Goal: Task Accomplishment & Management: Manage account settings

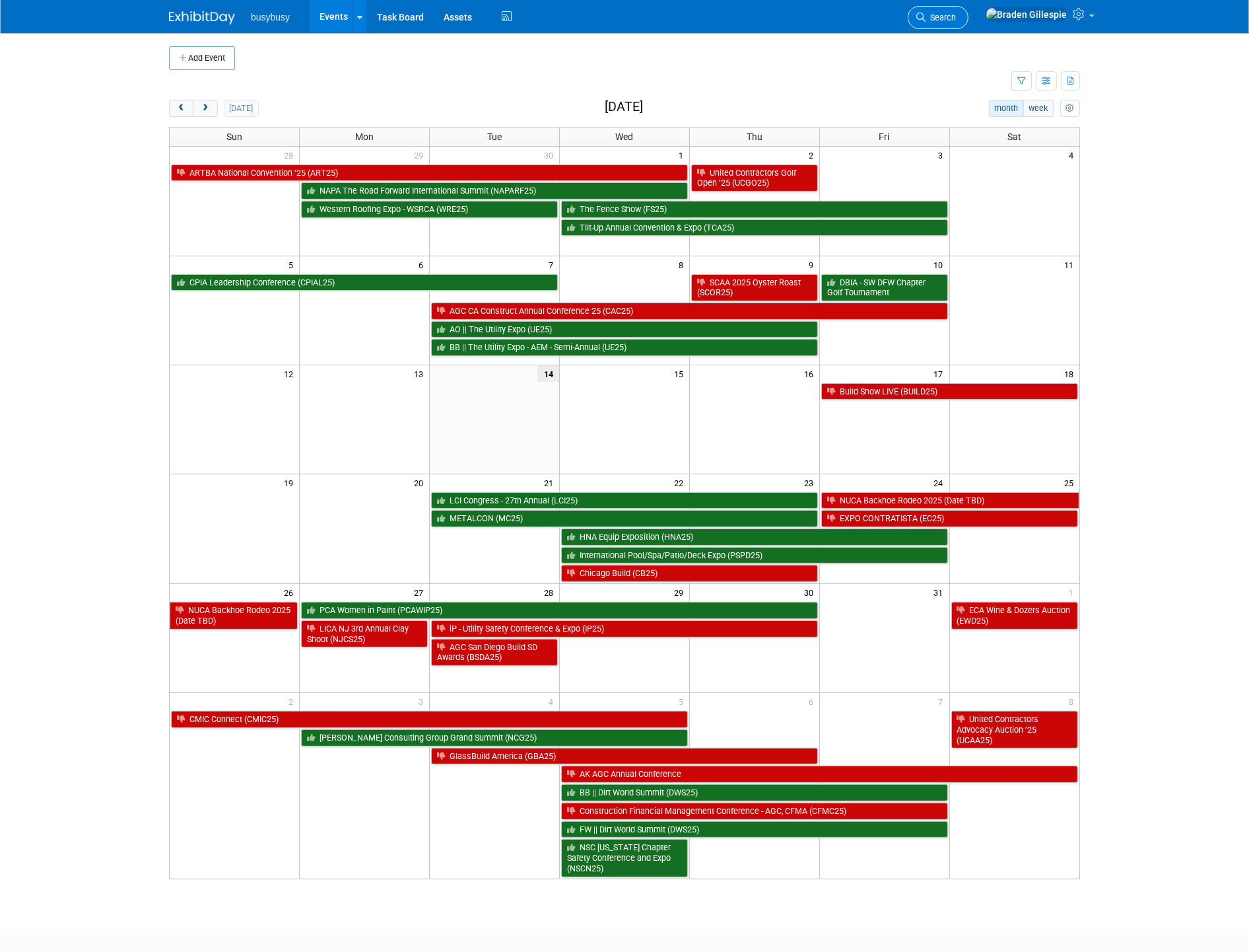
click at [956, 18] on span "Search" at bounding box center [940, 18] width 30 height 10
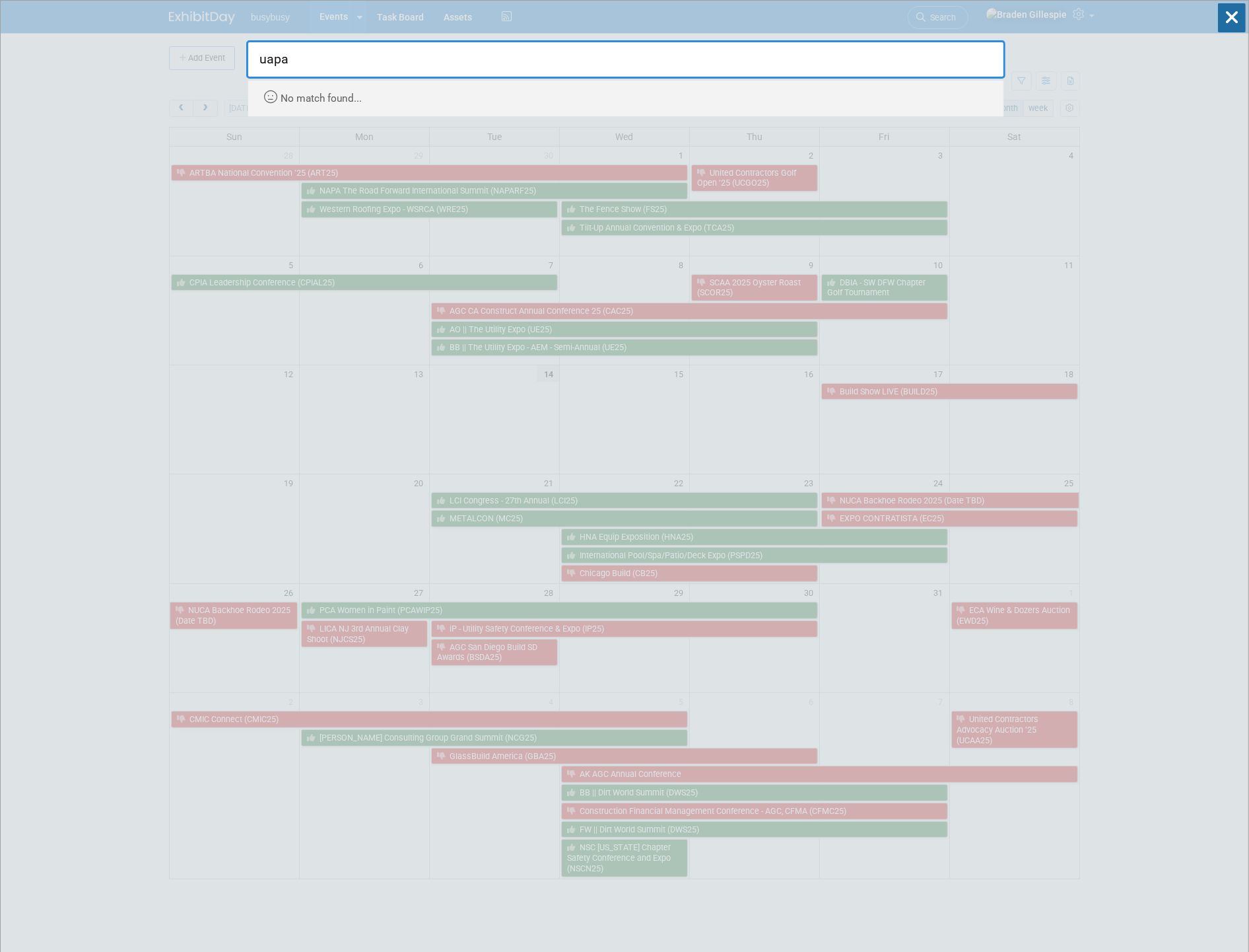
type input "uapa"
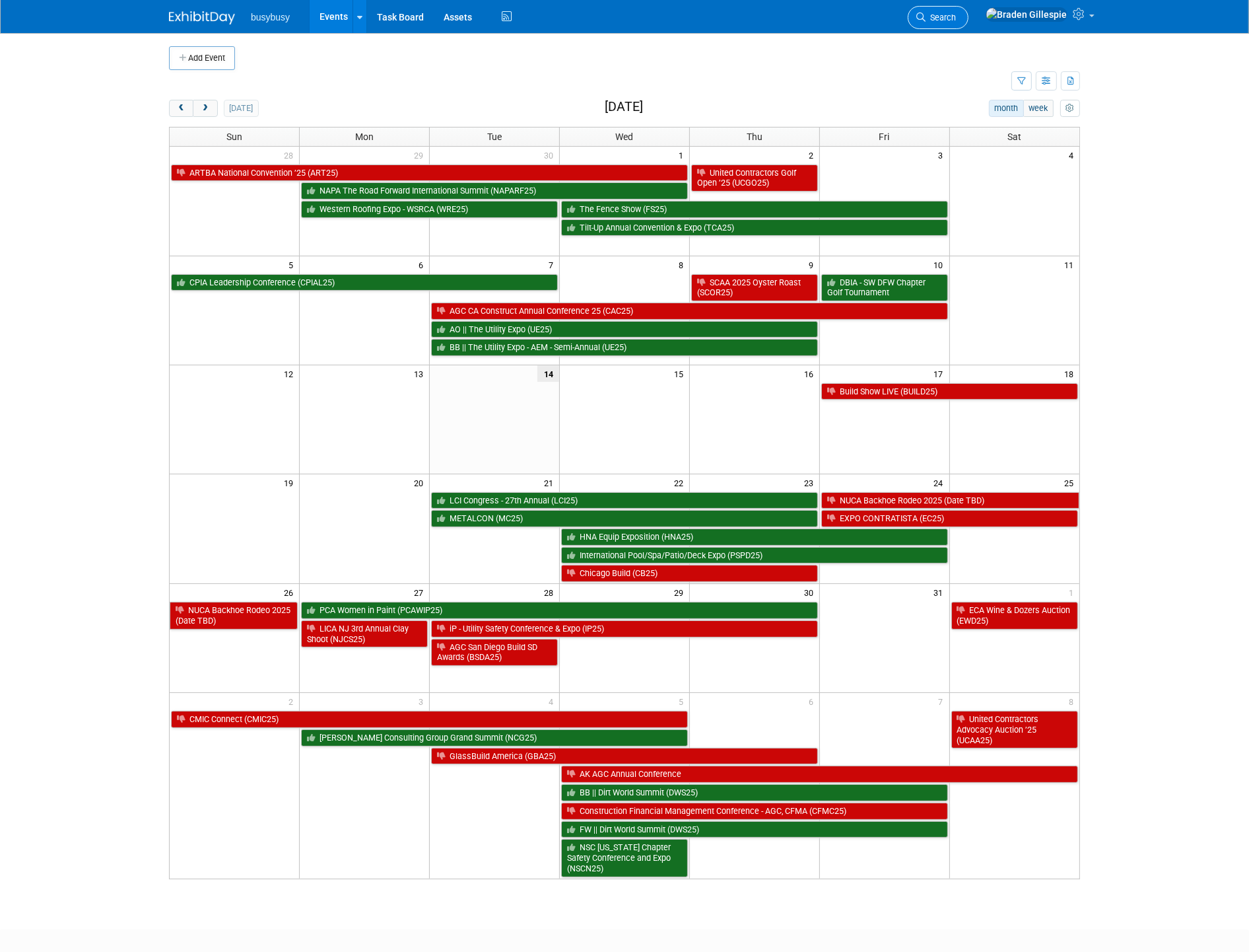
click at [969, 23] on link "Search" at bounding box center [938, 18] width 61 height 24
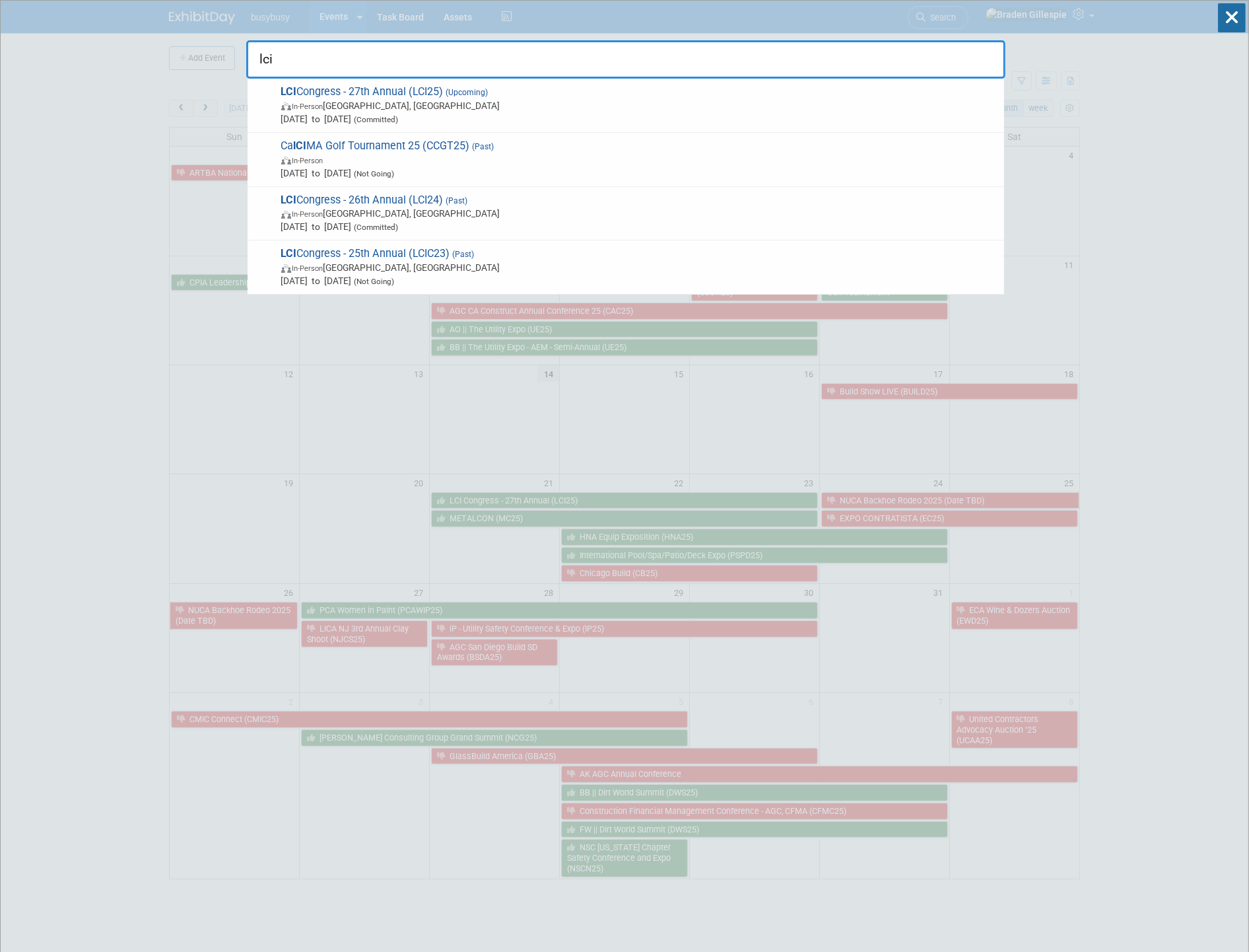
type input "lci"
click at [553, 120] on span "Oct 21, 2025 to Oct 23, 2025 (Committed)" at bounding box center [639, 119] width 717 height 13
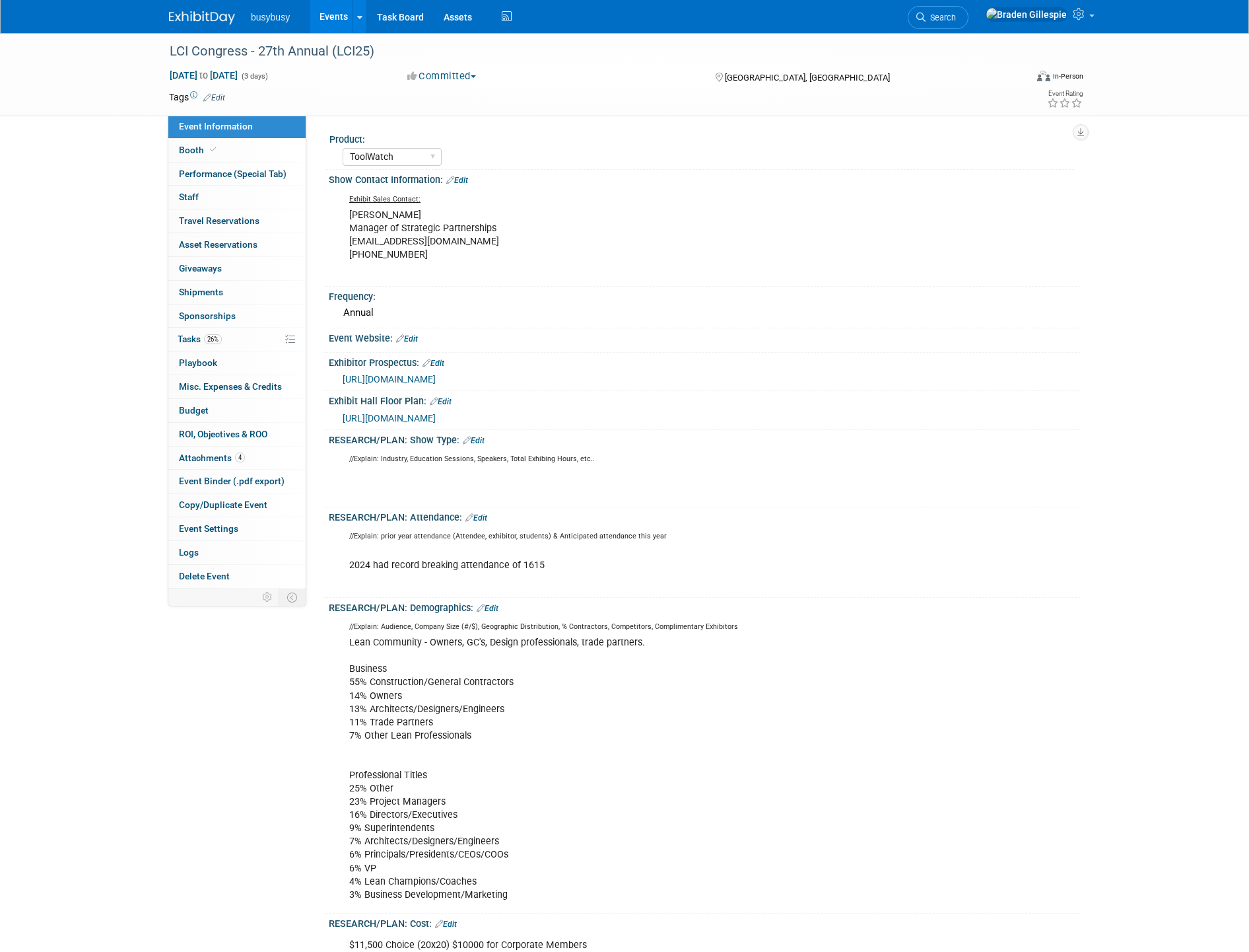
select select "ToolWatch"
select select "Yes"
click at [231, 147] on link "Booth" at bounding box center [237, 150] width 137 height 24
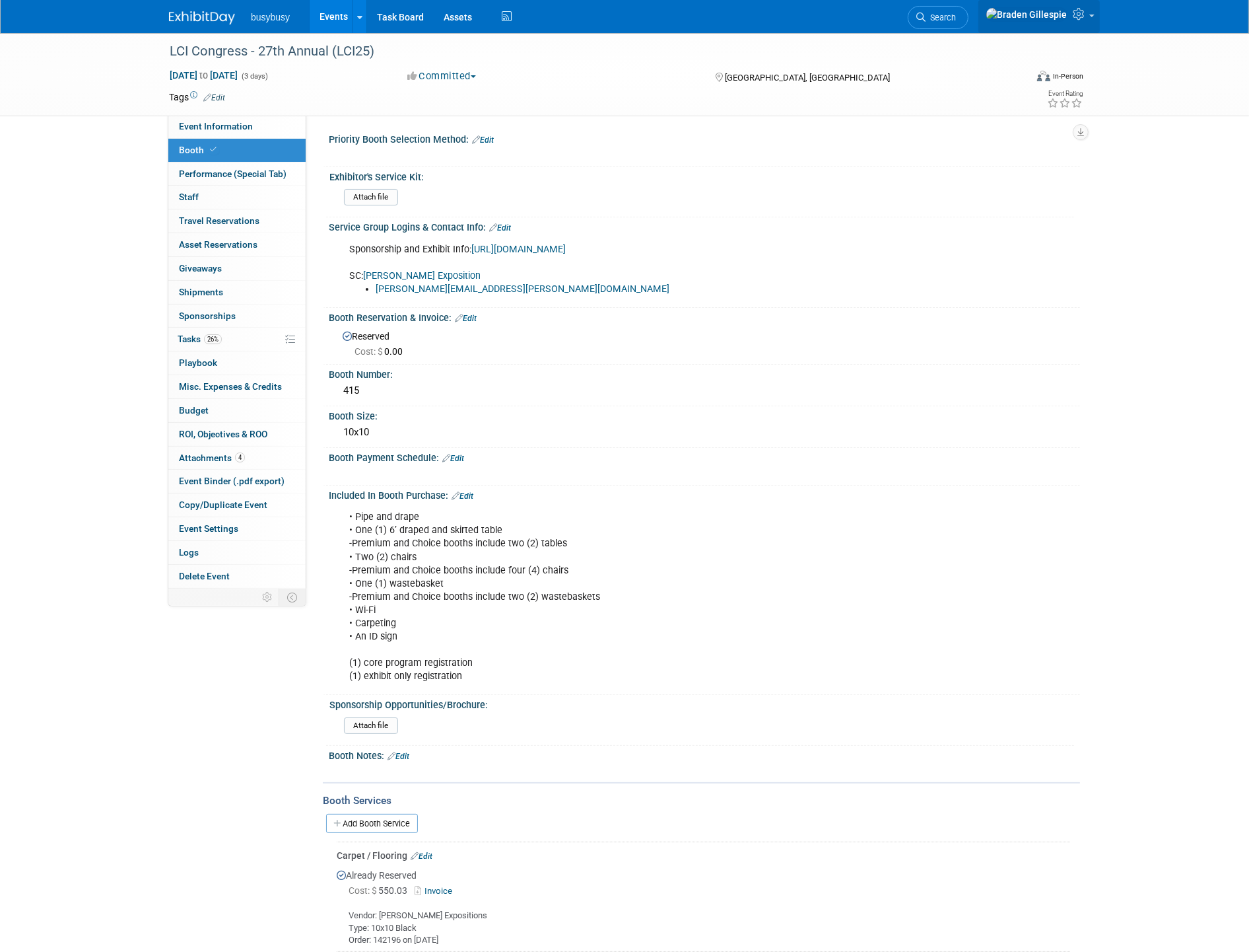
click at [1085, 16] on icon at bounding box center [1080, 14] width 15 height 12
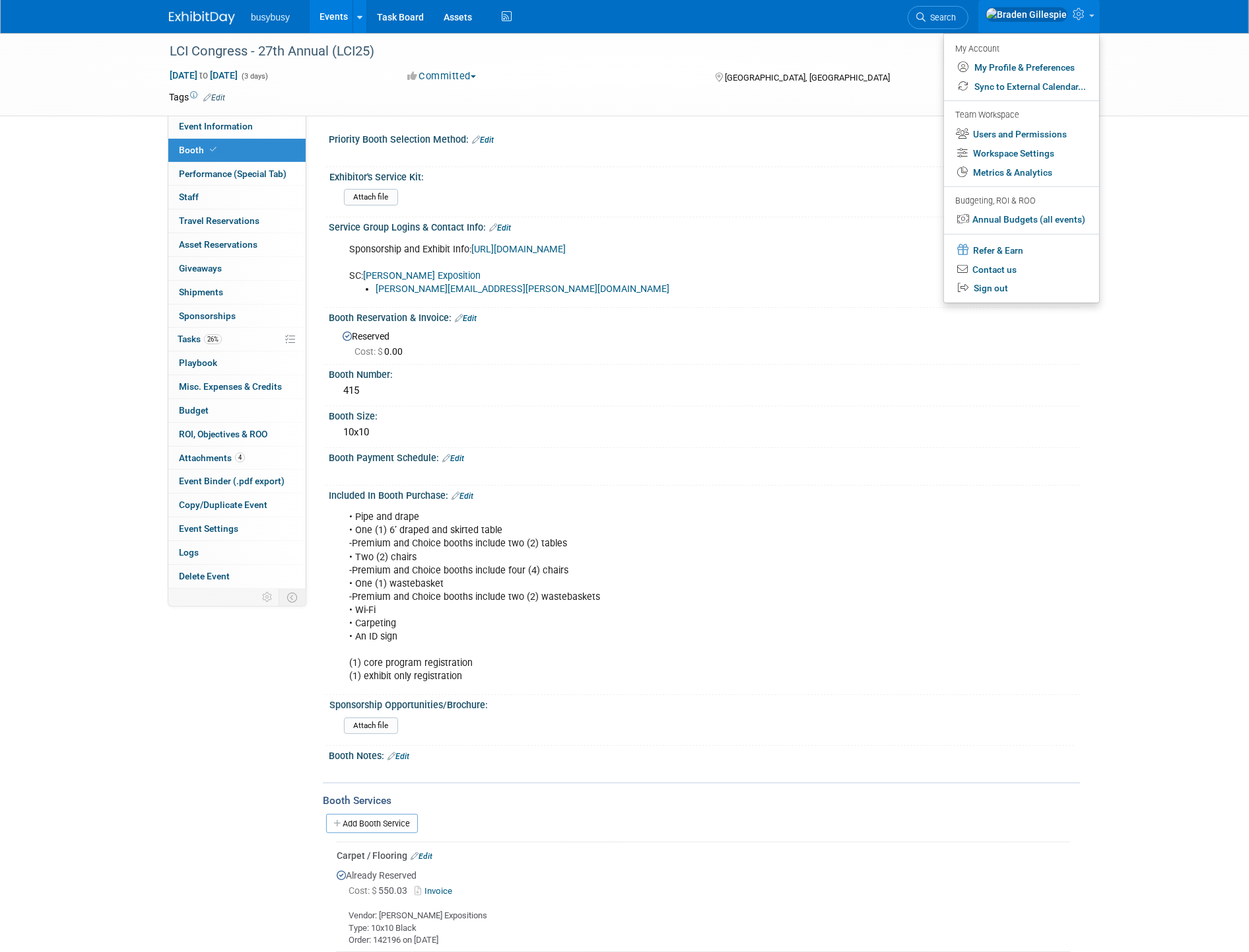
click at [1085, 16] on icon at bounding box center [1080, 14] width 15 height 12
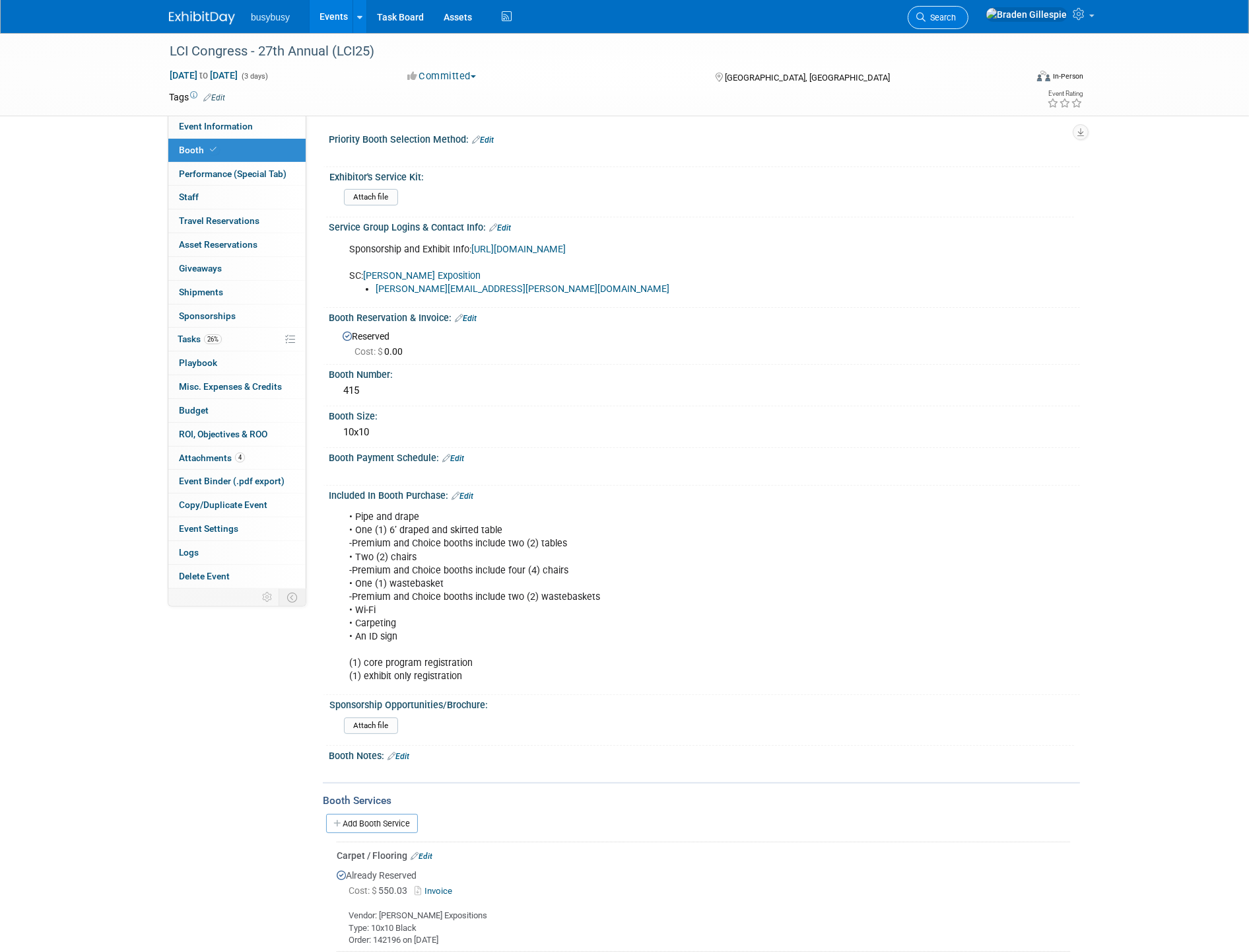
click at [956, 13] on span "Search" at bounding box center [940, 18] width 30 height 10
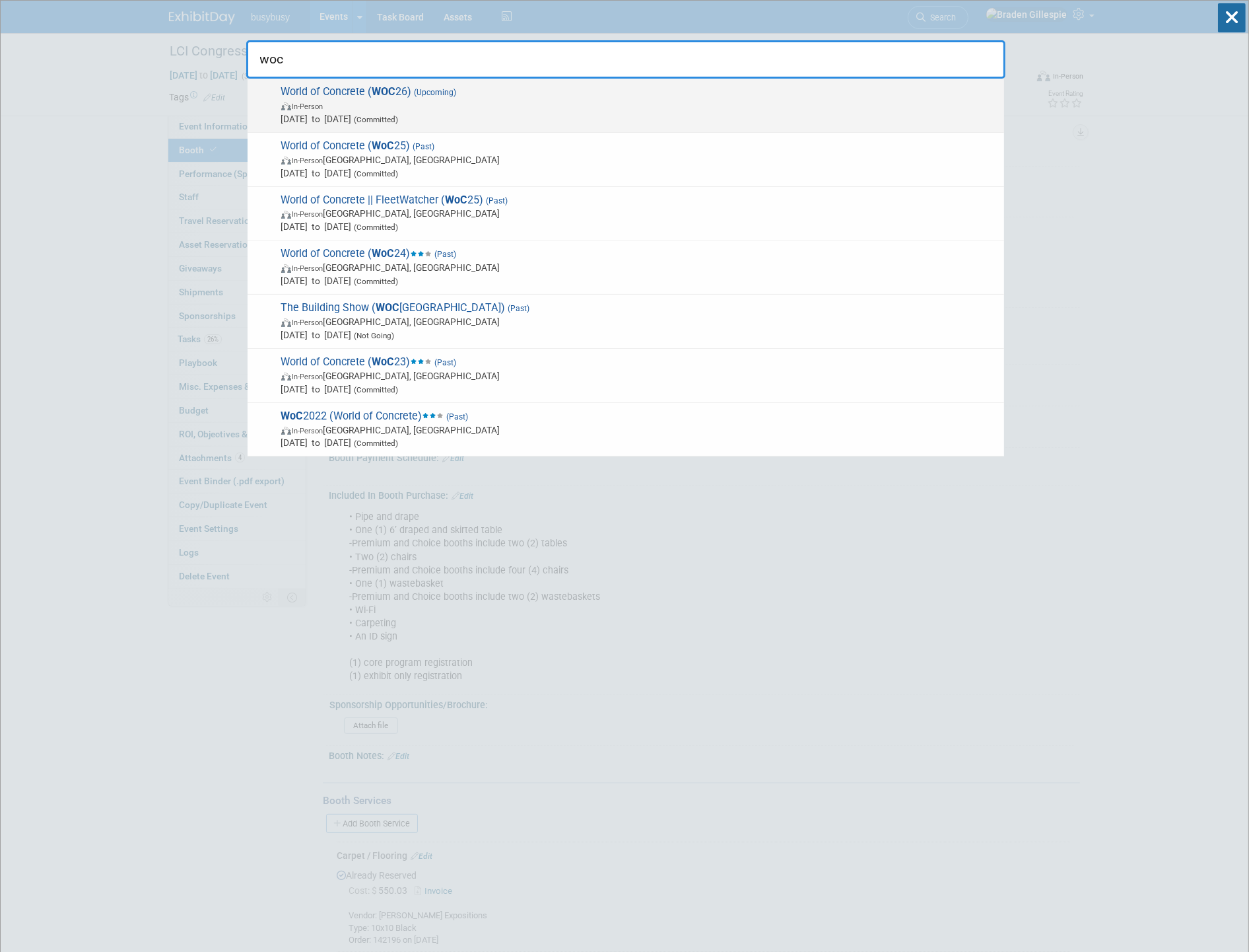
type input "woc"
click at [731, 106] on span "In-Person" at bounding box center [639, 105] width 717 height 13
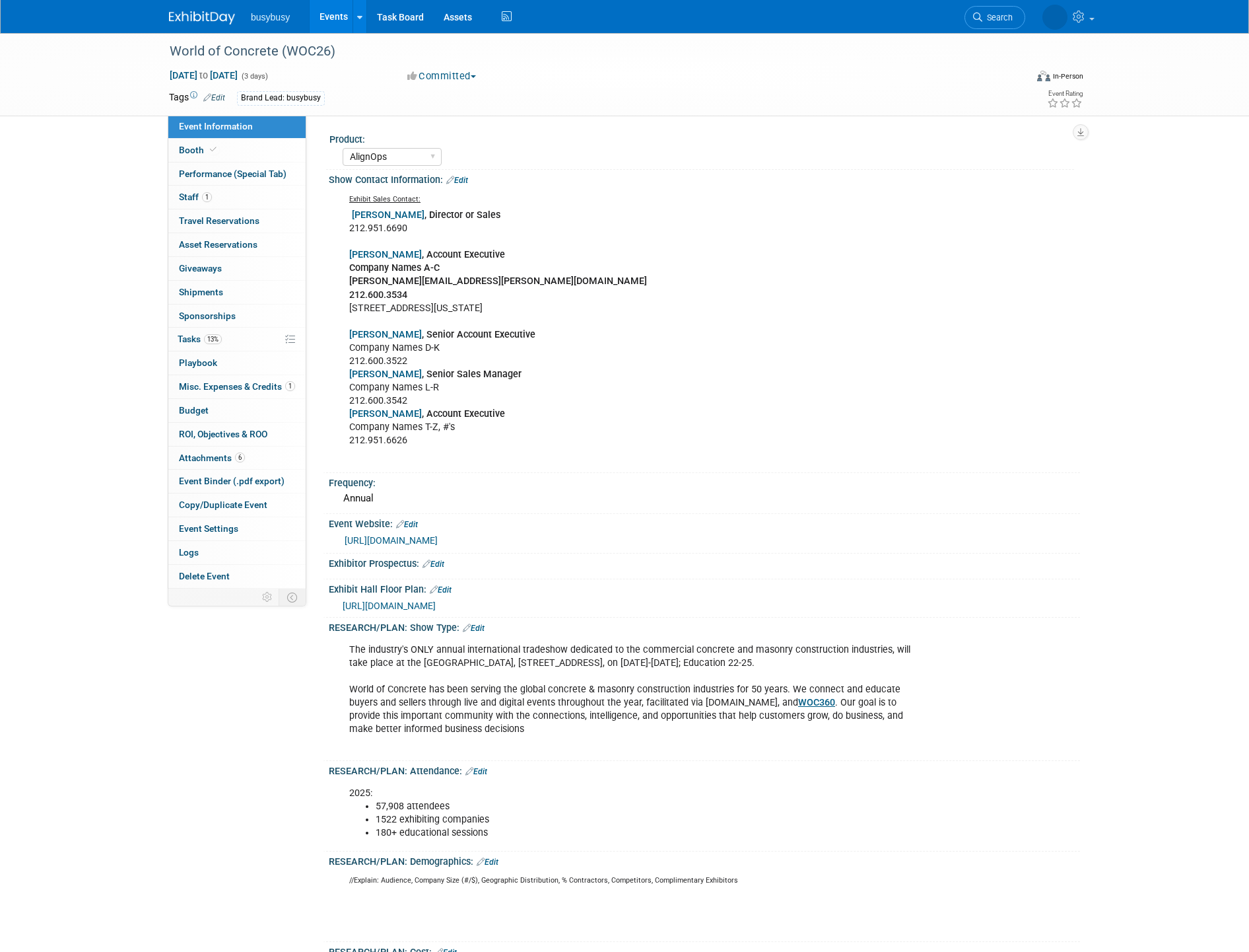
select select "AlignOps"
click at [216, 345] on link "13% Tasks 13%" at bounding box center [237, 339] width 137 height 24
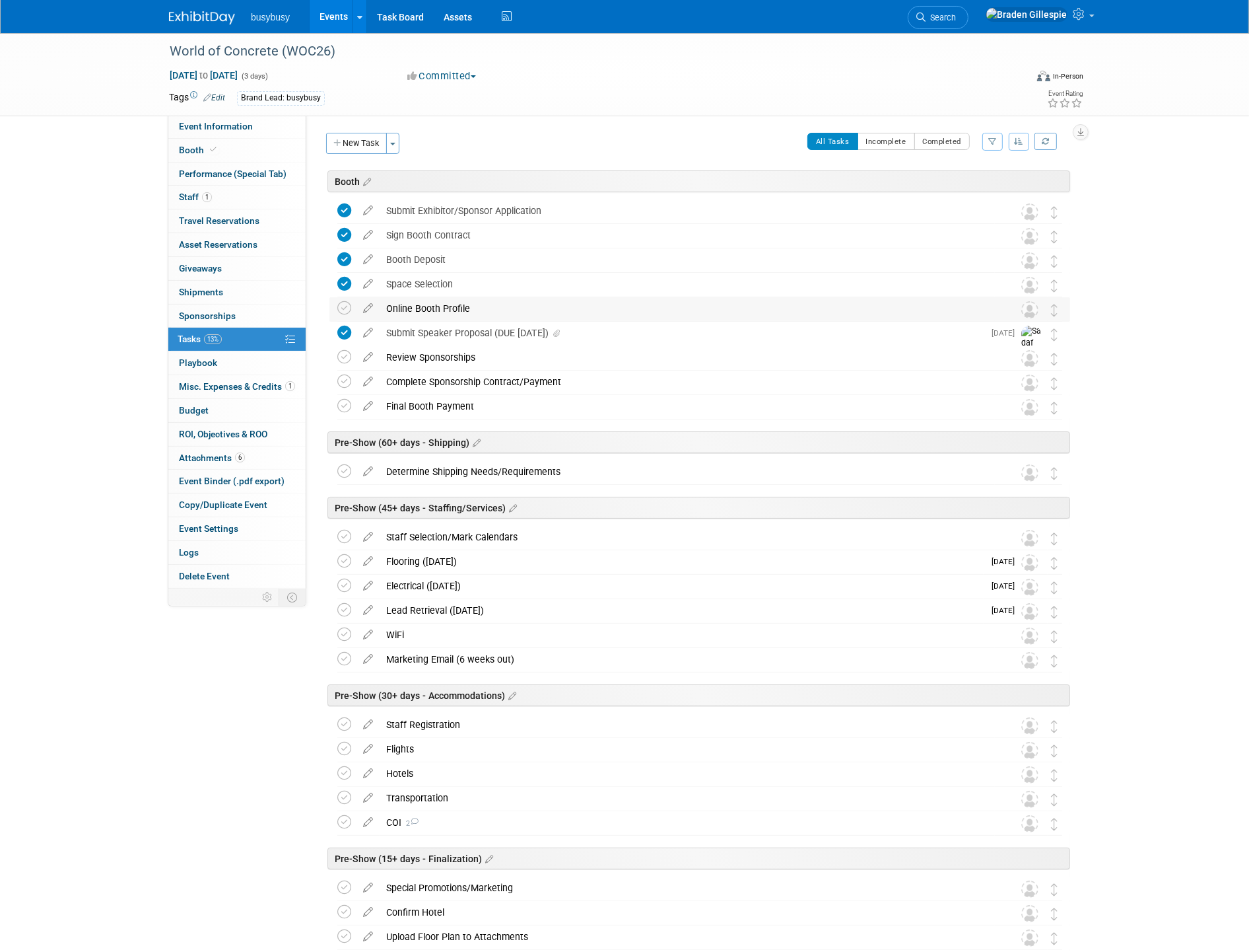
click at [424, 307] on div "Online Booth Profile" at bounding box center [687, 308] width 616 height 23
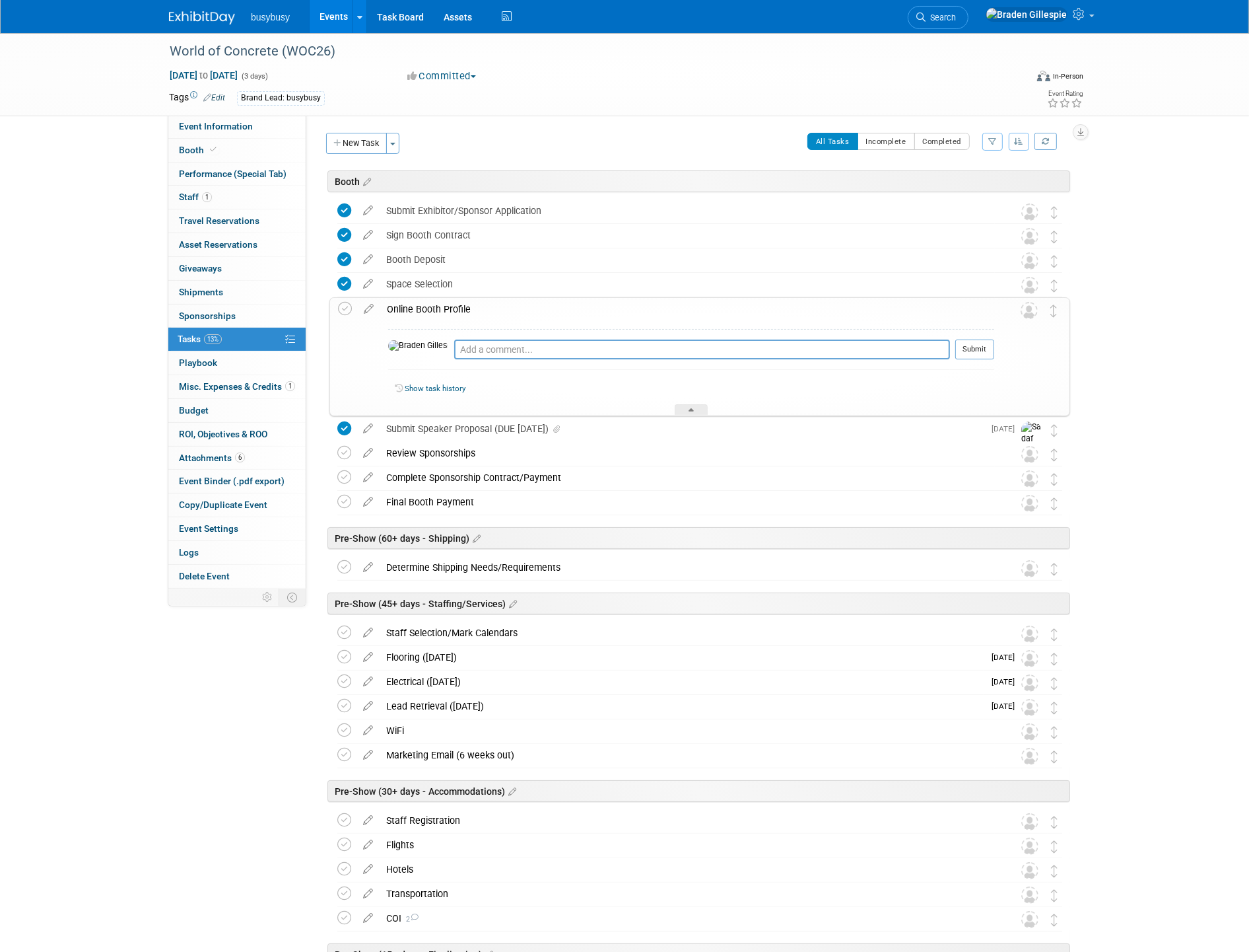
click at [370, 315] on td at bounding box center [369, 357] width 24 height 118
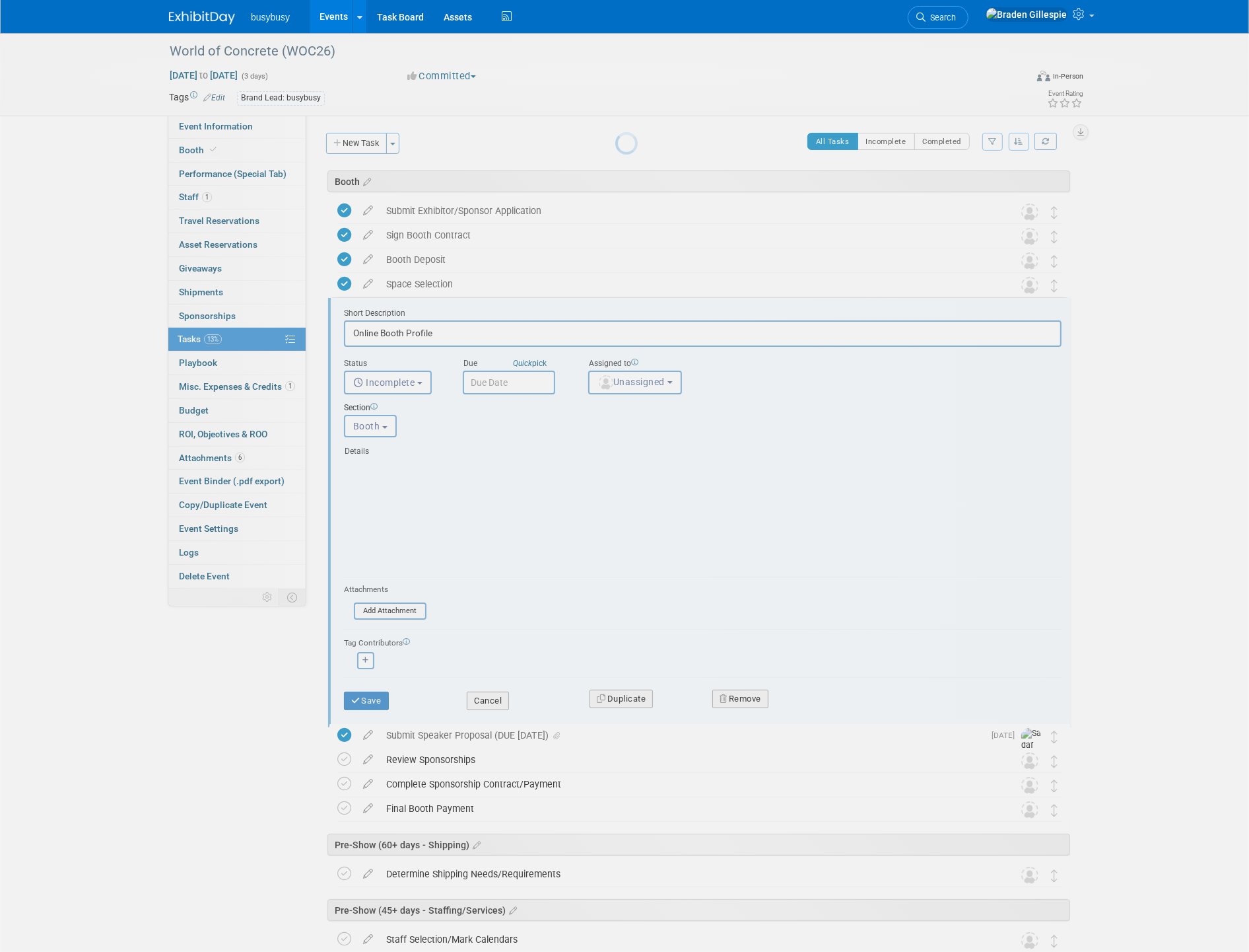
click at [616, 309] on div at bounding box center [624, 476] width 19 height 952
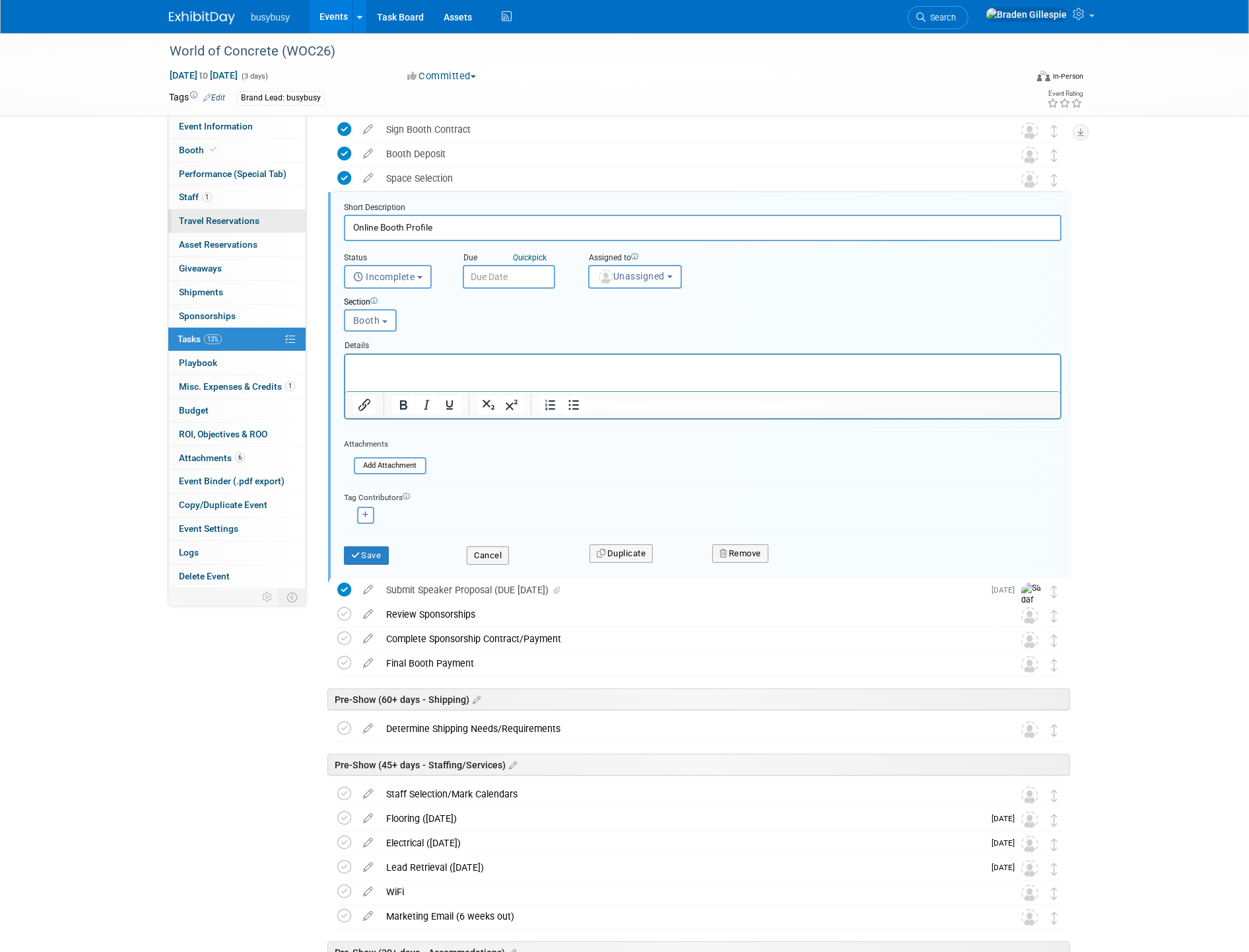
drag, startPoint x: 440, startPoint y: 228, endPoint x: 260, endPoint y: 216, distance: 180.4
click at [260, 216] on div "Event Information Event Info Booth Booth Performance (Special Tab) Performance …" at bounding box center [624, 859] width 931 height 1864
click at [465, 371] on p "Rich Text Area. Press ALT-0 for help." at bounding box center [703, 365] width 700 height 13
click at [519, 233] on input "Submit Updates on Exhibitor Listings -" at bounding box center [703, 227] width 718 height 25
type input "Submit Updates on Exhibitor Listings"
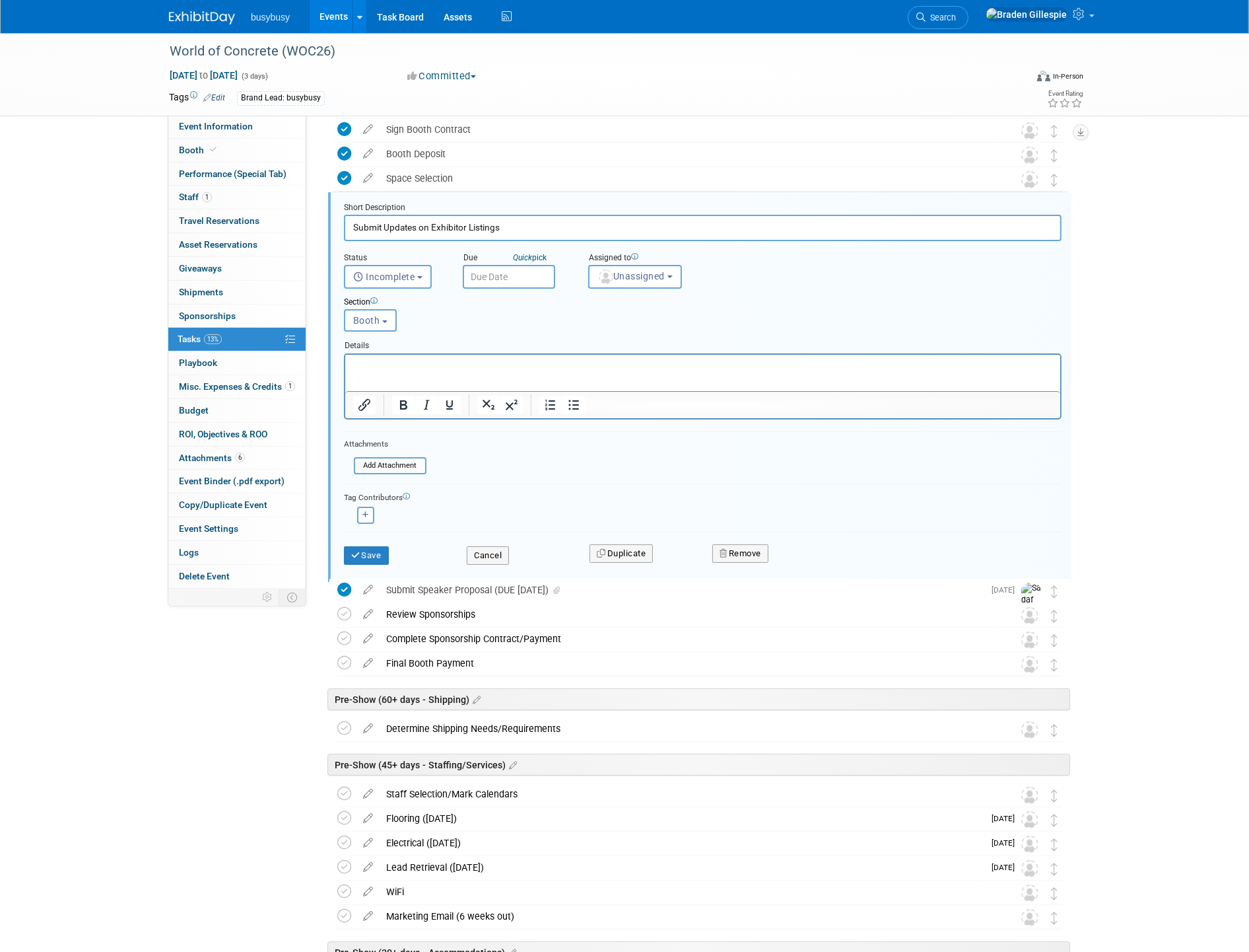
click at [510, 270] on input "text" at bounding box center [509, 276] width 92 height 24
click at [641, 300] on span at bounding box center [652, 302] width 24 height 23
select select "10"
click at [590, 425] on span "20" at bounding box center [593, 422] width 25 height 25
type input "Nov 20, 2025"
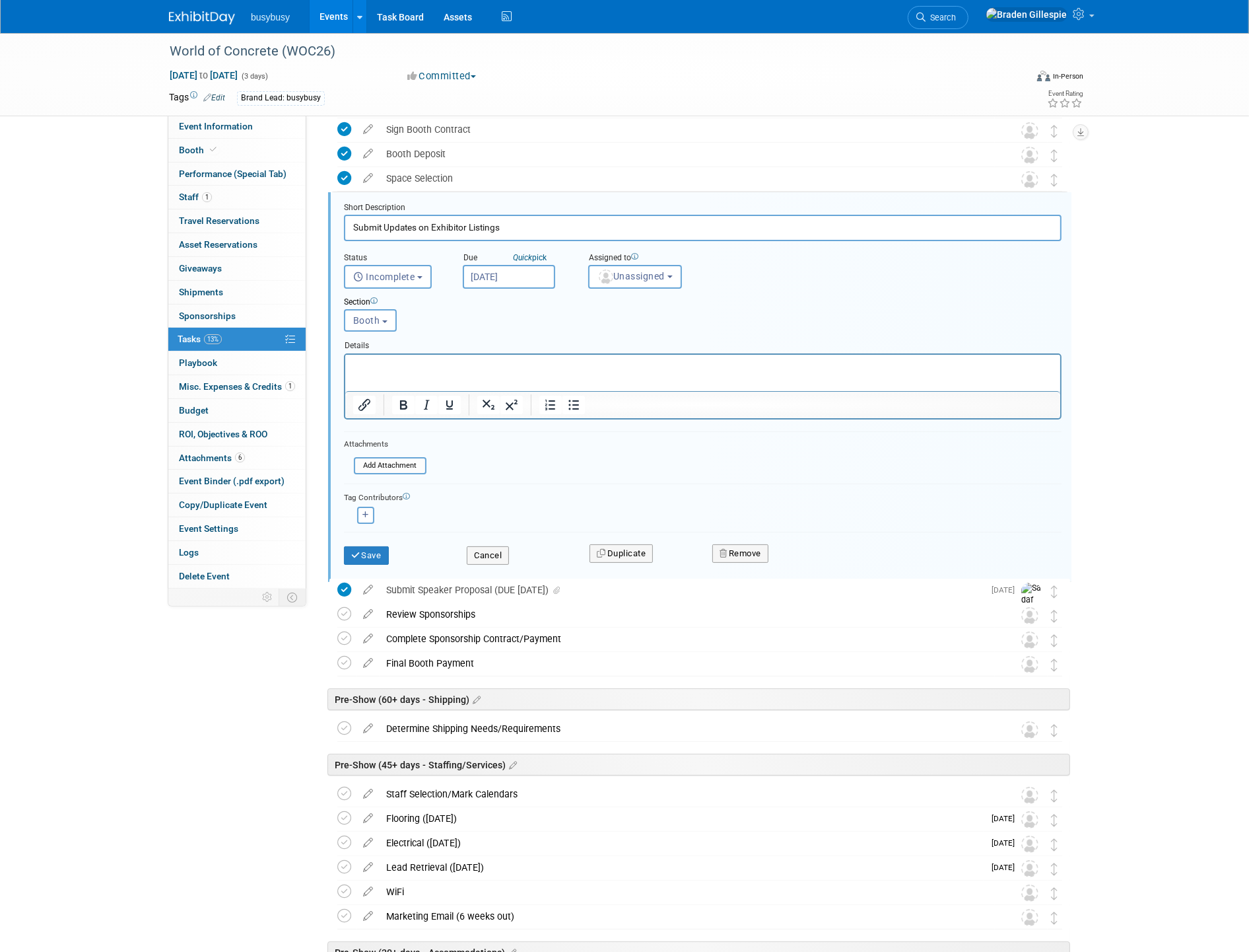
click at [540, 226] on input "Submit Updates on Exhibitor Listings" at bounding box center [703, 227] width 718 height 25
click at [550, 225] on input "Submit Updates on Exhibitor Listings (End of Nov, Early December)" at bounding box center [703, 227] width 718 height 25
drag, startPoint x: 661, startPoint y: 252, endPoint x: 651, endPoint y: 252, distance: 10.0
click at [568, 225] on input "Submit Updates on Exhibitor Listings (End of Nov or Early December)" at bounding box center [703, 227] width 718 height 25
click at [644, 228] on input "Submit Updates on Exhibitor Listings (End of Nov or early December)" at bounding box center [703, 227] width 718 height 25
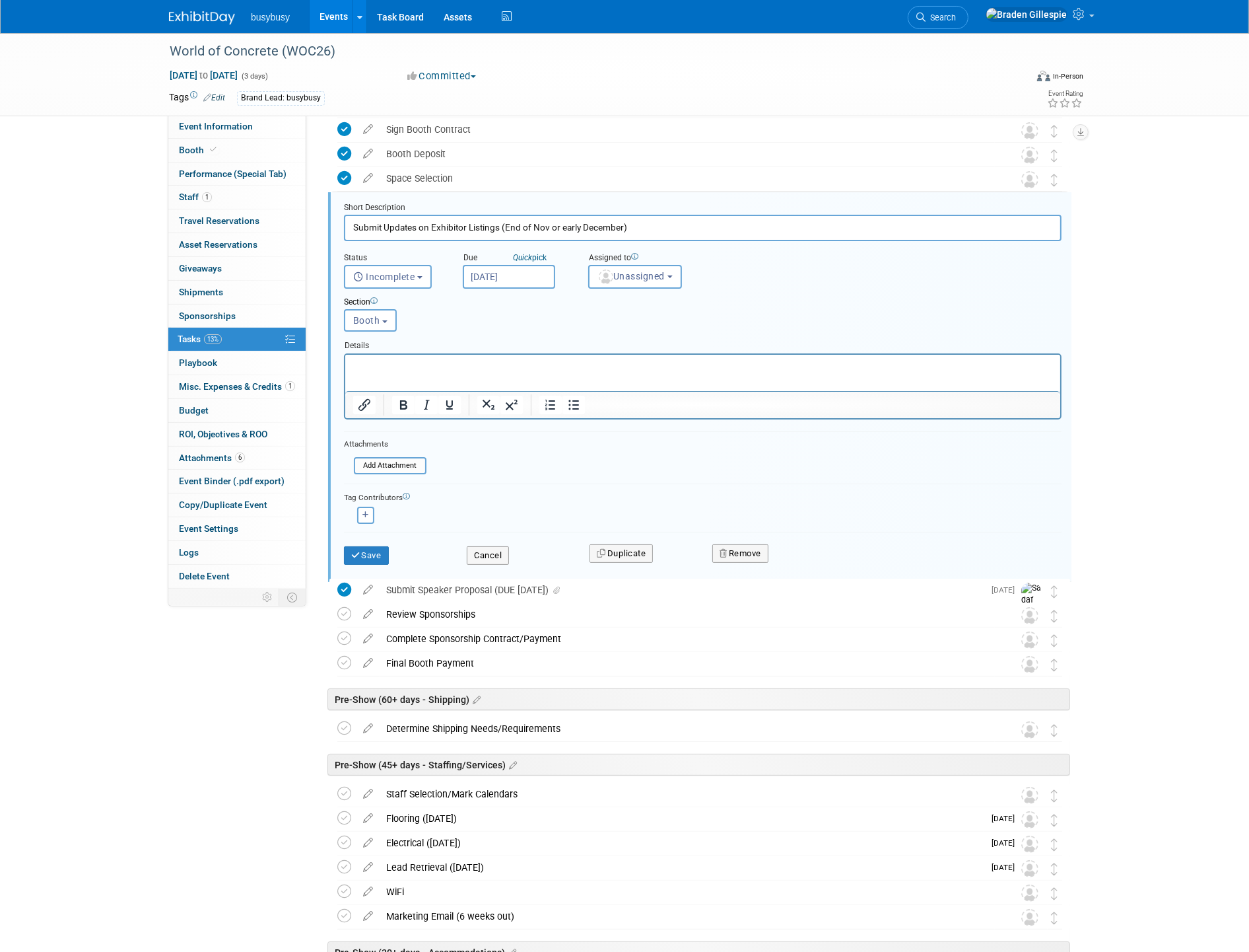
click at [545, 225] on input "Submit Updates on Exhibitor Listings (End of Nov or early December)" at bounding box center [703, 227] width 718 height 25
type input "Submit Updates on Exhibitor Listings (End of November or early December)"
click at [406, 361] on p "Rich Text Area. Press ALT-0 for help." at bounding box center [703, 365] width 700 height 13
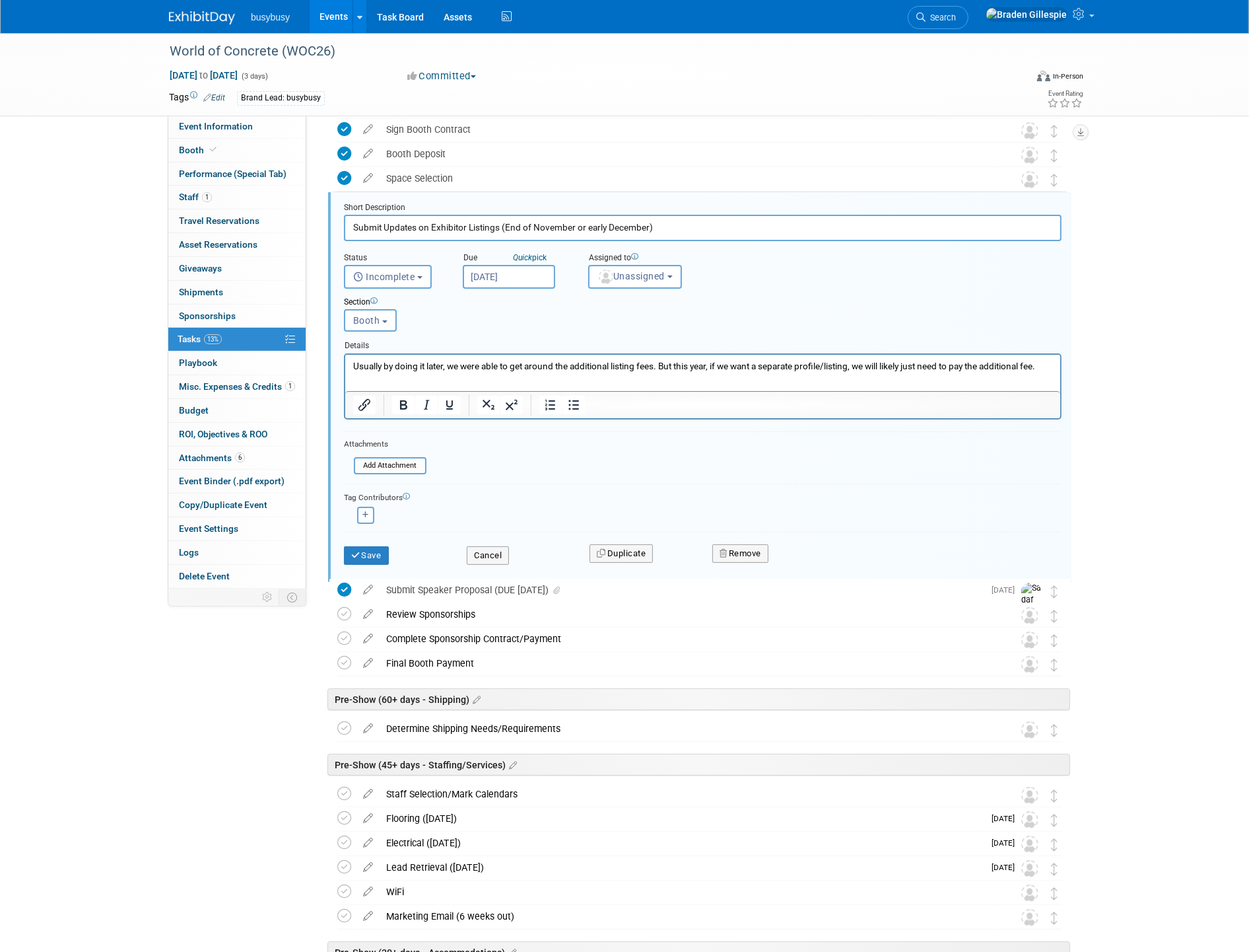
click at [440, 363] on p "Usually by doing it later, we were able to get around the additional listing fe…" at bounding box center [703, 365] width 700 height 13
click at [444, 363] on p "Usually by doing it later, we were able to get around the additional listing fe…" at bounding box center [703, 365] width 700 height 13
click at [657, 362] on p "Usually by doing it later, we were able to get around the additional listing fe…" at bounding box center [703, 365] width 700 height 13
click at [368, 556] on button "Save" at bounding box center [367, 555] width 45 height 19
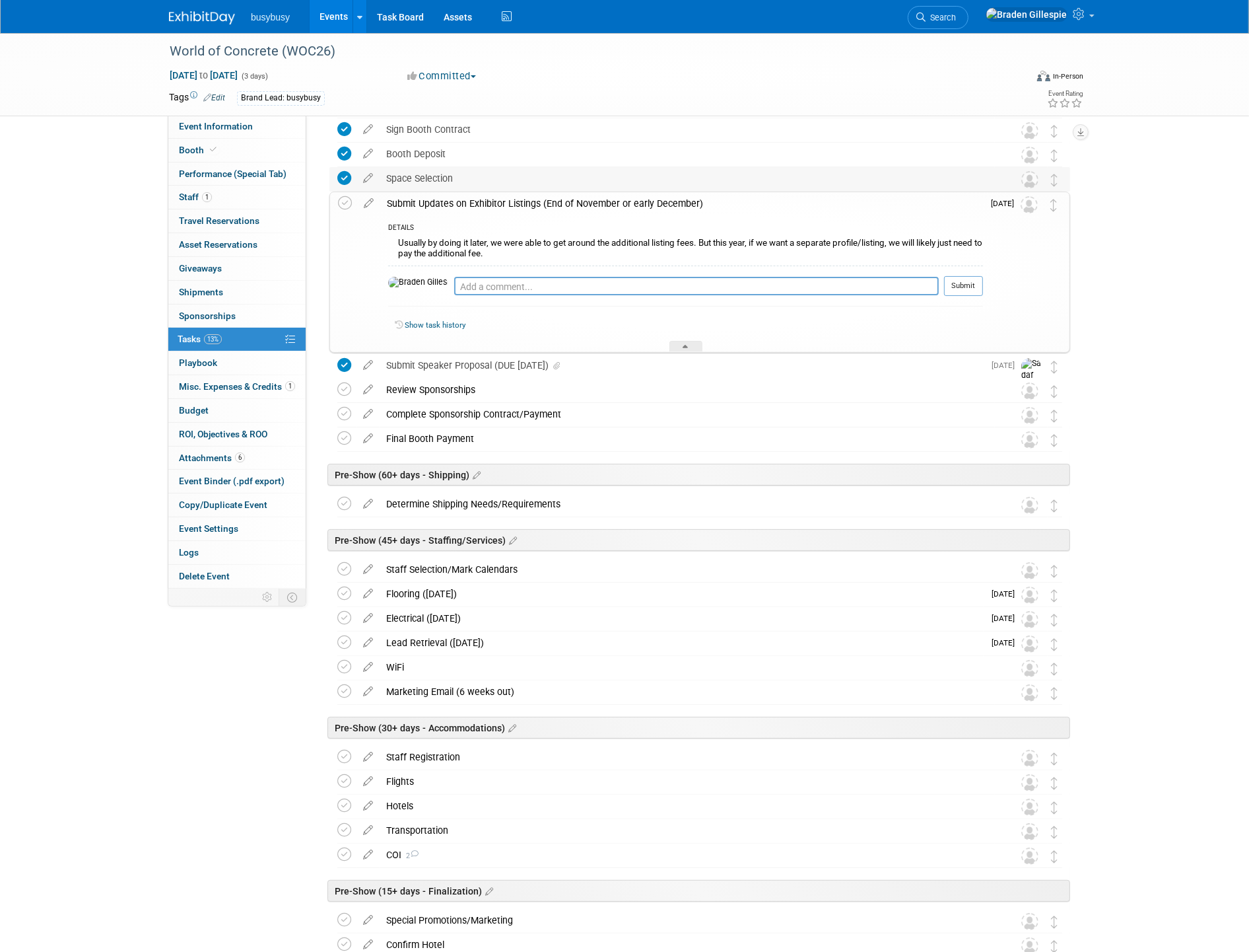
click at [883, 189] on div "Space Selection" at bounding box center [687, 177] width 616 height 23
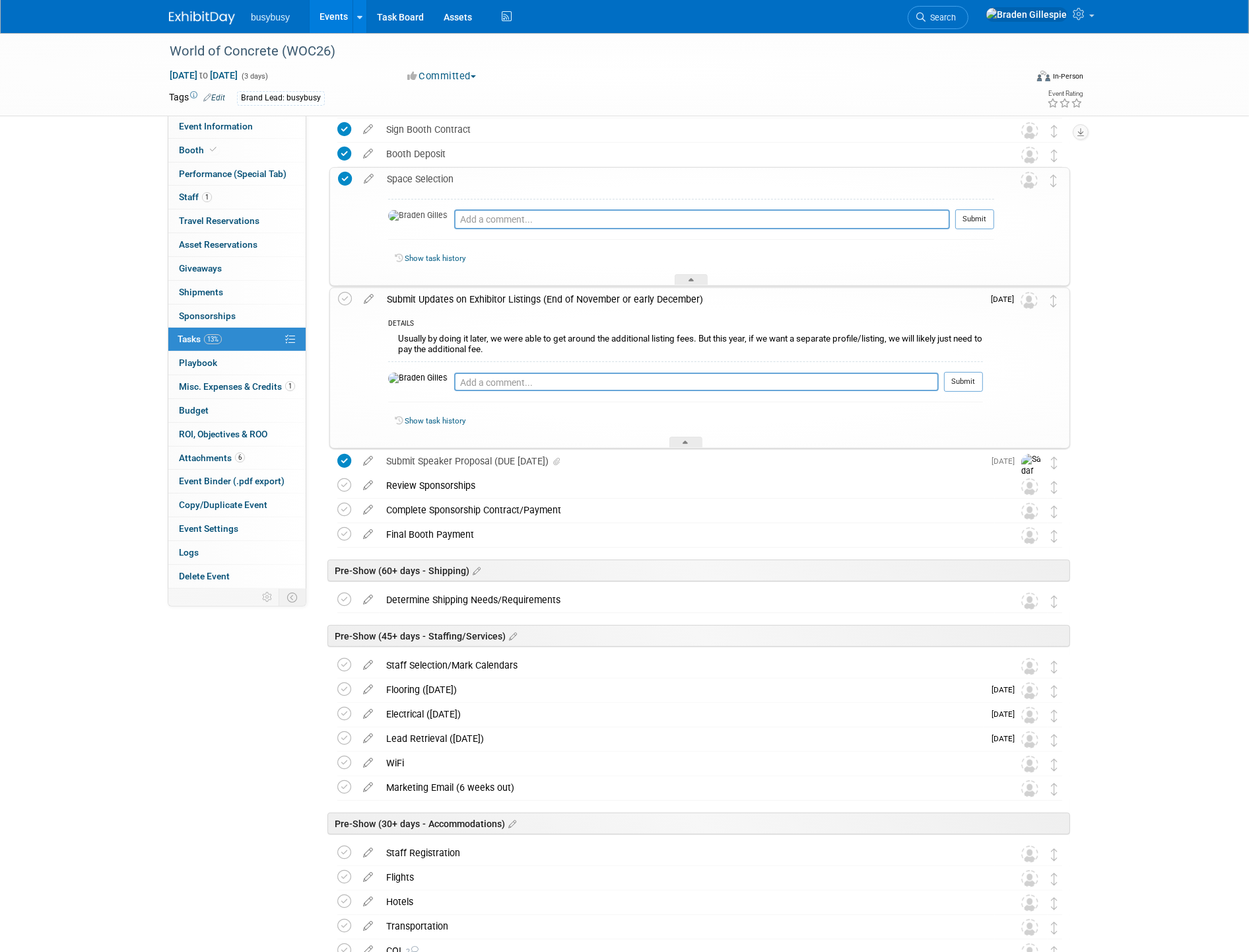
click at [699, 173] on div "Space Selection" at bounding box center [687, 178] width 614 height 23
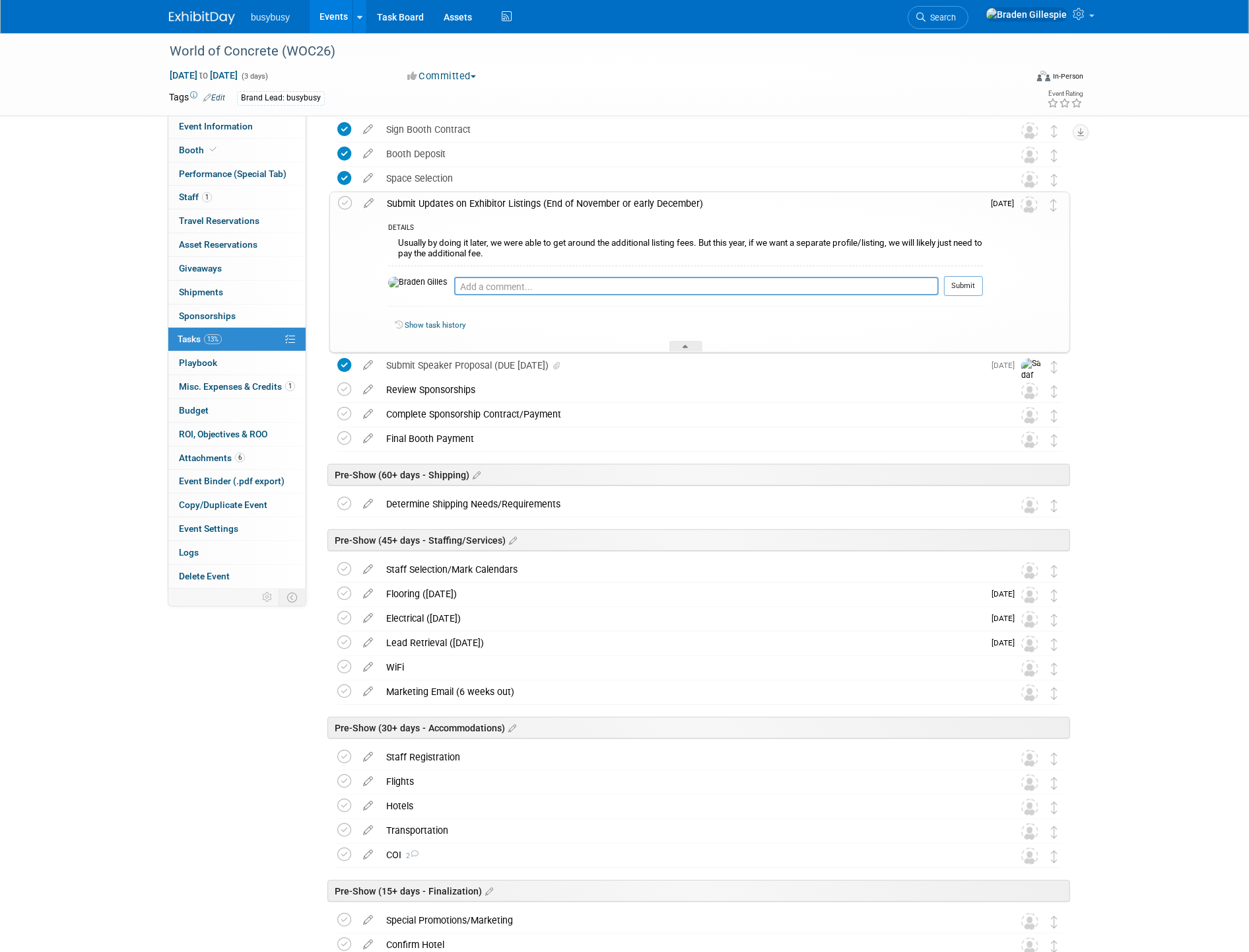
click at [450, 205] on div "Submit Updates on Exhibitor Listings (End of November or early December)" at bounding box center [681, 203] width 603 height 23
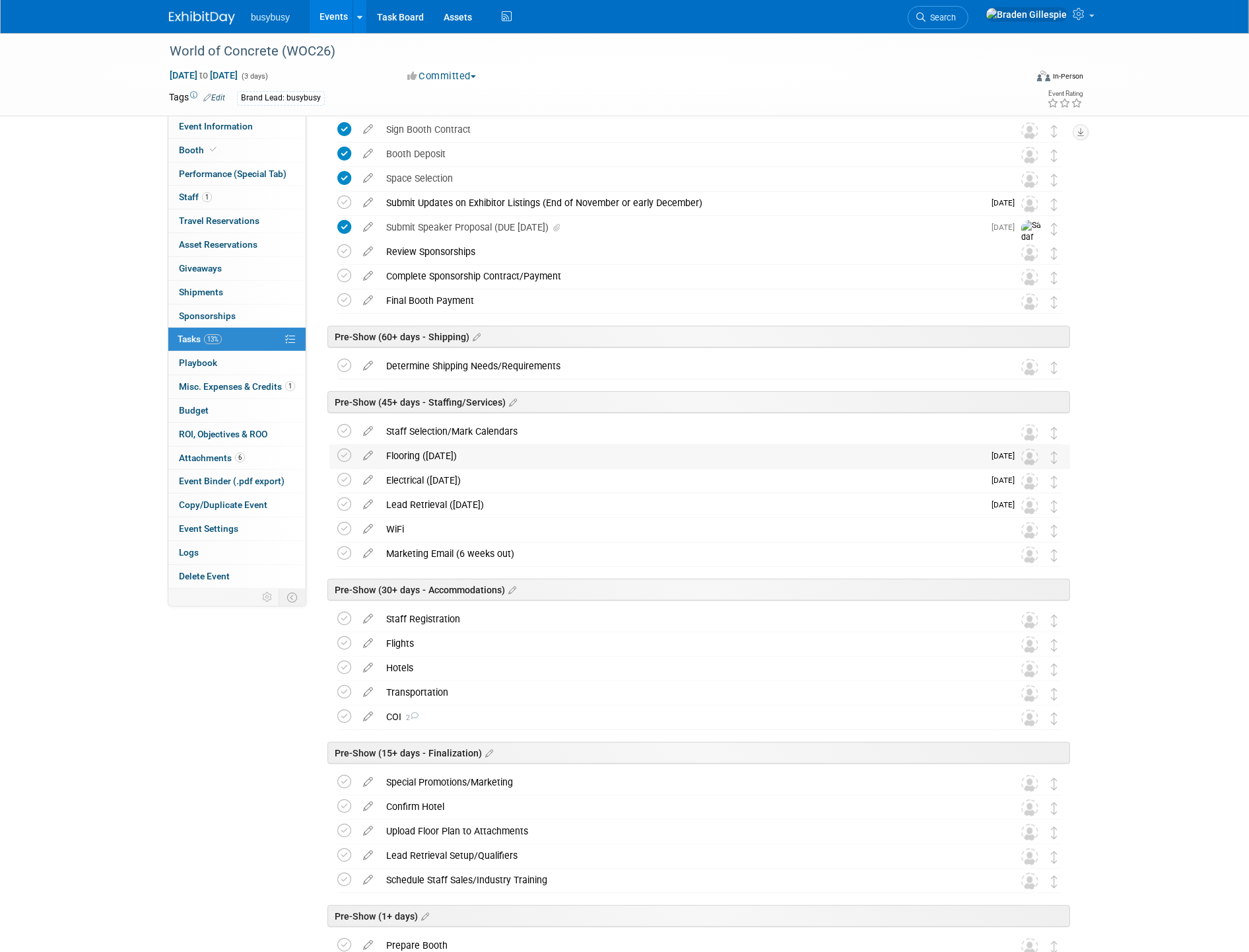
click at [433, 454] on div "Flooring (DEC 17)" at bounding box center [681, 455] width 604 height 23
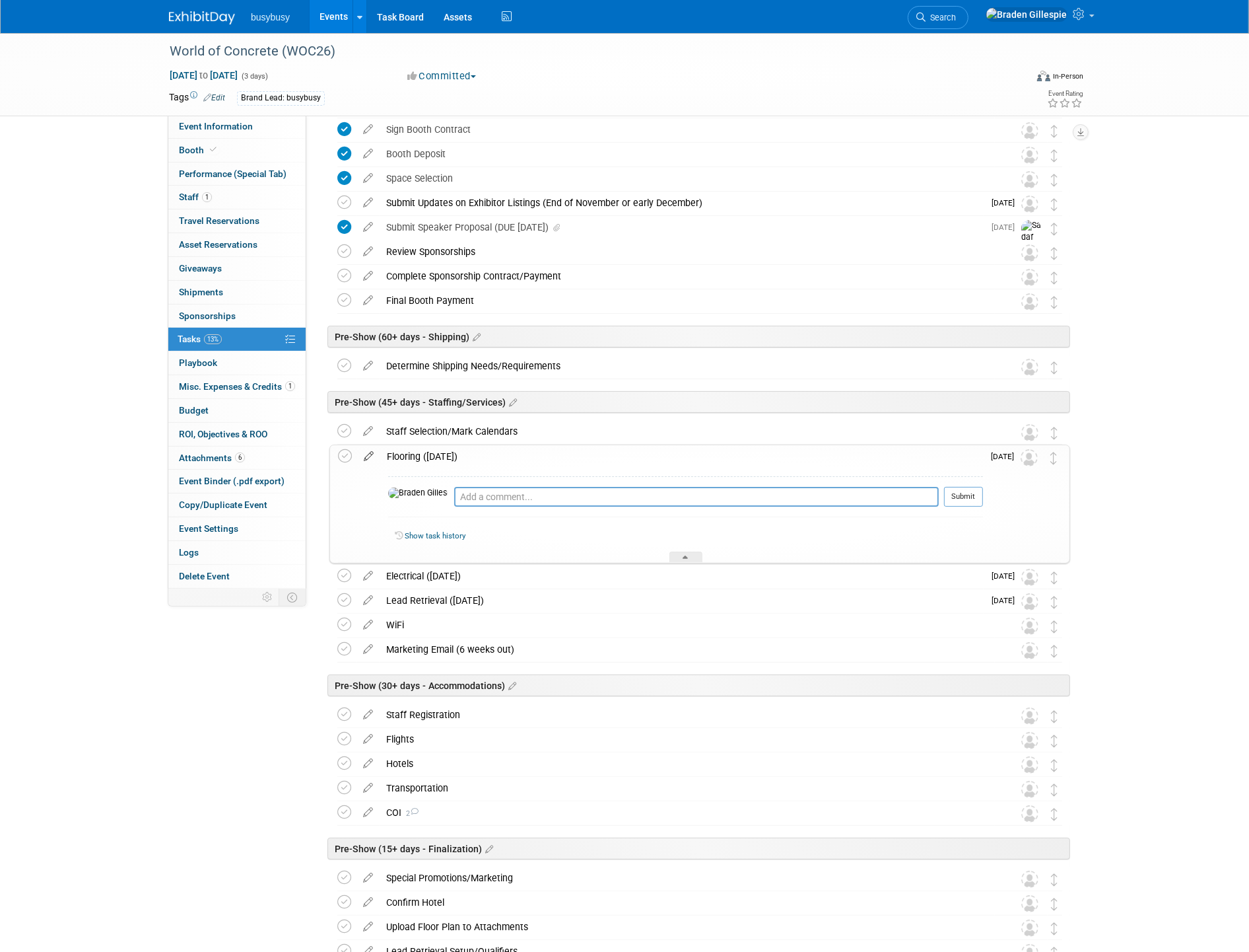
click at [364, 456] on icon at bounding box center [369, 453] width 24 height 17
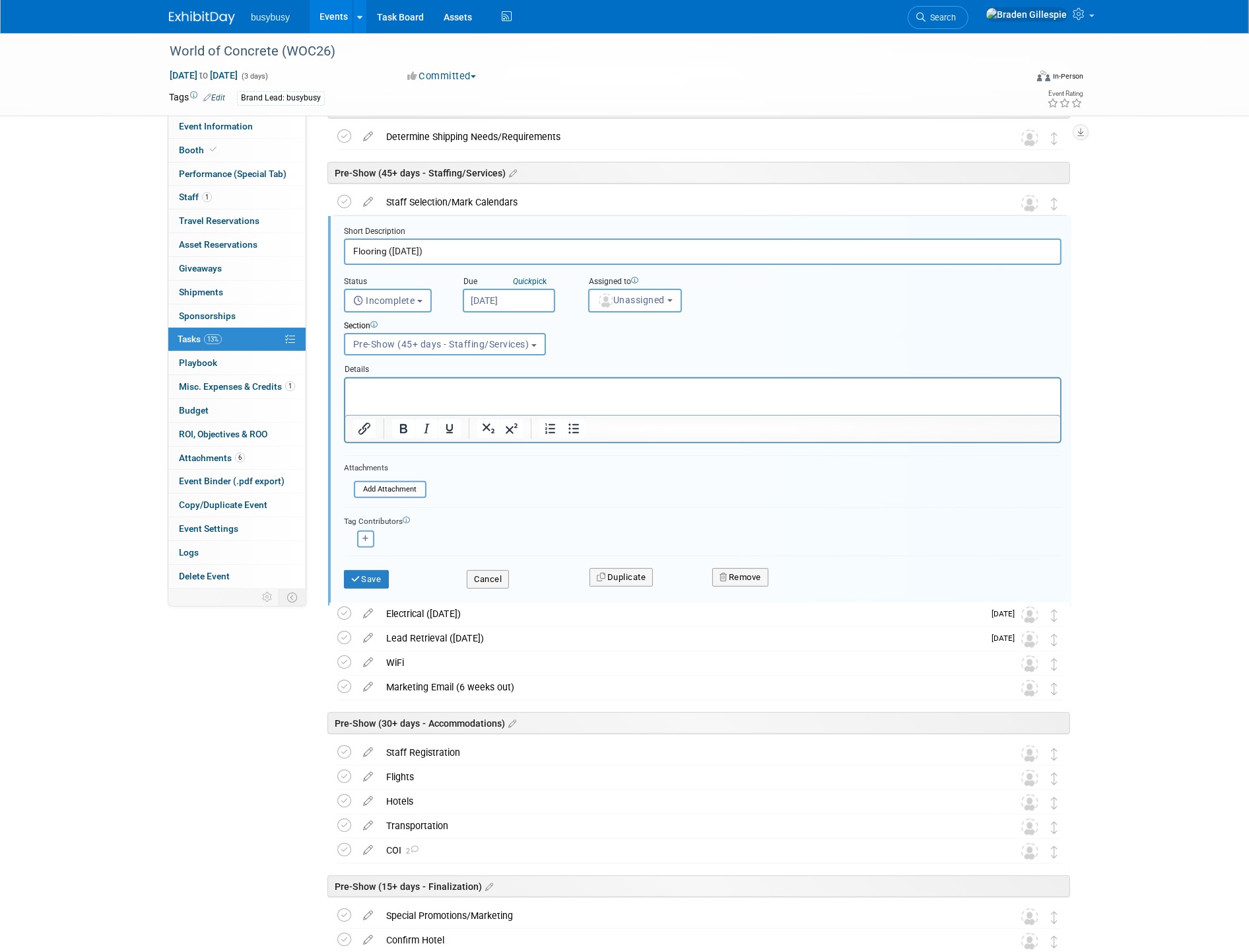
scroll to position [358, 0]
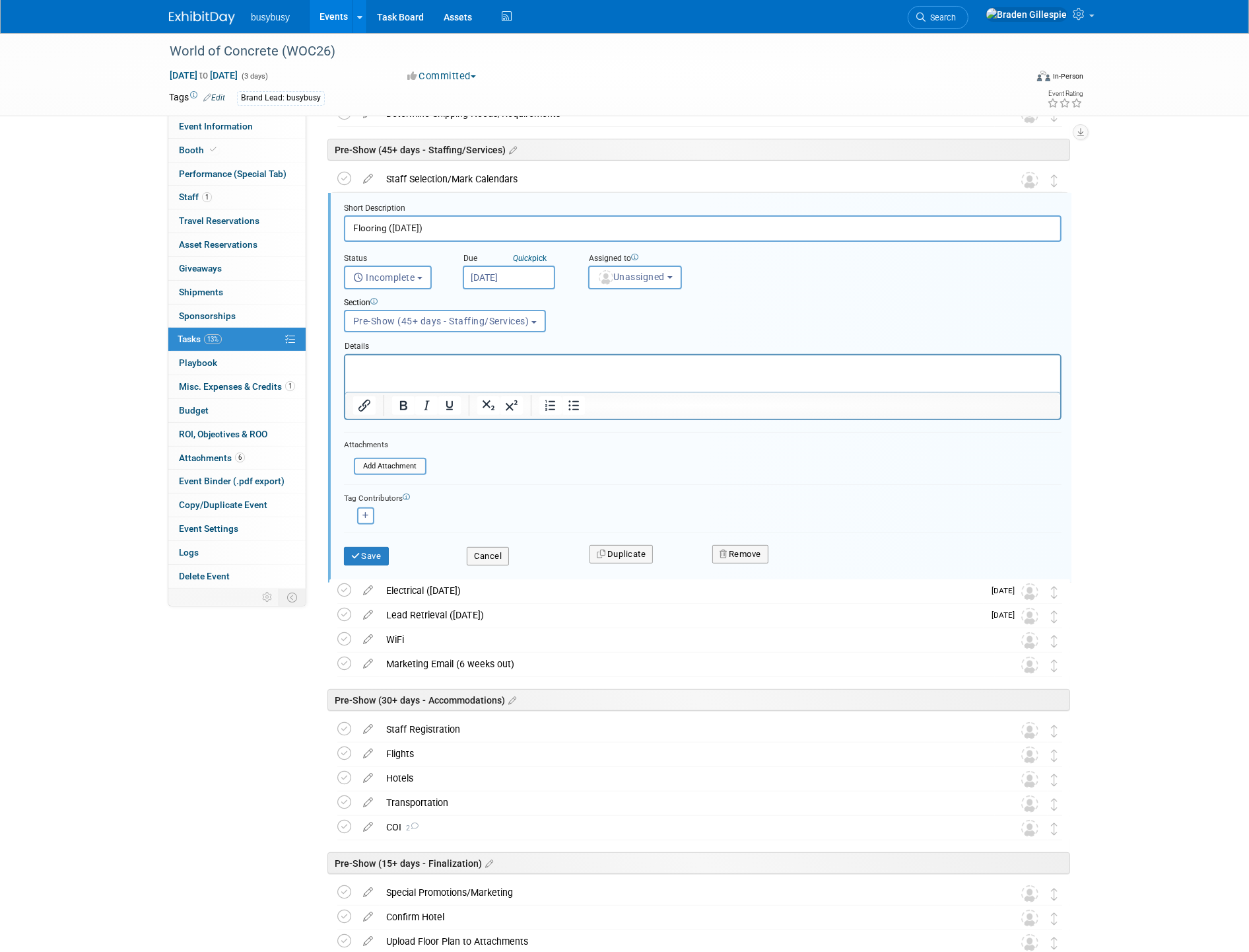
click at [388, 225] on input "Flooring (DEC 17)" at bounding box center [703, 228] width 718 height 25
type input "Flooring (EB: DEC 17)"
click at [359, 551] on icon "submit" at bounding box center [356, 555] width 11 height 9
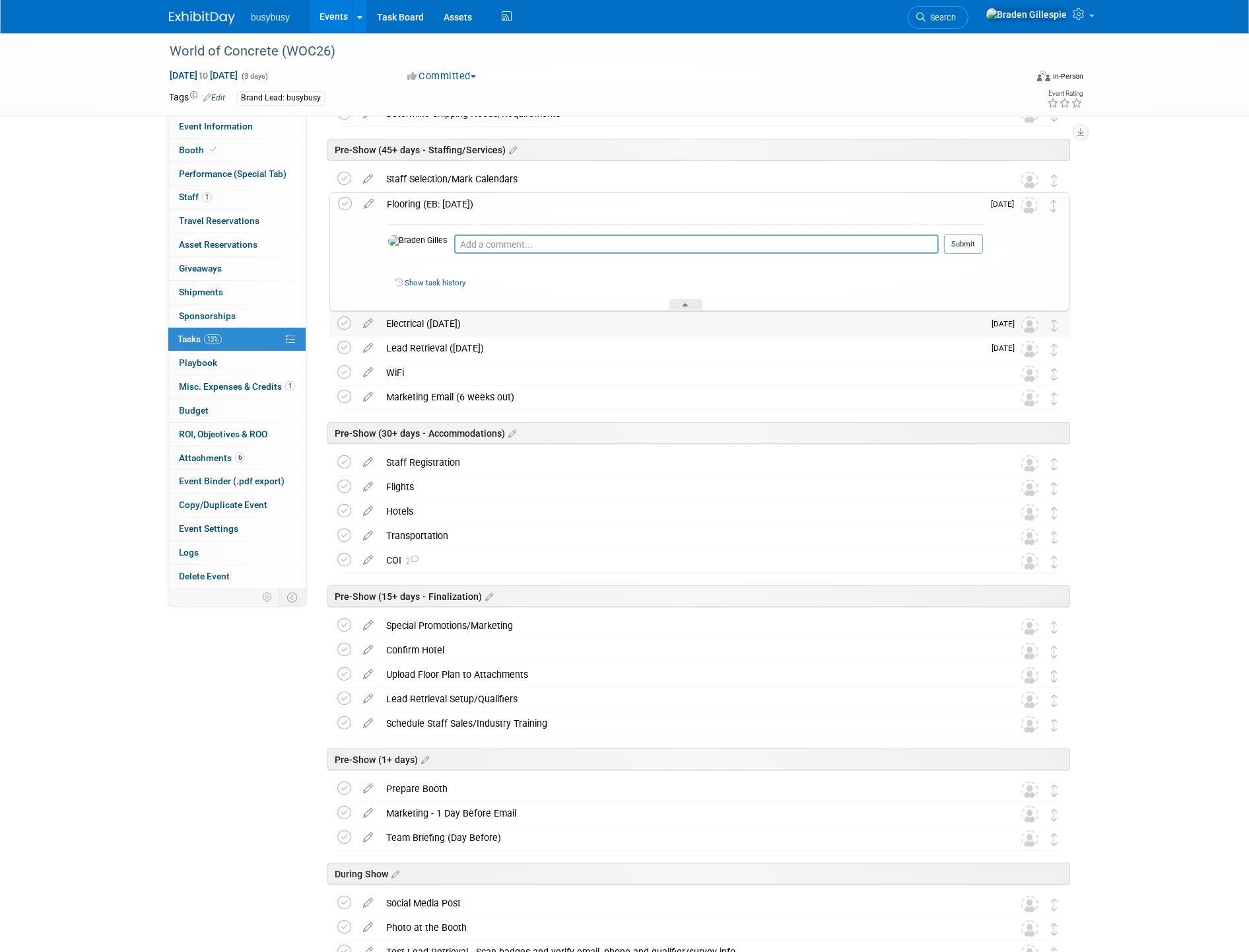
click at [442, 321] on div "Electrical (DEC 17)" at bounding box center [681, 324] width 604 height 23
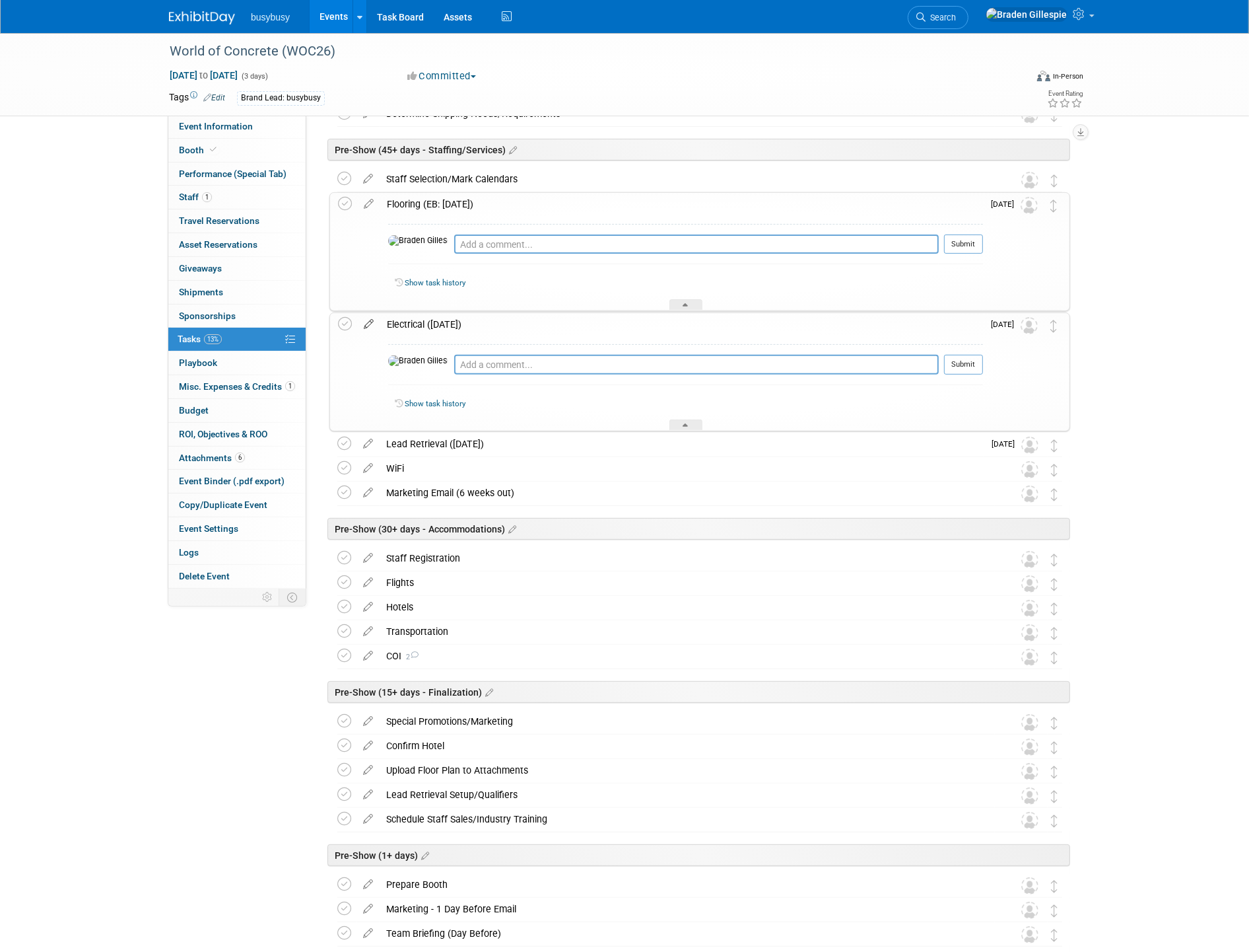
click at [369, 326] on icon at bounding box center [369, 321] width 24 height 17
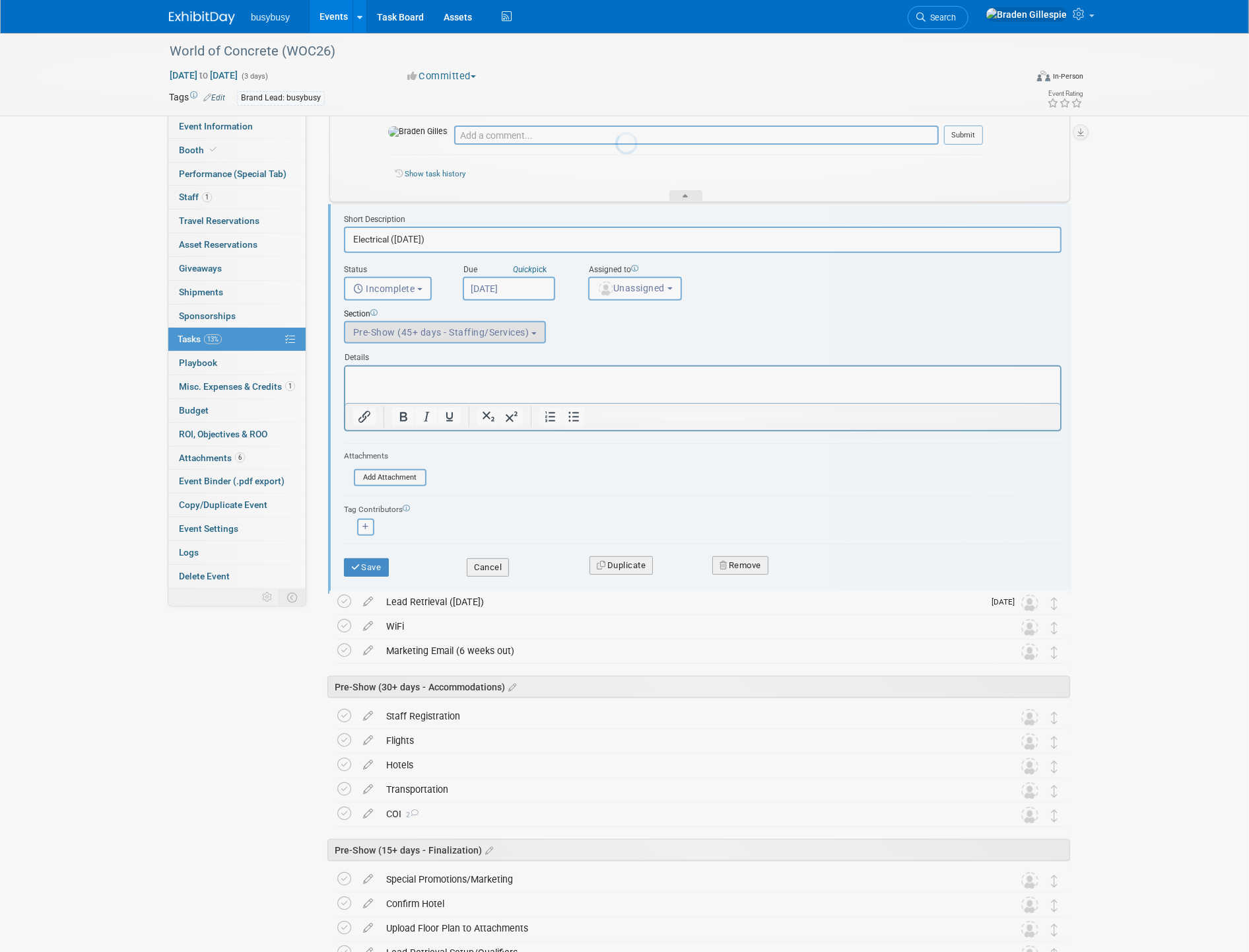
scroll to position [478, 0]
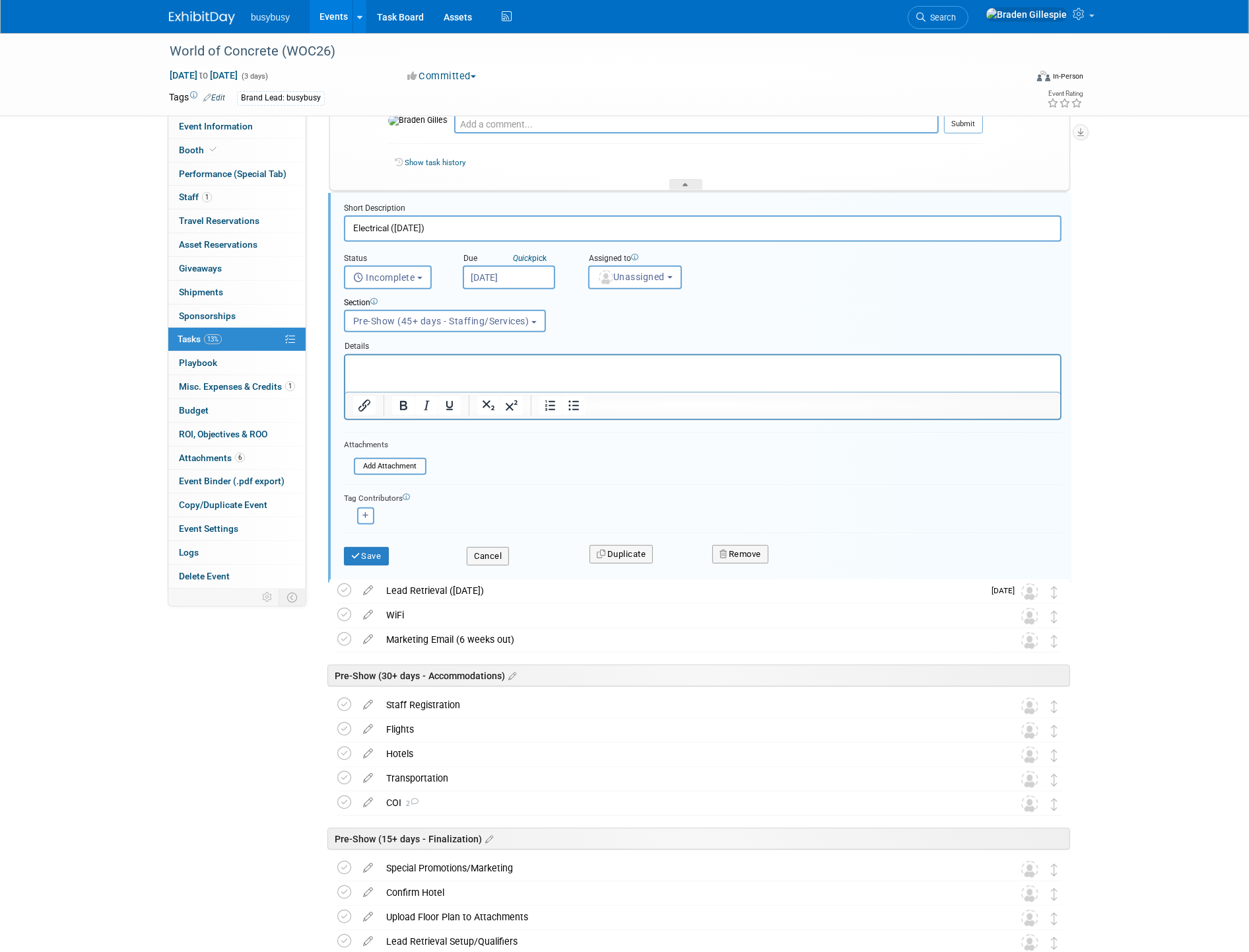
click at [395, 225] on input "Electrical (DEC 17)" at bounding box center [703, 228] width 718 height 25
type input "Electrical (EB: DEC 17)"
click at [364, 550] on button "Save" at bounding box center [367, 556] width 45 height 19
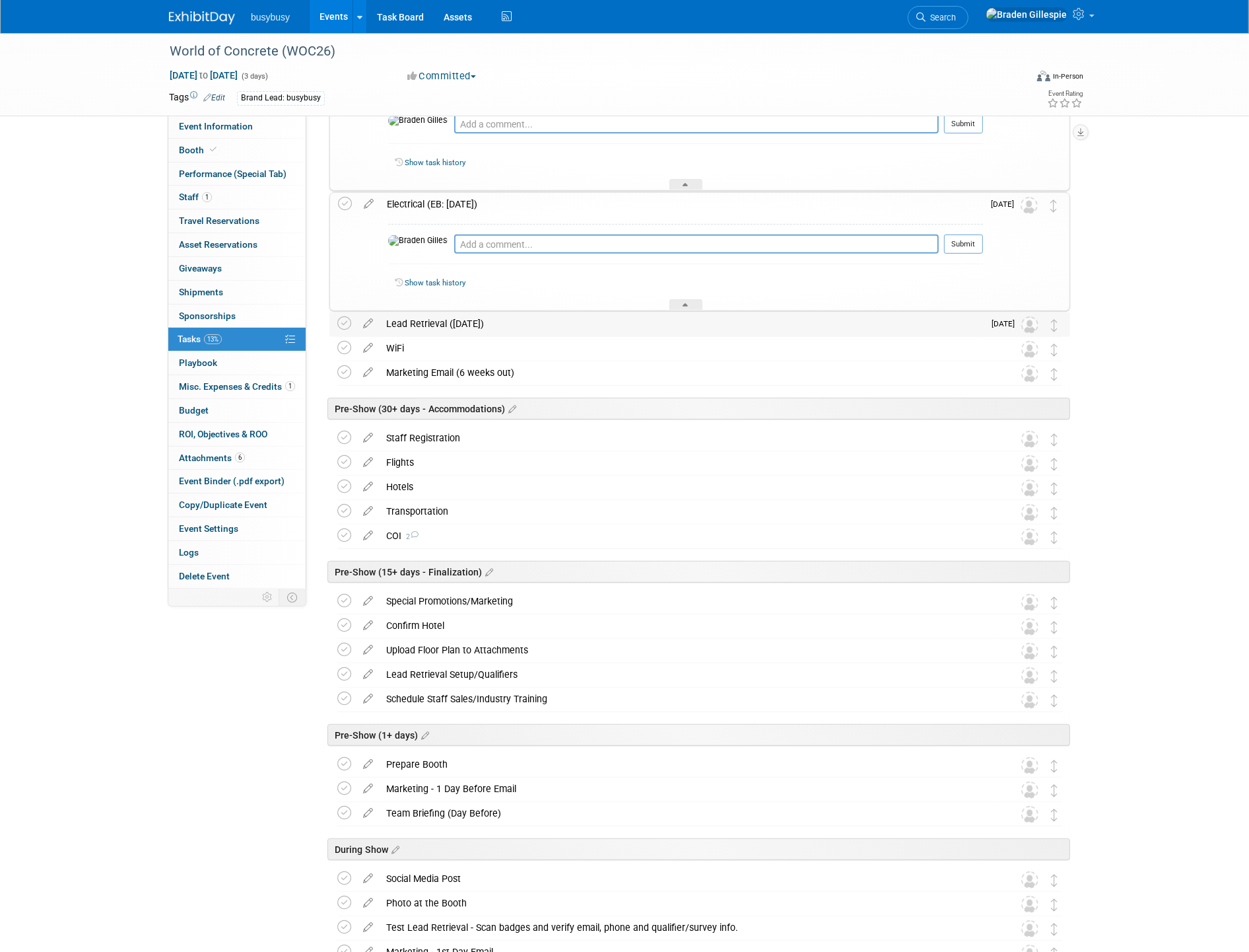
click at [444, 321] on div "Lead Retrieval (DEC 17)" at bounding box center [681, 324] width 604 height 23
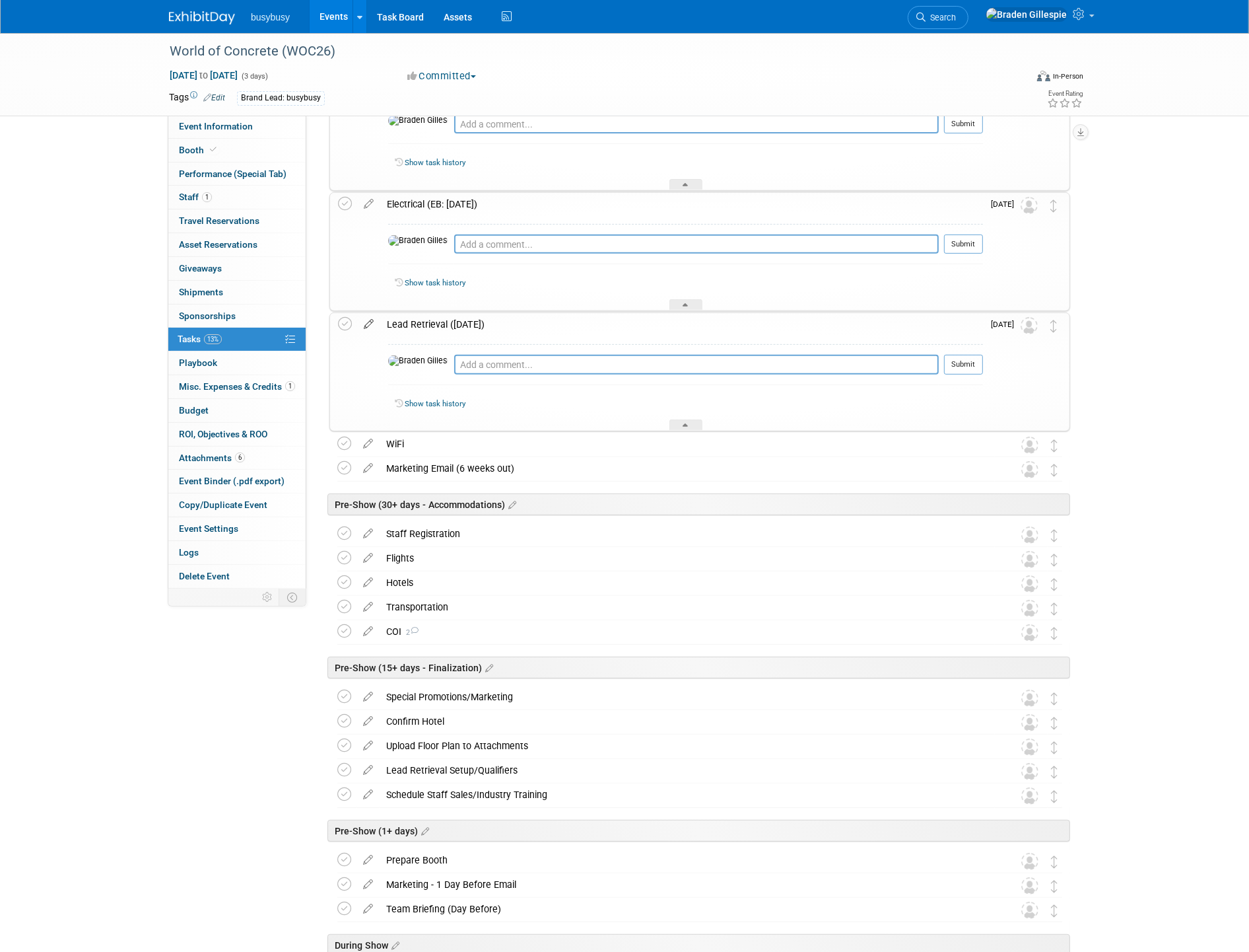
click at [362, 321] on icon at bounding box center [369, 321] width 24 height 17
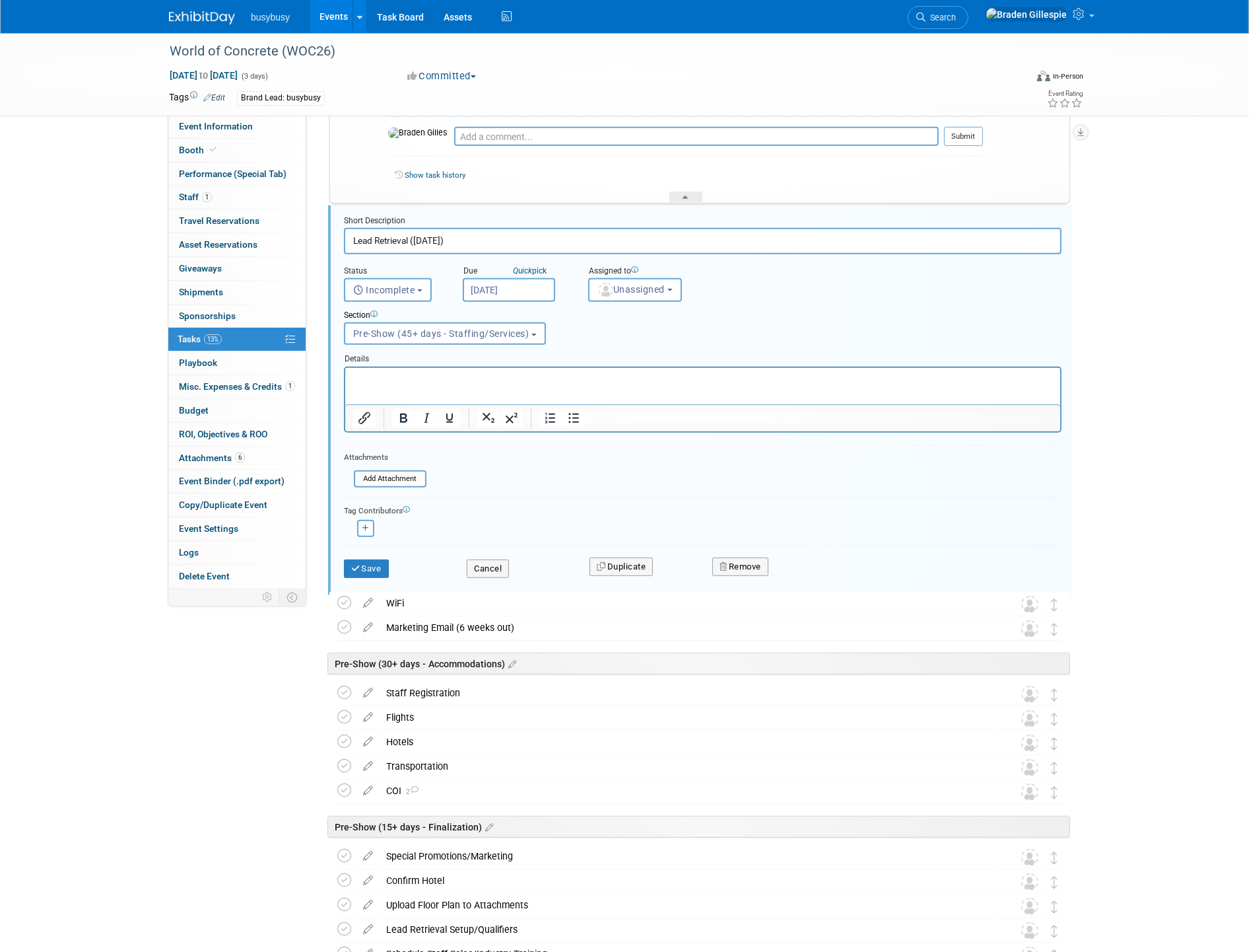
scroll to position [598, 0]
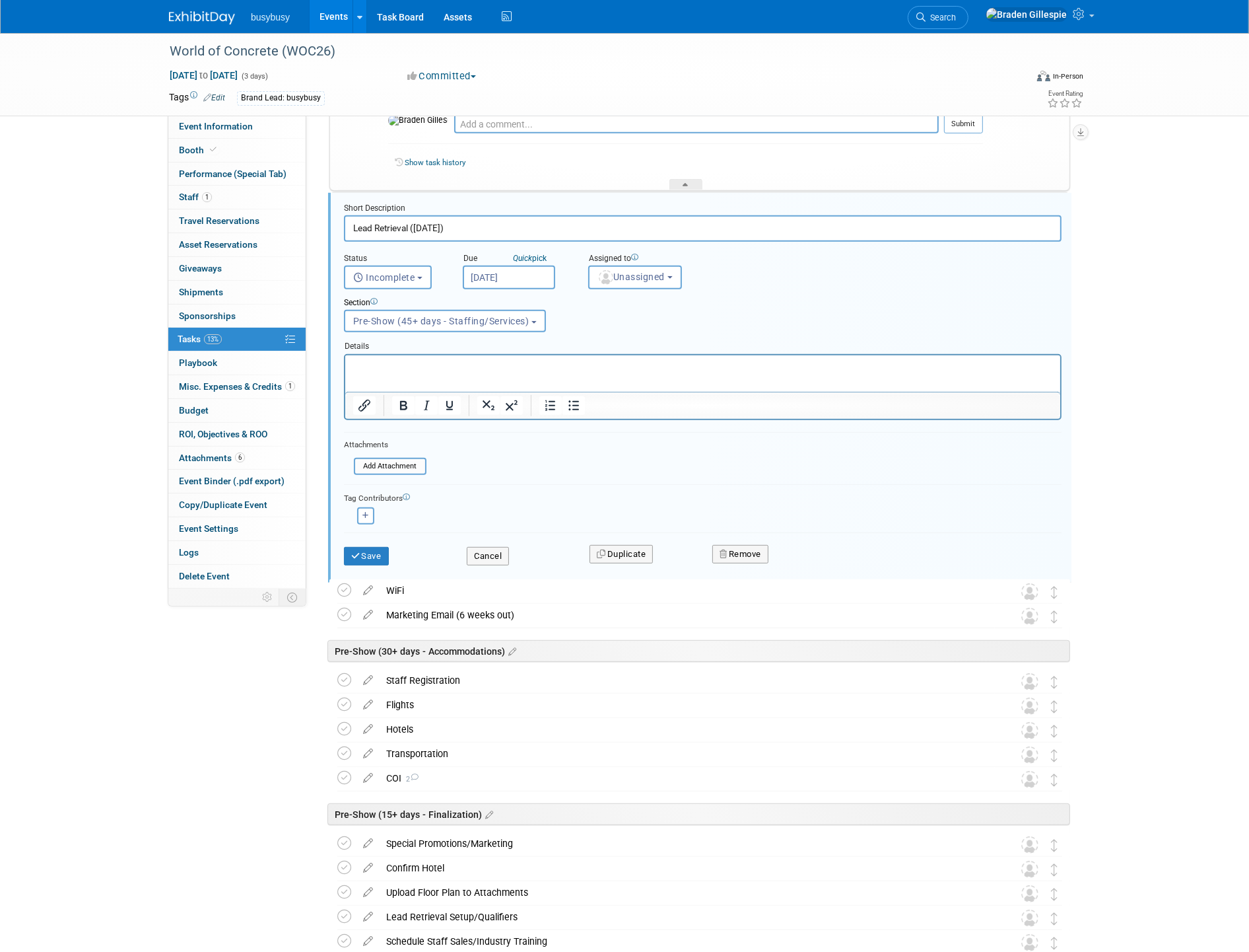
click at [414, 222] on input "Lead Retrieval (DEC 17)" at bounding box center [703, 228] width 718 height 25
type input "Lead Retrieval (EB: DEC 17)"
click at [368, 553] on button "Save" at bounding box center [367, 556] width 45 height 19
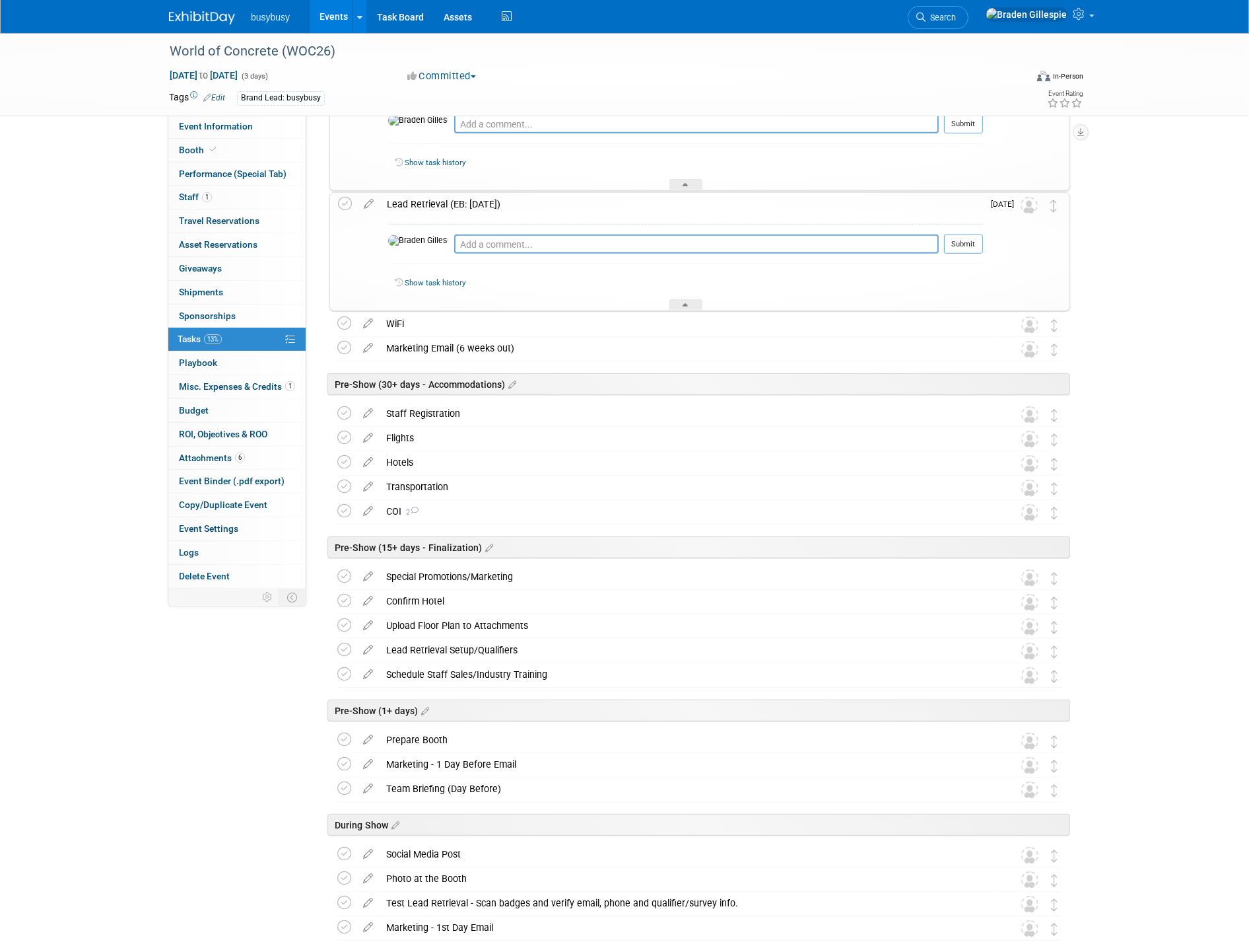
click at [774, 216] on div "Pro tip: Press Ctrl-Enter to submit comment. Submit Show task history" at bounding box center [681, 263] width 603 height 95
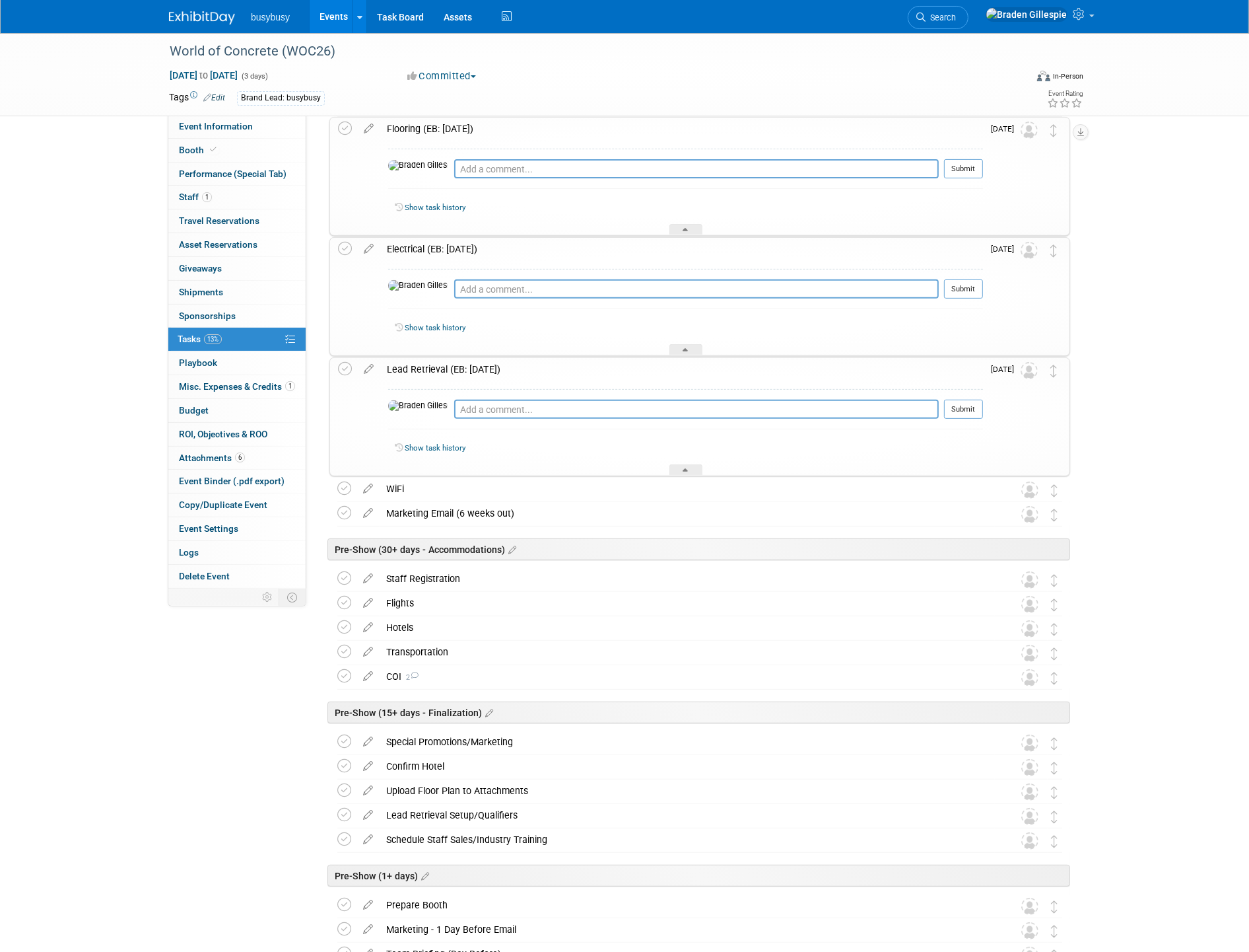
scroll to position [378, 0]
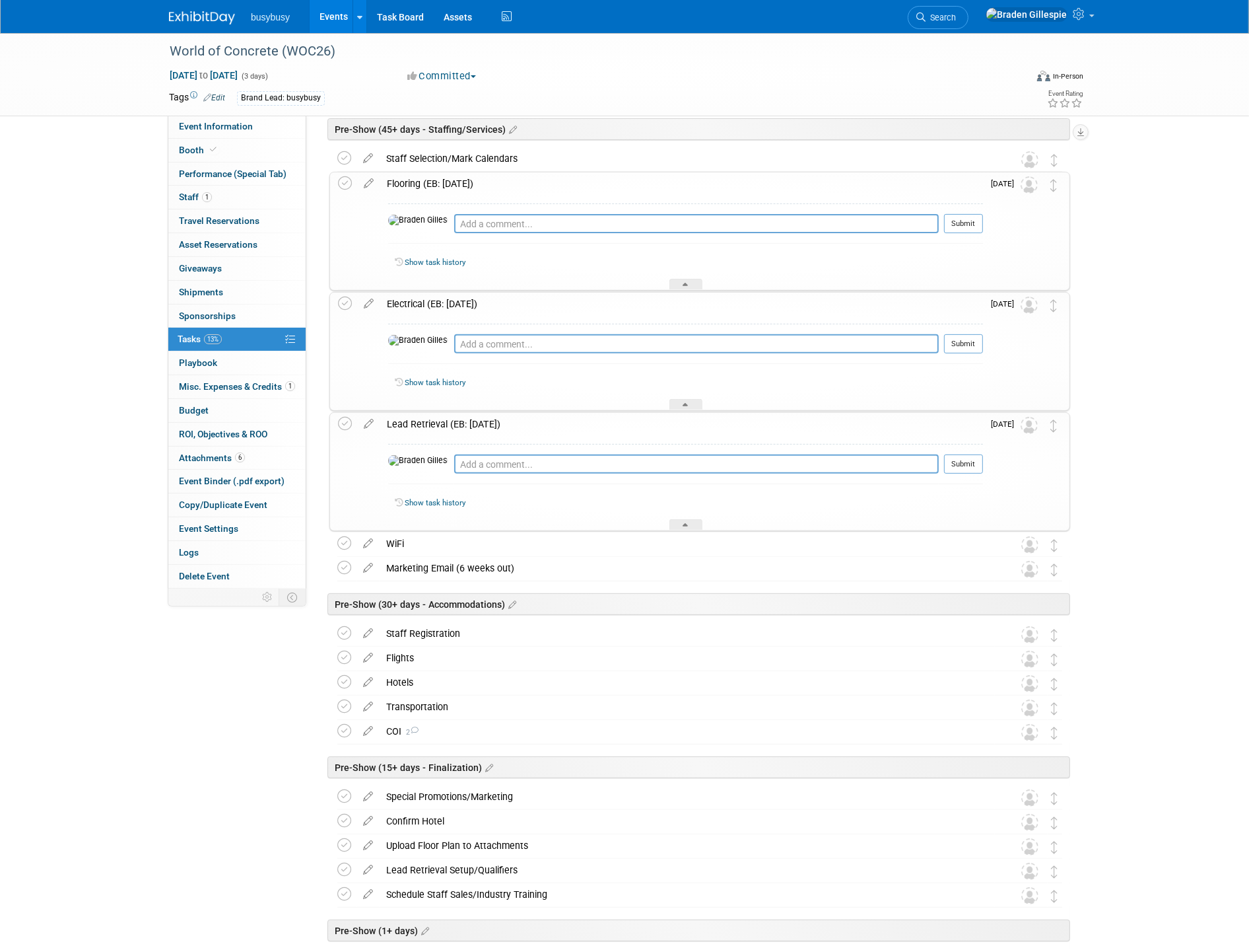
click at [444, 426] on div "Lead Retrieval (EB: DEC 17)" at bounding box center [681, 424] width 603 height 23
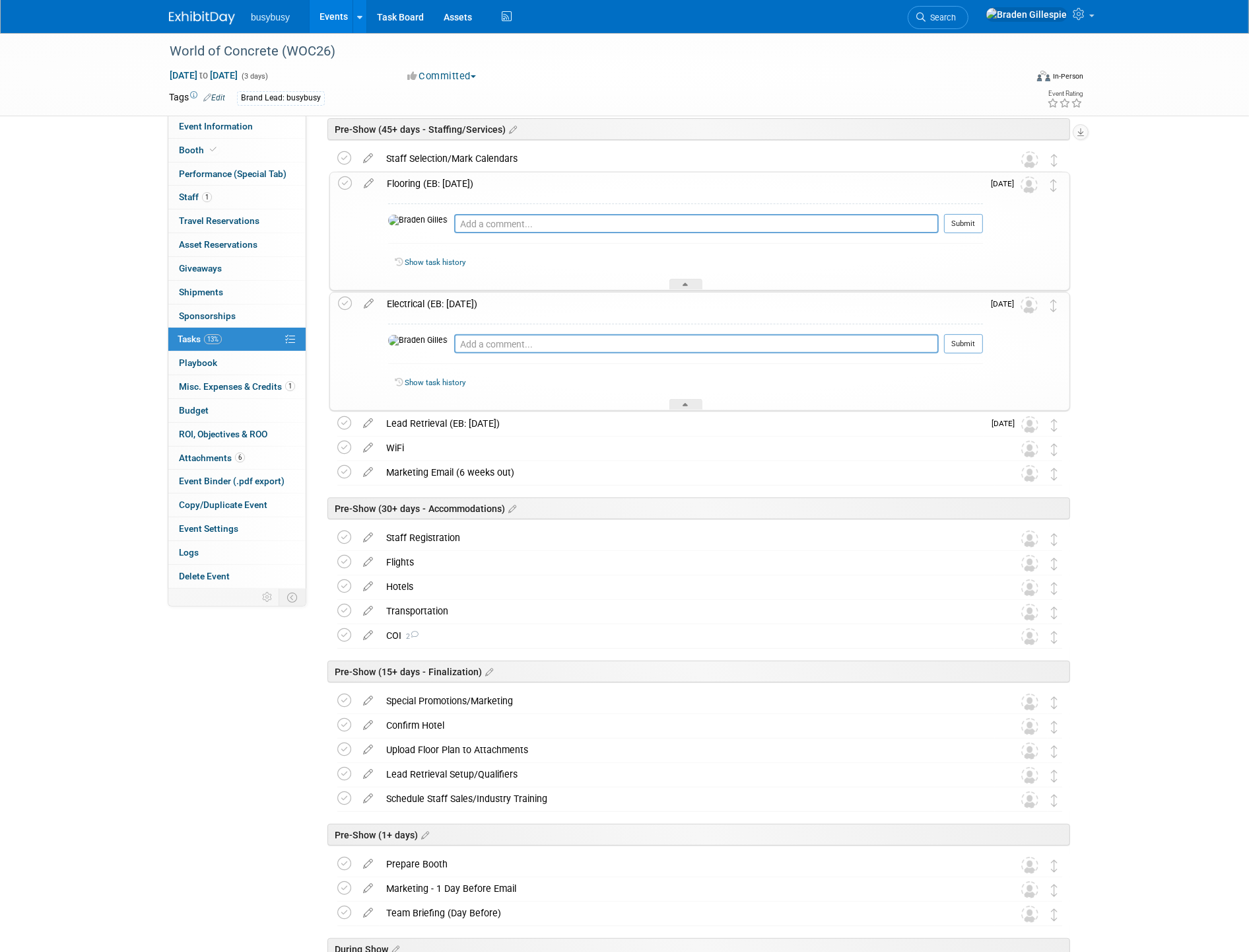
click at [434, 308] on div "Electrical (EB: DEC 17)" at bounding box center [681, 303] width 603 height 23
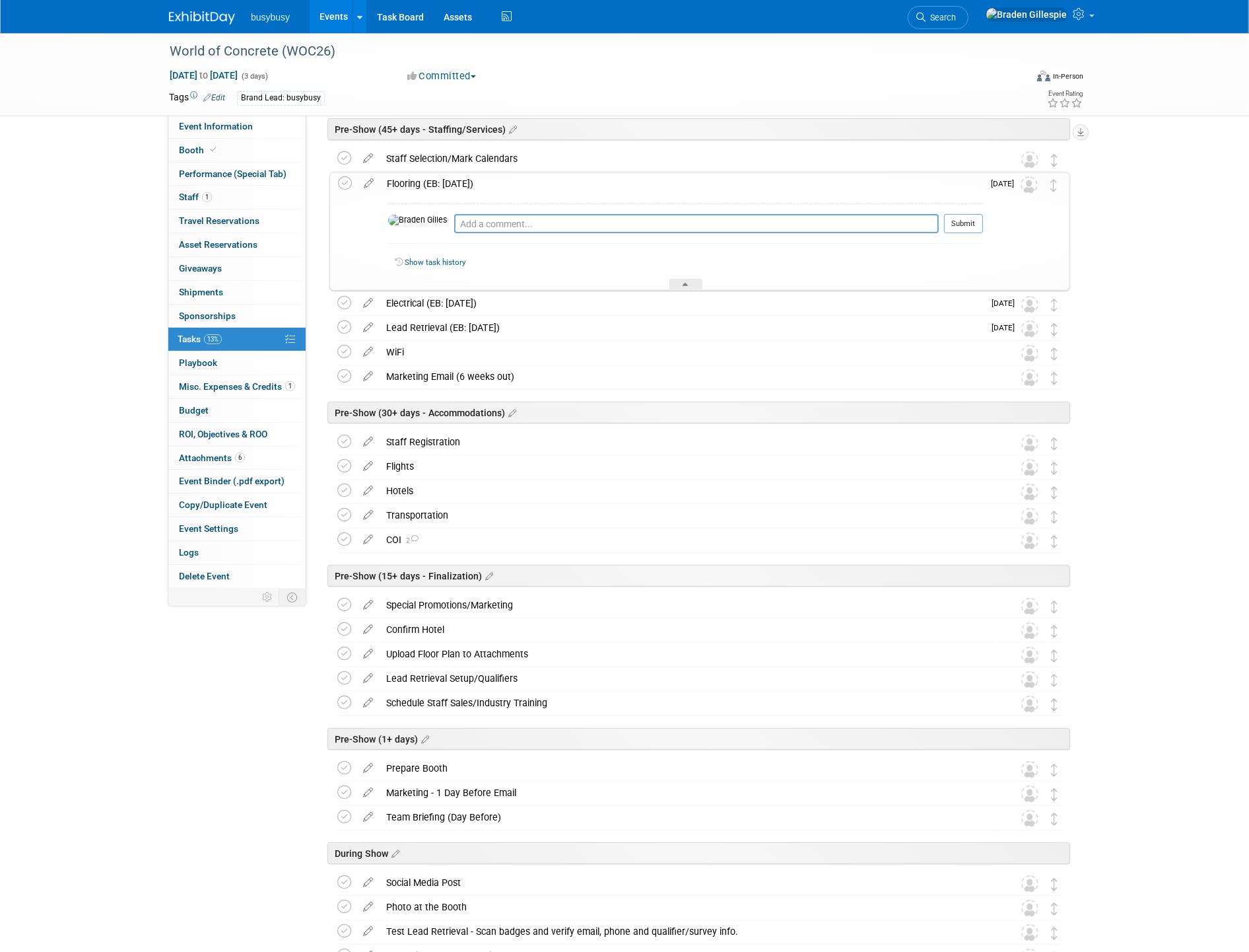
click at [441, 188] on div "Flooring (EB: DEC 17)" at bounding box center [681, 183] width 603 height 23
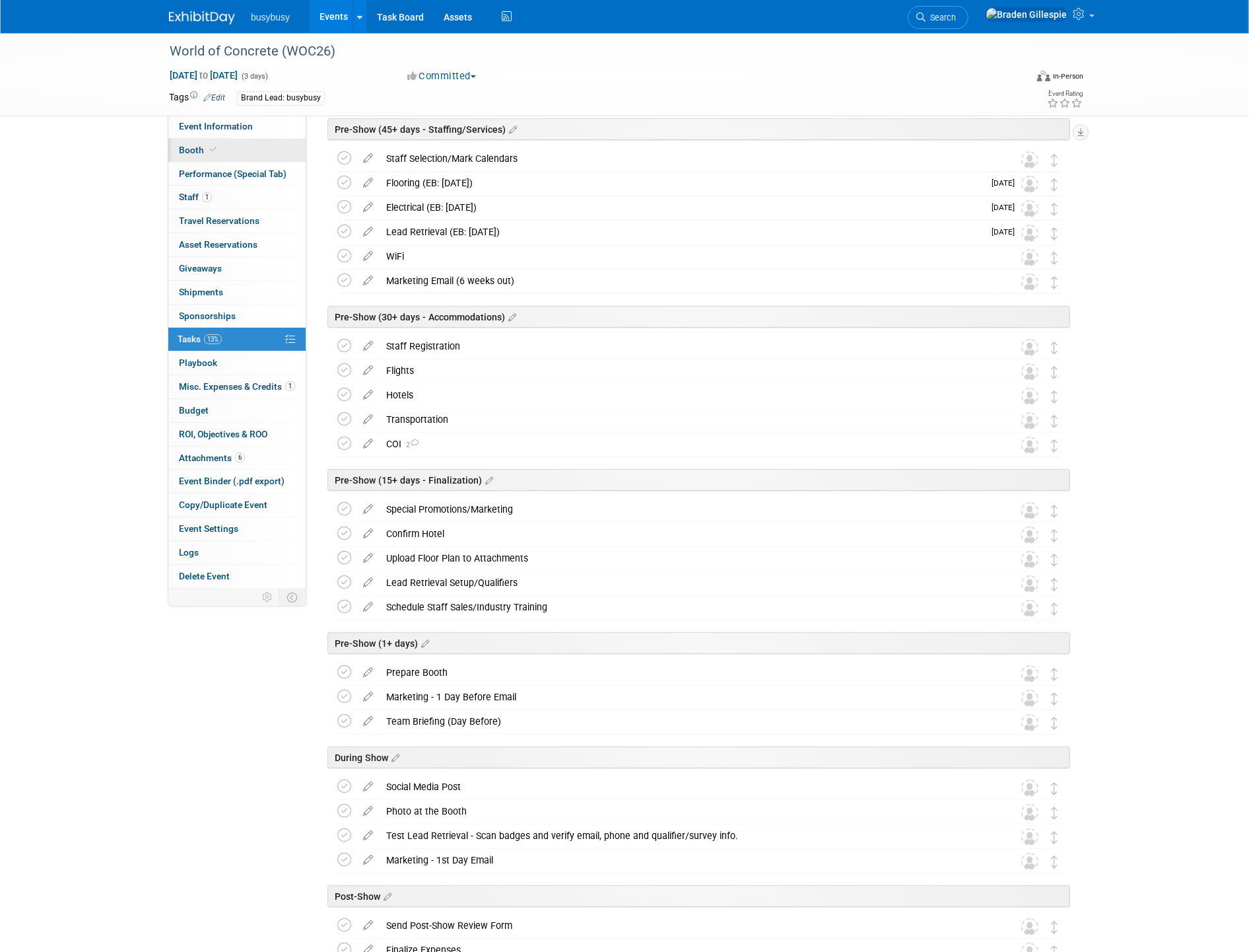
click at [233, 149] on link "Booth" at bounding box center [237, 150] width 137 height 24
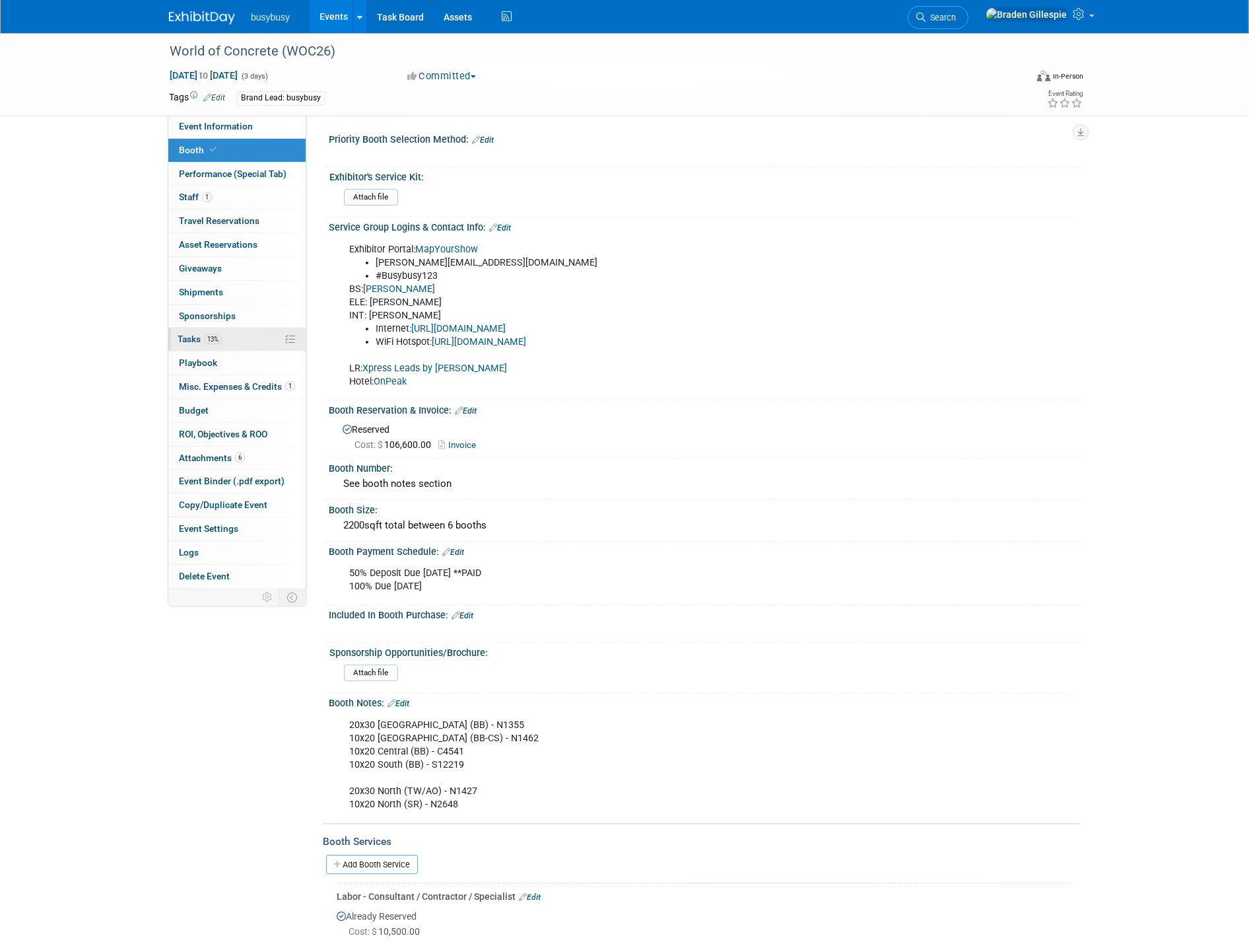
click at [223, 339] on link "13% Tasks 13%" at bounding box center [237, 339] width 137 height 24
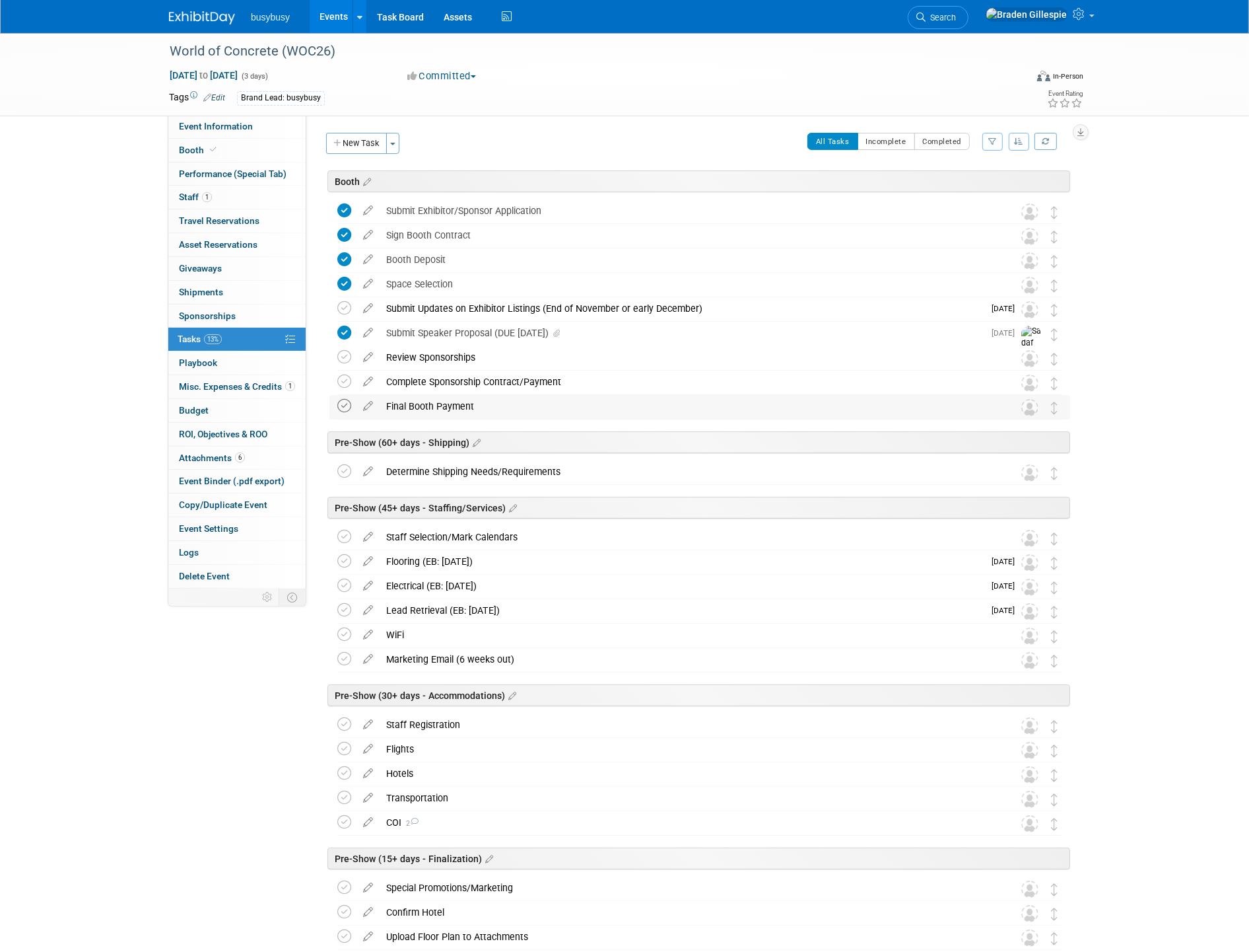
click at [343, 408] on icon at bounding box center [344, 406] width 14 height 14
click at [341, 379] on icon at bounding box center [344, 381] width 14 height 14
click at [345, 353] on icon at bounding box center [344, 357] width 14 height 14
click at [345, 144] on button "New Task" at bounding box center [357, 143] width 61 height 22
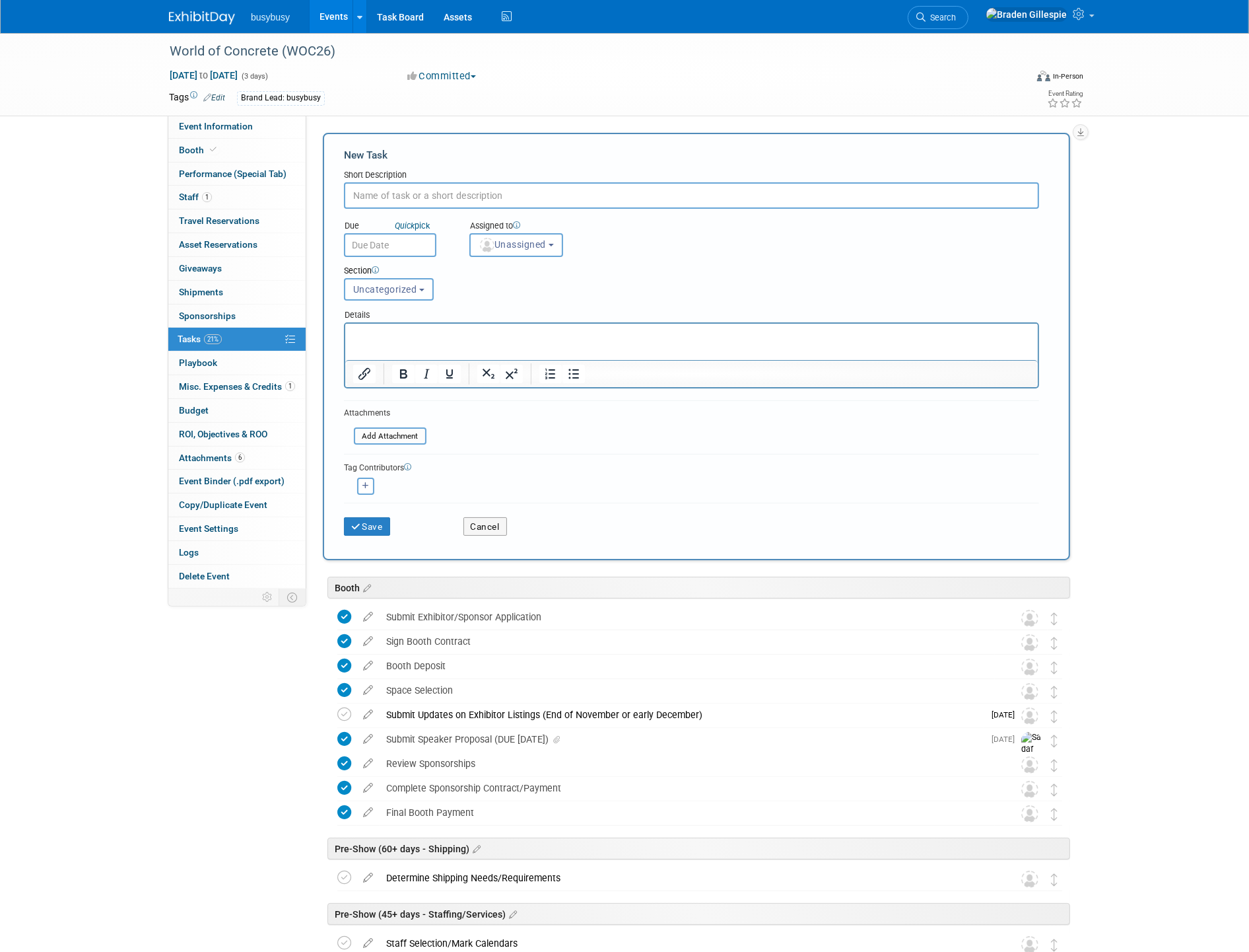
type input "O"
type input "Set Up Shipment"
click at [401, 248] on body "busybusy Events Add Event Bulk Upload Events Shareable Event Boards Recently Vi…" at bounding box center [624, 476] width 1249 height 952
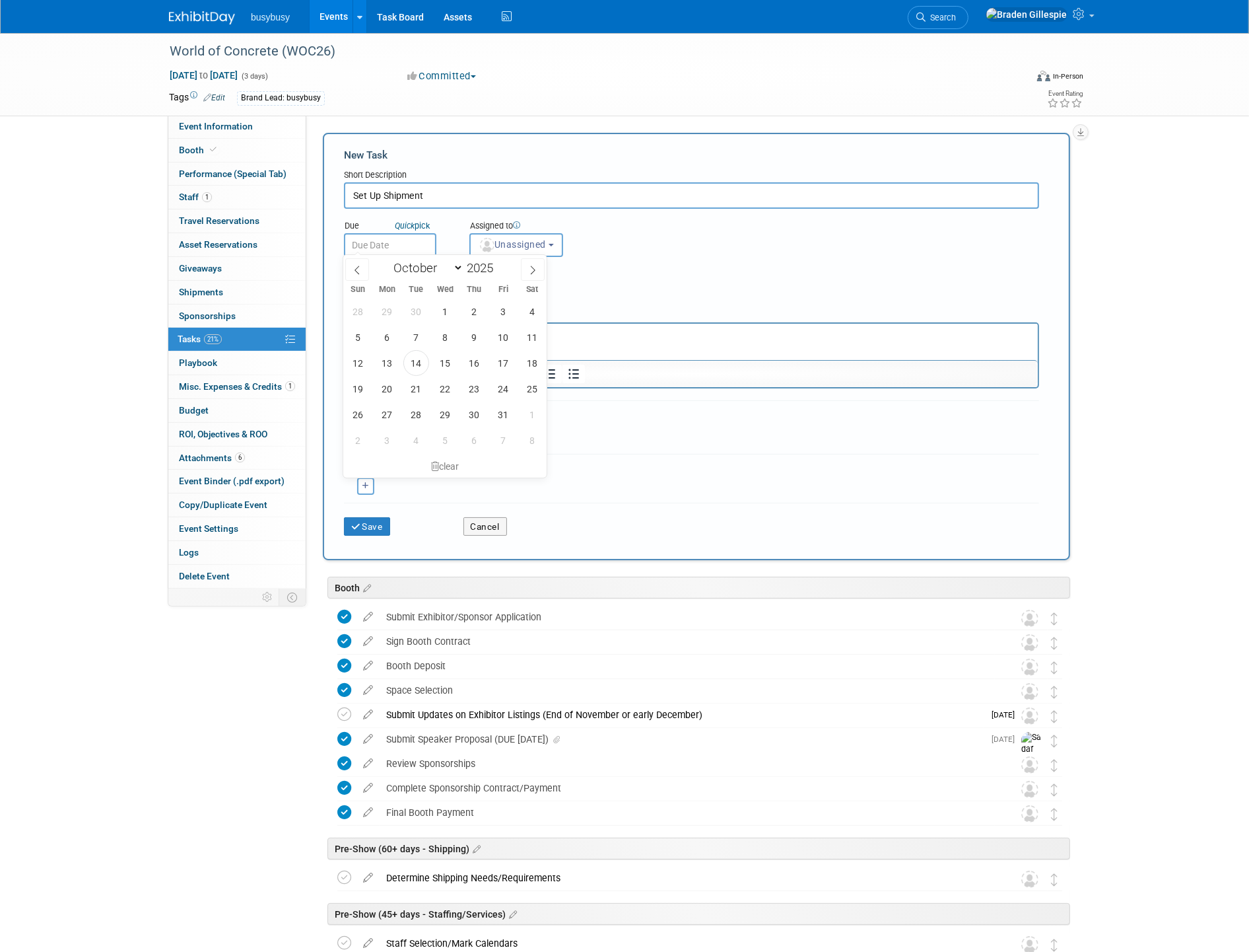
click at [636, 257] on div "Section Uncategorized Booth Pre-Show (60+ days - Shipping) Pre-Show (45+ days -…" at bounding box center [662, 279] width 656 height 46
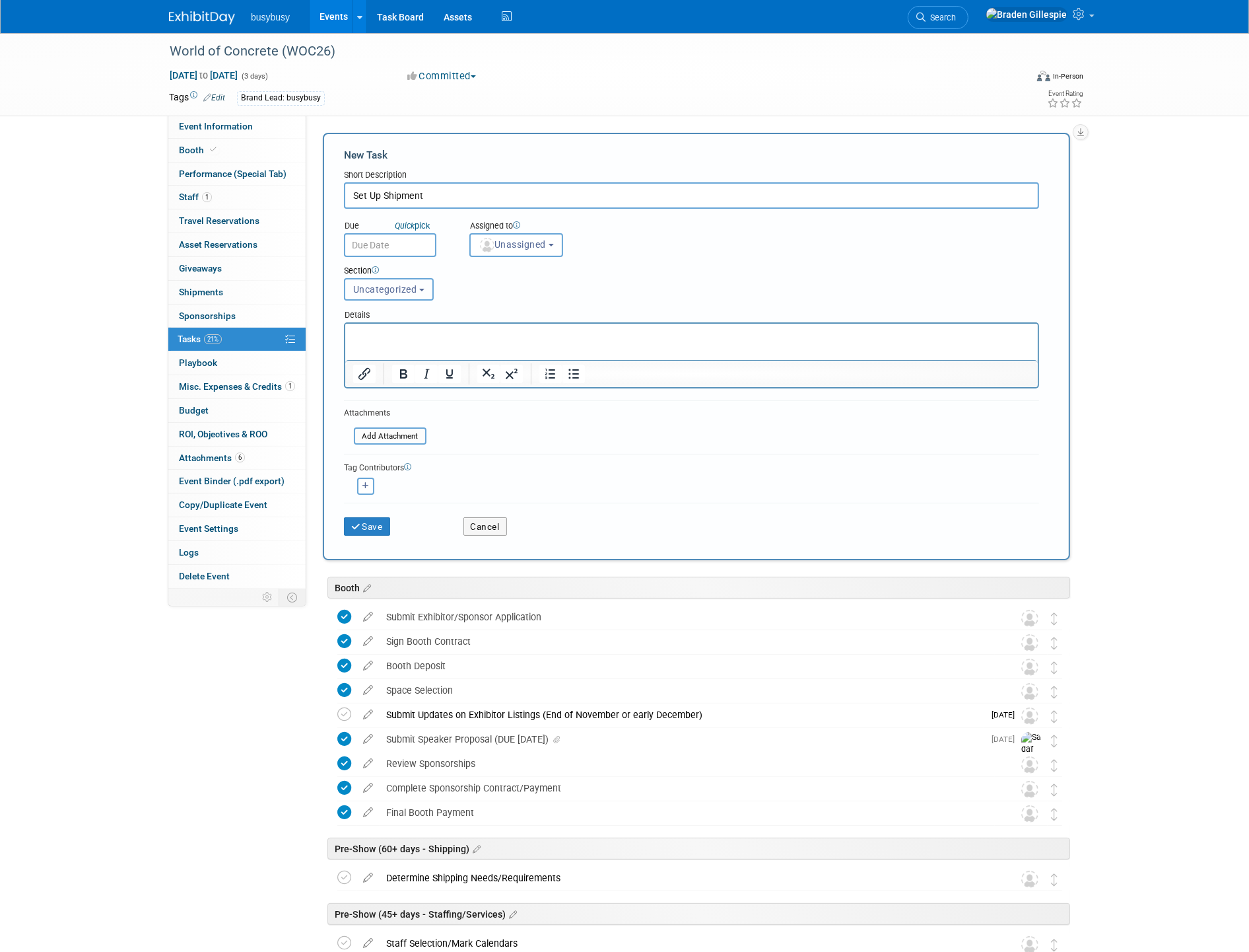
click at [414, 284] on span "Uncategorized" at bounding box center [384, 289] width 64 height 11
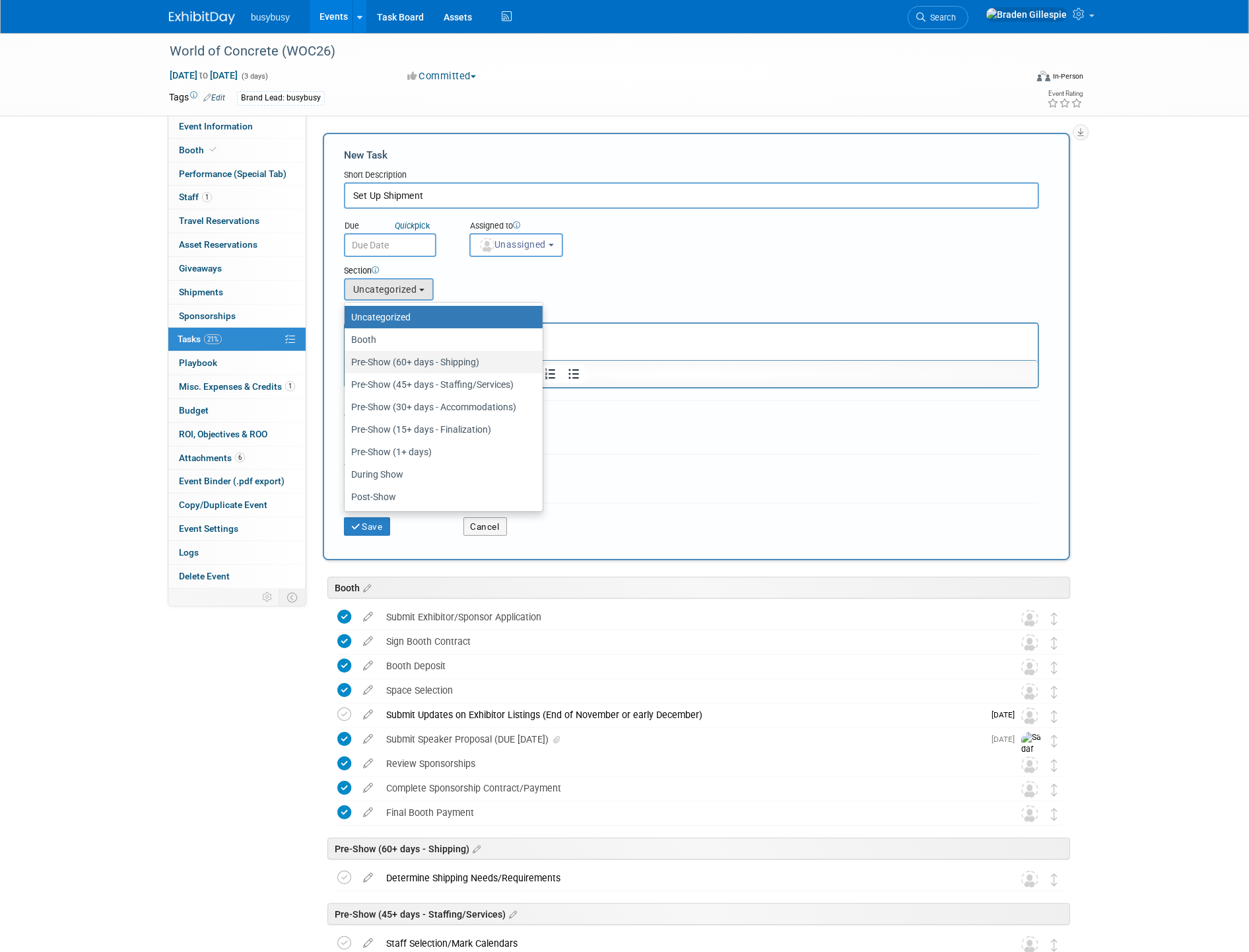
click at [408, 355] on label "Pre-Show (60+ days - Shipping)" at bounding box center [440, 362] width 178 height 18
click at [347, 358] on input "Pre-Show (60+ days - Shipping)" at bounding box center [342, 362] width 9 height 9
select select "11270882"
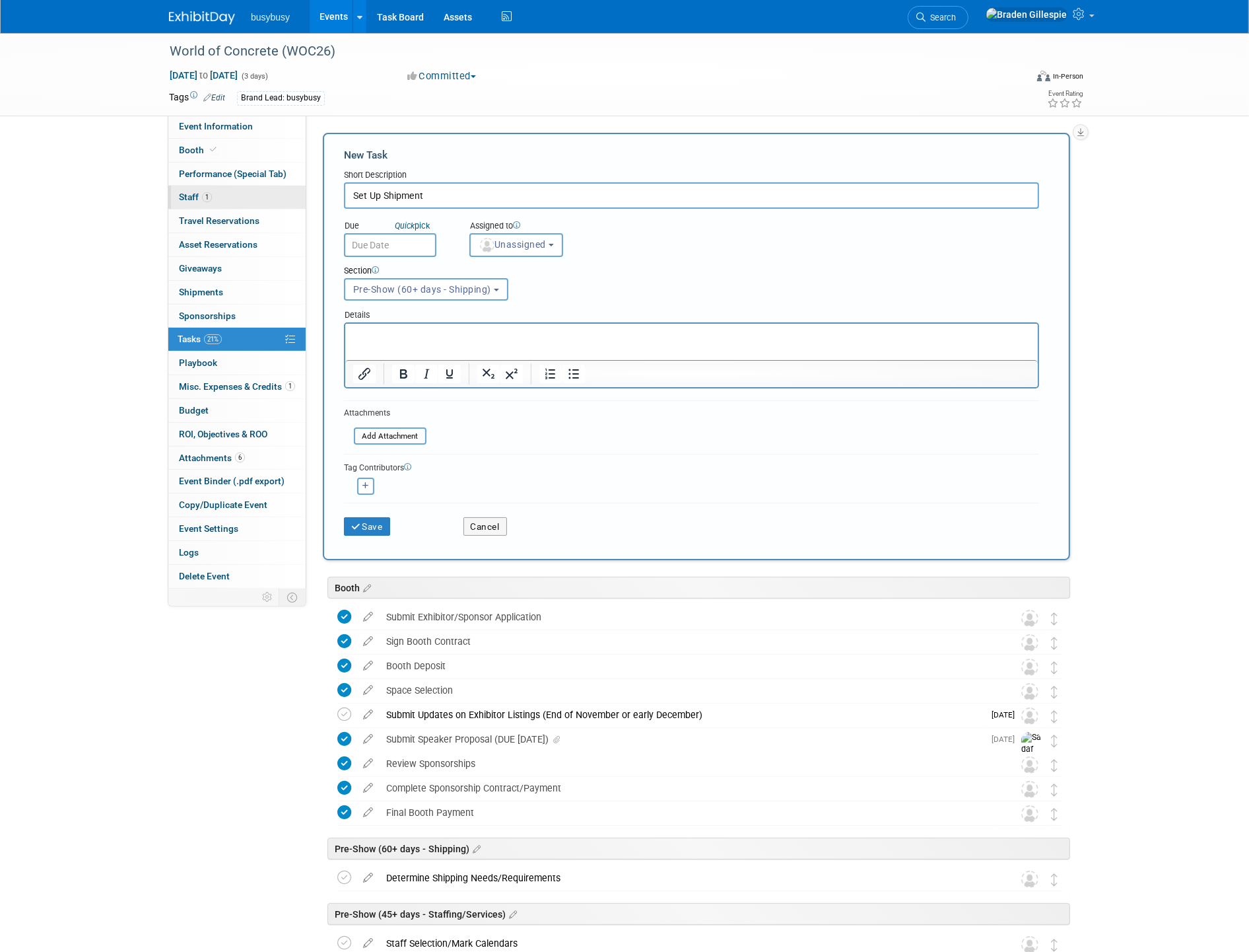
drag, startPoint x: 427, startPoint y: 197, endPoint x: 233, endPoint y: 192, distance: 194.1
type input "Request Shipping Quotes"
click at [390, 238] on input "text" at bounding box center [390, 245] width 92 height 24
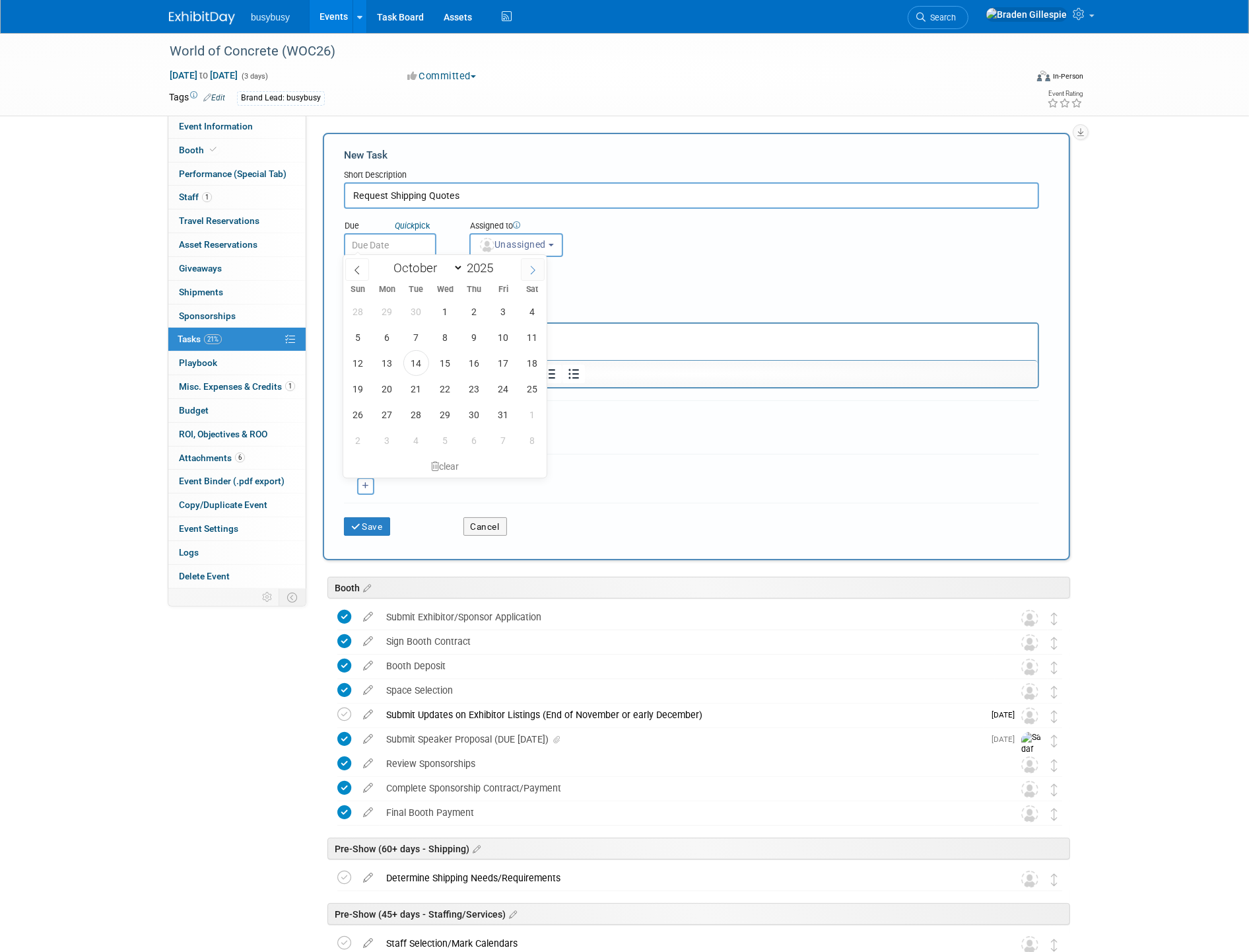
click at [535, 268] on icon at bounding box center [532, 270] width 9 height 9
select select "11"
click at [535, 273] on icon at bounding box center [532, 270] width 9 height 9
type input "2026"
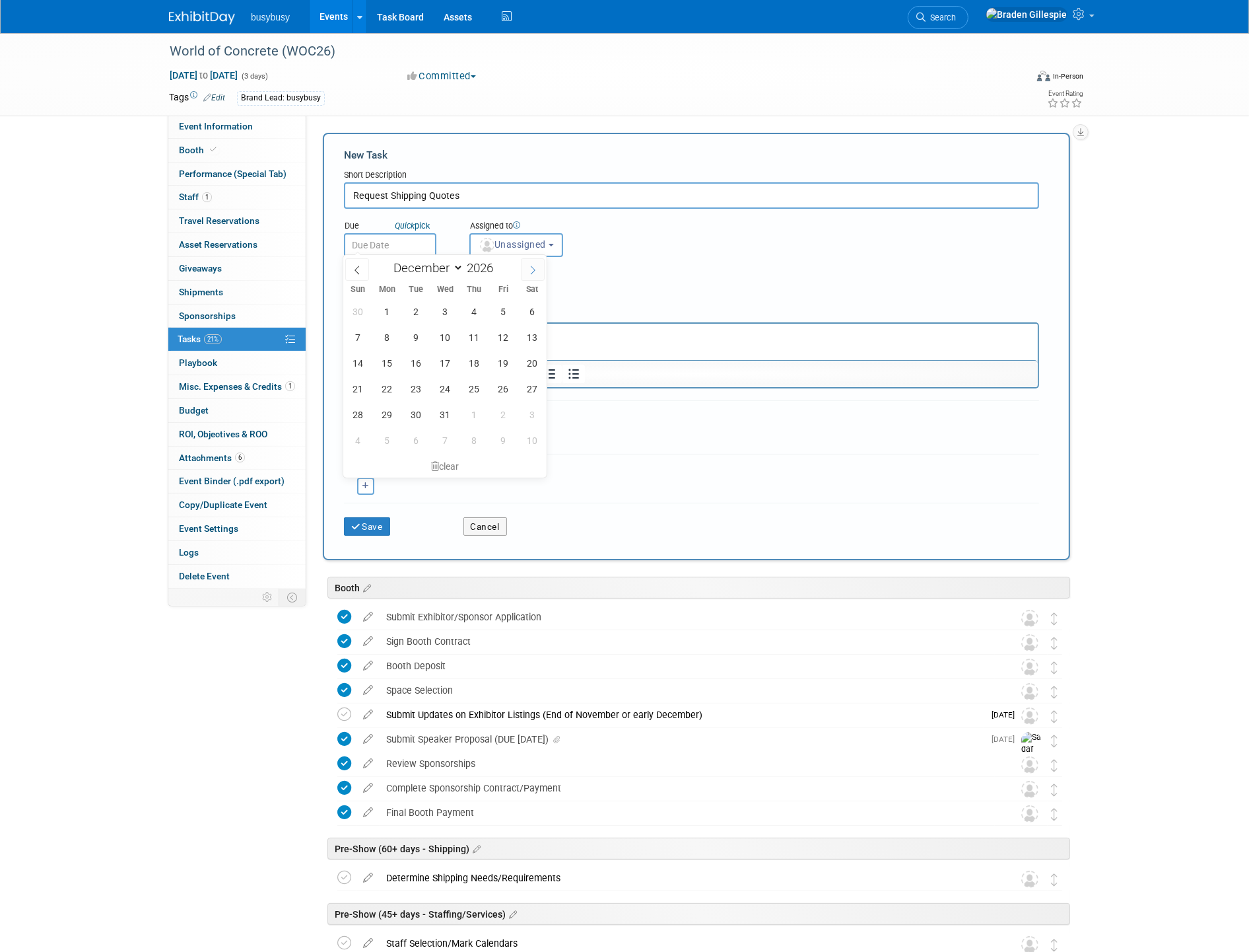
select select "0"
click at [354, 271] on icon at bounding box center [357, 270] width 9 height 9
type input "2025"
select select "11"
click at [692, 293] on div "Section Uncategorized Booth Pre-Show (60+ days - Shipping) Pre-Show (45+ days -…" at bounding box center [662, 279] width 656 height 46
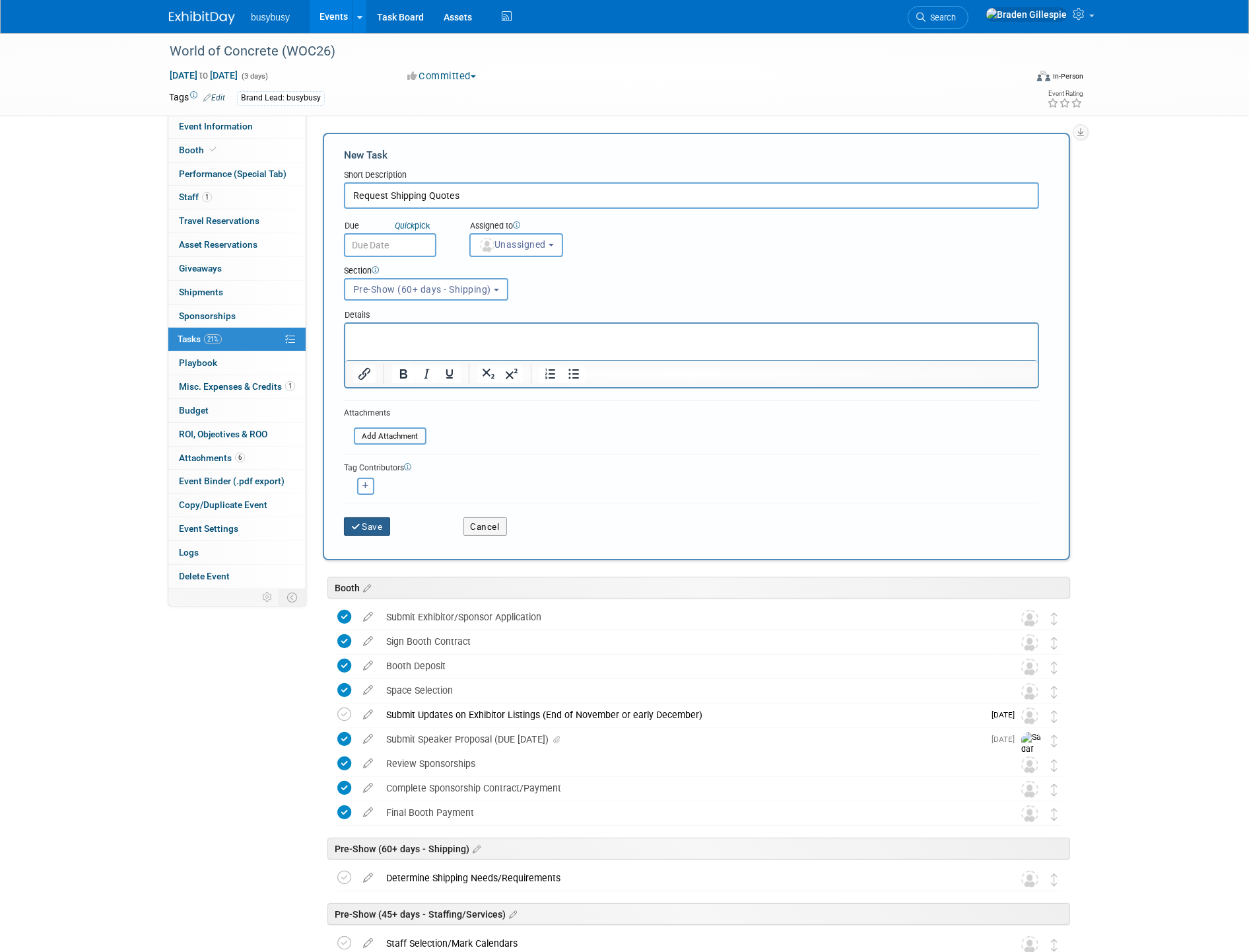
click at [377, 517] on button "Save" at bounding box center [367, 526] width 46 height 19
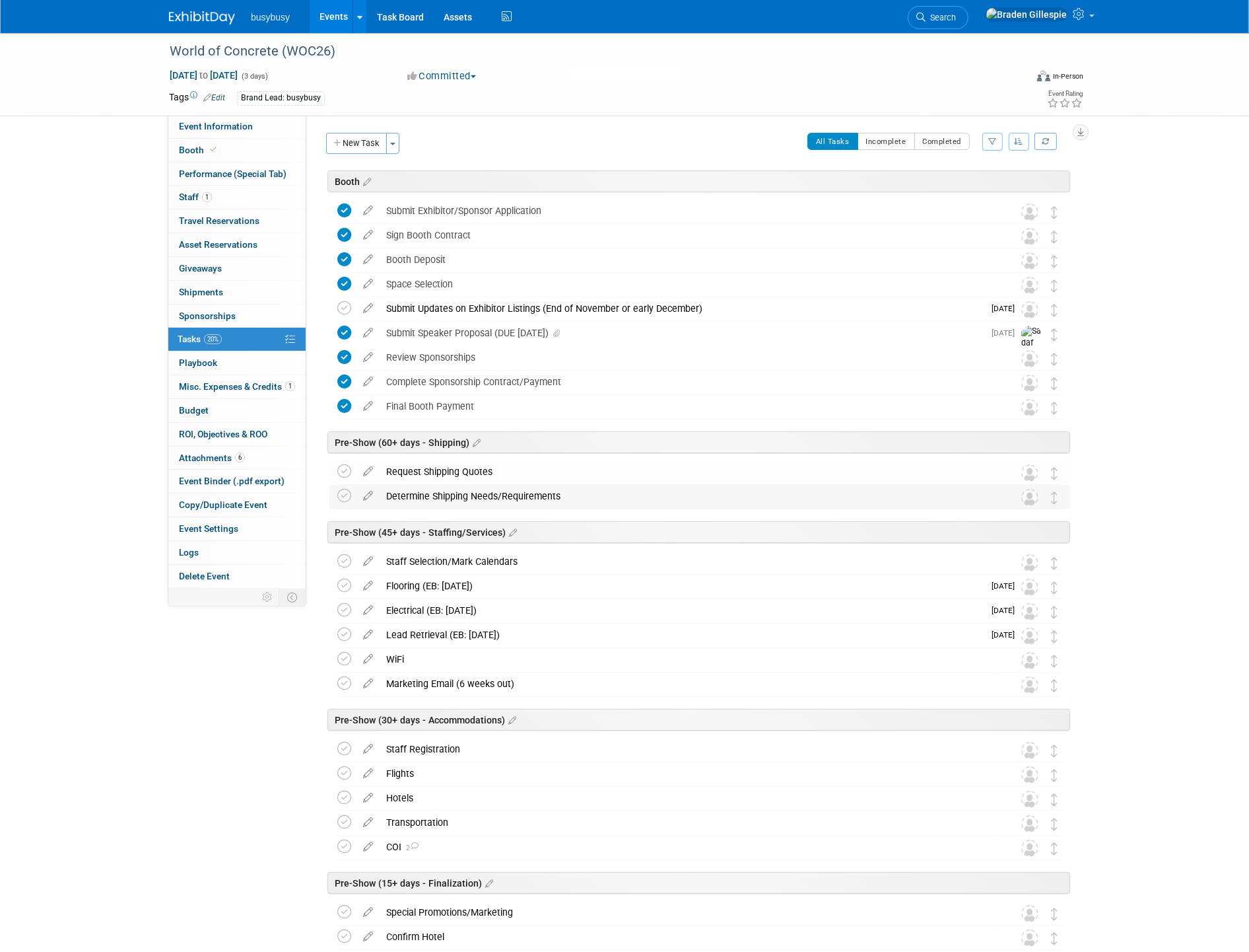
drag, startPoint x: 1046, startPoint y: 496, endPoint x: 1058, endPoint y: 493, distance: 12.4
click at [1047, 474] on div "World of Concrete (WOC26) Jan 20, 2026 to Jan 22, 2026 (Going) Submit Exhibitor…" at bounding box center [696, 852] width 748 height 1306
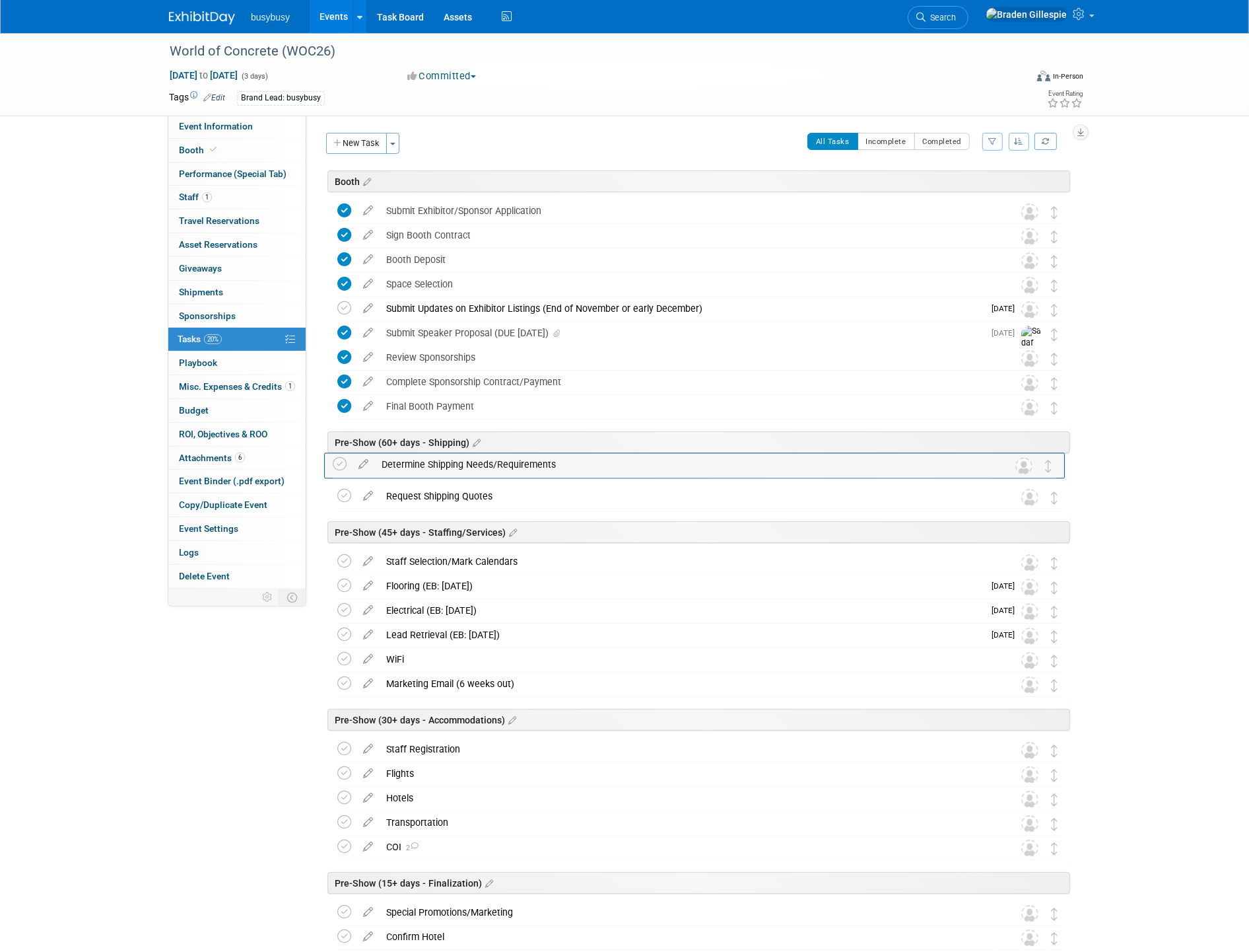
drag, startPoint x: 1061, startPoint y: 505, endPoint x: 1058, endPoint y: 478, distance: 27.2
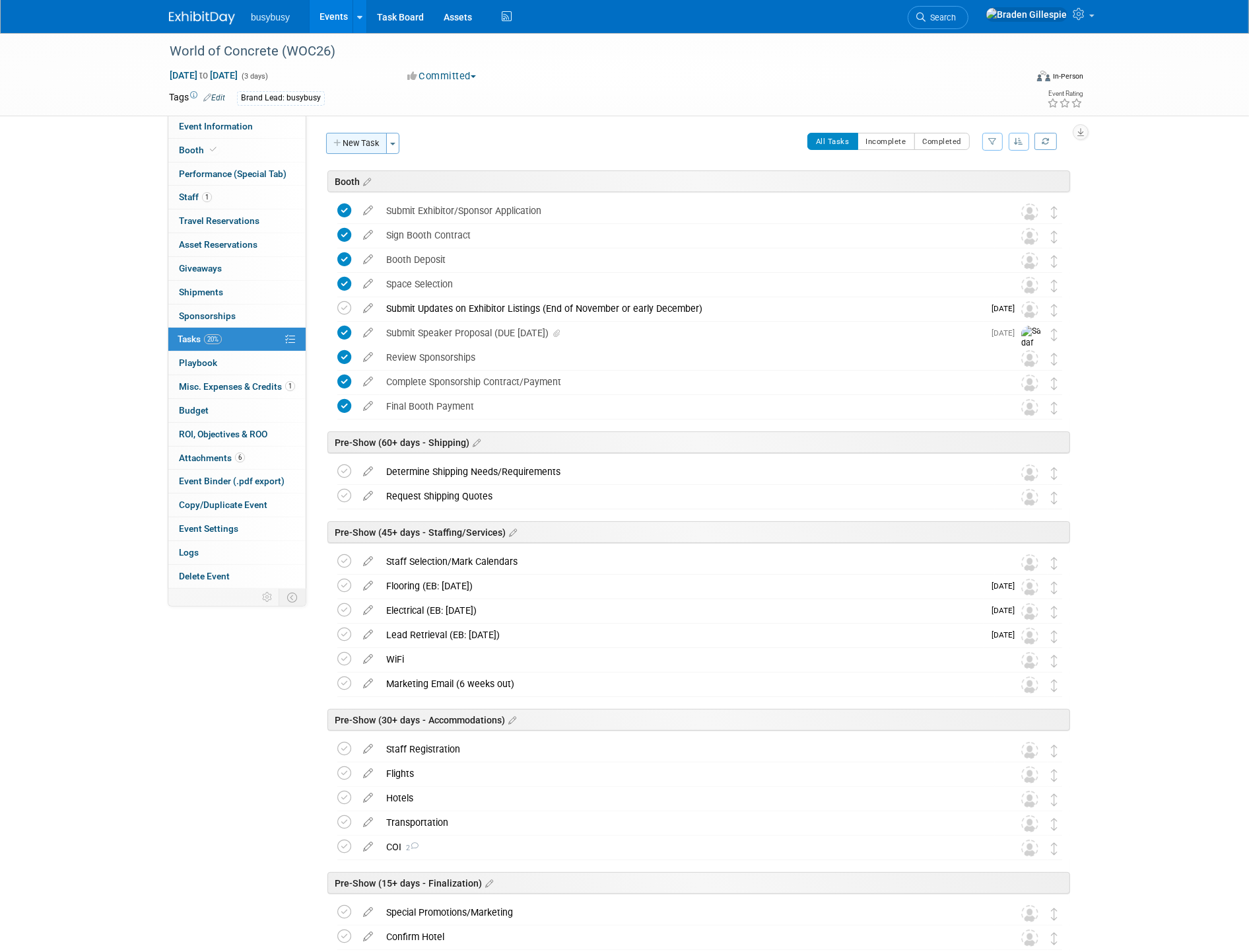
click at [355, 147] on button "New Task" at bounding box center [357, 143] width 61 height 22
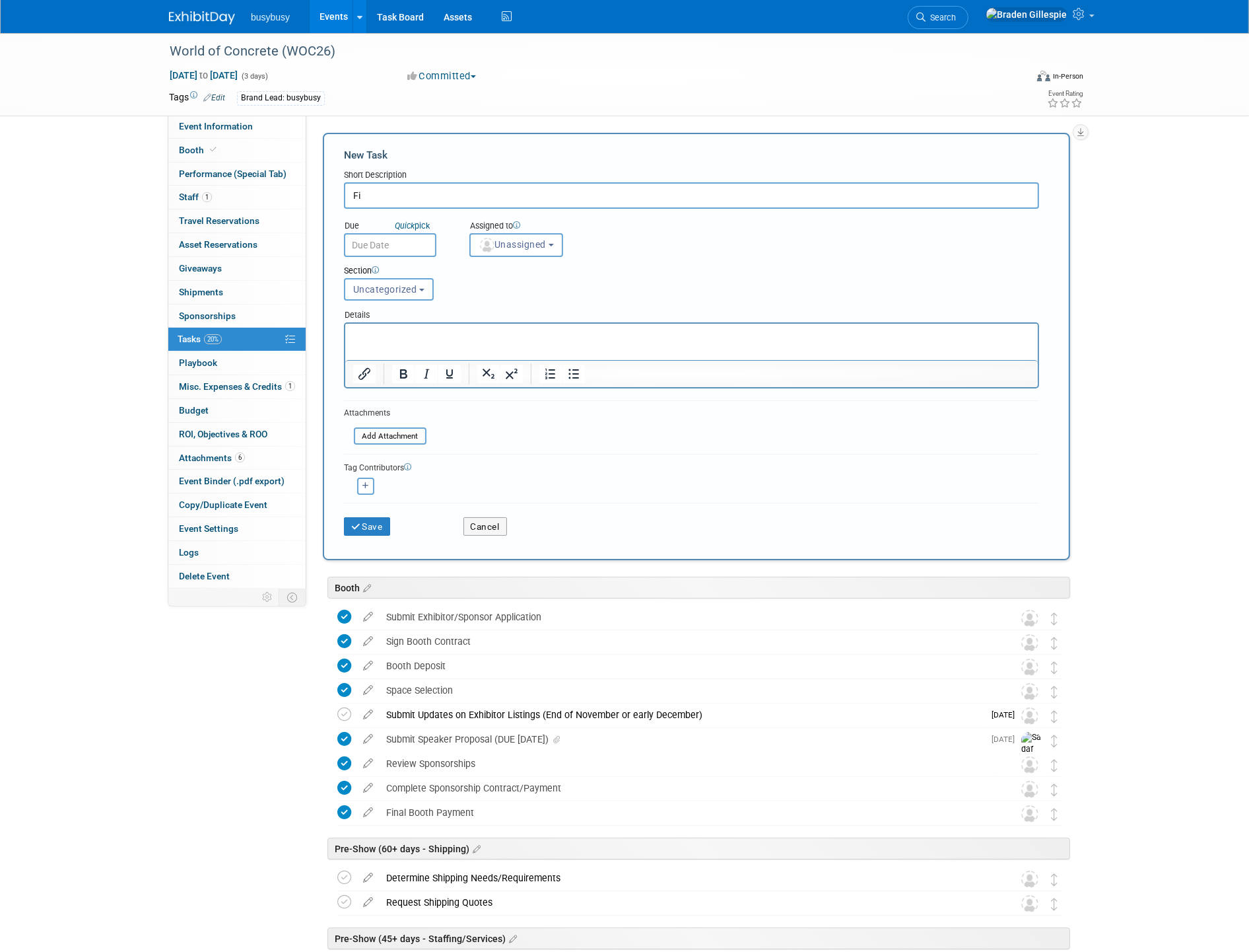
type input "F"
click at [392, 246] on input "text" at bounding box center [390, 245] width 92 height 24
drag, startPoint x: 376, startPoint y: 193, endPoint x: 313, endPoint y: 193, distance: 63.0
click at [313, 193] on div "Product: AlignOps BusyBusy FleetWatcher SafetyReports ToolWatch Show Contact In…" at bounding box center [693, 352] width 774 height 475
type input "Book Shipment"
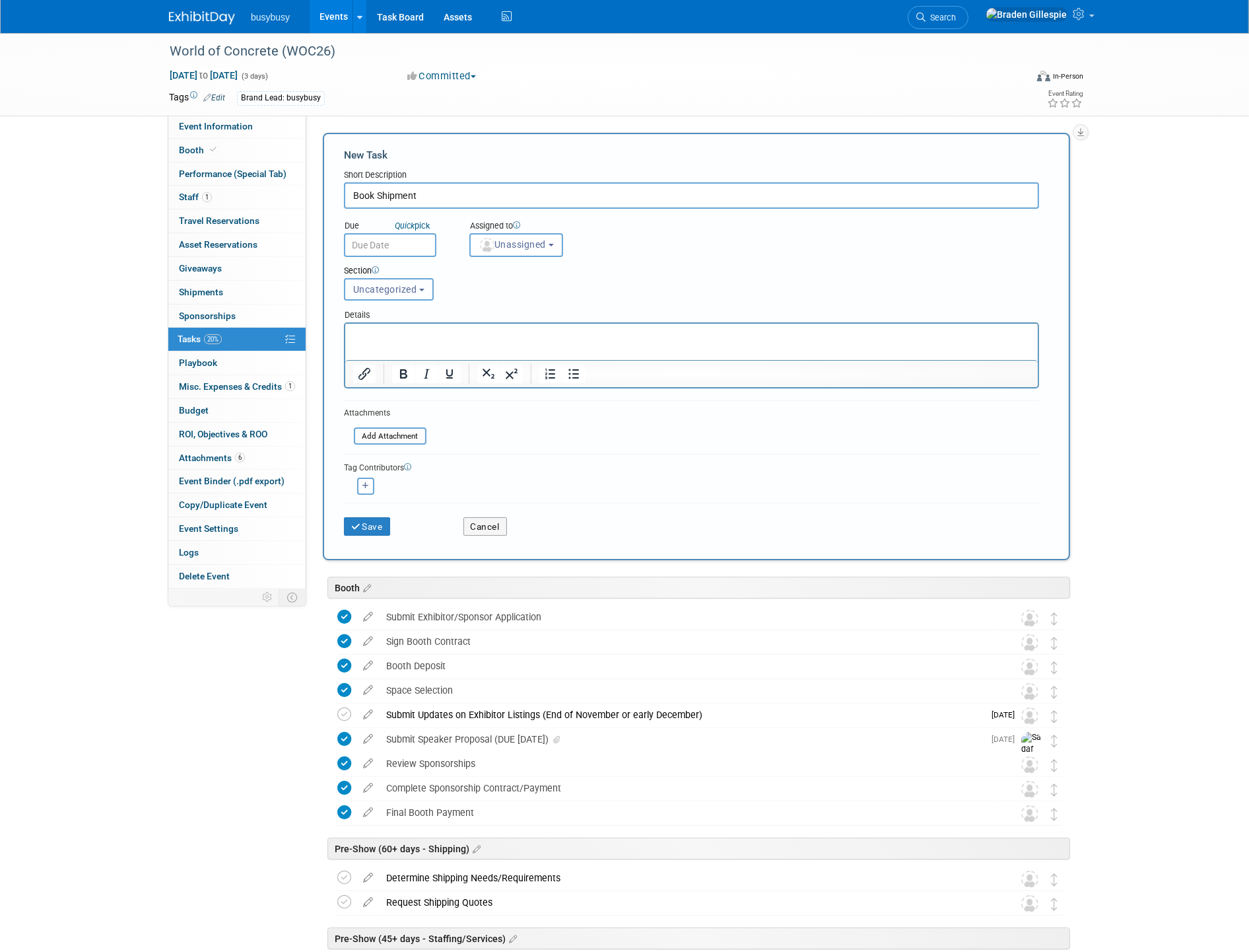
click at [411, 284] on span "Uncategorized" at bounding box center [384, 289] width 64 height 11
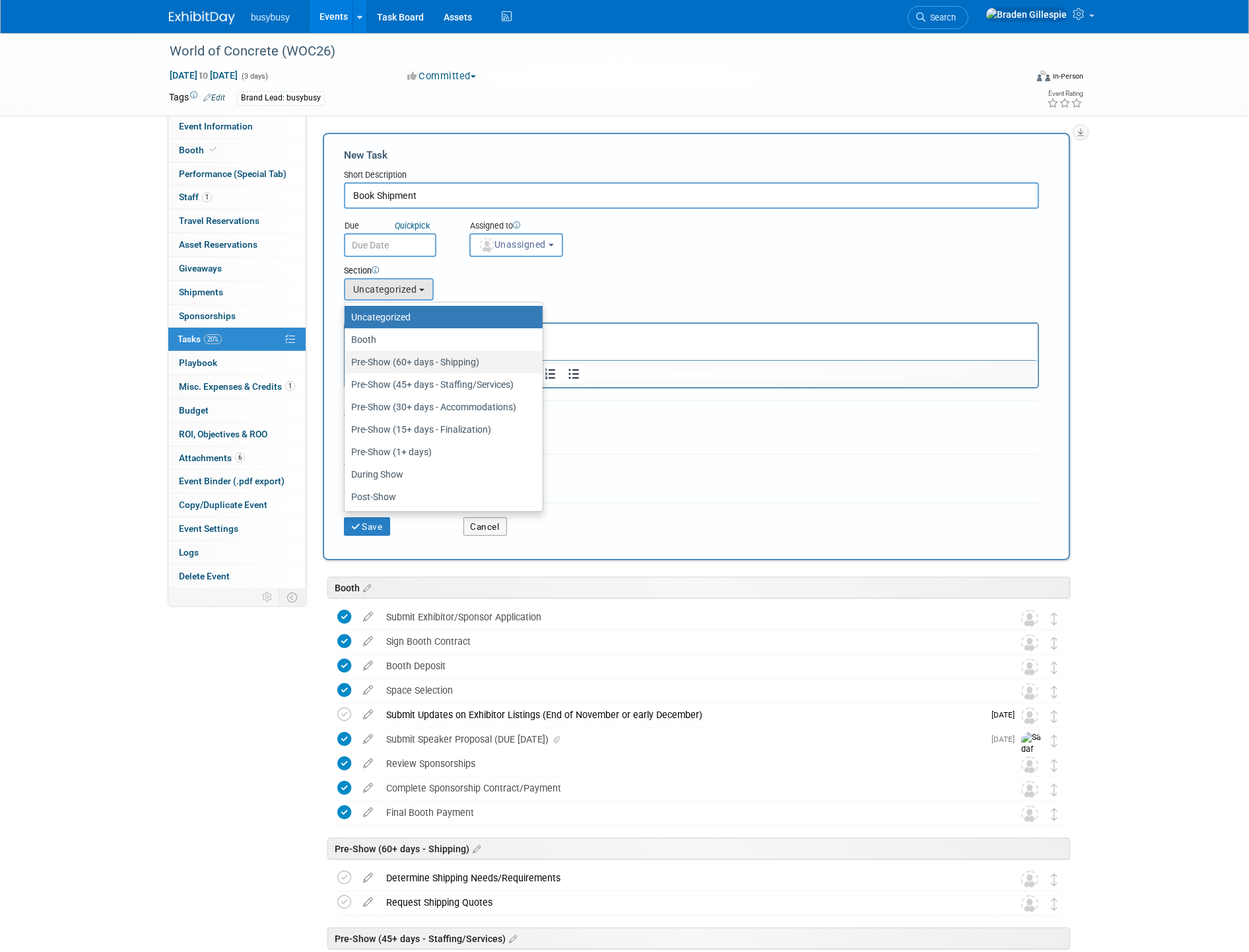
click at [384, 357] on label "Pre-Show (60+ days - Shipping)" at bounding box center [440, 362] width 178 height 18
click at [347, 358] on input "Pre-Show (60+ days - Shipping)" at bounding box center [342, 362] width 9 height 9
select select "11270882"
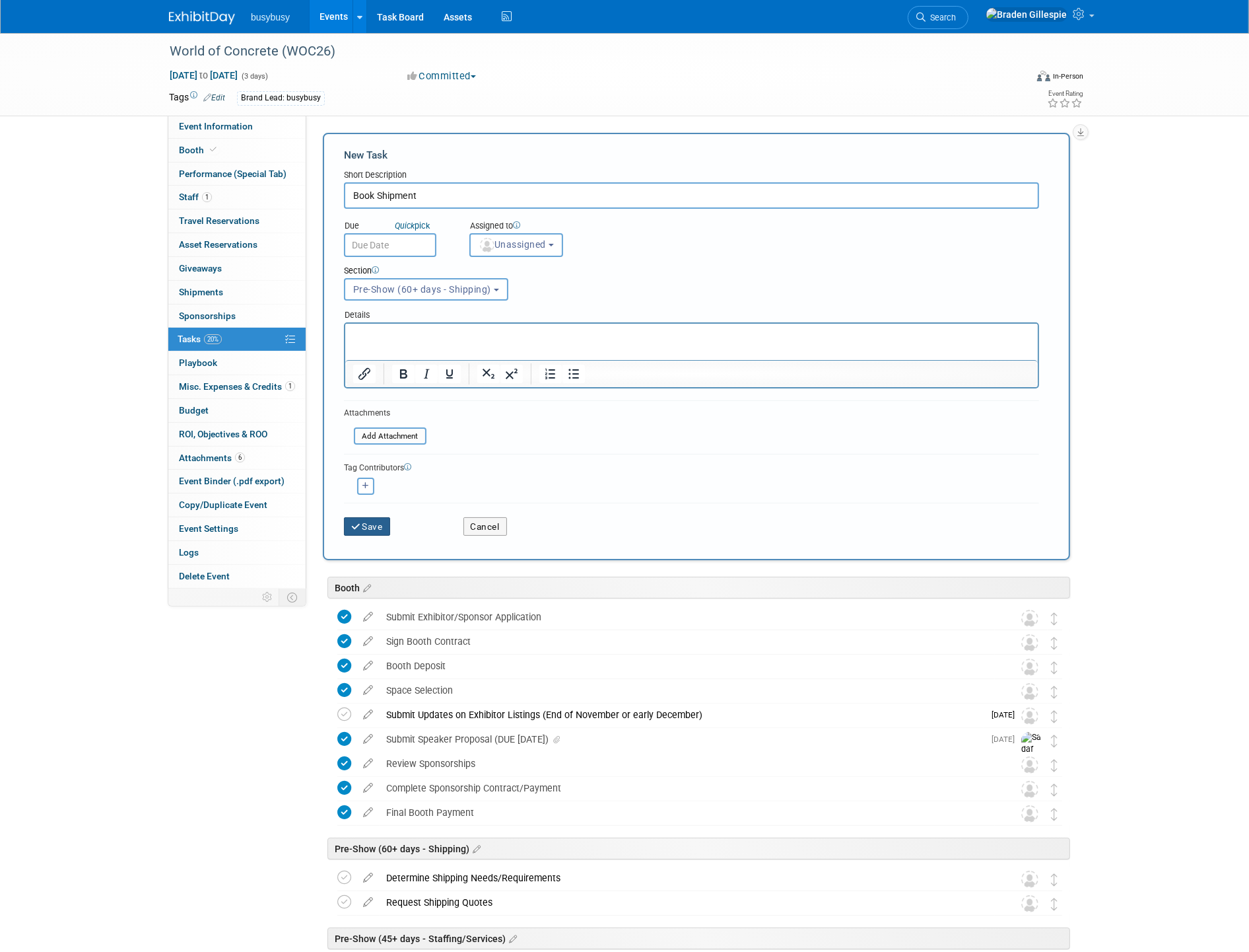
click at [368, 529] on button "Save" at bounding box center [367, 526] width 46 height 19
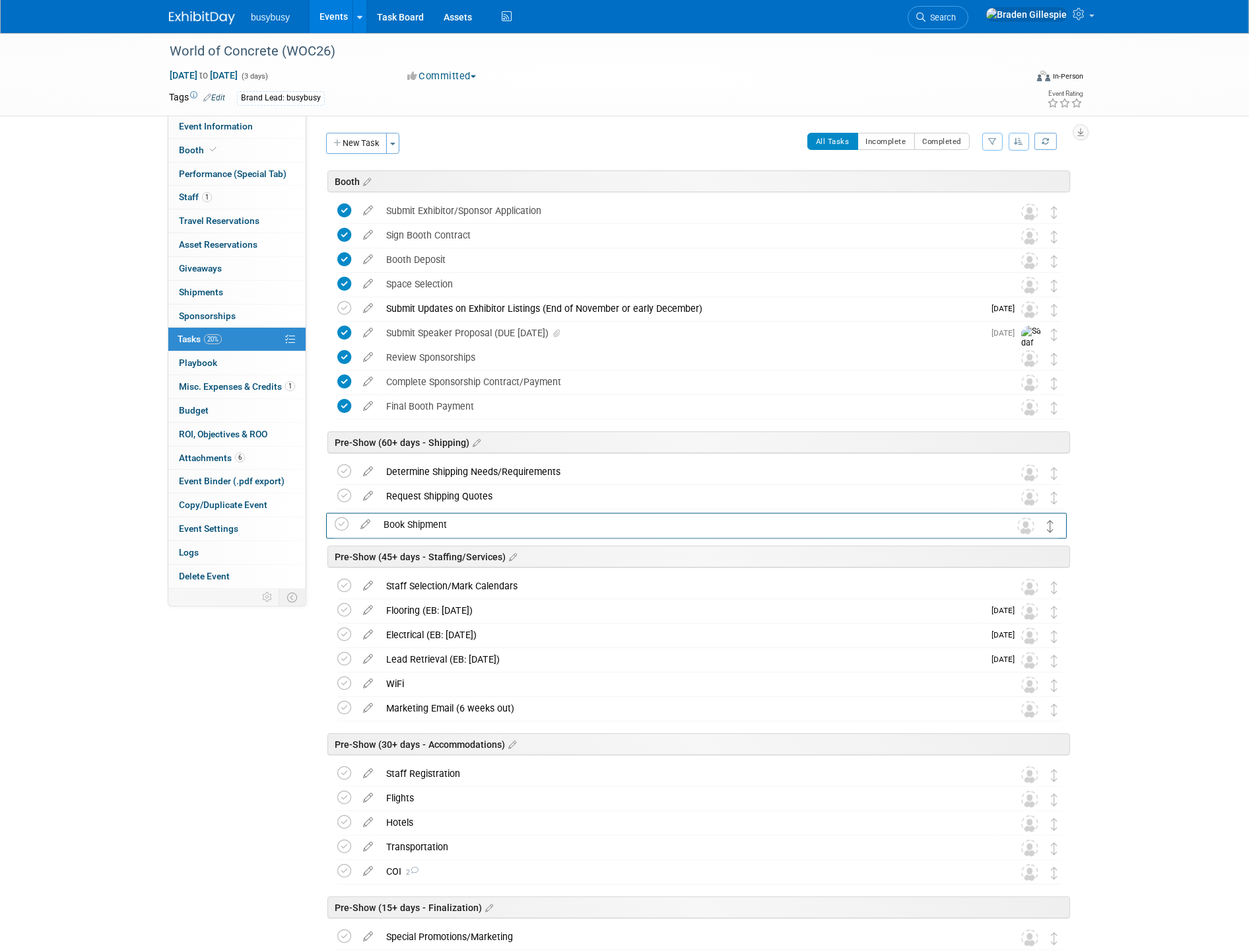
drag, startPoint x: 1054, startPoint y: 476, endPoint x: 1051, endPoint y: 527, distance: 51.1
click at [418, 583] on div "Staff Selection/Mark Calendars" at bounding box center [687, 585] width 616 height 23
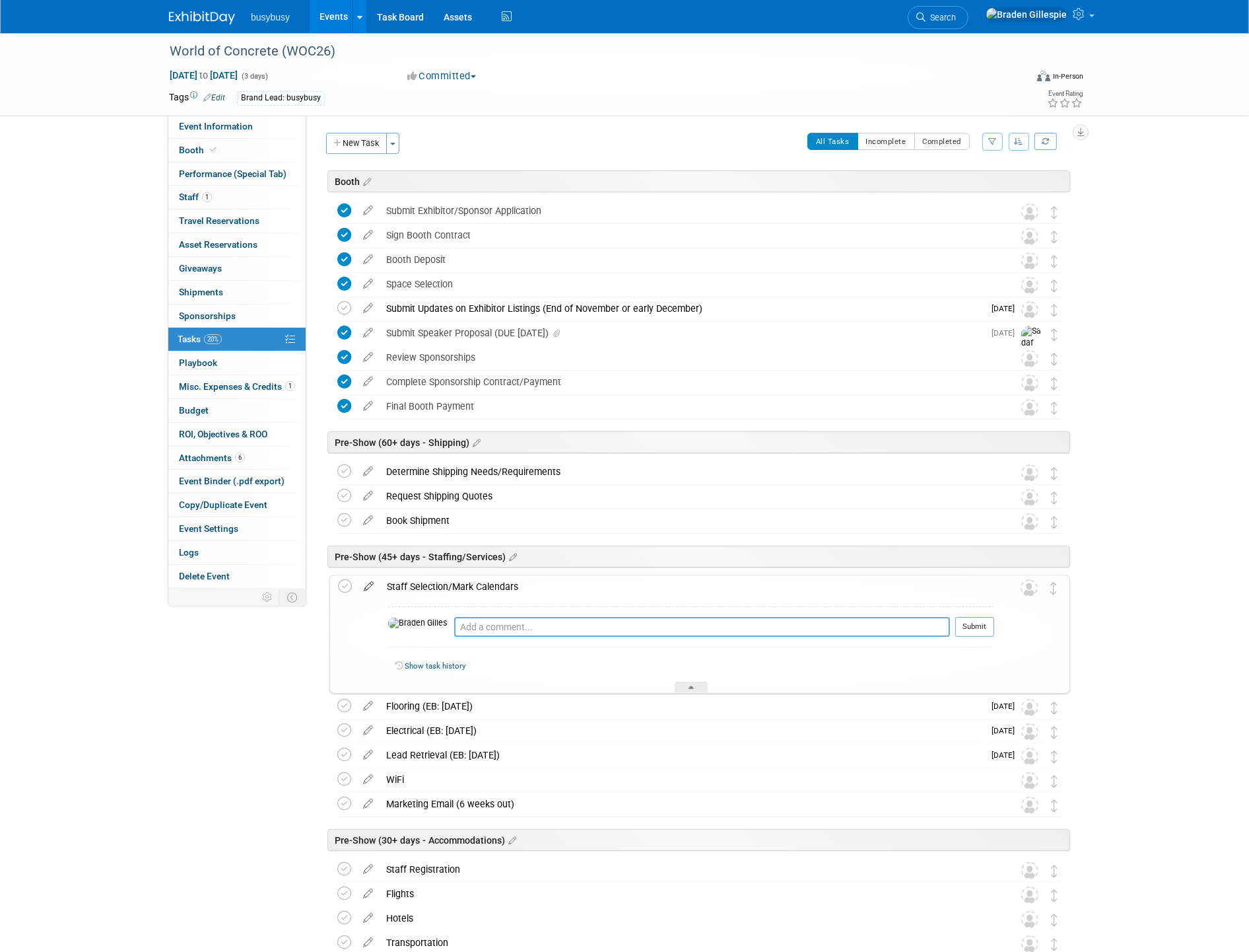
click at [361, 585] on icon at bounding box center [369, 583] width 24 height 17
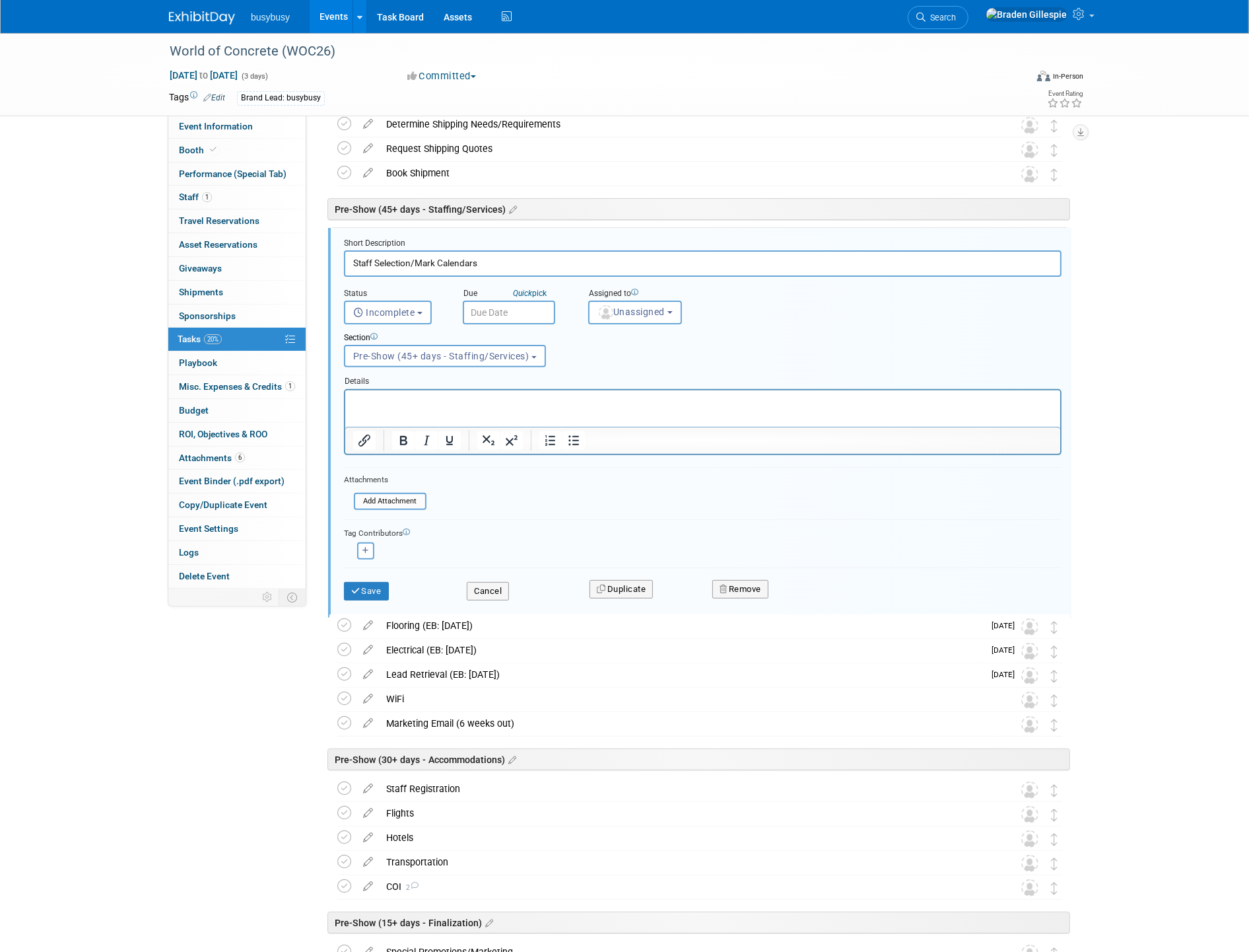
scroll to position [383, 0]
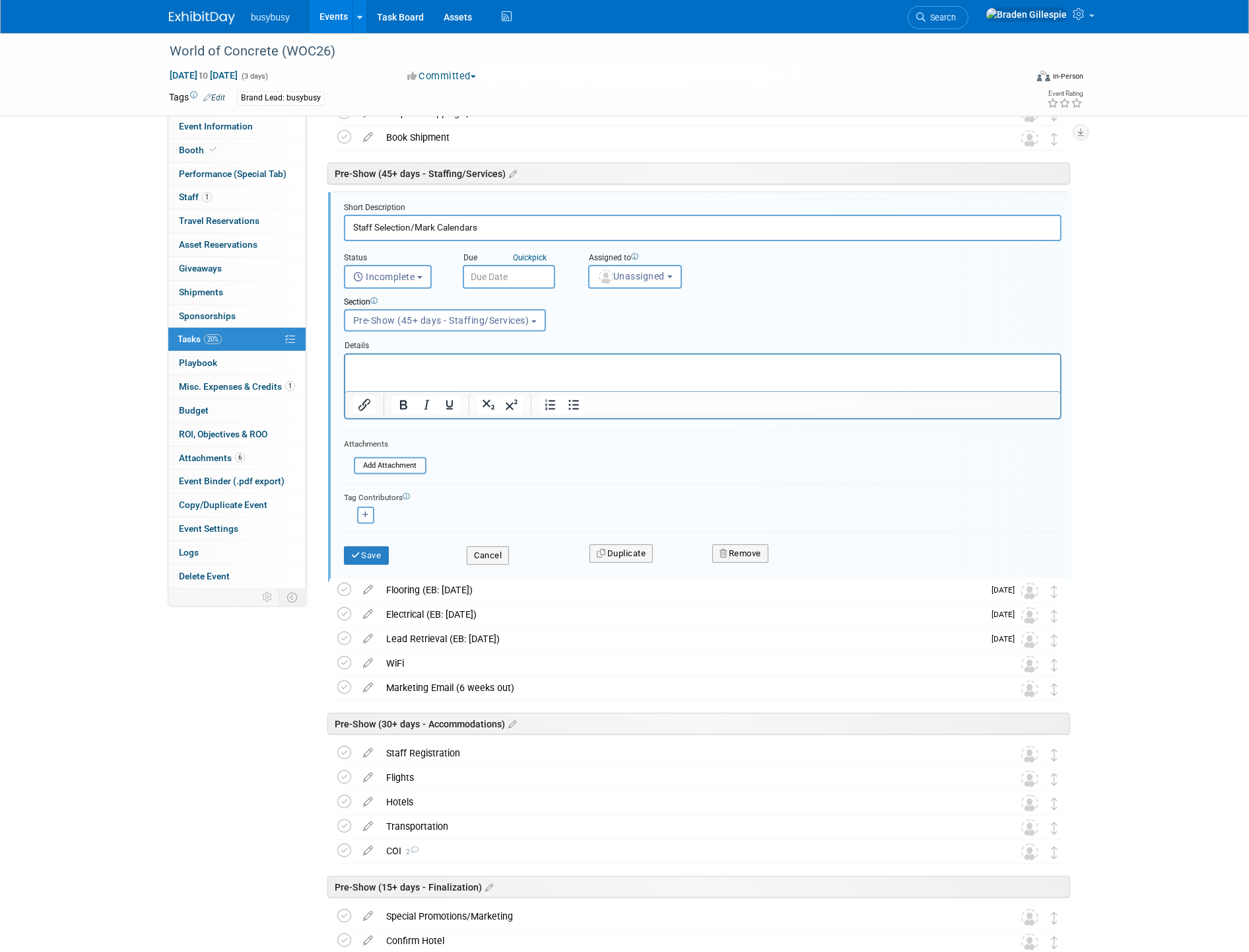
drag, startPoint x: 489, startPoint y: 231, endPoint x: 370, endPoint y: 227, distance: 119.1
click at [370, 227] on input "Staff Selection/Mark Calendars" at bounding box center [703, 227] width 718 height 25
drag, startPoint x: 439, startPoint y: 231, endPoint x: 252, endPoint y: 227, distance: 187.0
click at [252, 227] on div "Event Information Event Info Booth Booth Performance (Special Tab) Performance …" at bounding box center [624, 606] width 931 height 1913
click at [490, 227] on input "Staffing Meeting" at bounding box center [703, 227] width 718 height 25
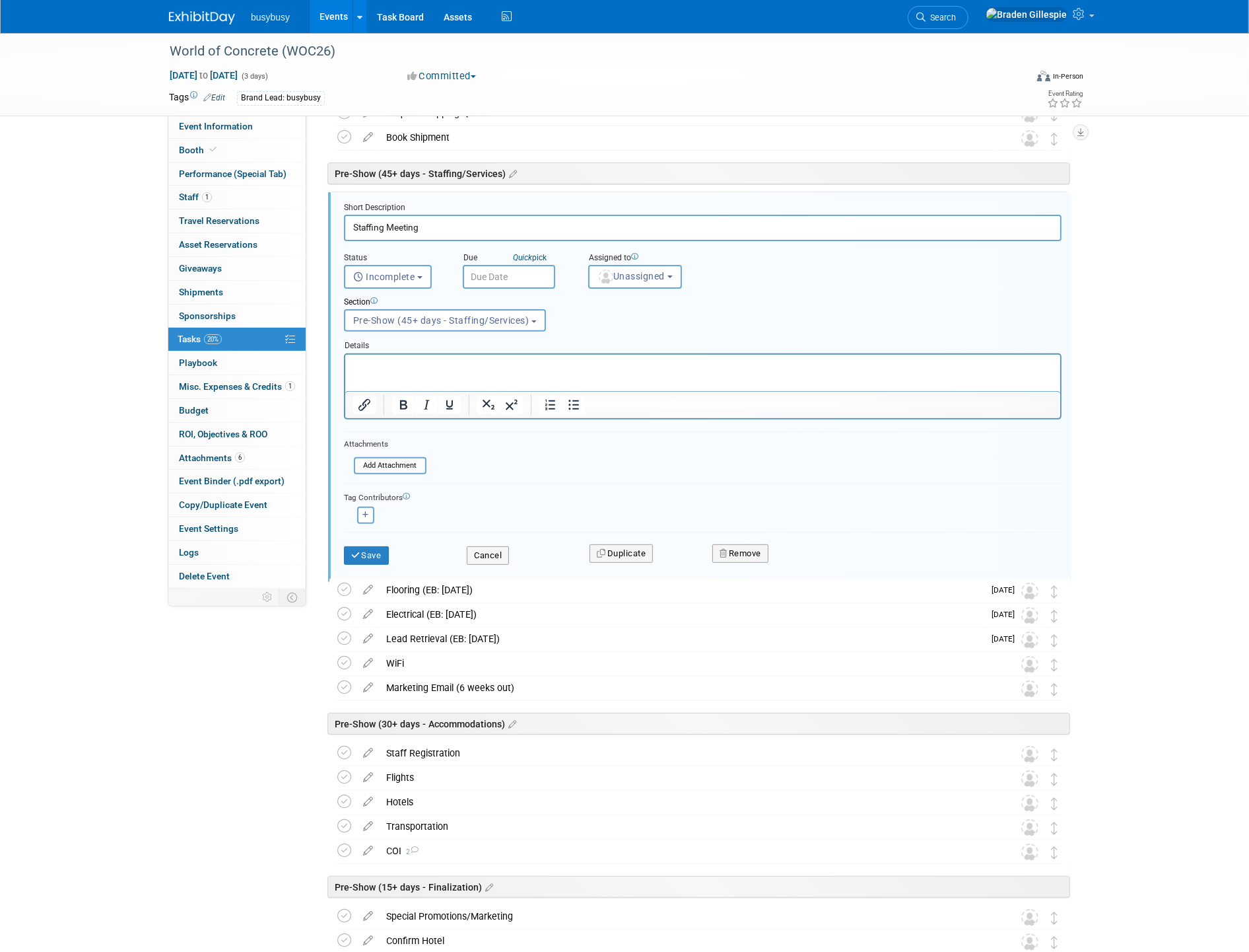
type input "Staffing Meeting"
click at [490, 273] on input "text" at bounding box center [509, 276] width 92 height 24
click at [646, 305] on span at bounding box center [652, 302] width 24 height 23
select select "10"
click at [506, 402] on span "10" at bounding box center [506, 396] width 25 height 25
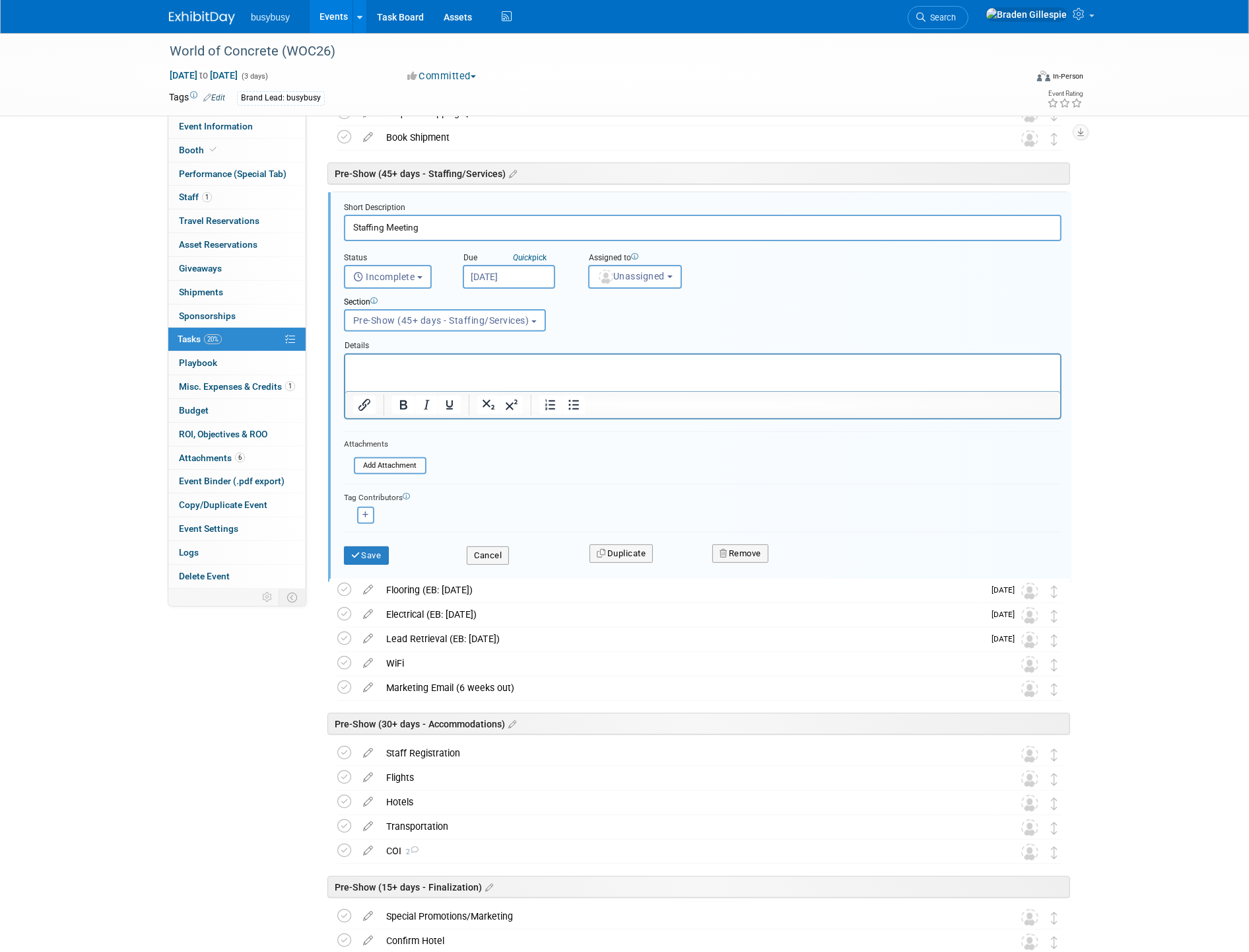
click at [510, 276] on input "Nov 10, 2025" at bounding box center [509, 276] width 92 height 24
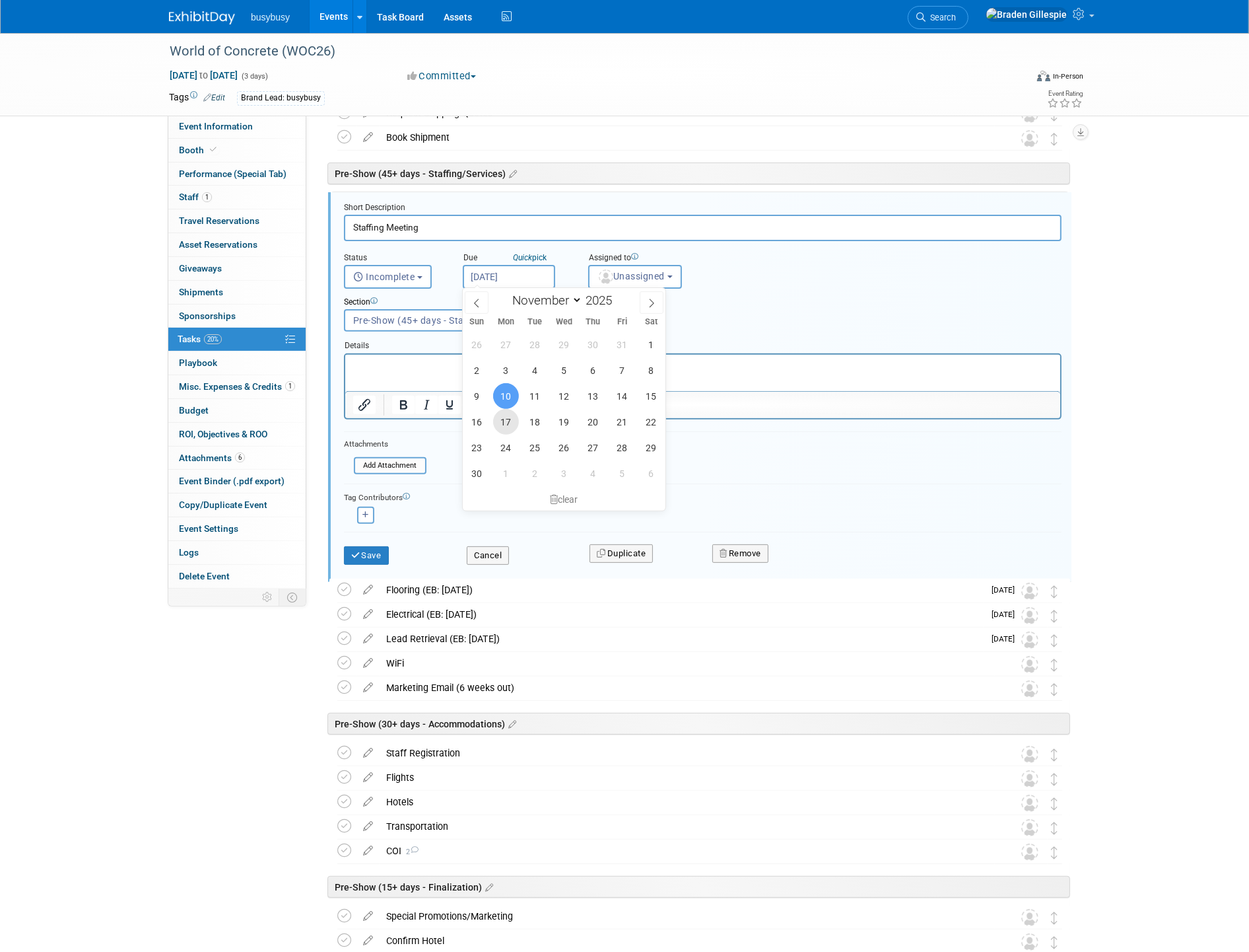
click at [511, 419] on span "17" at bounding box center [506, 422] width 25 height 25
type input "Nov 17, 2025"
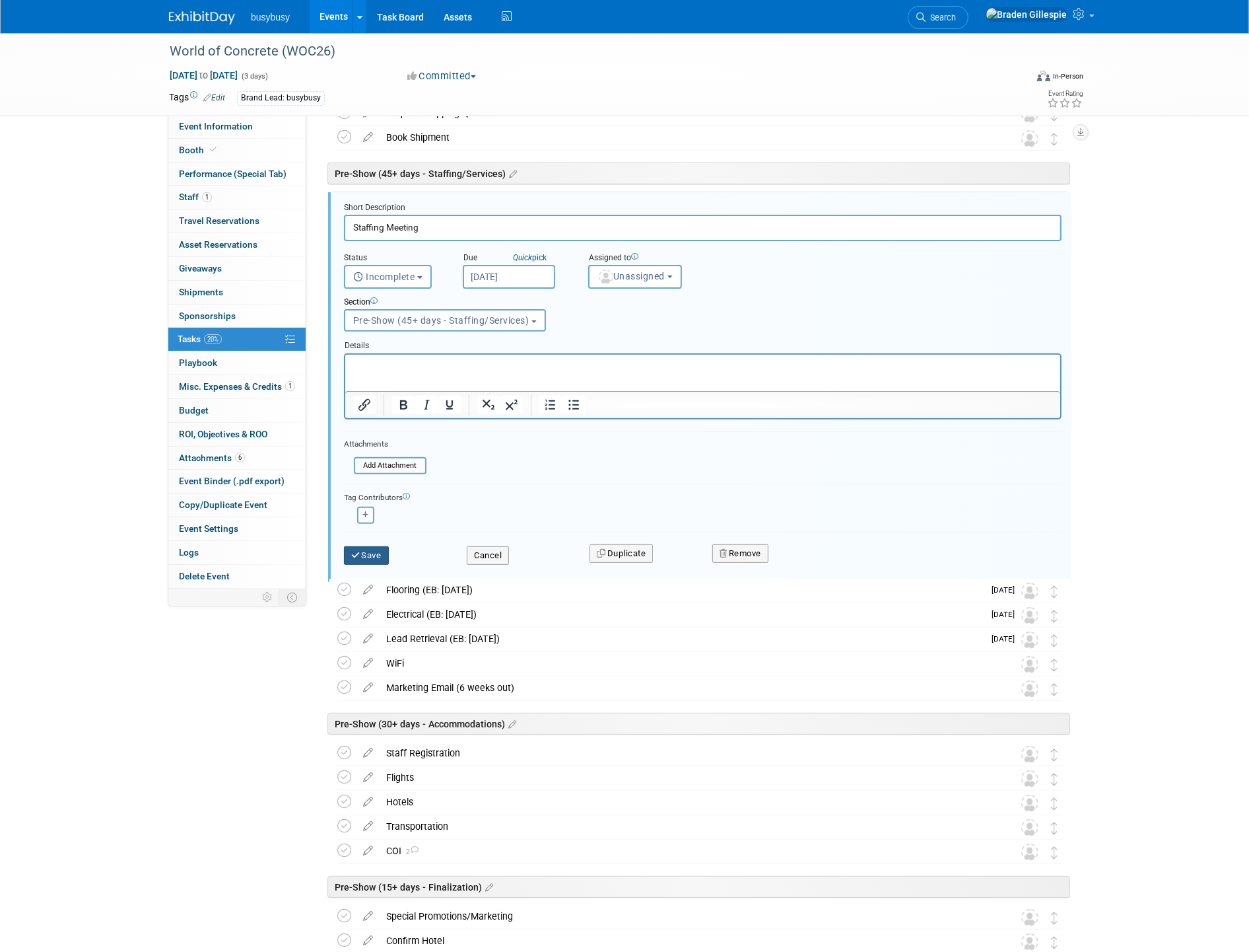
click at [377, 546] on button "Save" at bounding box center [367, 555] width 45 height 19
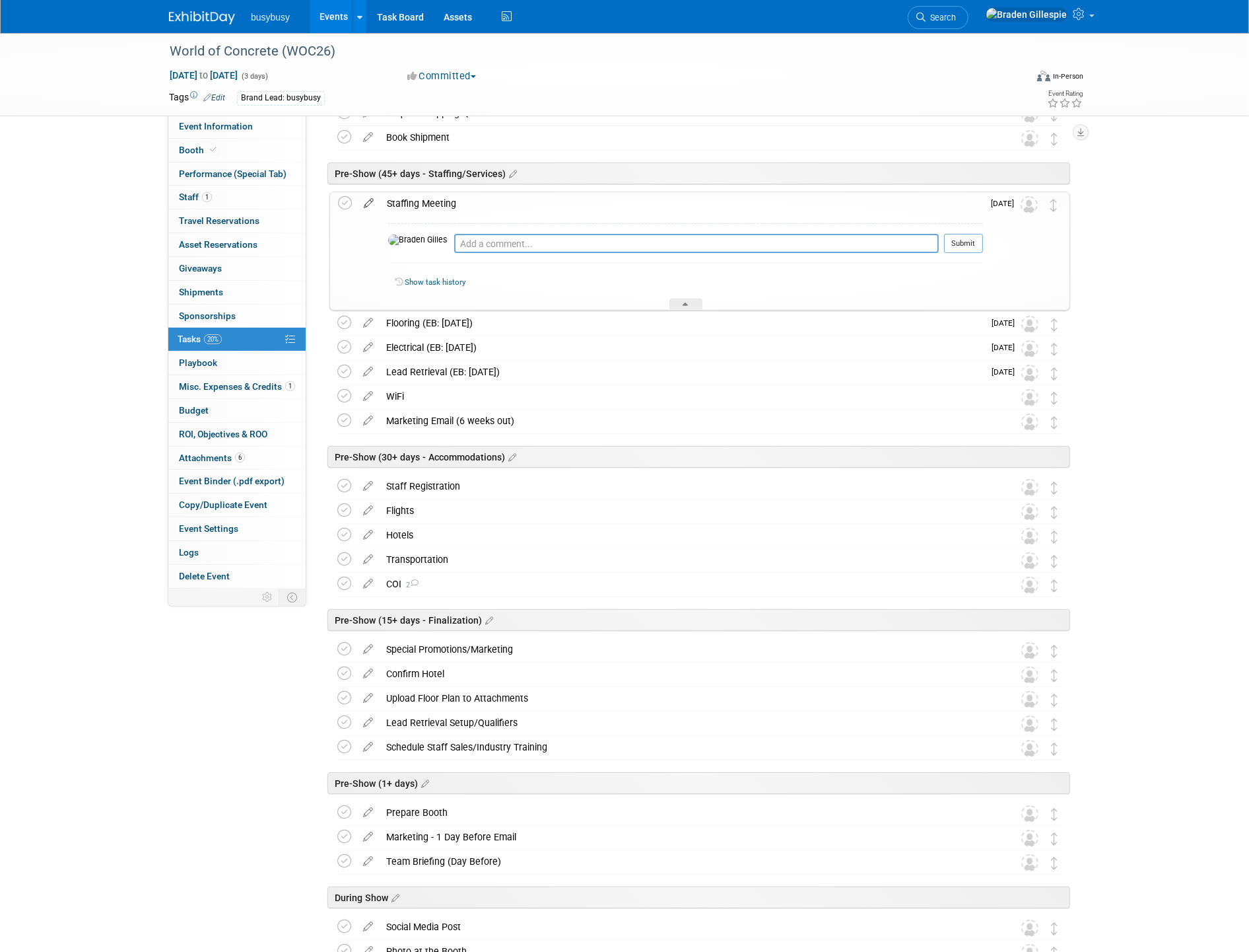
click at [368, 201] on icon at bounding box center [369, 200] width 24 height 17
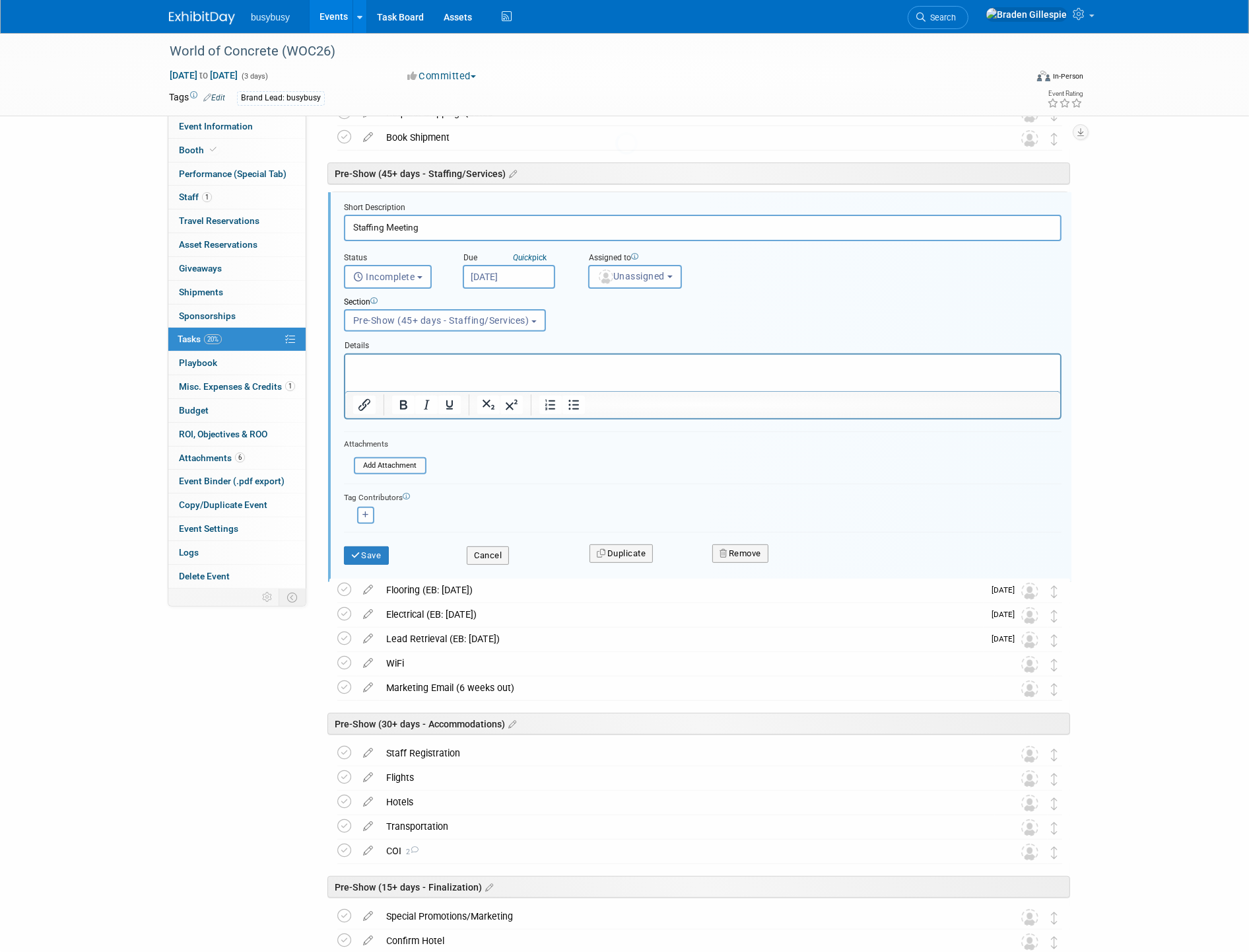
scroll to position [0, 0]
click at [348, 225] on input "Staffing Meeting" at bounding box center [703, 227] width 718 height 25
click at [391, 225] on input "Schedule Staffing Meeting" at bounding box center [703, 227] width 718 height 25
click at [425, 225] on input "Schedule Staffing Meeting" at bounding box center [703, 227] width 718 height 25
type input "Schedule Staffing Plan Meeting"
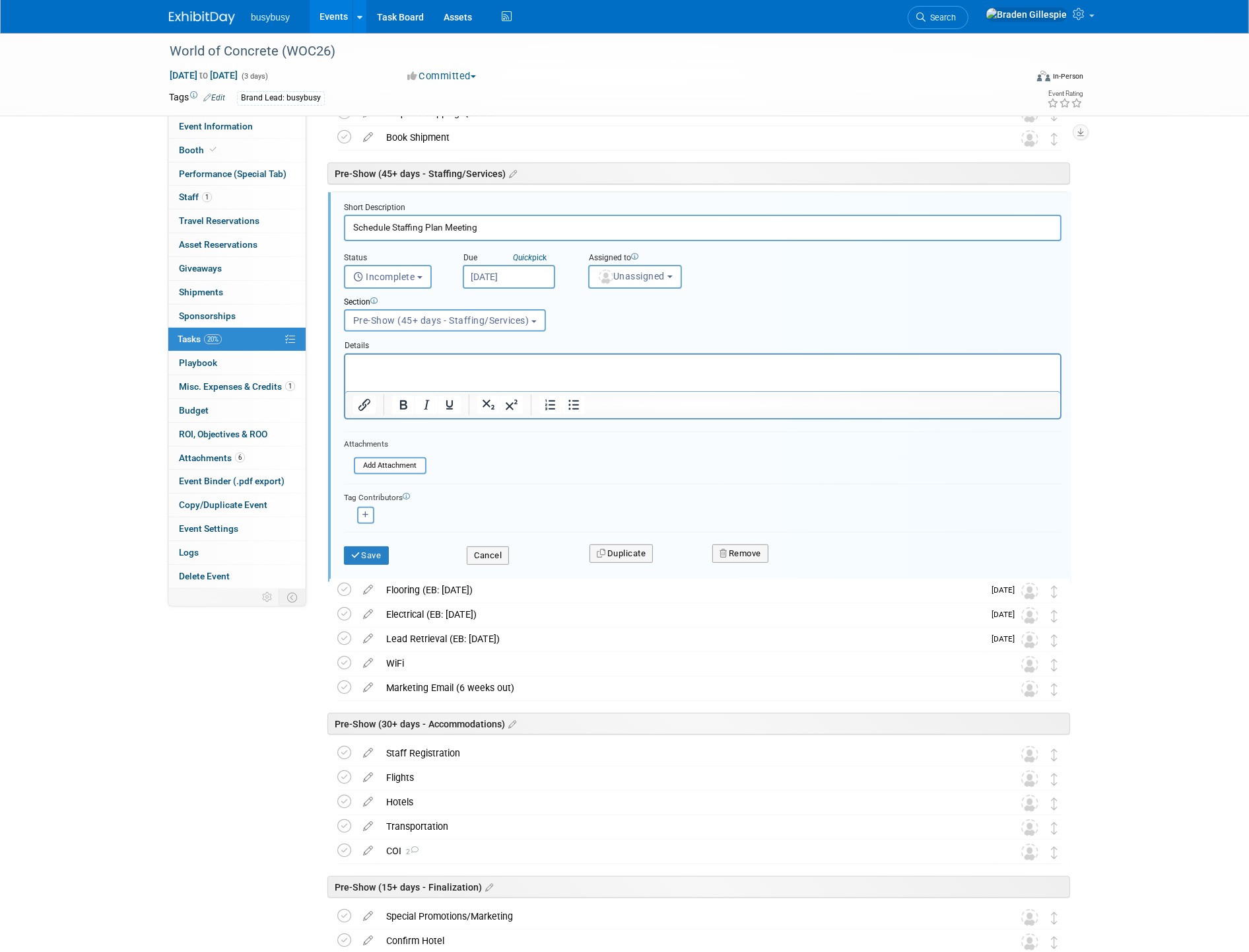
click at [483, 282] on input "Nov 17, 2025" at bounding box center [509, 276] width 92 height 24
click at [569, 372] on span "5" at bounding box center [564, 370] width 25 height 25
click at [488, 269] on input "Nov 5, 2025" at bounding box center [509, 276] width 92 height 24
click at [506, 371] on span "3" at bounding box center [506, 370] width 25 height 25
type input "Nov 3, 2025"
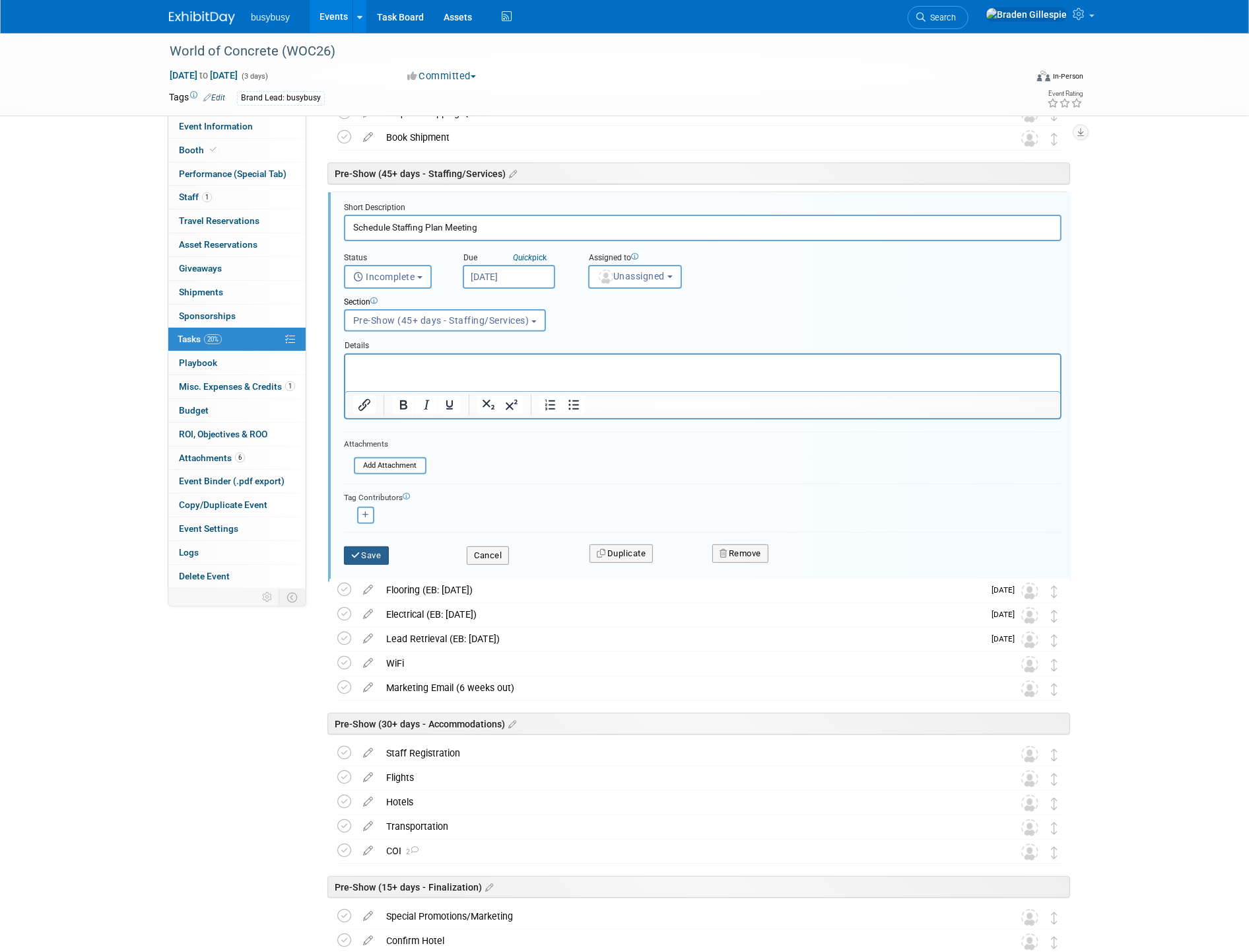
click at [377, 550] on button "Save" at bounding box center [367, 555] width 45 height 19
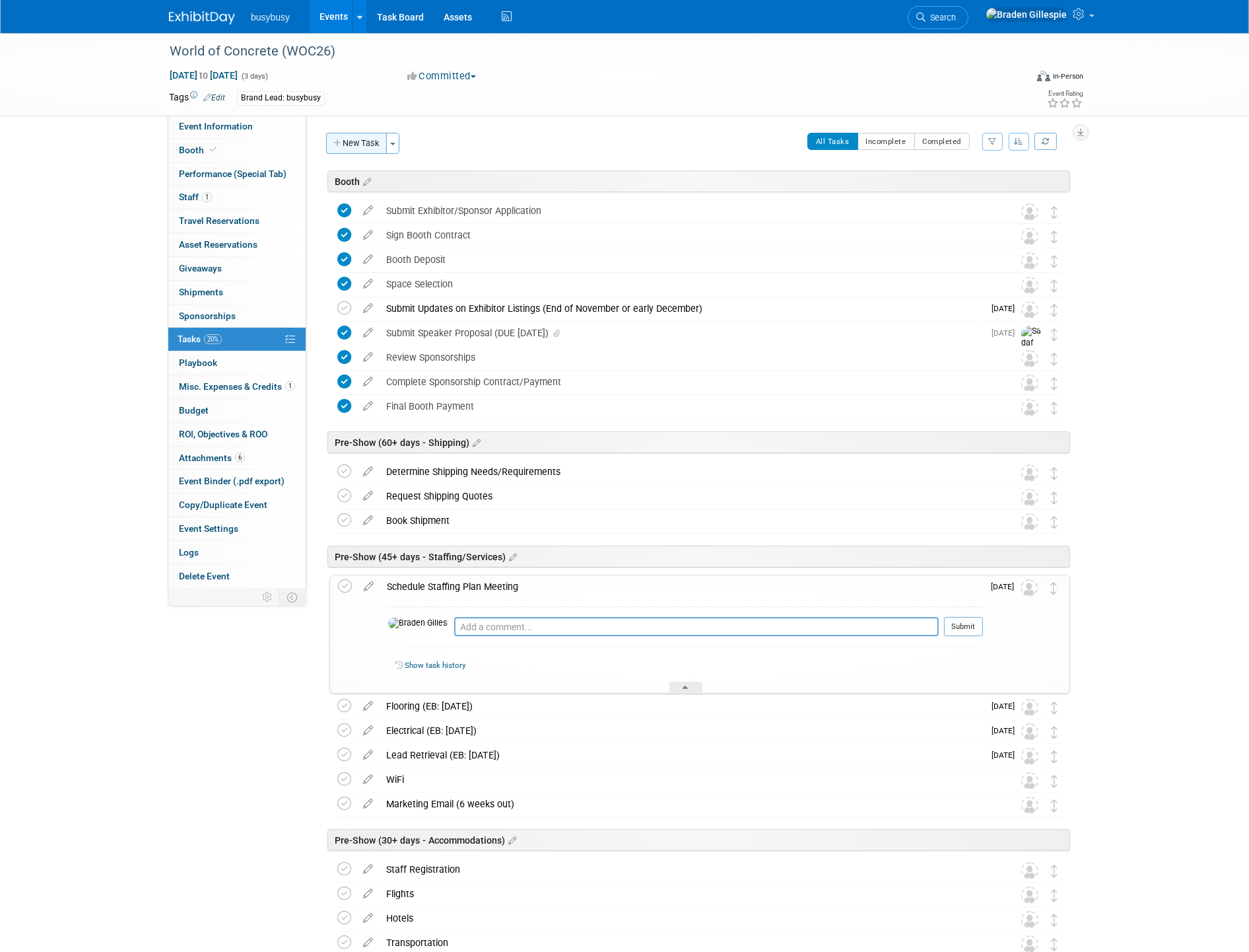
click at [362, 145] on button "New Task" at bounding box center [357, 143] width 61 height 22
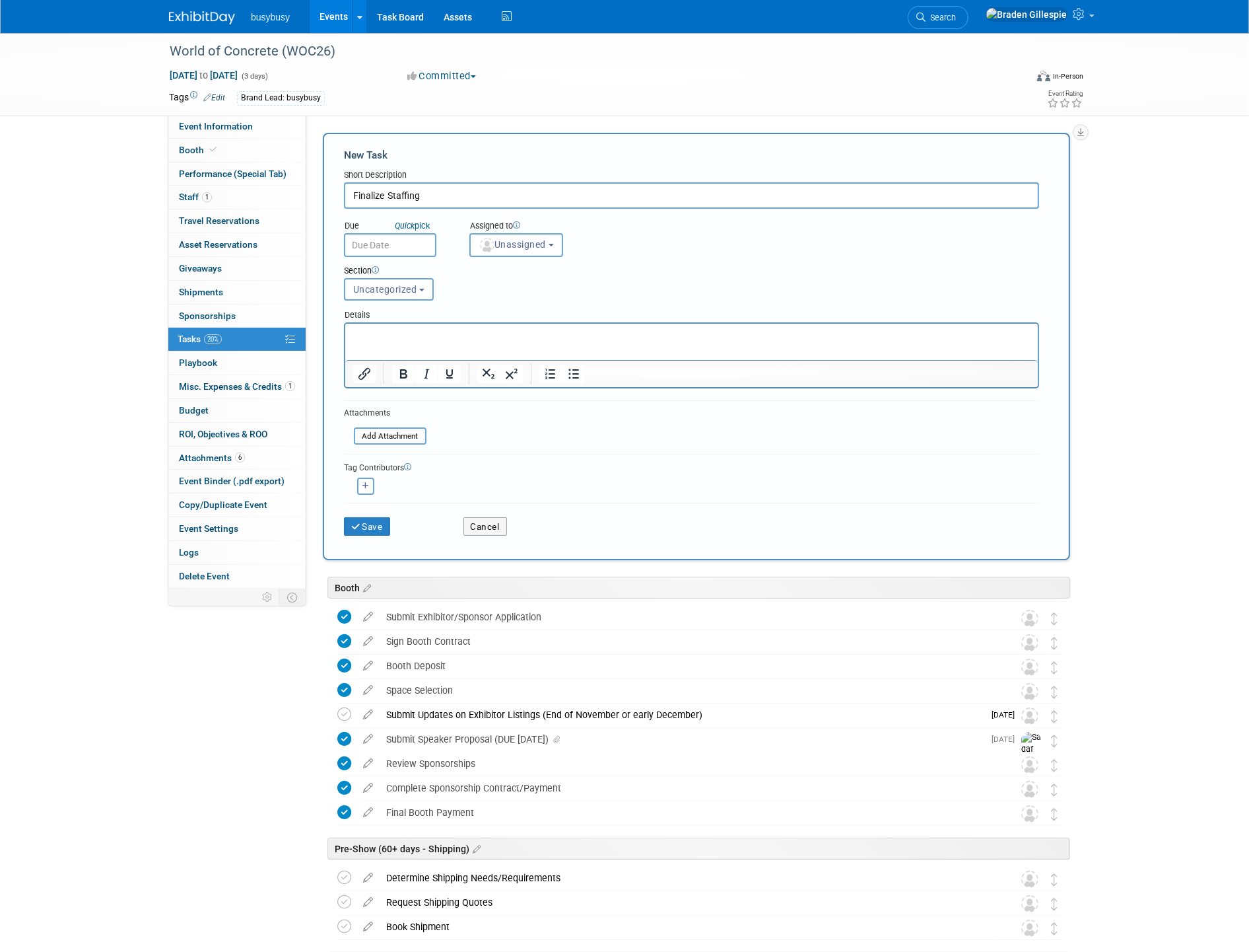
type input "Finalize Staffing"
click at [374, 239] on input "text" at bounding box center [390, 245] width 92 height 24
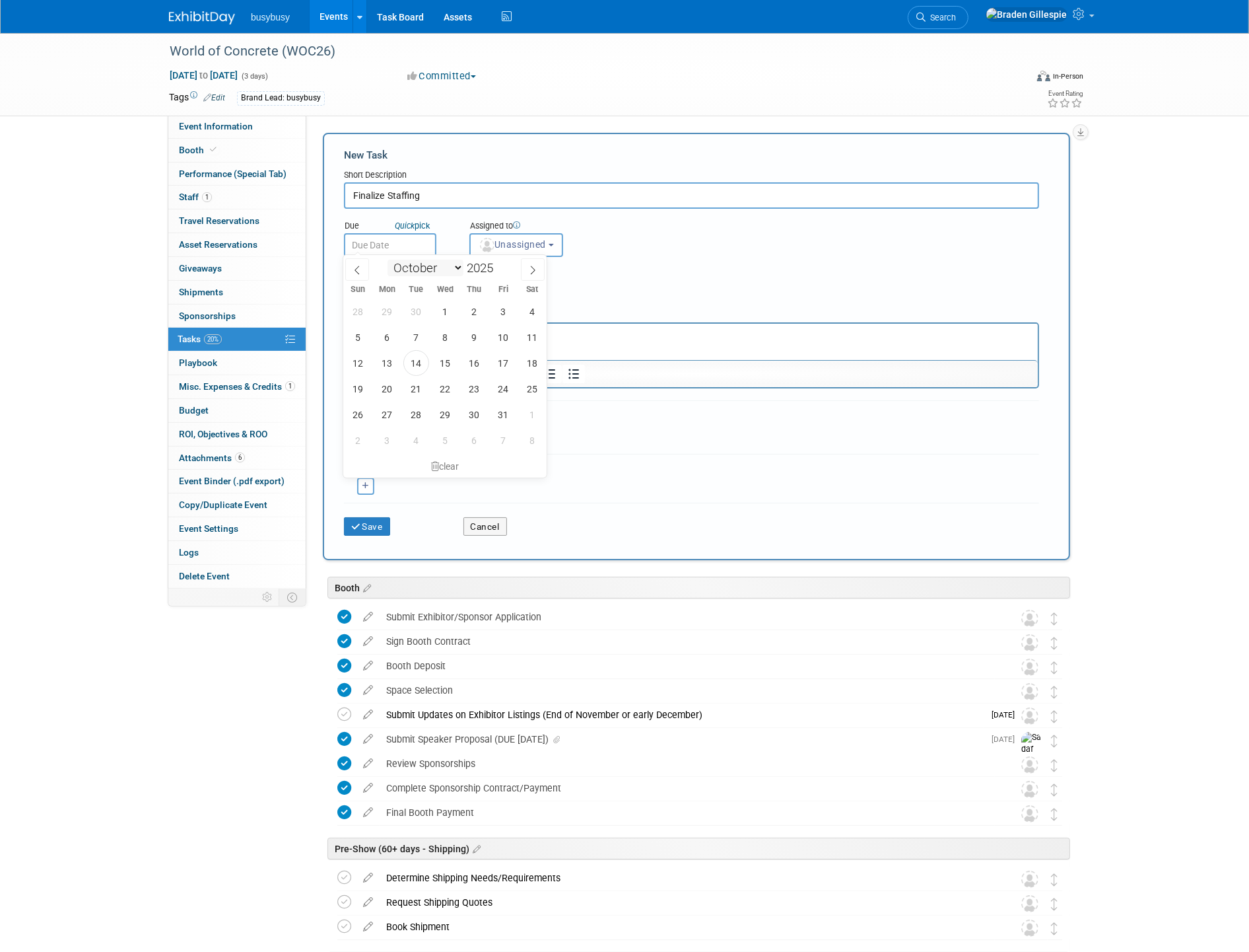
click at [450, 267] on select "January February March April May June July August September October November De…" at bounding box center [425, 268] width 75 height 17
click at [387, 260] on select "January February March April May June July August September October November De…" at bounding box center [425, 268] width 75 height 17
click at [526, 269] on span at bounding box center [532, 269] width 24 height 23
select select "11"
click at [503, 311] on span "5" at bounding box center [503, 311] width 25 height 25
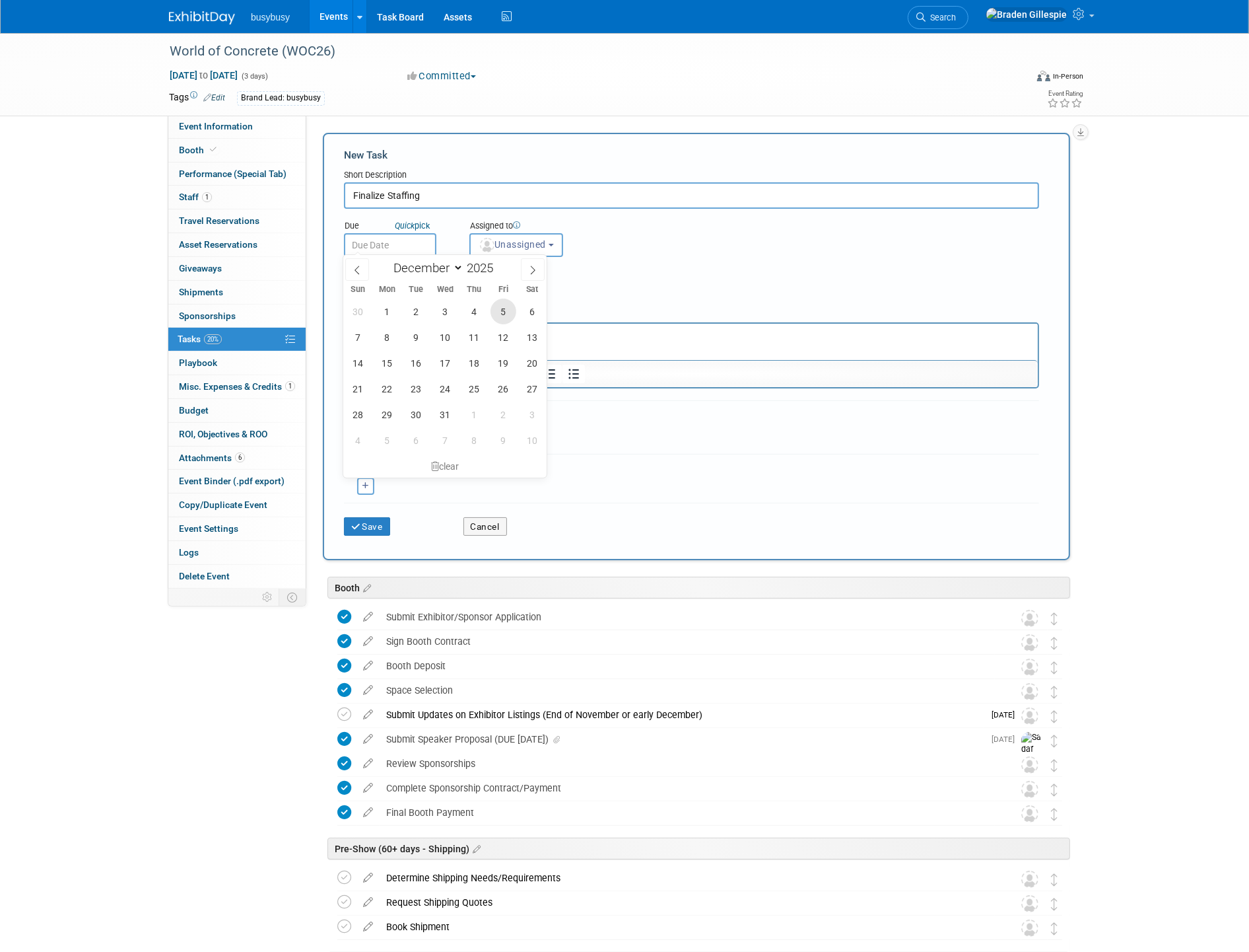
type input "Dec 5, 2025"
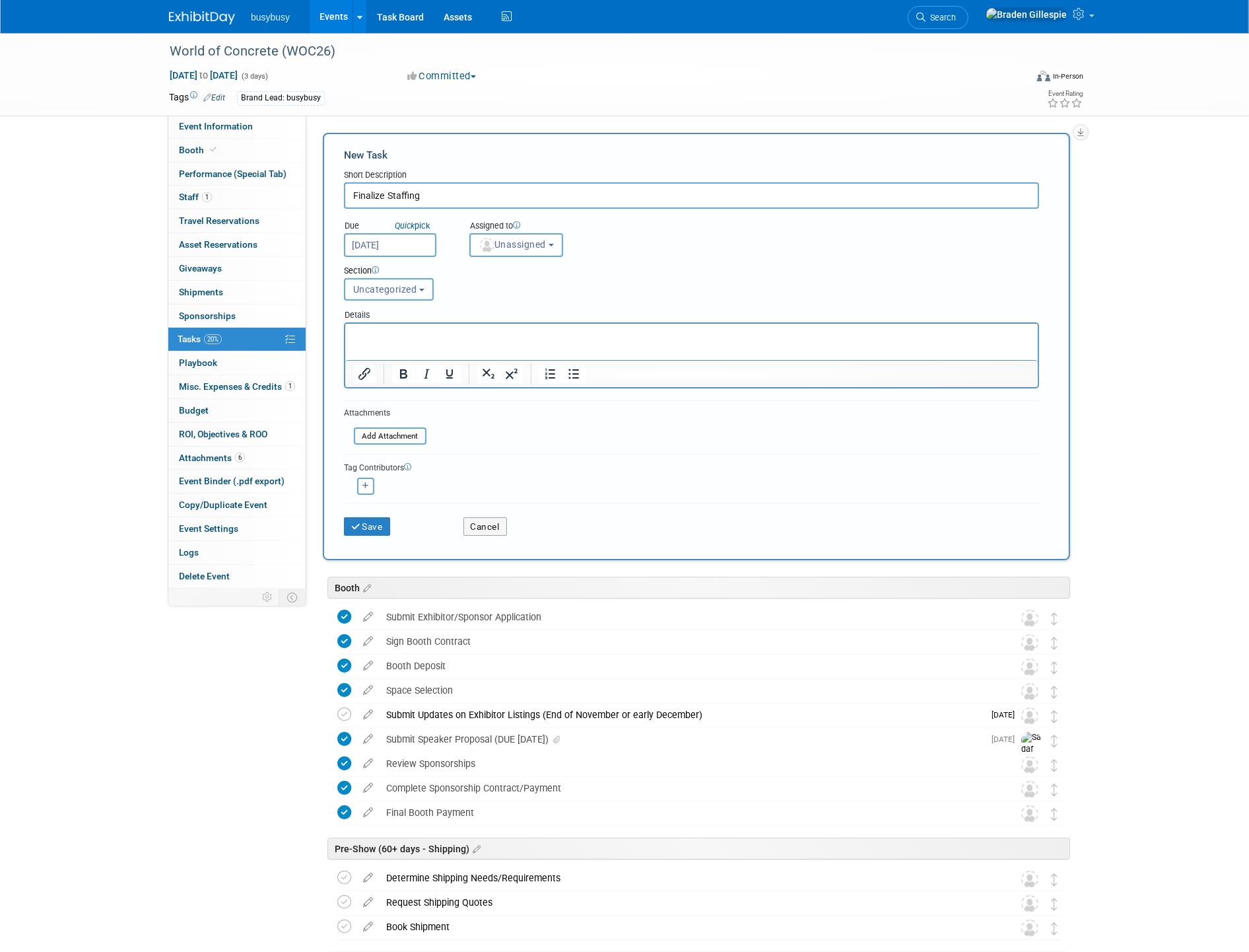
click at [410, 288] on span "Uncategorized" at bounding box center [384, 289] width 64 height 11
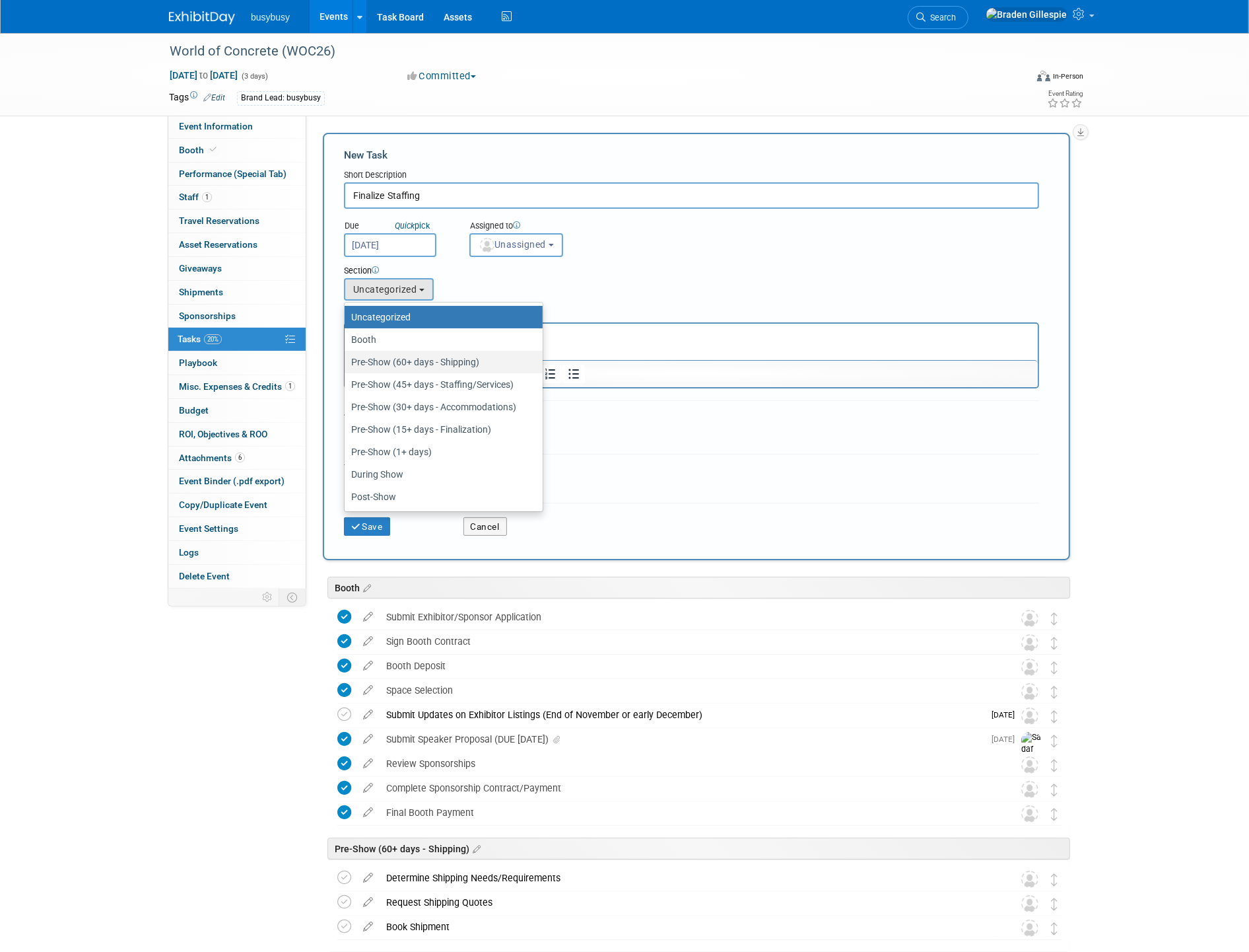
click at [412, 357] on label "Pre-Show (60+ days - Shipping)" at bounding box center [440, 362] width 178 height 18
click at [347, 358] on input "Pre-Show (60+ days - Shipping)" at bounding box center [342, 362] width 9 height 9
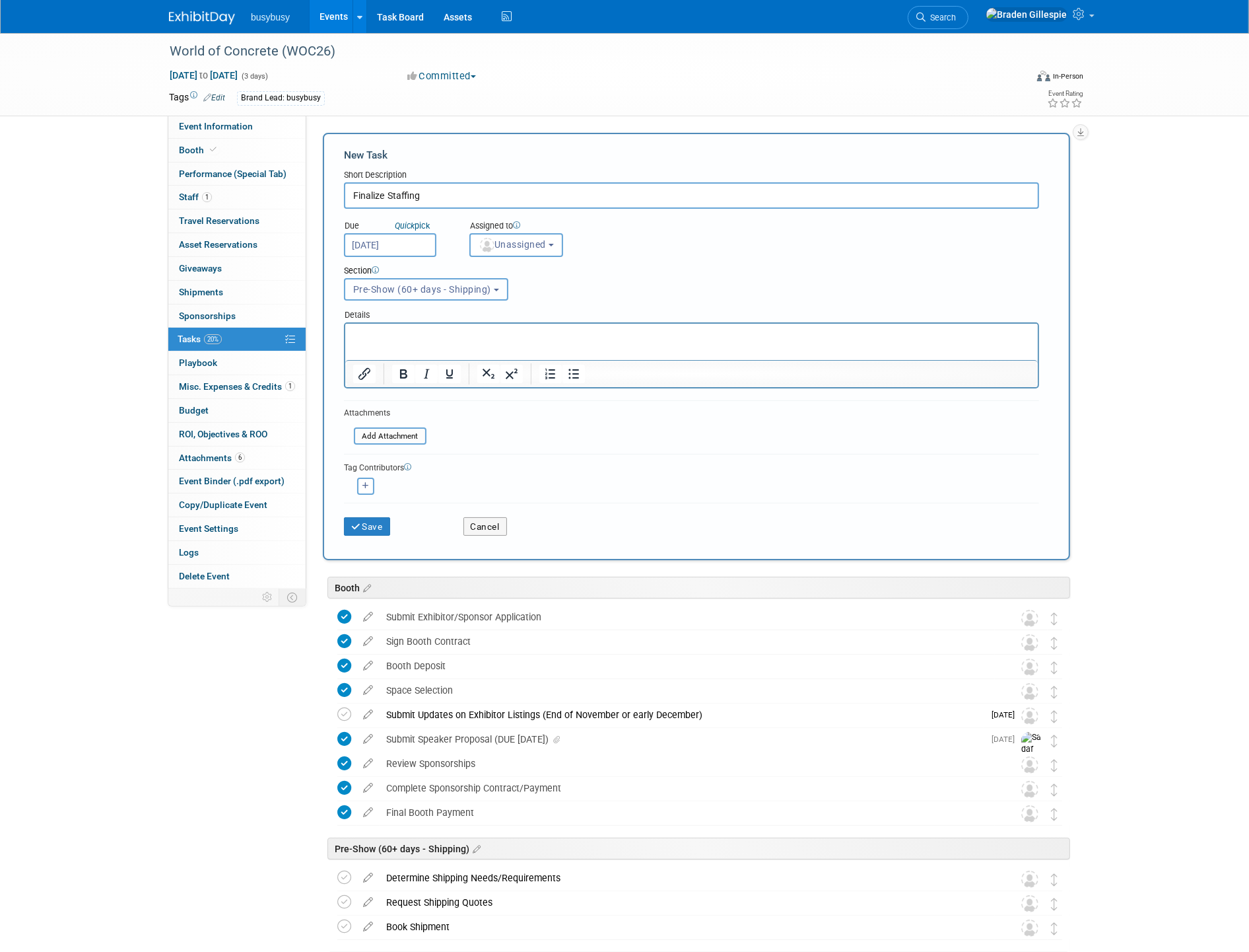
click at [440, 286] on span "Pre-Show (60+ days - Shipping)" at bounding box center [422, 289] width 138 height 11
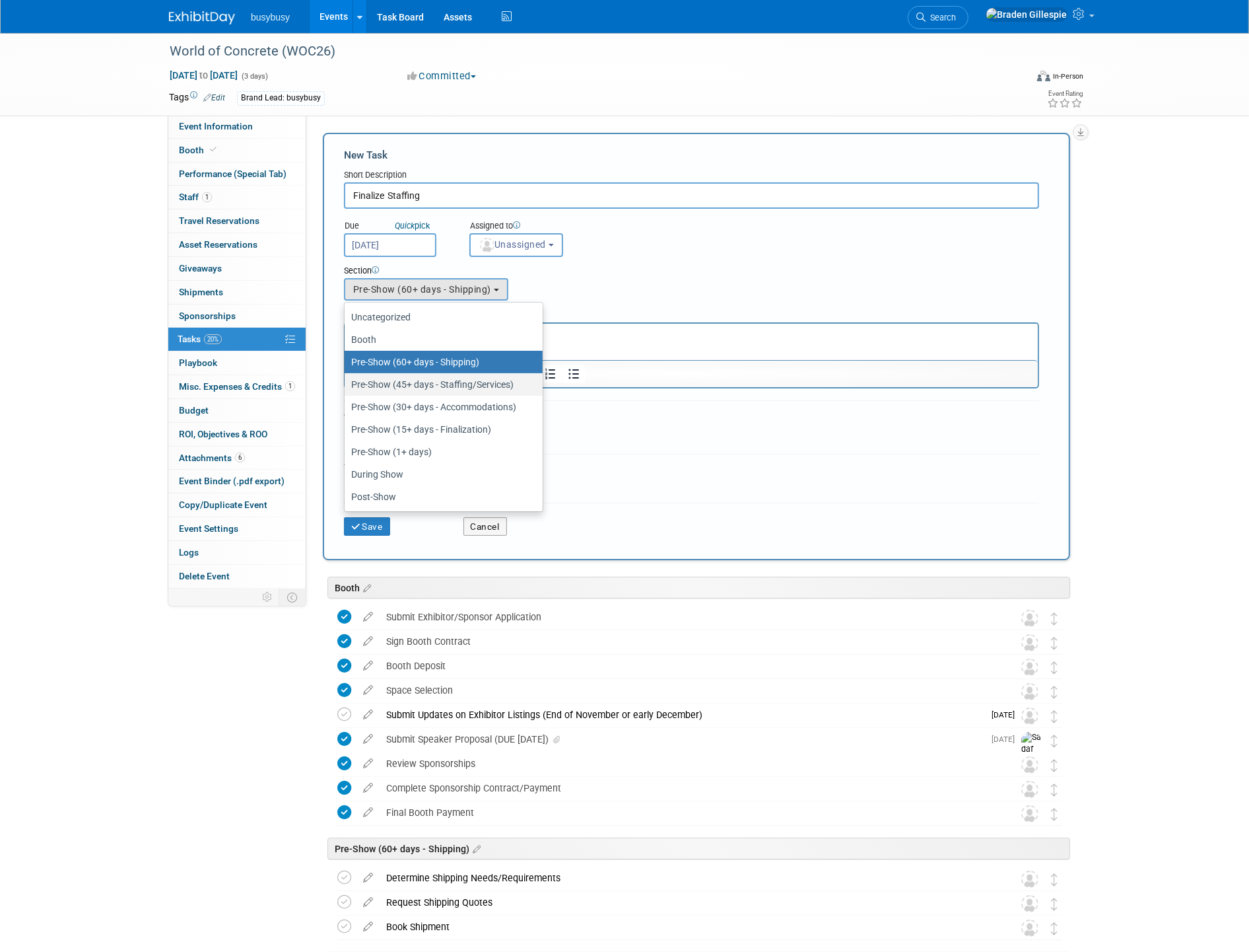
click at [406, 378] on label "Pre-Show (45+ days - Staffing/Services)" at bounding box center [440, 384] width 178 height 18
click at [347, 380] on input "Pre-Show (45+ days - Staffing/Services)" at bounding box center [342, 384] width 9 height 9
select select "11270883"
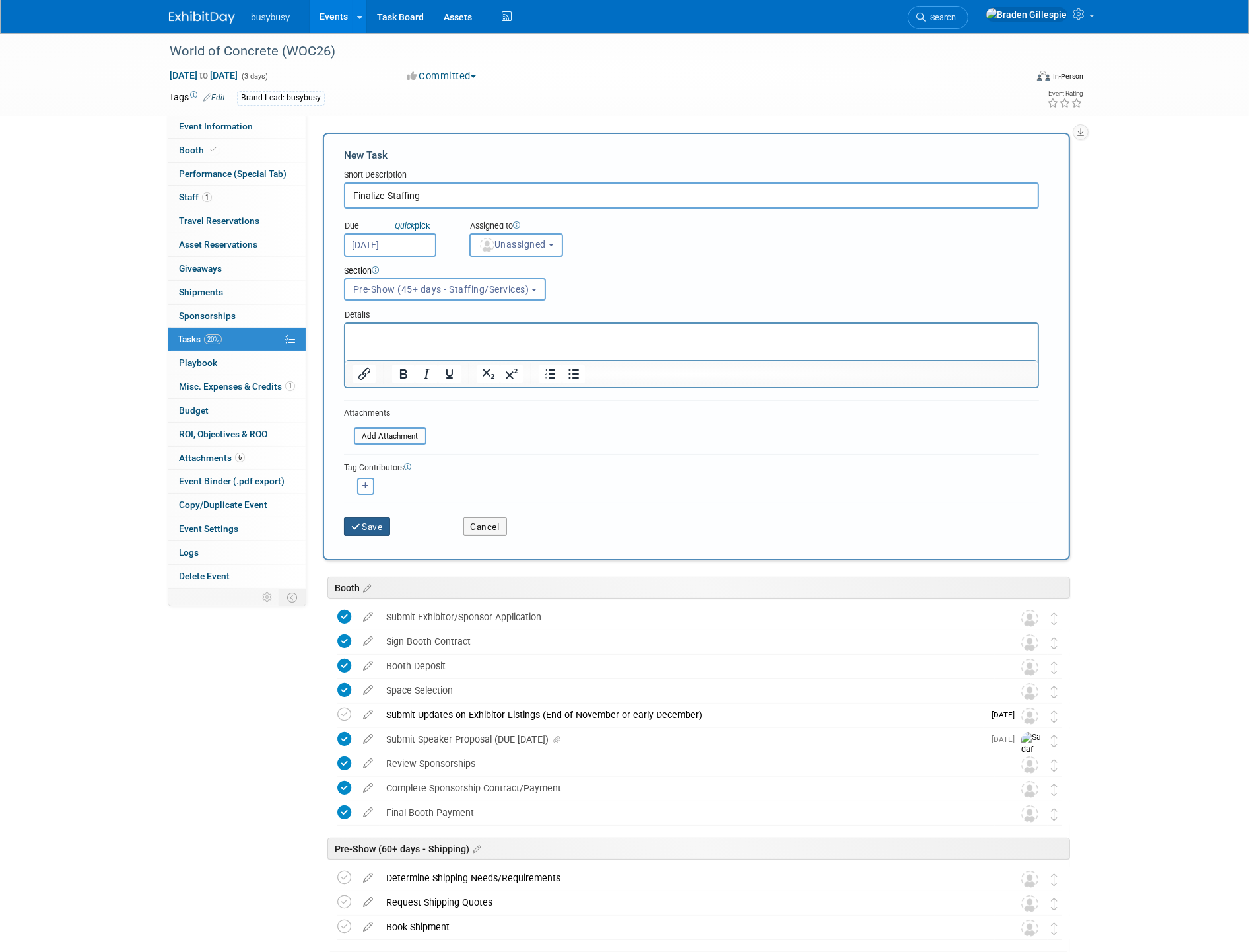
click at [375, 517] on button "Save" at bounding box center [367, 526] width 46 height 19
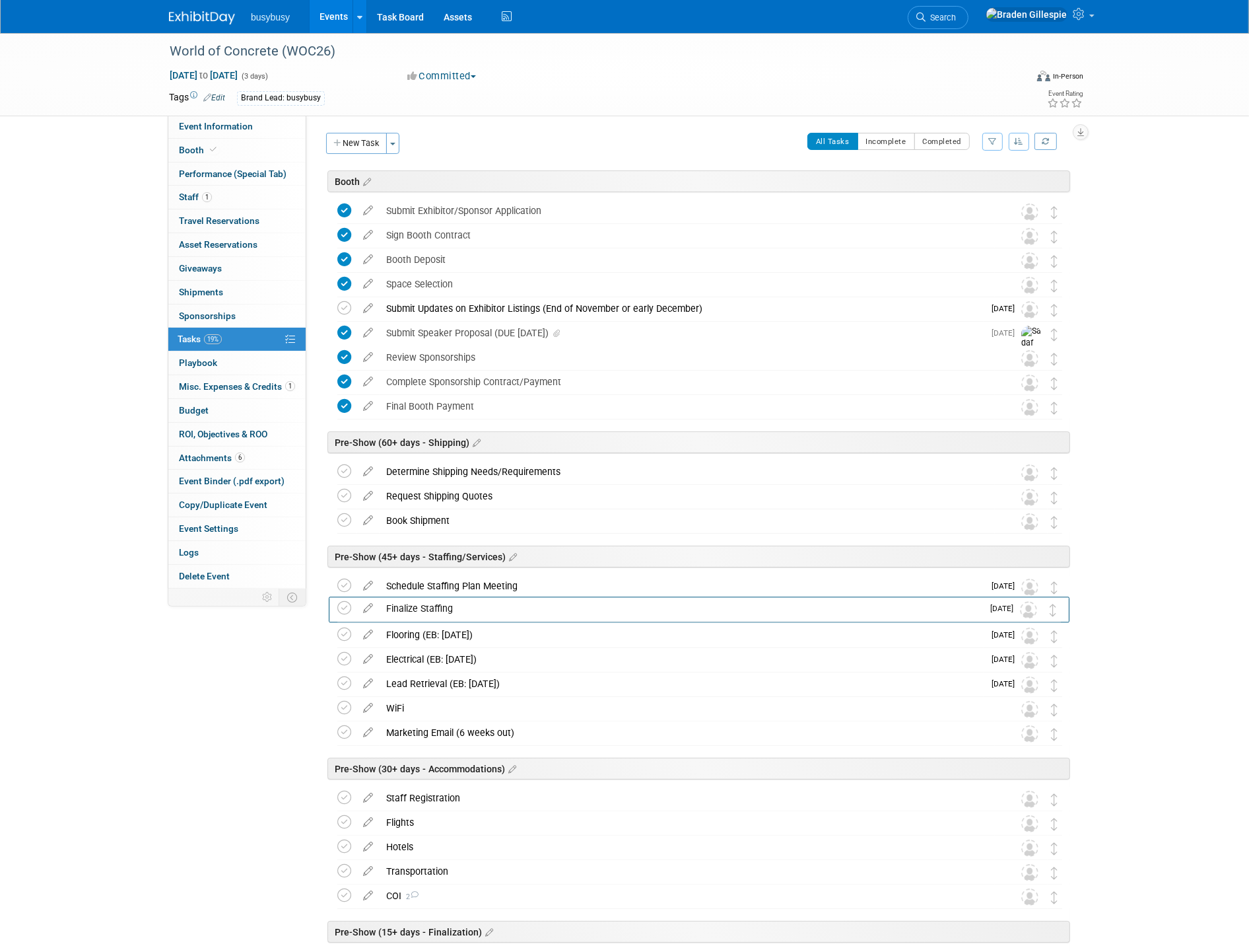
drag, startPoint x: 1050, startPoint y: 588, endPoint x: 1049, endPoint y: 610, distance: 22.0
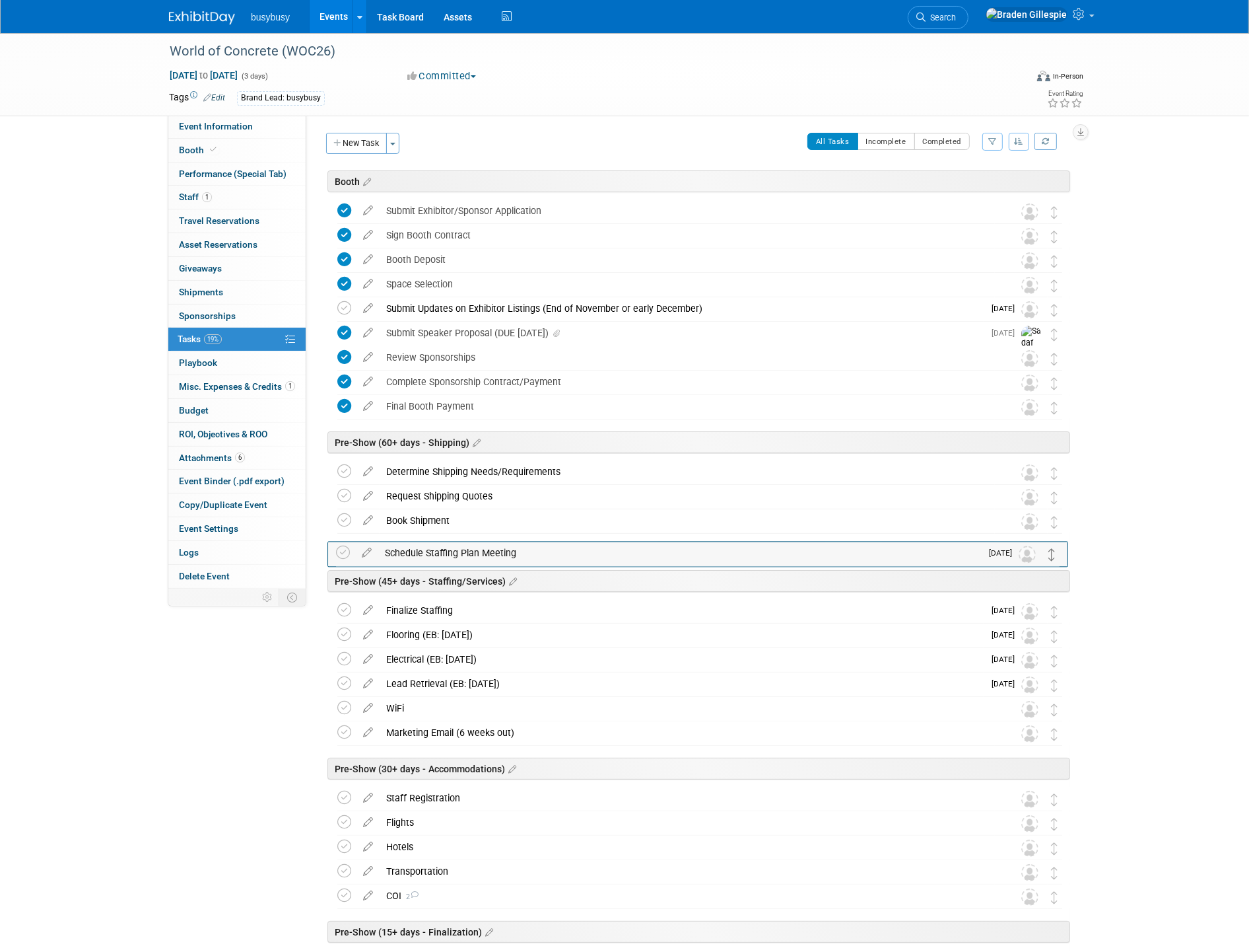
drag, startPoint x: 1053, startPoint y: 590, endPoint x: 1052, endPoint y: 557, distance: 33.0
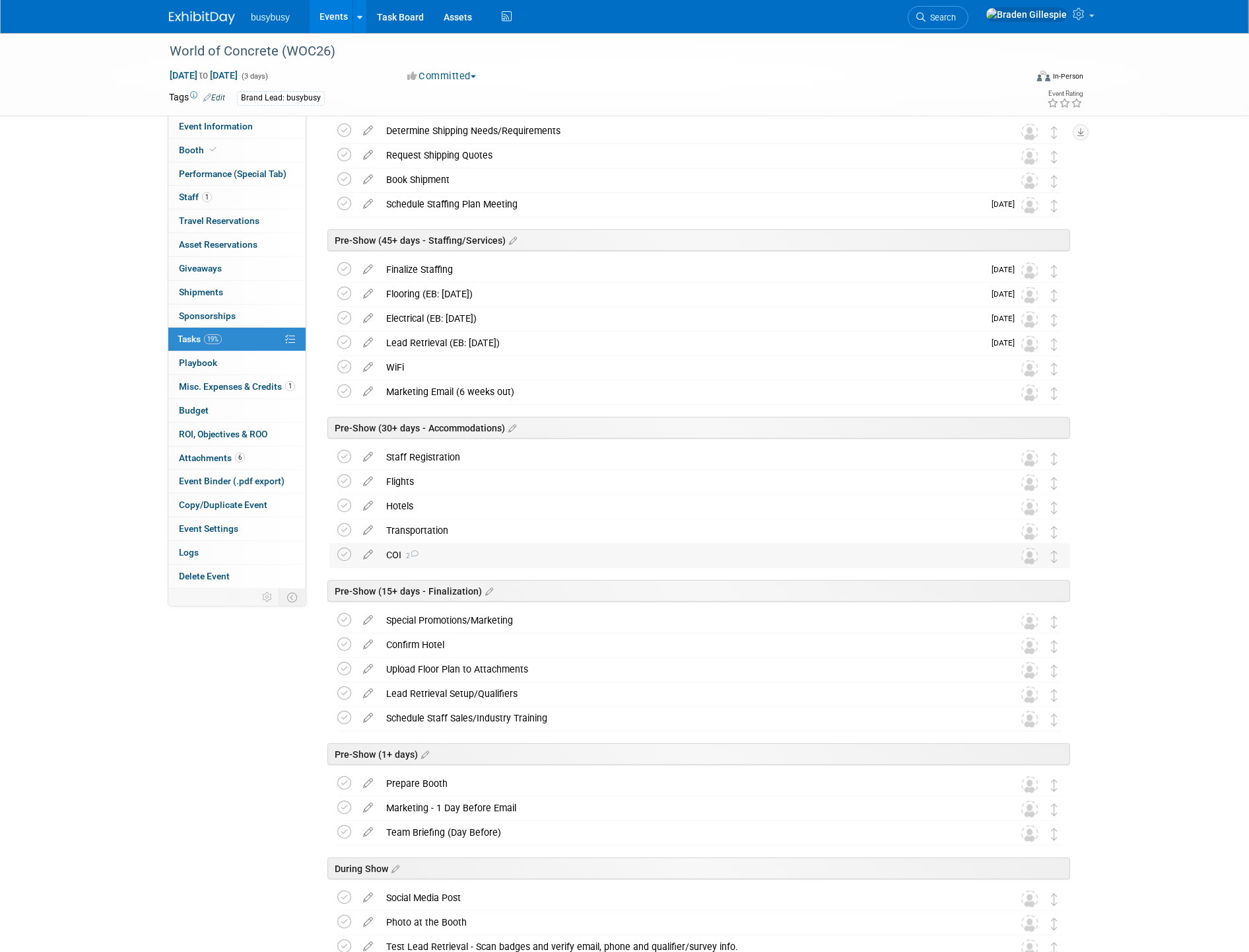
scroll to position [367, 0]
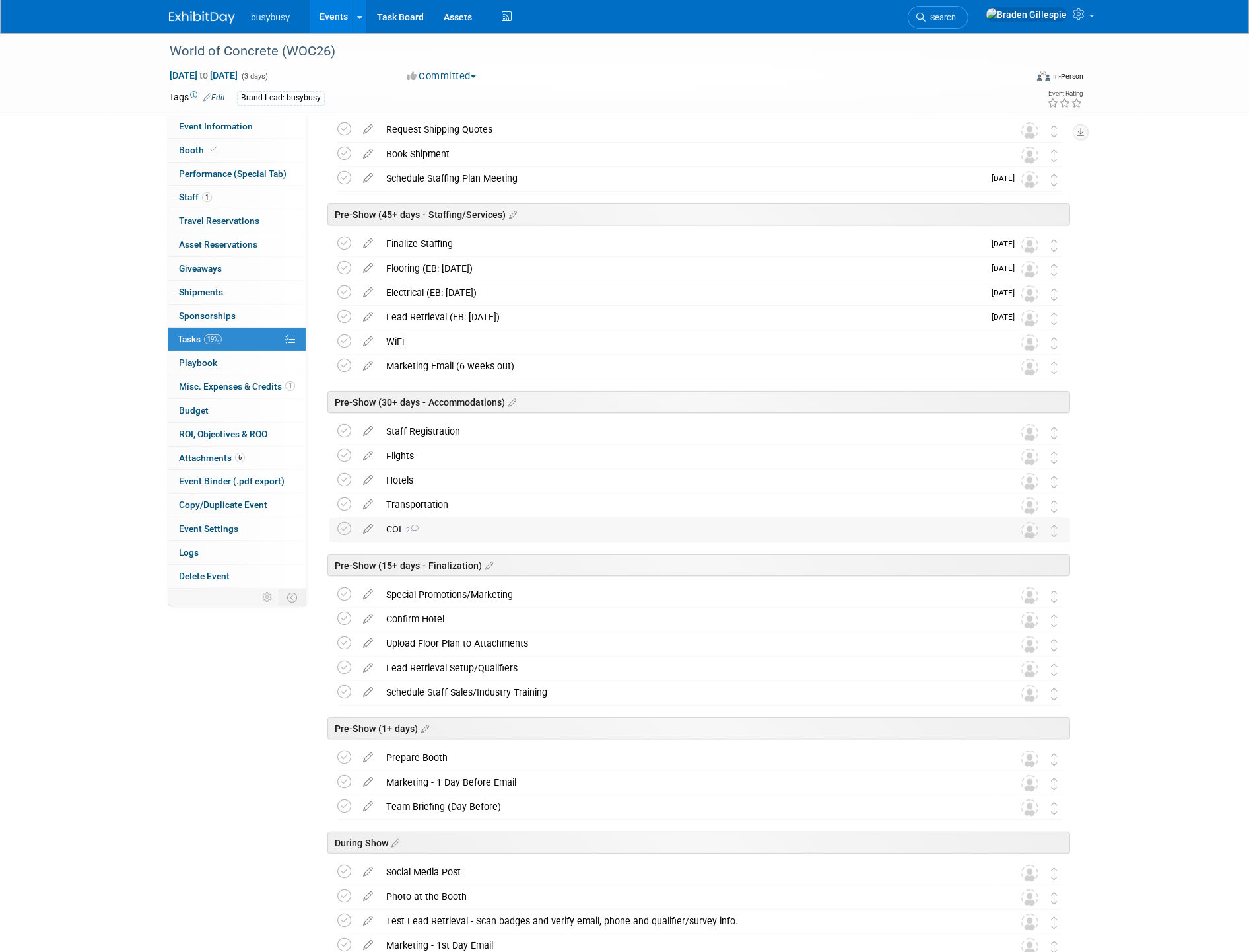
click at [465, 527] on div "COI 2" at bounding box center [687, 528] width 616 height 23
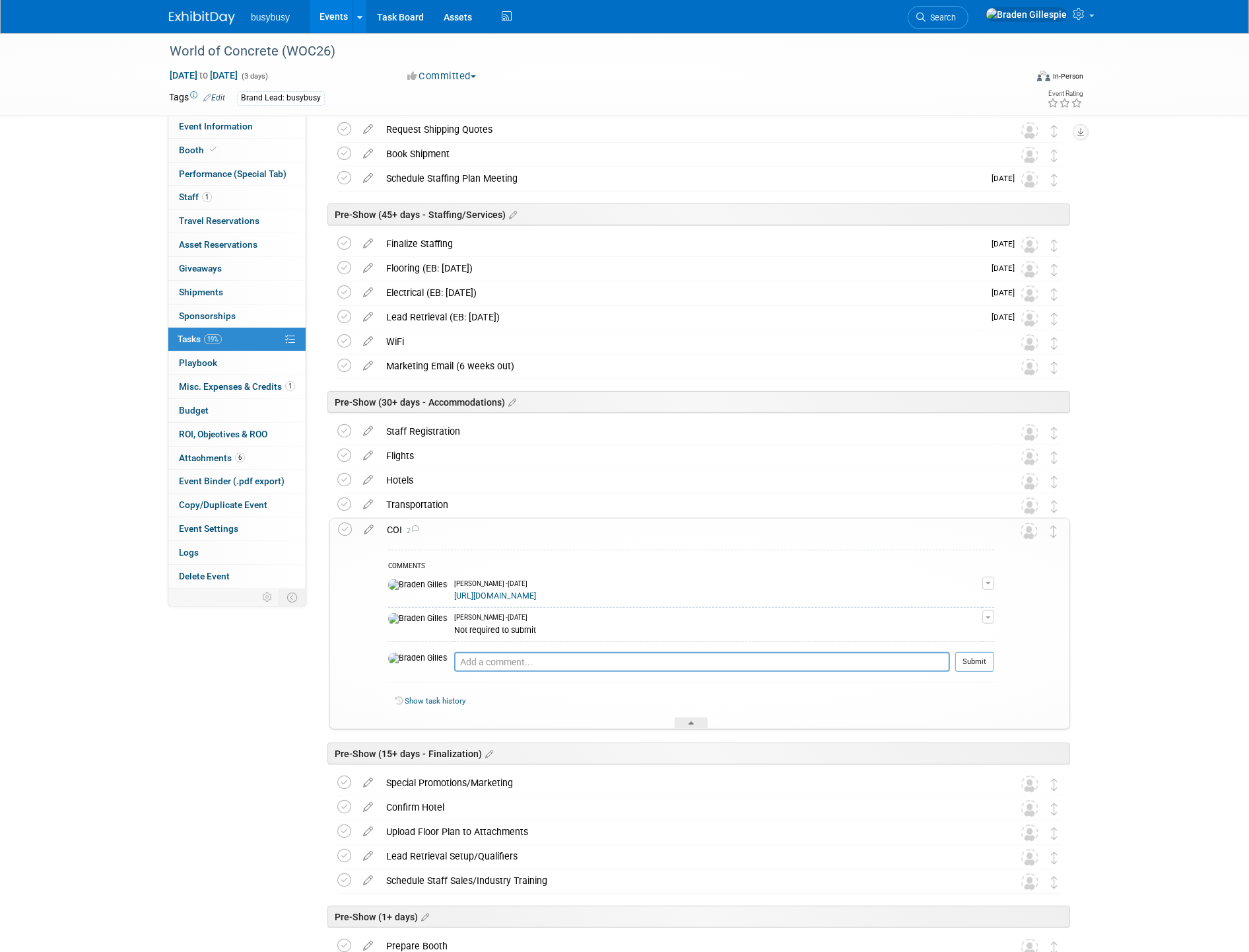
click at [450, 530] on div "COI 2" at bounding box center [687, 529] width 614 height 23
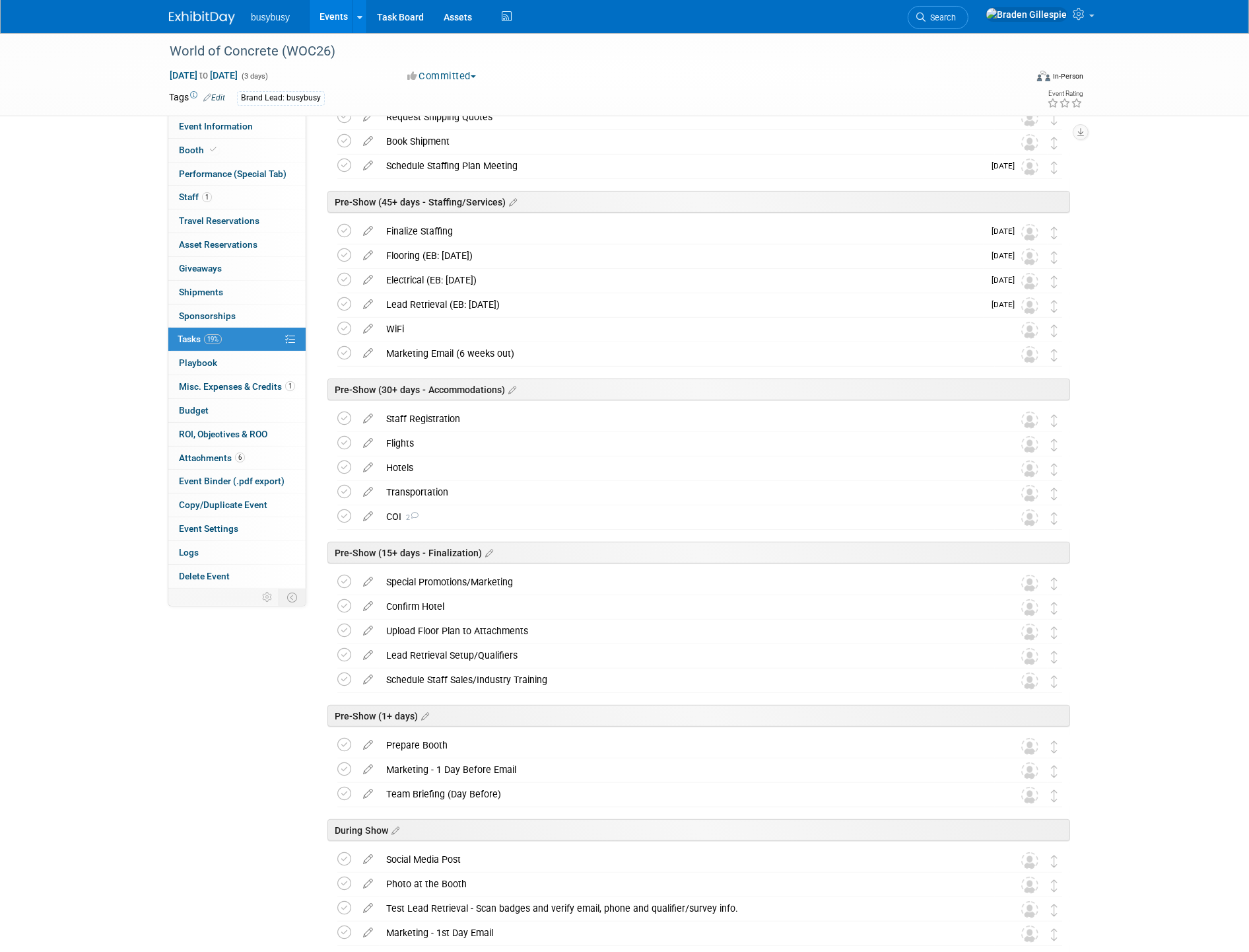
scroll to position [293, 0]
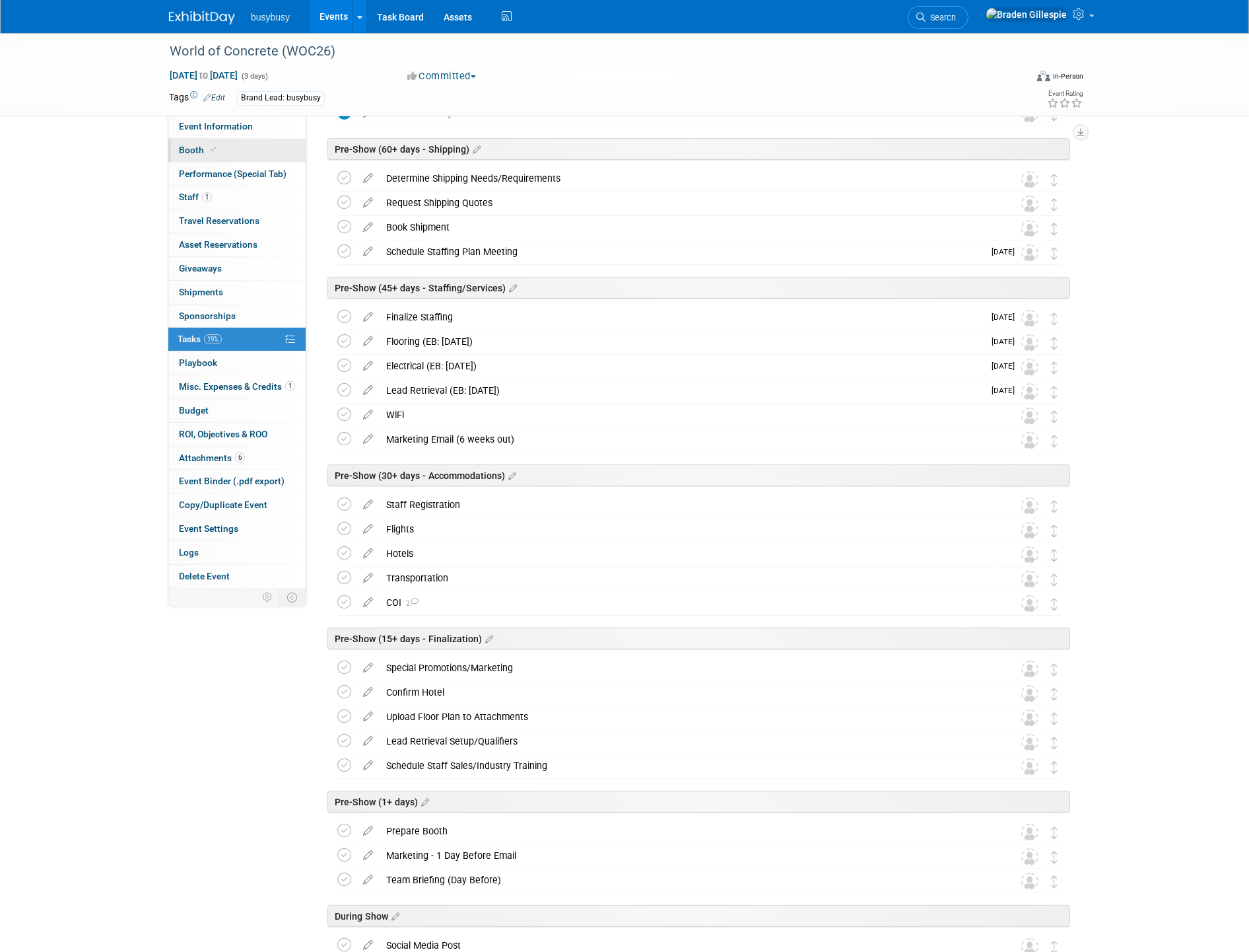
click at [203, 145] on span "Booth" at bounding box center [199, 150] width 40 height 11
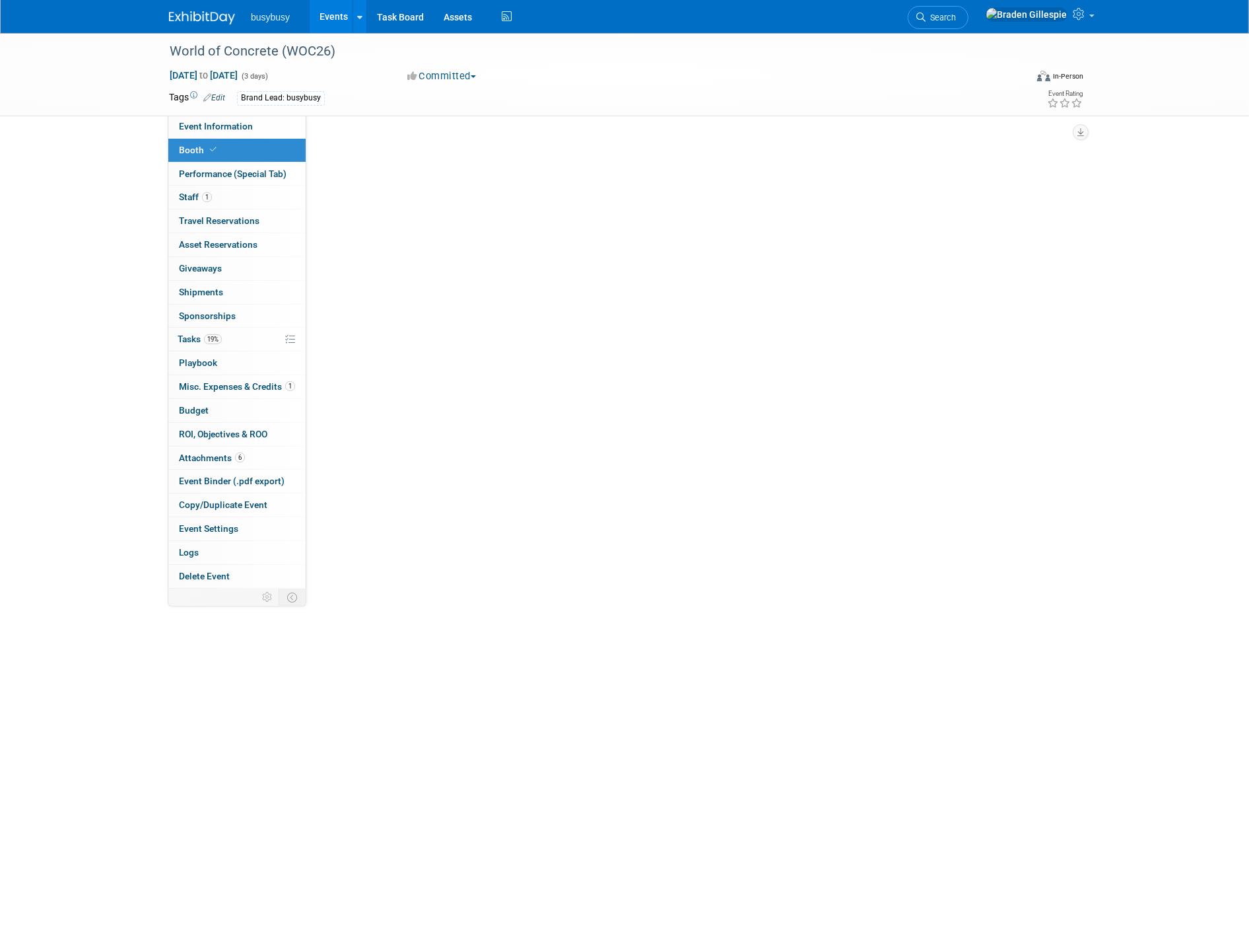
scroll to position [0, 0]
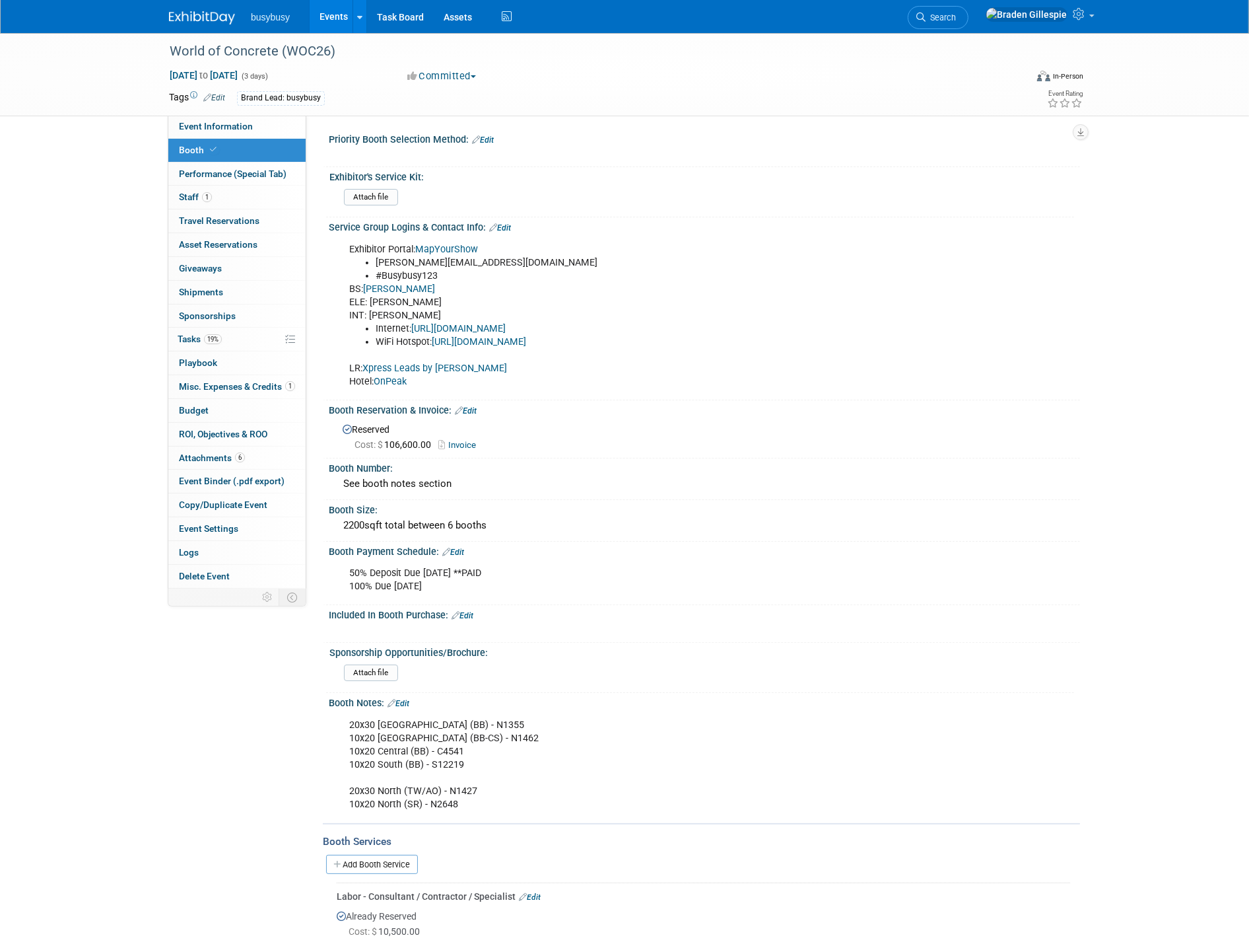
click at [410, 367] on link "Xpress Leads by Maritz" at bounding box center [435, 368] width 145 height 11
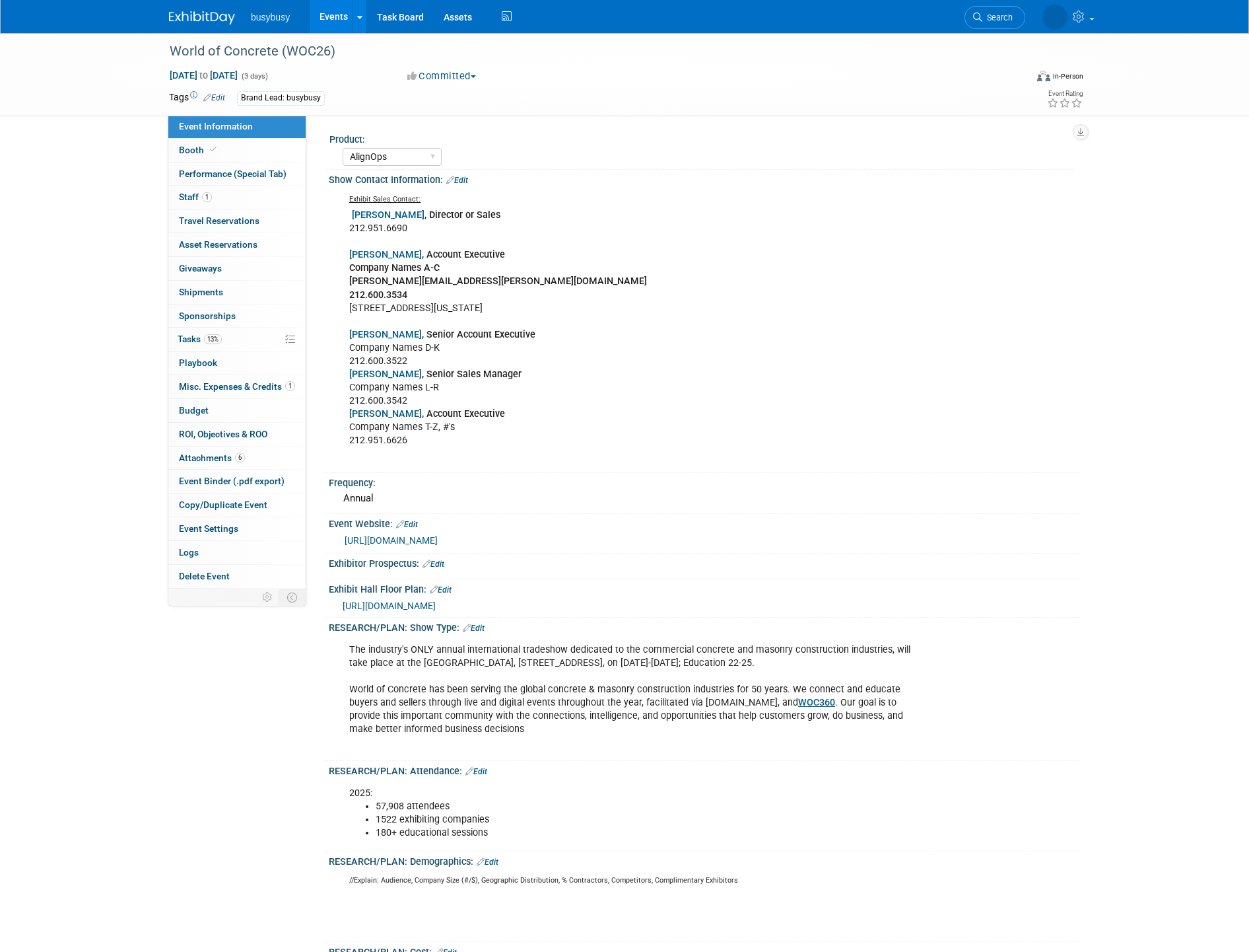
select select "AlignOps"
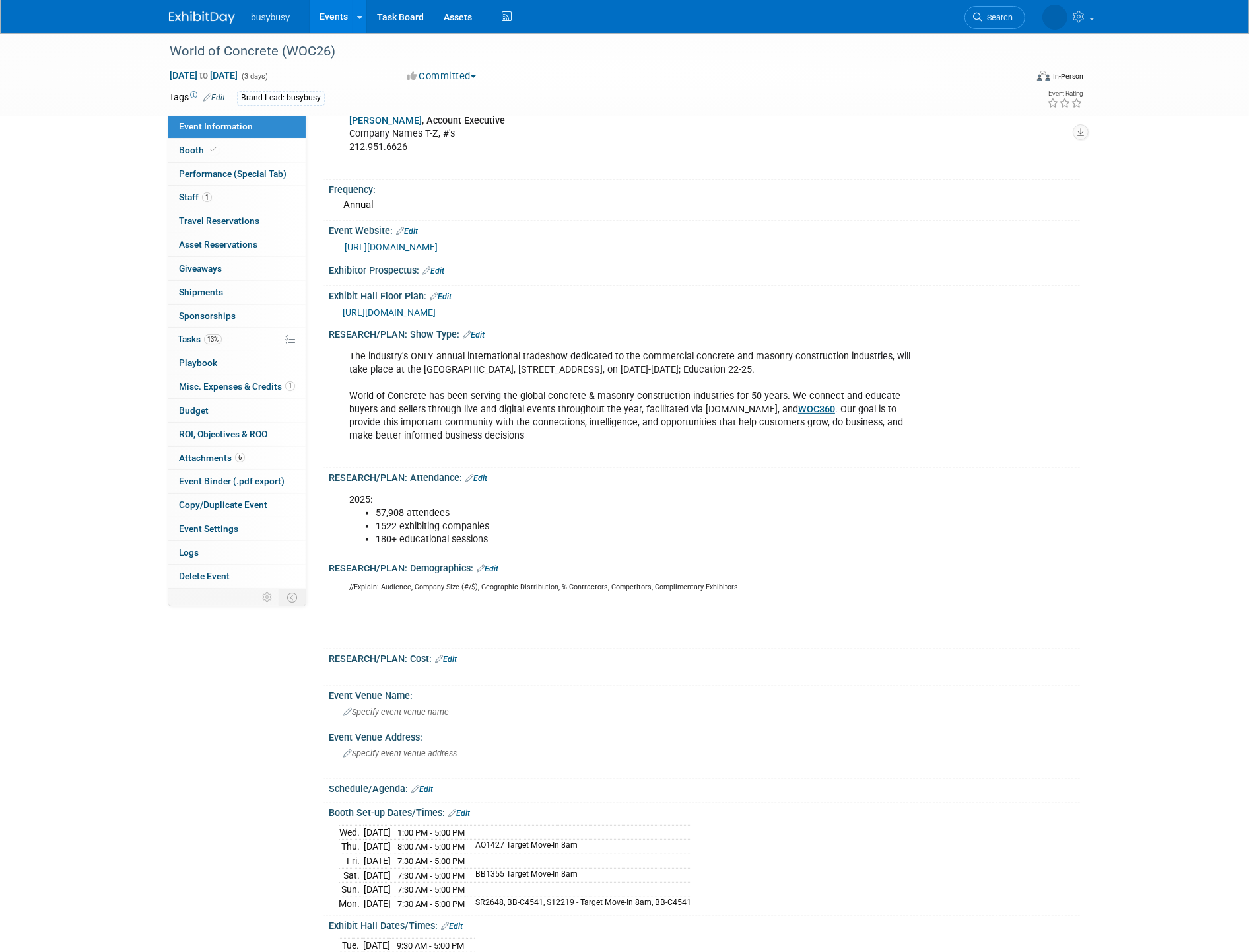
scroll to position [293, 0]
click at [197, 157] on link "Booth" at bounding box center [237, 150] width 137 height 24
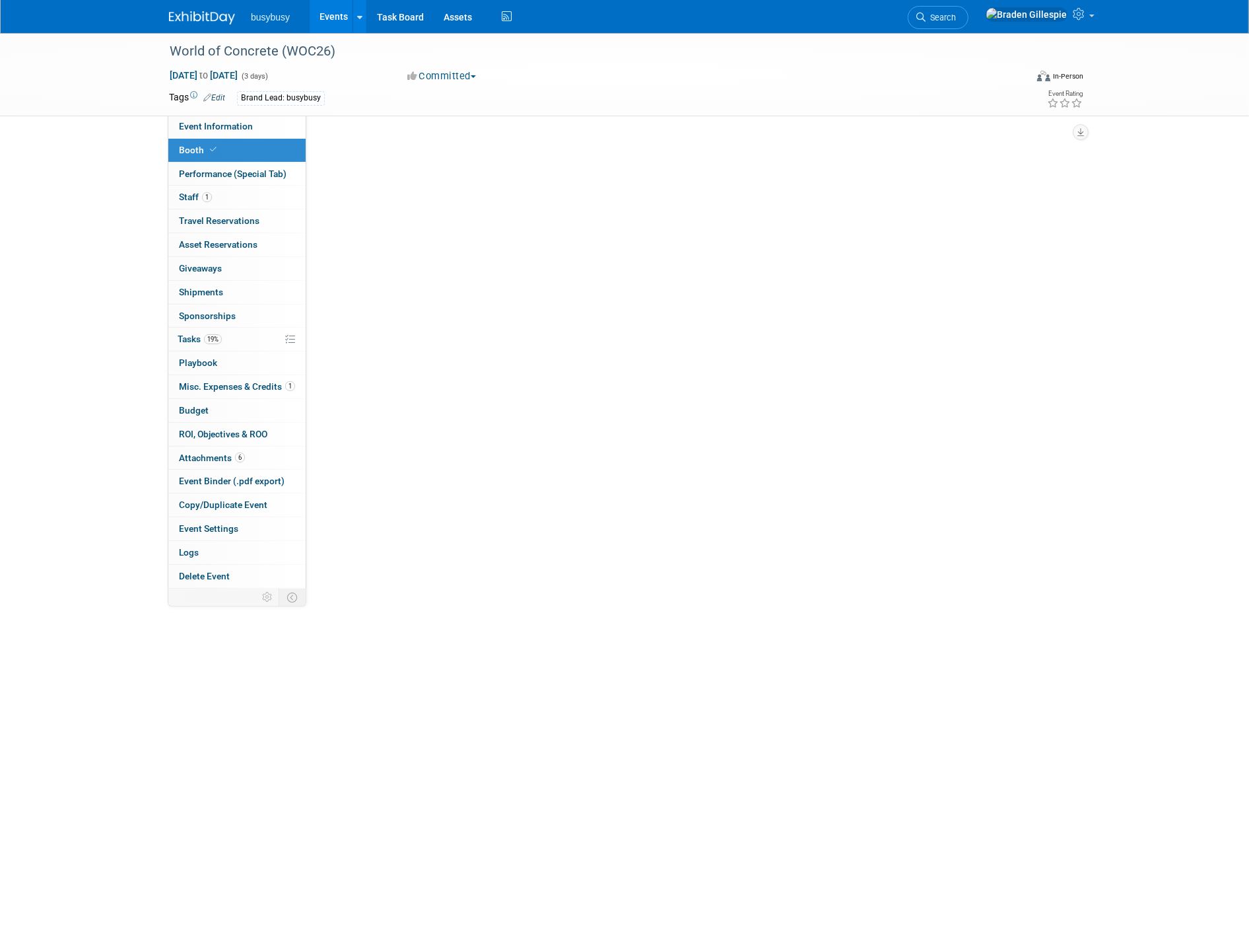
scroll to position [0, 0]
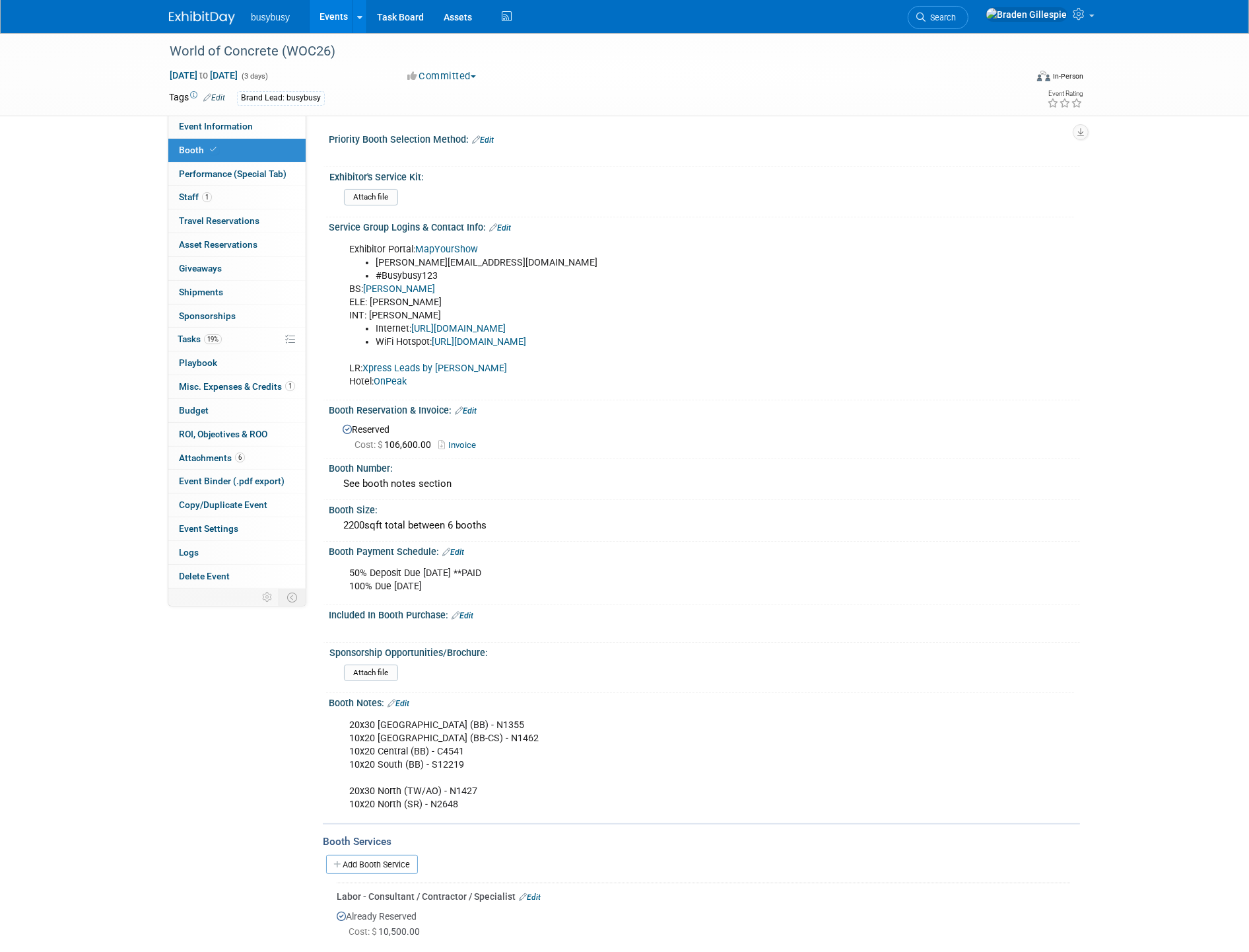
click at [507, 224] on link "Edit" at bounding box center [500, 227] width 22 height 9
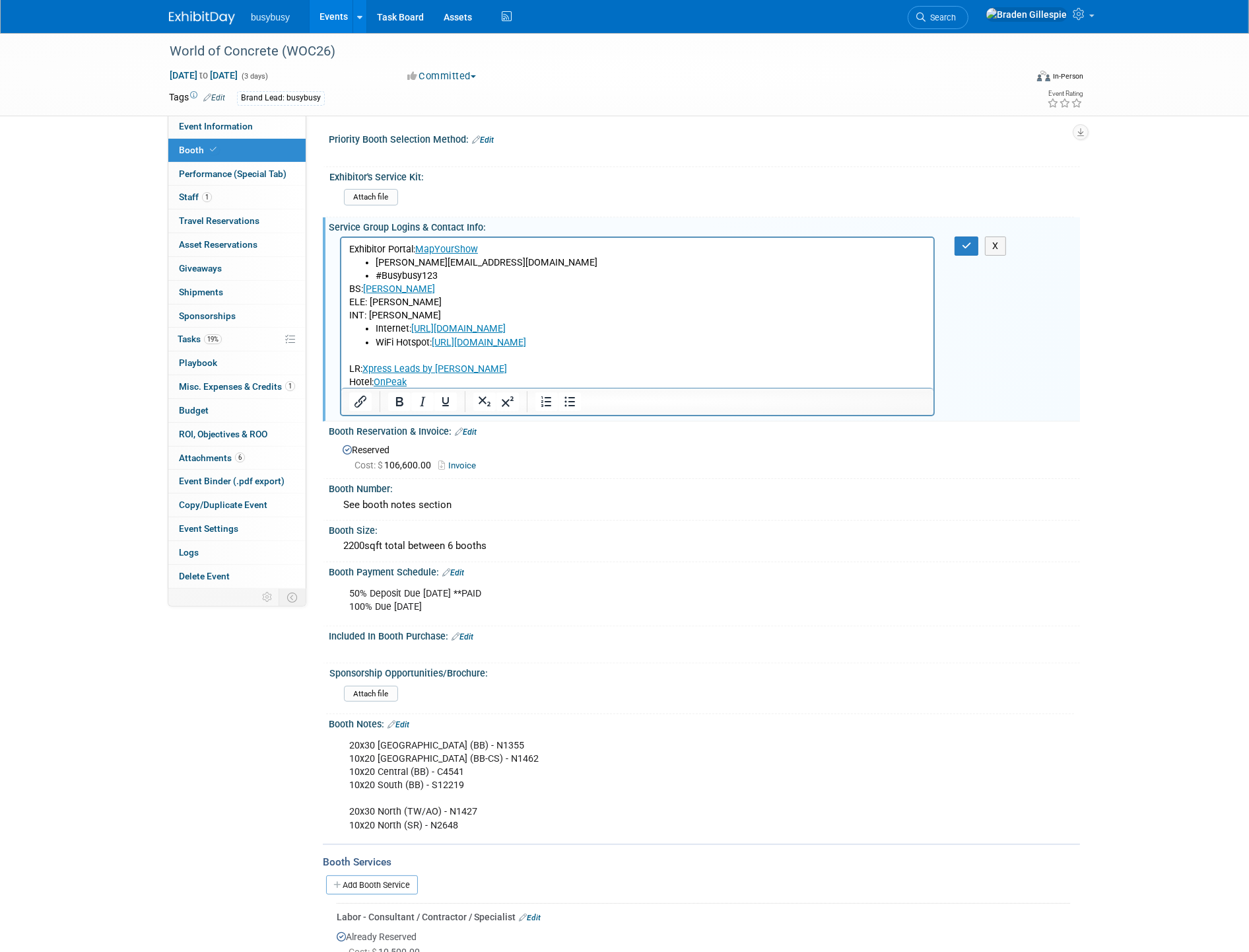
click at [511, 368] on p "LR: Xpress Leads by Maritz Hotel: OnPeak" at bounding box center [637, 369] width 577 height 39
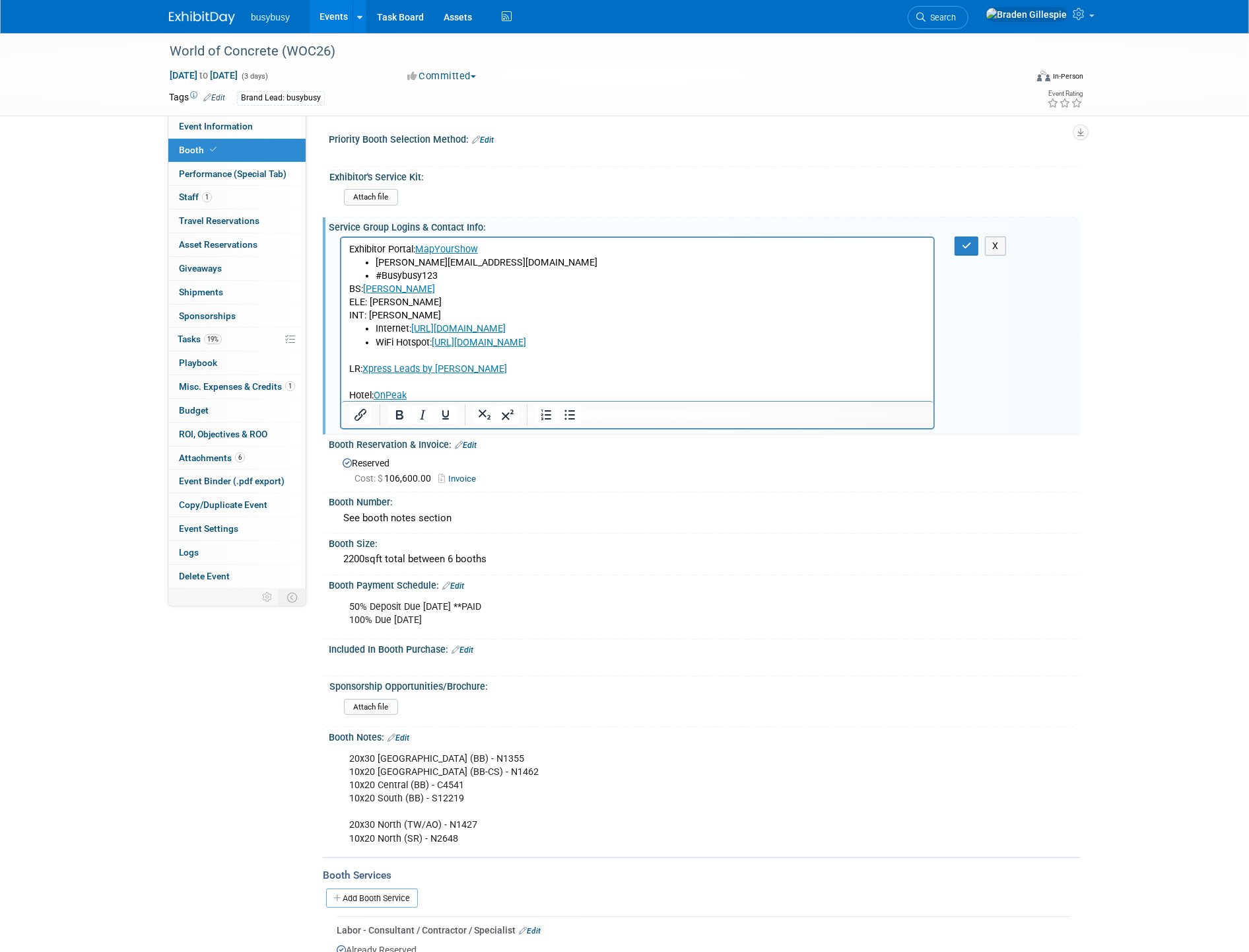
click at [484, 382] on p "Hotel: OnPeak" at bounding box center [637, 388] width 577 height 26
click at [576, 414] on button "Bullet list" at bounding box center [570, 415] width 23 height 19
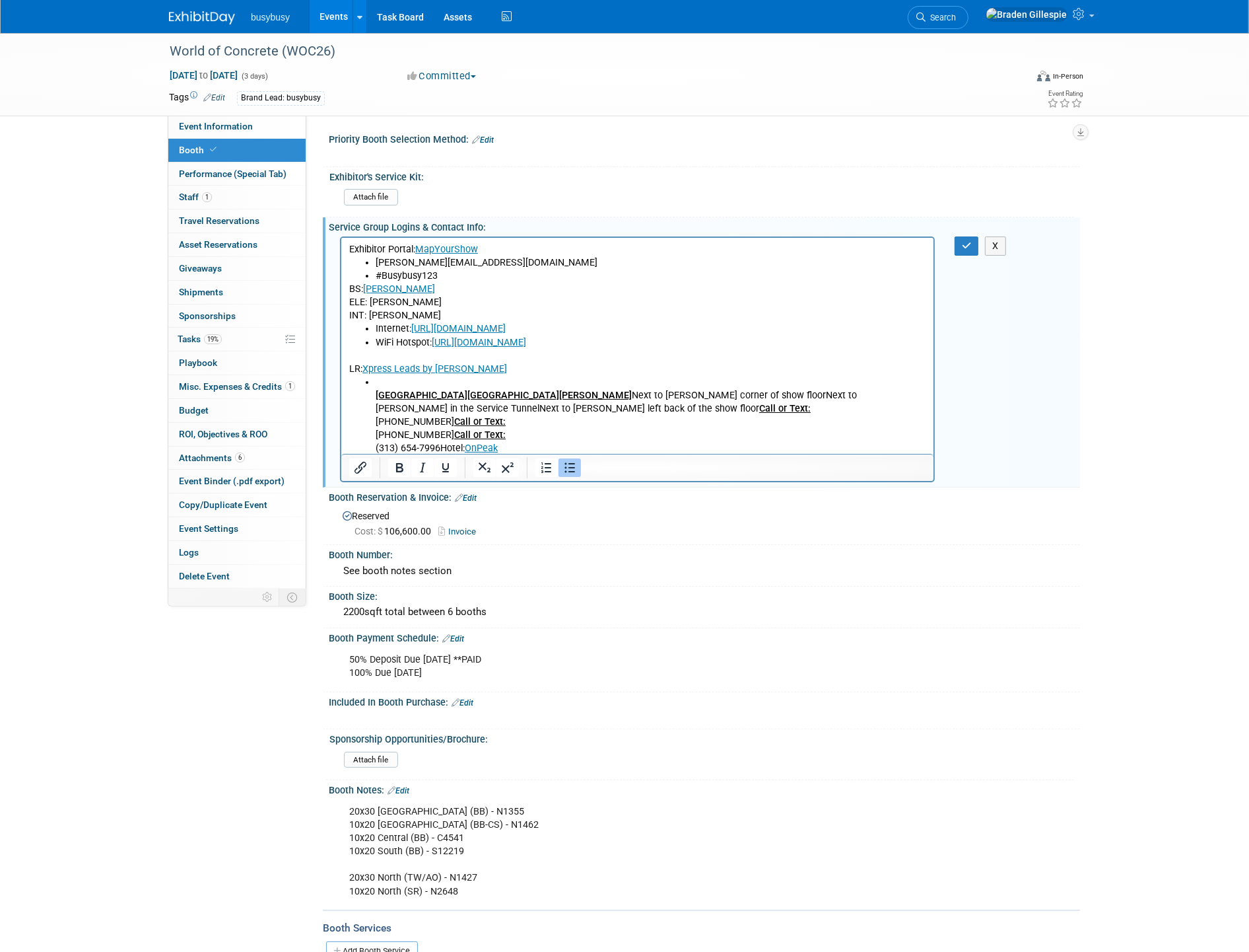
drag, startPoint x: 521, startPoint y: 448, endPoint x: 370, endPoint y: 387, distance: 162.9
click at [370, 387] on ul "North Hall Central Hall South Hall Next to Freeman SW corner of show floorNext …" at bounding box center [637, 415] width 577 height 79
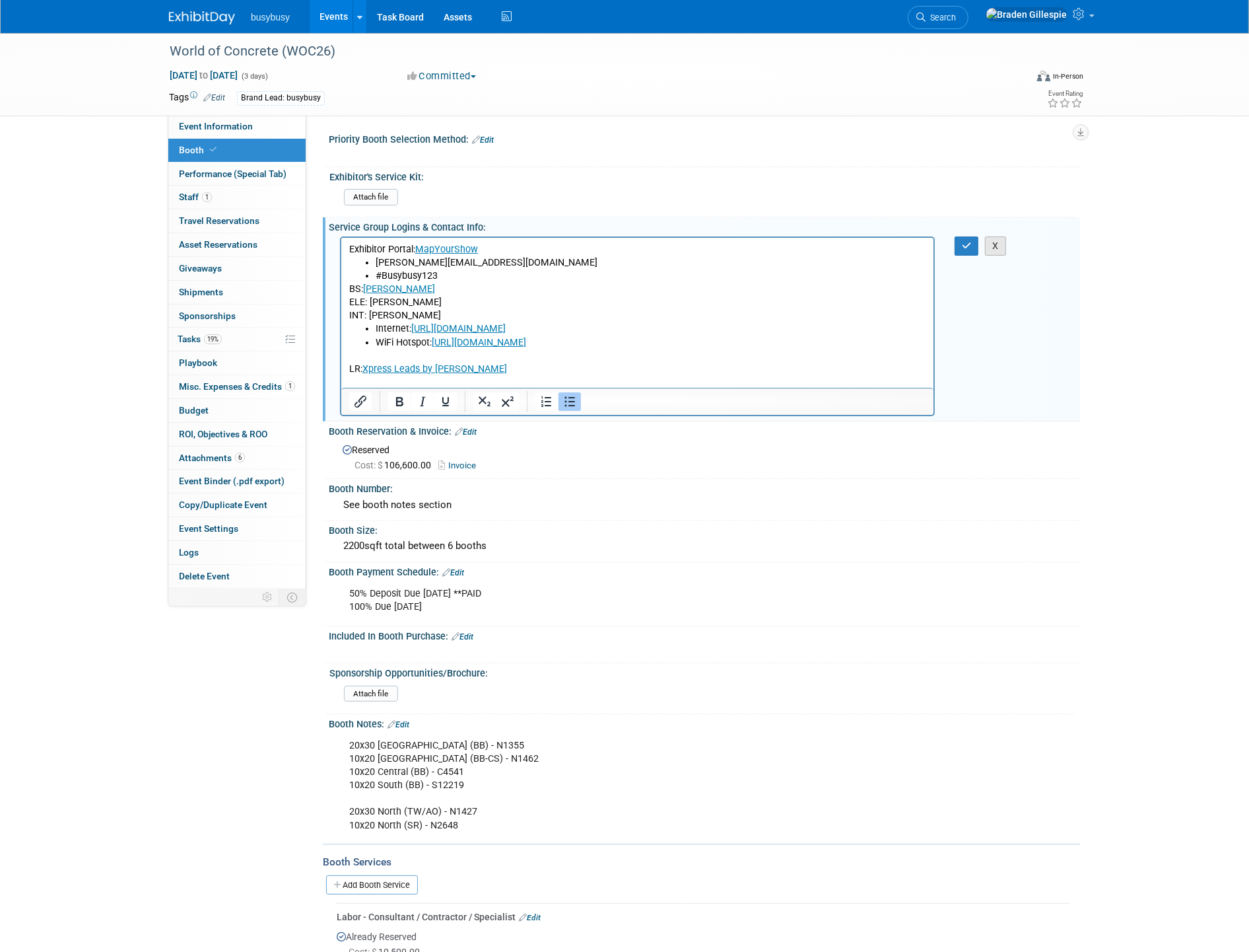
click at [995, 245] on button "X" at bounding box center [996, 246] width 22 height 20
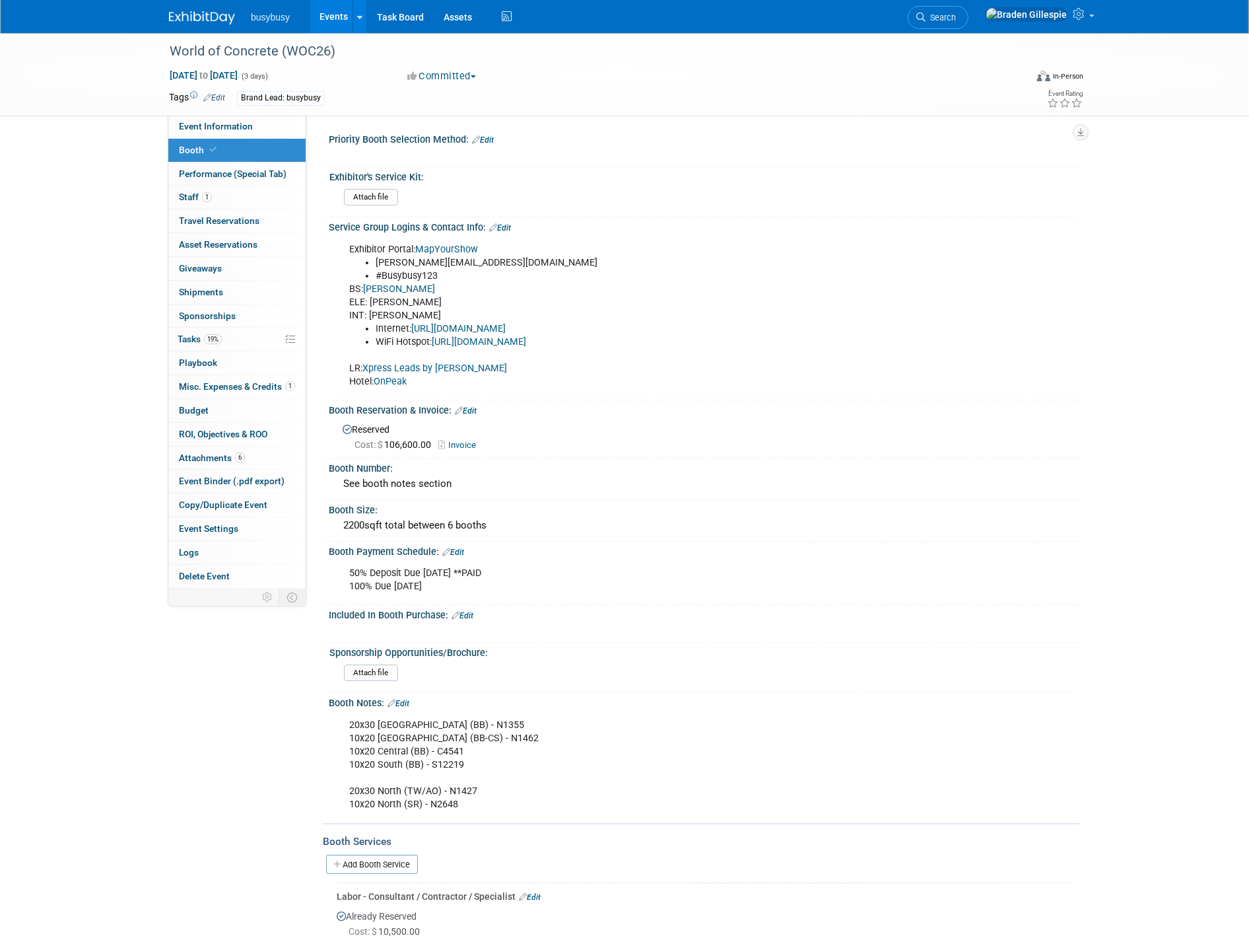
click at [510, 219] on div "Service Group Logins & Contact Info: Edit" at bounding box center [704, 226] width 752 height 18
click at [507, 225] on link "Edit" at bounding box center [500, 227] width 22 height 9
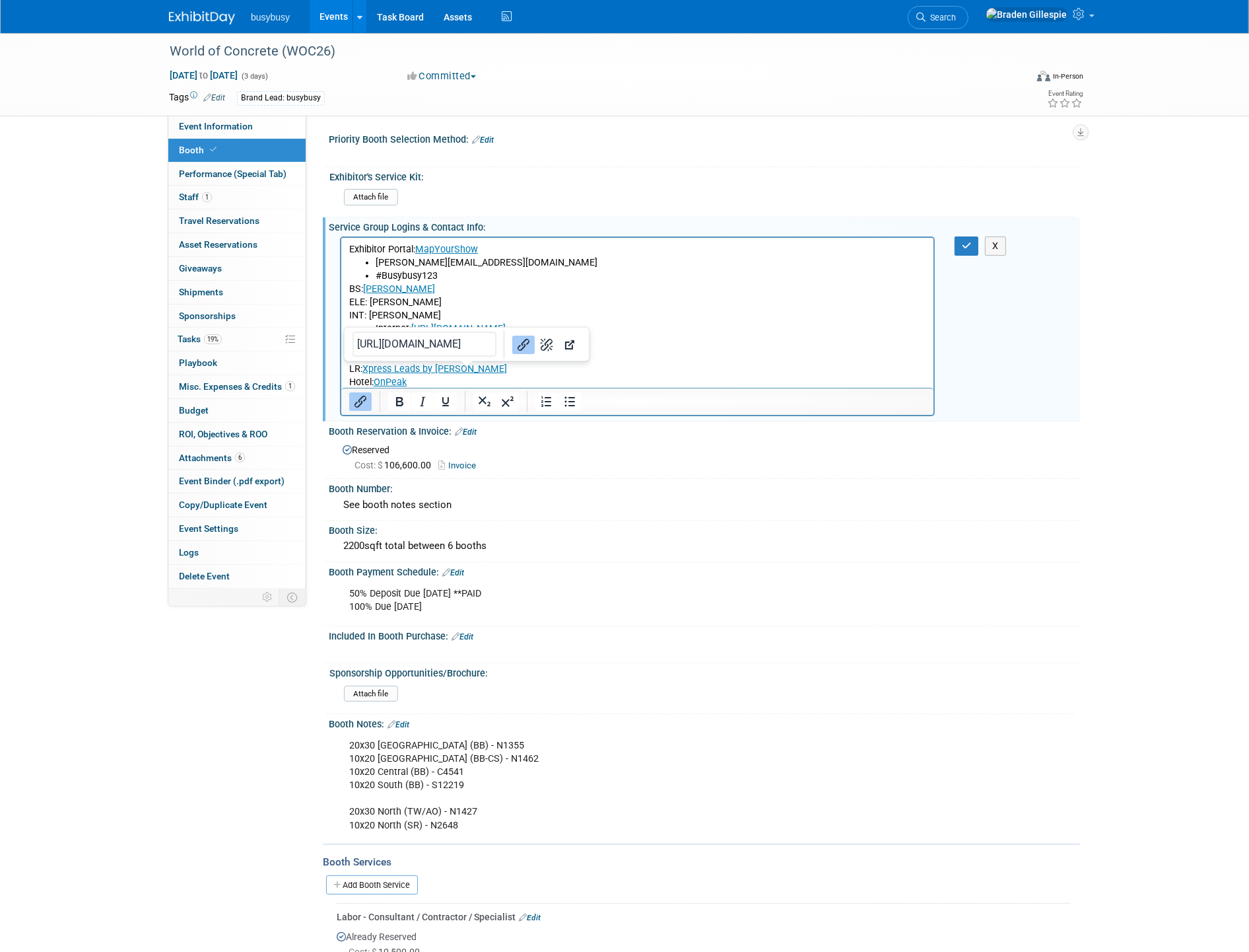
click at [470, 370] on p "LR: Xpress Leads by Maritz Hotel: OnPeak" at bounding box center [637, 369] width 577 height 39
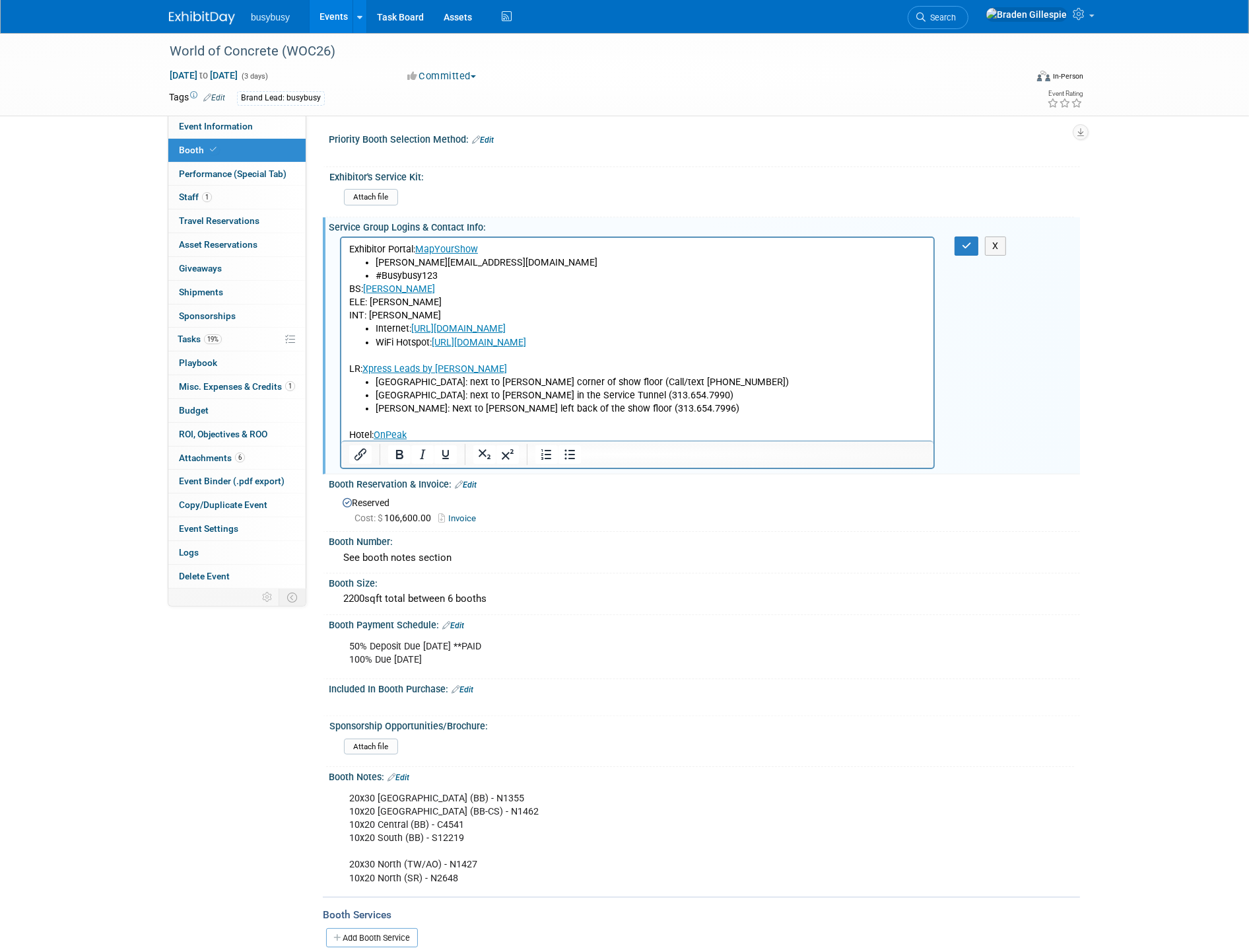
click at [399, 416] on p "Hotel: OnPeak" at bounding box center [637, 427] width 577 height 26
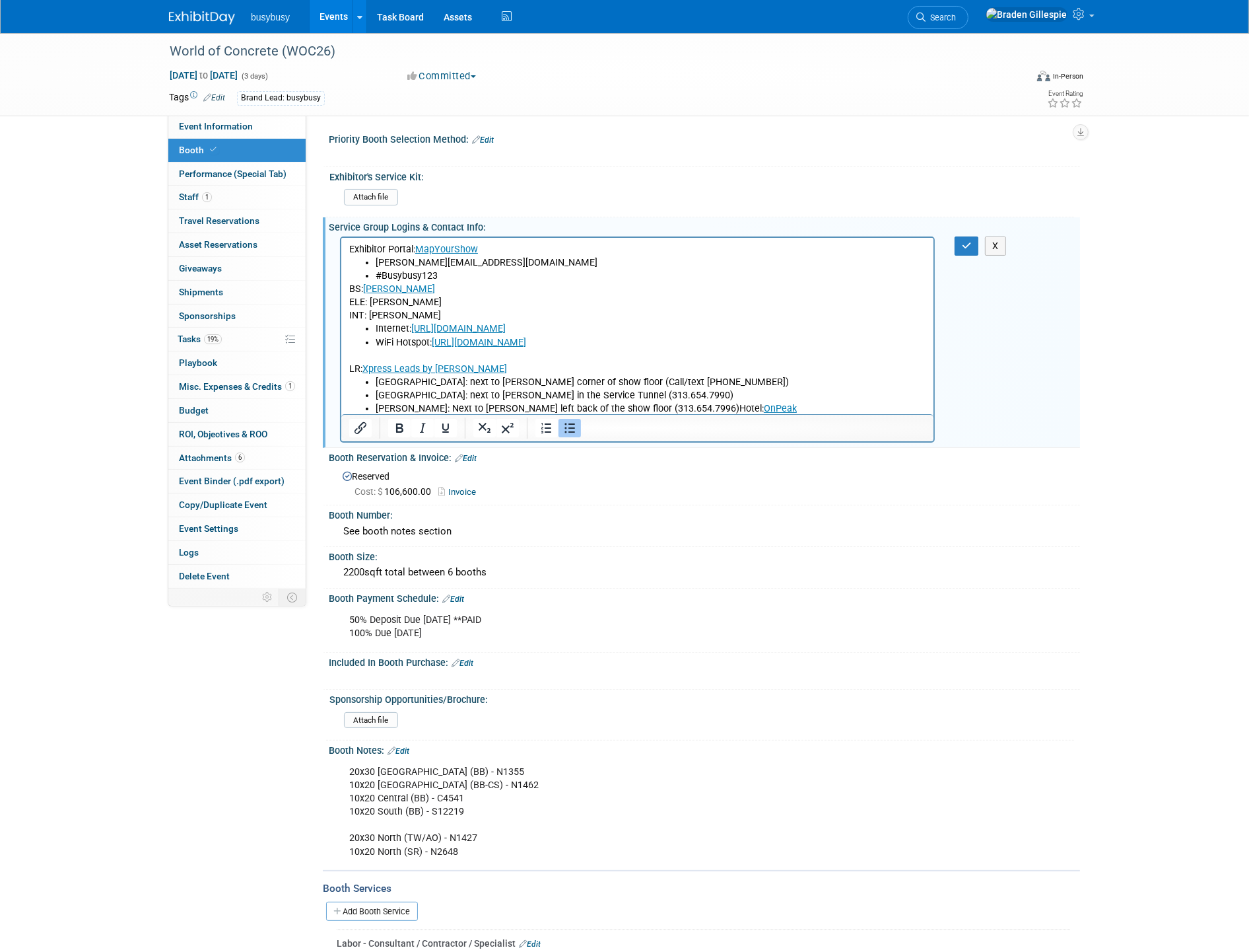
click at [373, 383] on ul "North Hall: next to freeman SW corner of show floor (Call/text 313.569.8853) Ce…" at bounding box center [637, 395] width 577 height 39
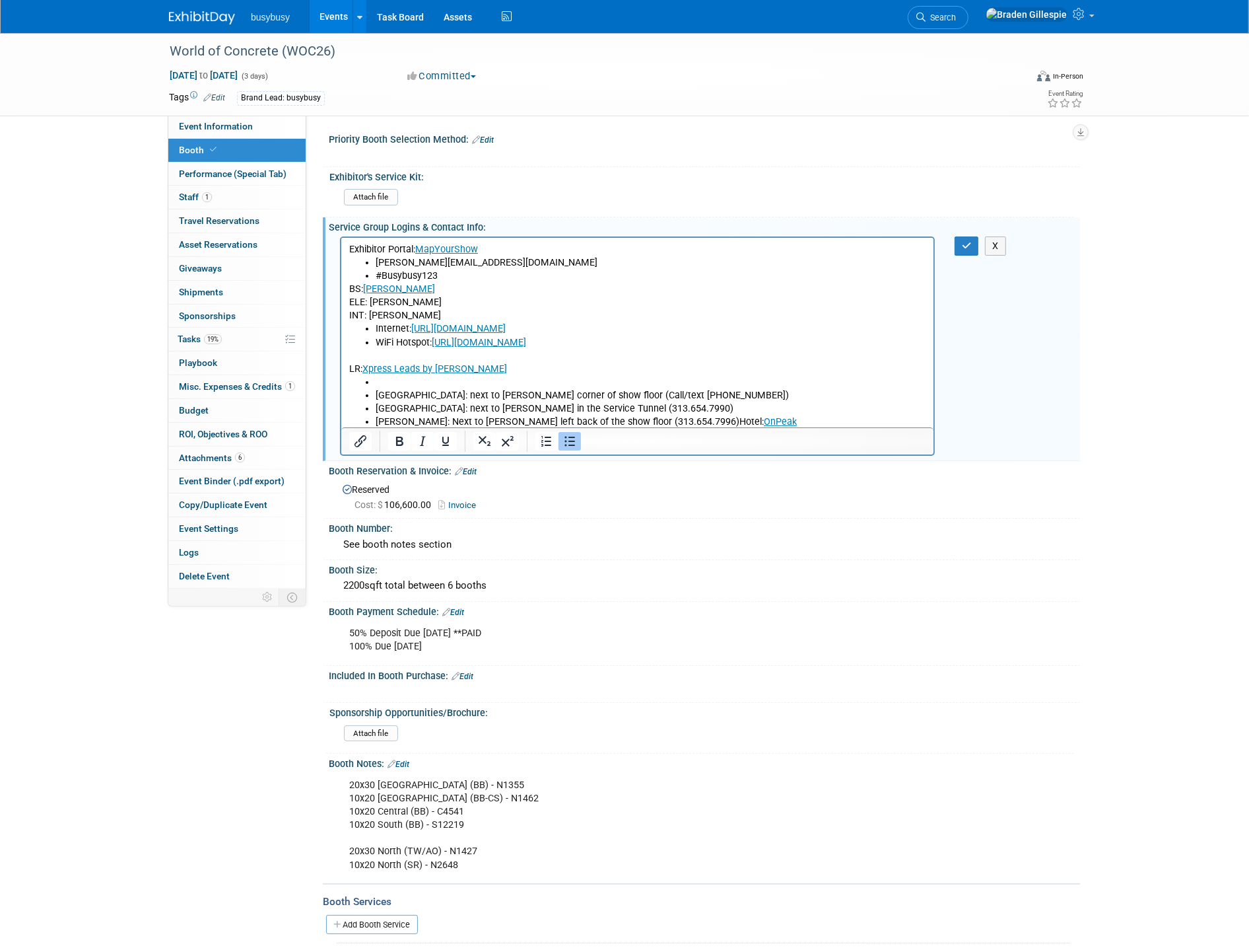
click at [397, 383] on li "Rich Text Area. Press ALT-0 for help." at bounding box center [651, 381] width 551 height 13
click at [973, 243] on button "button" at bounding box center [967, 246] width 25 height 20
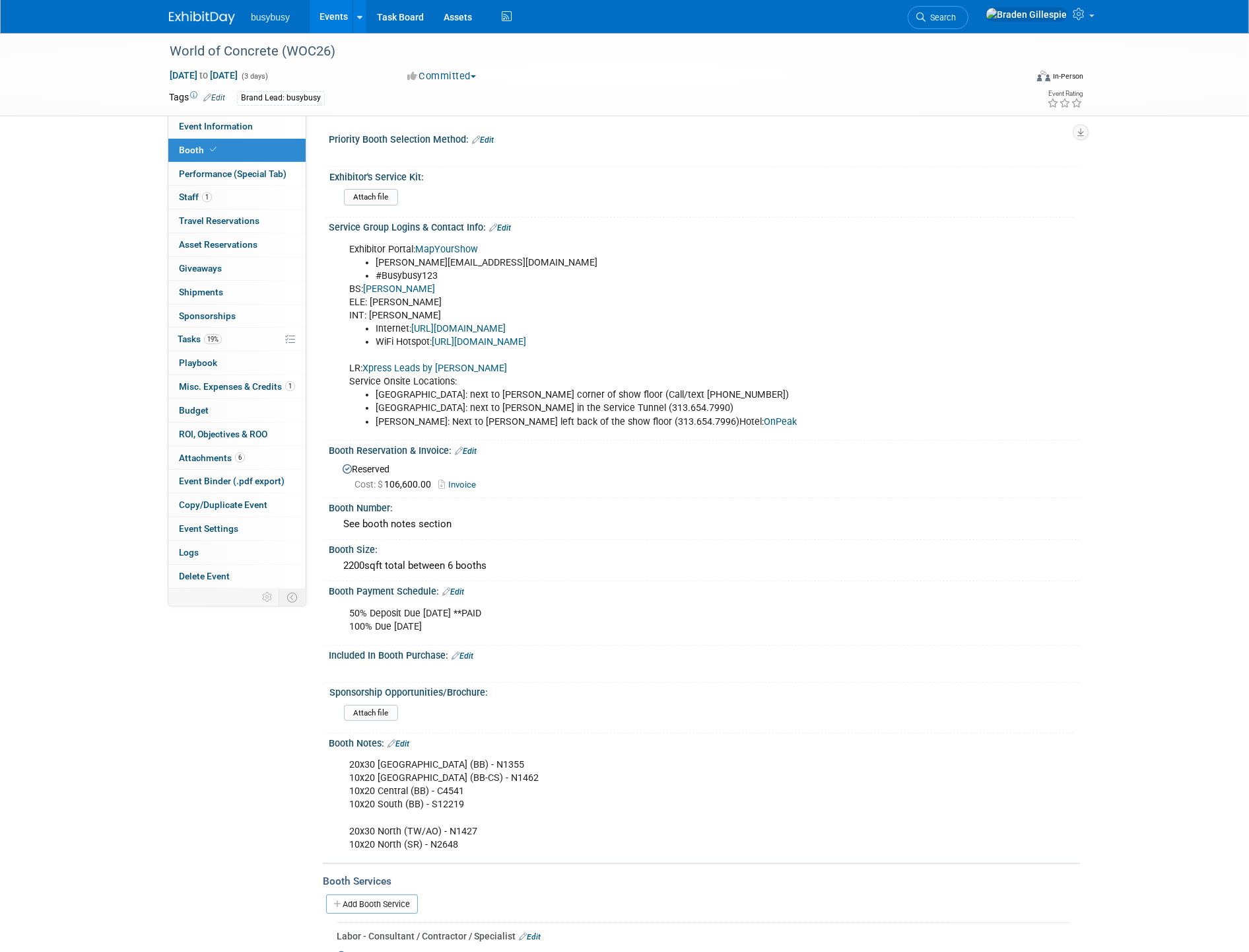
click at [507, 224] on link "Edit" at bounding box center [500, 227] width 22 height 9
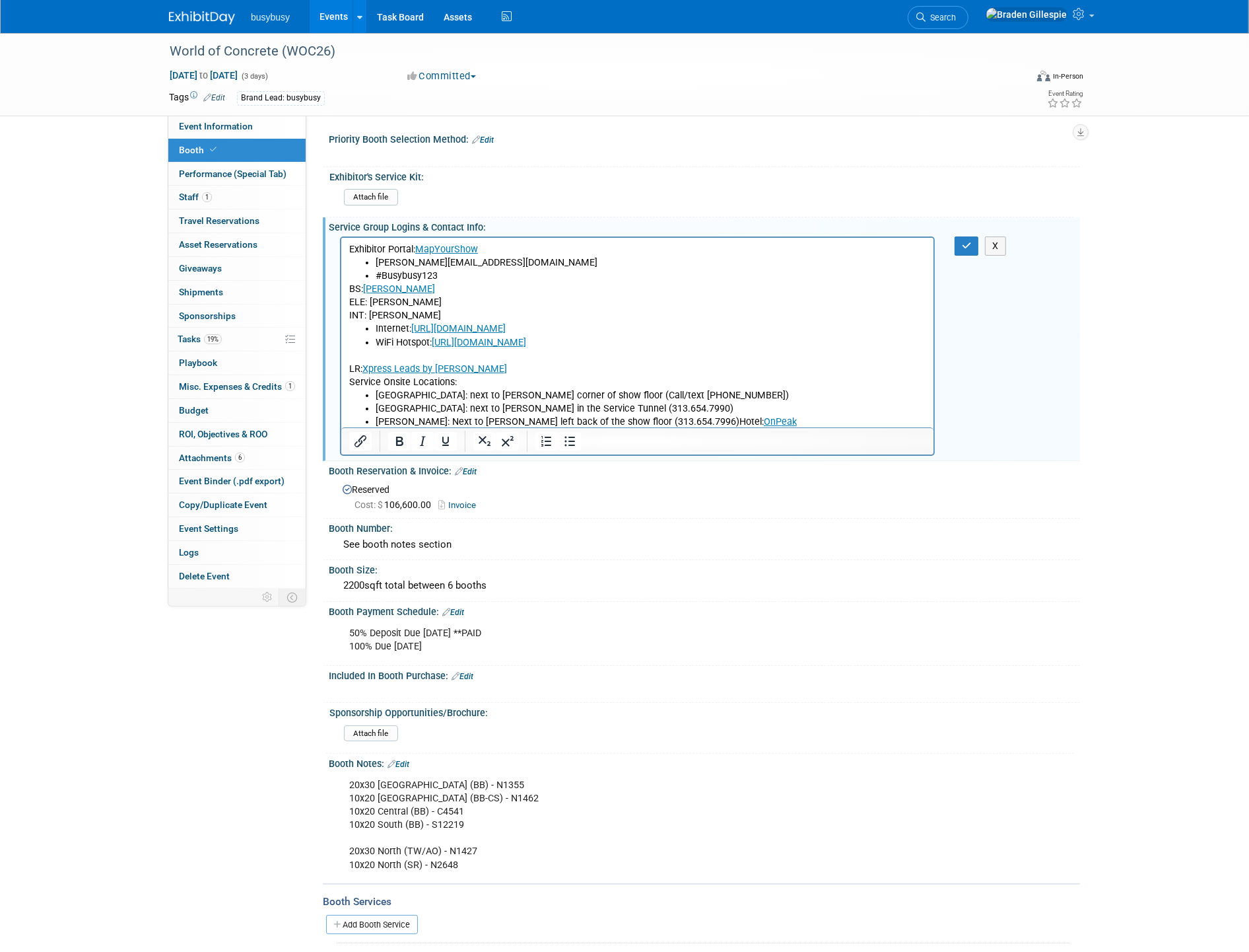
click at [673, 422] on li "South Hall: Next to freeman left back of the show floor (313.654.7996)Hotel: On…" at bounding box center [651, 421] width 551 height 13
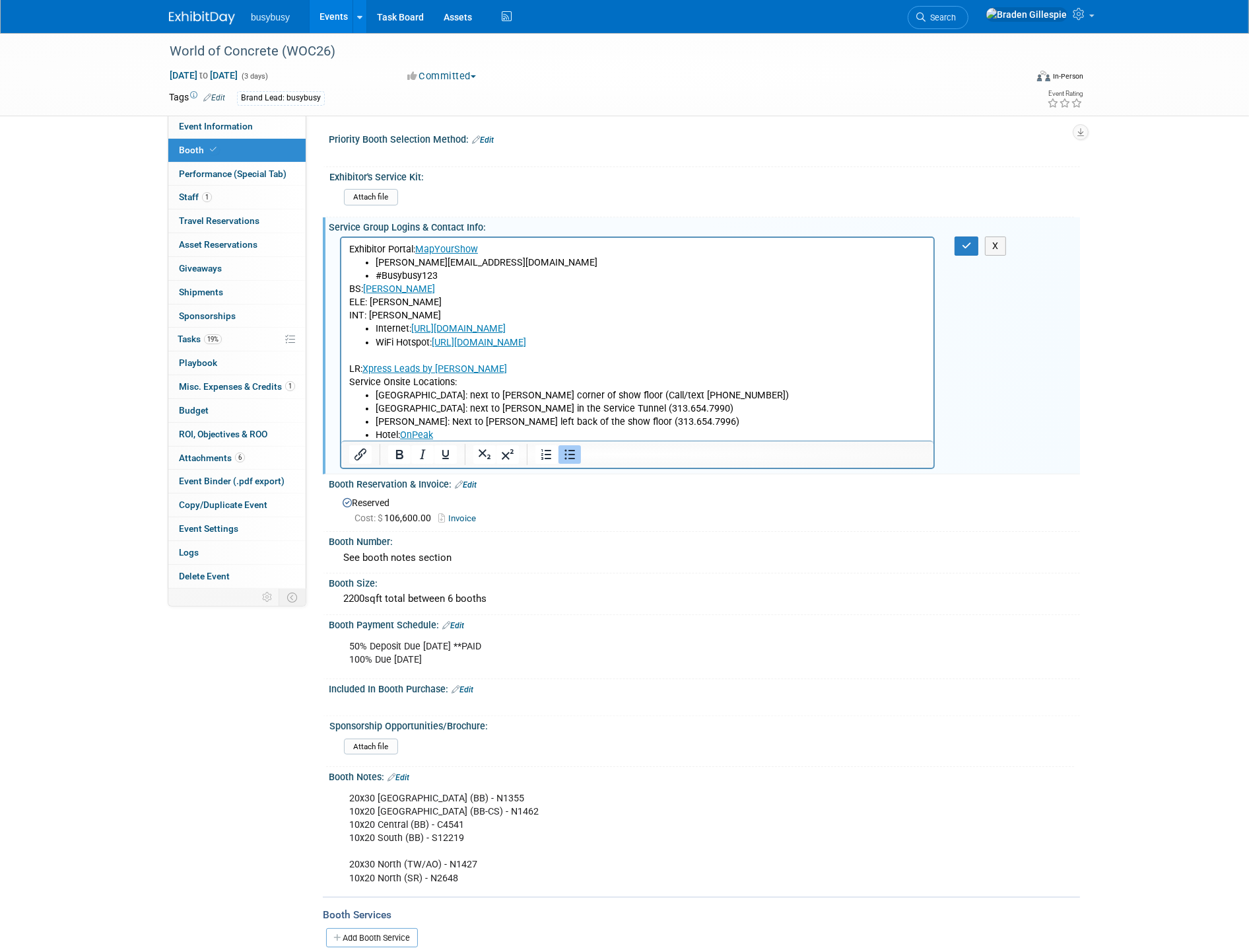
click at [559, 452] on button "Bullet list" at bounding box center [570, 454] width 23 height 19
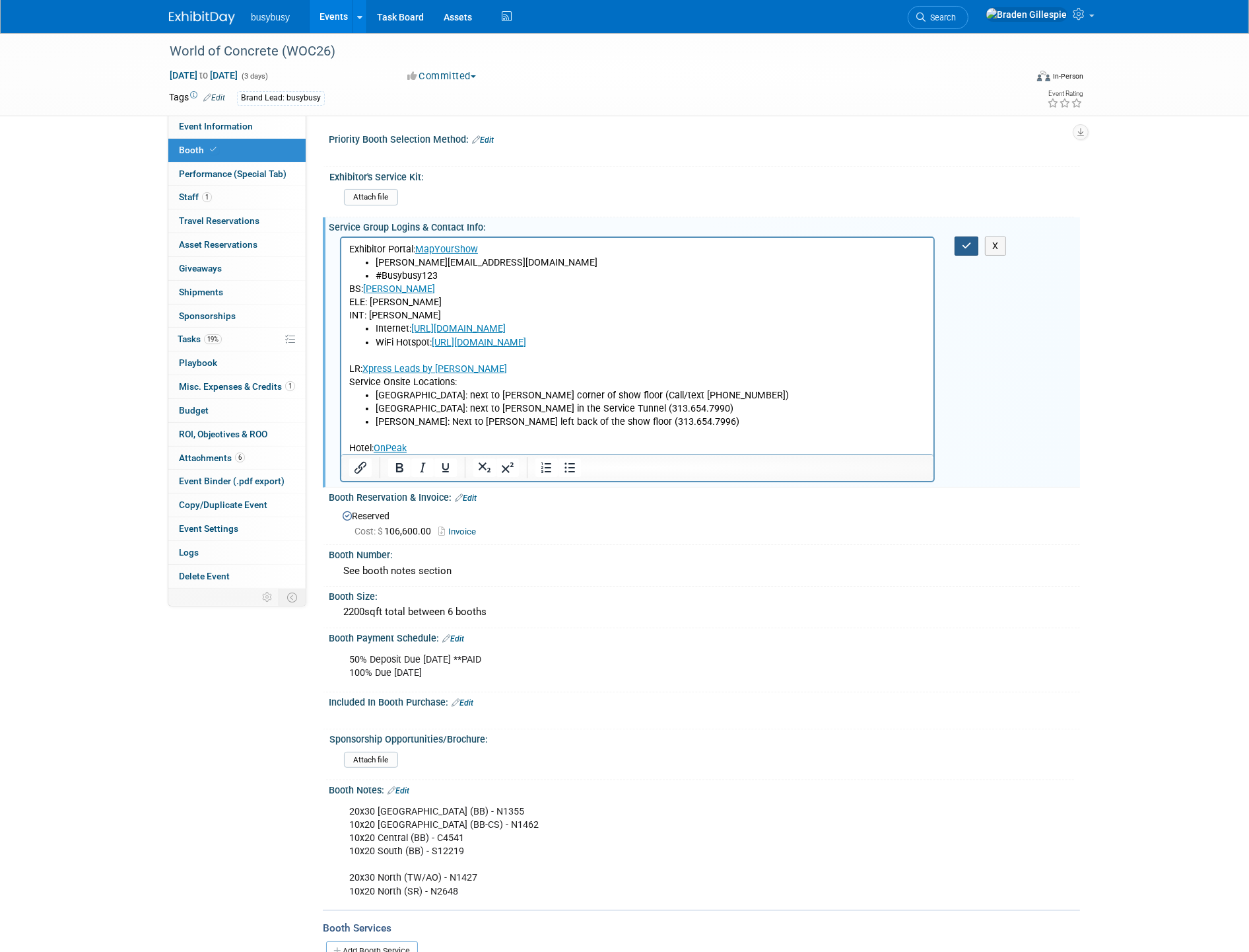
click at [959, 246] on button "button" at bounding box center [967, 246] width 25 height 20
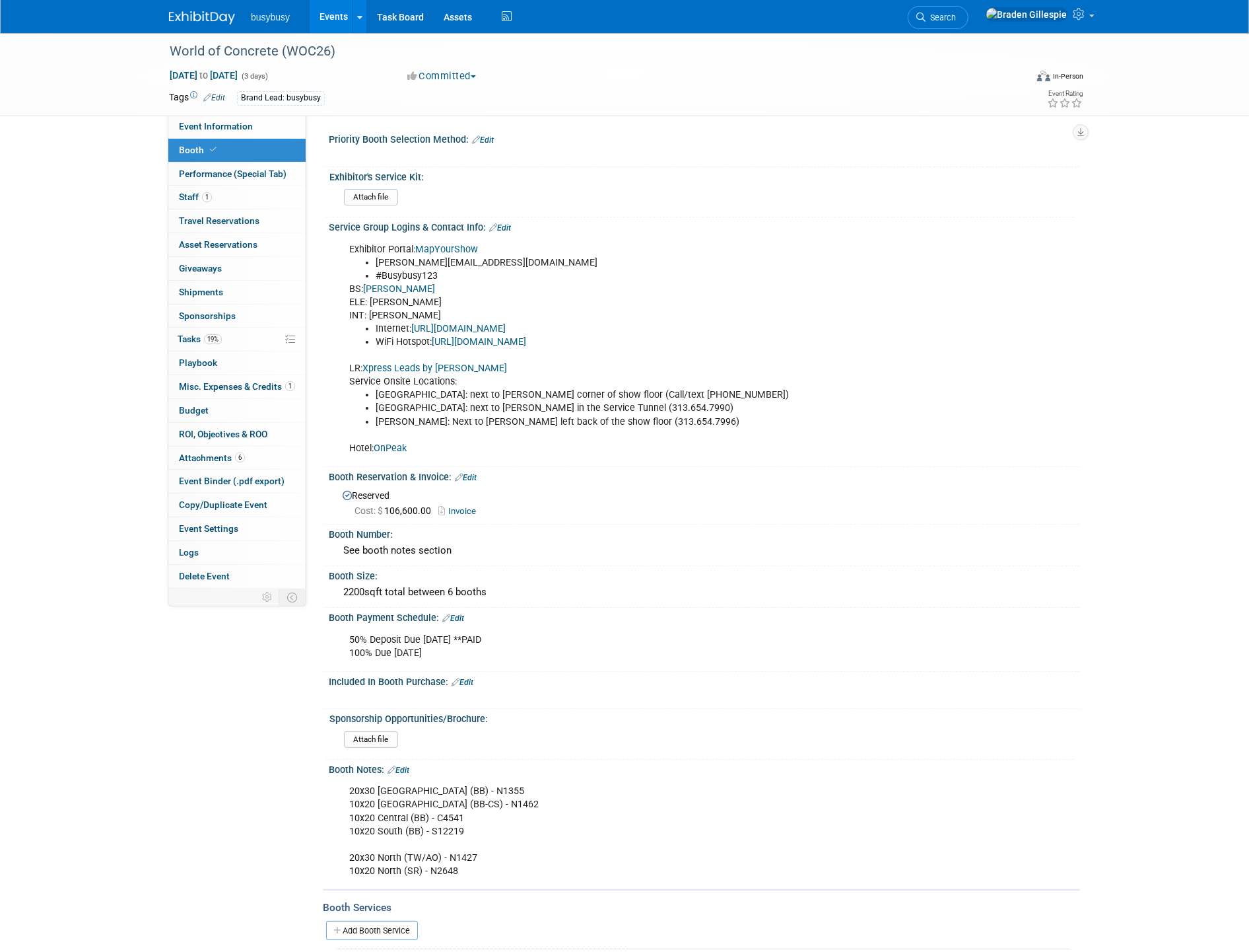
click at [461, 248] on link "MapYourShow" at bounding box center [447, 249] width 63 height 11
click at [505, 224] on link "Edit" at bounding box center [500, 227] width 22 height 9
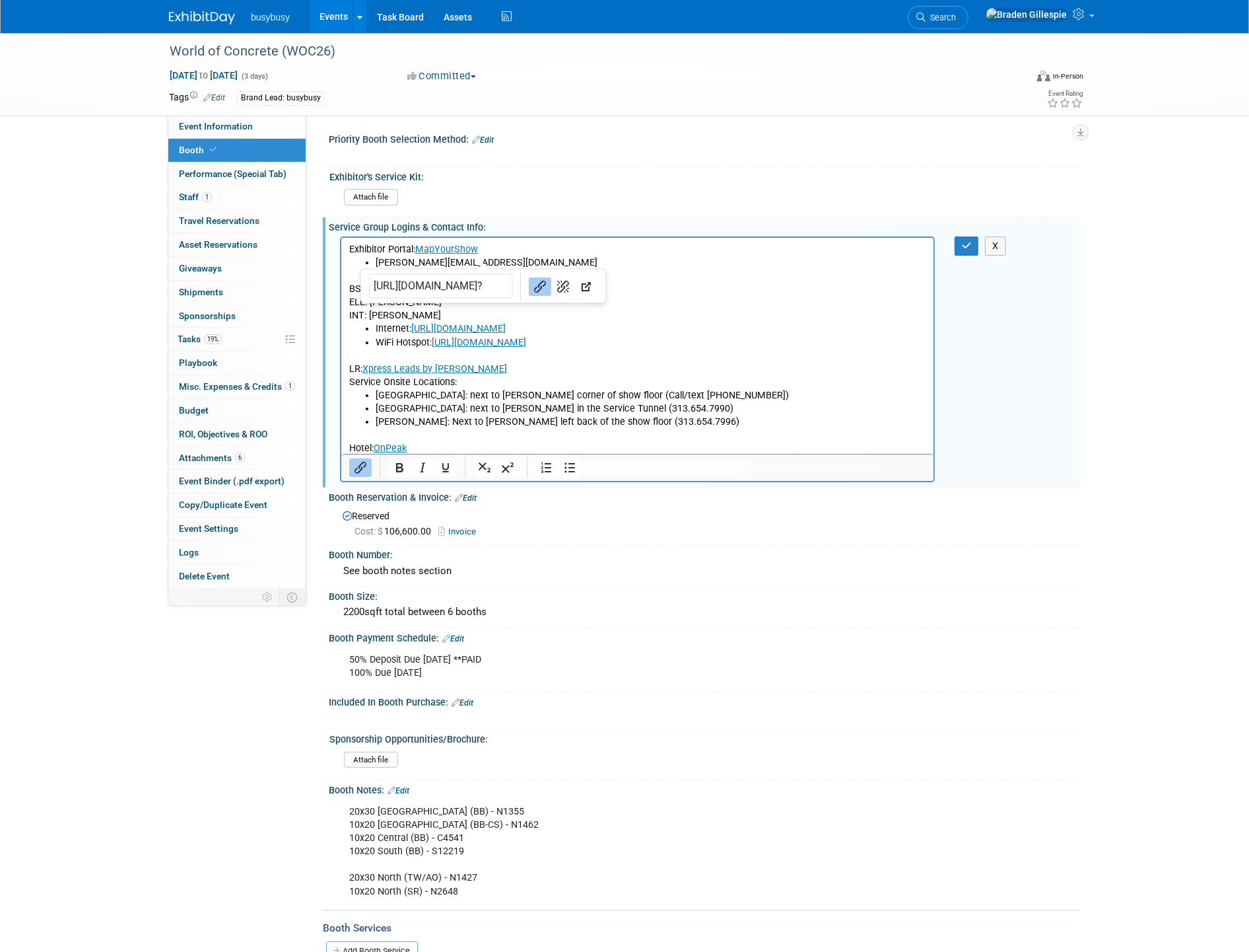
click at [508, 250] on p "Exhibitor Portal: MapYourShow" at bounding box center [637, 248] width 577 height 13
click at [535, 278] on icon "Link" at bounding box center [543, 286] width 16 height 16
click at [960, 244] on button "button" at bounding box center [967, 246] width 25 height 20
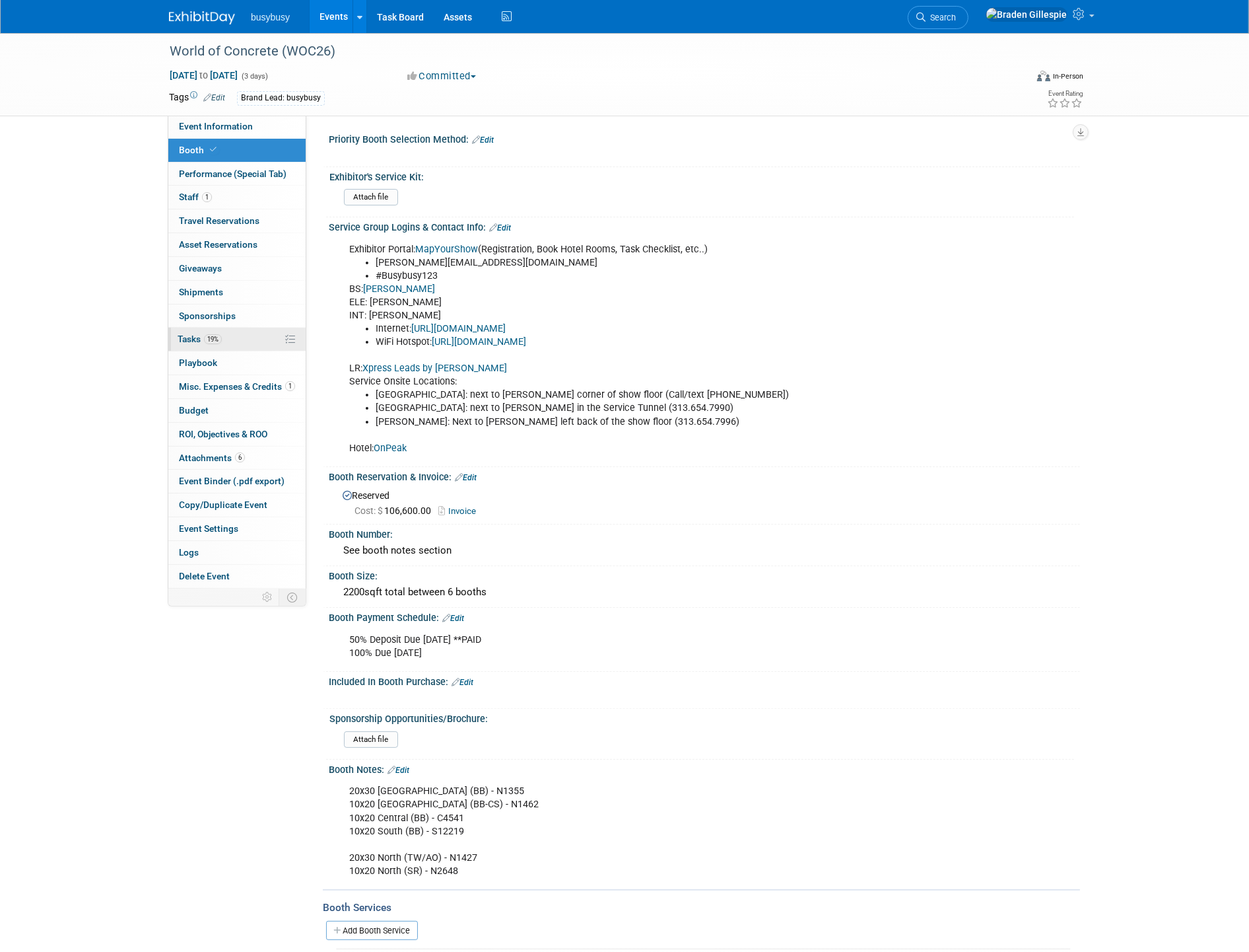
click at [214, 337] on span "19%" at bounding box center [213, 339] width 18 height 10
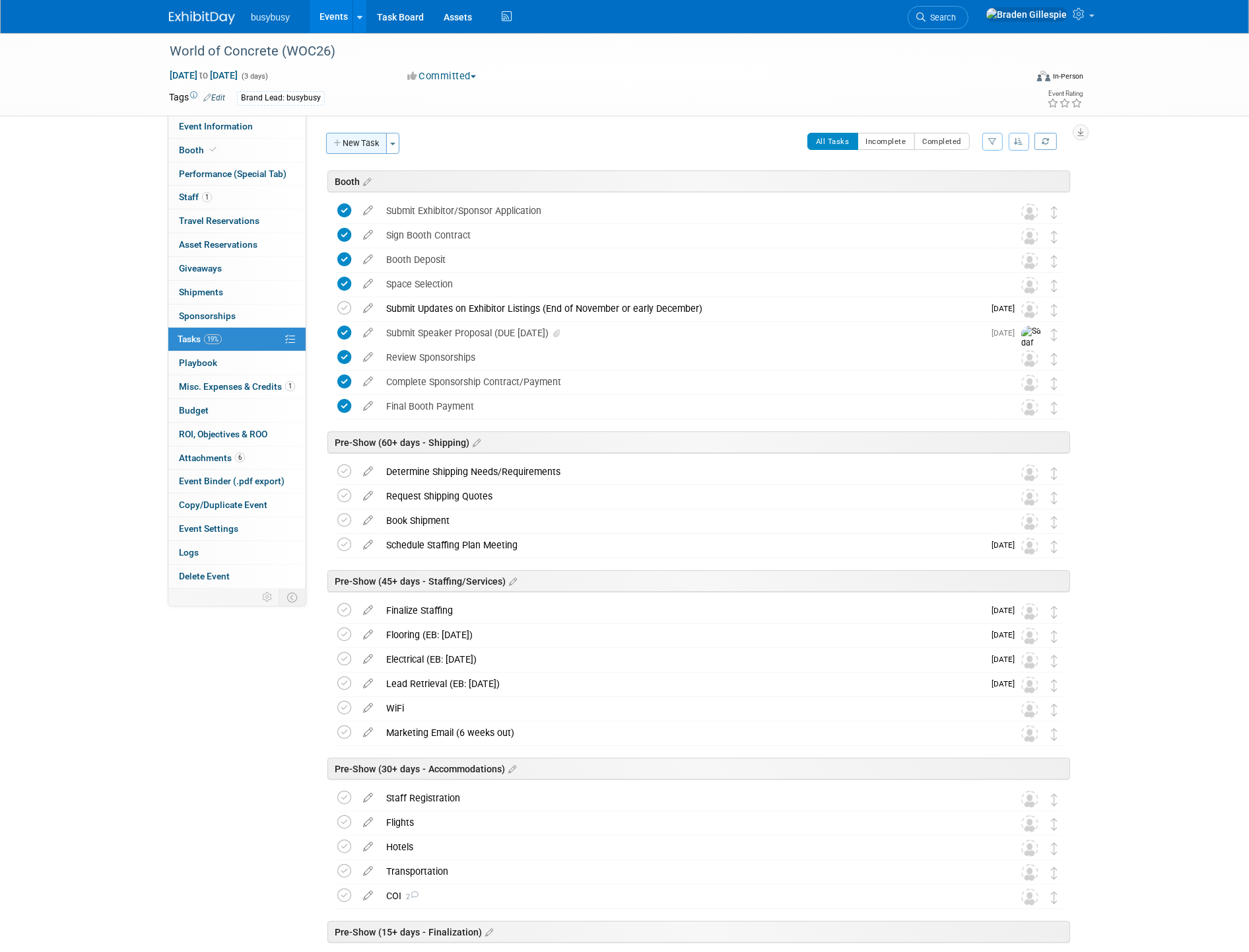
click at [357, 147] on button "New Task" at bounding box center [357, 143] width 61 height 22
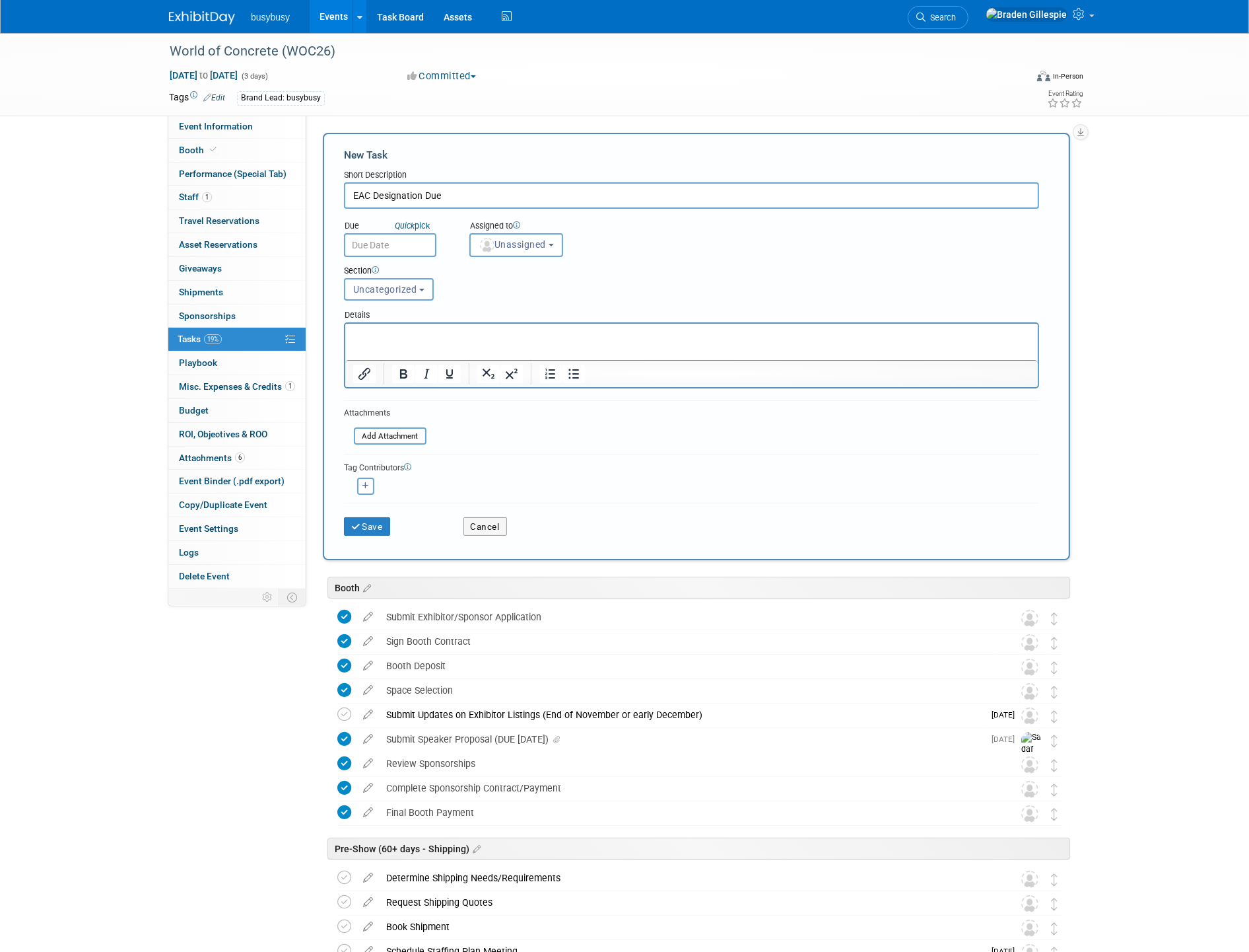
type input "EAC Designation Due"
drag, startPoint x: 368, startPoint y: 242, endPoint x: 376, endPoint y: 251, distance: 12.0
click at [368, 243] on input "text" at bounding box center [390, 245] width 92 height 24
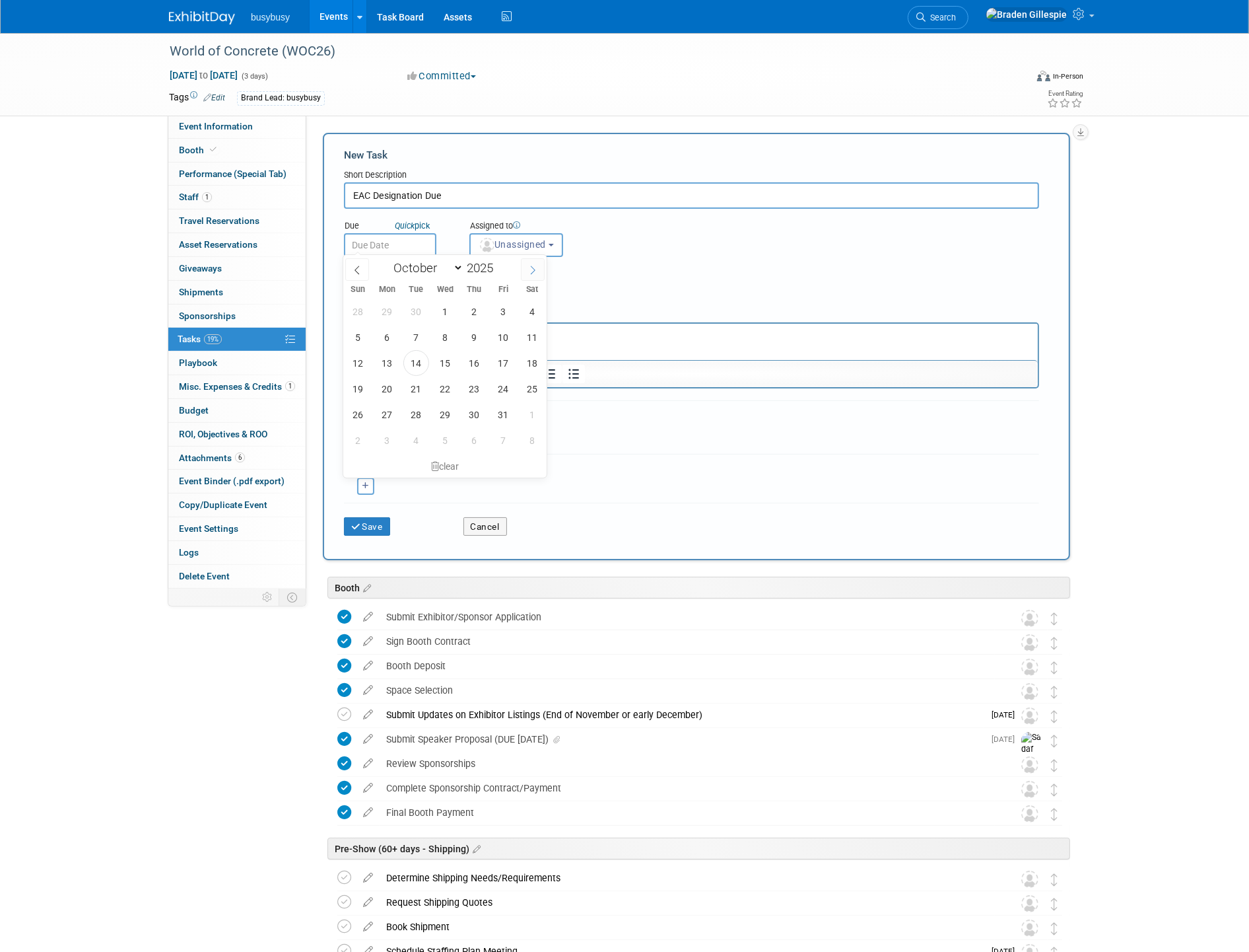
click at [526, 272] on span at bounding box center [532, 269] width 24 height 23
select select "11"
click at [444, 311] on span "3" at bounding box center [445, 311] width 25 height 25
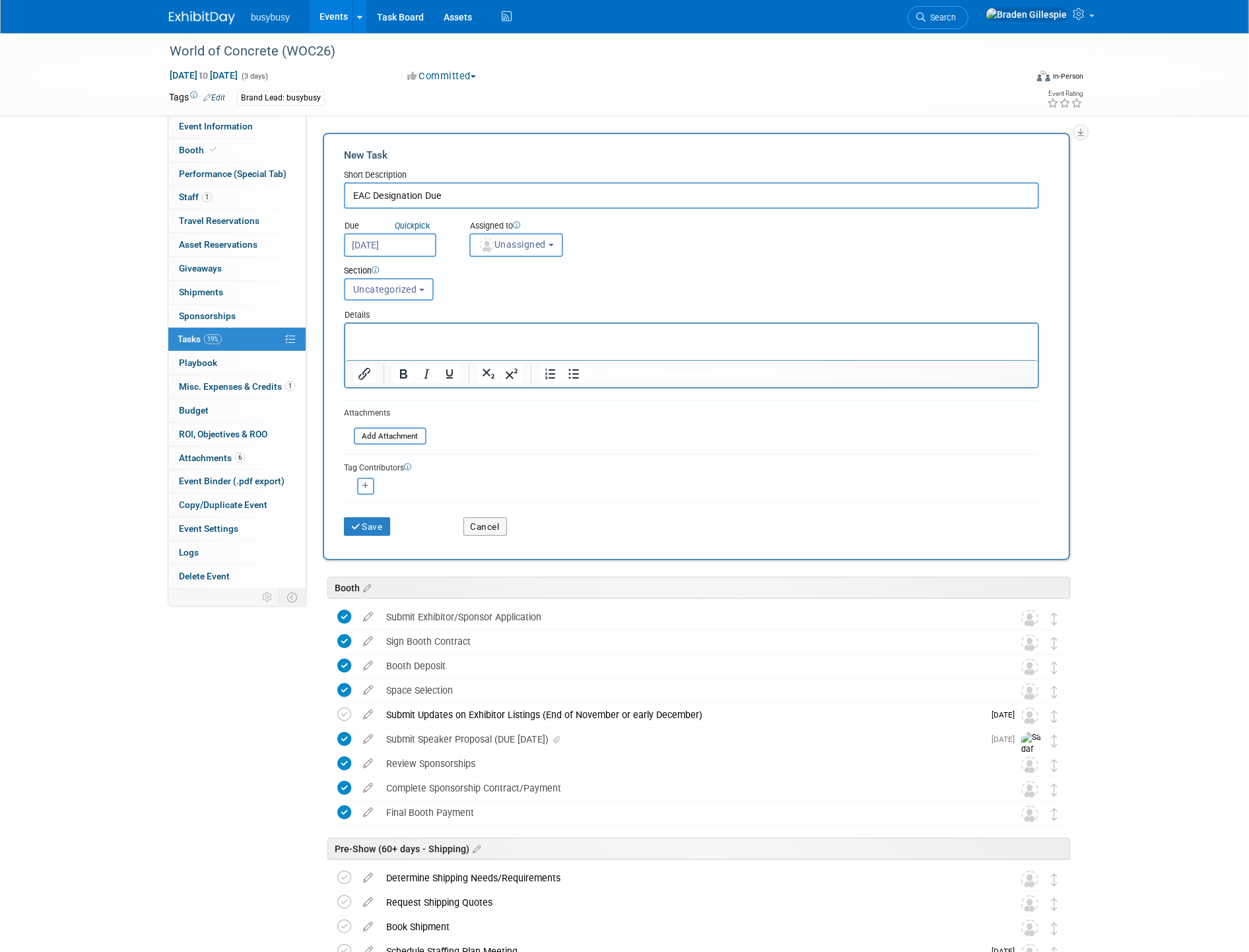
click at [467, 193] on input "EAC Designation Due" at bounding box center [691, 195] width 695 height 26
click at [391, 246] on input "Dec 3, 2025" at bounding box center [390, 245] width 92 height 24
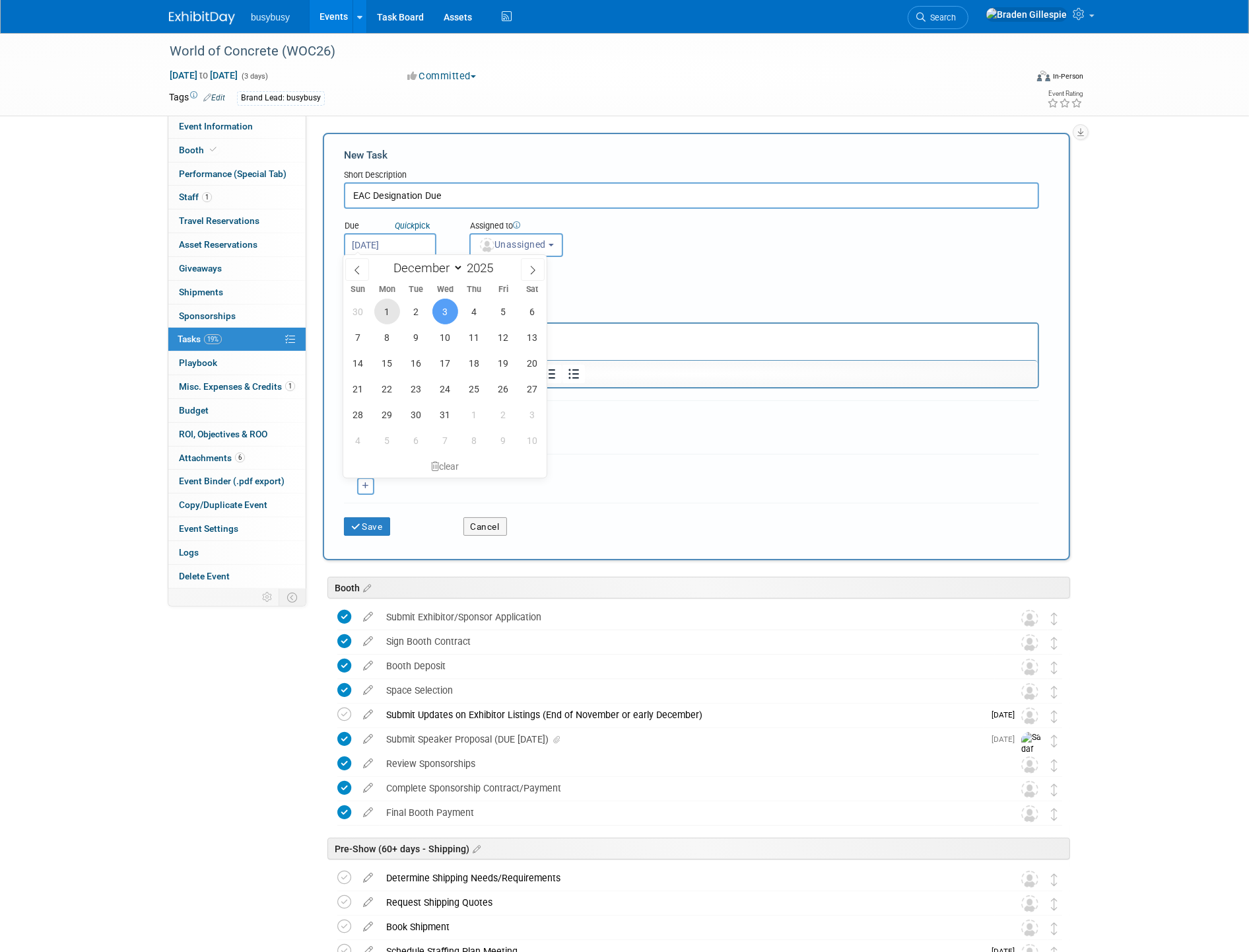
click at [391, 315] on span "1" at bounding box center [387, 311] width 25 height 25
type input "Dec 1, 2025"
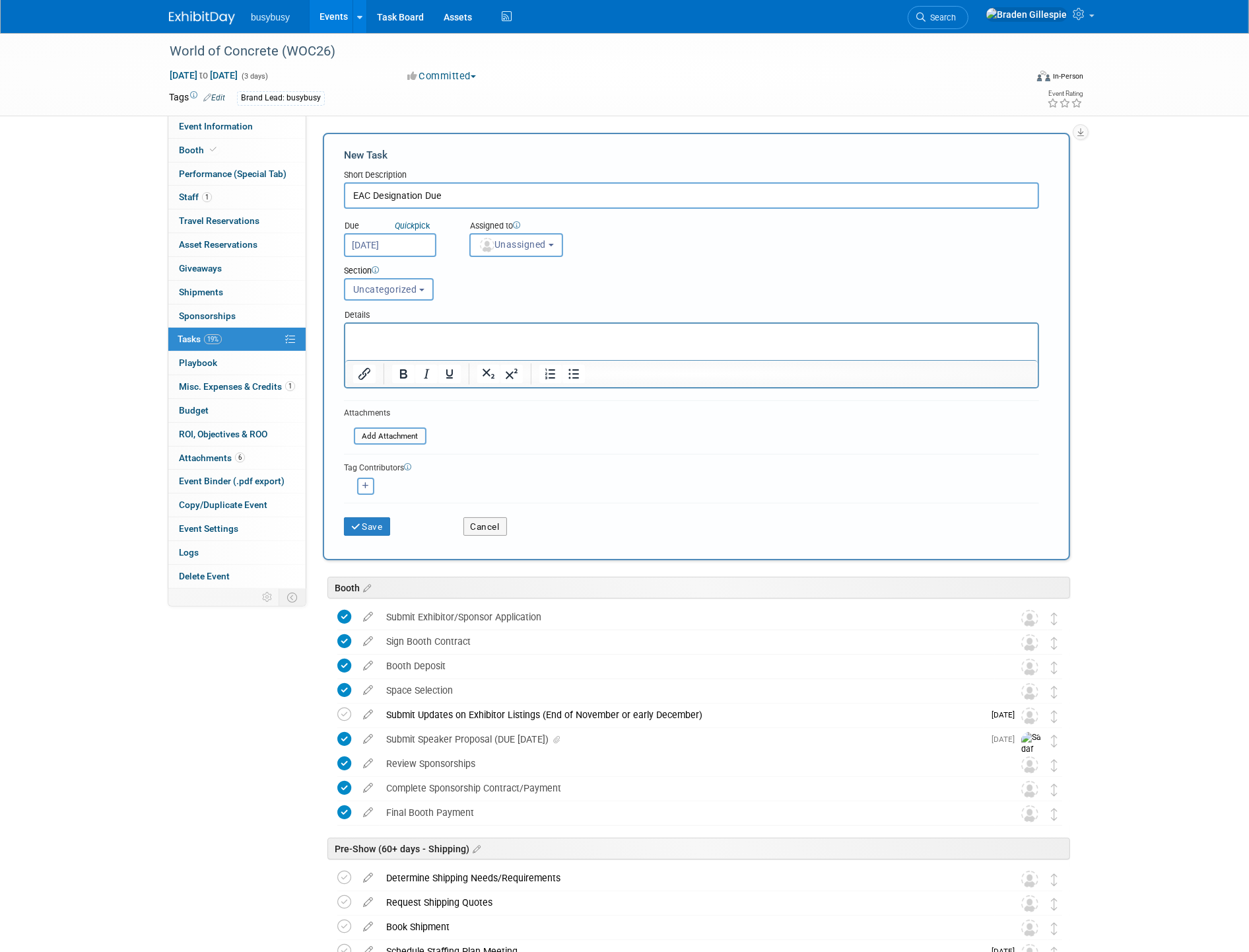
click at [401, 248] on input "Dec 1, 2025" at bounding box center [390, 245] width 92 height 24
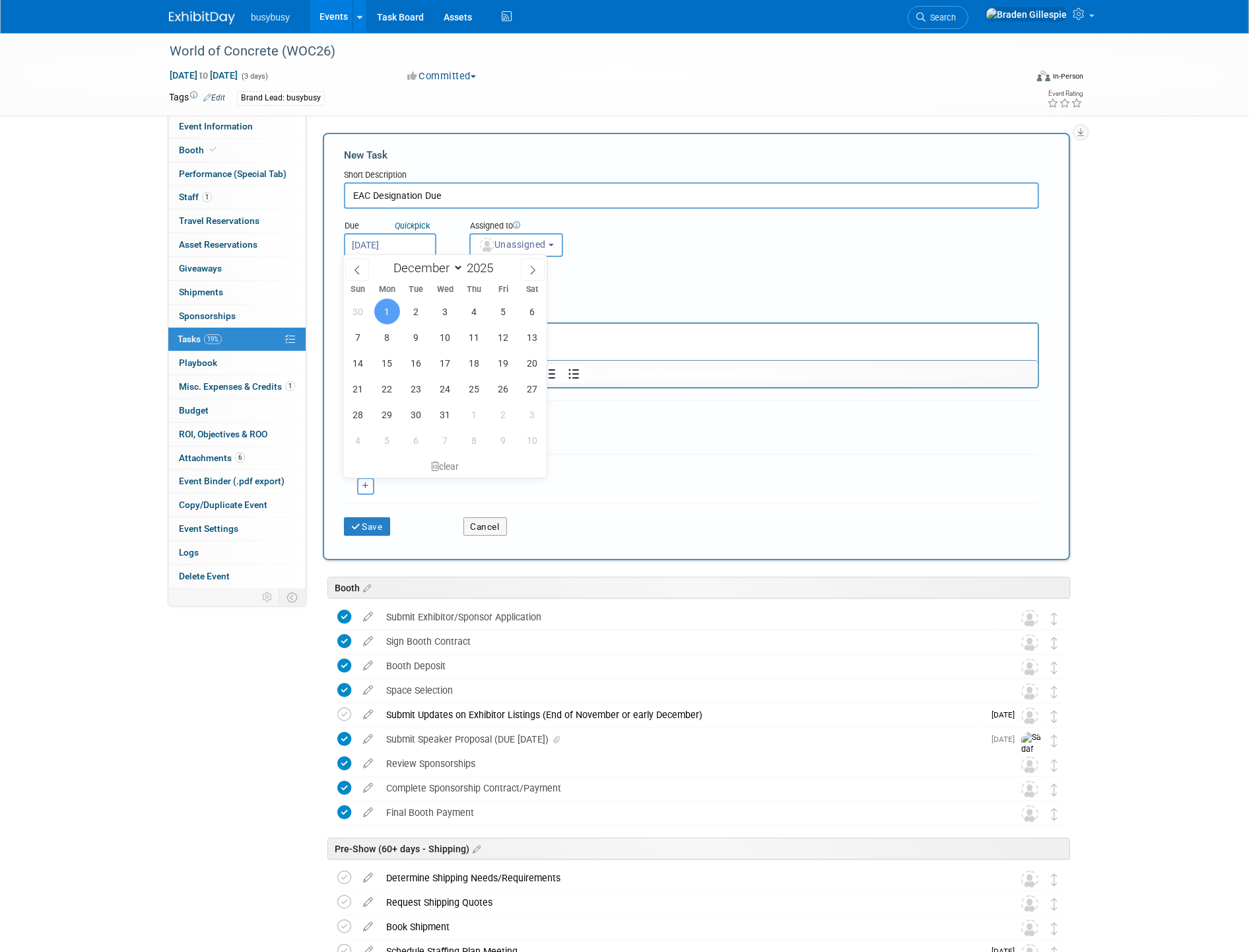
click at [450, 202] on input "EAC Designation Due" at bounding box center [691, 195] width 695 height 26
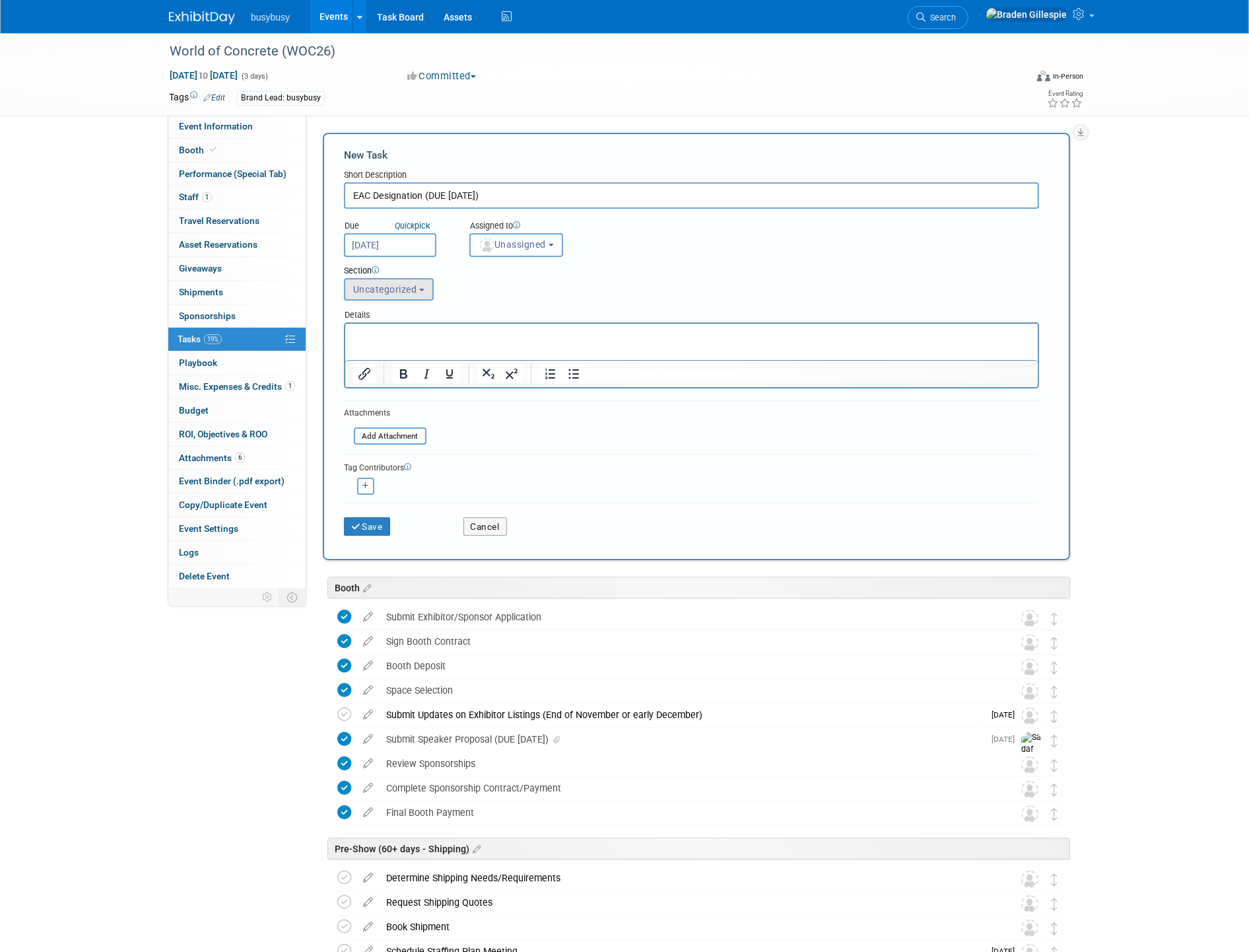
type input "EAC Designation (DUE 12/3/25)"
click at [381, 284] on span "Uncategorized" at bounding box center [384, 289] width 64 height 11
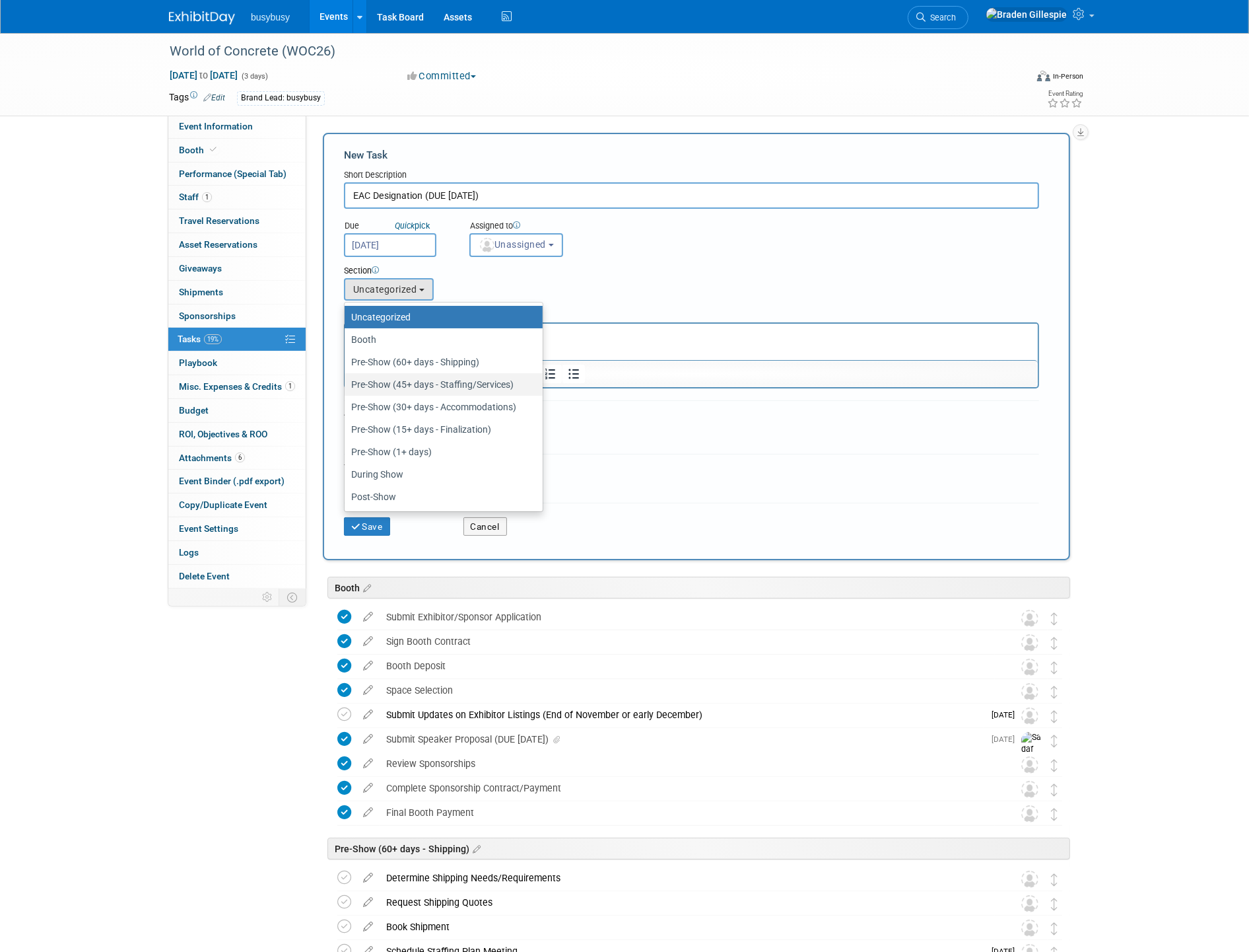
click at [420, 381] on label "Pre-Show (45+ days - Staffing/Services)" at bounding box center [440, 384] width 178 height 18
click at [347, 381] on input "Pre-Show (45+ days - Staffing/Services)" at bounding box center [342, 384] width 9 height 9
select select "11270883"
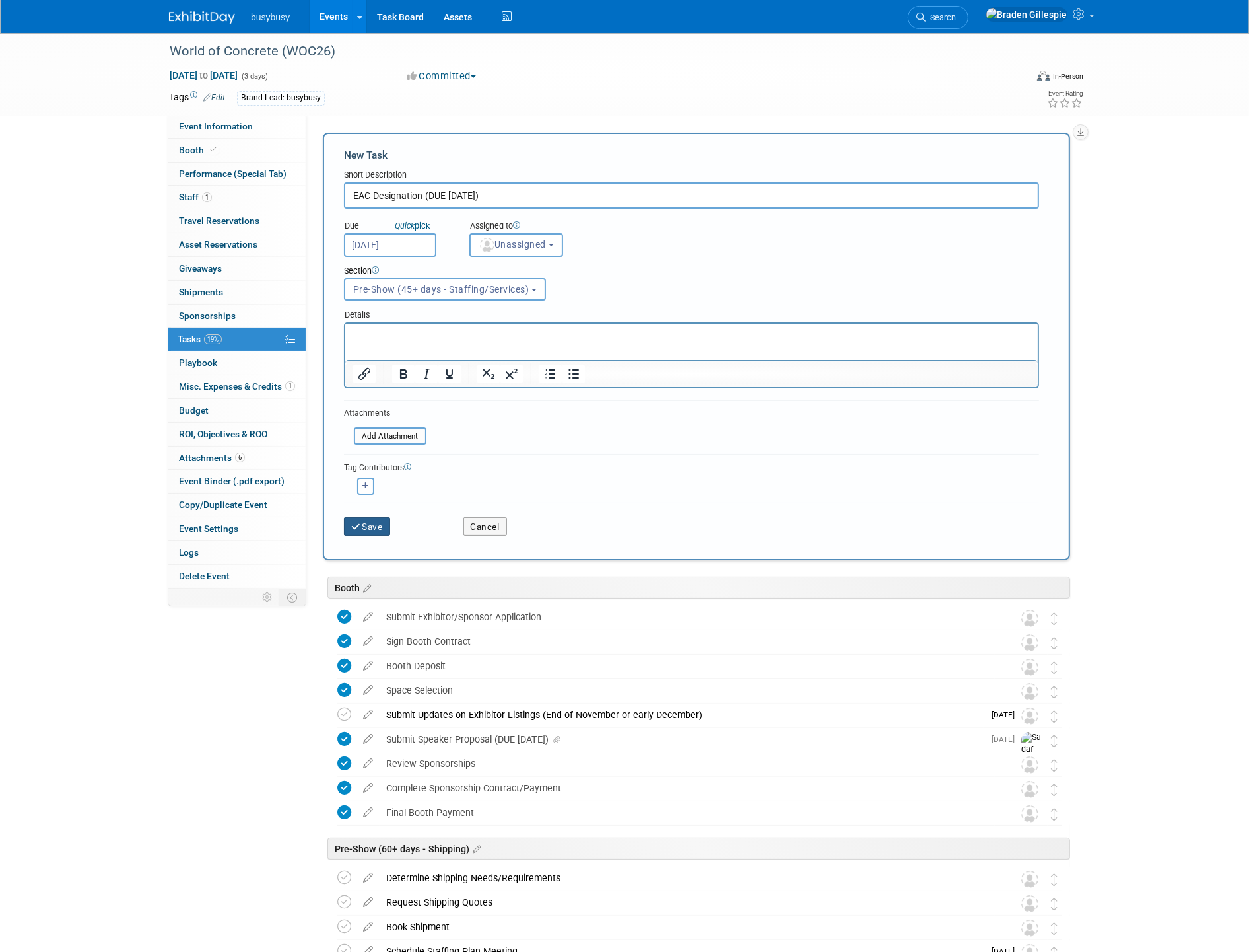
click at [374, 521] on button "Save" at bounding box center [367, 526] width 46 height 19
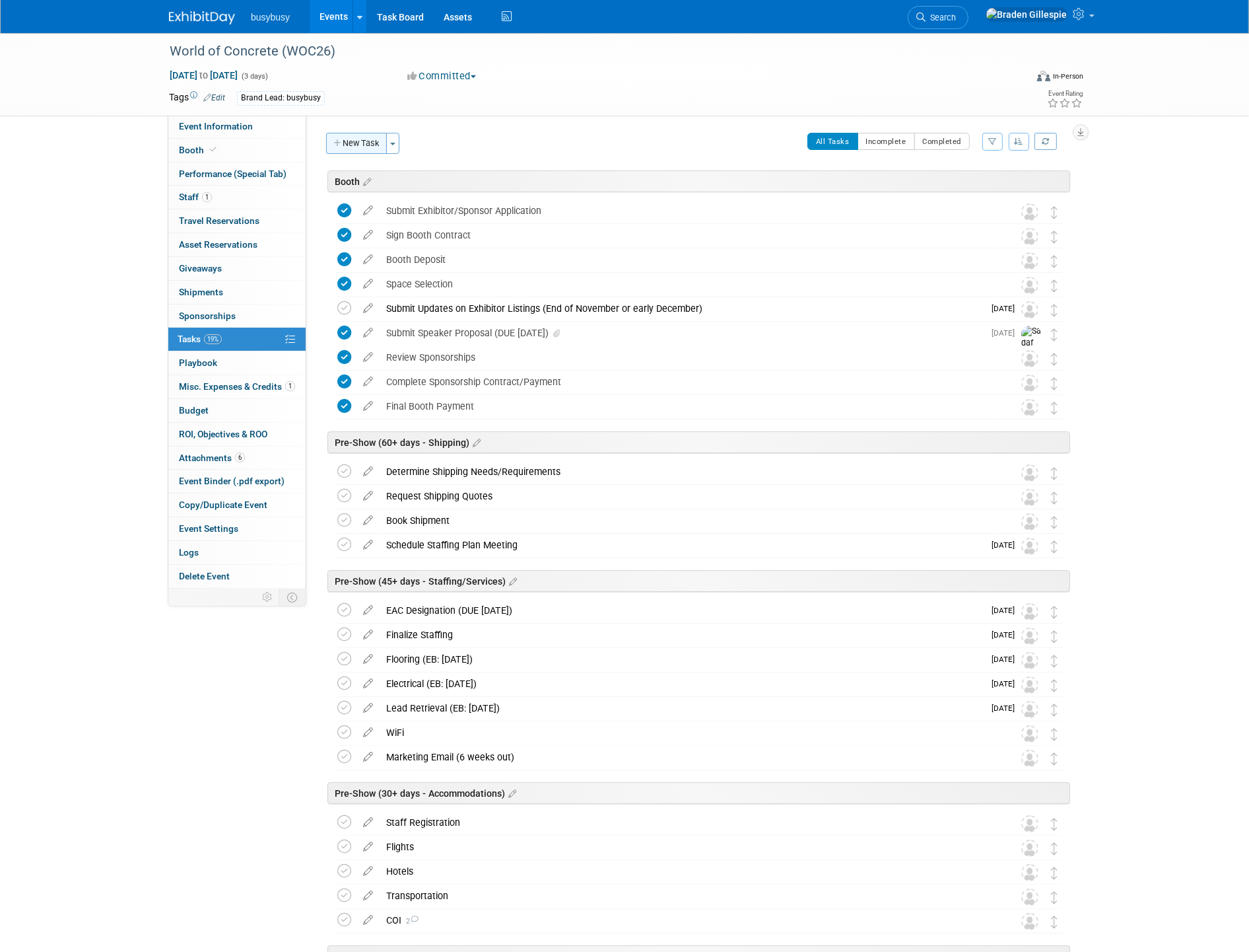
click at [368, 148] on button "New Task" at bounding box center [357, 143] width 61 height 22
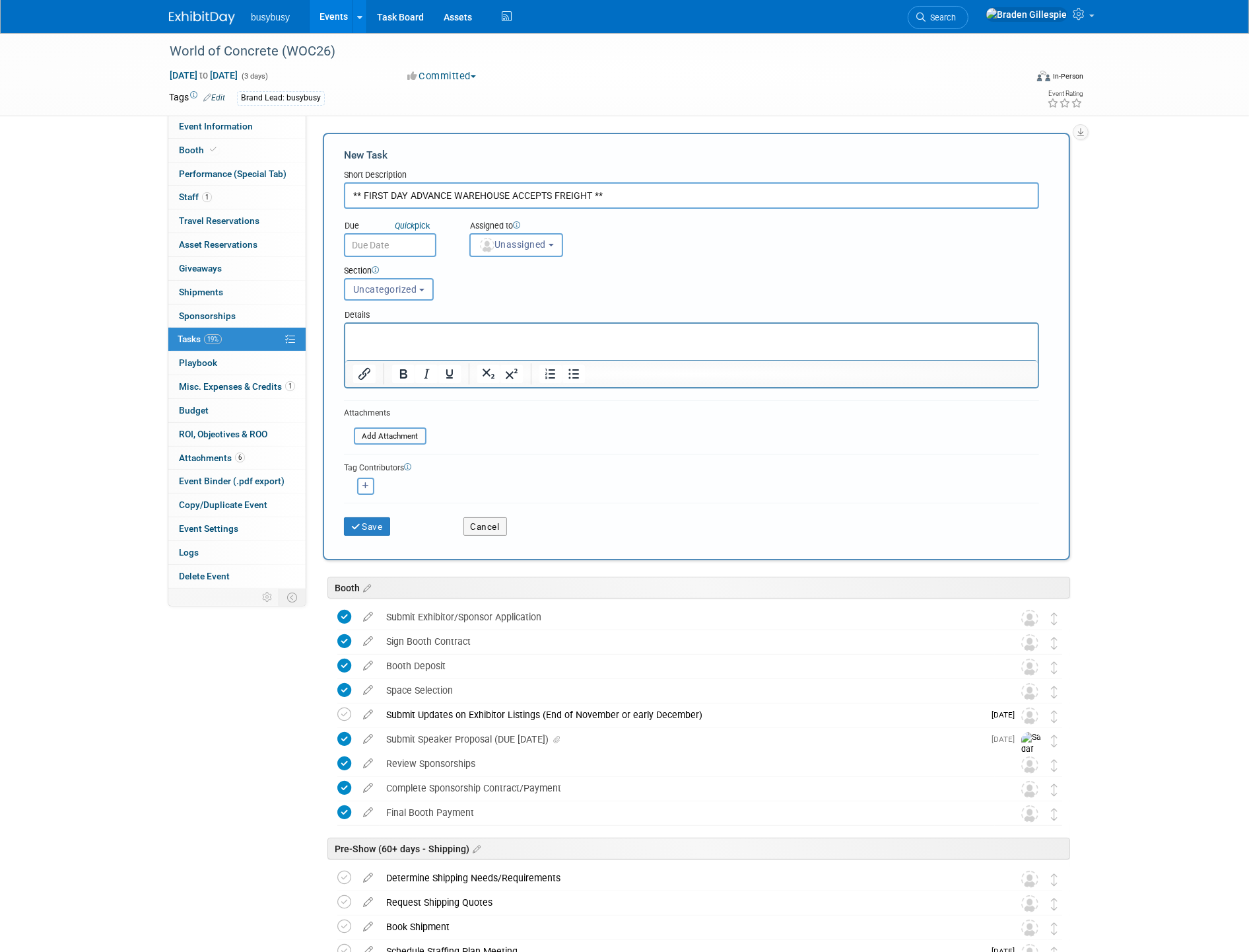
type input "** FIRST DAY ADVANCE WAREHOUSE ACCEPTS FREIGHT **"
click at [407, 246] on input "text" at bounding box center [390, 245] width 92 height 24
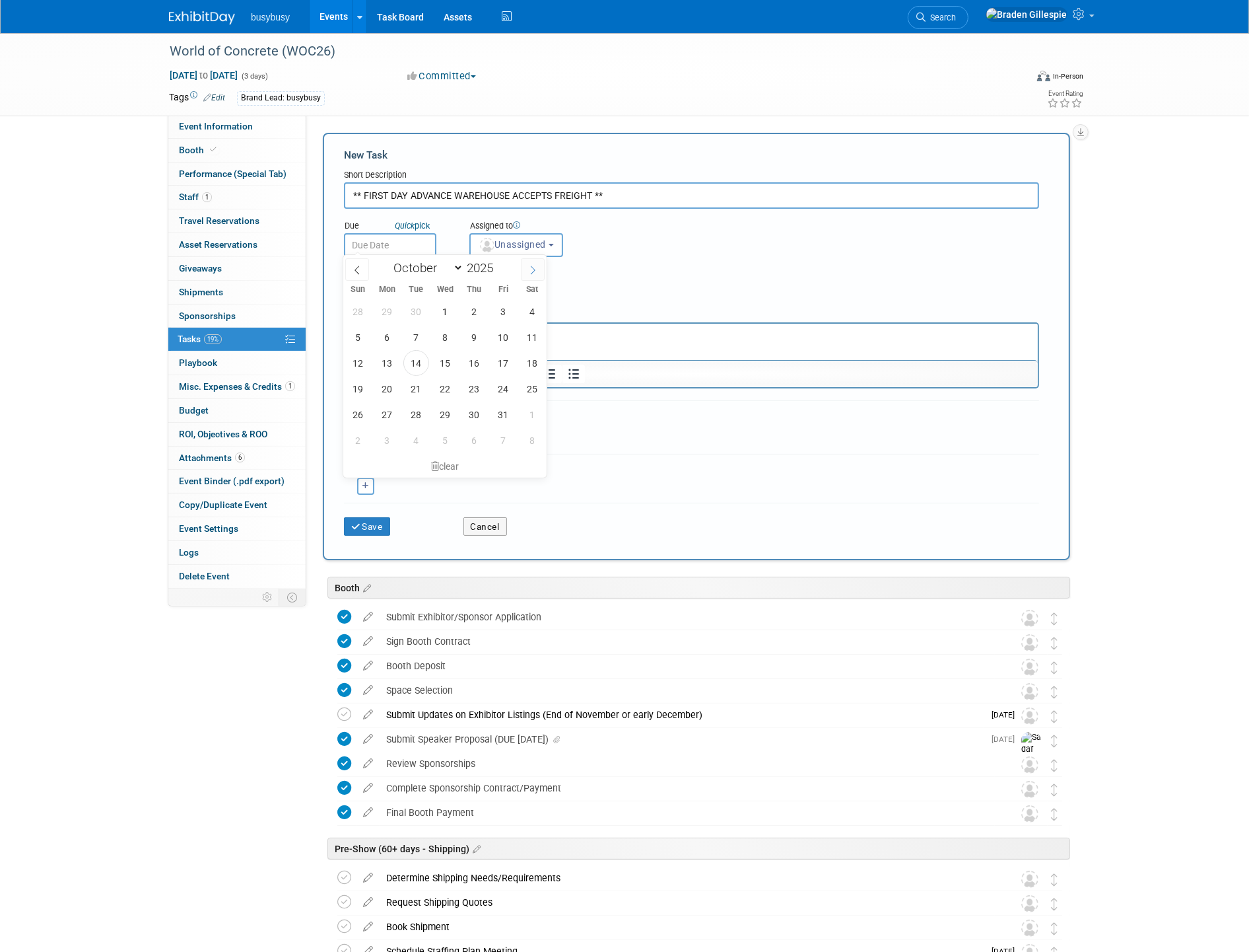
click at [537, 269] on icon at bounding box center [532, 270] width 9 height 9
select select "11"
click at [444, 337] on span "10" at bounding box center [445, 337] width 25 height 25
type input "Dec 10, 2025"
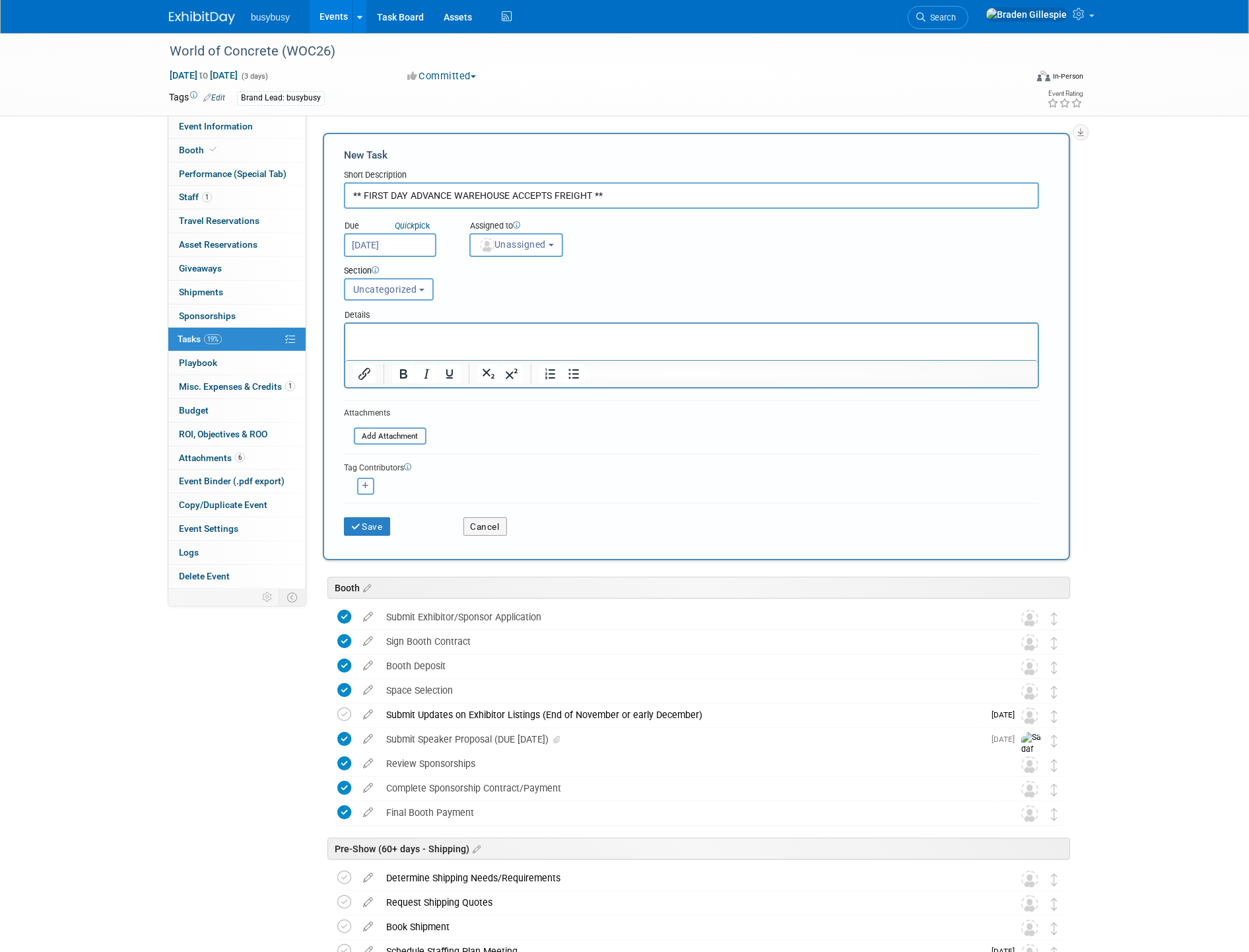
click at [406, 284] on span "Uncategorized" at bounding box center [384, 289] width 64 height 11
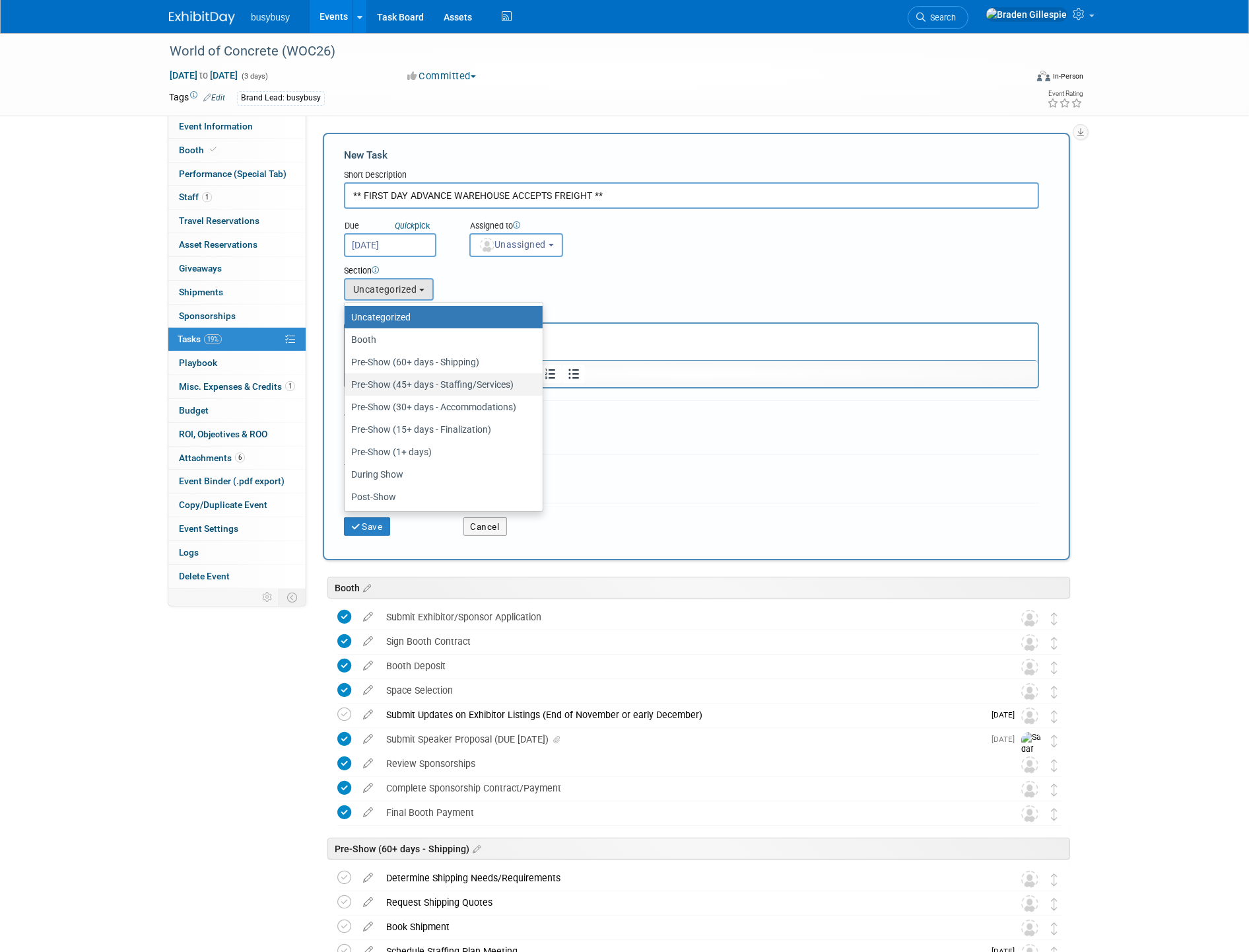
click at [421, 378] on label "Pre-Show (45+ days - Staffing/Services)" at bounding box center [440, 384] width 178 height 18
click at [347, 380] on input "Pre-Show (45+ days - Staffing/Services)" at bounding box center [342, 384] width 9 height 9
select select "11270883"
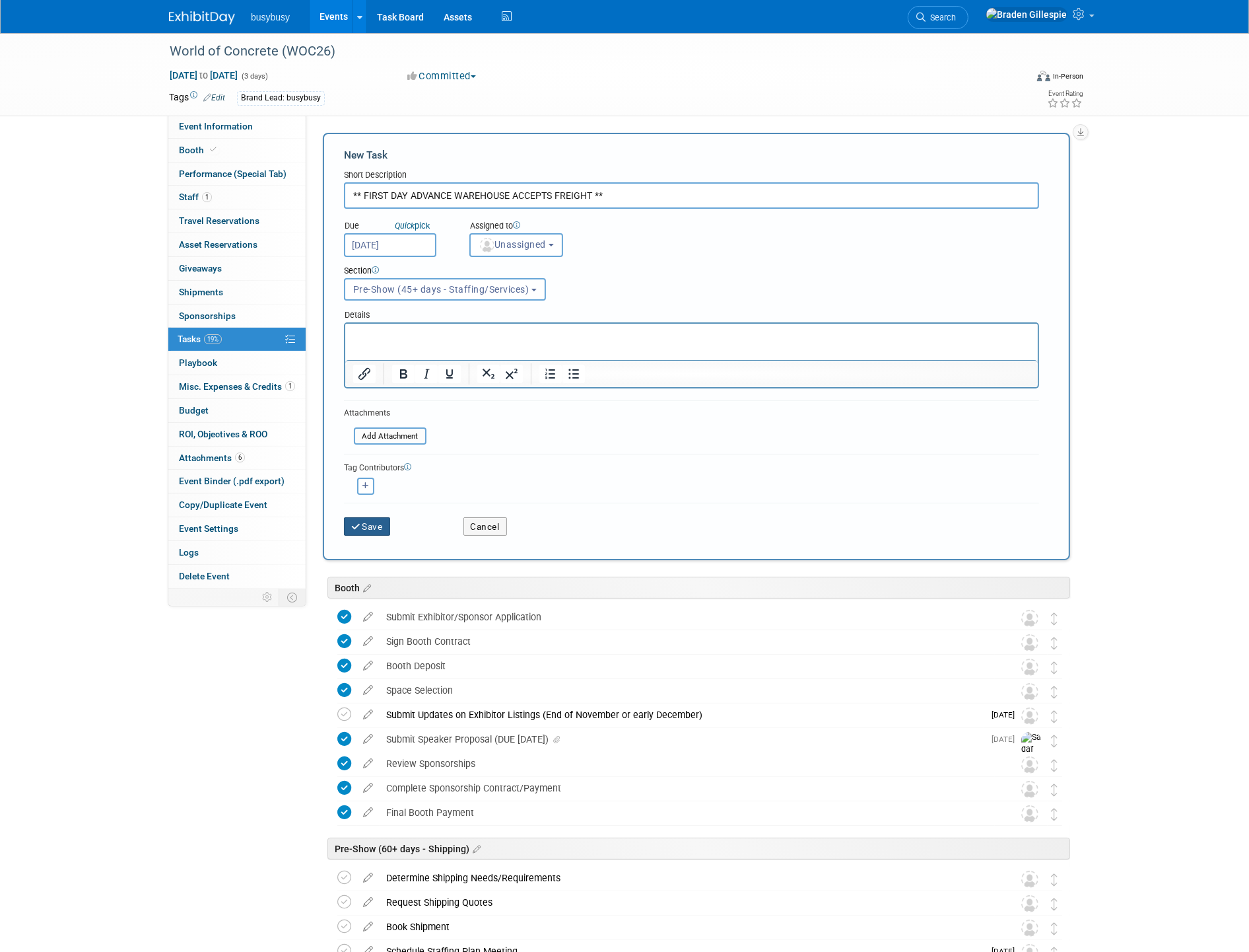
click at [385, 519] on button "Save" at bounding box center [367, 526] width 46 height 19
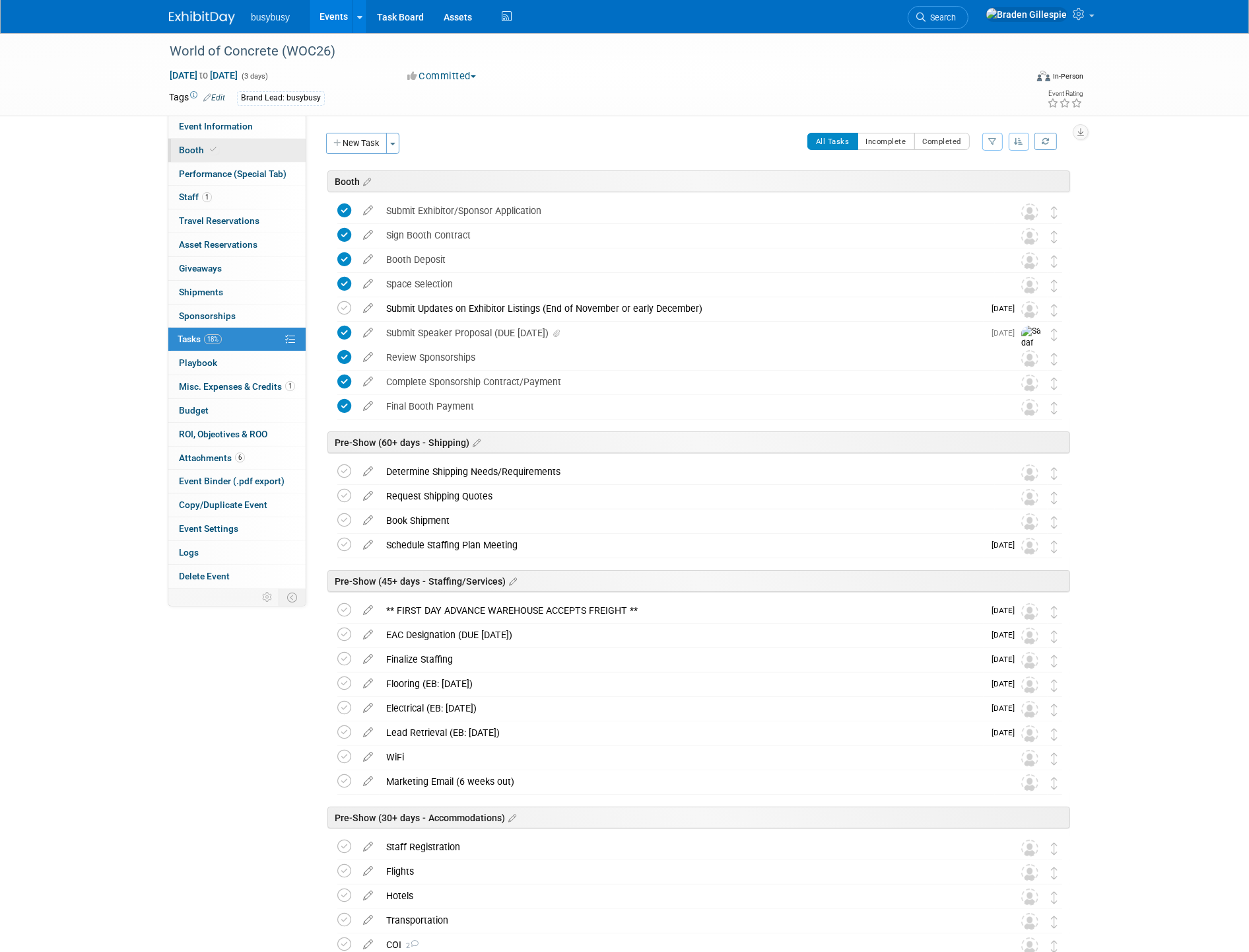
click at [225, 153] on link "Booth" at bounding box center [237, 150] width 137 height 24
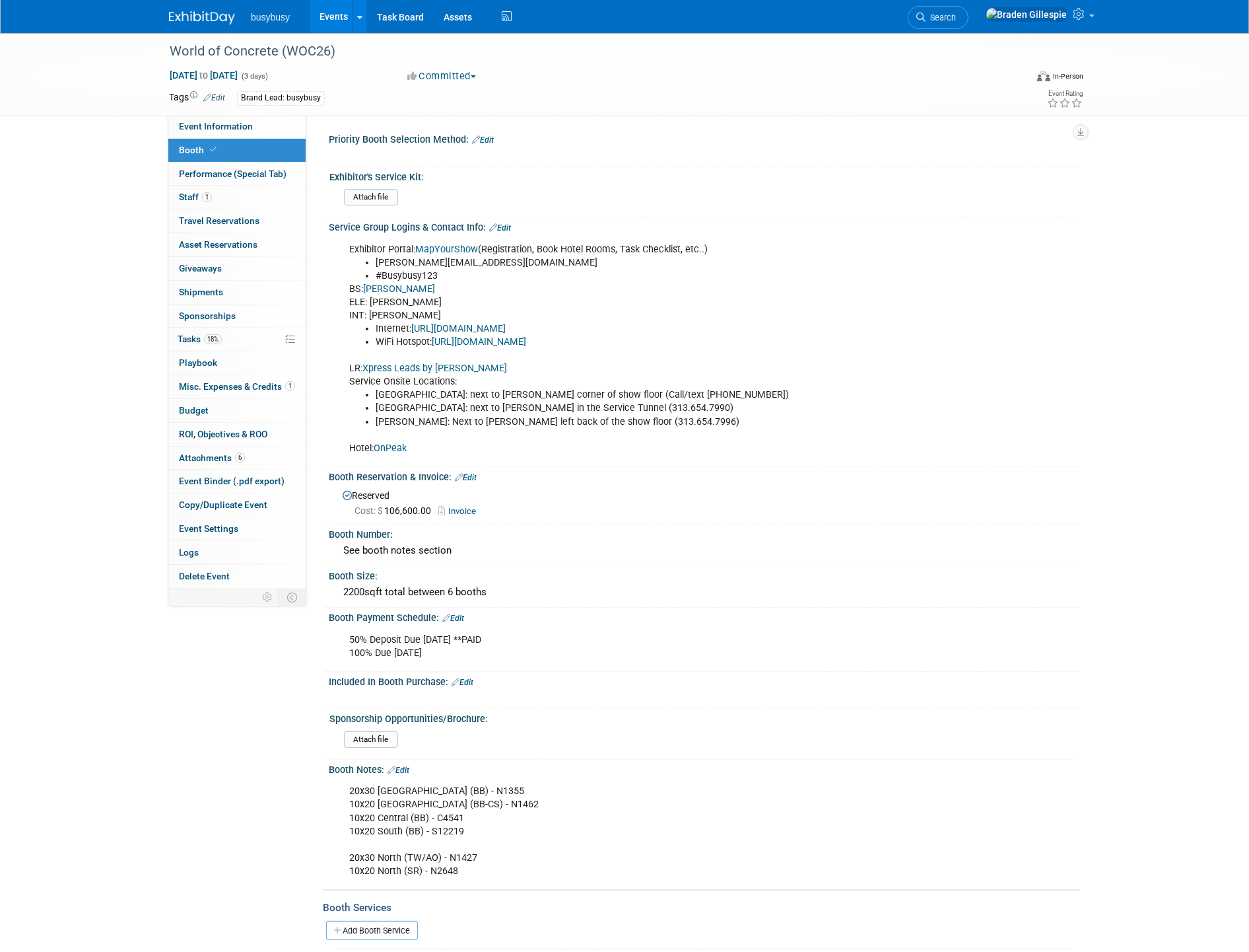
click at [499, 224] on link "Edit" at bounding box center [500, 227] width 22 height 9
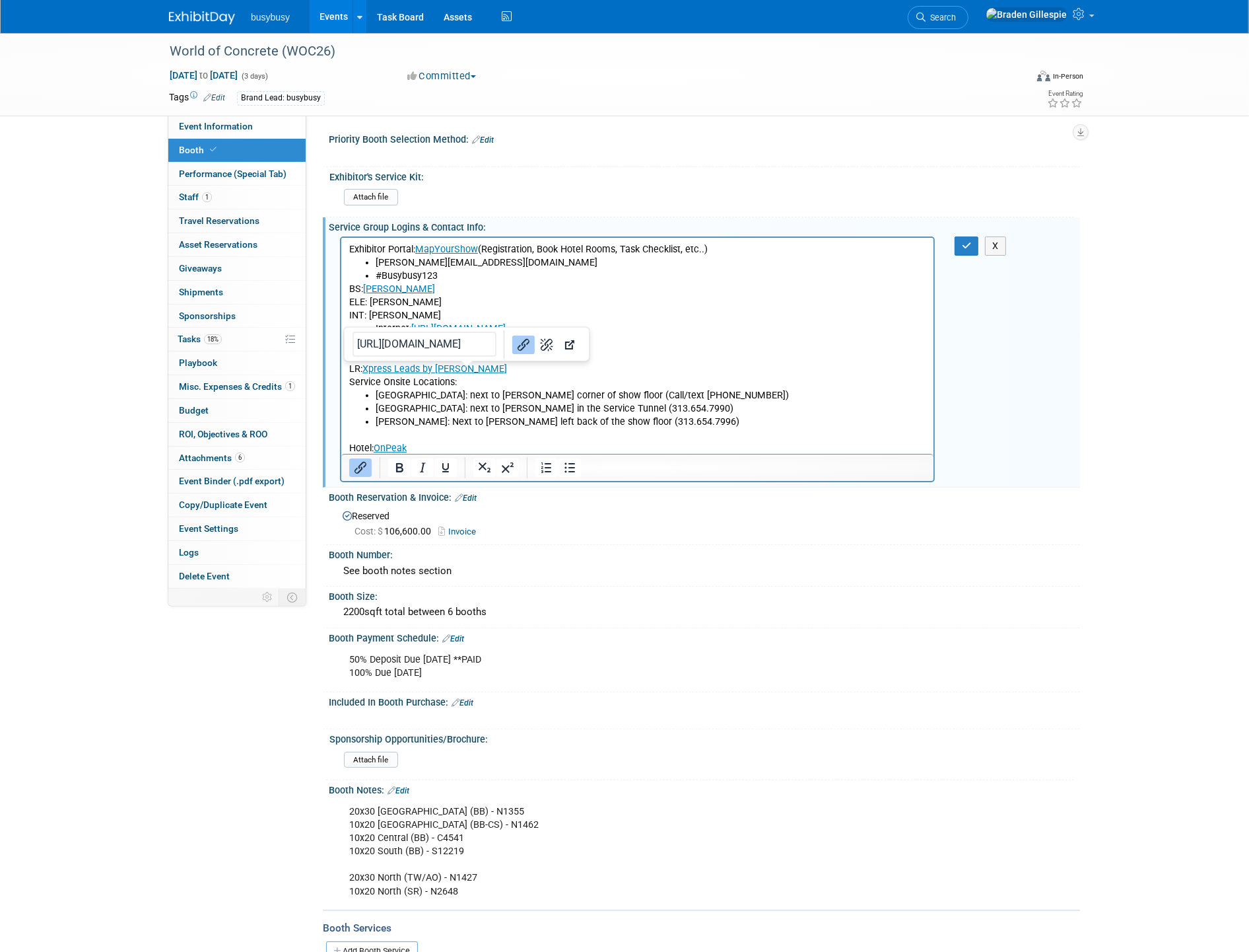
click at [480, 368] on p "LR: Xpress Leads by Maritz Service Onsite Locations:" at bounding box center [637, 369] width 577 height 39
click at [515, 342] on button "Link" at bounding box center [525, 344] width 23 height 19
click at [968, 242] on icon "button" at bounding box center [967, 245] width 10 height 9
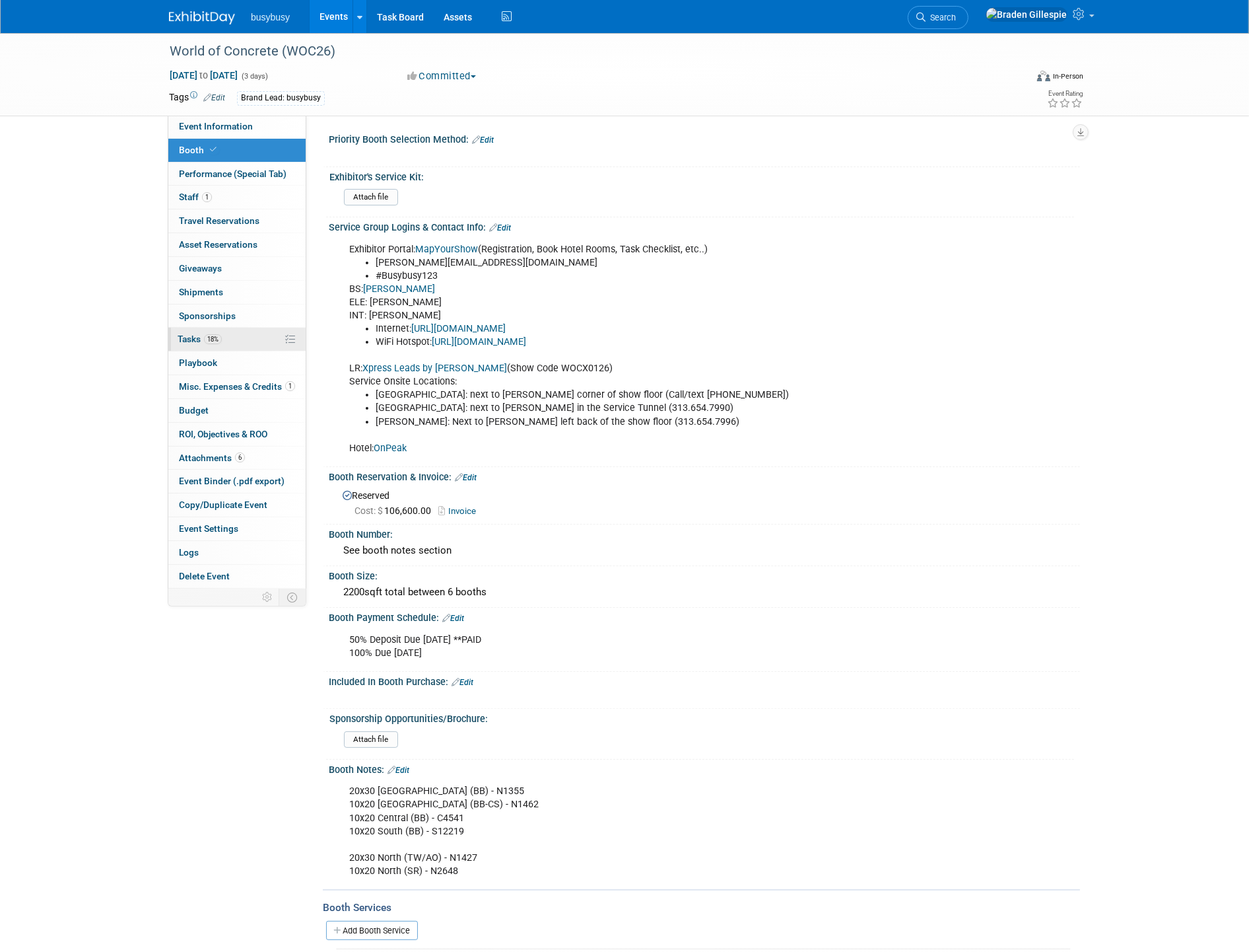
click at [224, 338] on link "18% Tasks 18%" at bounding box center [237, 339] width 137 height 24
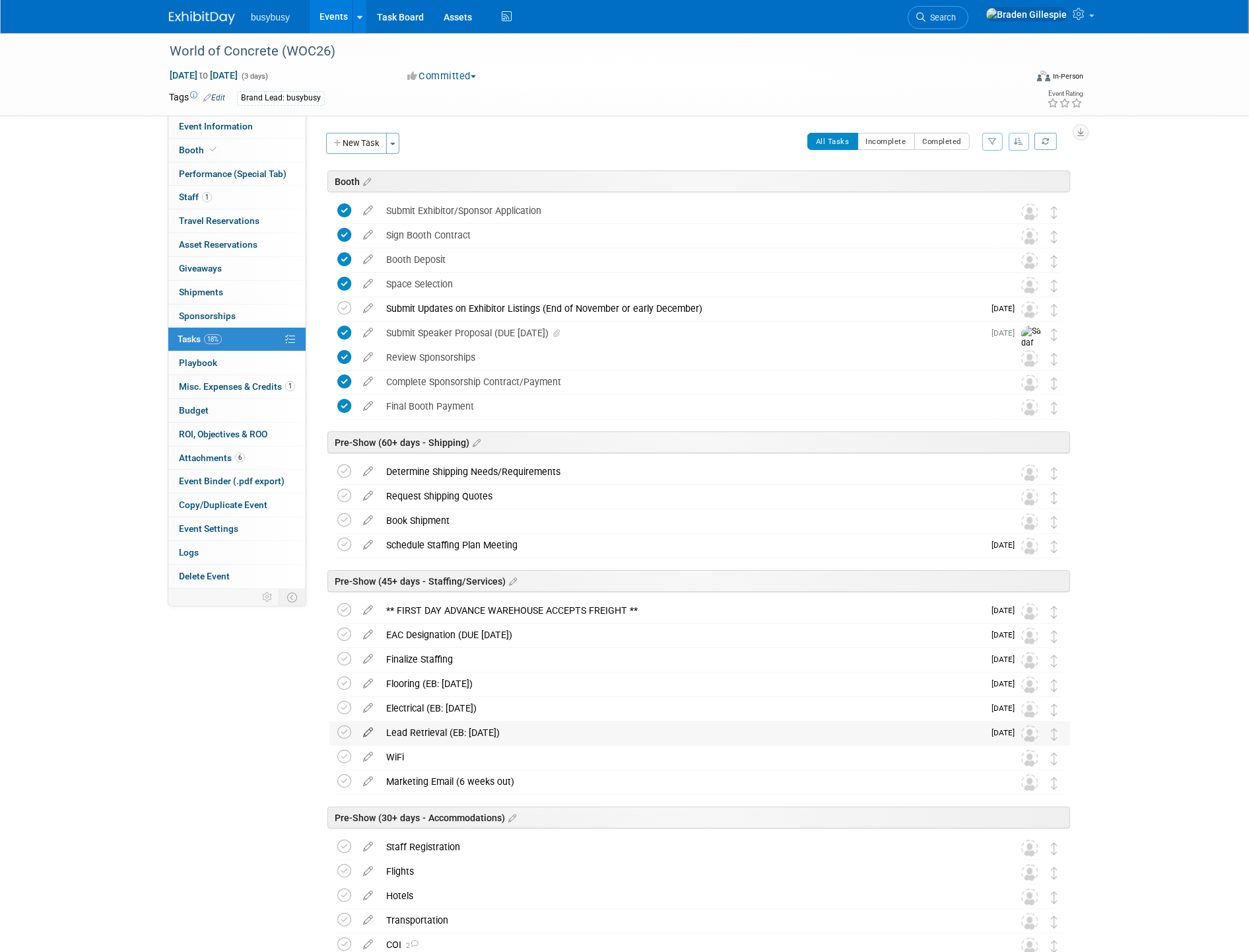
click at [372, 733] on icon at bounding box center [369, 729] width 24 height 17
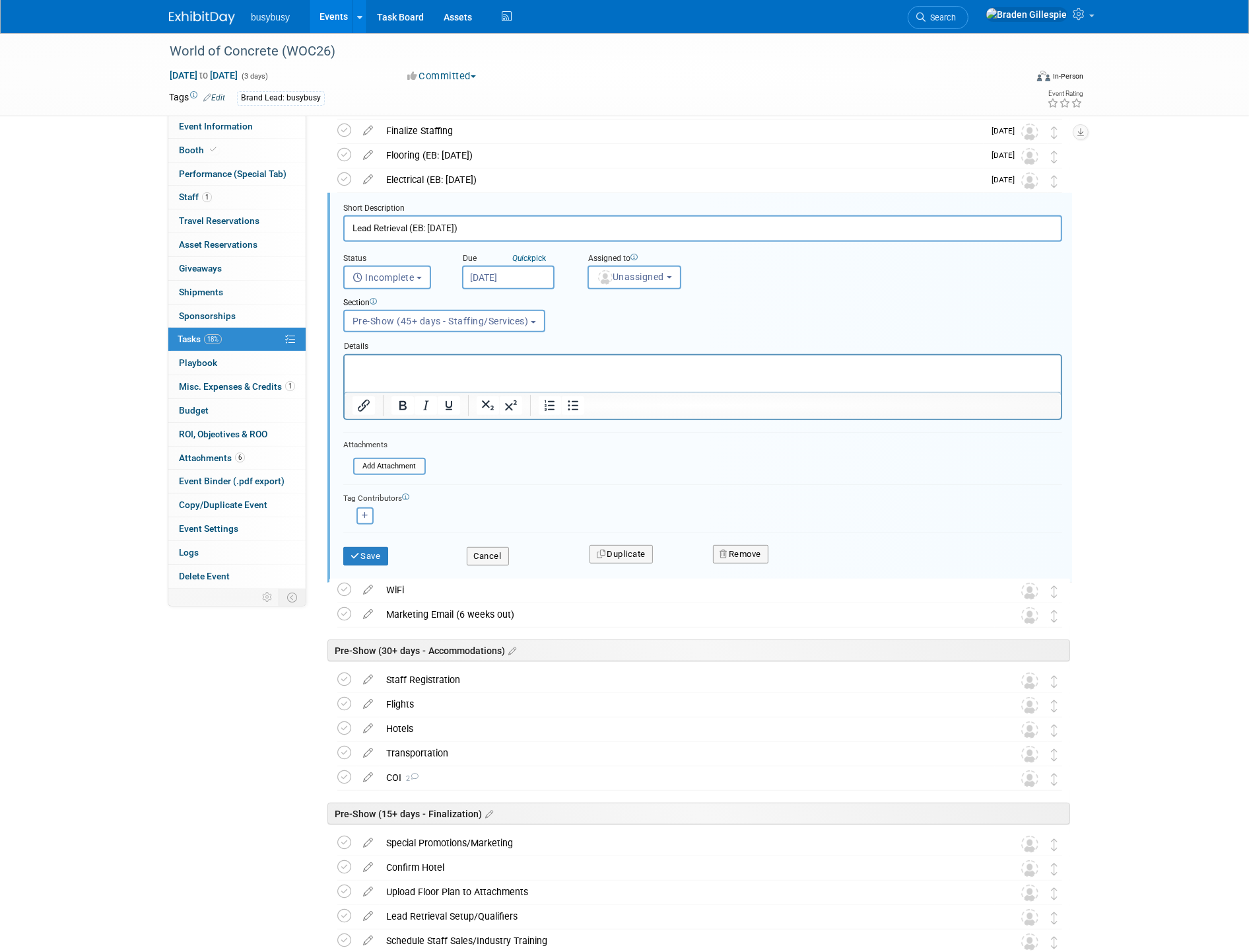
click at [458, 224] on input "Lead Retrieval (EB: DEC 17)" at bounding box center [703, 228] width 720 height 25
type input "Lead Retrieval (EB: DEC 11)"
click at [369, 553] on button "Save" at bounding box center [366, 556] width 45 height 19
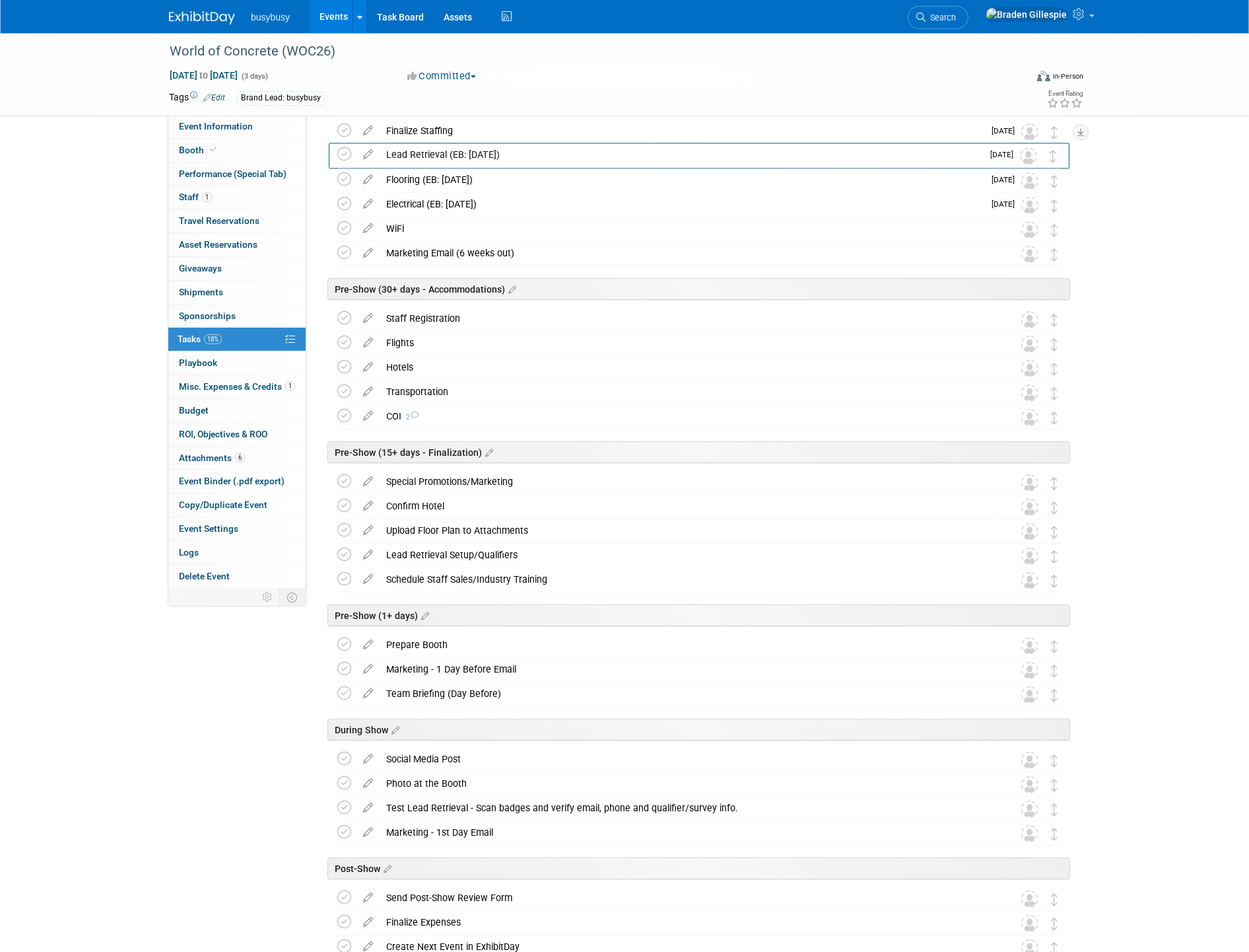
drag, startPoint x: 1050, startPoint y: 205, endPoint x: 1049, endPoint y: 155, distance: 50.0
click at [225, 147] on link "Booth" at bounding box center [237, 150] width 137 height 24
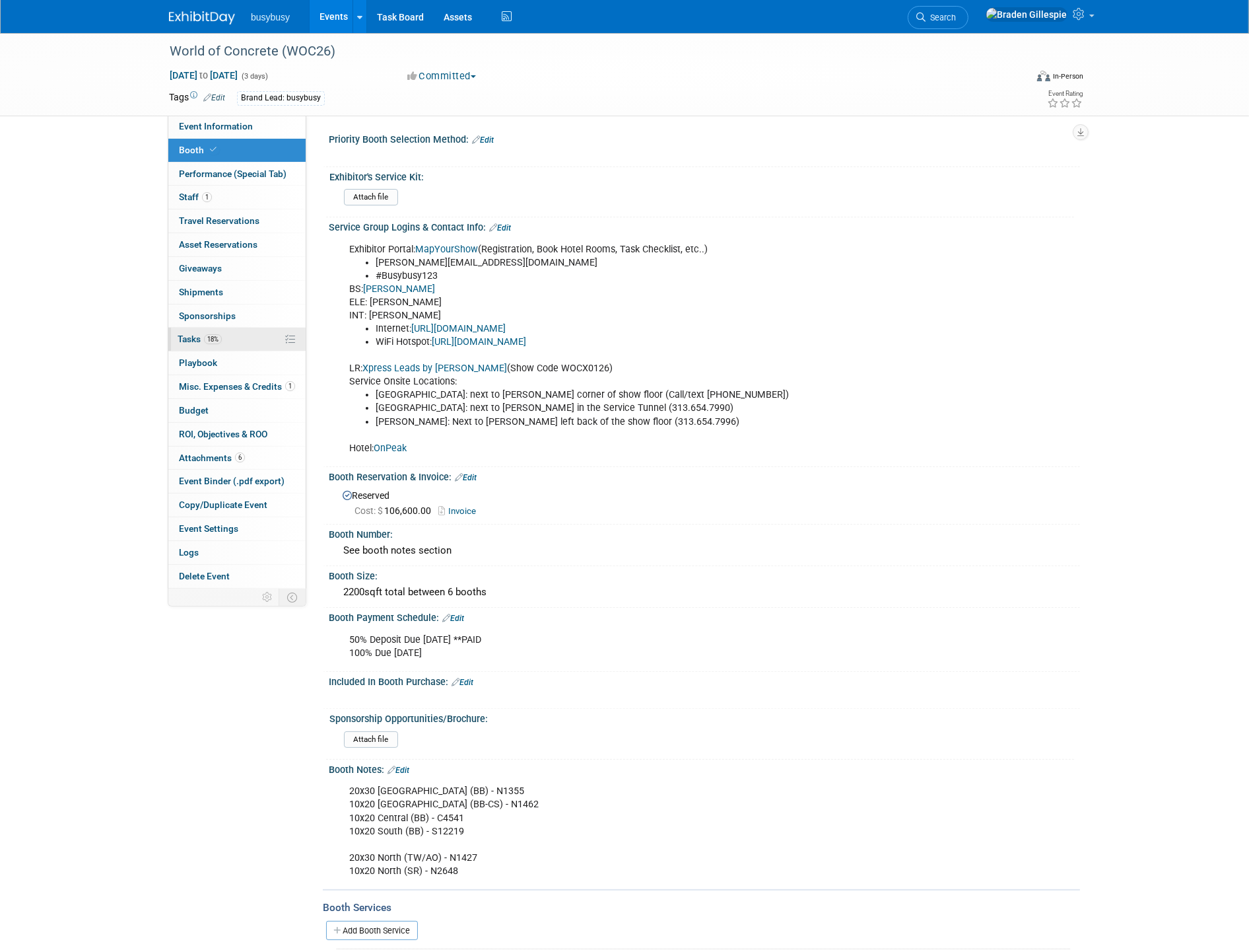
click at [231, 339] on link "18% Tasks 18%" at bounding box center [237, 339] width 137 height 24
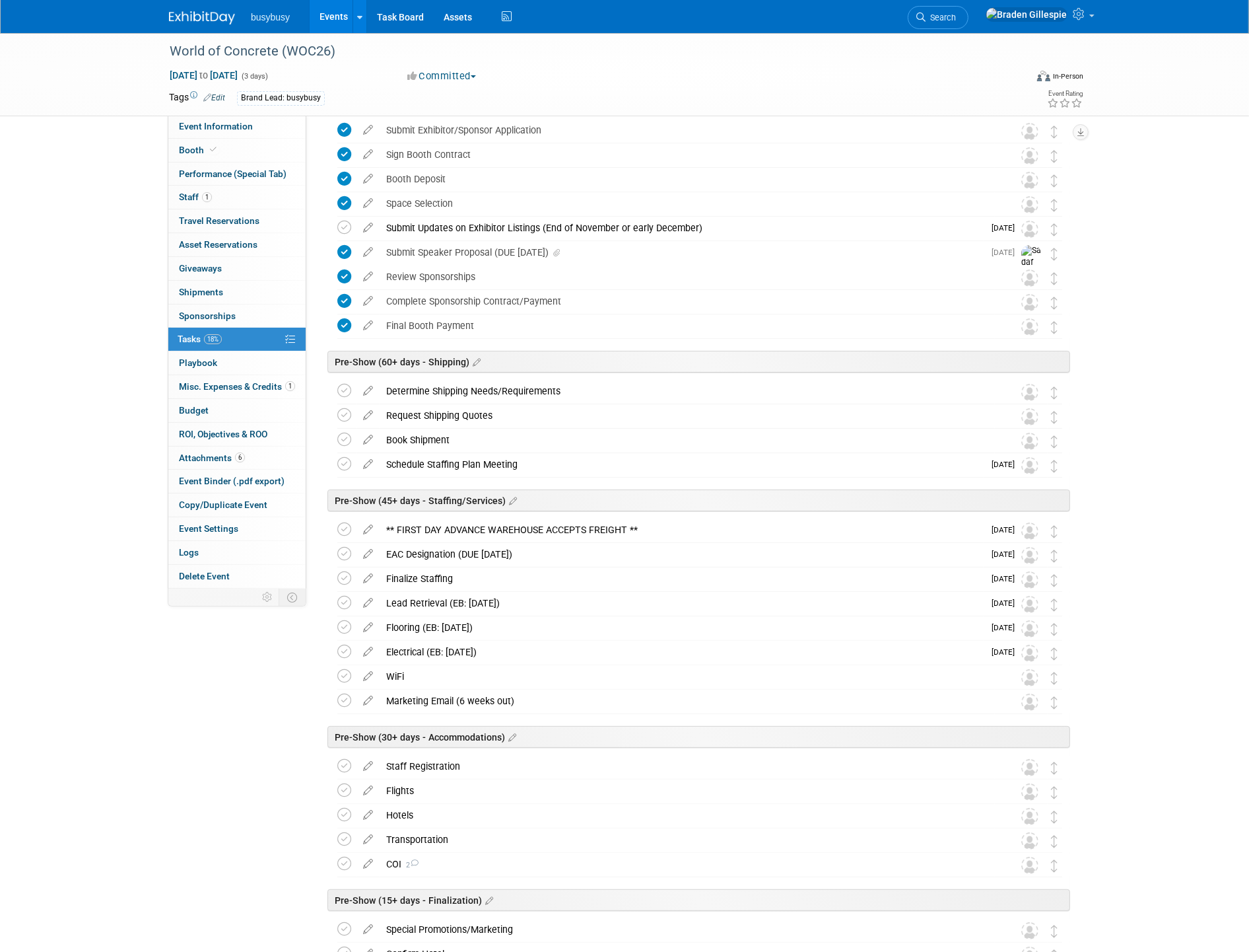
scroll to position [220, 0]
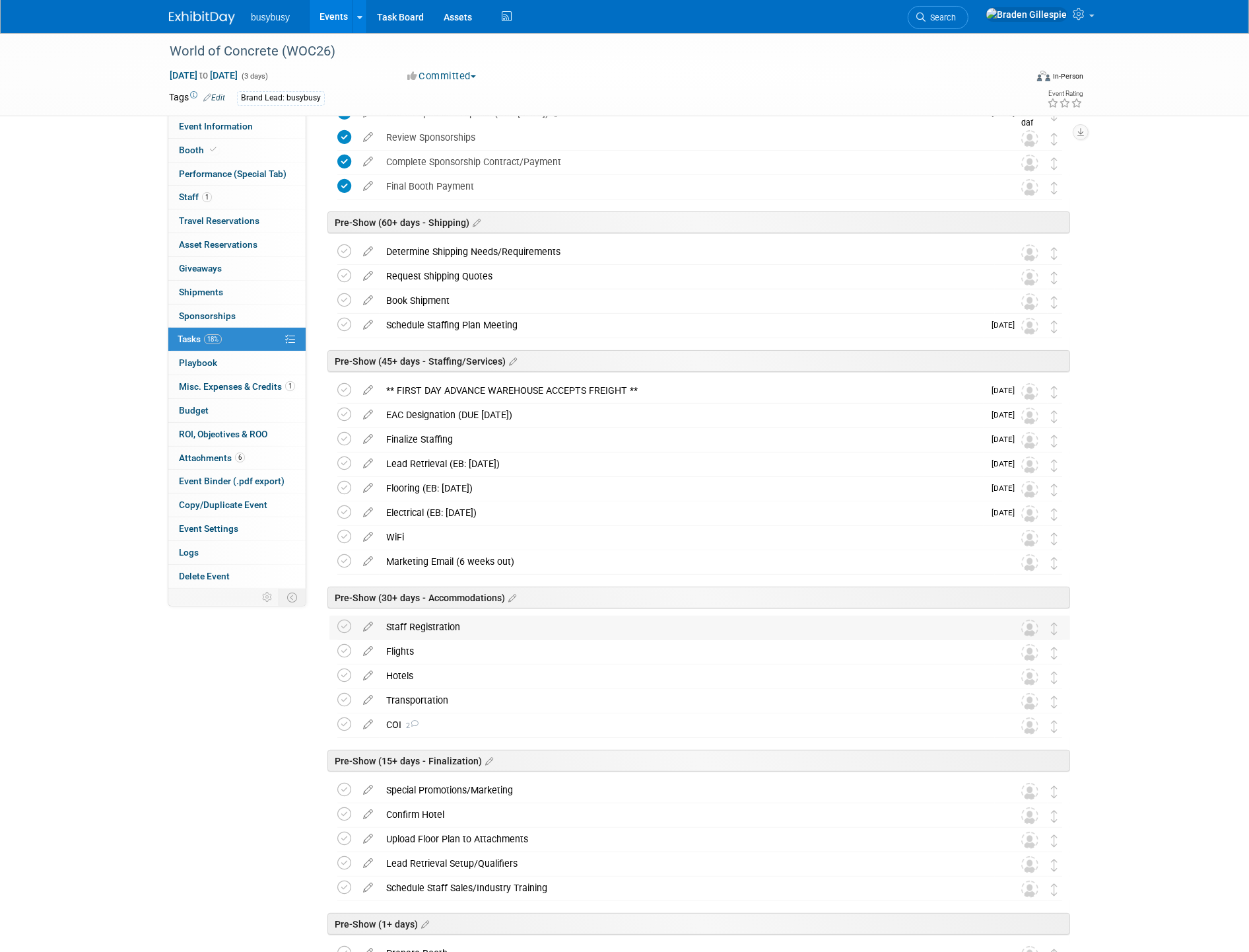
click at [454, 632] on div "Staff Registration" at bounding box center [687, 626] width 616 height 23
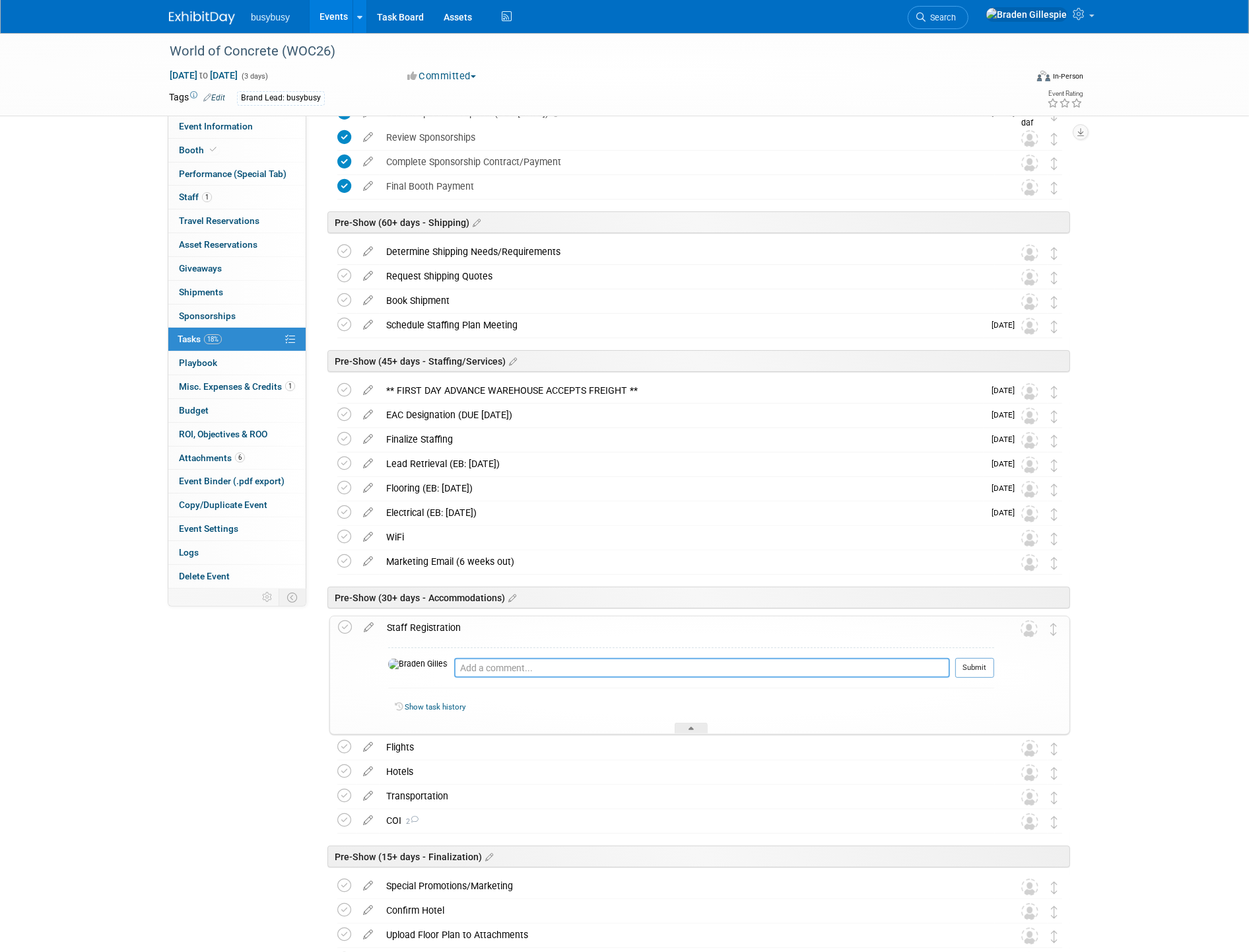
click at [454, 674] on textarea at bounding box center [702, 668] width 496 height 20
type textarea "Dont forget to register Scott Tokar (Magician)"
click at [969, 672] on button "Submit" at bounding box center [975, 668] width 39 height 20
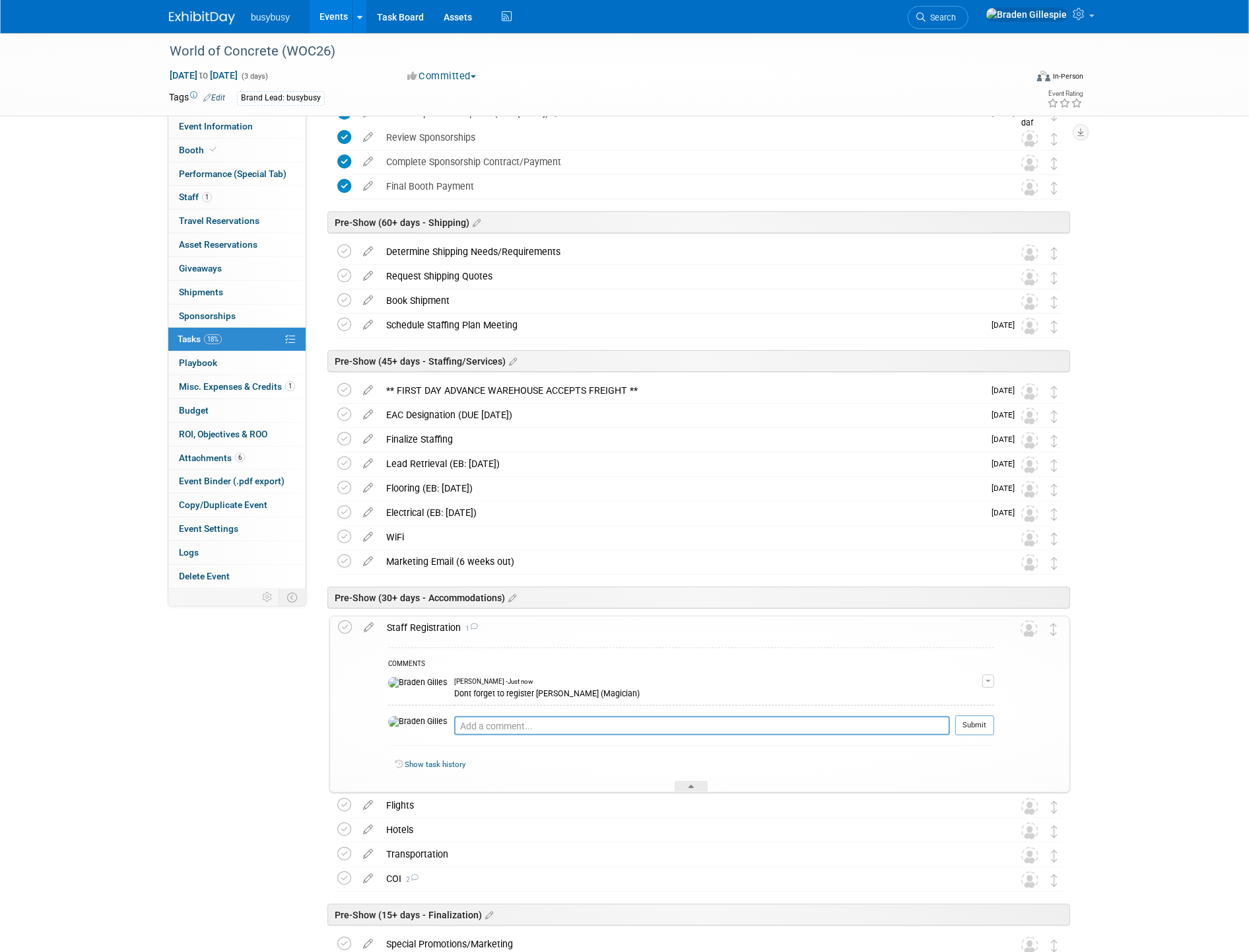
click at [412, 622] on div "Staff Registration 1" at bounding box center [687, 626] width 614 height 23
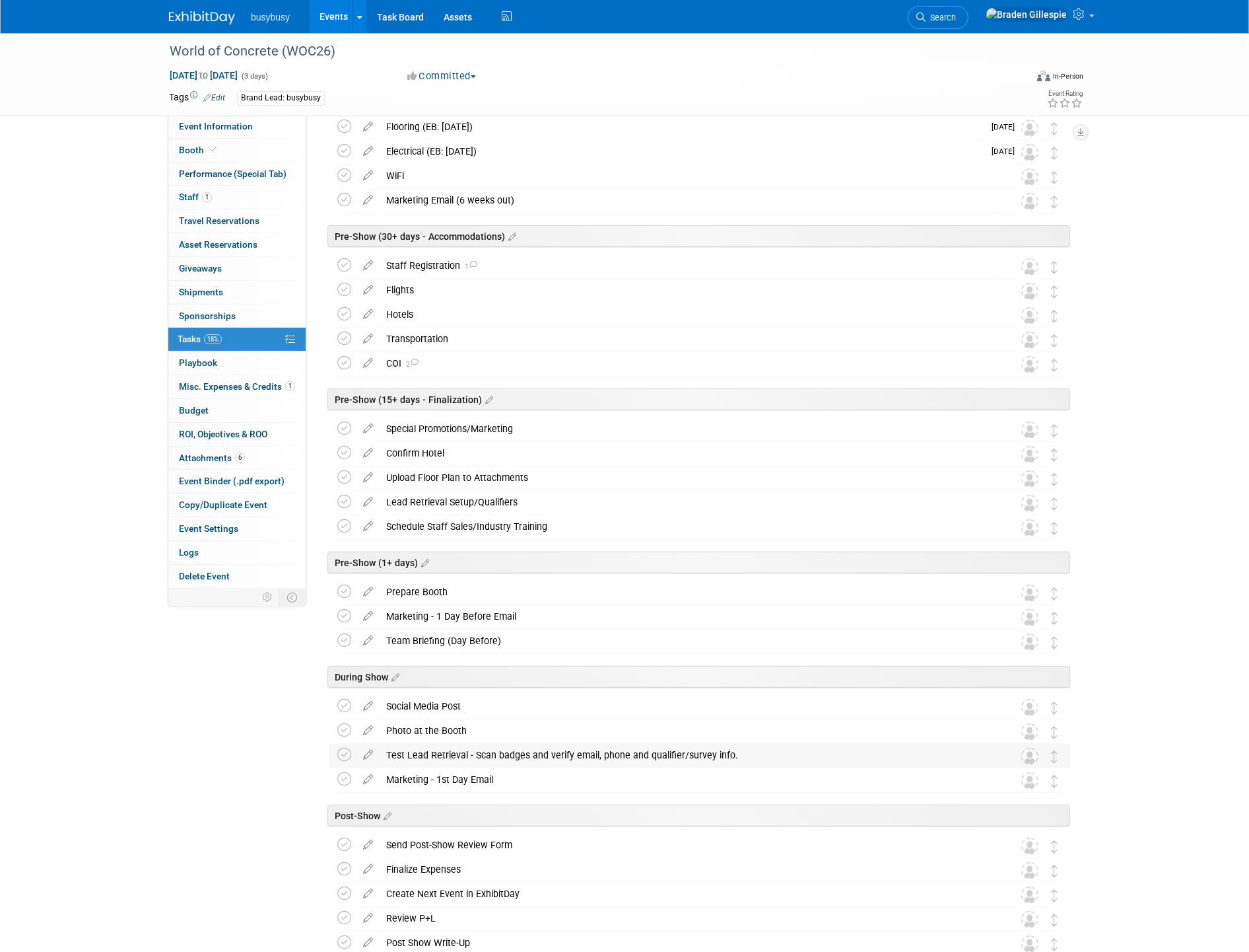
scroll to position [586, 0]
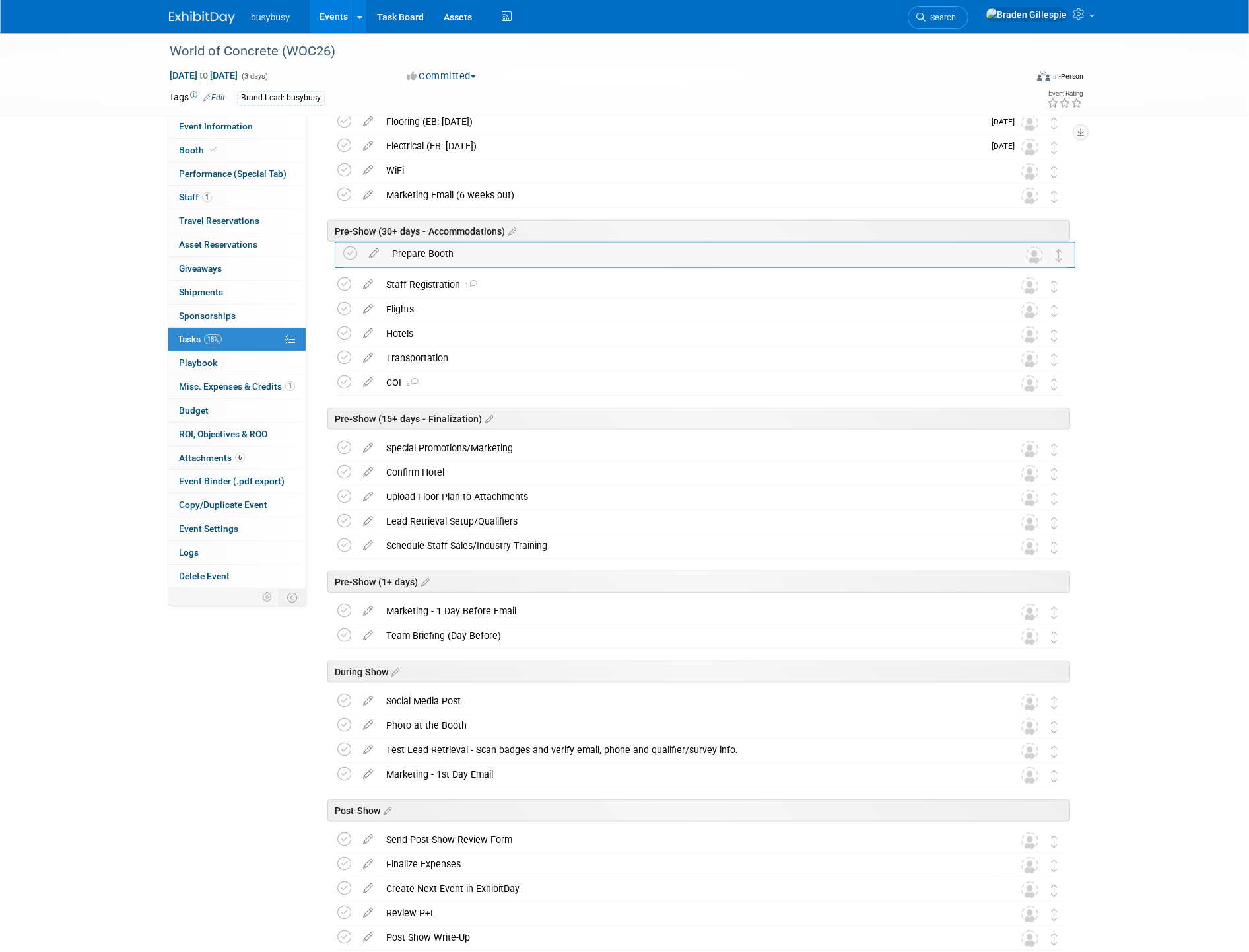
drag, startPoint x: 1051, startPoint y: 585, endPoint x: 1049, endPoint y: 255, distance: 330.0
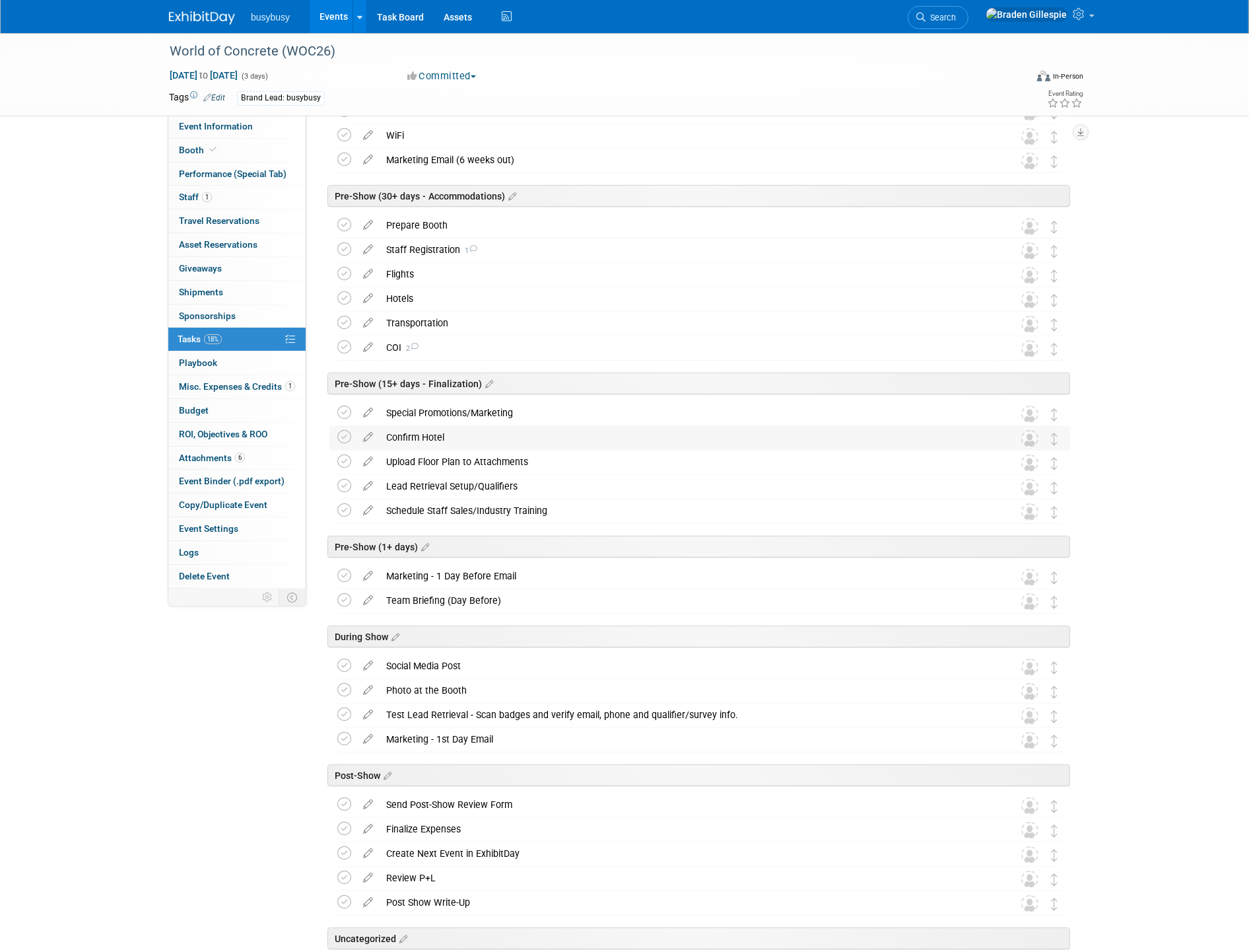
scroll to position [661, 0]
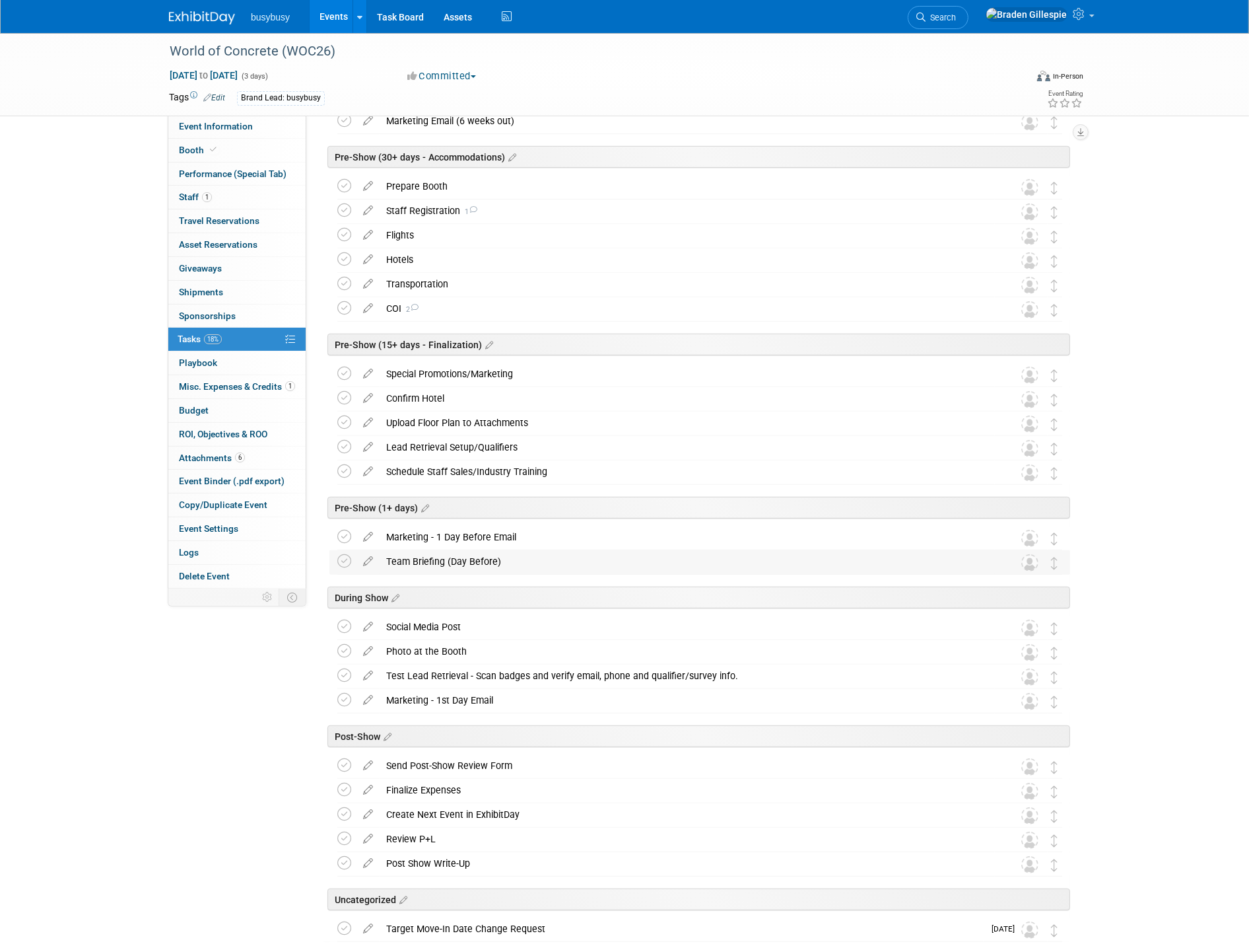
click at [444, 563] on div "Team Briefing (Day Before)" at bounding box center [687, 561] width 616 height 23
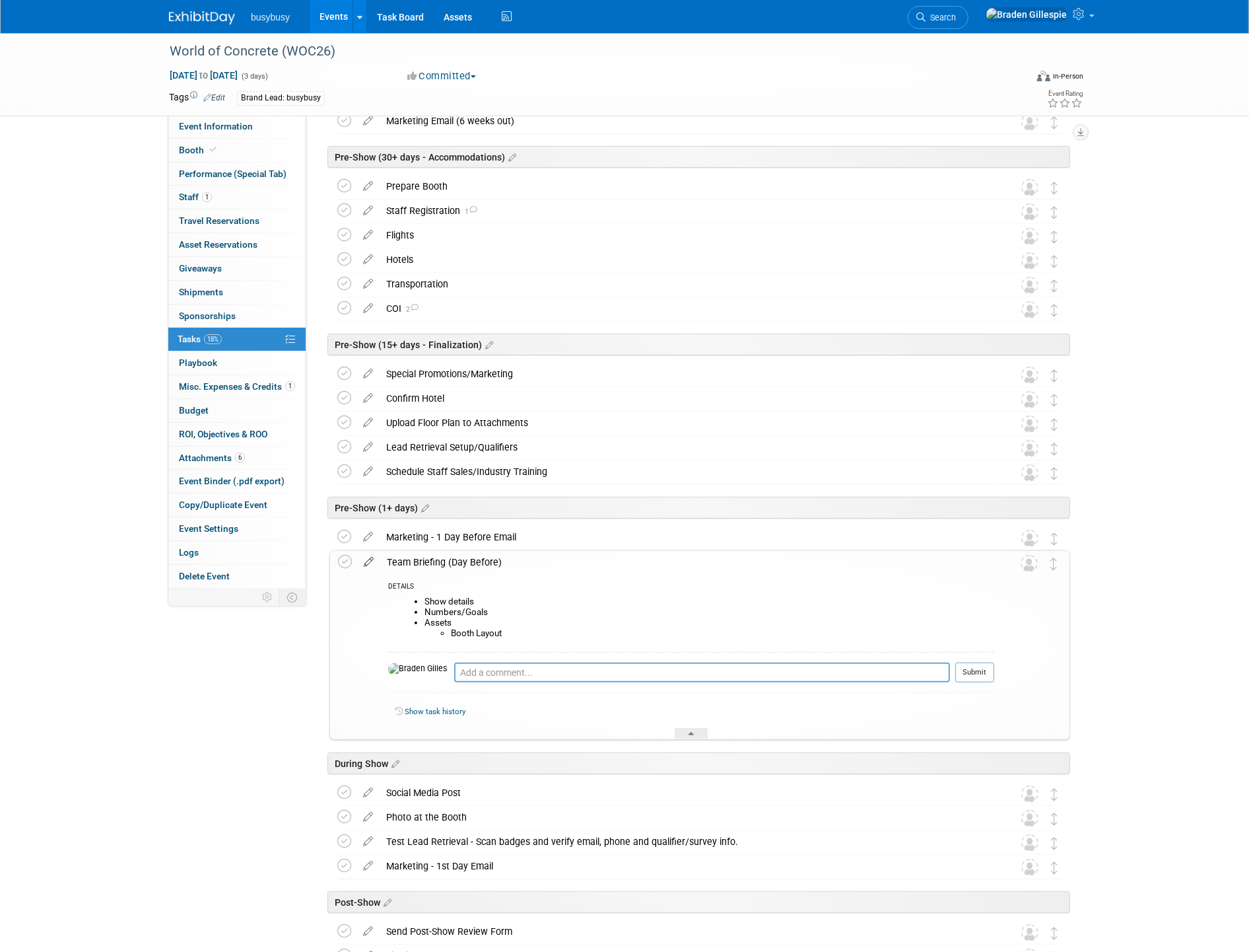
click at [366, 558] on icon at bounding box center [369, 559] width 24 height 17
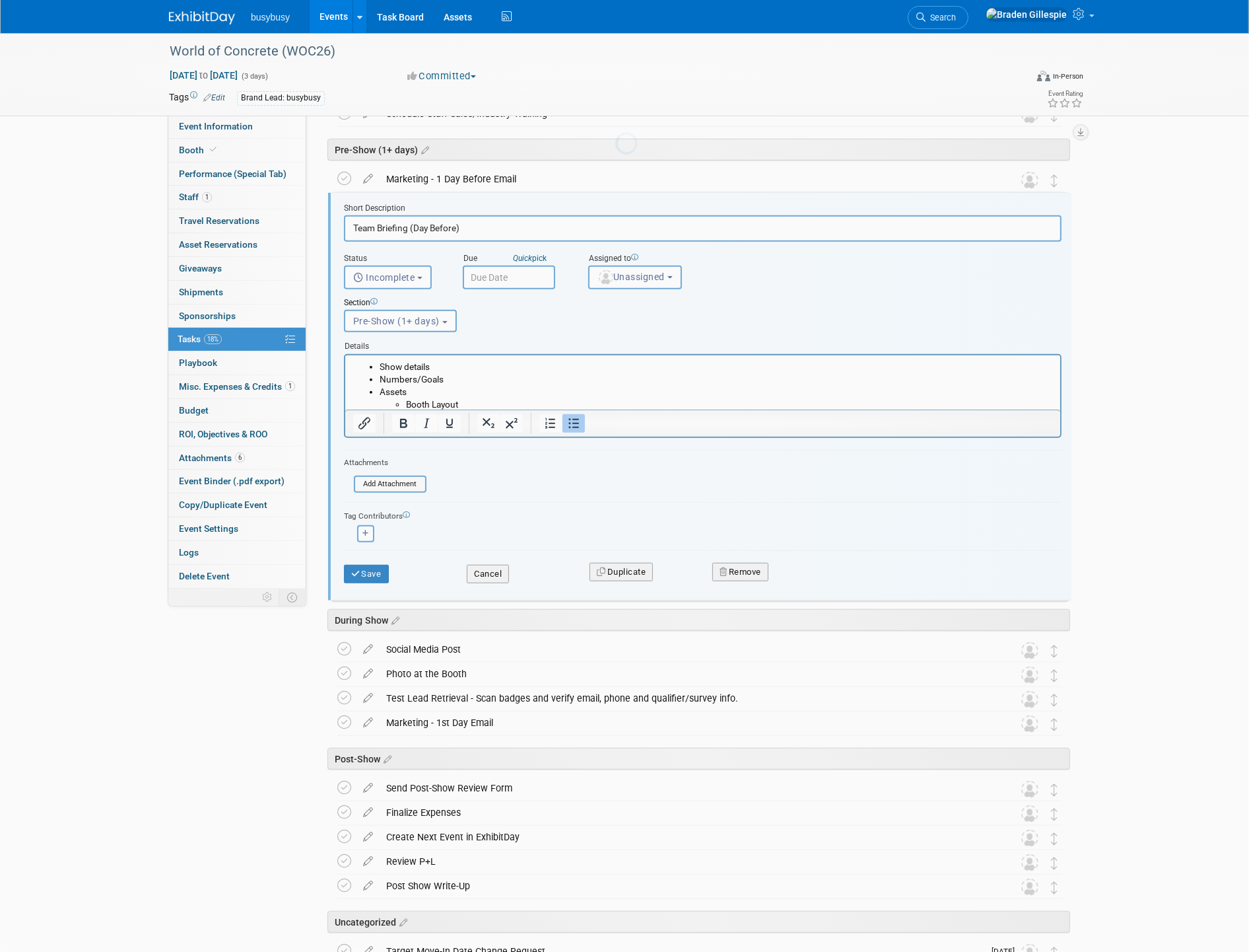
scroll to position [0, 0]
drag, startPoint x: 473, startPoint y: 222, endPoint x: 408, endPoint y: 225, distance: 65.1
click at [408, 225] on input "Team Briefing (Day Before)" at bounding box center [703, 228] width 718 height 25
click at [351, 227] on input "Team Briefing" at bounding box center [703, 228] width 718 height 25
click at [501, 232] on input "Schedule Team Briefing" at bounding box center [703, 228] width 718 height 25
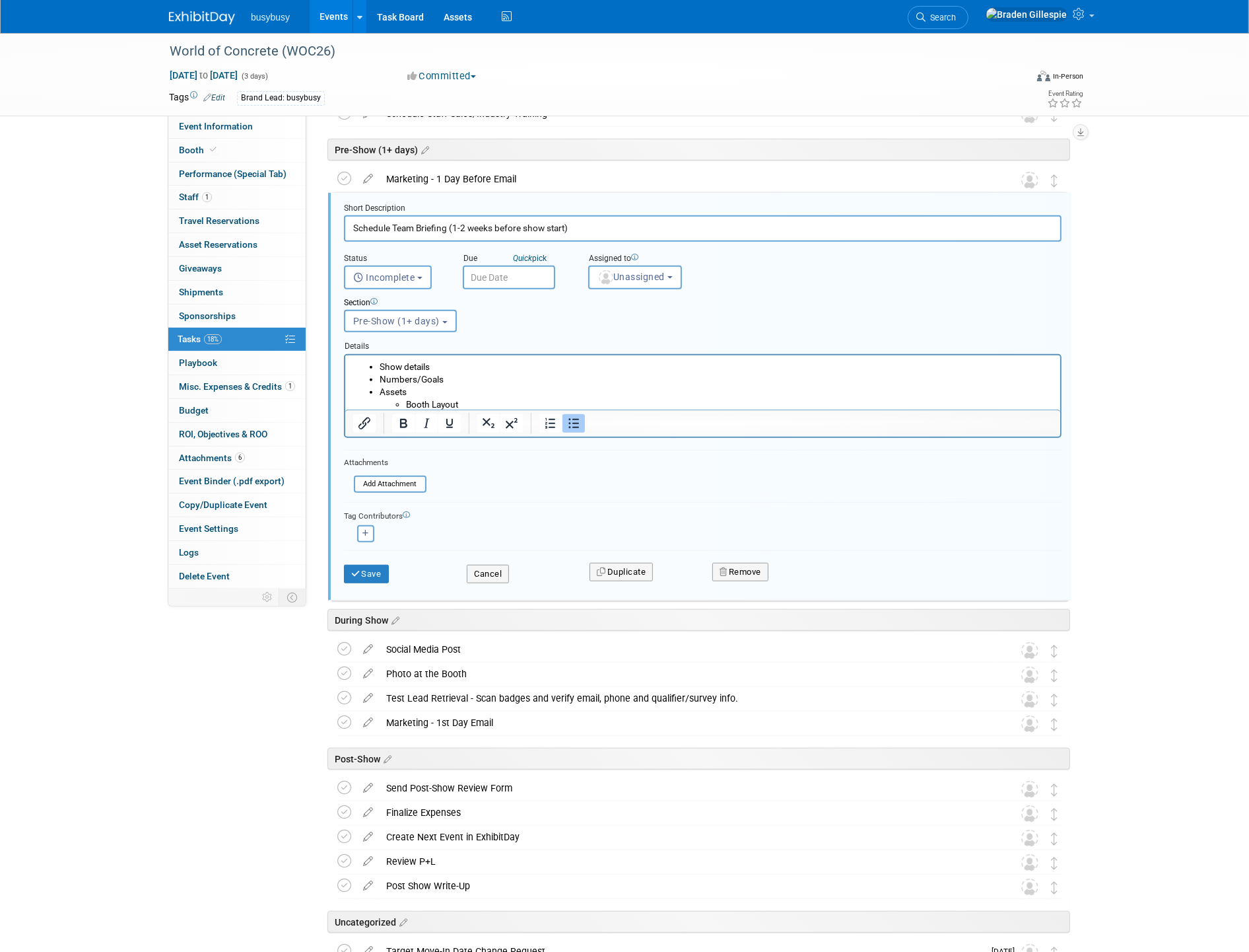
type input "Schedule Team Briefing (1-2 weeks before show start)"
click at [490, 272] on input "text" at bounding box center [509, 277] width 92 height 24
click at [650, 300] on icon at bounding box center [651, 303] width 9 height 9
select select "11"
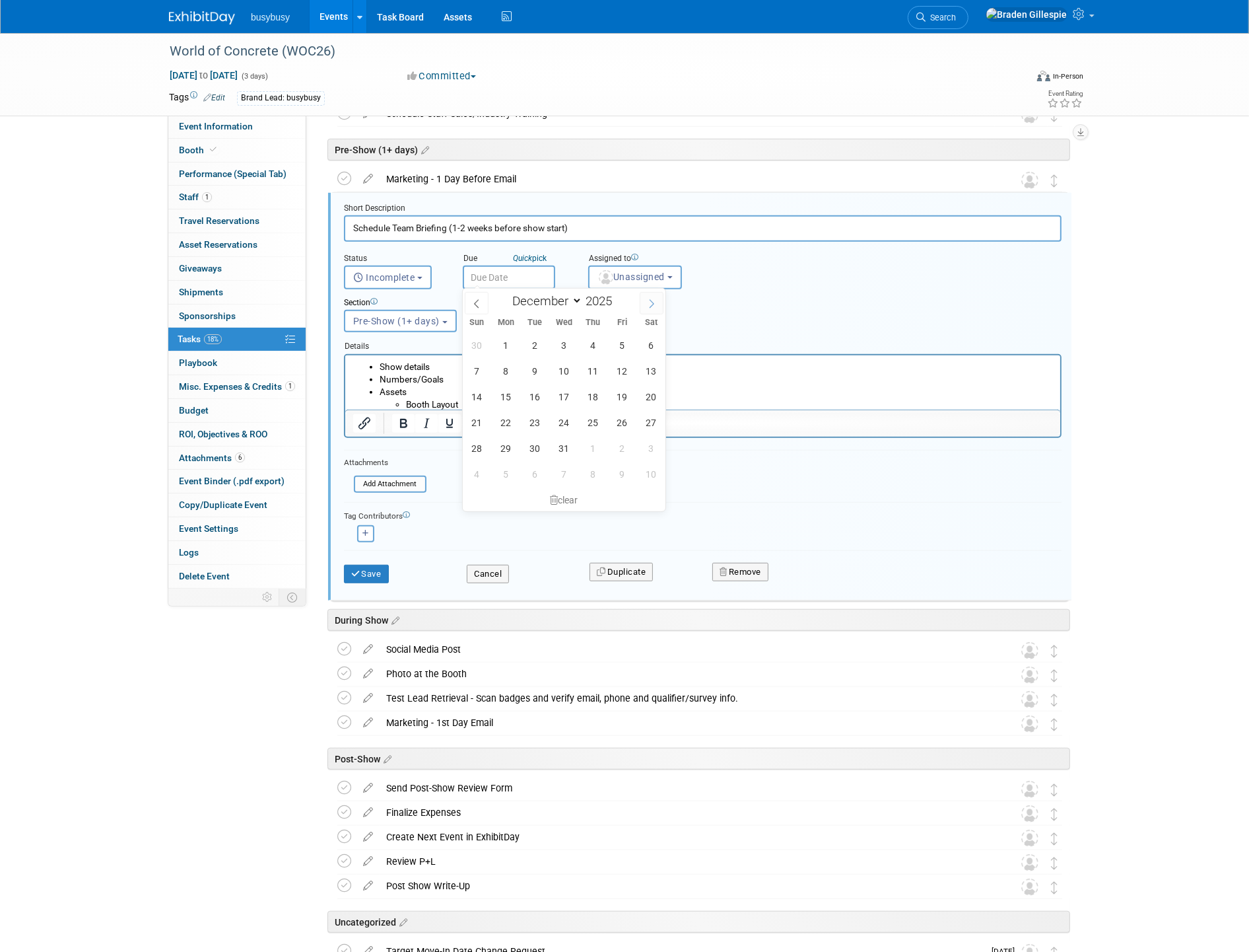
click at [650, 300] on icon at bounding box center [651, 303] width 9 height 9
type input "2026"
select select "0"
click at [482, 303] on span at bounding box center [476, 303] width 24 height 23
type input "2025"
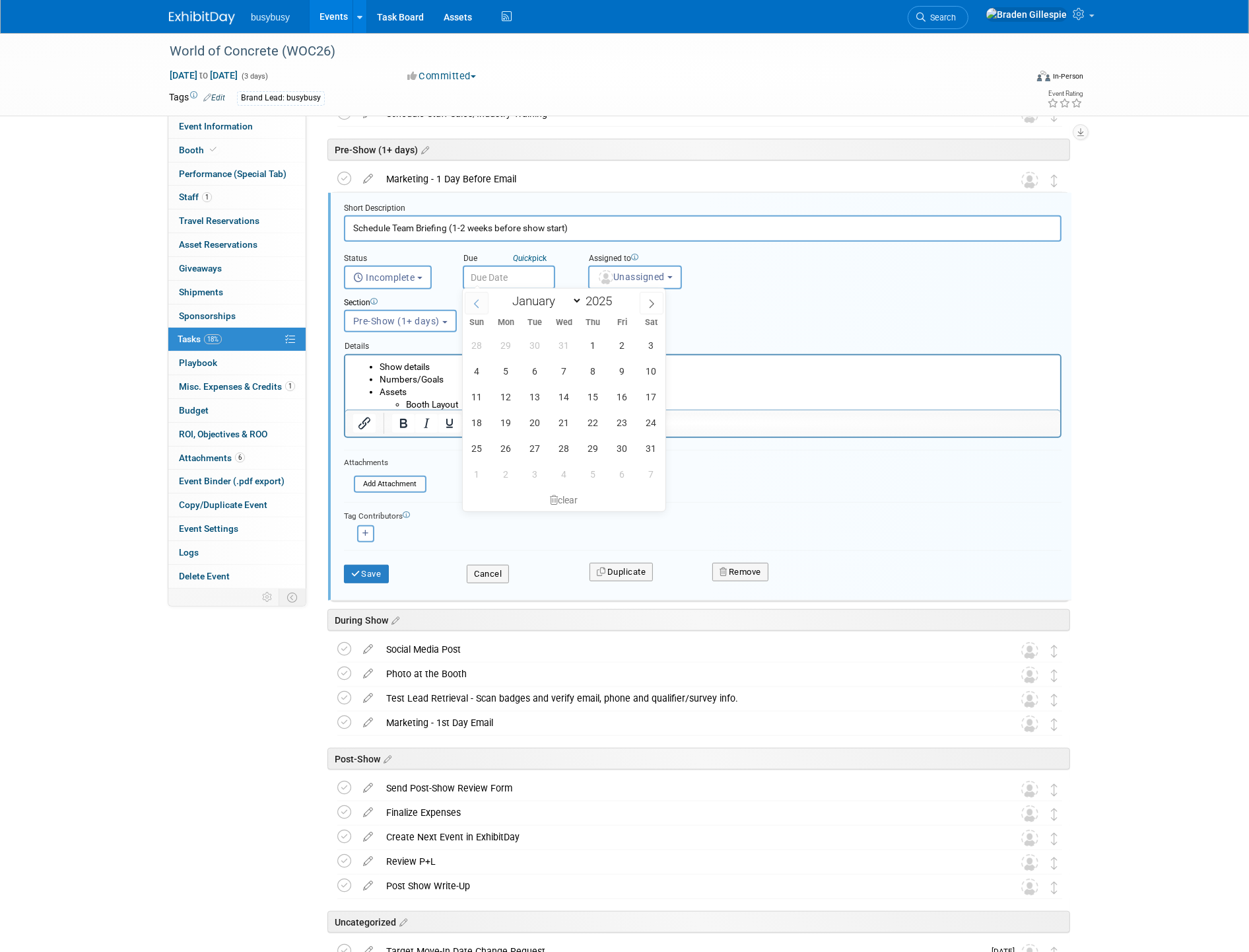
select select "11"
click at [590, 398] on span "18" at bounding box center [593, 396] width 25 height 25
type input "Dec 18, 2025"
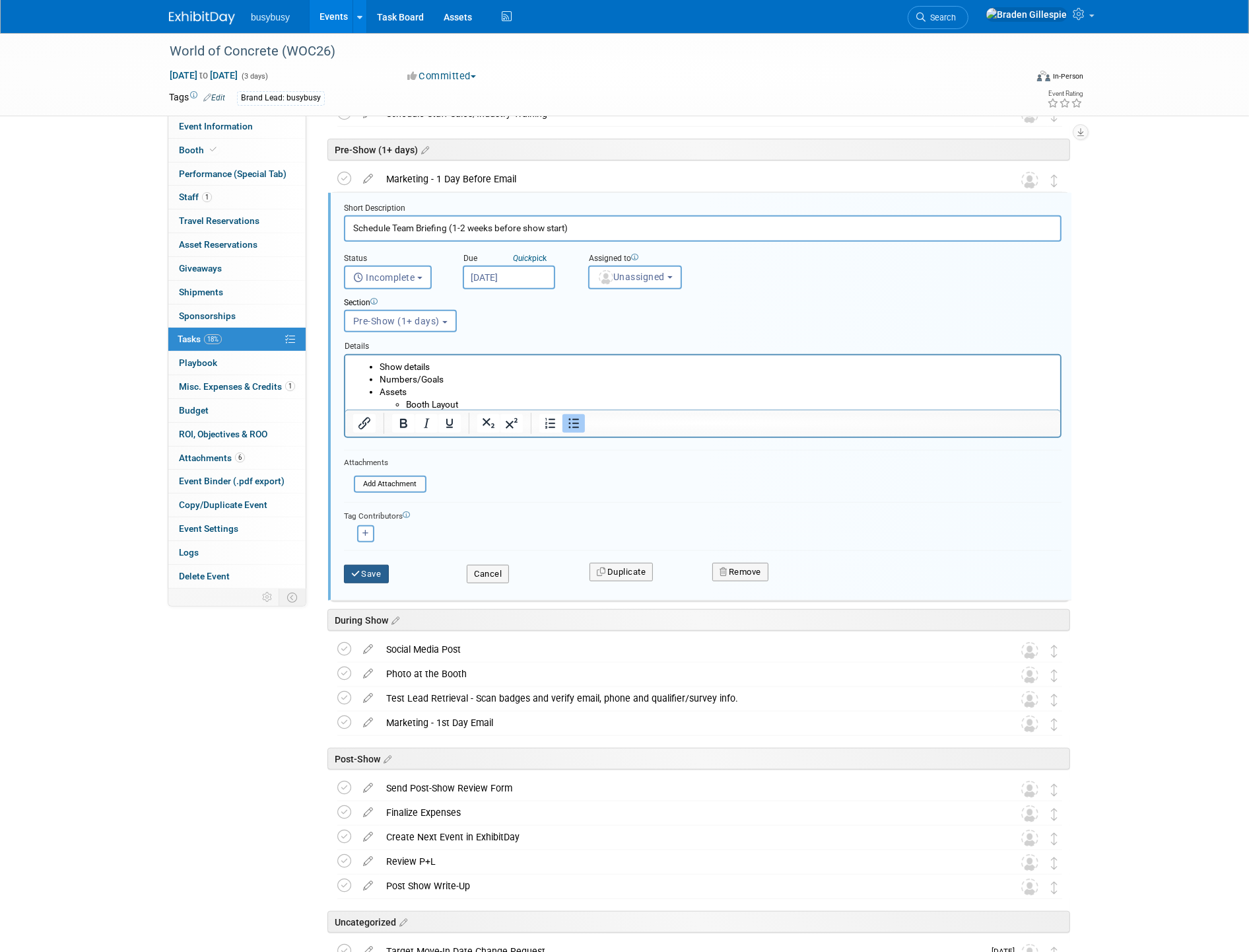
click at [381, 566] on button "Save" at bounding box center [367, 574] width 45 height 19
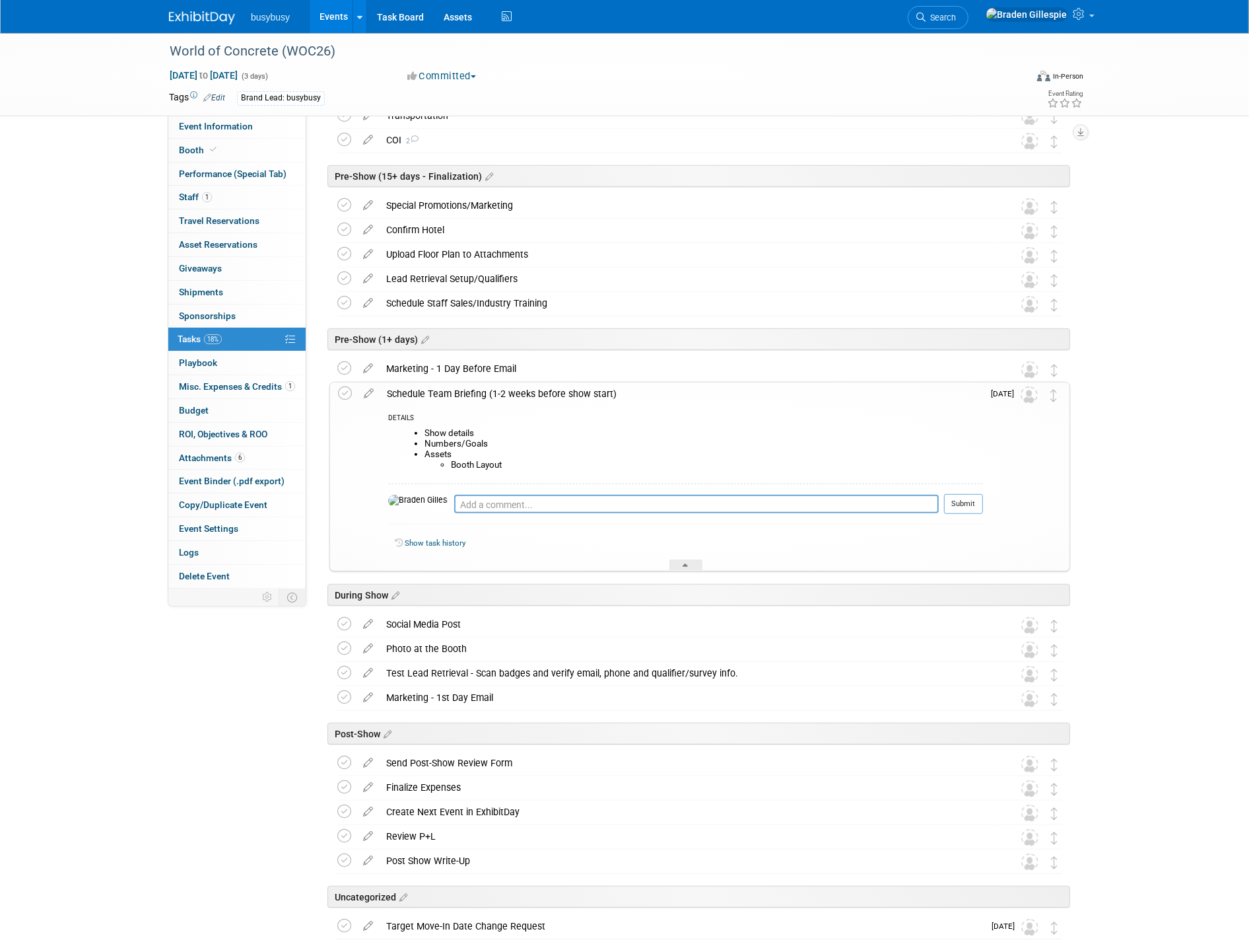
scroll to position [750, 0]
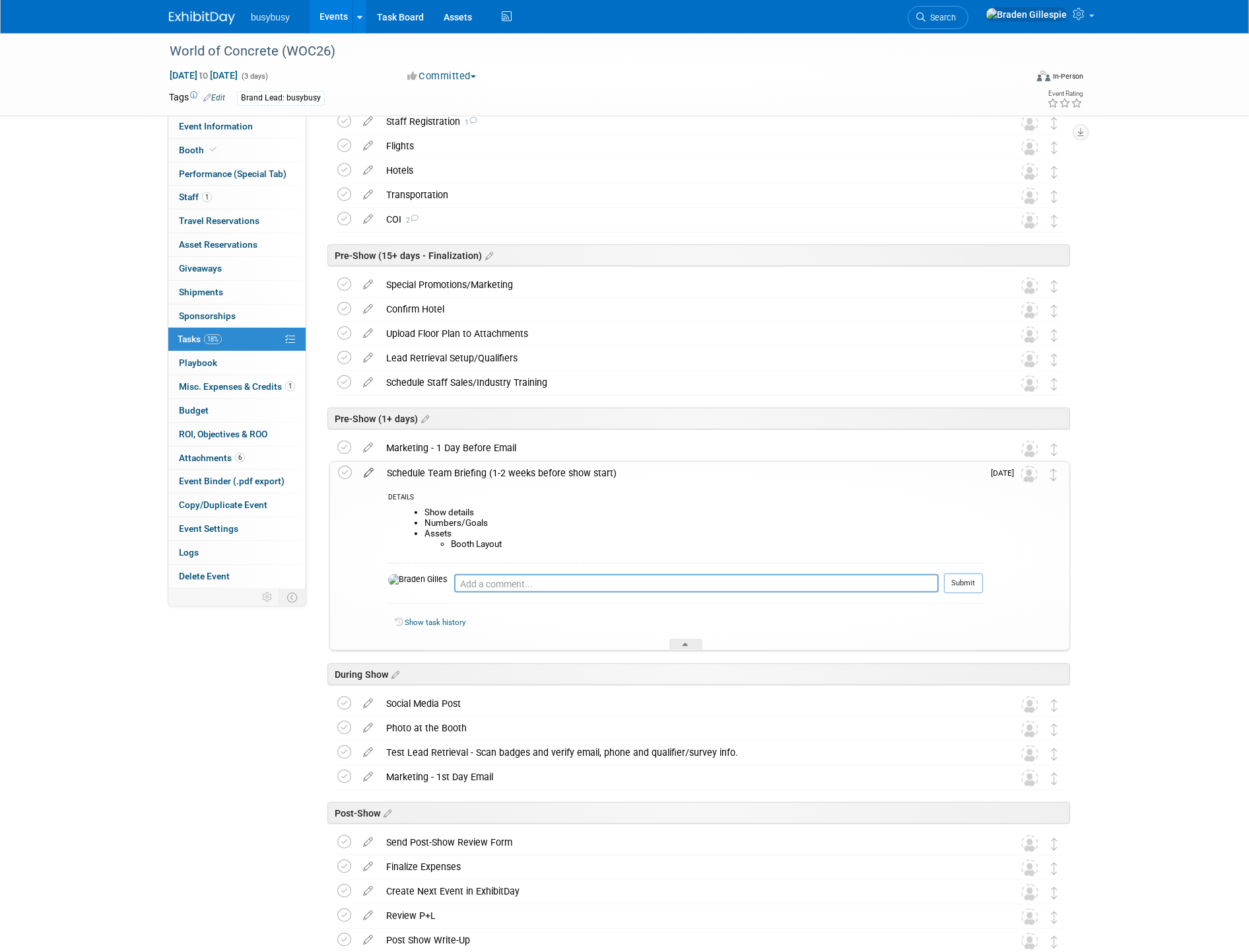
click at [371, 474] on icon at bounding box center [369, 470] width 24 height 17
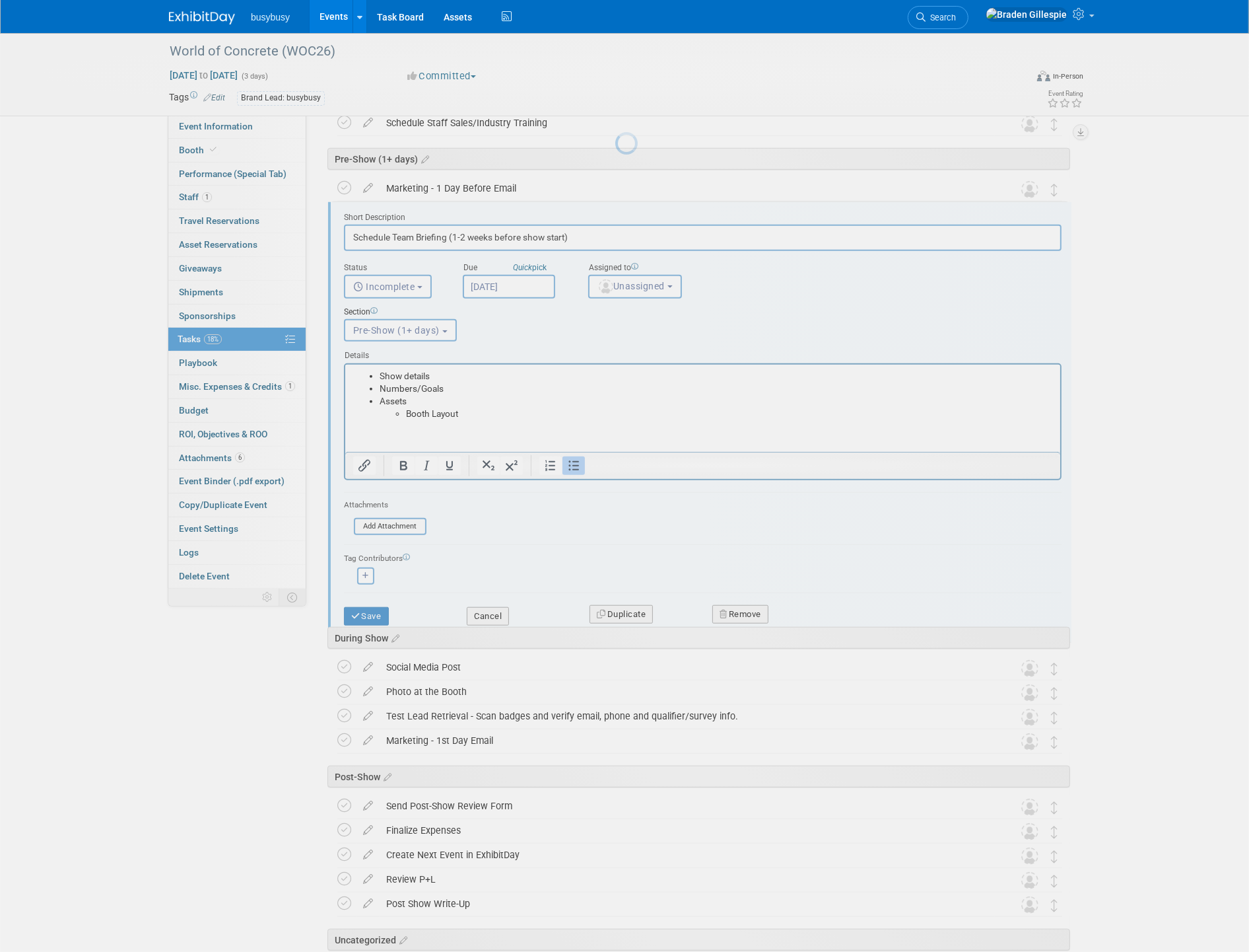
scroll to position [0, 0]
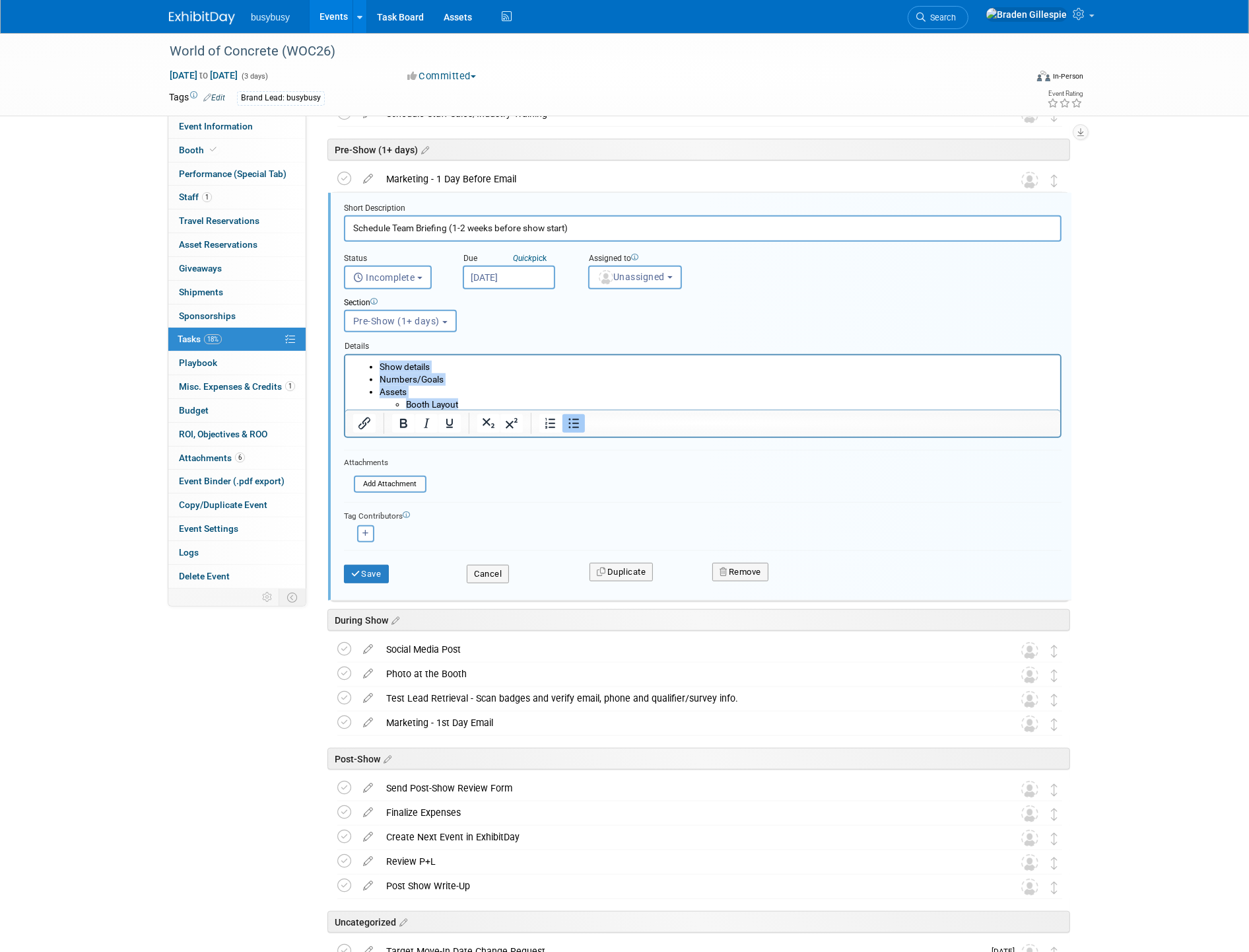
drag, startPoint x: 469, startPoint y: 402, endPoint x: 367, endPoint y: 359, distance: 110.7
click at [367, 360] on ul "Show details Numbers/Goals Assets Booth Layout" at bounding box center [703, 384] width 700 height 50
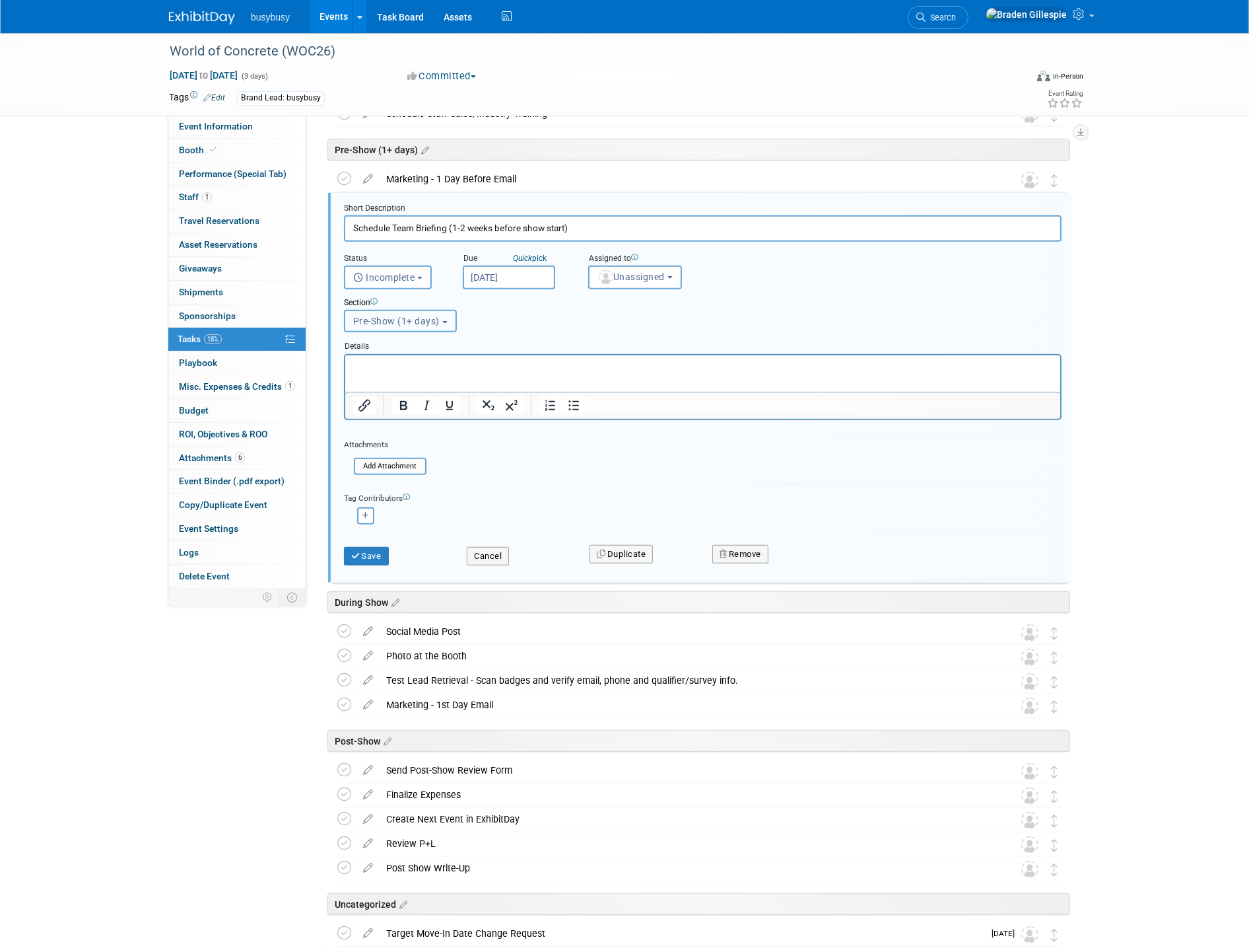
click at [415, 316] on span "Pre-Show (1+ days)" at bounding box center [396, 321] width 86 height 11
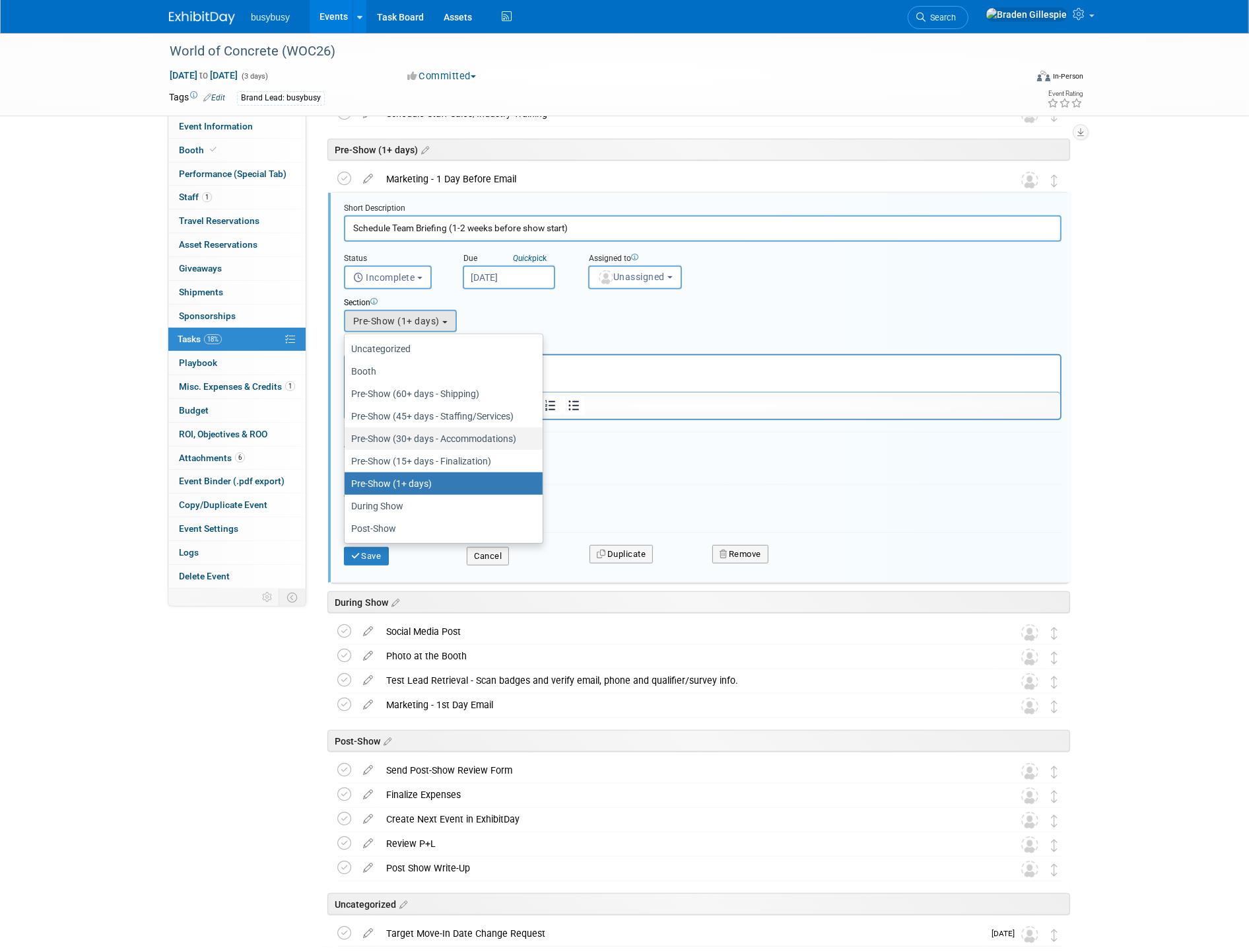
click at [428, 433] on label "Pre-Show (30+ days - Accommodations)" at bounding box center [440, 439] width 178 height 18
click at [347, 434] on input "Pre-Show (30+ days - Accommodations)" at bounding box center [342, 438] width 9 height 9
select select "11270884"
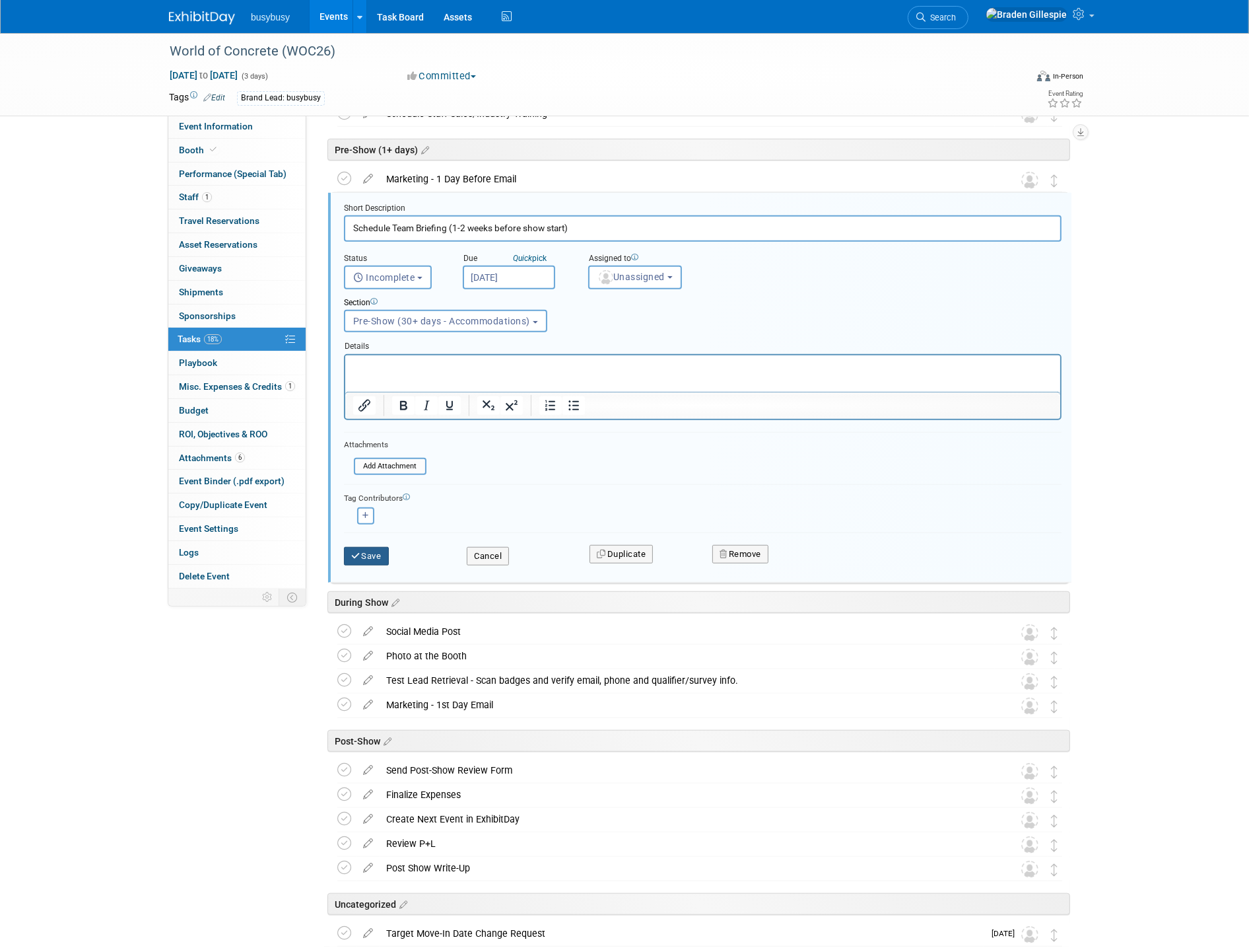
click at [370, 551] on button "Save" at bounding box center [367, 556] width 45 height 19
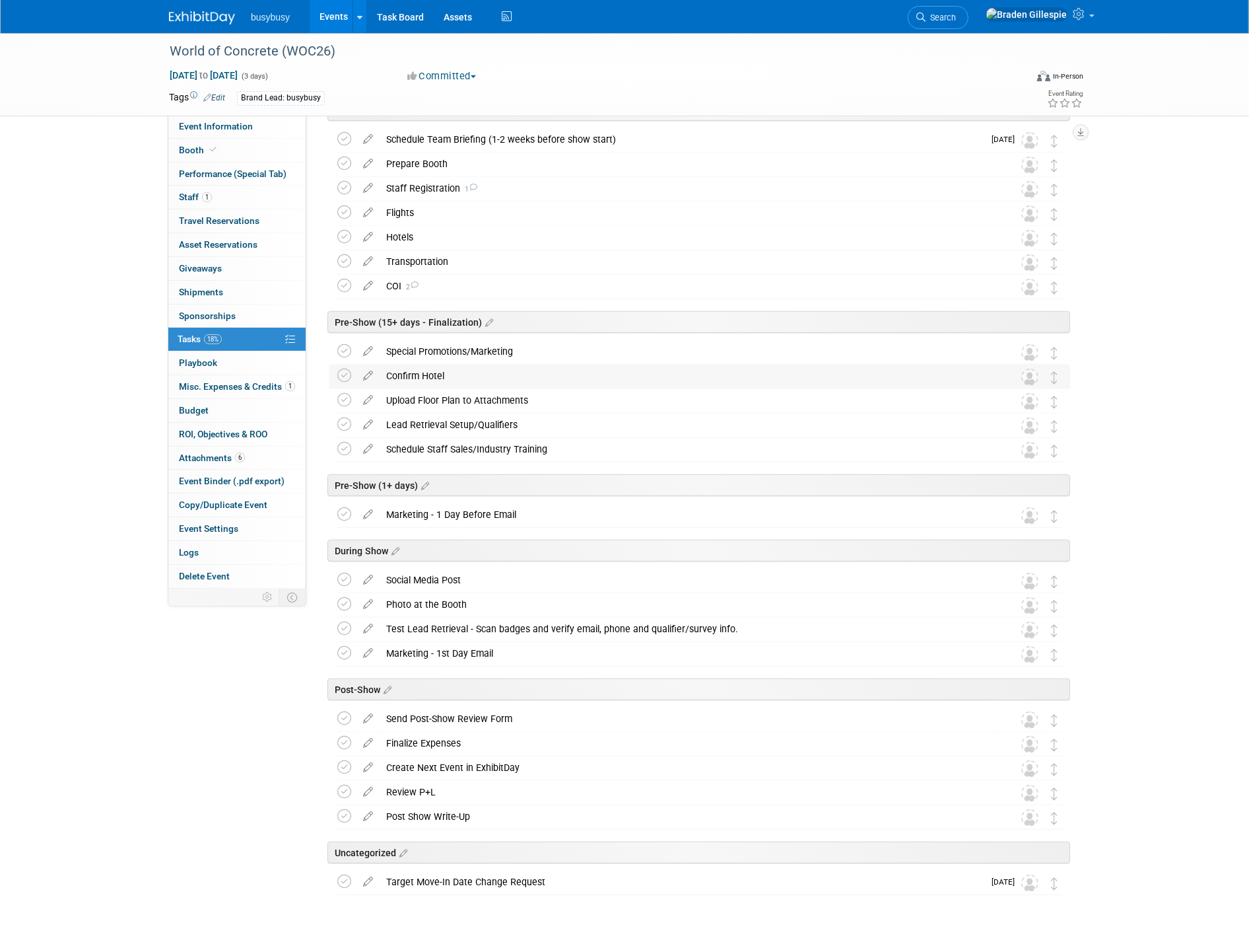
scroll to position [731, 0]
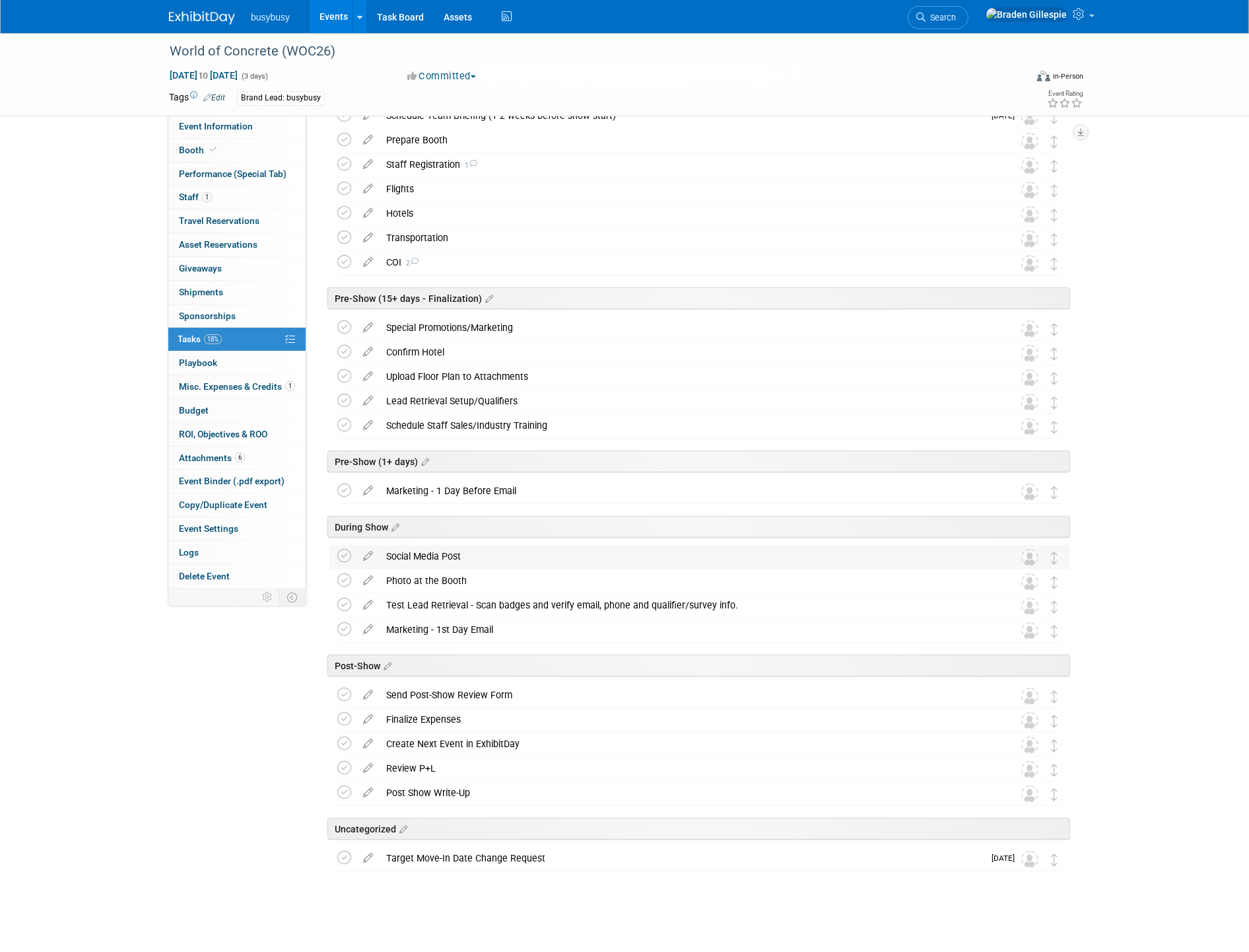
click at [464, 560] on div "Social Media Post" at bounding box center [687, 556] width 616 height 23
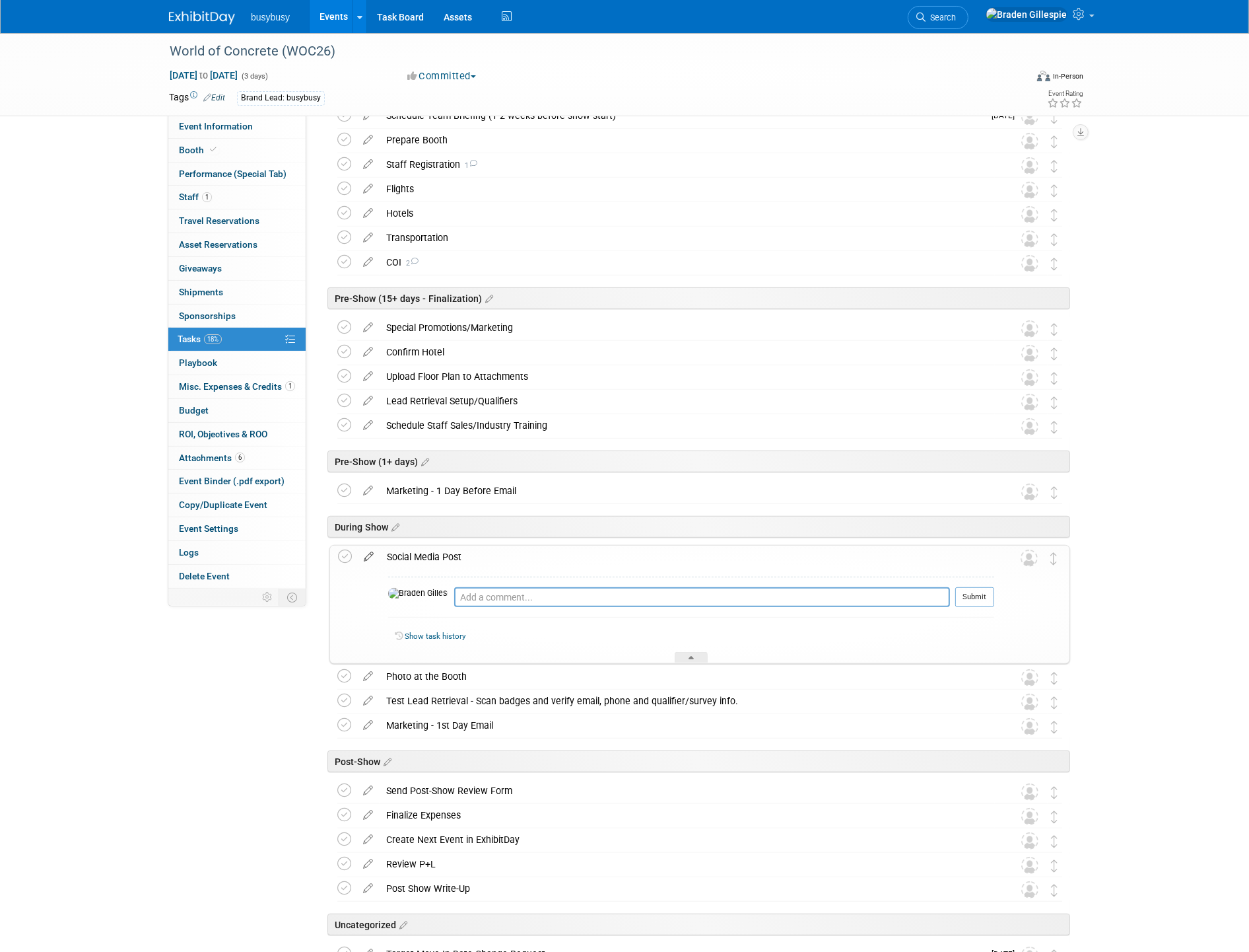
click at [359, 558] on icon at bounding box center [369, 553] width 24 height 17
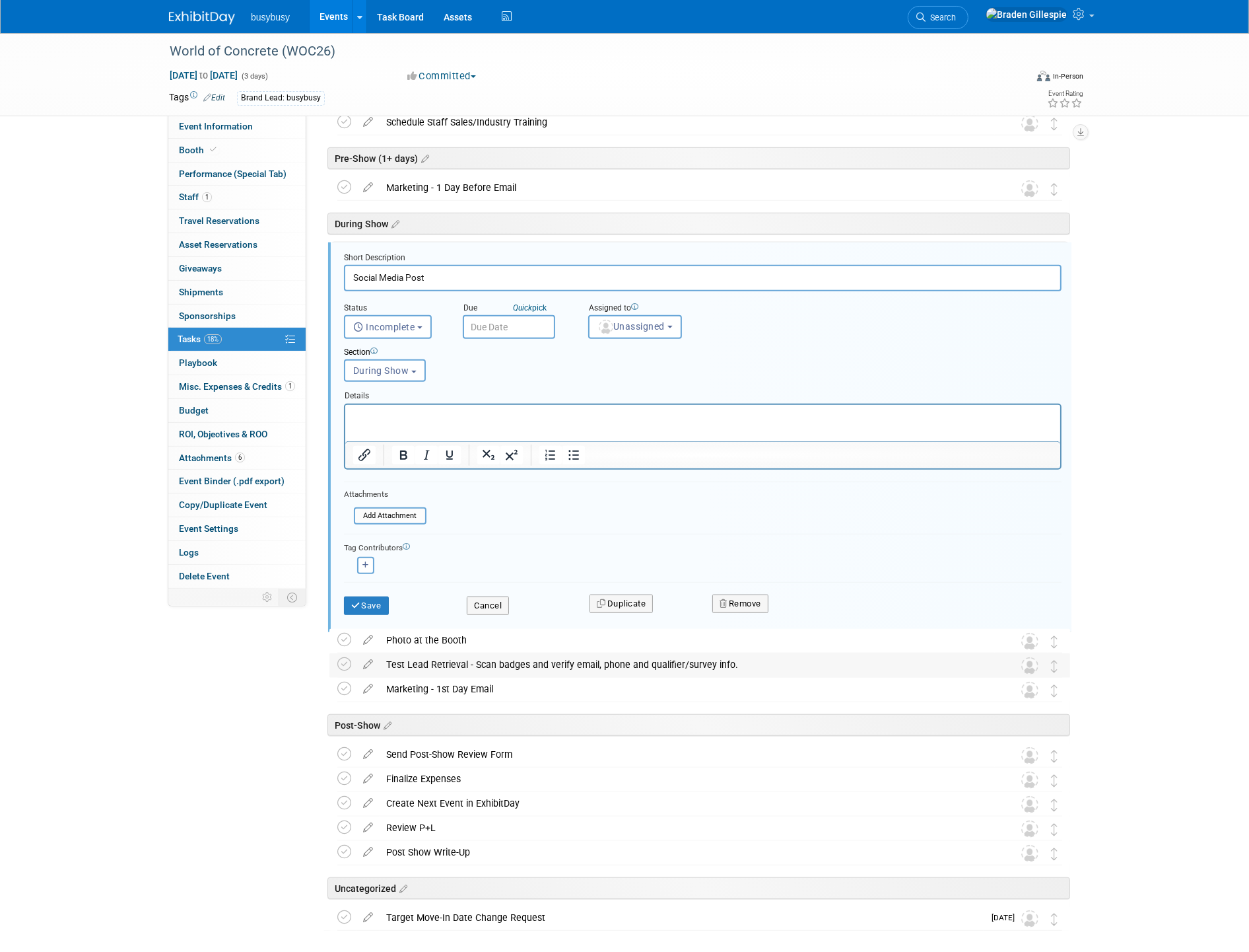
scroll to position [1083, 0]
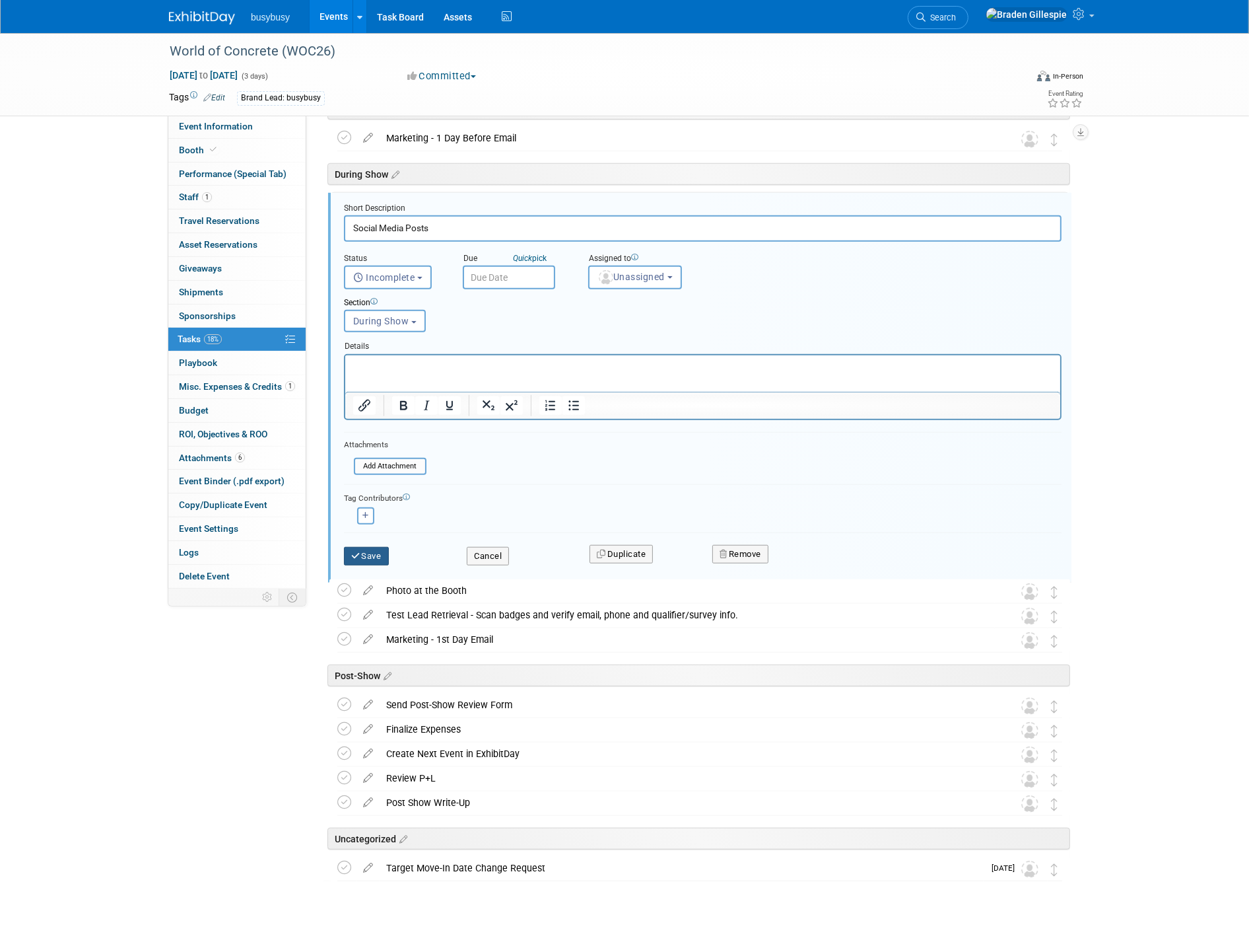
type input "Social Media Posts"
click at [379, 552] on button "Save" at bounding box center [367, 556] width 45 height 19
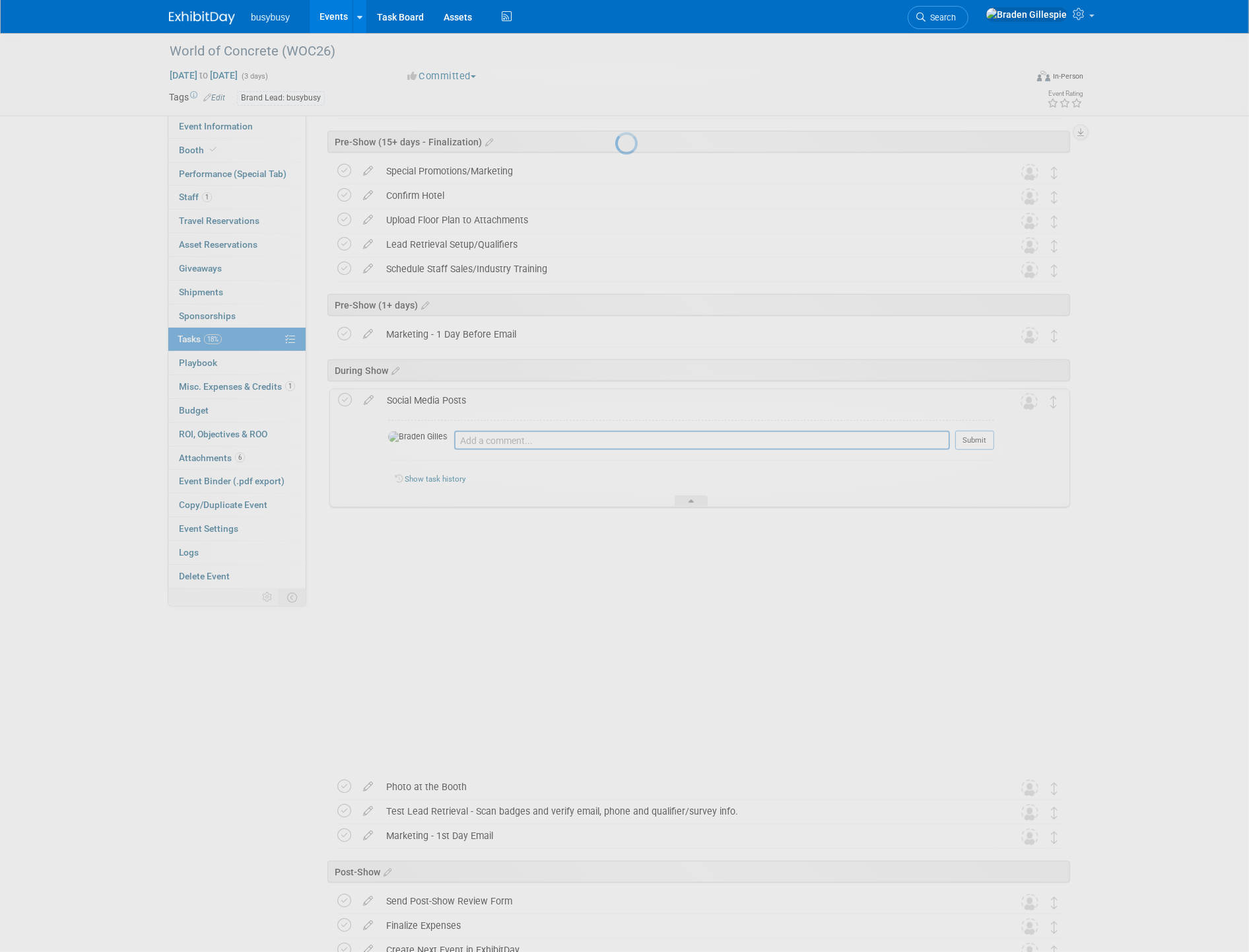
scroll to position [827, 0]
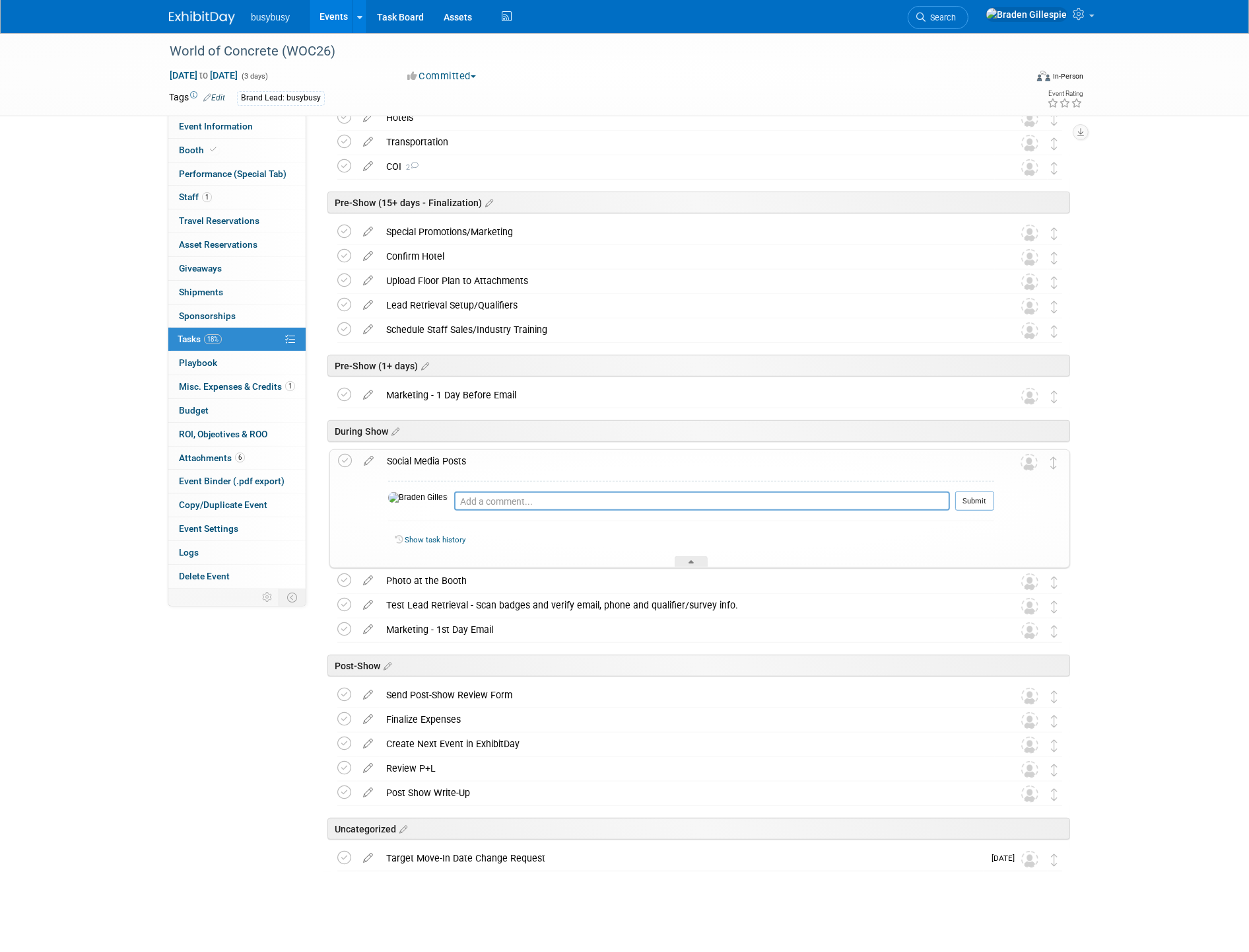
click at [450, 463] on div "Social Media Posts" at bounding box center [687, 461] width 614 height 23
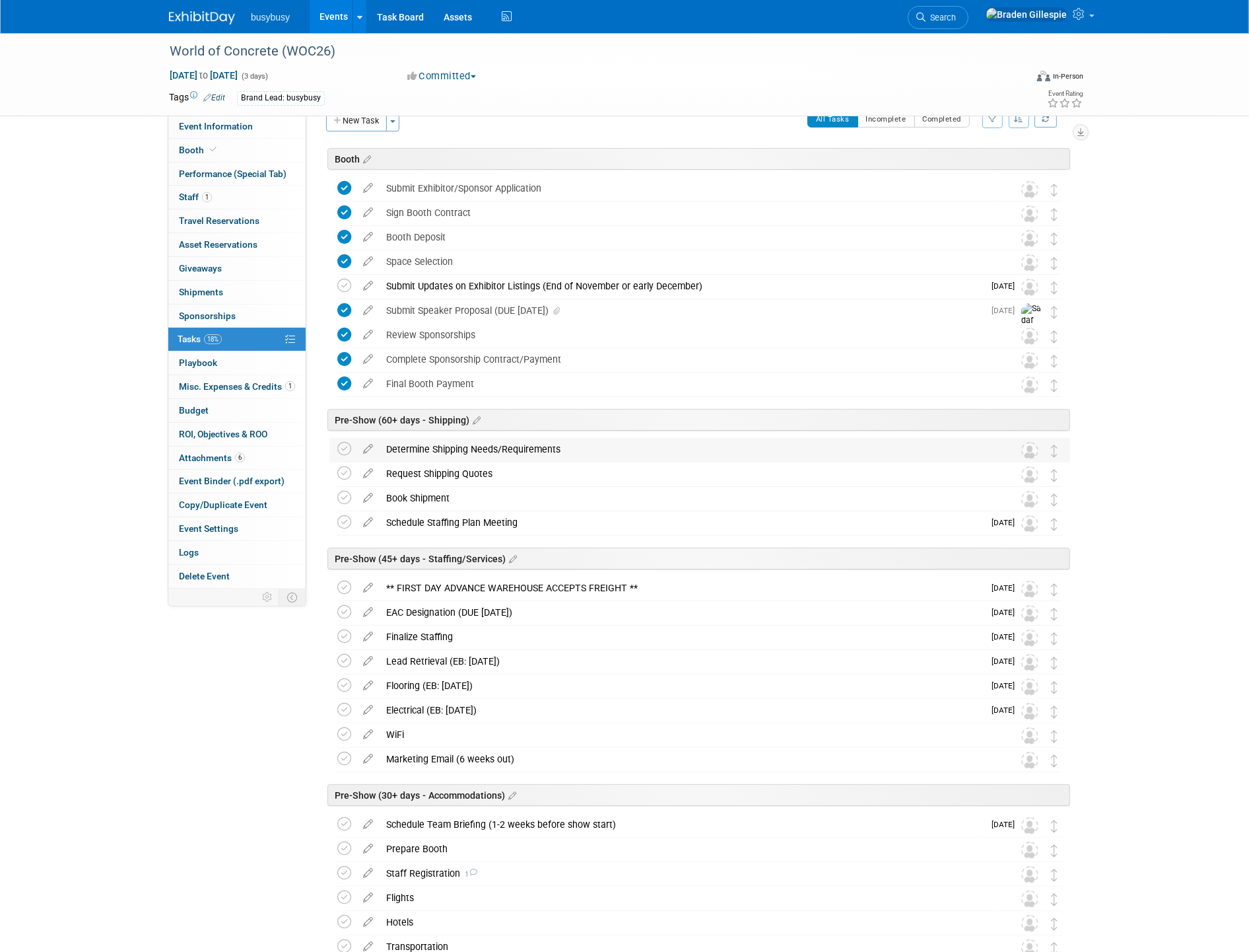
scroll to position [0, 0]
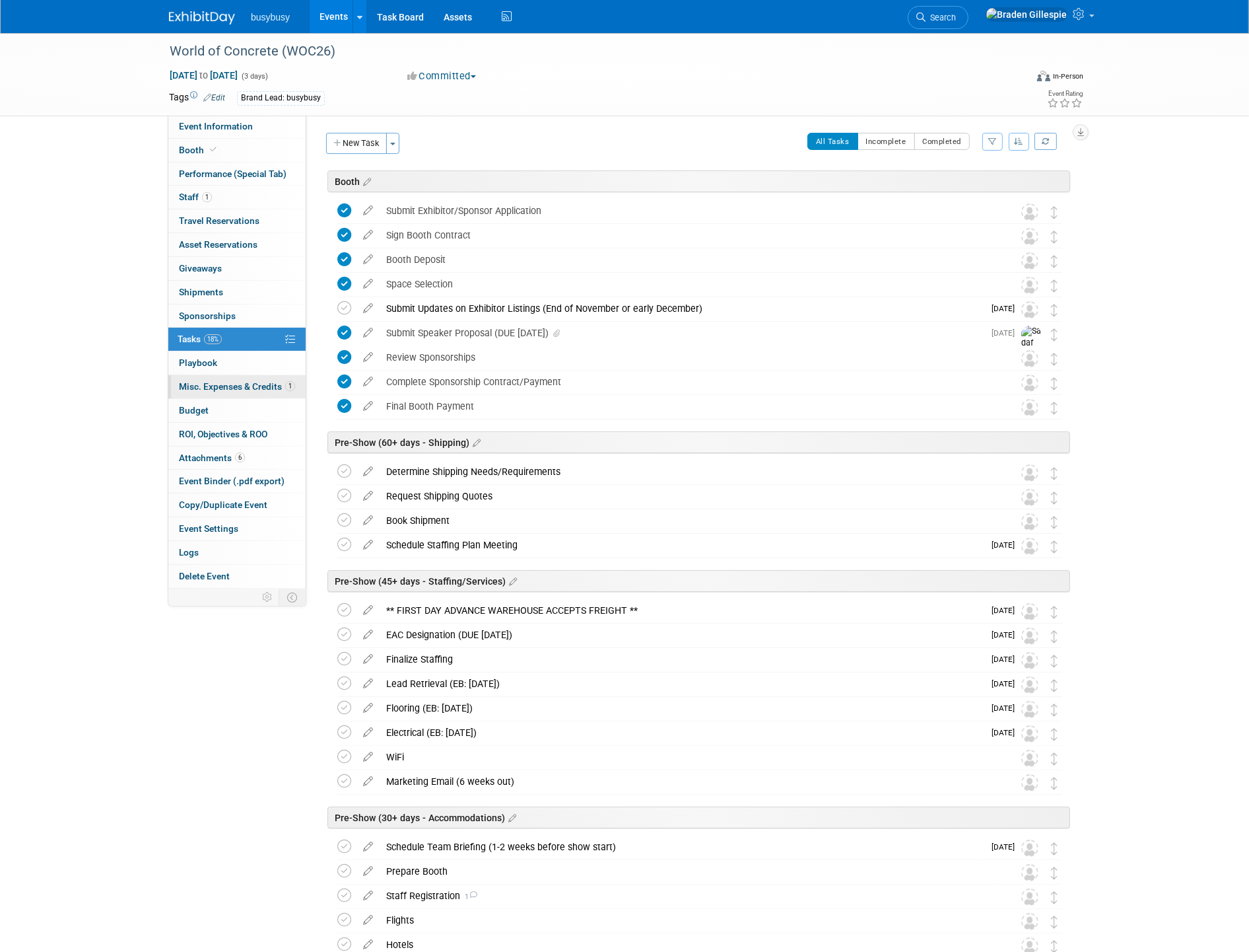
click at [260, 390] on span "Misc. Expenses & Credits 1" at bounding box center [237, 386] width 117 height 11
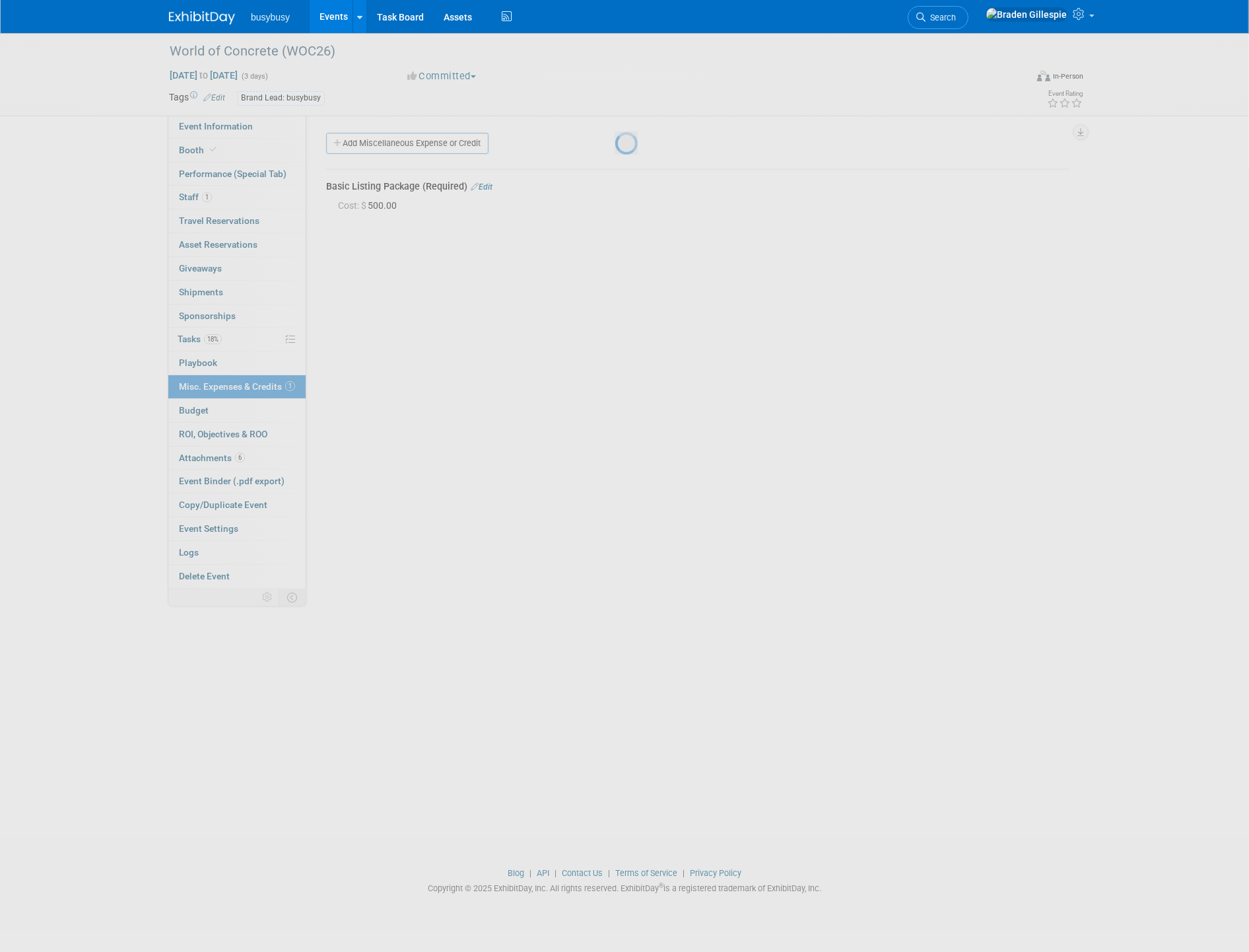
click at [616, 471] on div at bounding box center [624, 476] width 19 height 952
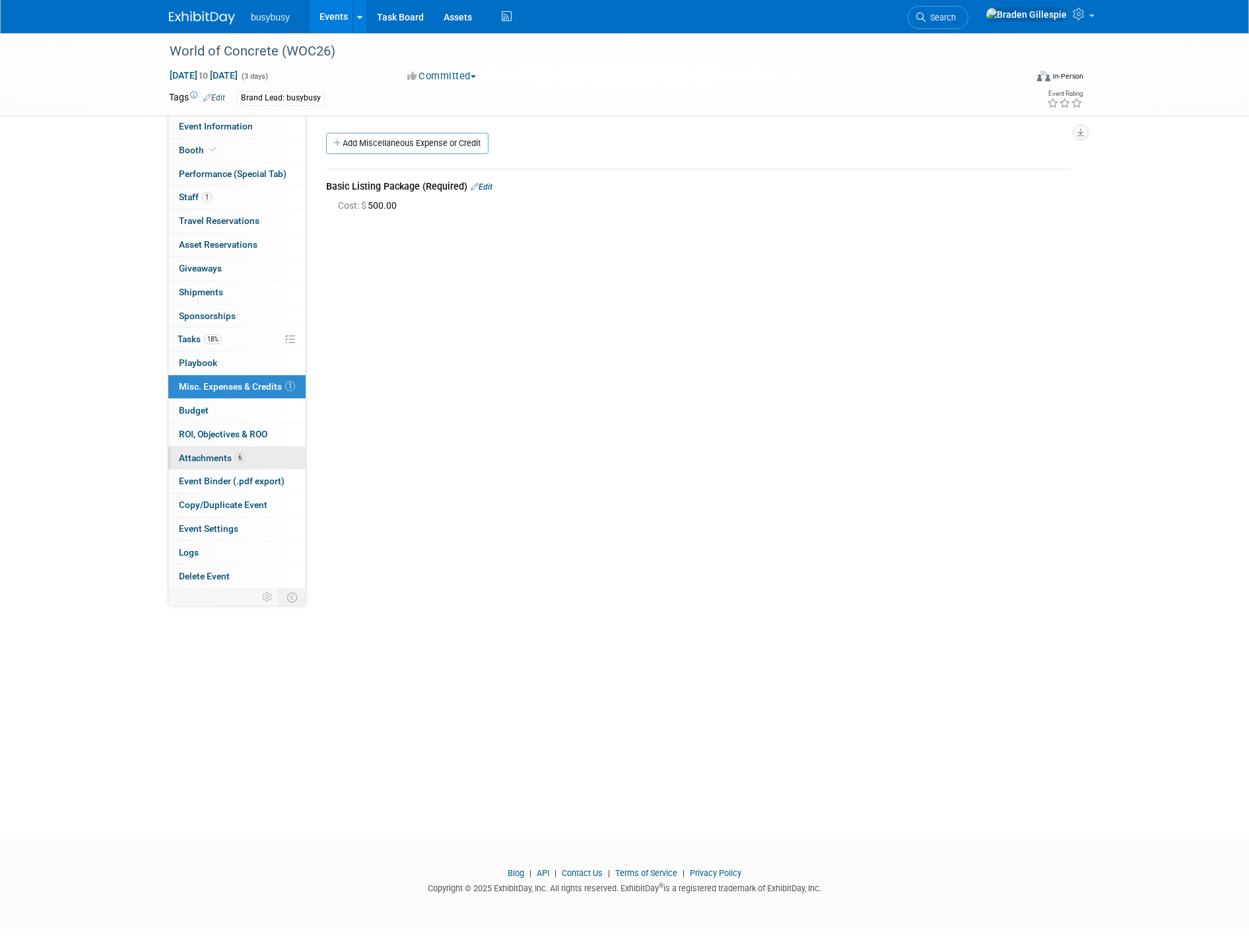
click at [224, 458] on span "Attachments 6" at bounding box center [212, 457] width 66 height 11
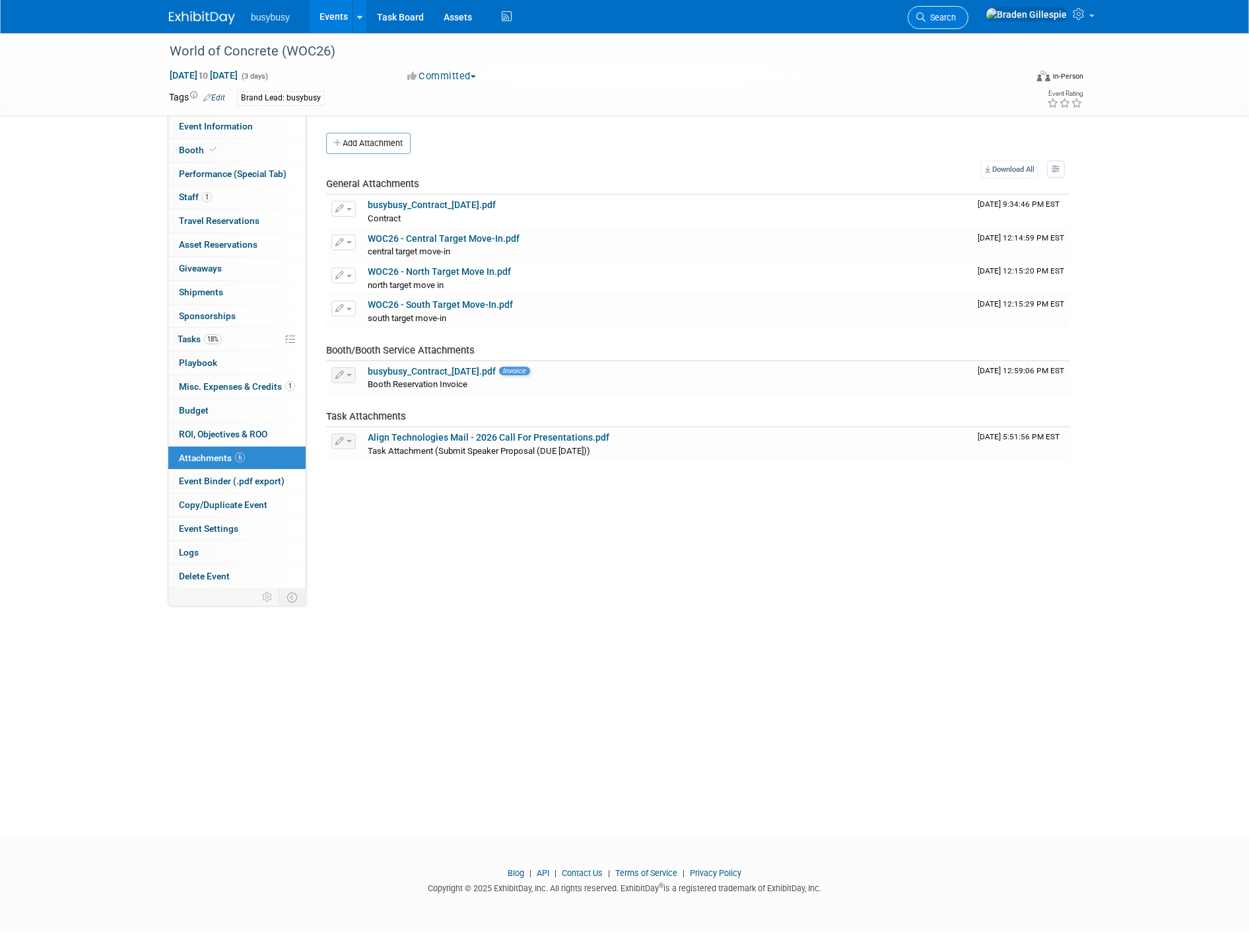
click at [969, 24] on link "Search" at bounding box center [938, 18] width 61 height 24
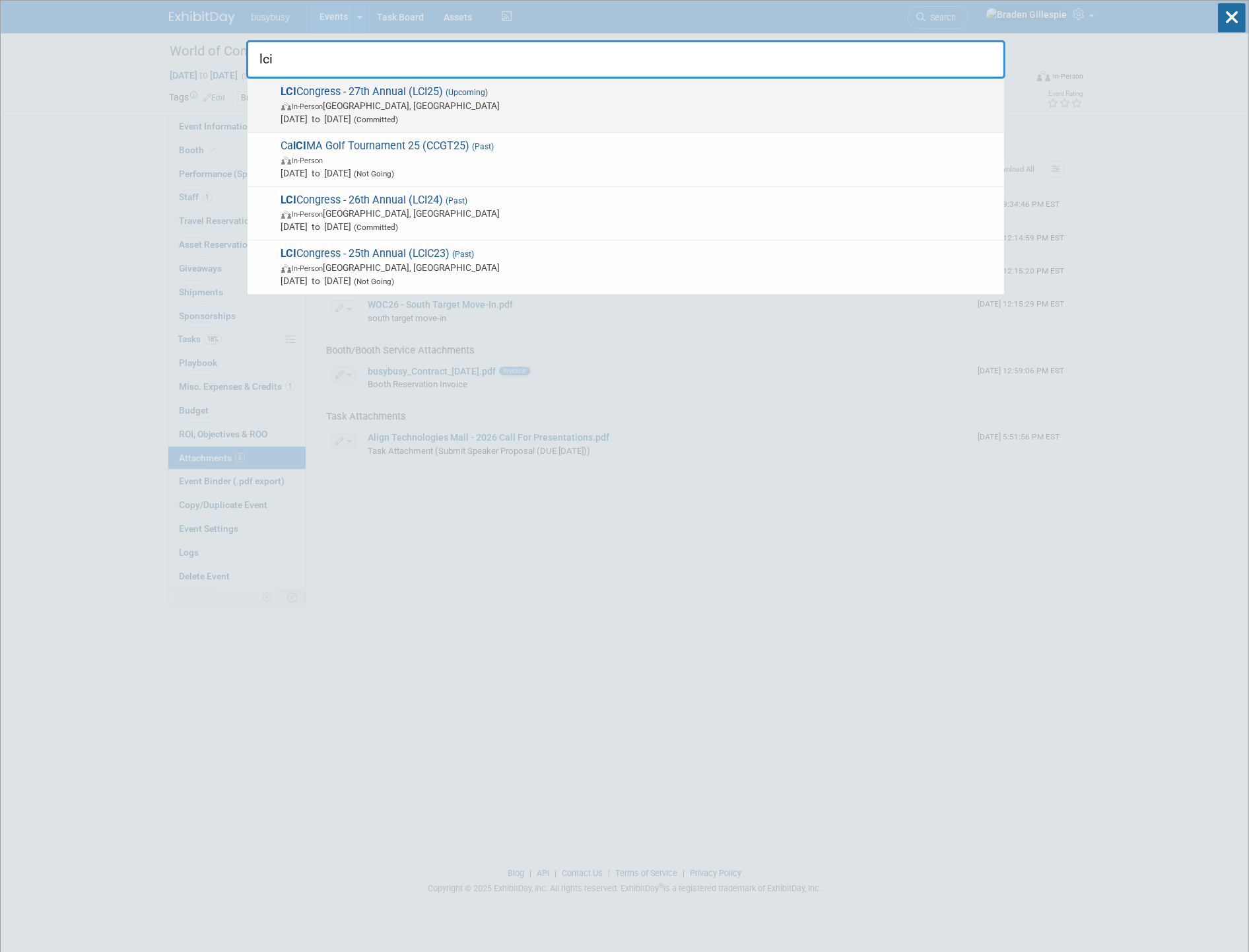
type input "lci"
click at [887, 93] on span "LCI Congress - 27th Annual (LCI25) (Upcoming) In-Person Arlington, TX Oct 21, 2…" at bounding box center [637, 105] width 721 height 40
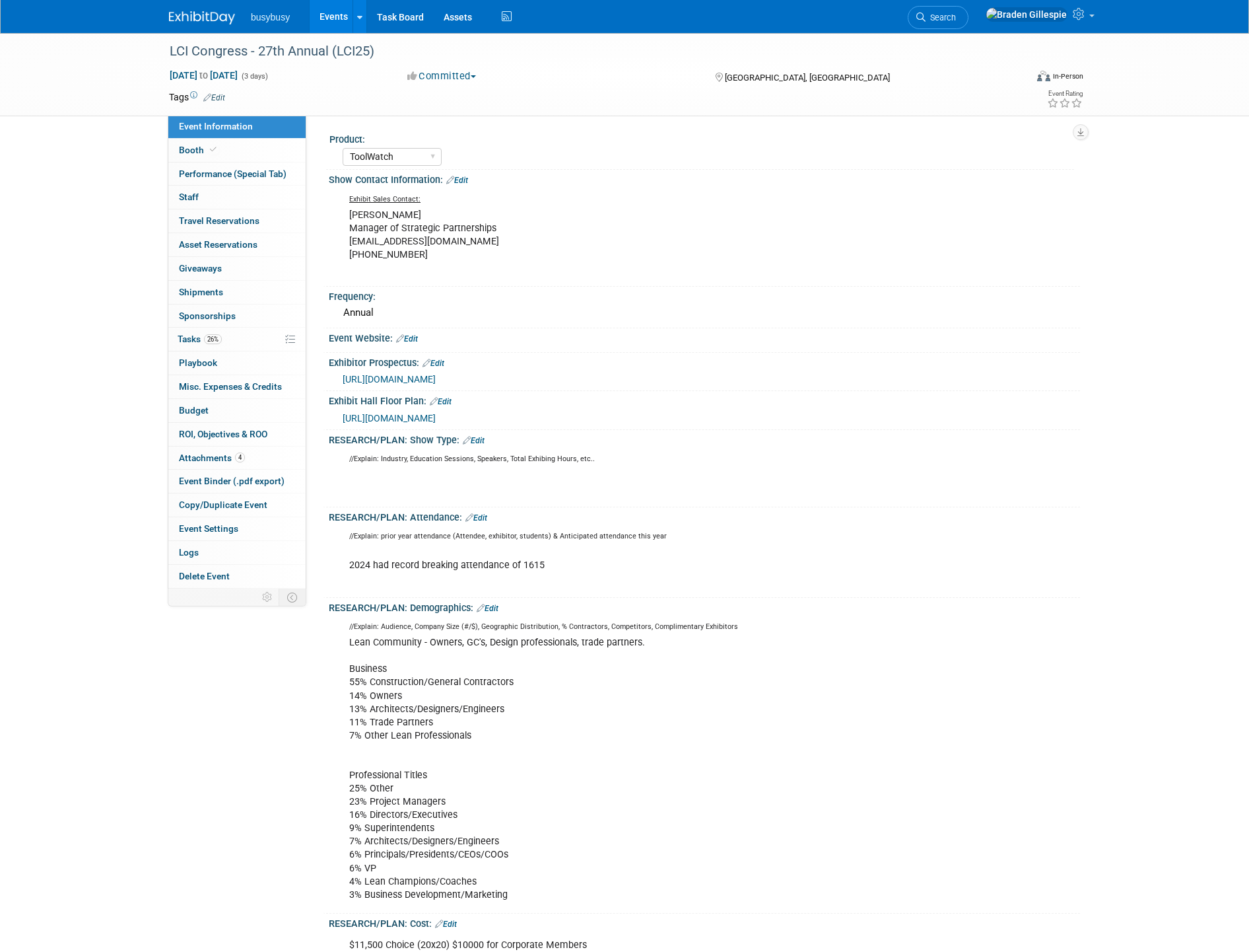
select select "ToolWatch"
select select "Yes"
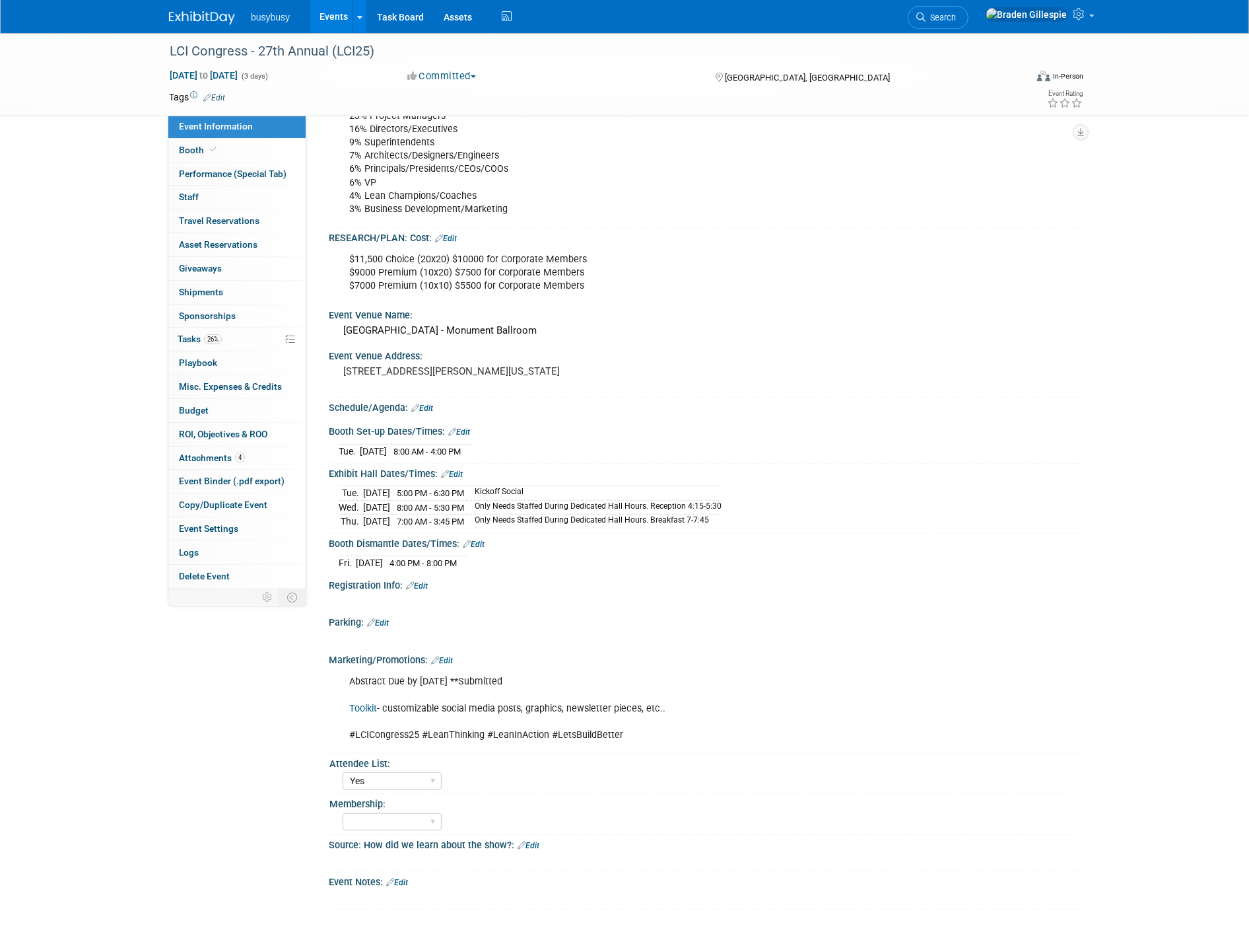
scroll to position [661, 0]
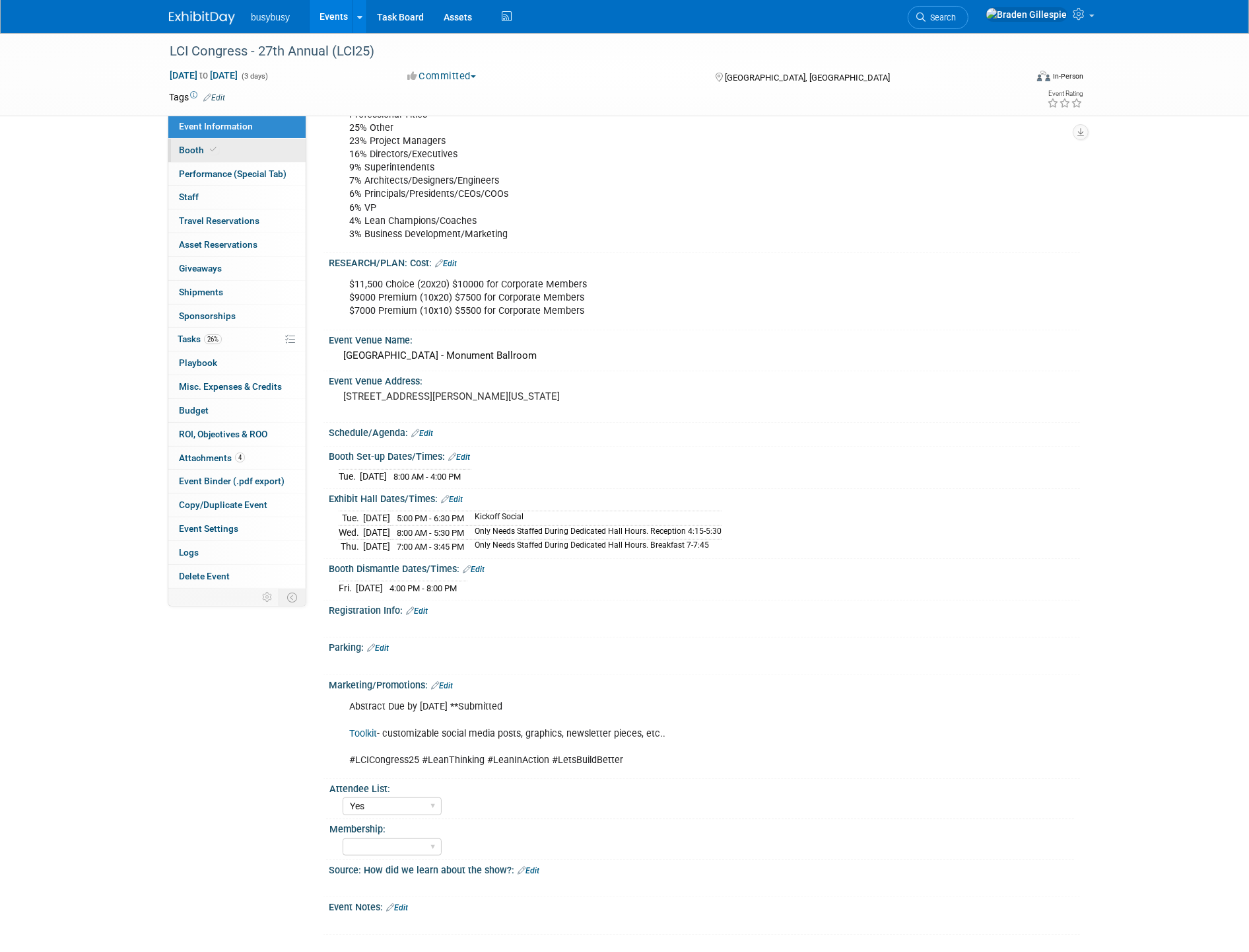
click at [219, 156] on link "Booth" at bounding box center [237, 150] width 137 height 24
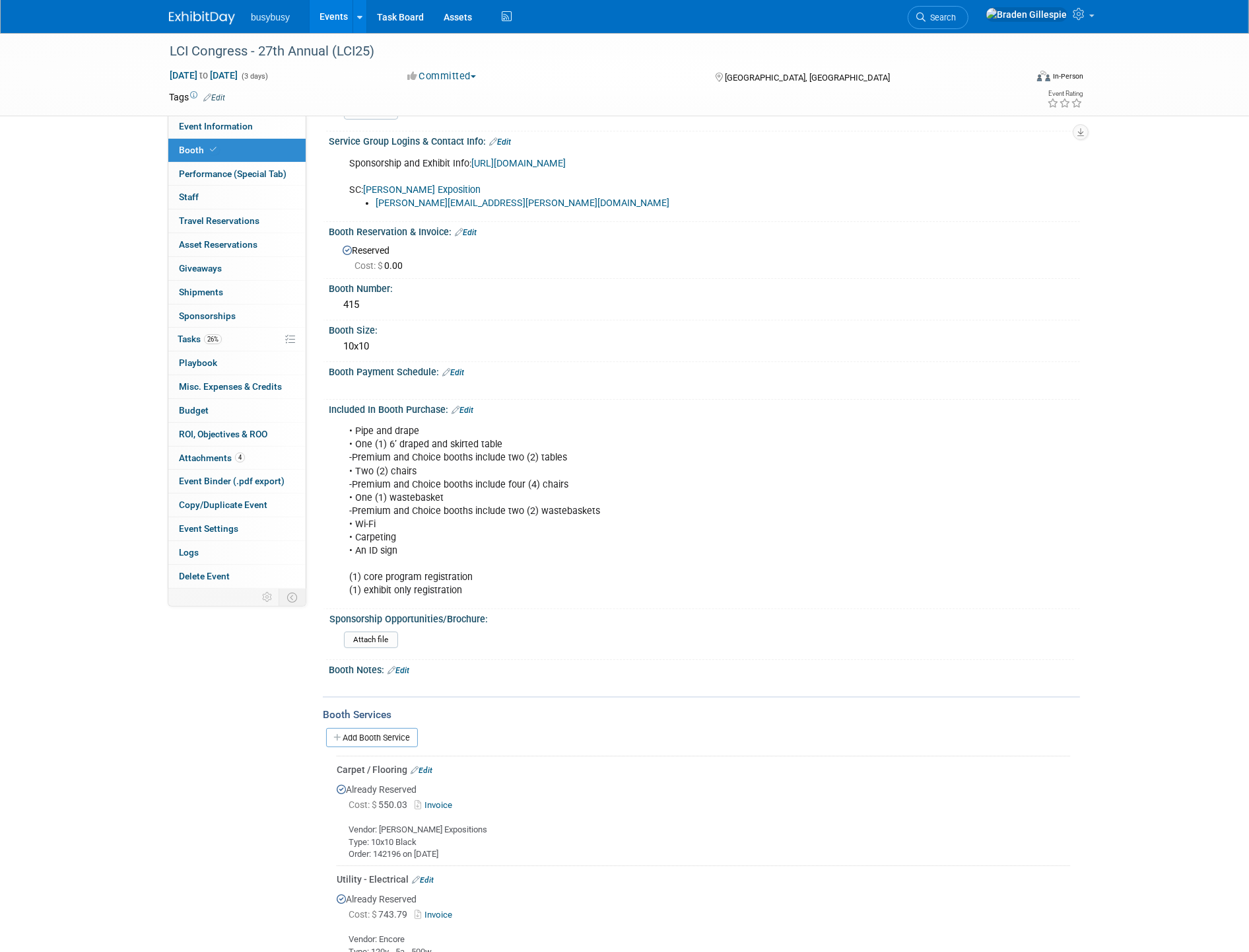
scroll to position [360, 0]
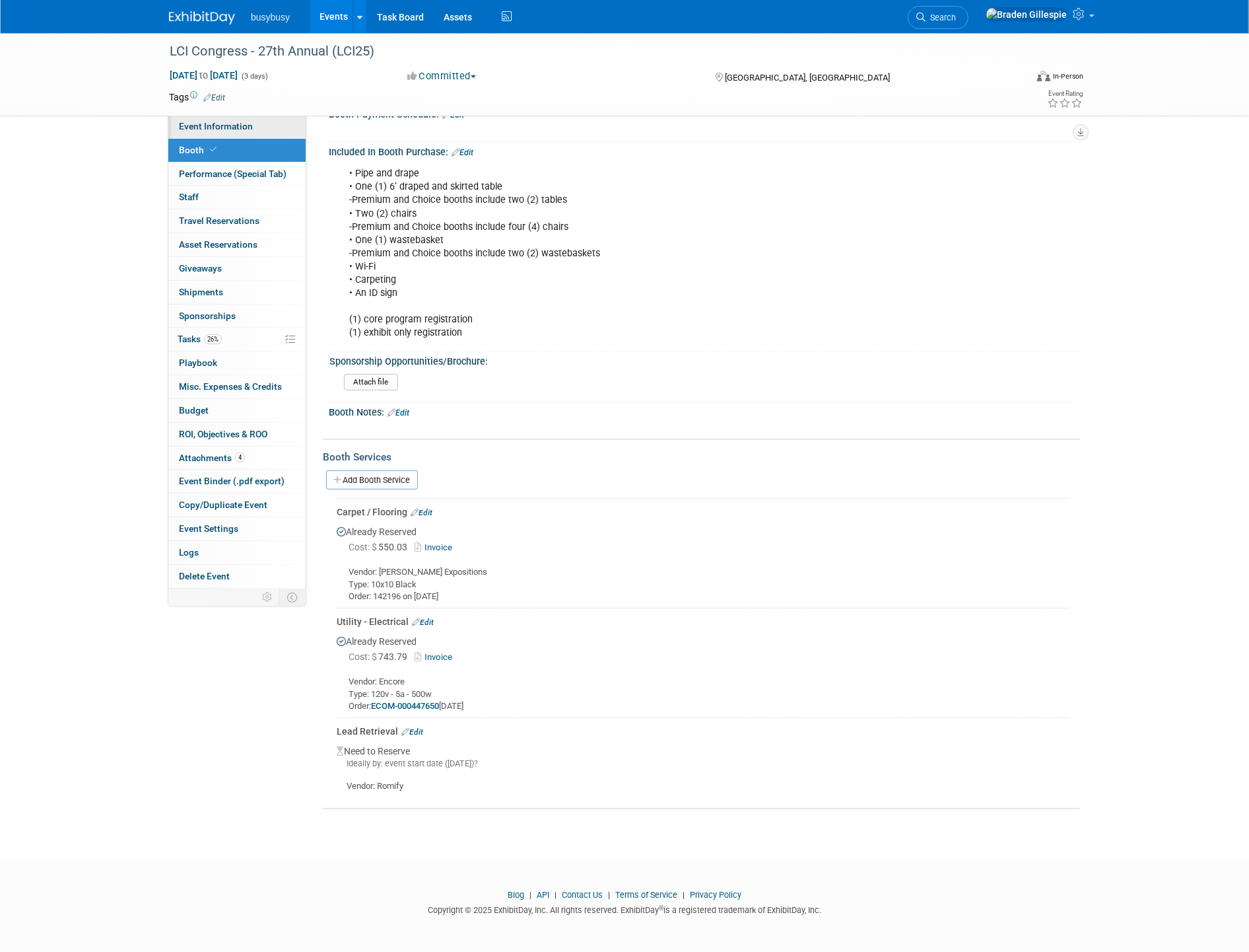
click at [255, 124] on link "Event Information" at bounding box center [237, 126] width 137 height 24
select select "ToolWatch"
select select "Yes"
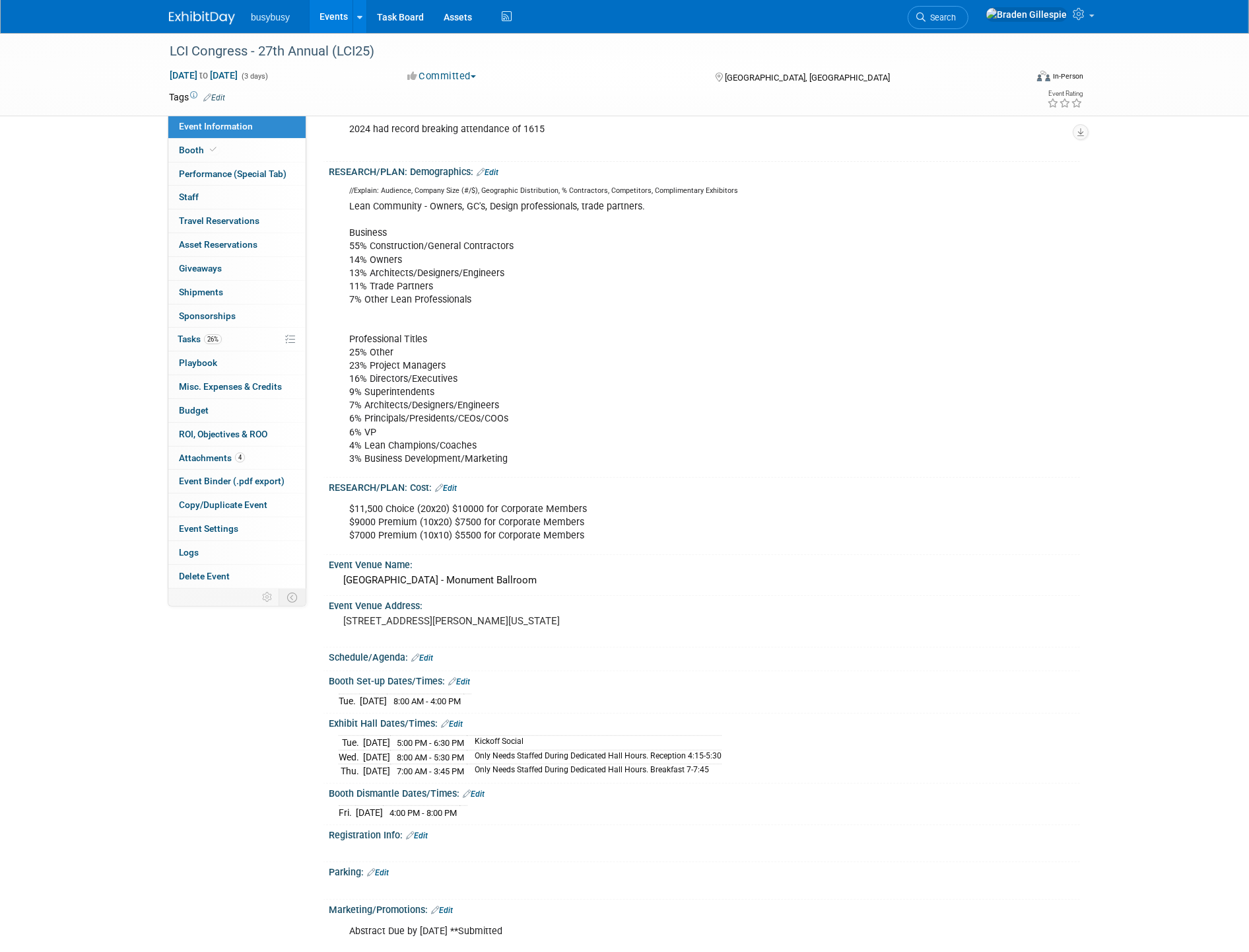
scroll to position [440, 0]
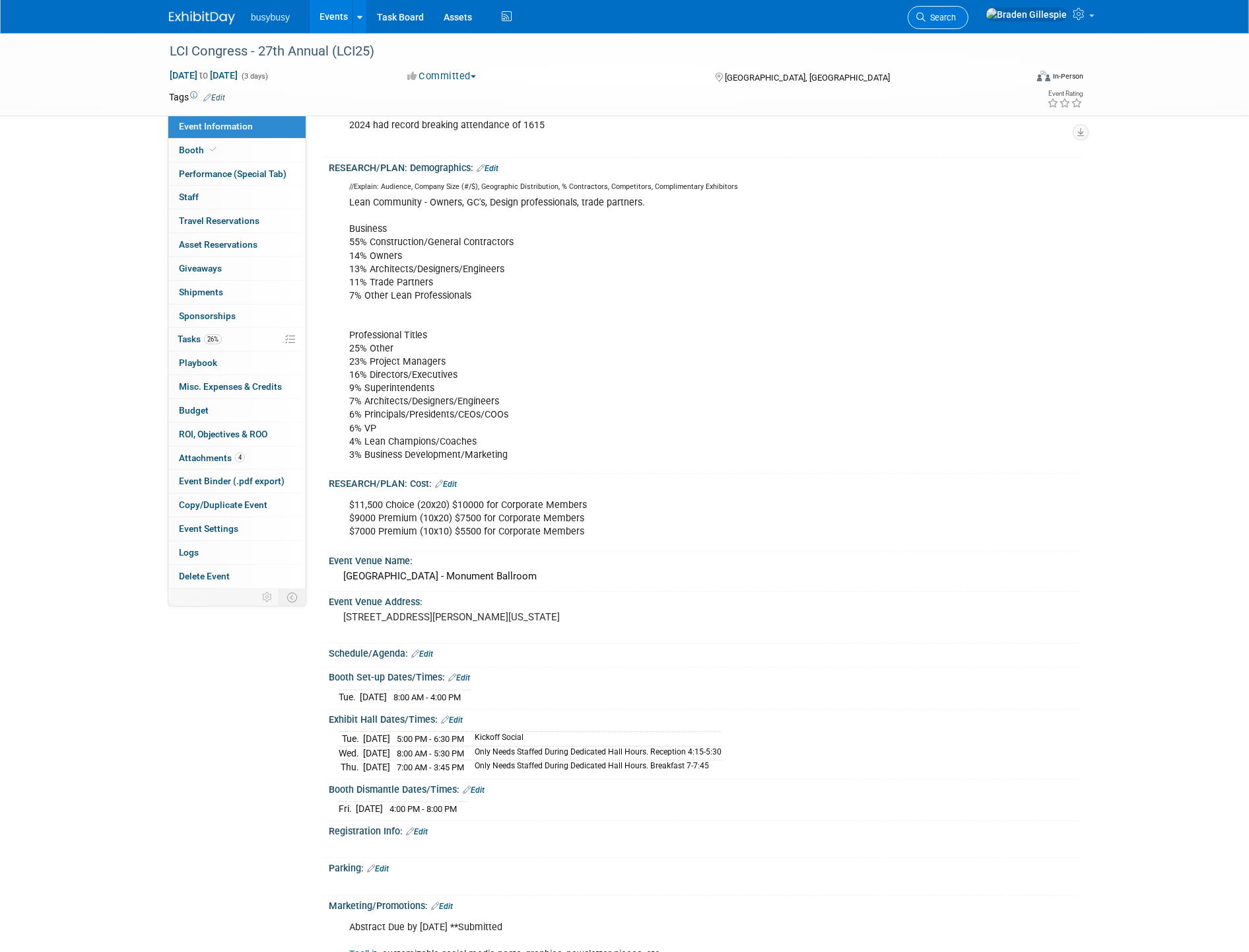
click at [956, 13] on span "Search" at bounding box center [940, 18] width 30 height 10
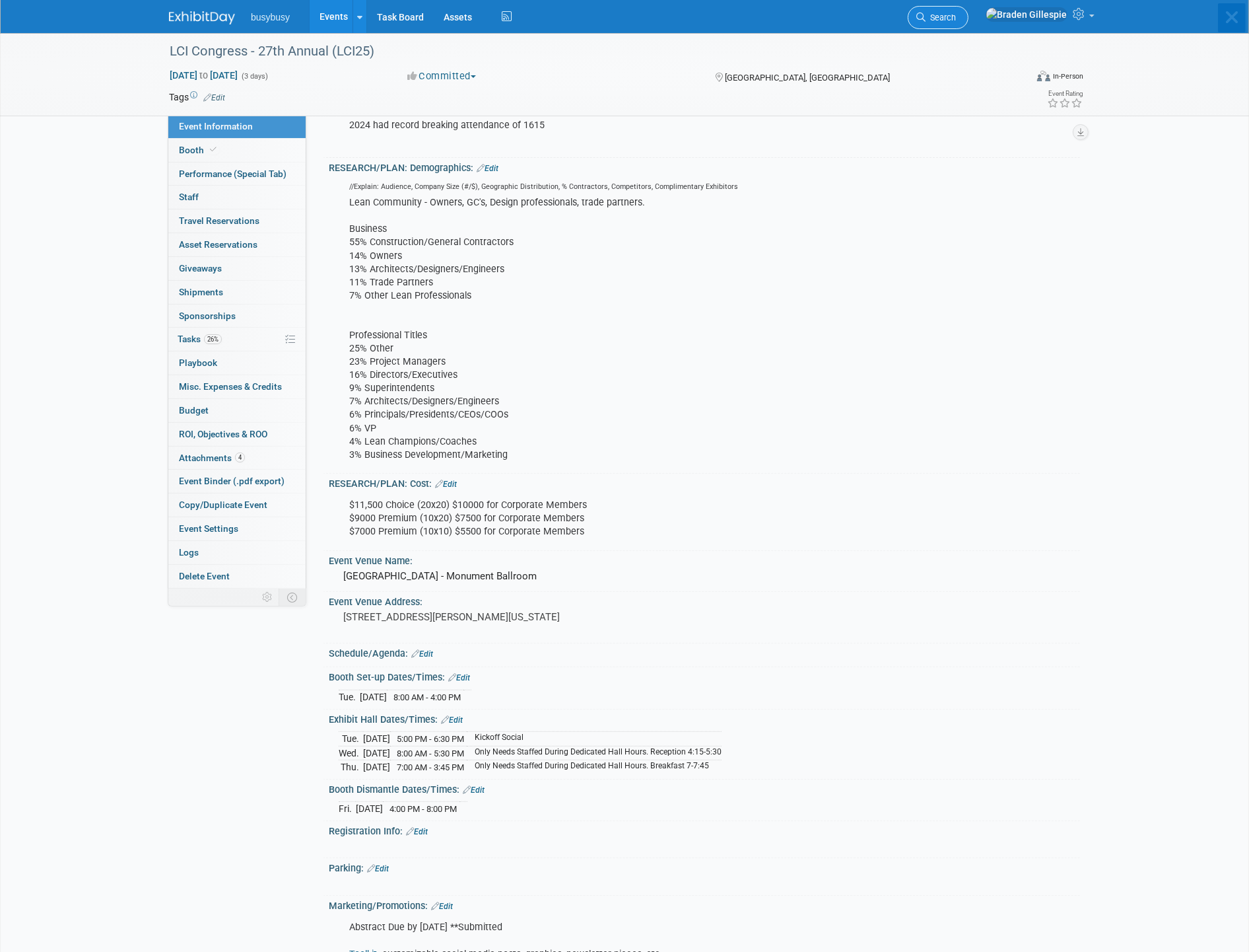
scroll to position [0, 0]
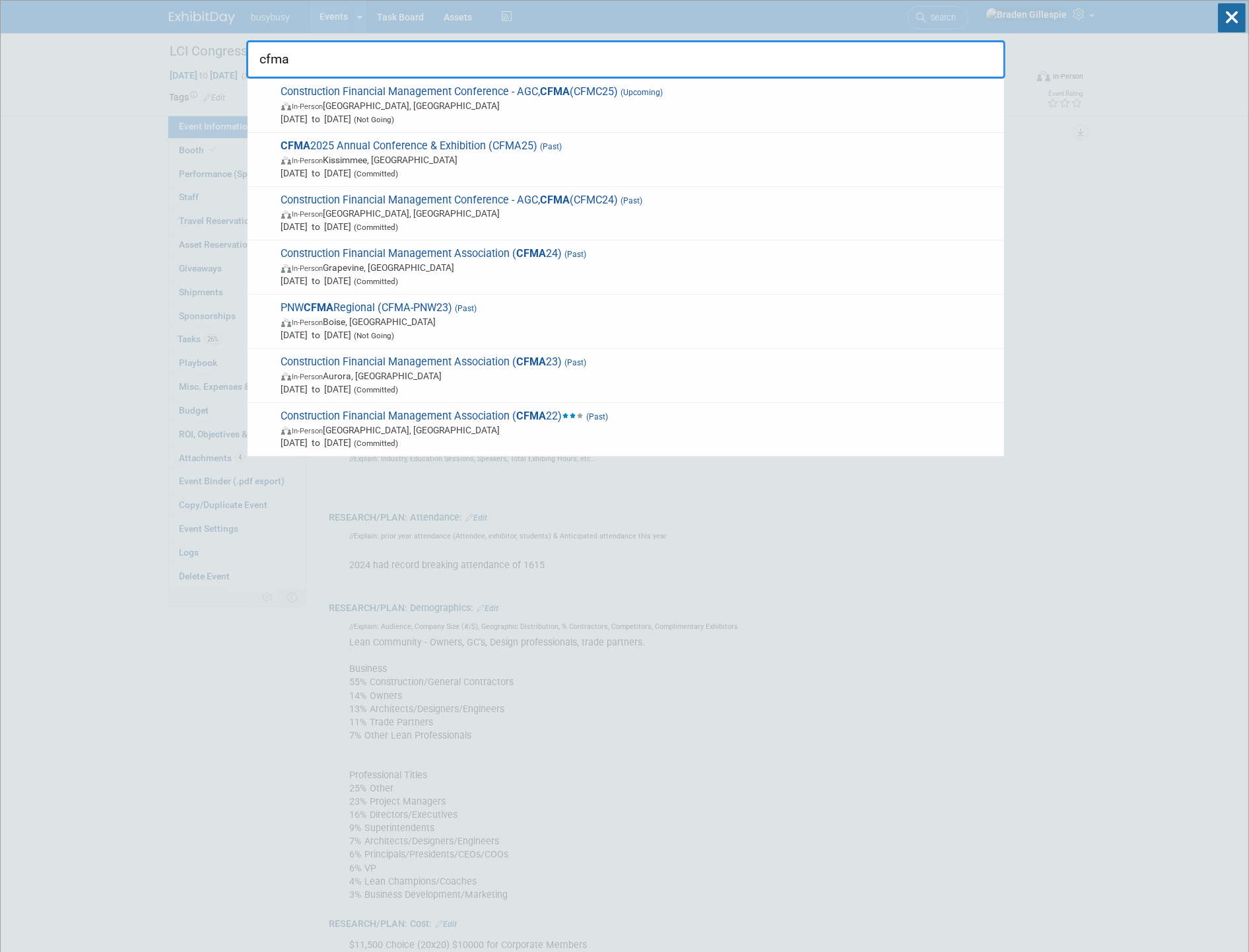
type input "cfma"
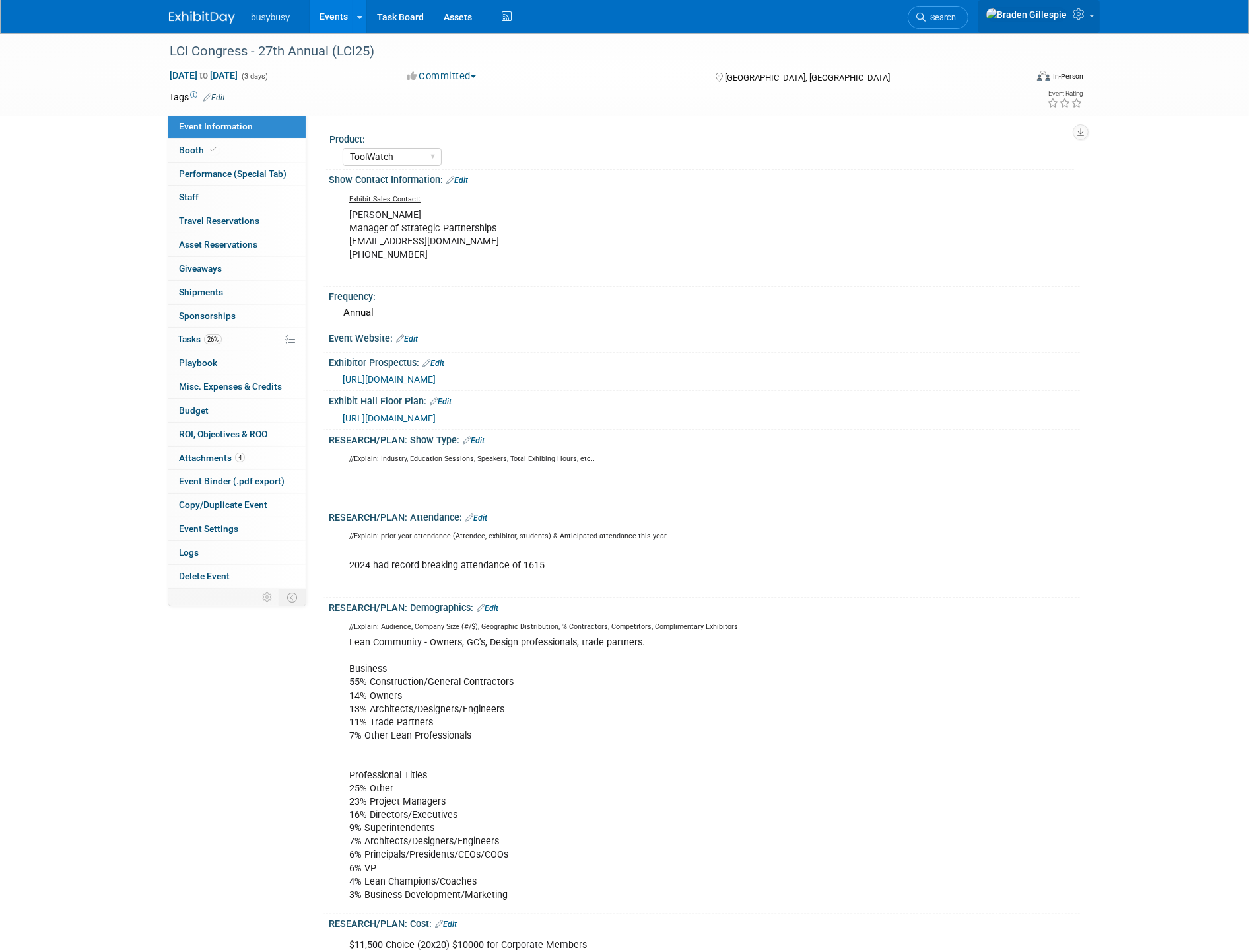
click at [1081, 20] on icon at bounding box center [1080, 14] width 15 height 12
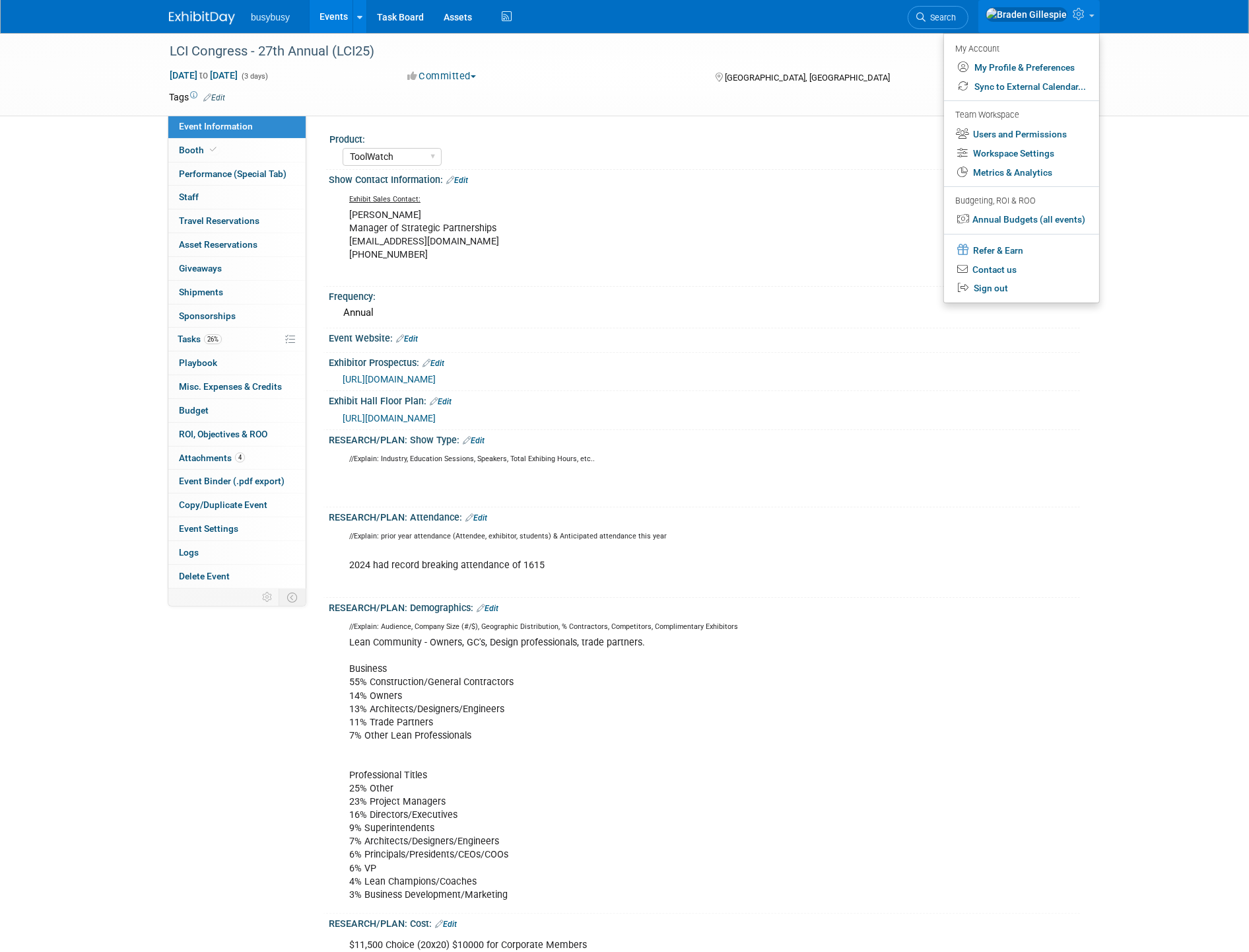
click at [956, 17] on span "Search" at bounding box center [940, 18] width 30 height 10
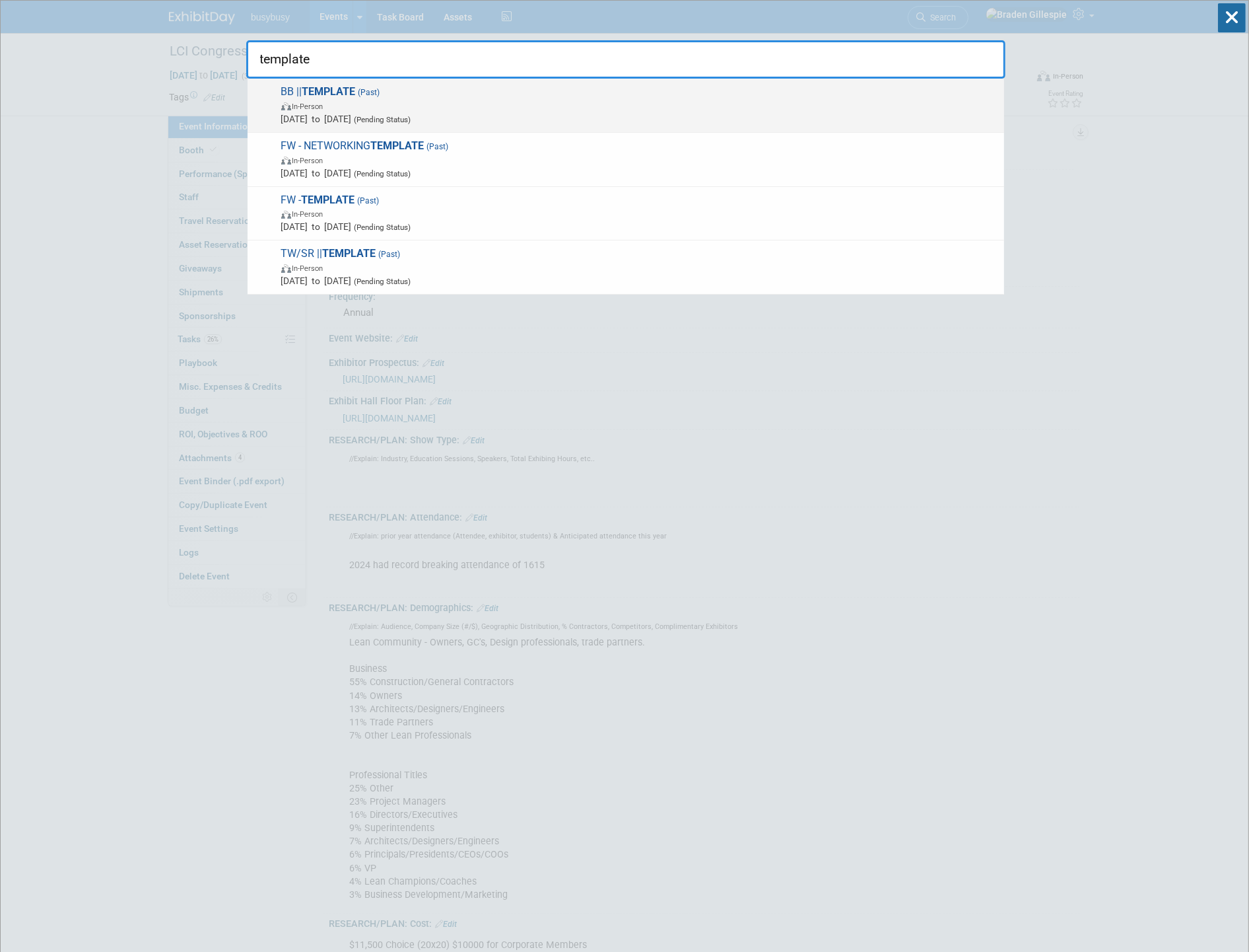
type input "template"
click at [511, 88] on span "BB || TEMPLATE (Past) In-Person [DATE] to [DATE] (Pending Status)" at bounding box center [637, 105] width 721 height 40
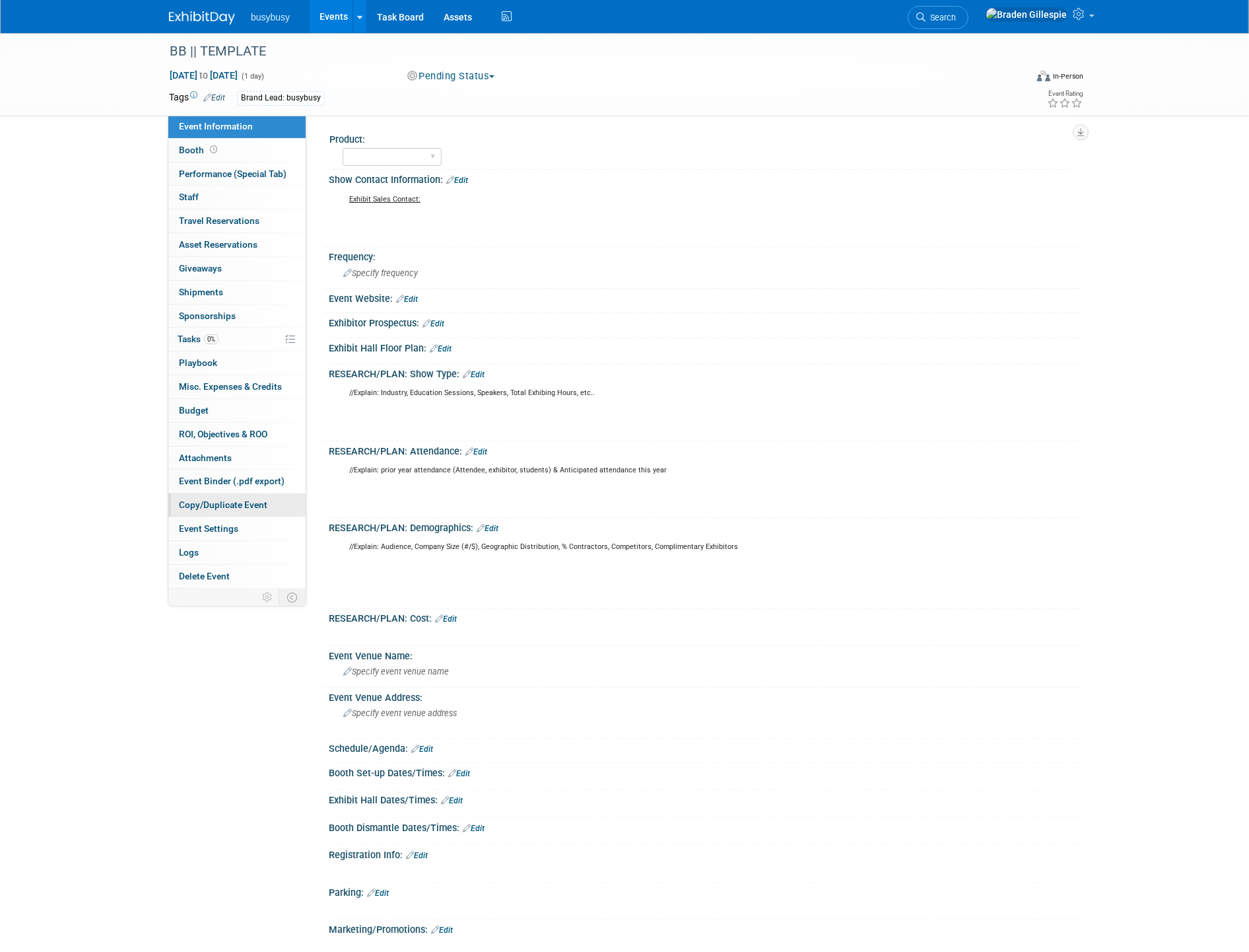
click at [245, 510] on span "Copy/Duplicate Event" at bounding box center [224, 504] width 88 height 11
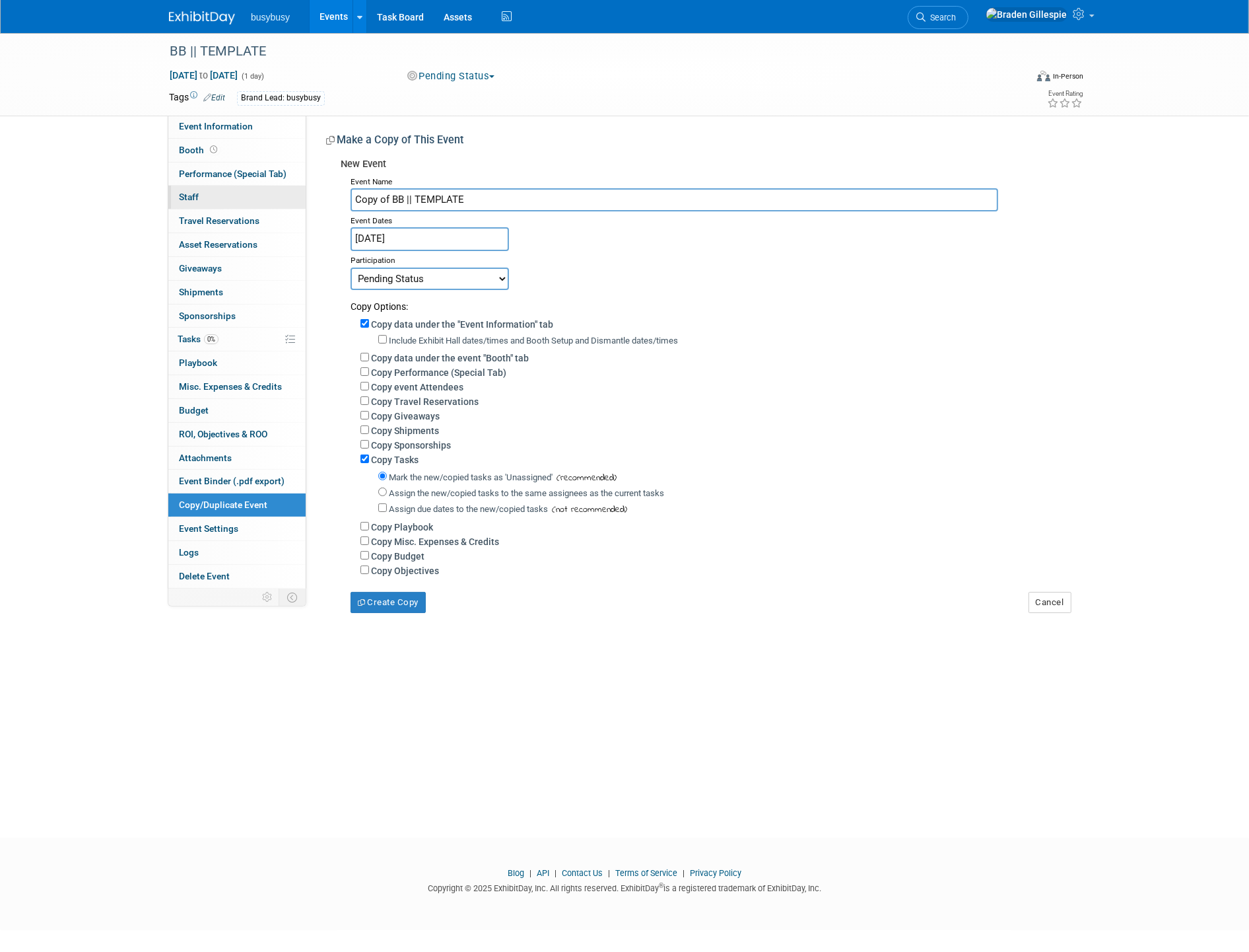
drag, startPoint x: 391, startPoint y: 195, endPoint x: 244, endPoint y: 194, distance: 147.0
click at [244, 194] on div "Event Information Event Info Booth Booth Performance (Special Tab) Performance …" at bounding box center [624, 323] width 931 height 579
drag, startPoint x: 443, startPoint y: 200, endPoint x: 279, endPoint y: 194, distance: 164.1
click at [279, 194] on div "Event Information Event Info Booth Booth Performance (Special Tab) Performance …" at bounding box center [624, 323] width 931 height 579
click at [436, 201] on input "BB || TEMPLATE" at bounding box center [674, 200] width 648 height 24
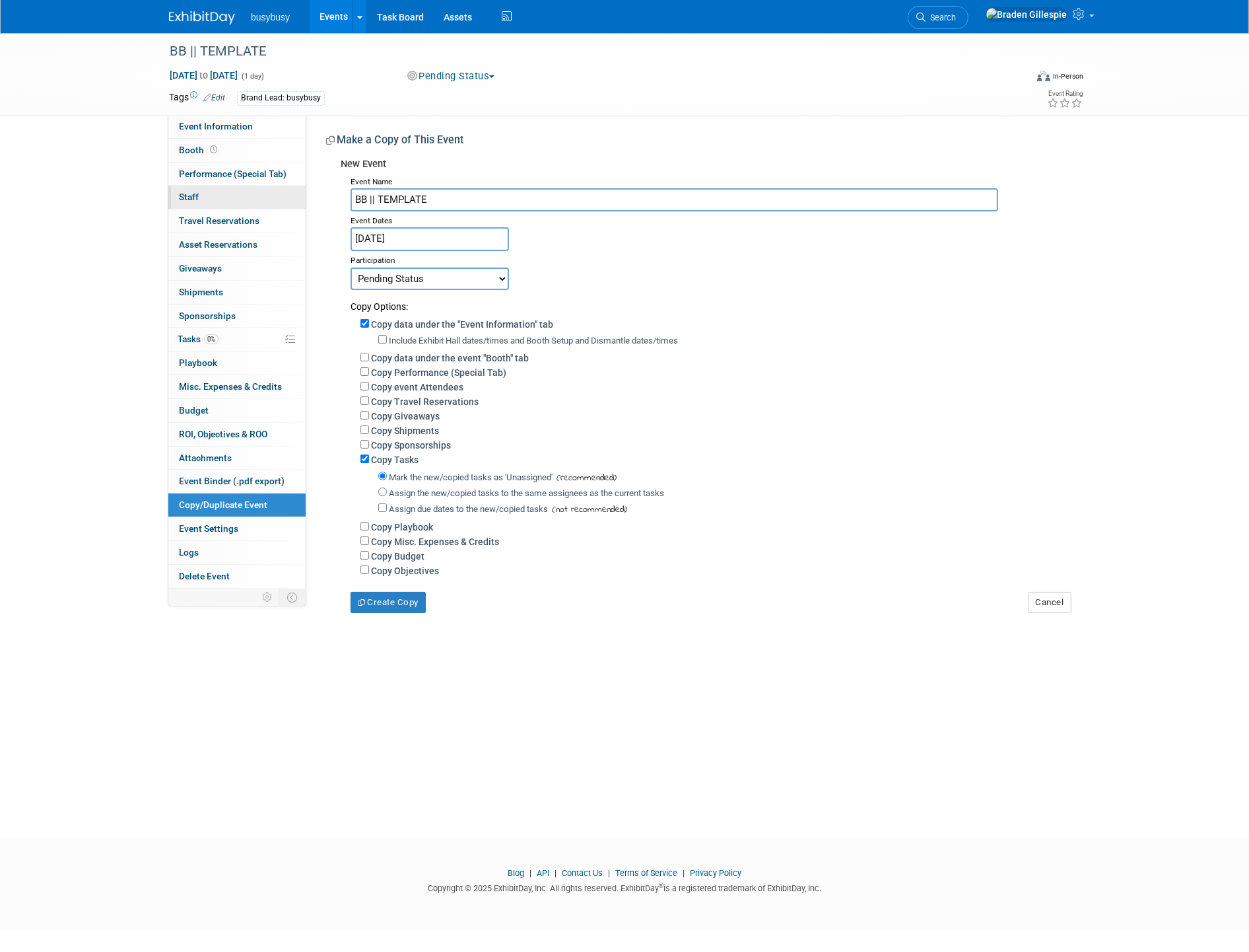
drag, startPoint x: 448, startPoint y: 199, endPoint x: 225, endPoint y: 201, distance: 223.0
click at [225, 201] on div "Event Information Event Info Booth Booth Performance (Special Tab) Performance …" at bounding box center [624, 323] width 931 height 579
paste input "CFMA 2025 Annual Conference & Exhibition (CFMA25)"
click at [406, 199] on input "CFMA 2025 Annual Conference & Exhibition (CFMA25)" at bounding box center [674, 200] width 648 height 24
click at [588, 199] on input "CFMA 2026 Annual Conference & Exhibition (CFMA25)" at bounding box center [674, 200] width 648 height 24
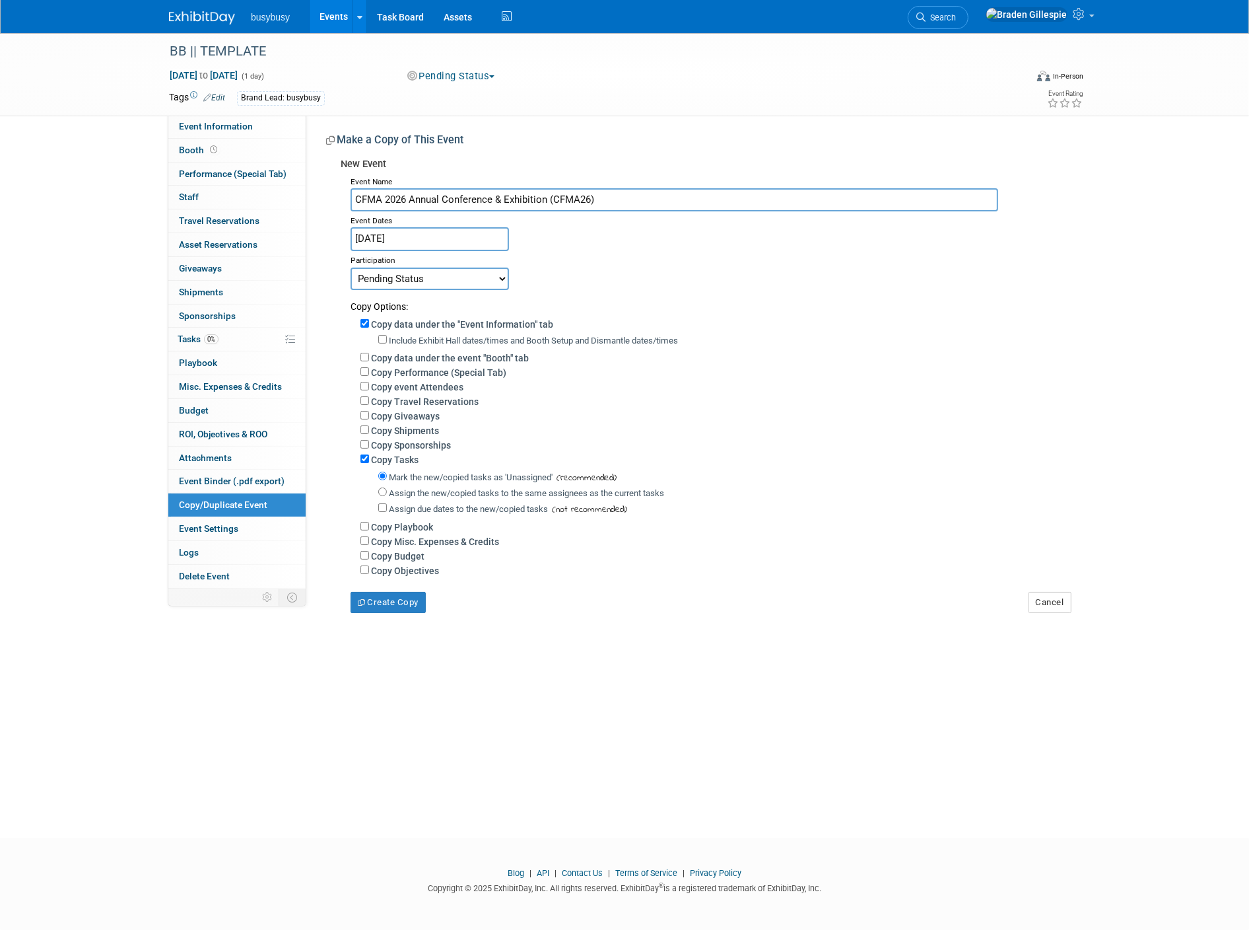
type input "CFMA 2026 Annual Conference & Exhibition (CFMA26)"
click at [450, 231] on input "[DATE]" at bounding box center [430, 239] width 159 height 24
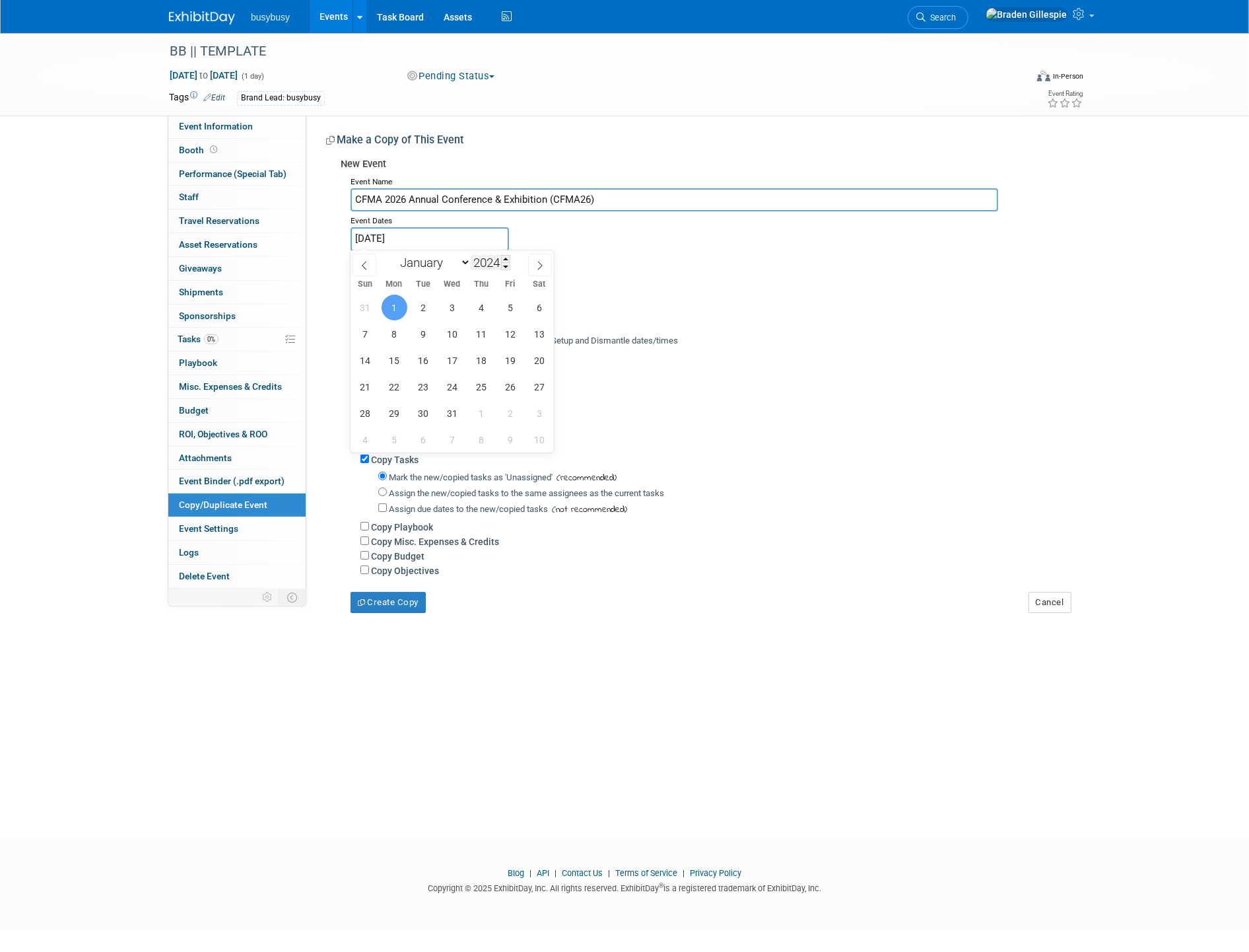
click at [500, 260] on input "2024" at bounding box center [490, 262] width 39 height 15
click at [503, 258] on span at bounding box center [505, 259] width 9 height 8
type input "2026"
click at [456, 256] on select "January February March April May June July August September October November De…" at bounding box center [432, 262] width 75 height 17
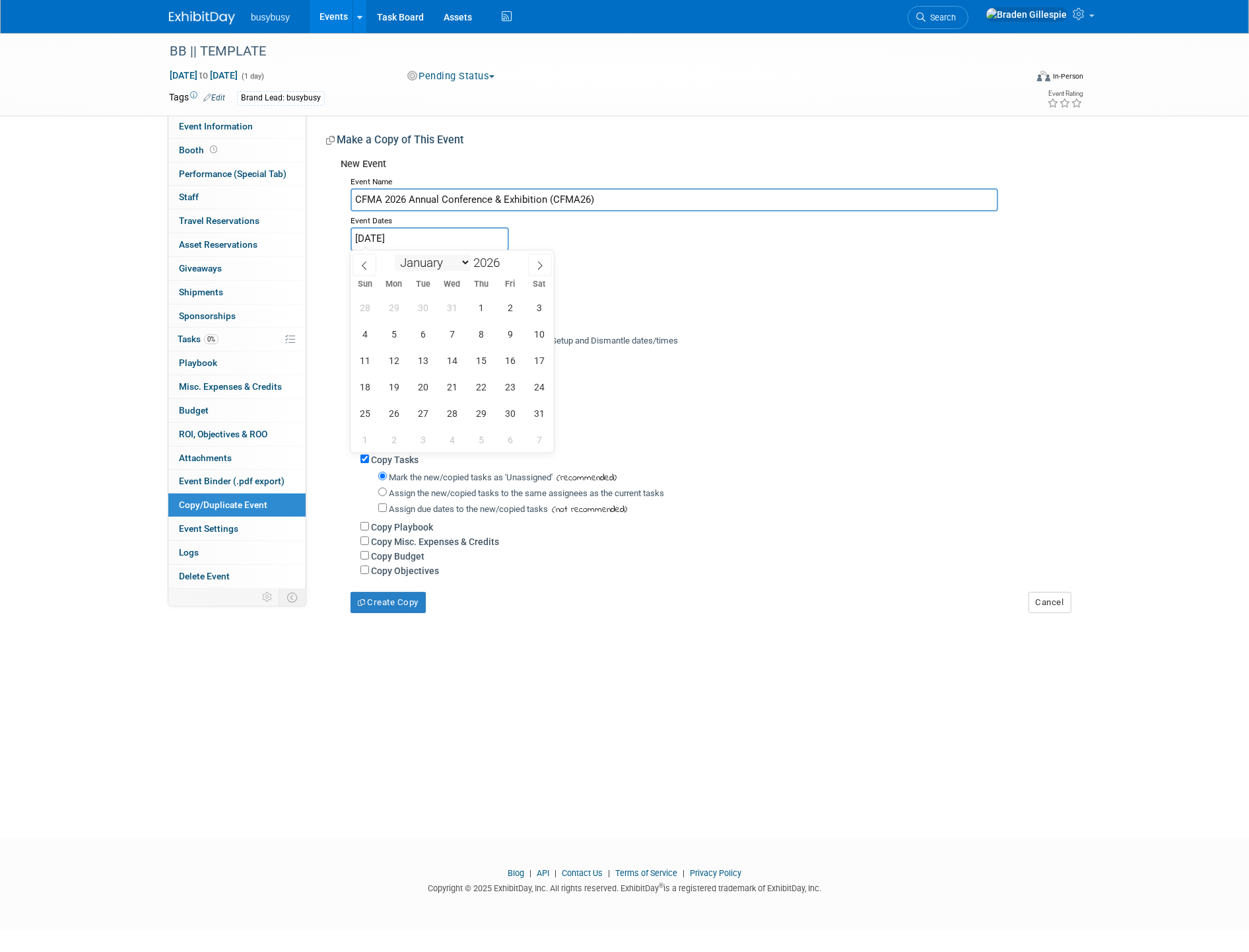
select select "4"
click at [395, 254] on select "January February March April May June July August September October November De…" at bounding box center [432, 262] width 75 height 17
click at [362, 437] on span "31" at bounding box center [366, 439] width 25 height 25
click at [425, 438] on span "2" at bounding box center [424, 439] width 25 height 25
type input "May 31, 2026 to Jun 2, 2026"
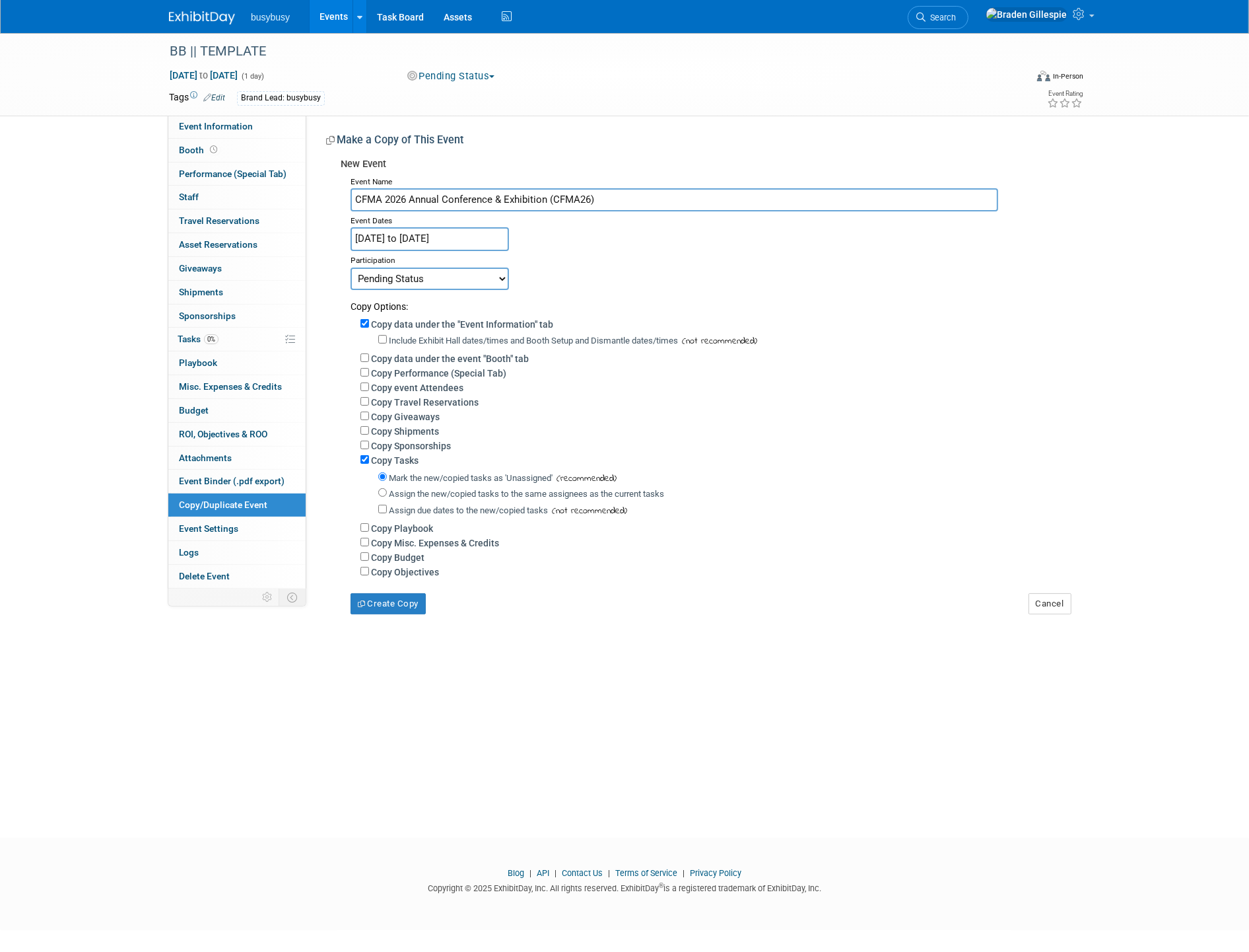
click at [415, 276] on select "Committed Considering Not Going Researching Want to Pending Status Requested to…" at bounding box center [430, 278] width 159 height 23
select select "102"
click at [351, 268] on select "Committed Considering Not Going Researching Want to Pending Status Requested to…" at bounding box center [430, 278] width 159 height 23
click at [398, 594] on button "Create Copy" at bounding box center [388, 604] width 75 height 22
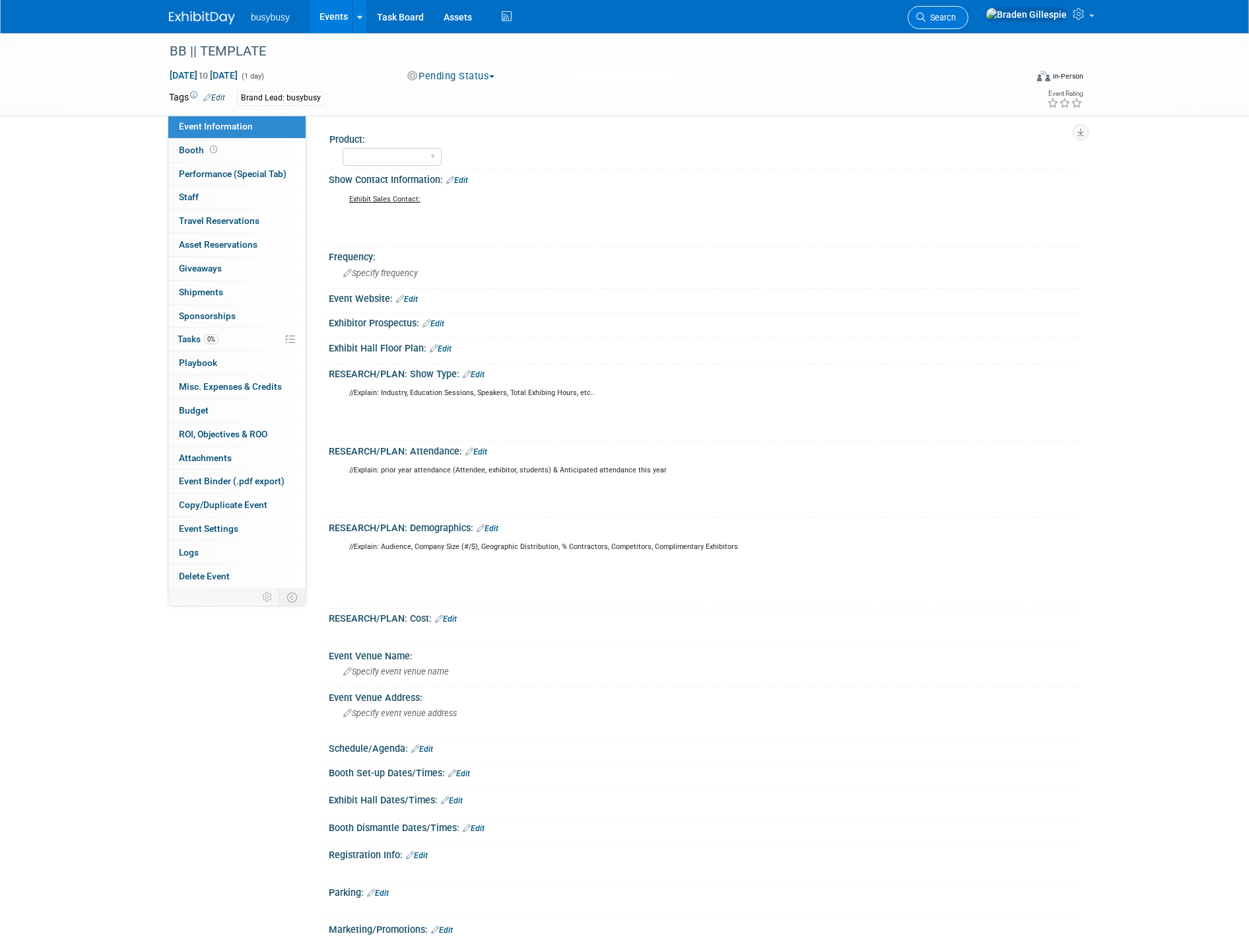
click at [956, 19] on span "Search" at bounding box center [940, 18] width 30 height 10
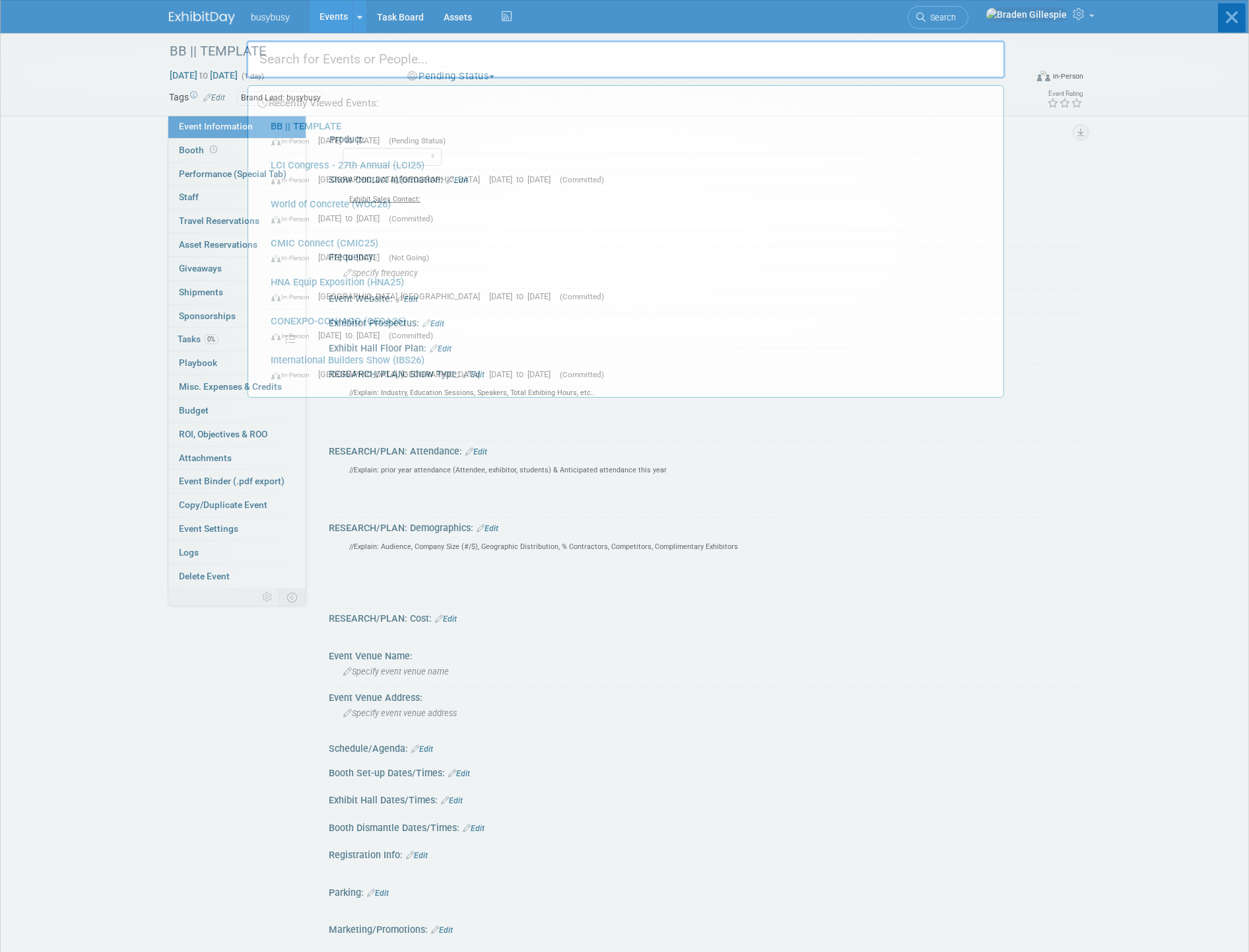
type input "f"
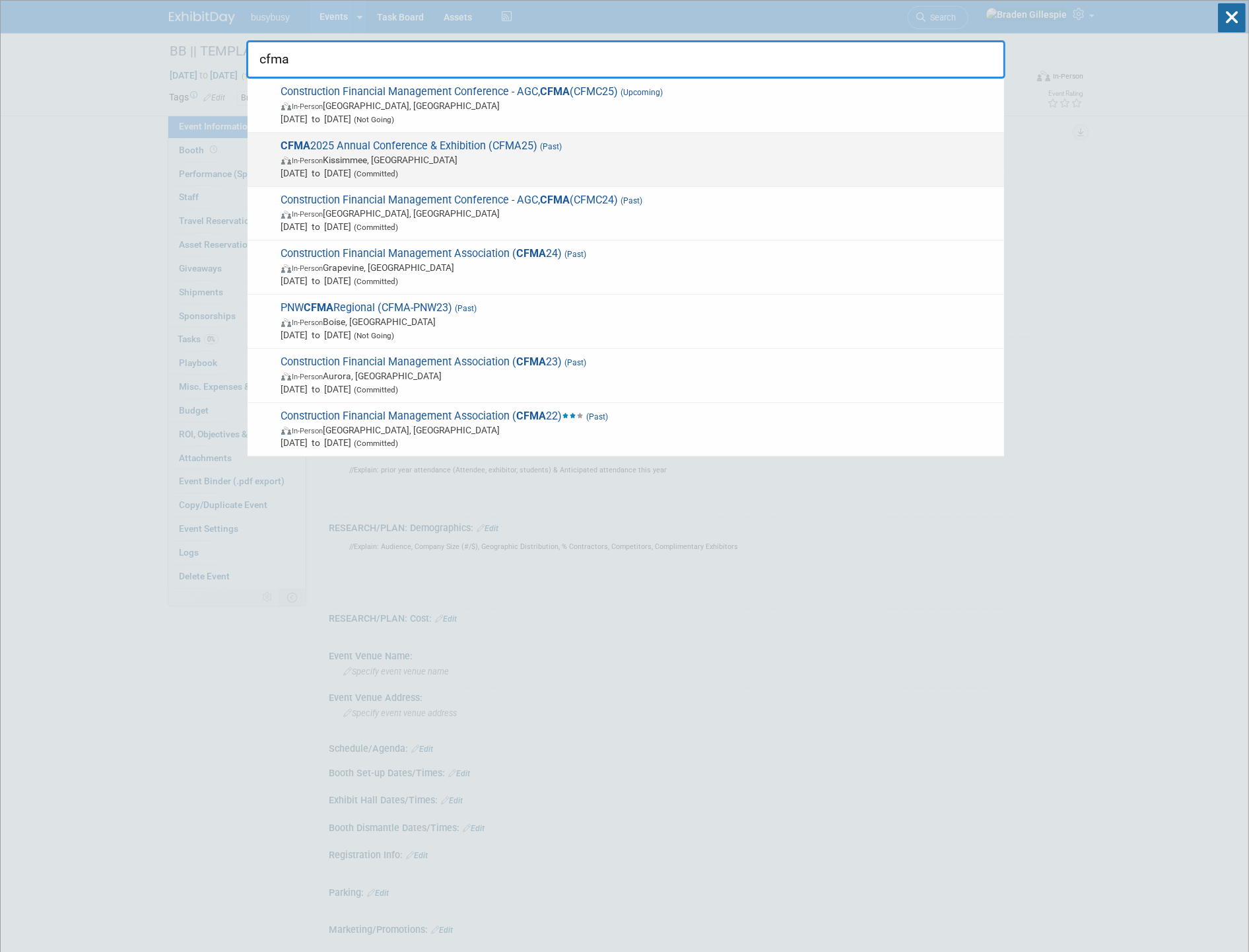
type input "cfma"
click at [398, 167] on span "[DATE] to [DATE] (Committed)" at bounding box center [639, 173] width 717 height 13
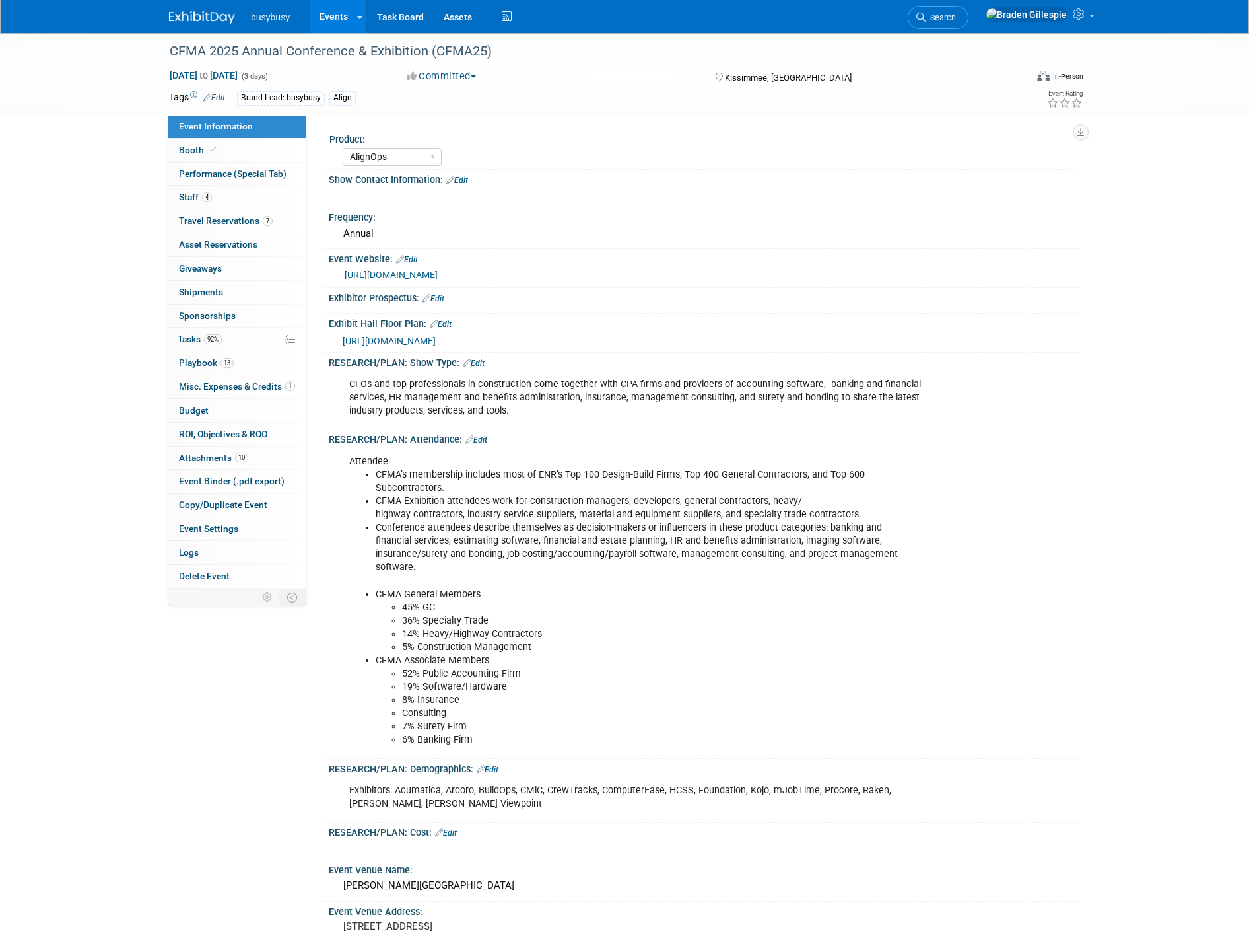
select select "AlignOps"
click at [346, 50] on div "CFMA 2025 Annual Conference & Exhibition (CFMA25)" at bounding box center [585, 51] width 841 height 24
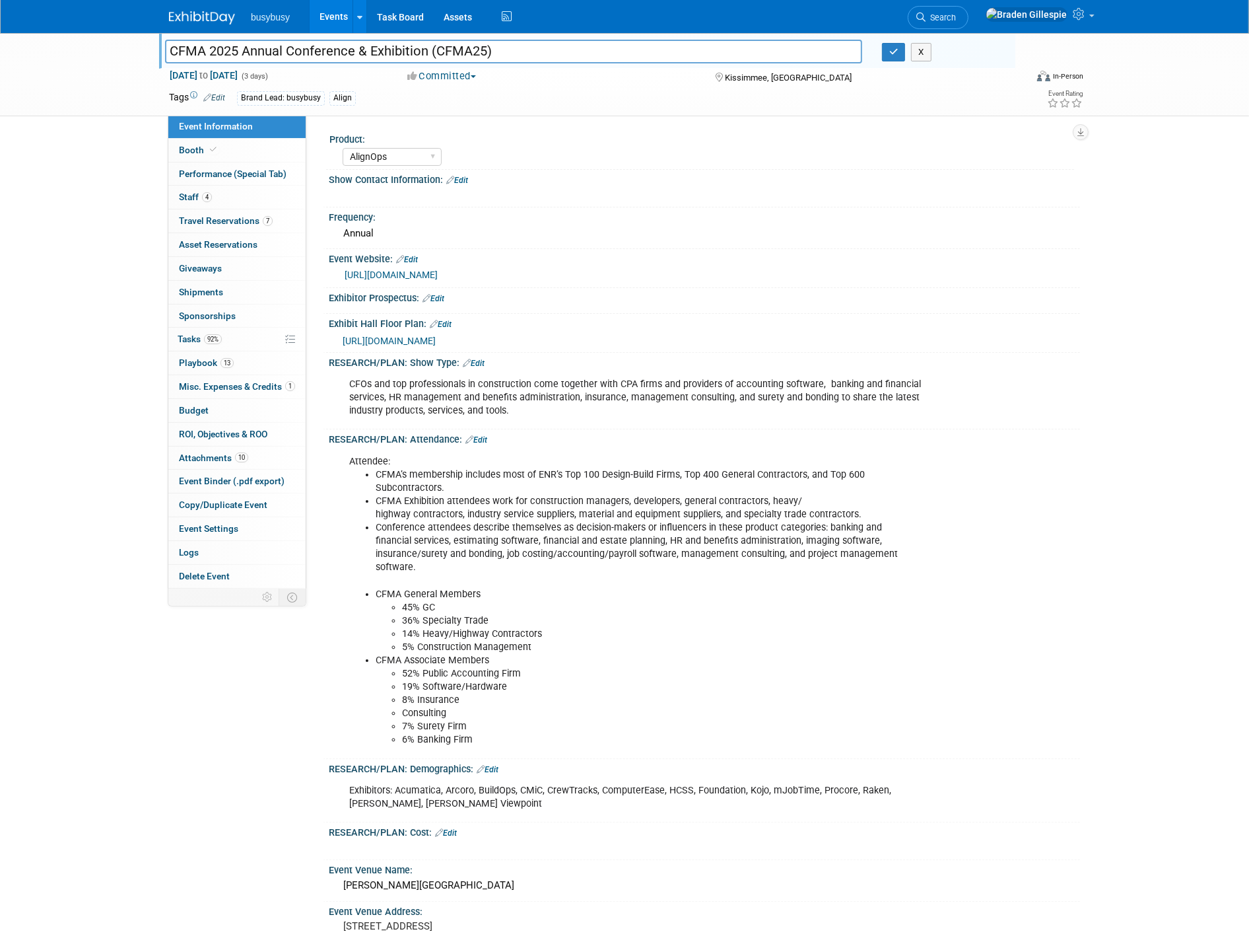
drag, startPoint x: 513, startPoint y: 48, endPoint x: 160, endPoint y: 69, distance: 353.6
click at [0, 50] on html "busybusy Events Add Event Bulk Upload Events Shareable Event Boards Recently Vi…" at bounding box center [624, 476] width 1249 height 952
click at [956, 18] on span "Search" at bounding box center [940, 18] width 30 height 10
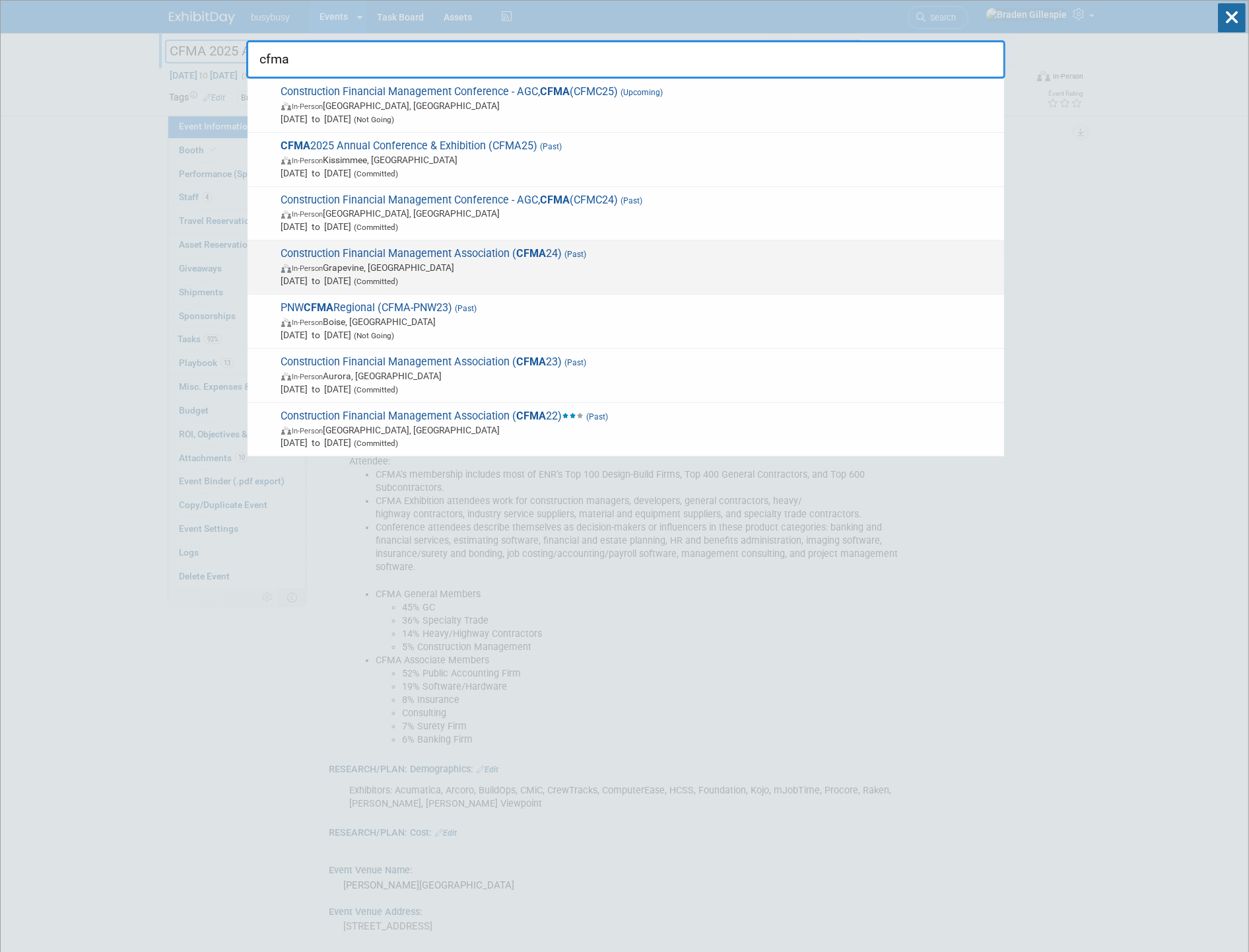
type input "cfma"
click at [584, 272] on span "In-Person Grapevine, TX" at bounding box center [639, 267] width 717 height 13
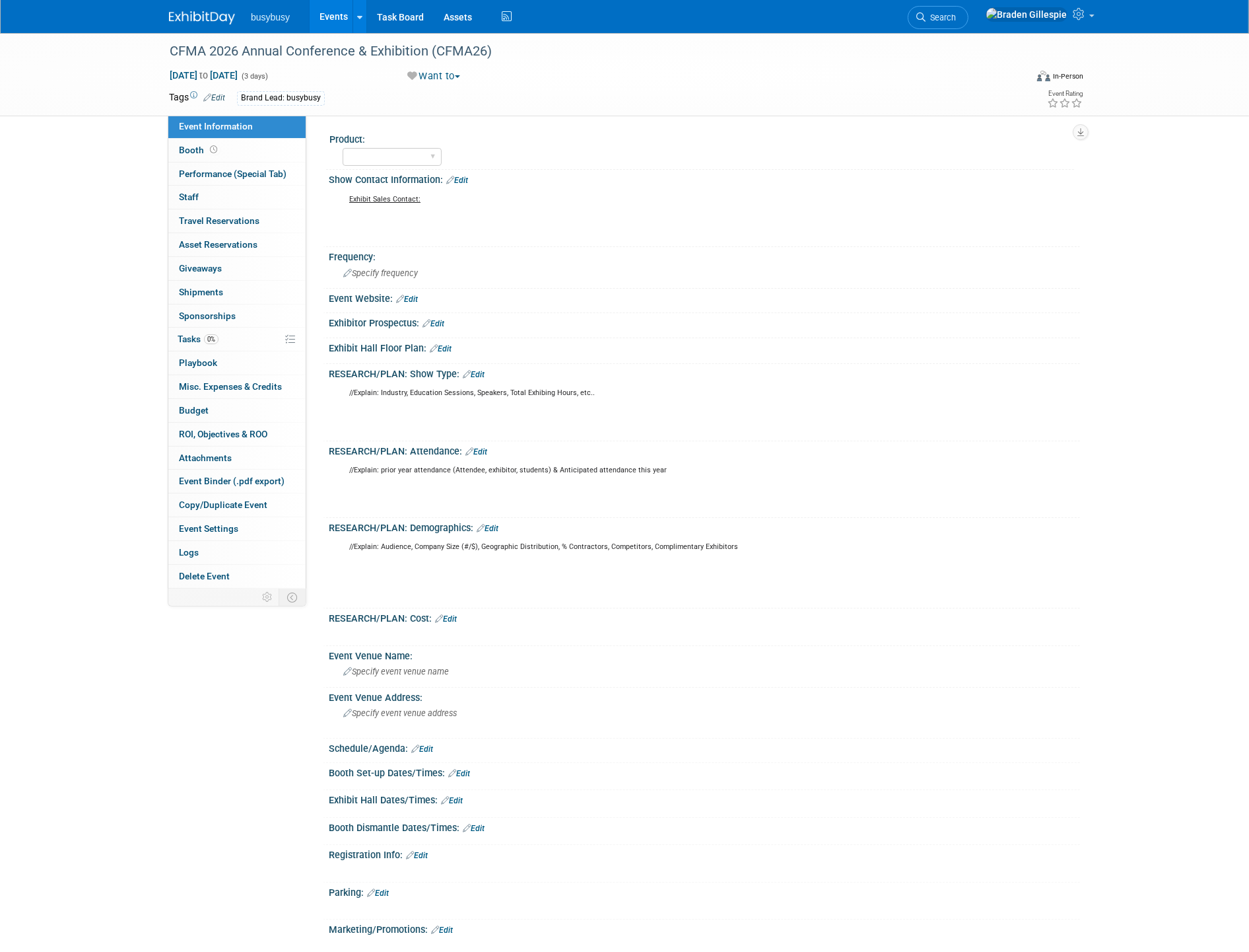
click at [460, 179] on link "Edit" at bounding box center [457, 179] width 22 height 9
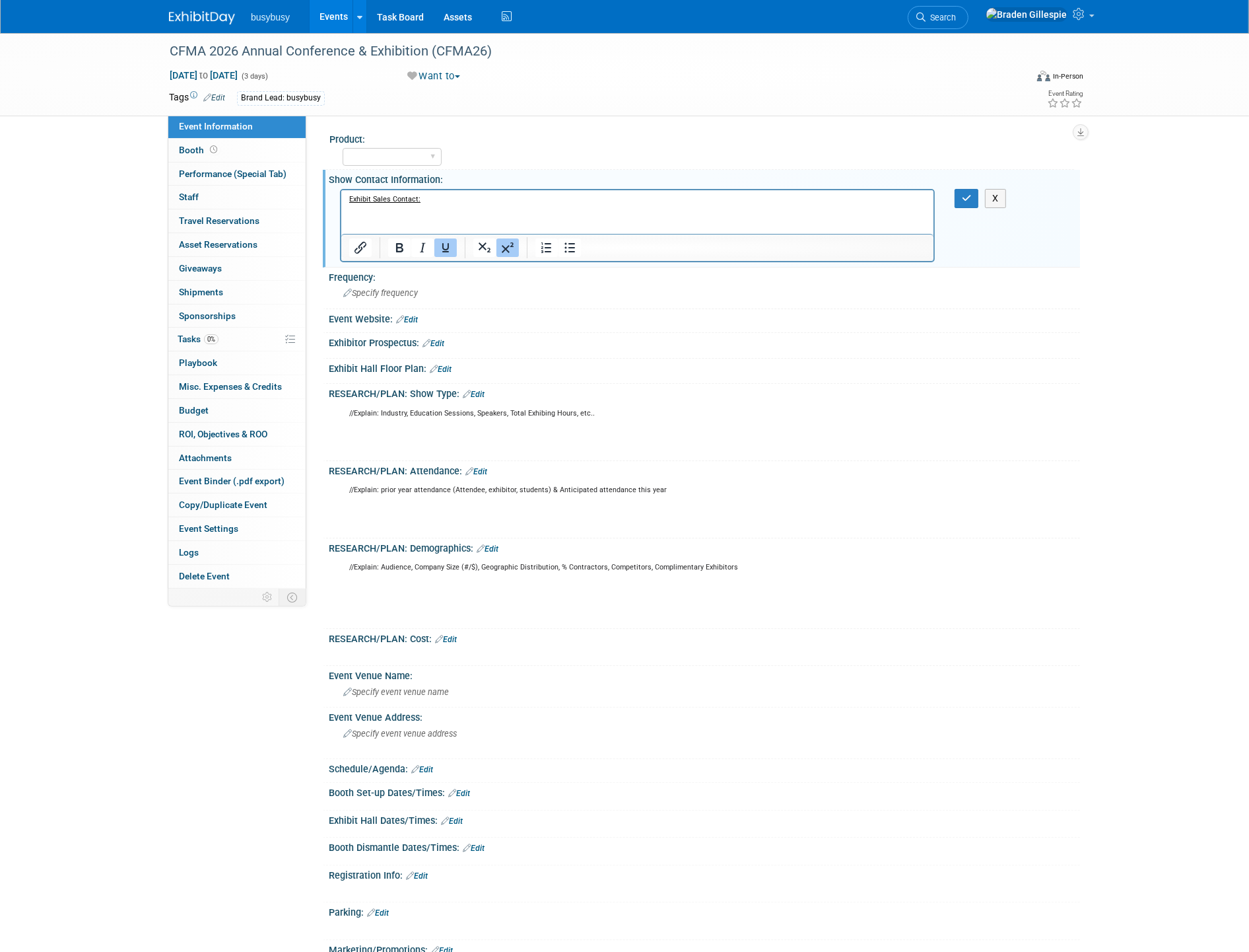
click at [405, 210] on p "Exhibit Sales Contact:" at bounding box center [637, 215] width 577 height 39
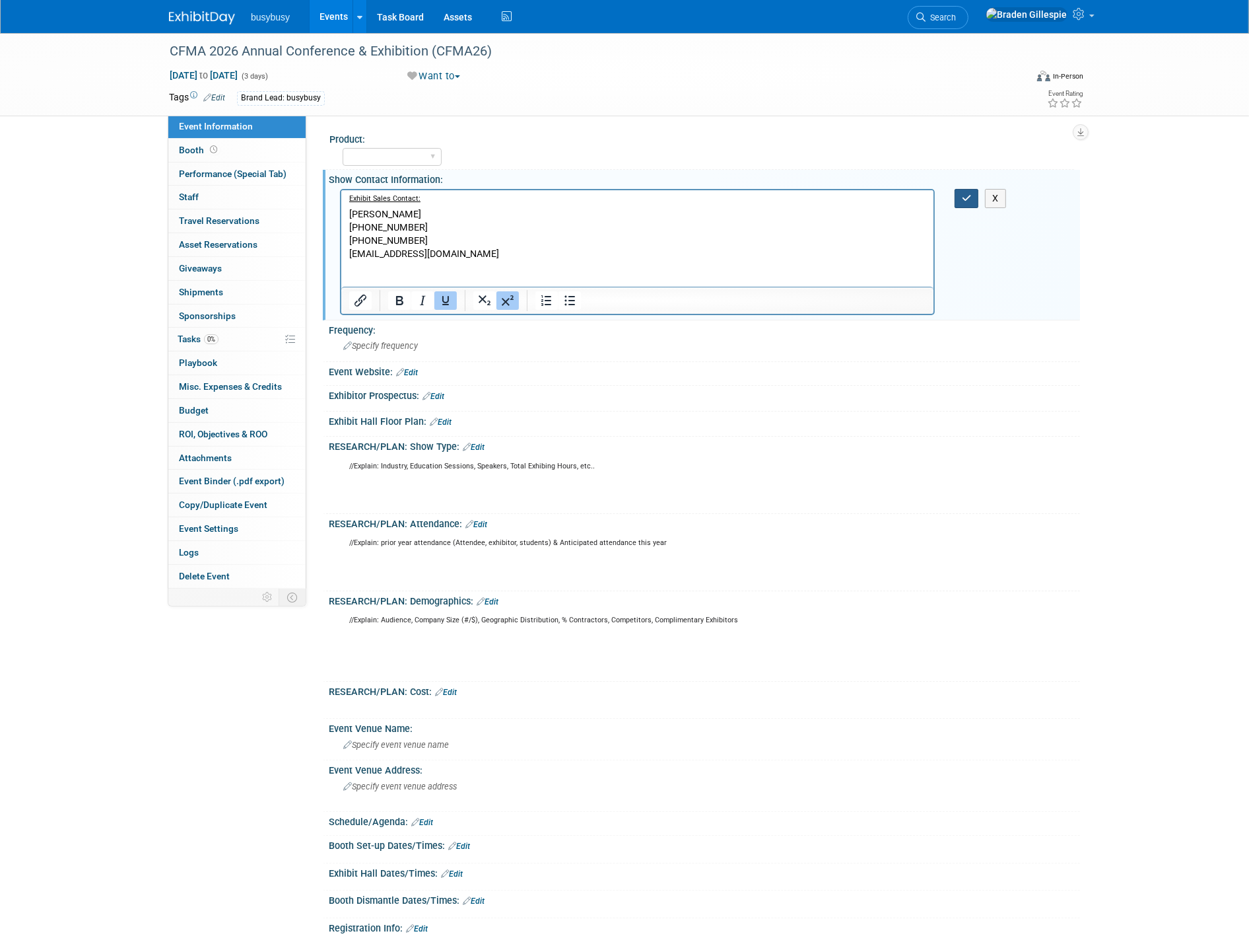
click at [961, 196] on button "button" at bounding box center [967, 199] width 25 height 20
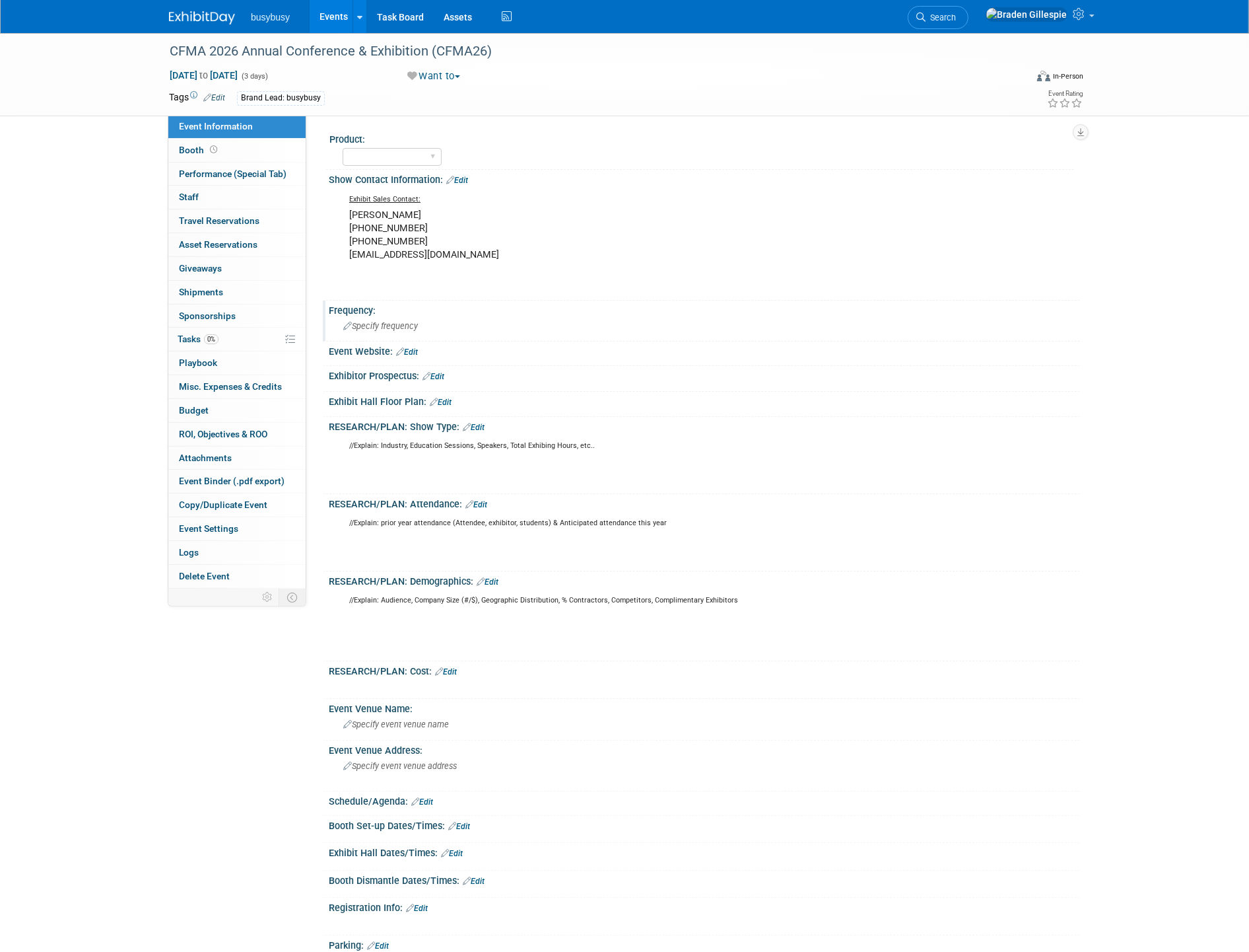
click at [385, 325] on span "Specify frequency" at bounding box center [380, 326] width 75 height 10
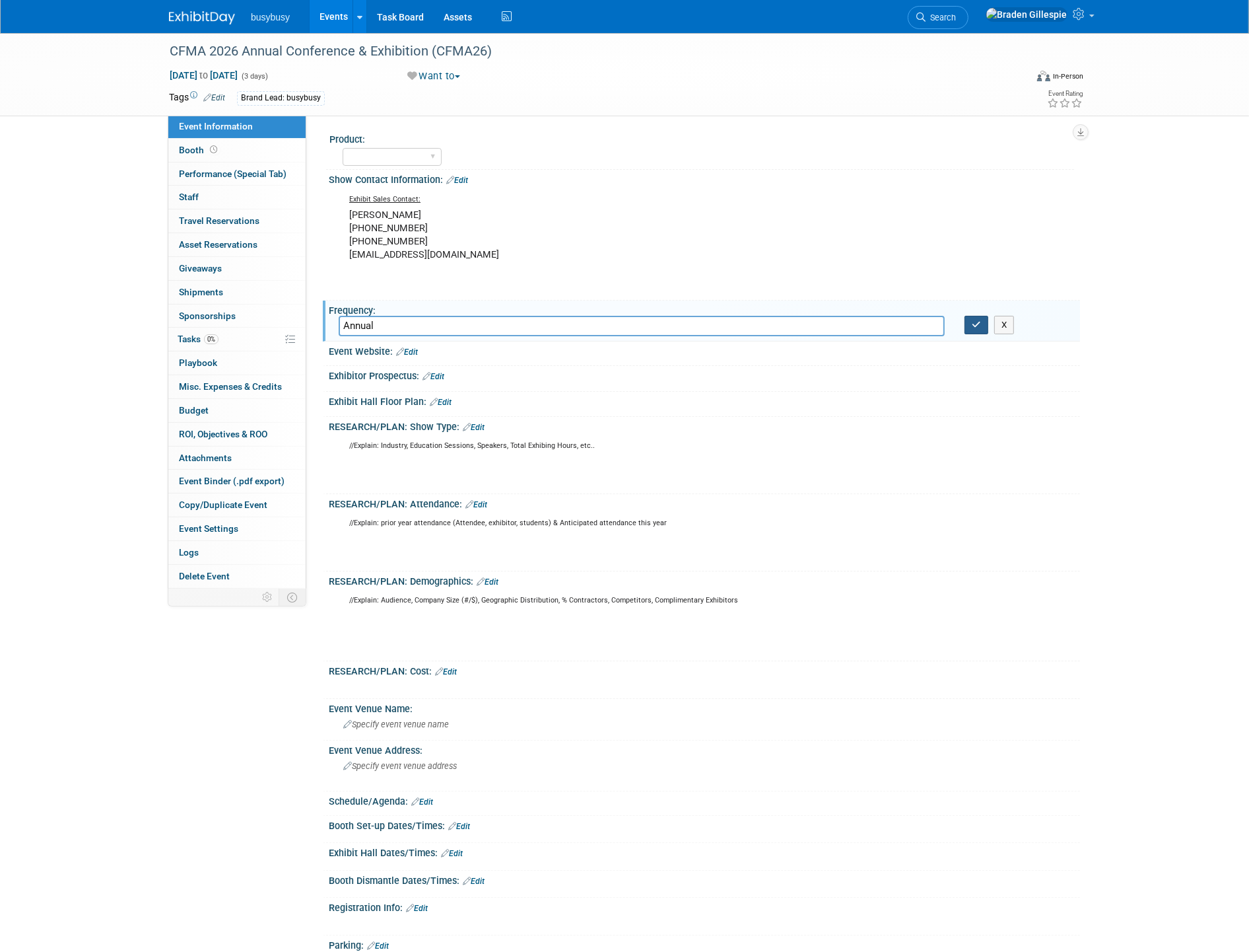
type input "Annual"
click at [978, 331] on button "button" at bounding box center [976, 325] width 24 height 19
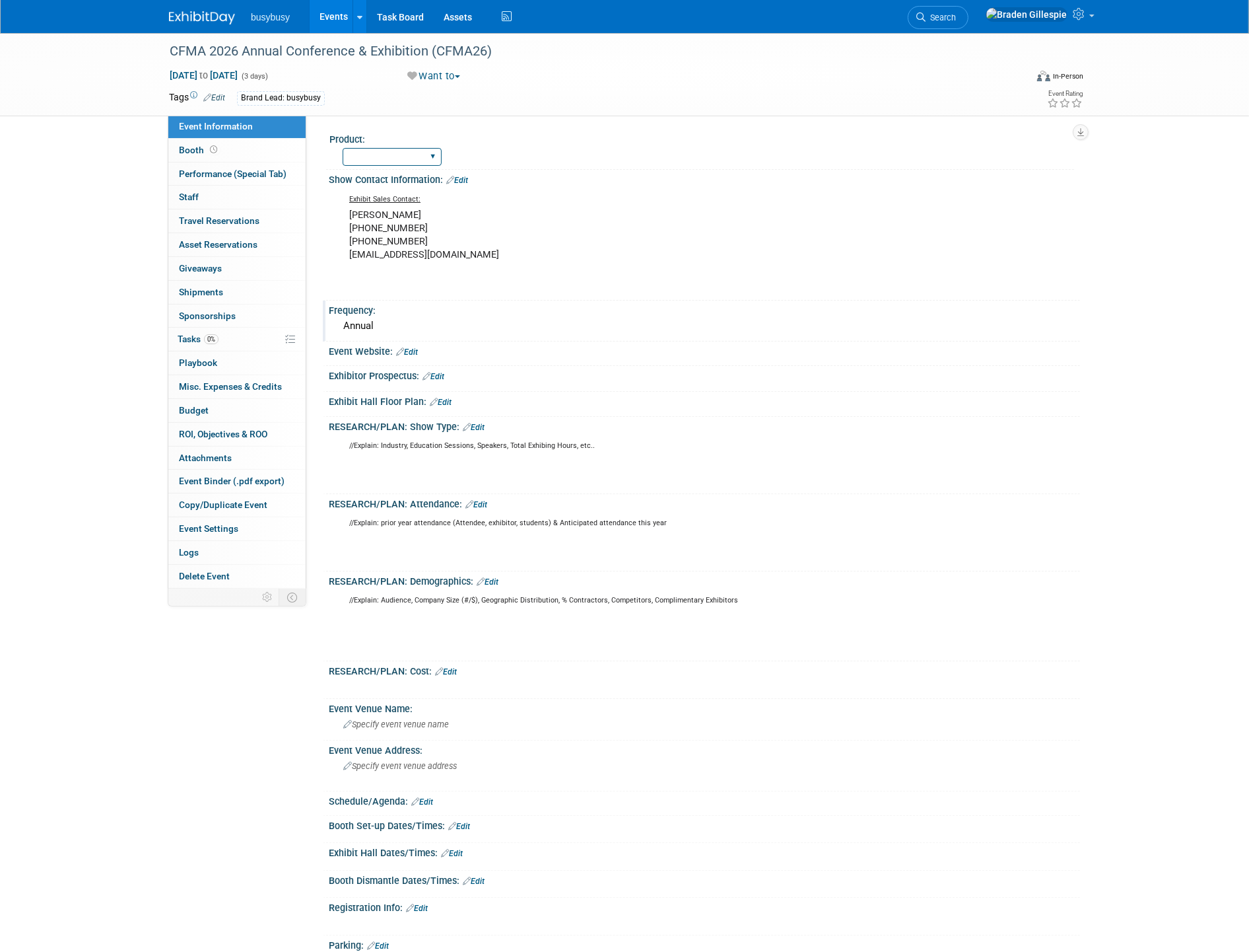
click at [385, 157] on select "AlignOps BusyBusy FleetWatcher SafetyReports ToolWatch" at bounding box center [392, 157] width 99 height 18
select select "AlignOps"
click at [343, 148] on select "AlignOps BusyBusy FleetWatcher SafetyReports ToolWatch" at bounding box center [392, 157] width 99 height 18
click at [222, 359] on link "0 Playbook 0" at bounding box center [237, 363] width 137 height 24
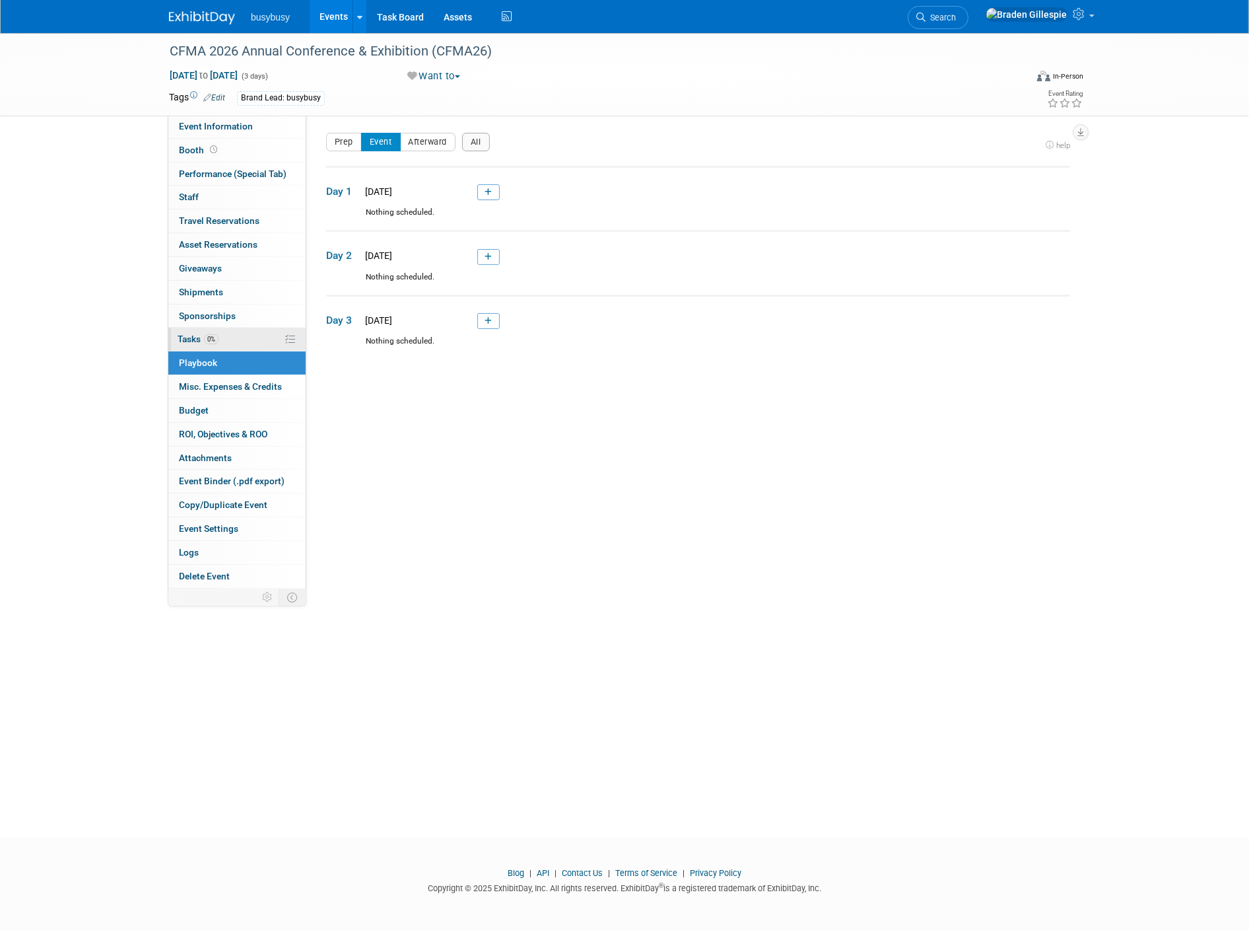
click at [232, 339] on link "0% Tasks 0%" at bounding box center [237, 339] width 137 height 24
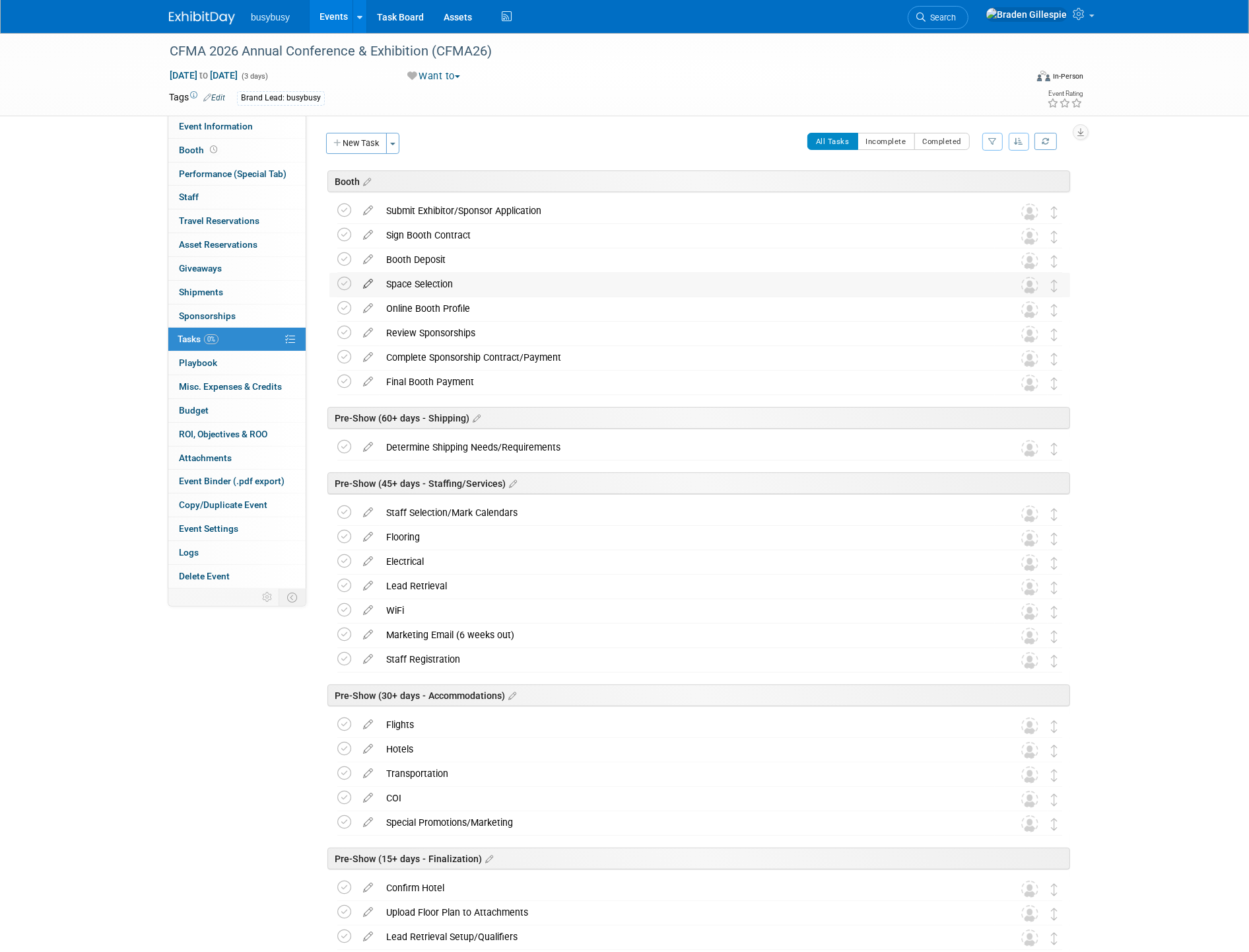
click at [368, 282] on icon at bounding box center [369, 280] width 24 height 17
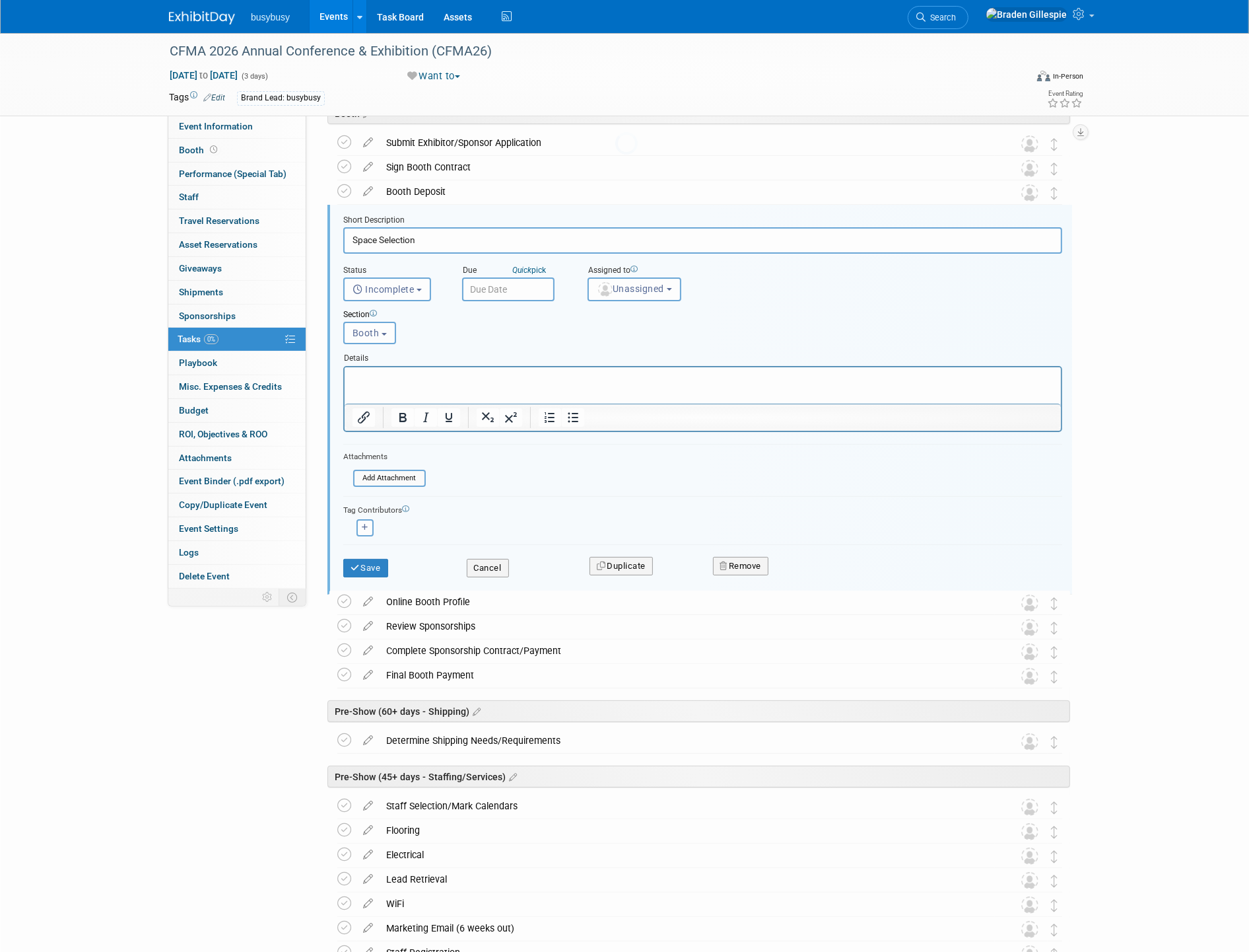
scroll to position [0, 0]
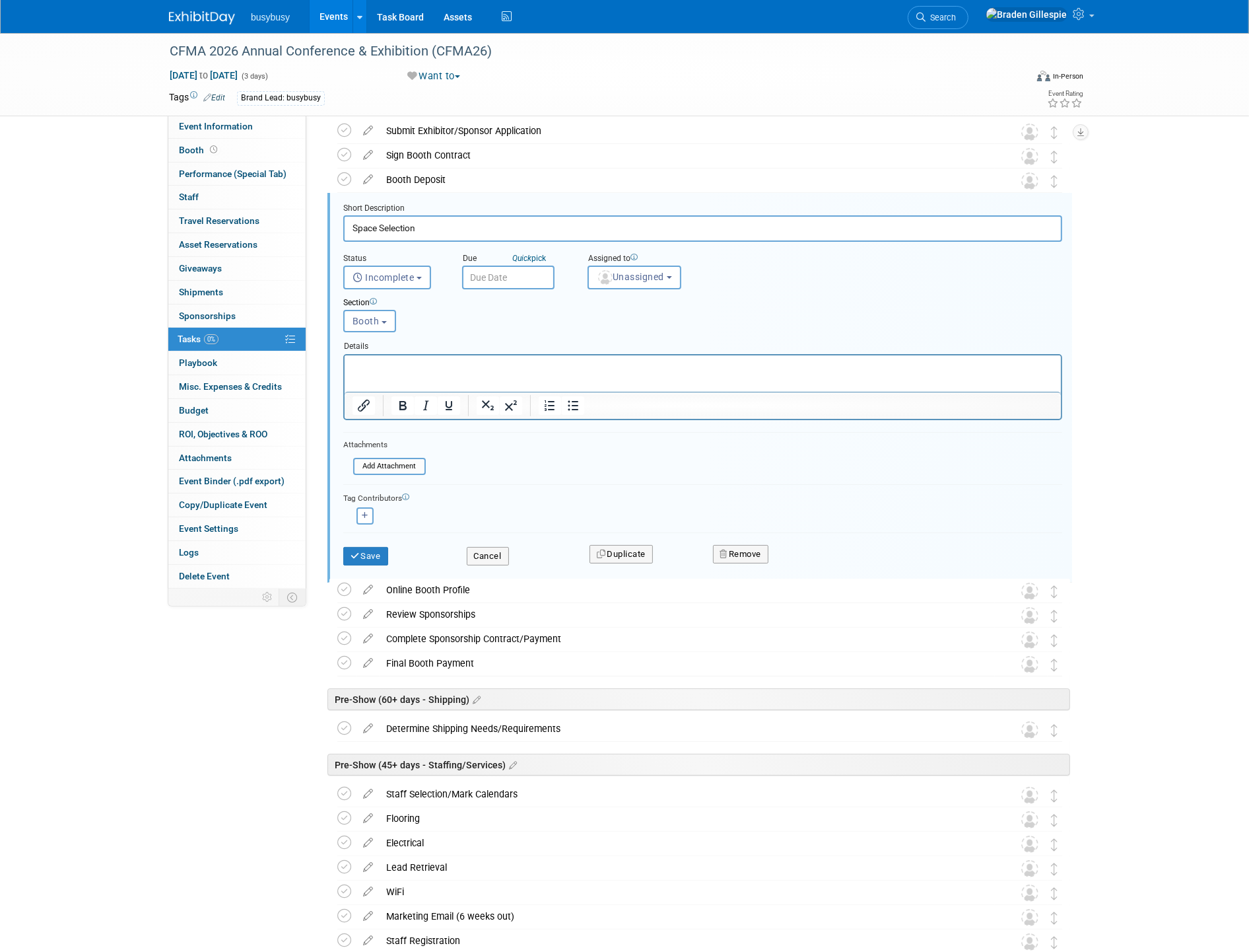
click at [439, 236] on input "Space Selection" at bounding box center [703, 228] width 720 height 25
type input "Space Selection (11:15am ET)"
click at [491, 276] on input "text" at bounding box center [509, 277] width 92 height 24
click at [535, 443] on span "28" at bounding box center [534, 448] width 25 height 25
type input "Oct 28, 2025"
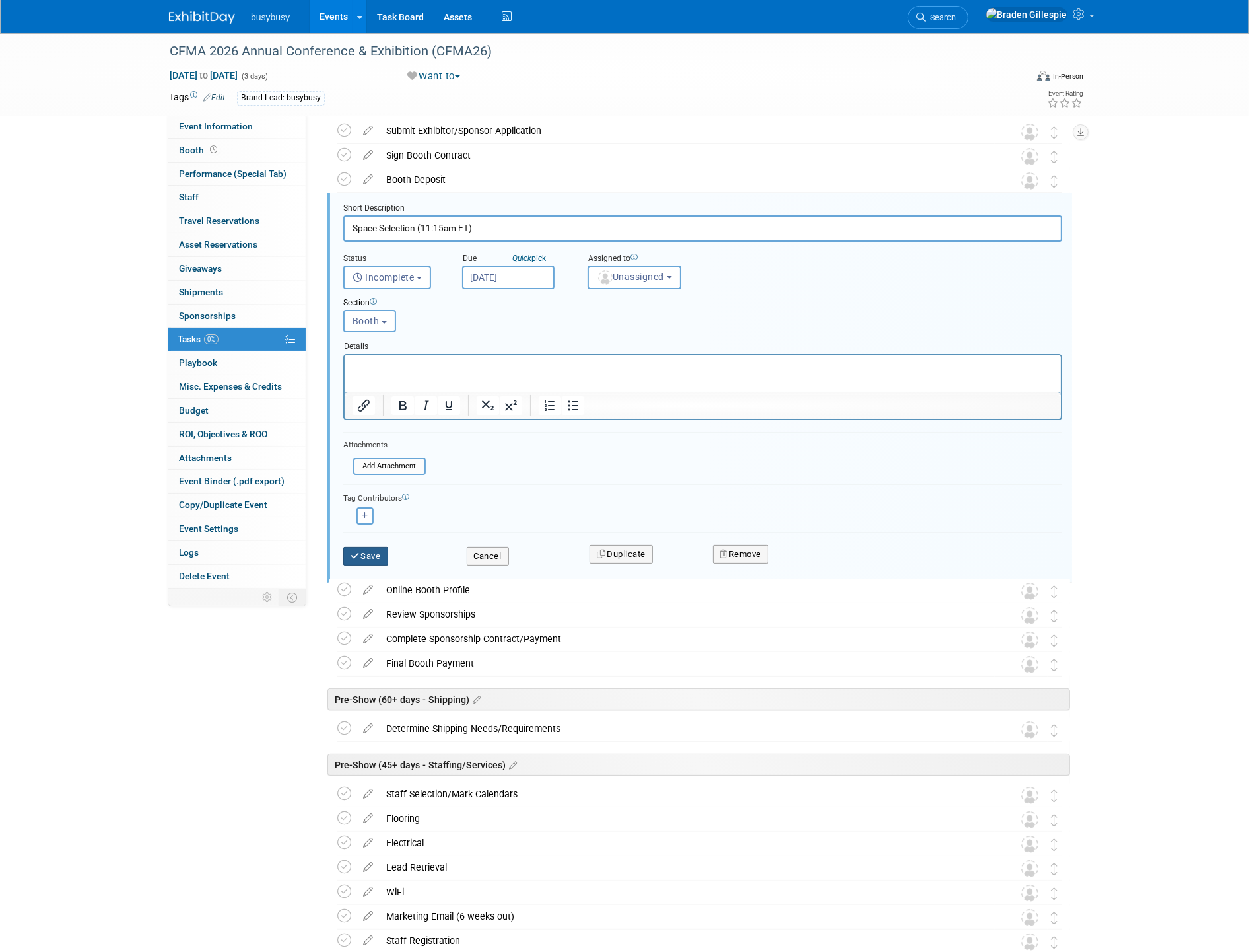
click at [375, 553] on button "Save" at bounding box center [366, 556] width 45 height 19
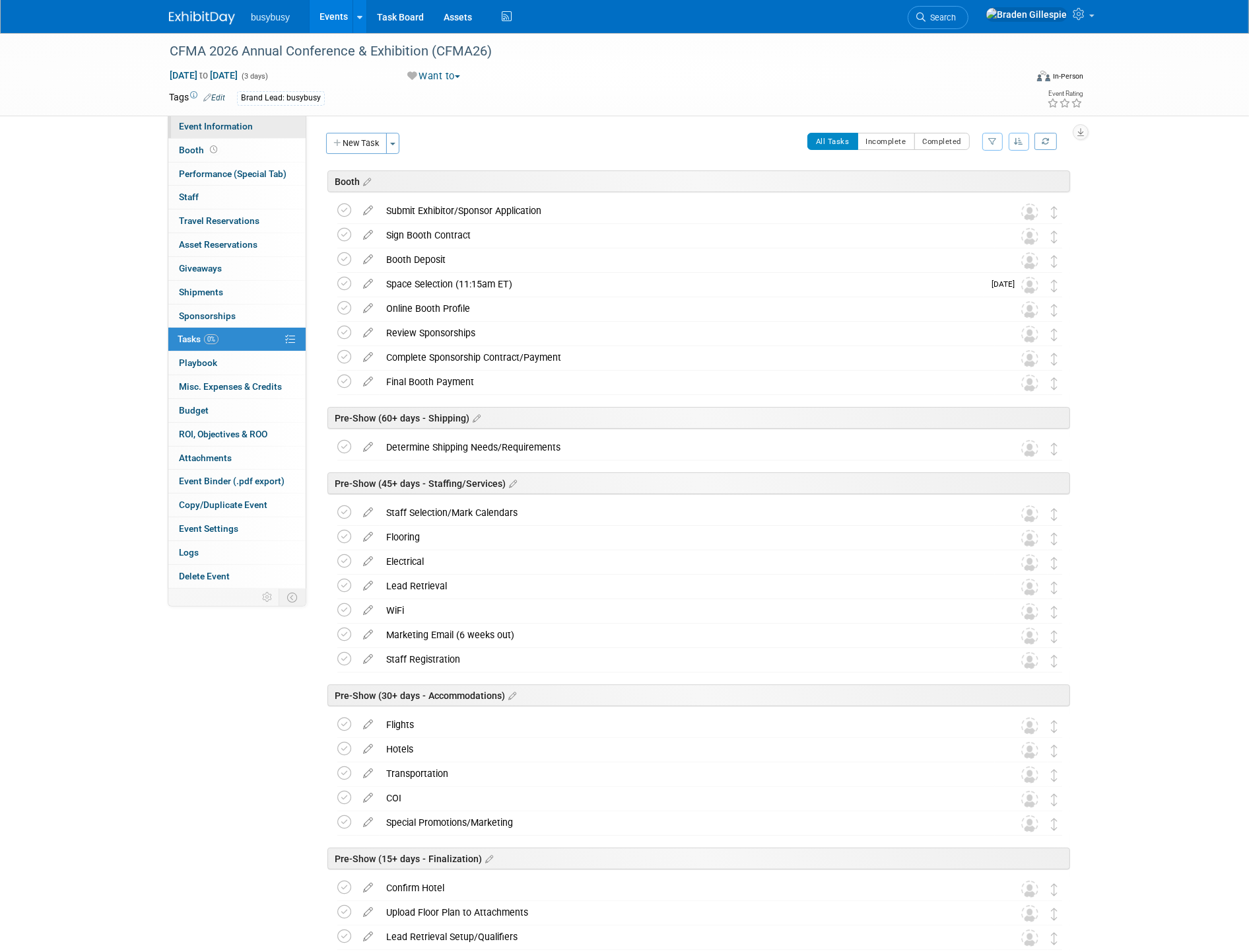
drag, startPoint x: 222, startPoint y: 125, endPoint x: 239, endPoint y: 133, distance: 18.8
click at [222, 125] on span "Event Information" at bounding box center [216, 125] width 74 height 11
select select "AlignOps"
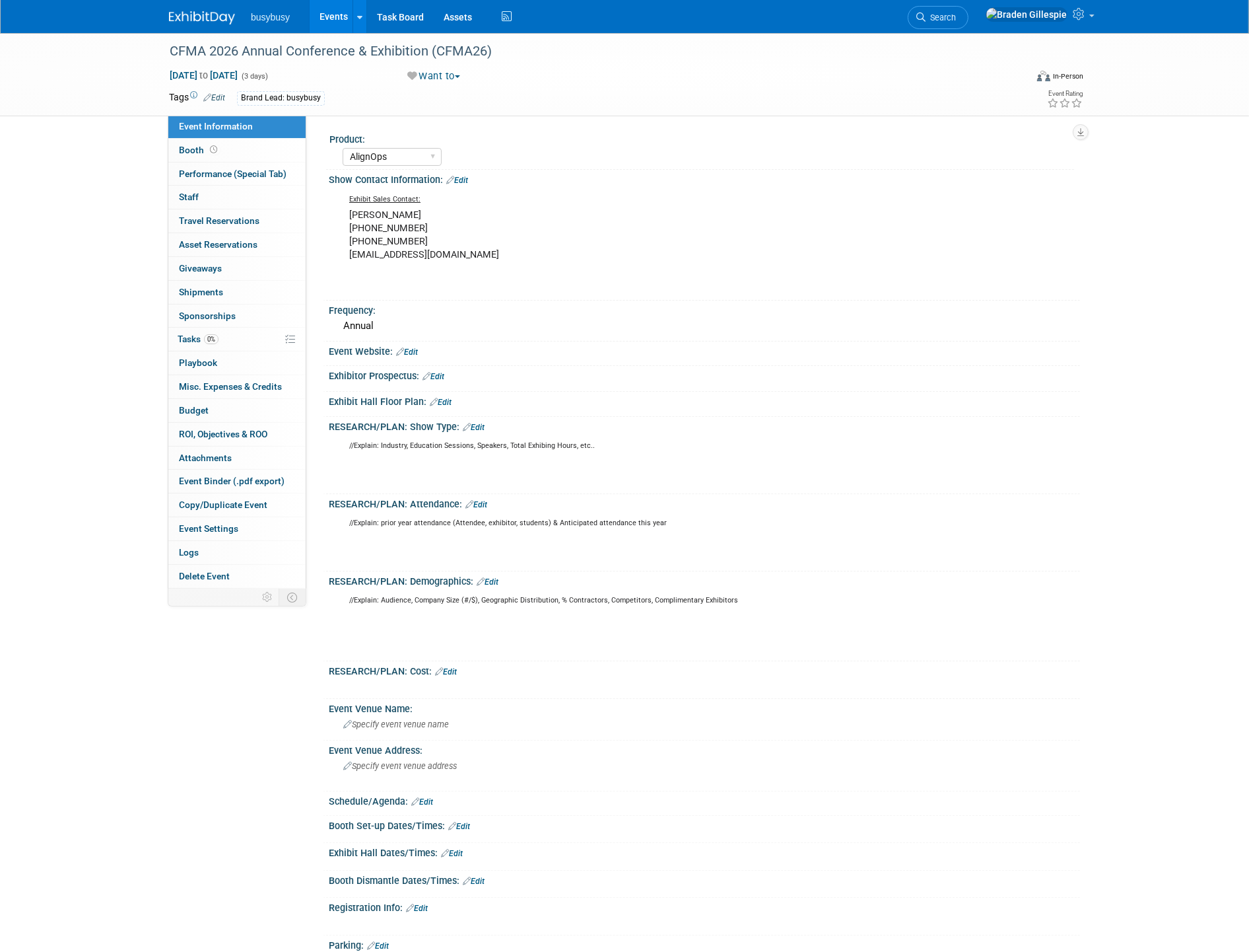
click at [478, 495] on div "RESEARCH/PLAN: Attendance: Edit" at bounding box center [704, 503] width 752 height 18
click at [478, 503] on link "Edit" at bounding box center [476, 504] width 22 height 9
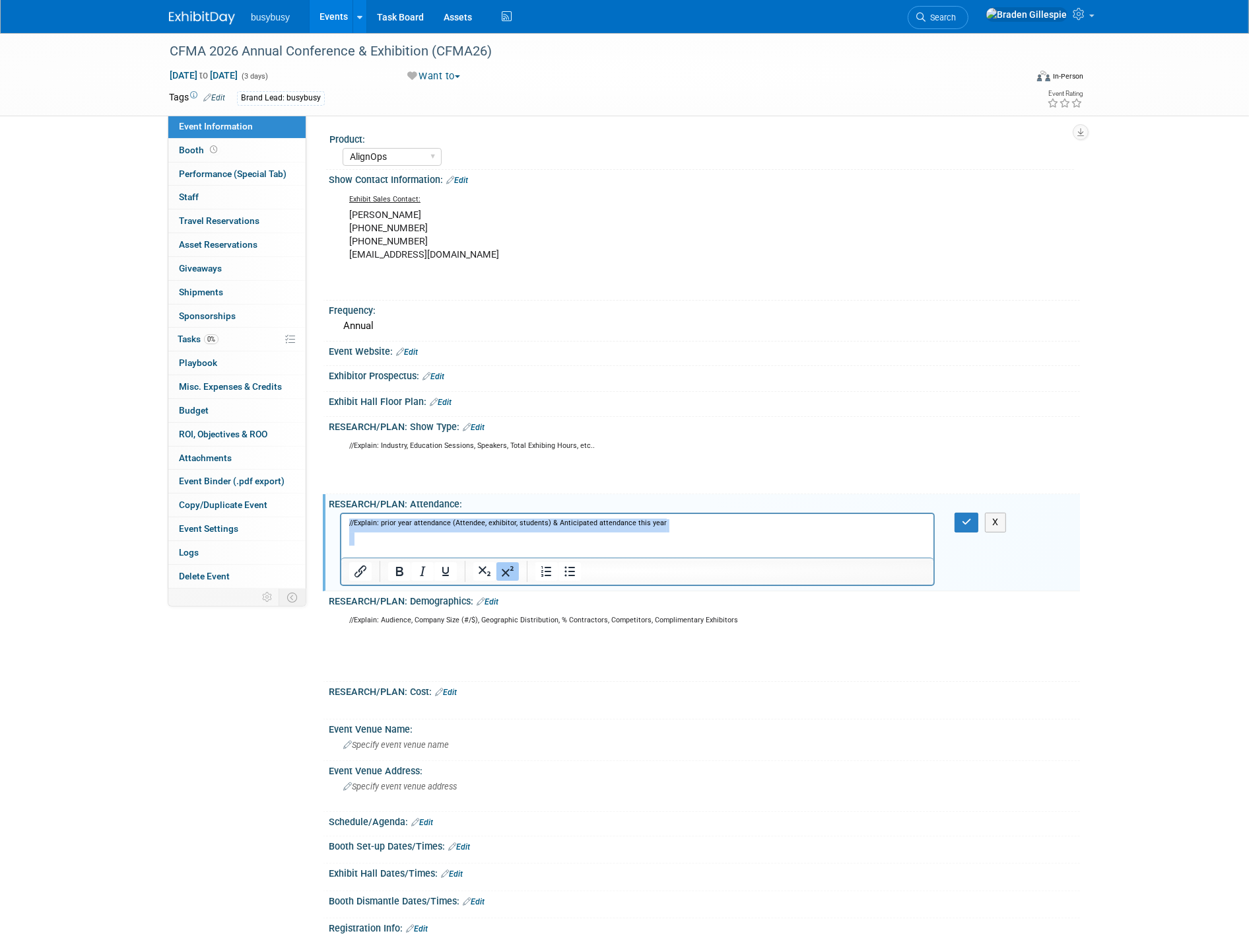
drag, startPoint x: 695, startPoint y: 523, endPoint x: 29, endPoint y: 553, distance: 666.7
click at [341, 553] on html "//Explain: prior year attendance (Attendee, exhibitor, students) & Anticipated …" at bounding box center [637, 536] width 592 height 45
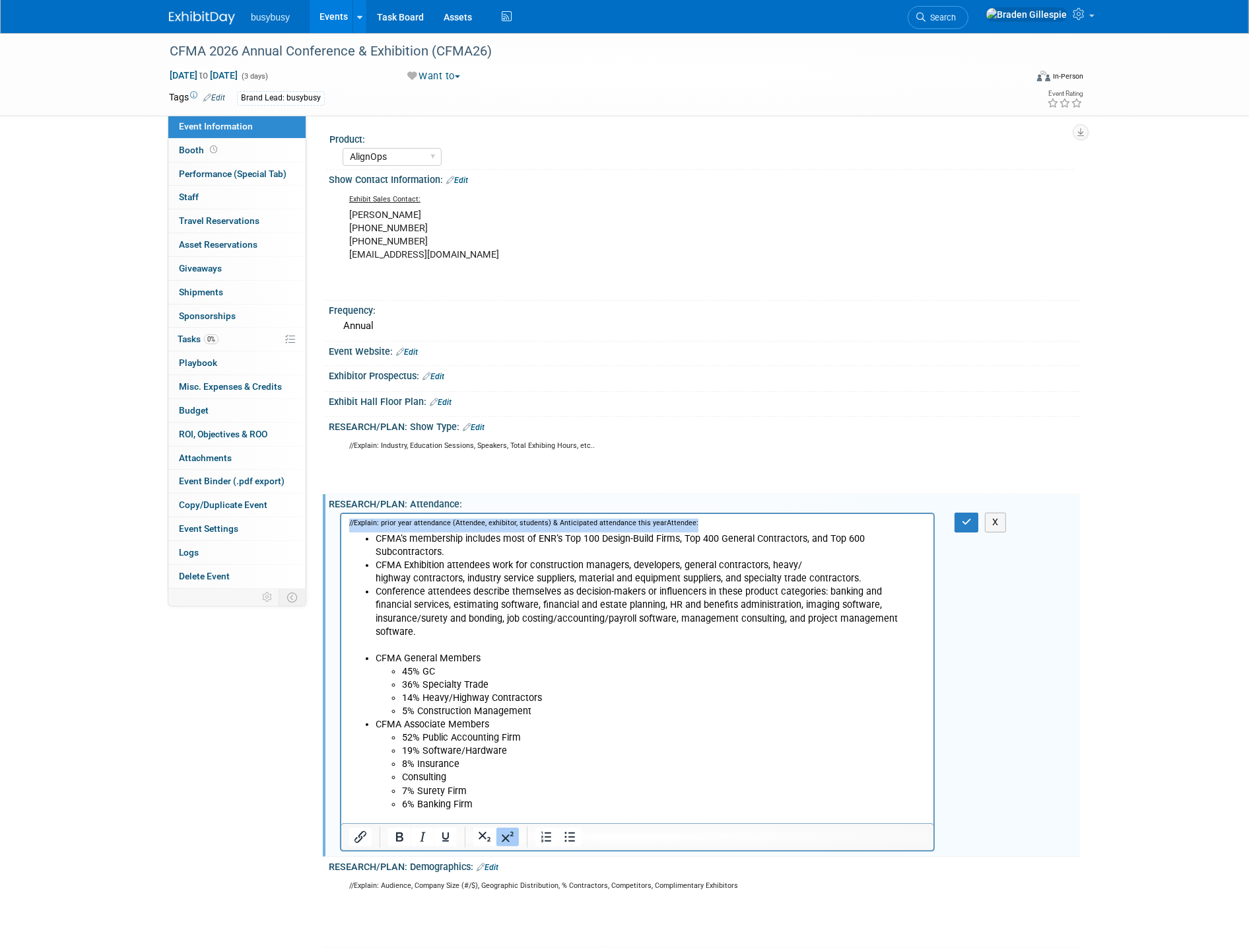
drag, startPoint x: 707, startPoint y: 524, endPoint x: 305, endPoint y: 526, distance: 402.0
click at [341, 526] on html "//Explain: prior year attendance (Attendee, exhibitor, students) & Anticipated …" at bounding box center [637, 669] width 592 height 311
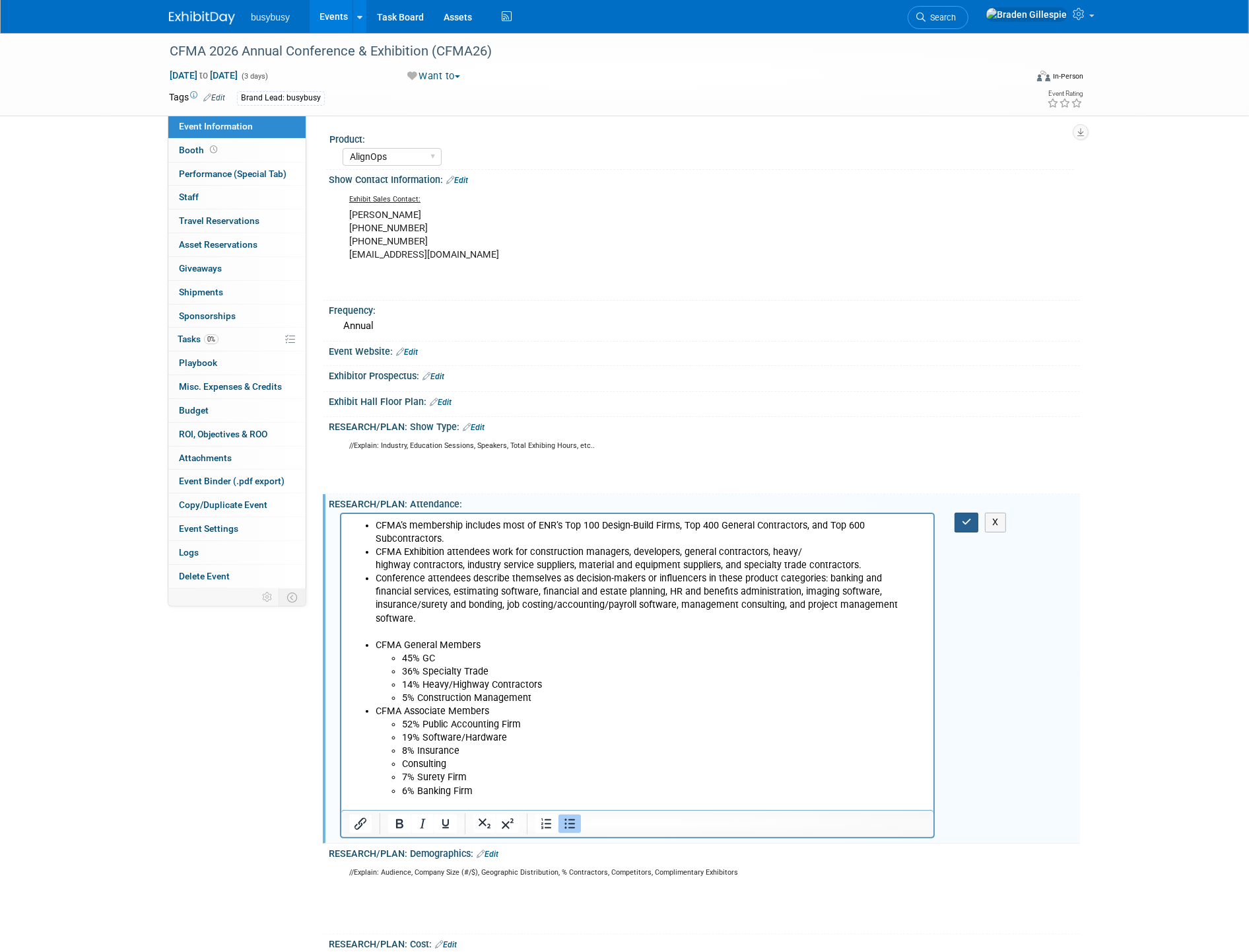
click at [975, 515] on button "button" at bounding box center [967, 523] width 25 height 20
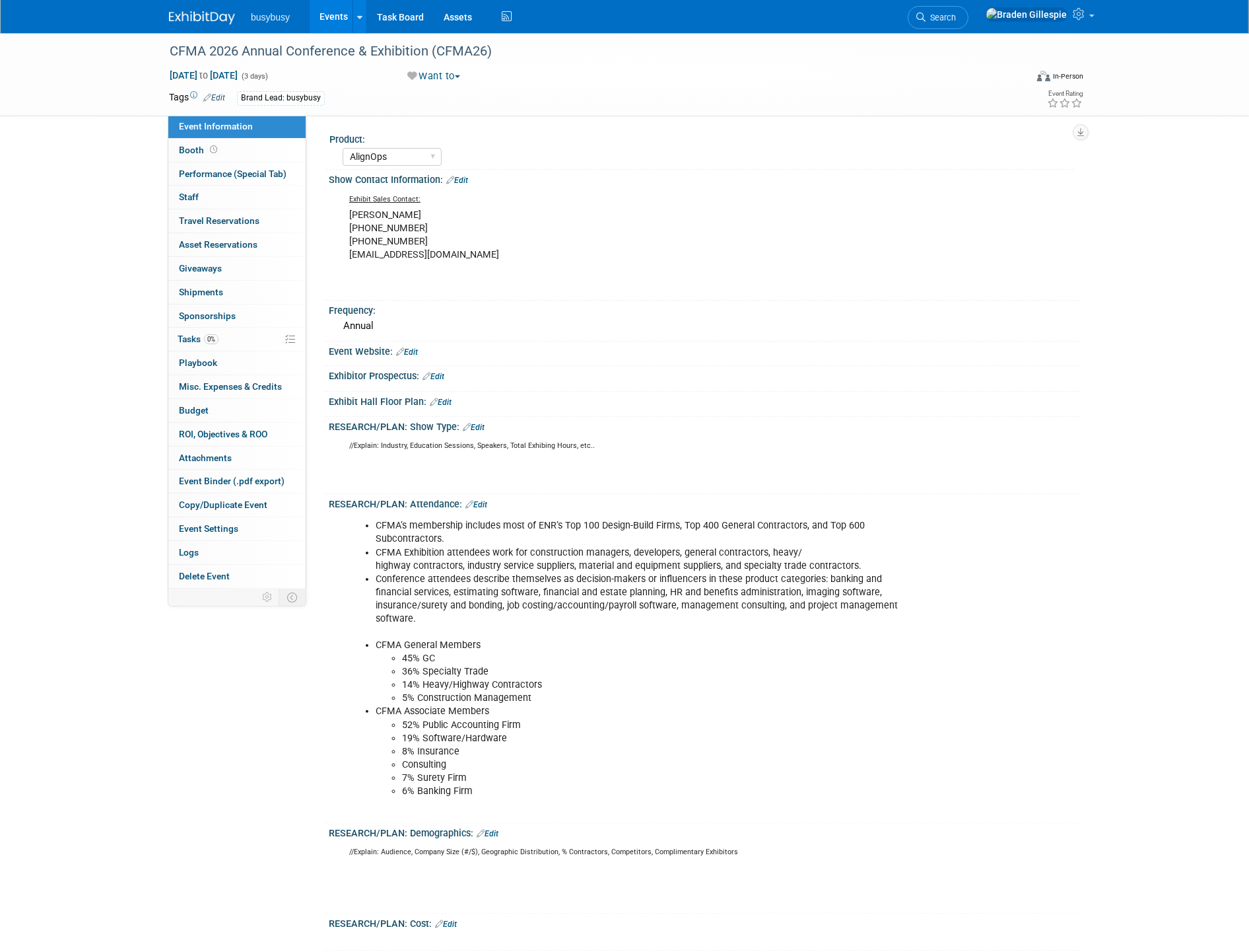
click at [482, 423] on link "Edit" at bounding box center [474, 426] width 22 height 9
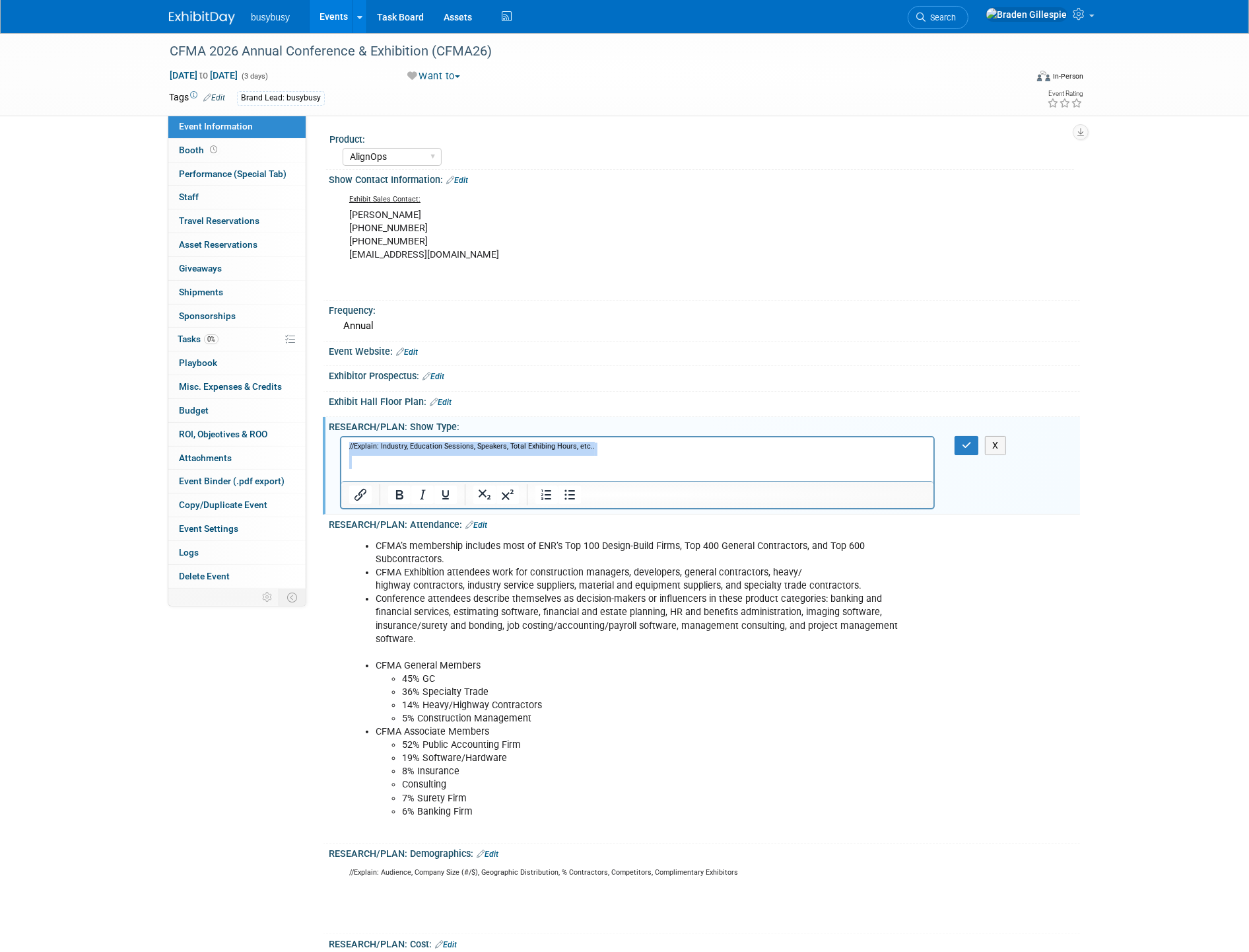
drag, startPoint x: 392, startPoint y: 466, endPoint x: 311, endPoint y: 432, distance: 87.8
click at [341, 436] on html "//Explain: Industry, Education Sessions, Speakers, Total Exhibing Hours, etc.." at bounding box center [637, 459] width 592 height 45
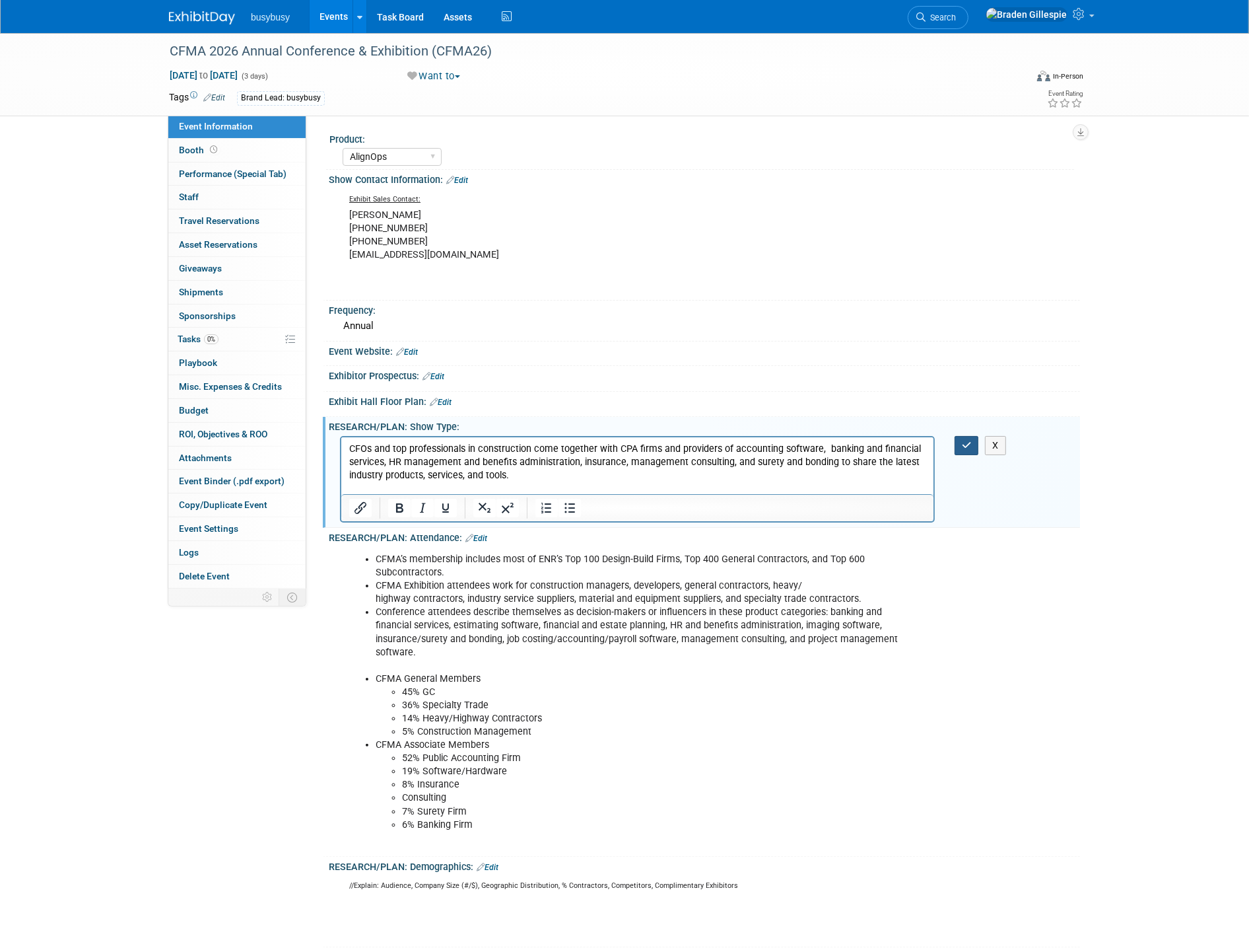
click at [958, 444] on button "button" at bounding box center [967, 446] width 25 height 20
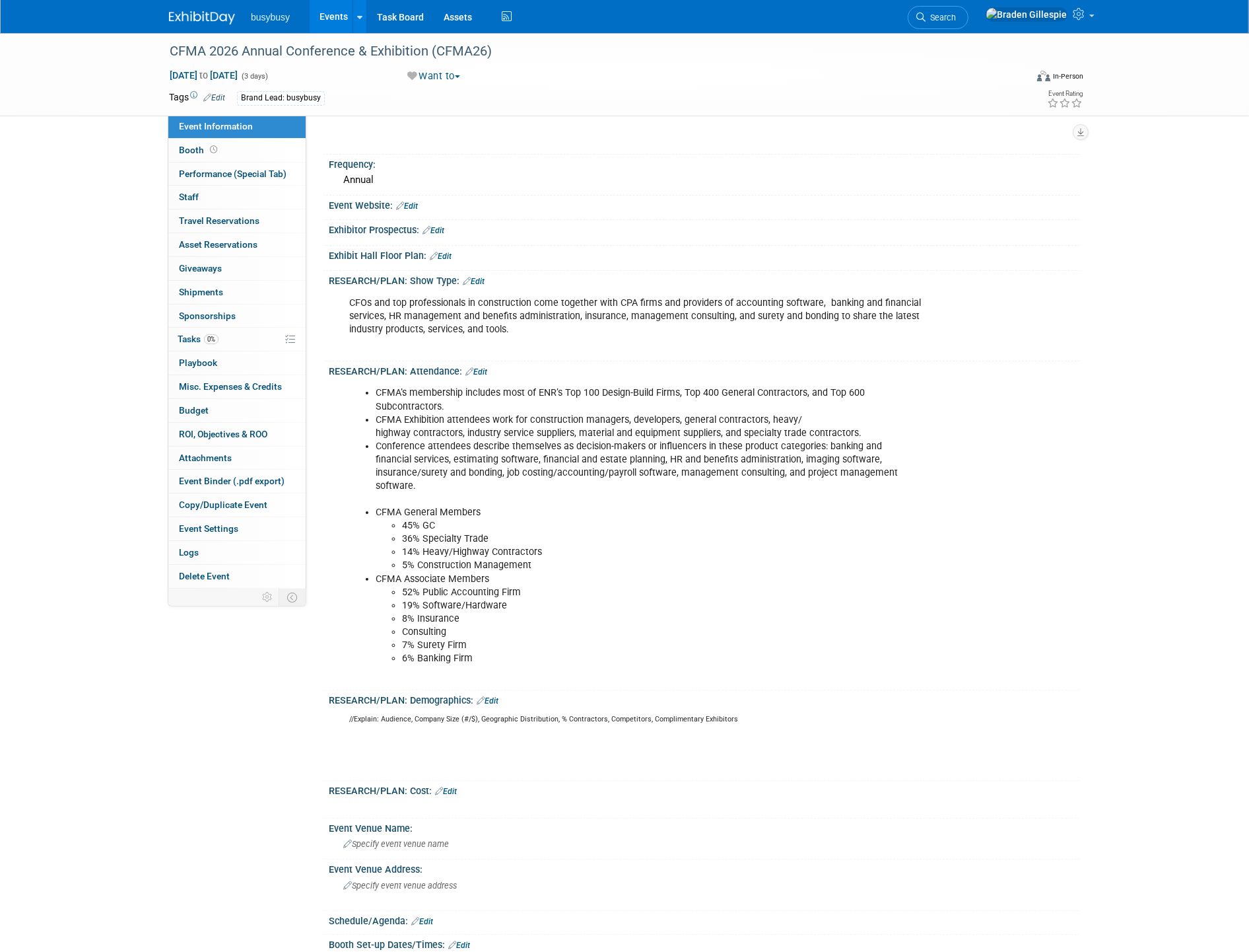
scroll to position [147, 0]
click at [494, 691] on div "RESEARCH/PLAN: Demographics: Edit" at bounding box center [704, 698] width 752 height 18
click at [495, 695] on link "Edit" at bounding box center [487, 699] width 22 height 9
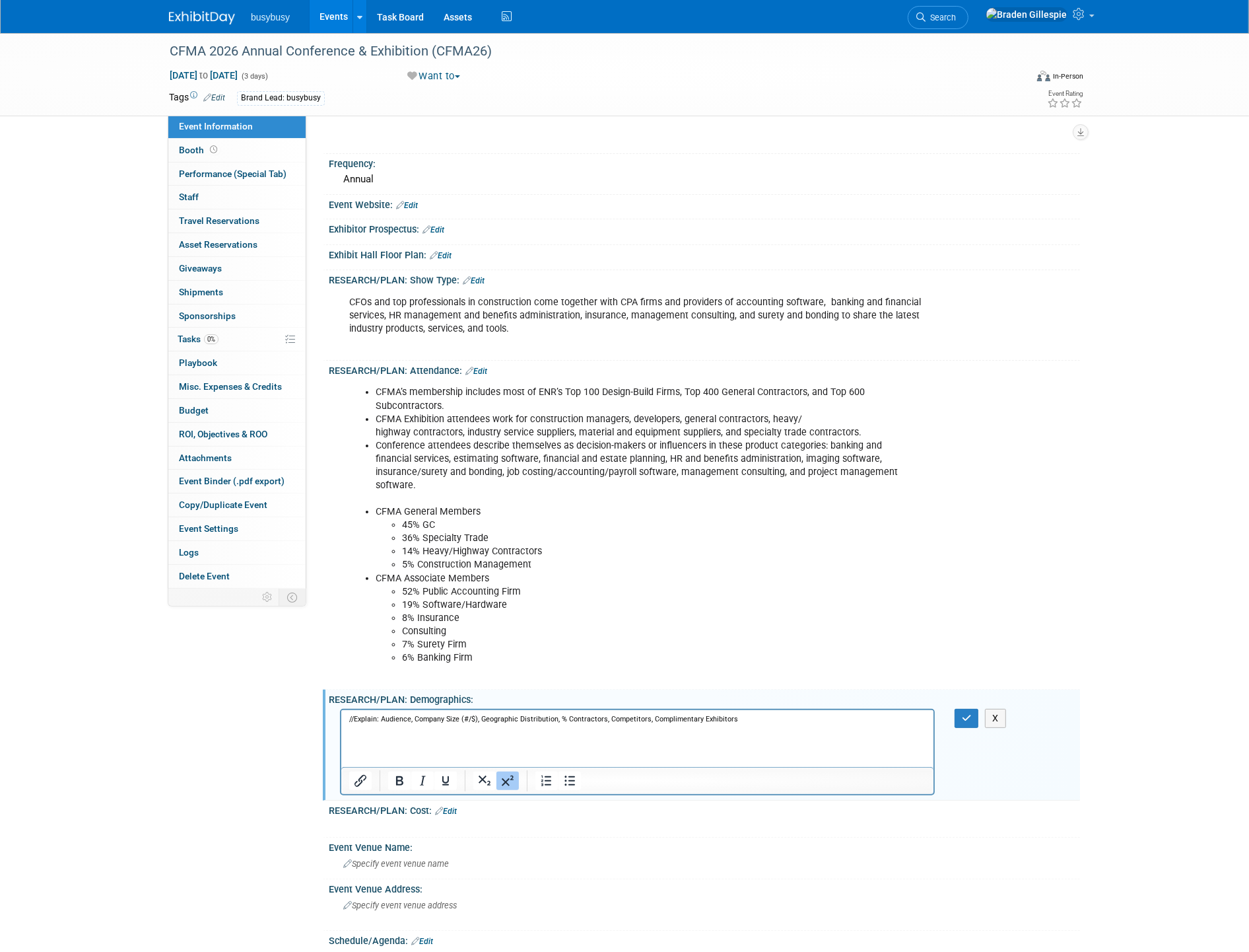
scroll to position [0, 0]
drag, startPoint x: 398, startPoint y: 750, endPoint x: 273, endPoint y: 676, distance: 145.3
click at [341, 709] on html "//Explain: Audience, Company Size (#/$), Geographic Distribution, % Contractors…" at bounding box center [637, 737] width 592 height 58
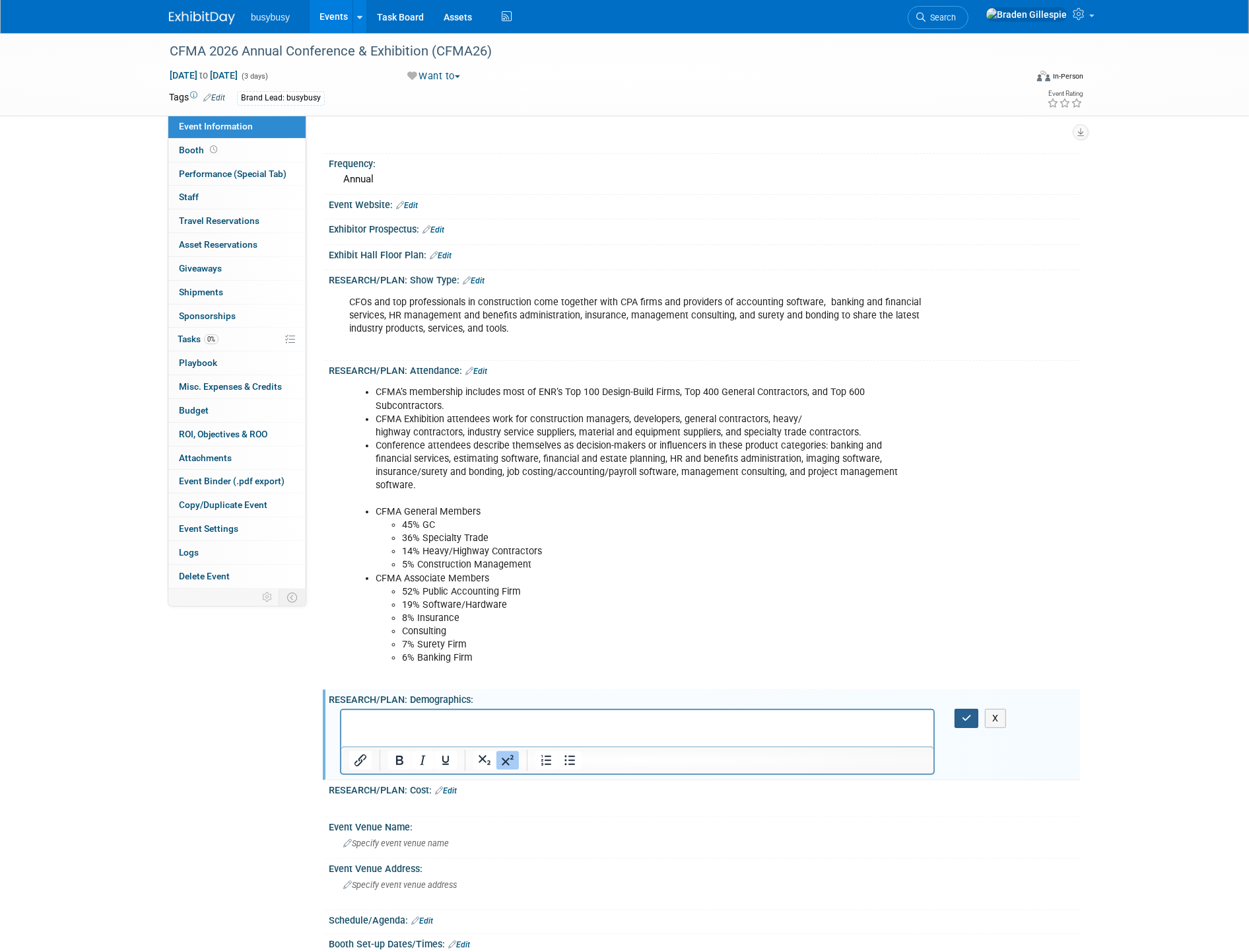
click at [972, 714] on icon "button" at bounding box center [967, 718] width 10 height 9
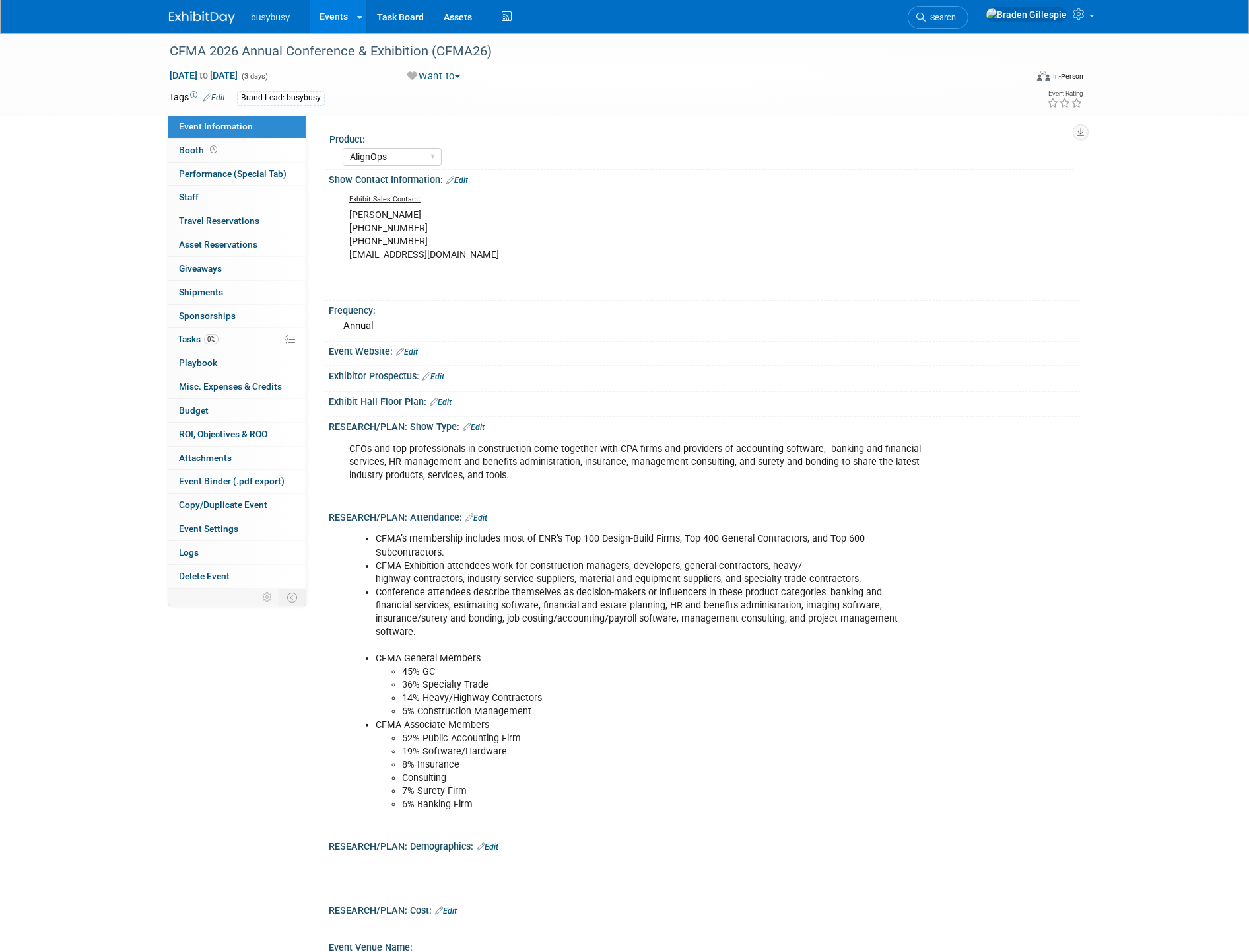
click at [202, 23] on img at bounding box center [201, 17] width 66 height 13
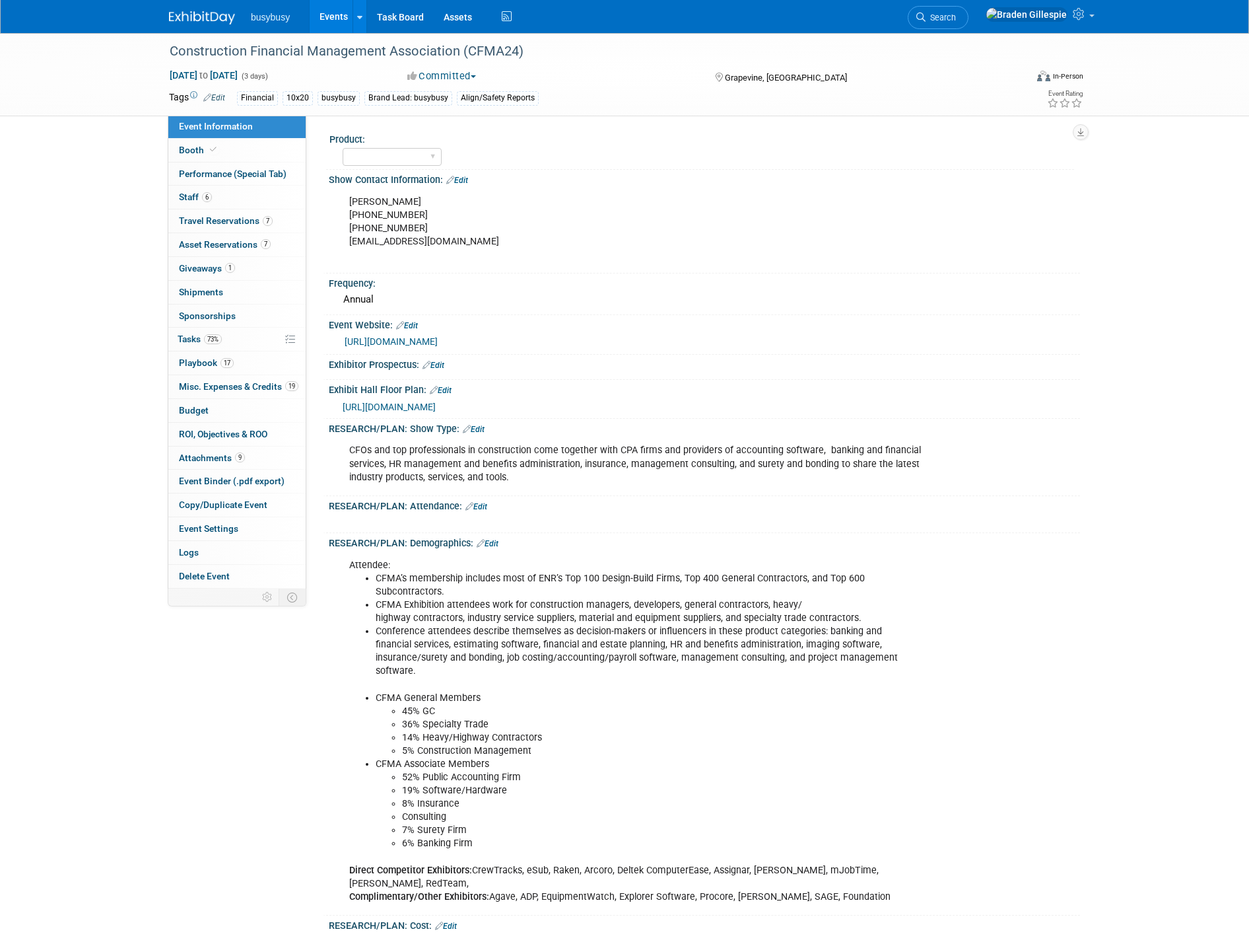
select select "Member"
click at [420, 242] on div "[PERSON_NAME] [PHONE_NUMBER] [PHONE_NUMBER] [EMAIL_ADDRESS][DOMAIN_NAME]" at bounding box center [637, 228] width 595 height 79
drag, startPoint x: 420, startPoint y: 242, endPoint x: 347, endPoint y: 200, distance: 84.2
click at [347, 200] on div "[PERSON_NAME] [PHONE_NUMBER] [PHONE_NUMBER] [EMAIL_ADDRESS][DOMAIN_NAME]" at bounding box center [637, 228] width 595 height 79
copy div "[PERSON_NAME] [PHONE_NUMBER] [PHONE_NUMBER] [EMAIL_ADDRESS][DOMAIN_NAME]"
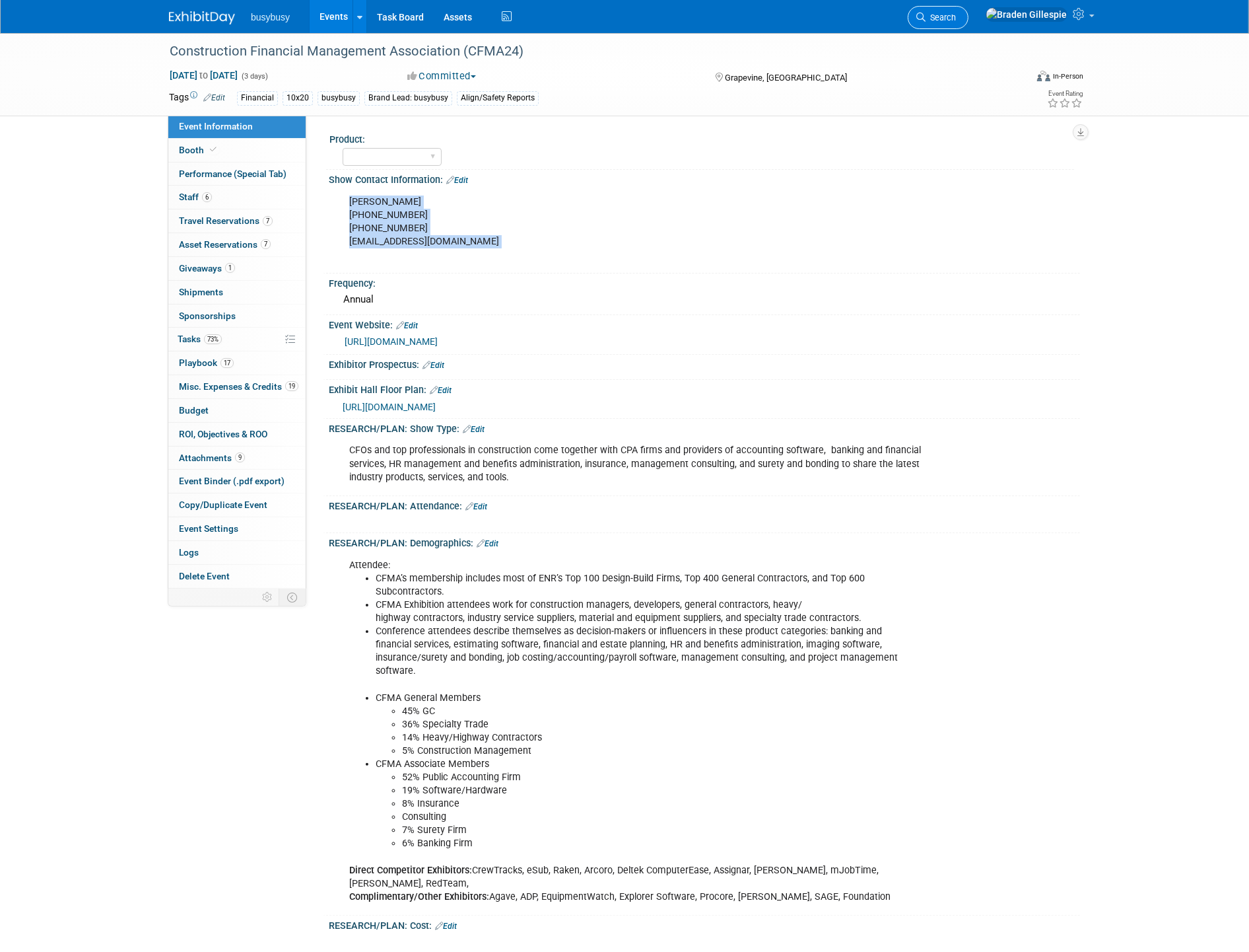
click at [956, 15] on span "Search" at bounding box center [940, 18] width 30 height 10
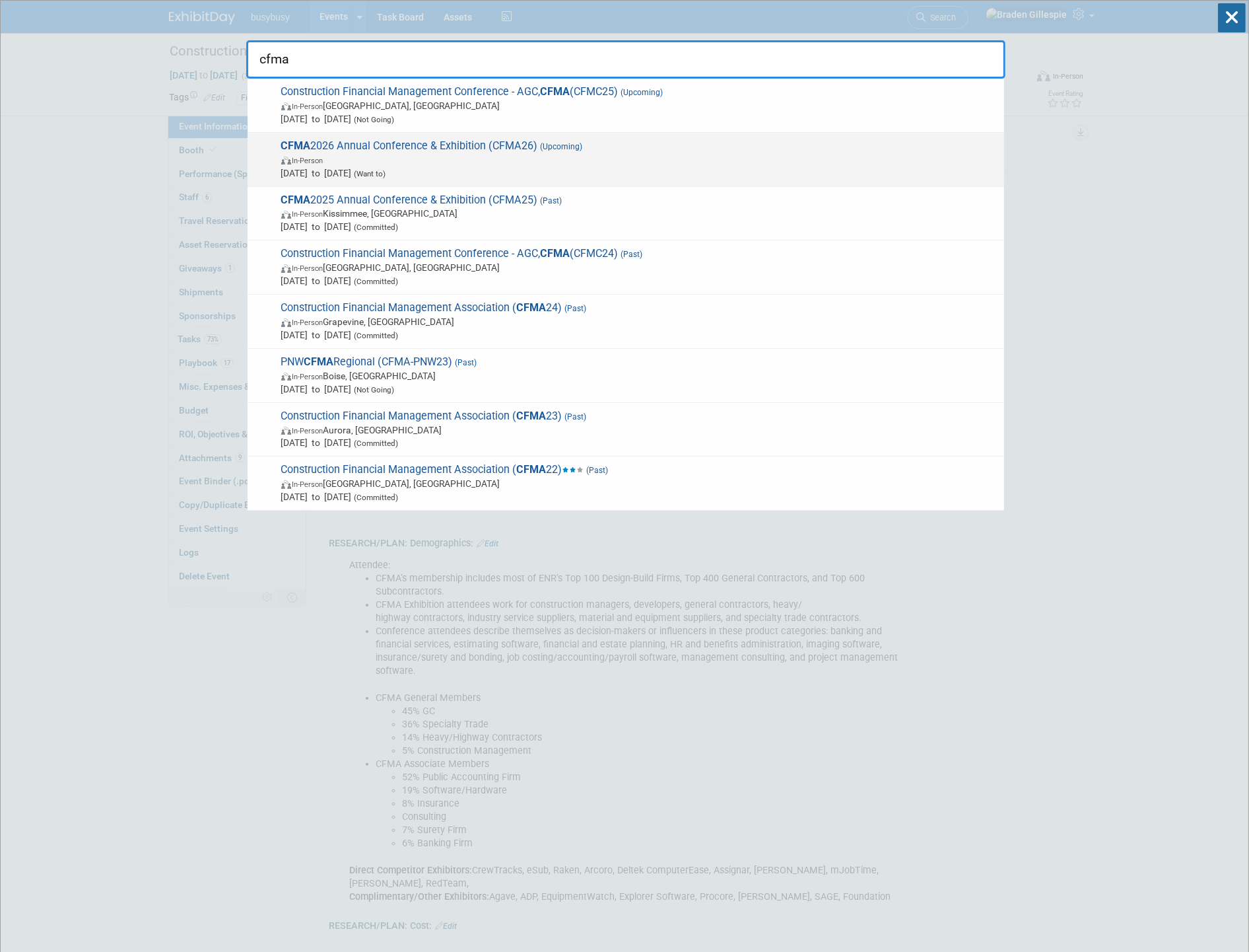
type input "cfma"
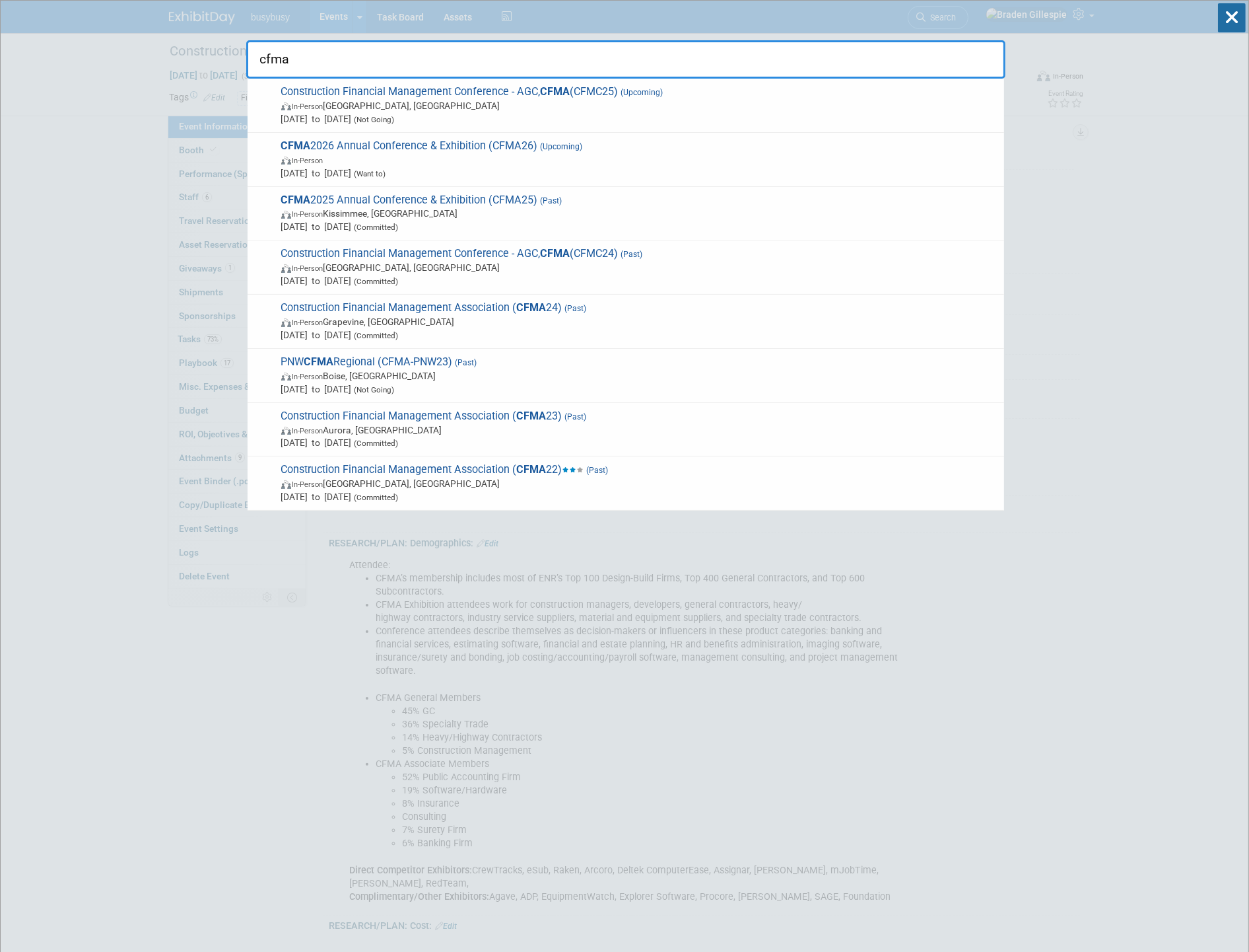
click at [525, 167] on span "[DATE] to [DATE] (Want to)" at bounding box center [639, 173] width 717 height 13
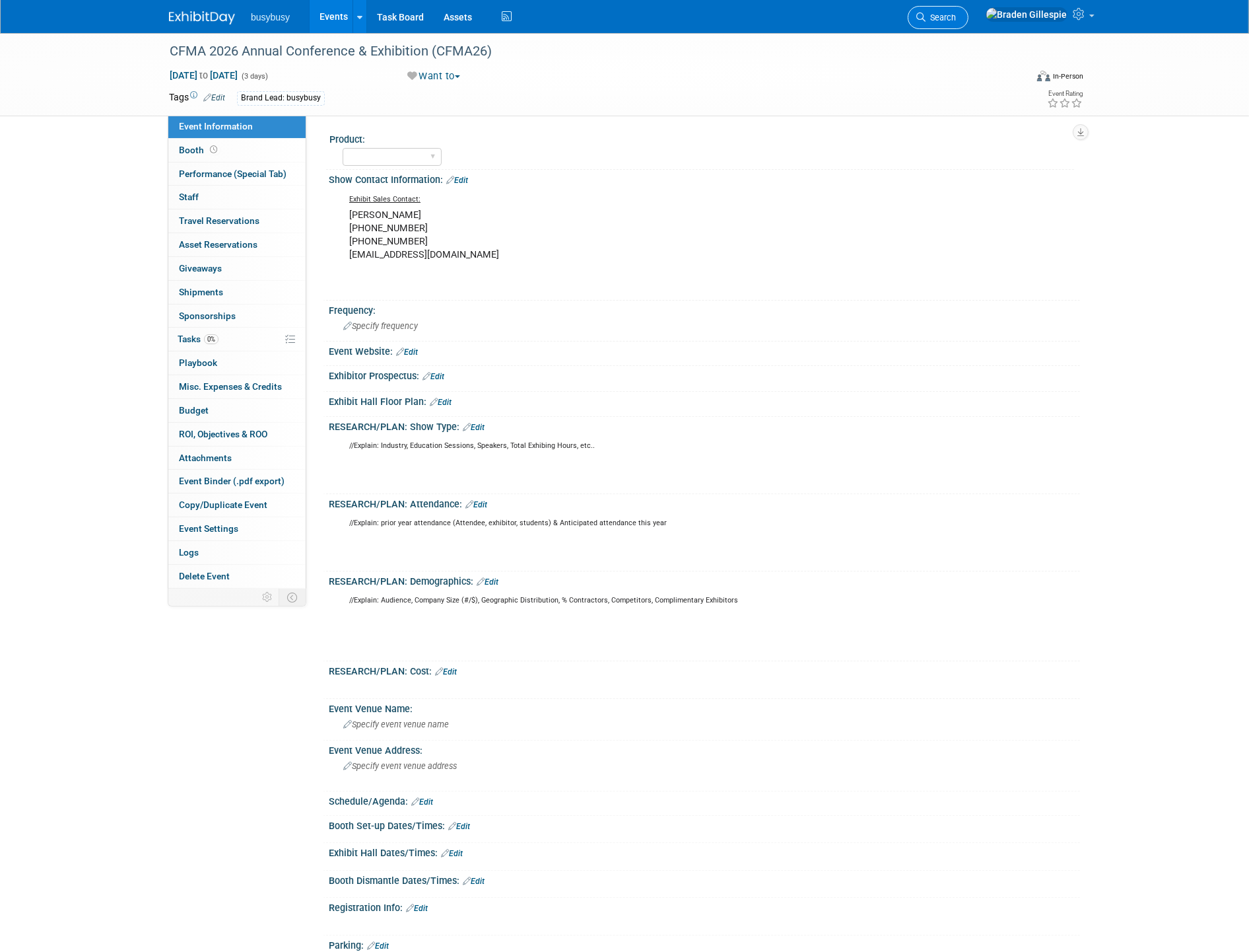
click at [956, 16] on span "Search" at bounding box center [940, 18] width 30 height 10
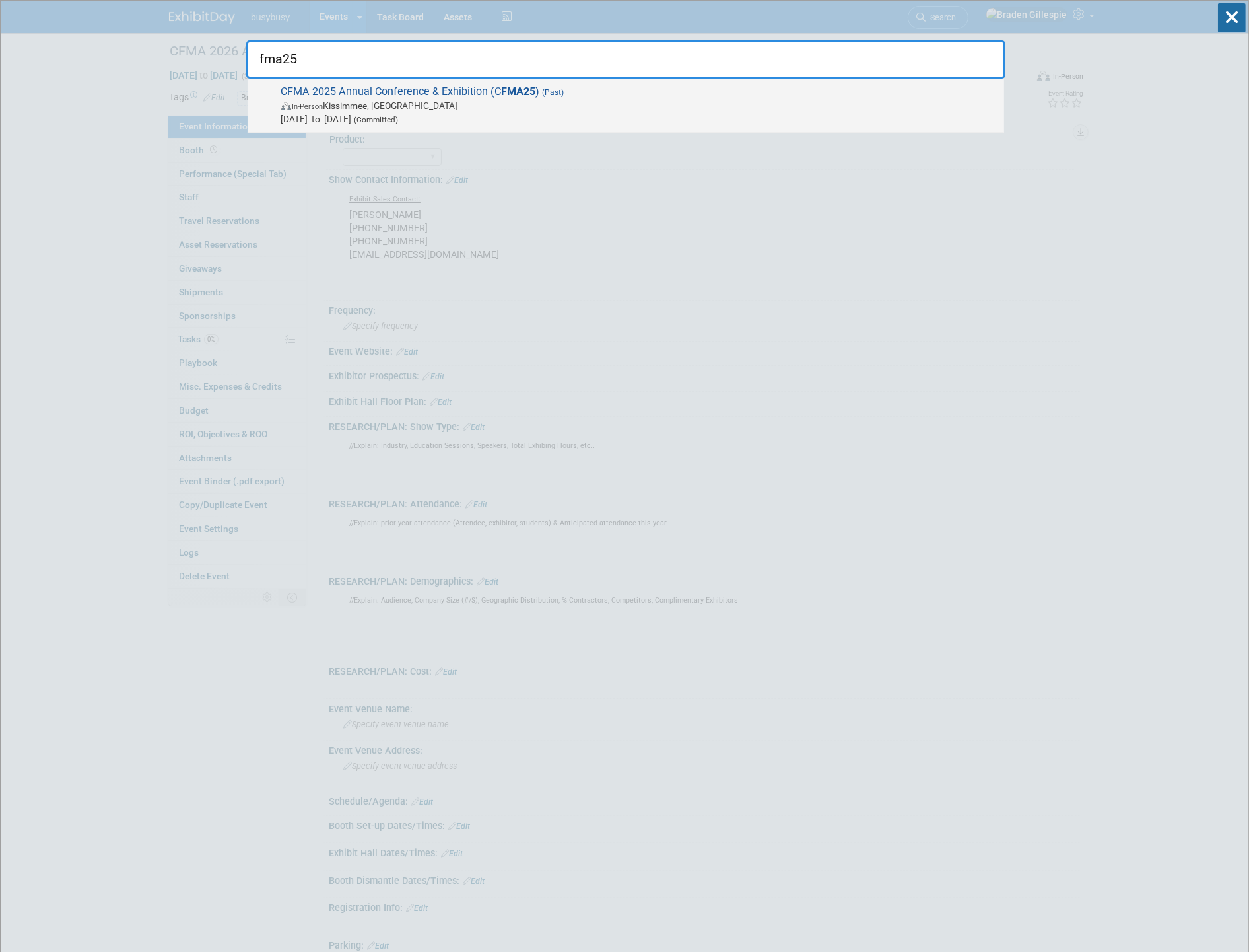
type input "fma25"
click at [596, 115] on span "[DATE] to [DATE] (Committed)" at bounding box center [639, 119] width 717 height 13
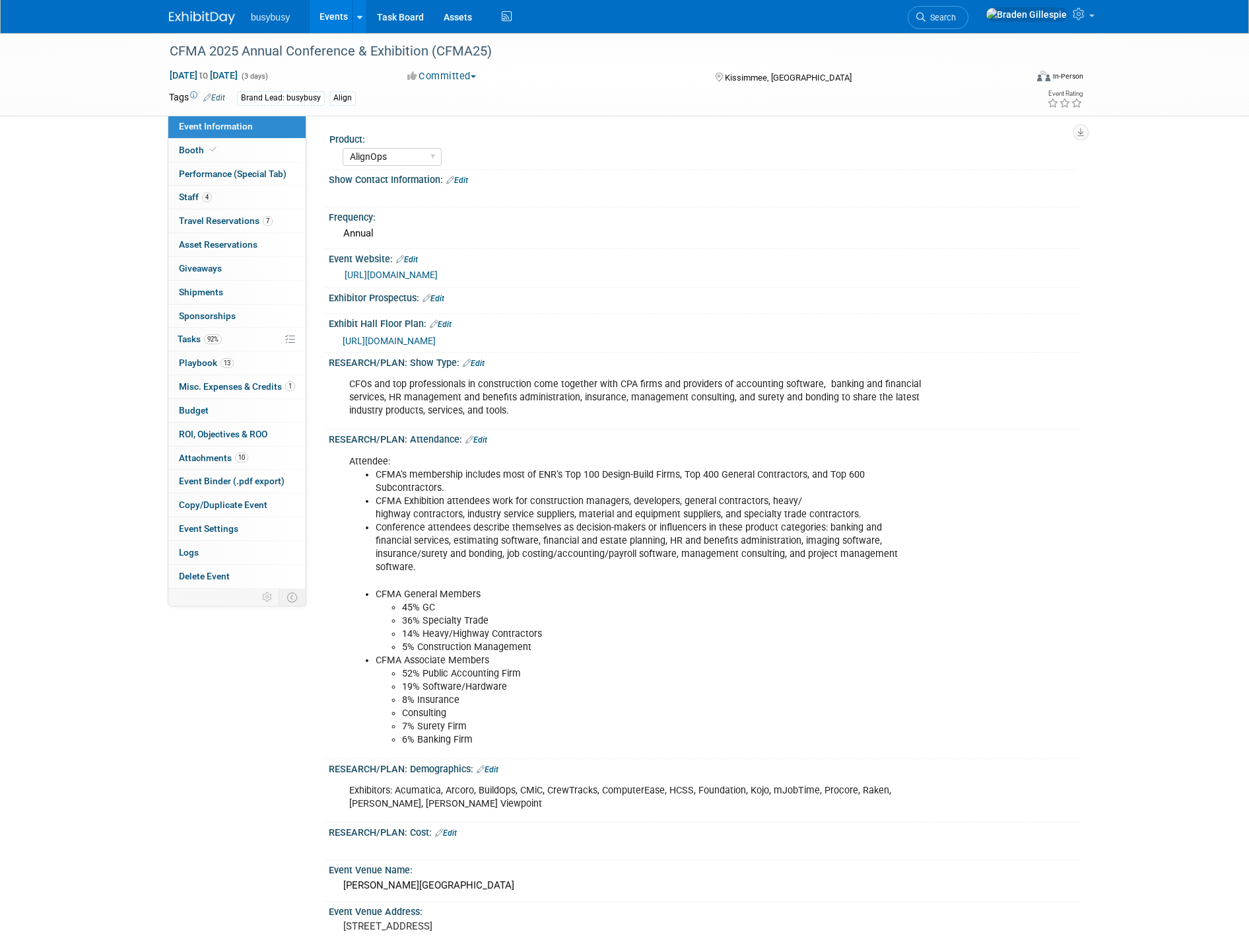
select select "AlignOps"
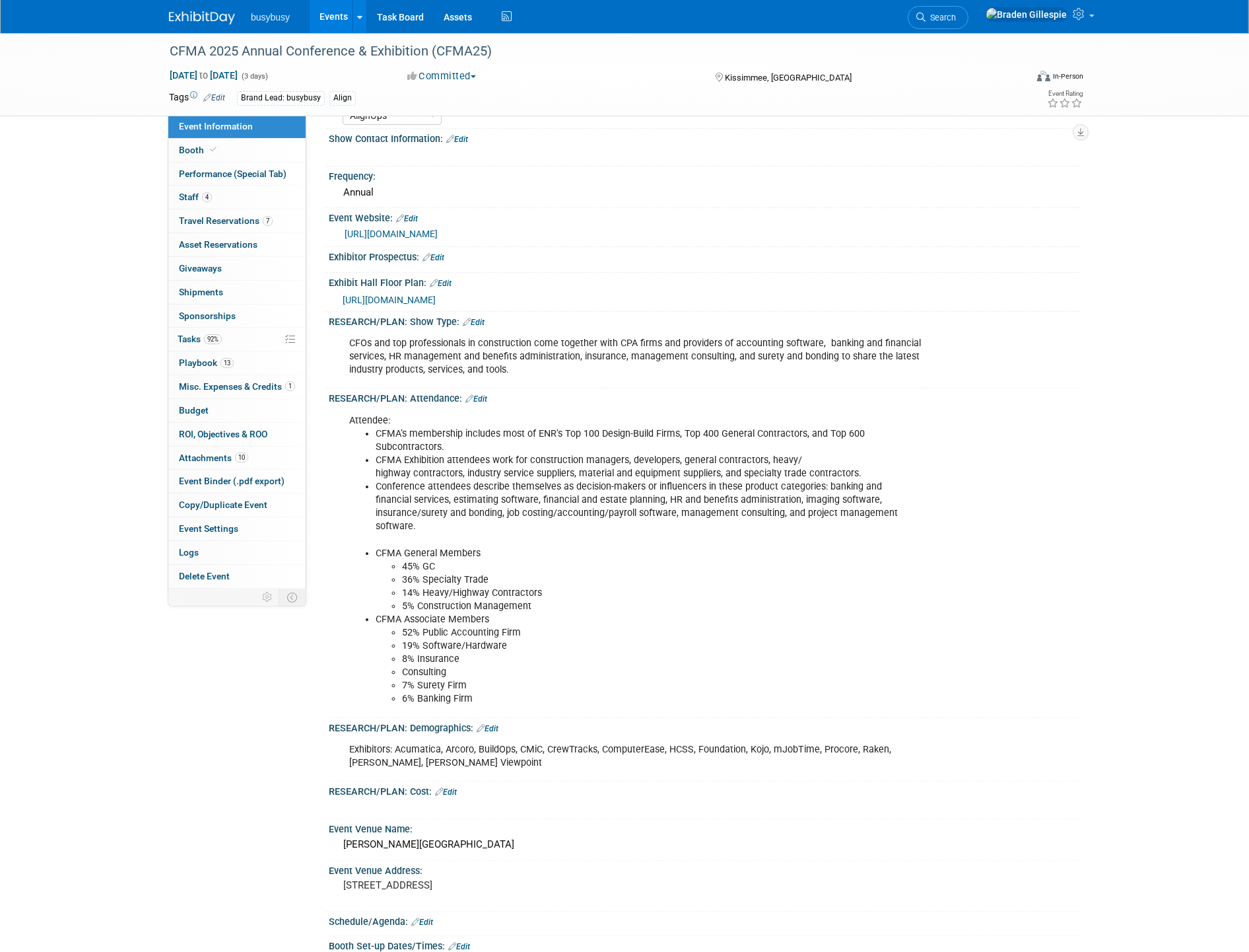
scroll to position [74, 0]
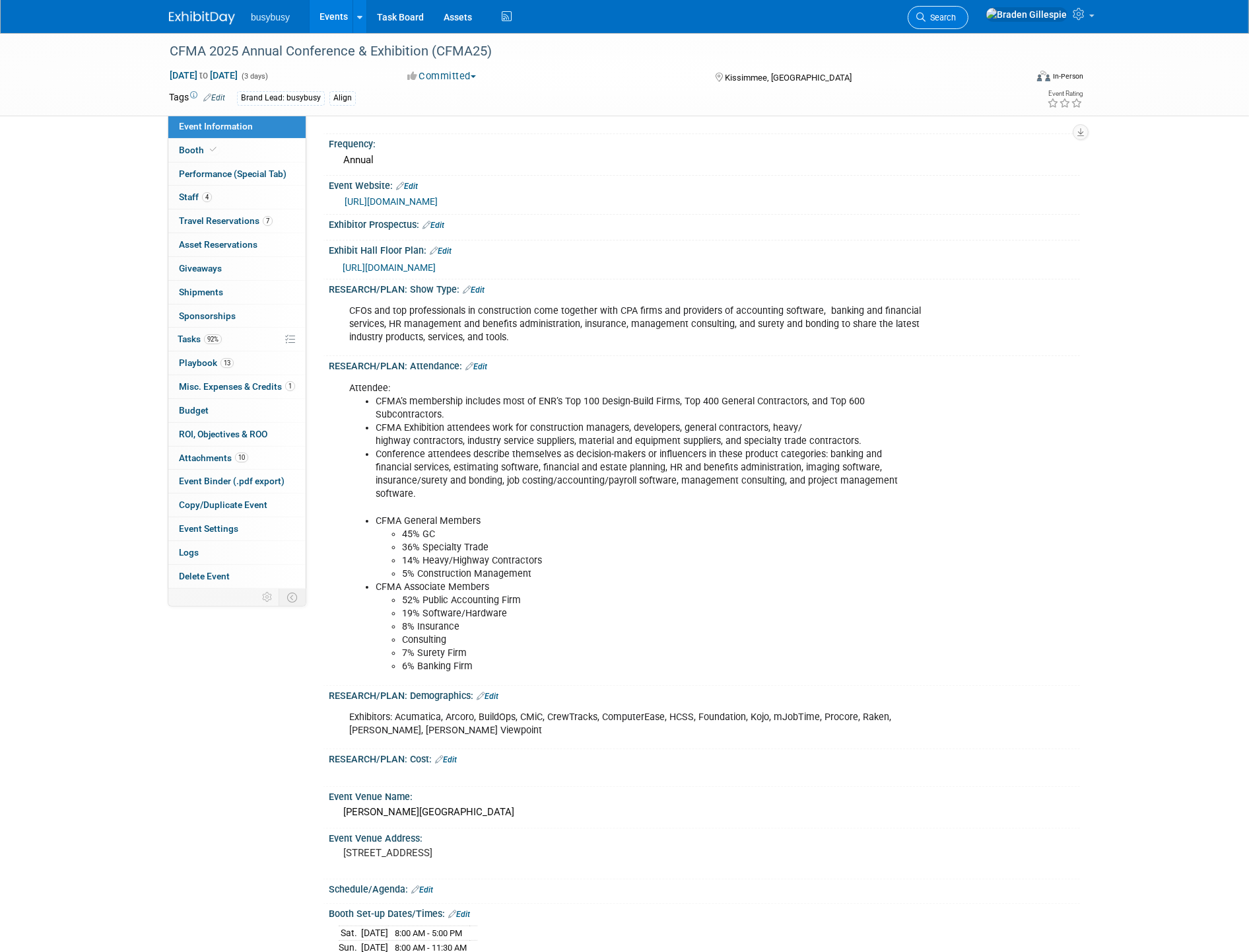
click at [925, 19] on icon at bounding box center [921, 17] width 9 height 9
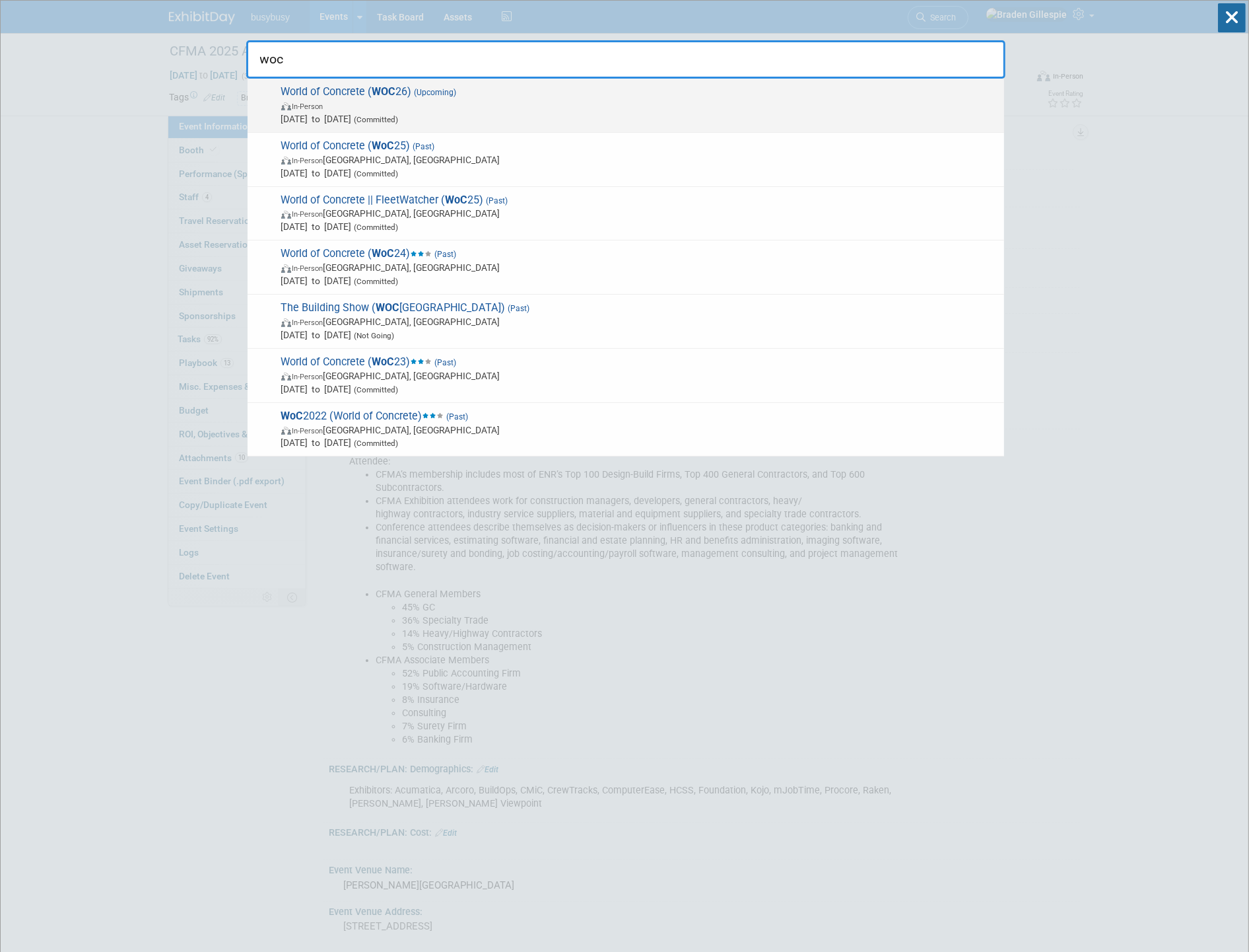
type input "woc"
click at [540, 121] on span "[DATE] to [DATE] (Committed)" at bounding box center [639, 119] width 717 height 13
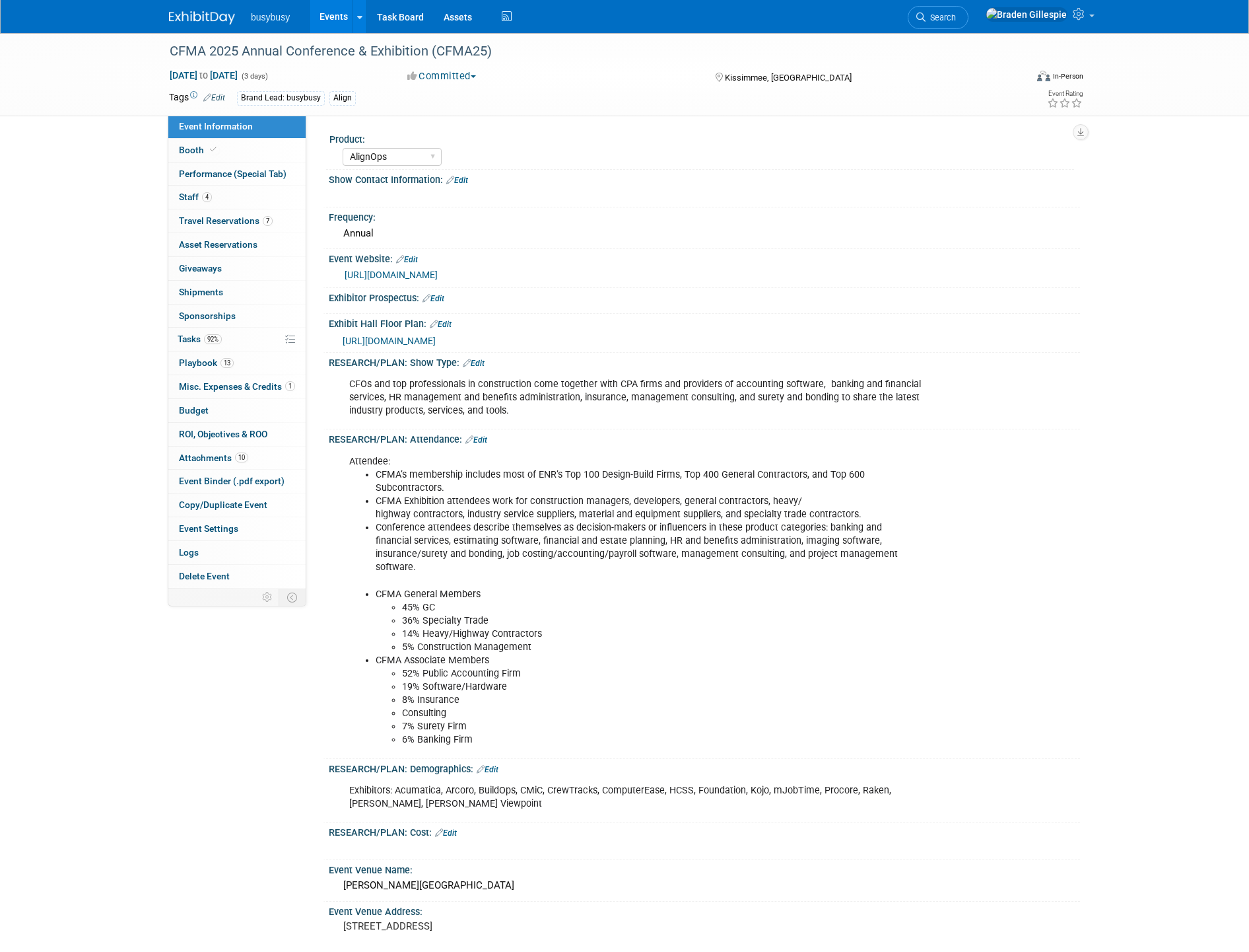
select select "AlignOps"
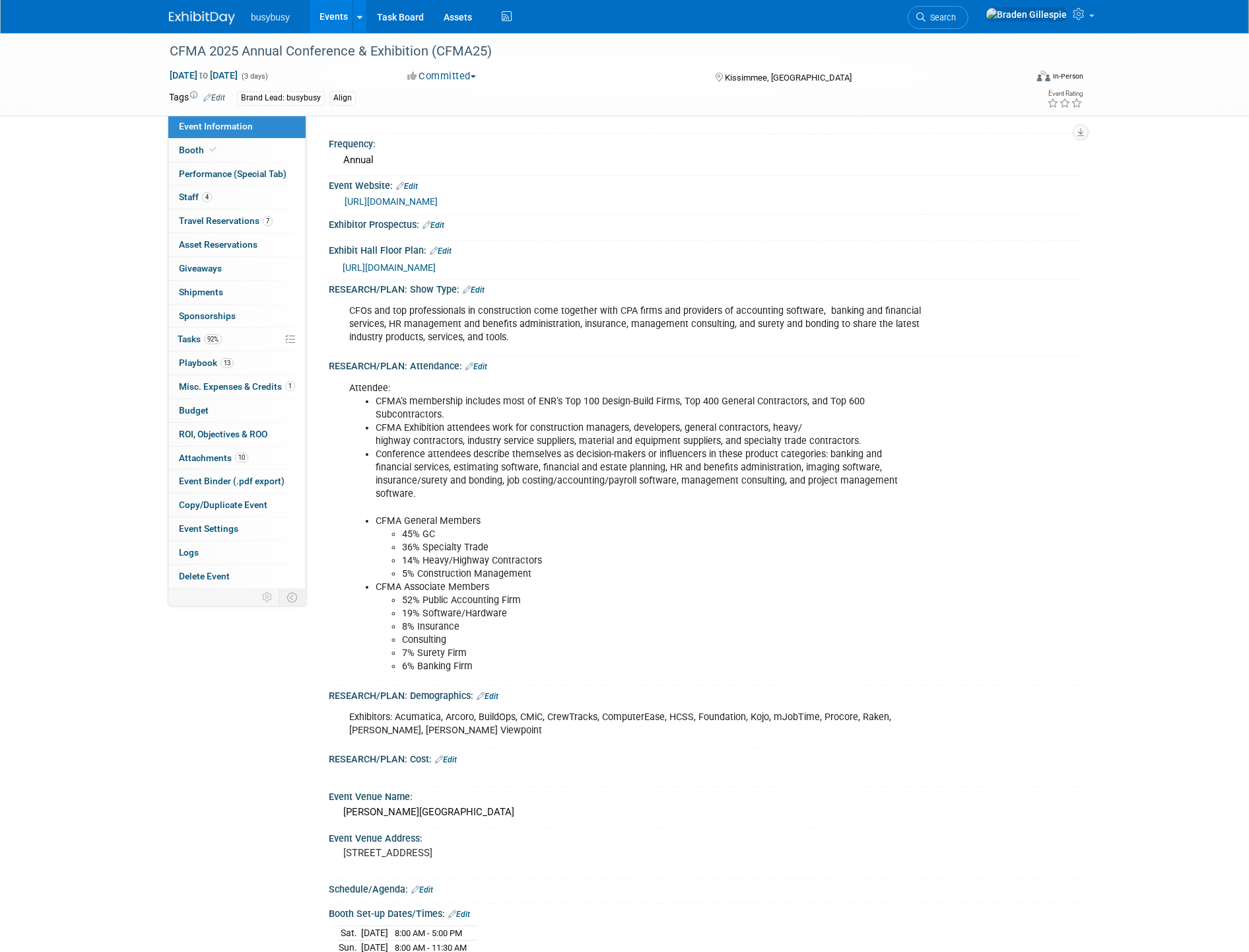
click at [956, 16] on span "Search" at bounding box center [940, 18] width 30 height 10
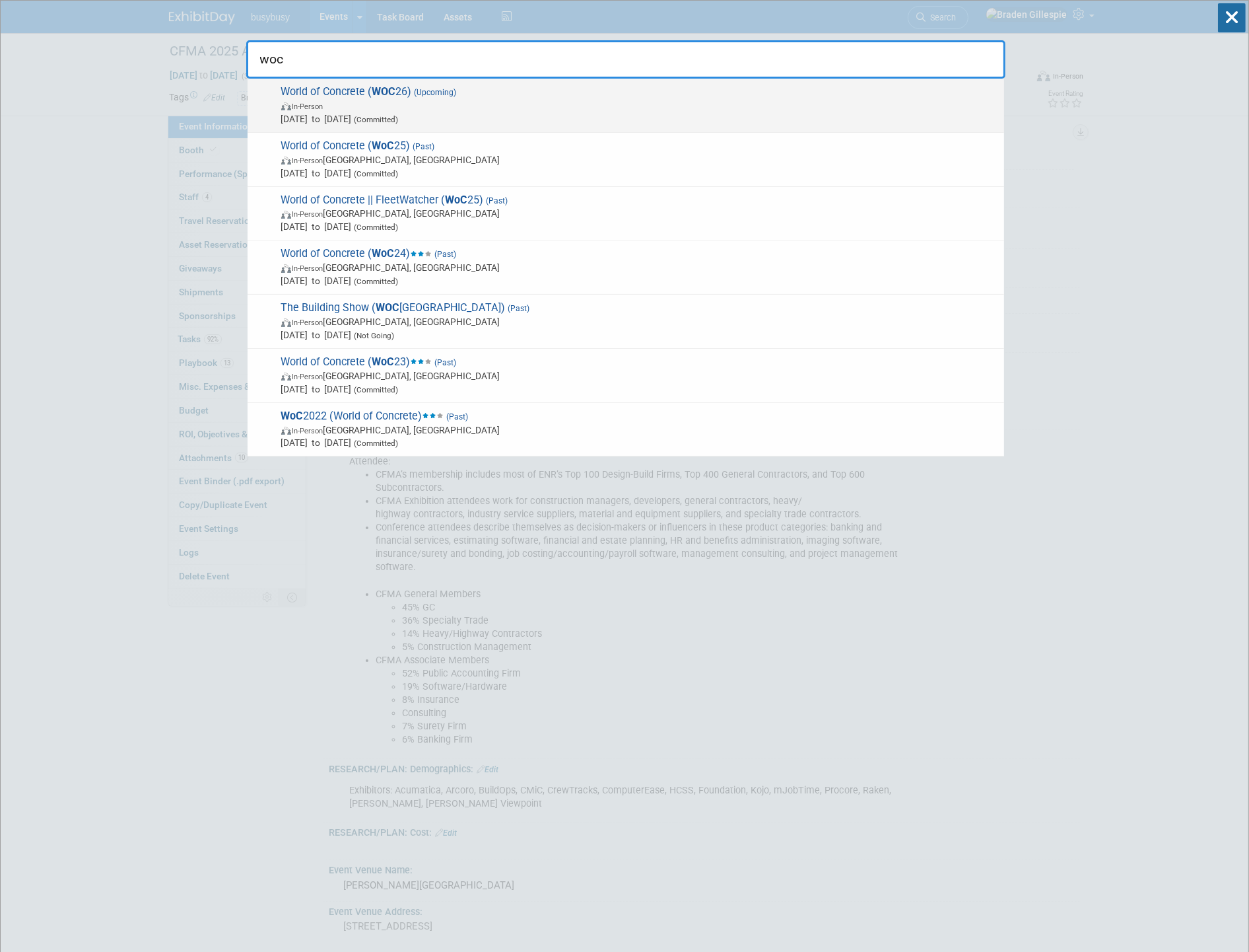
type input "woc"
click at [547, 92] on span "World of Concrete ( WOC 26) (Upcoming) In-Person [DATE] to [DATE] (Committed)" at bounding box center [637, 105] width 721 height 40
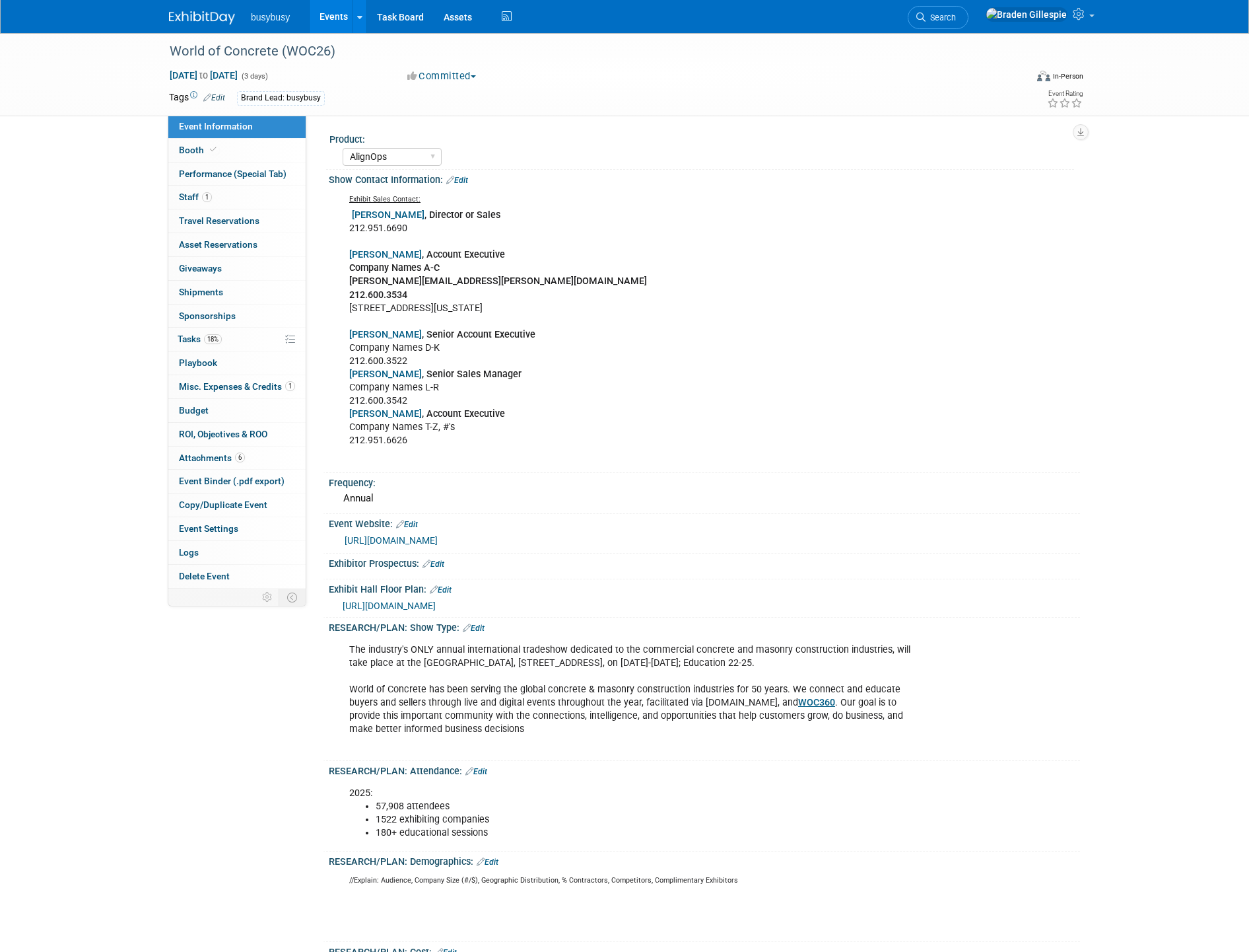
select select "AlignOps"
click at [248, 335] on link "18% Tasks 18%" at bounding box center [237, 339] width 137 height 24
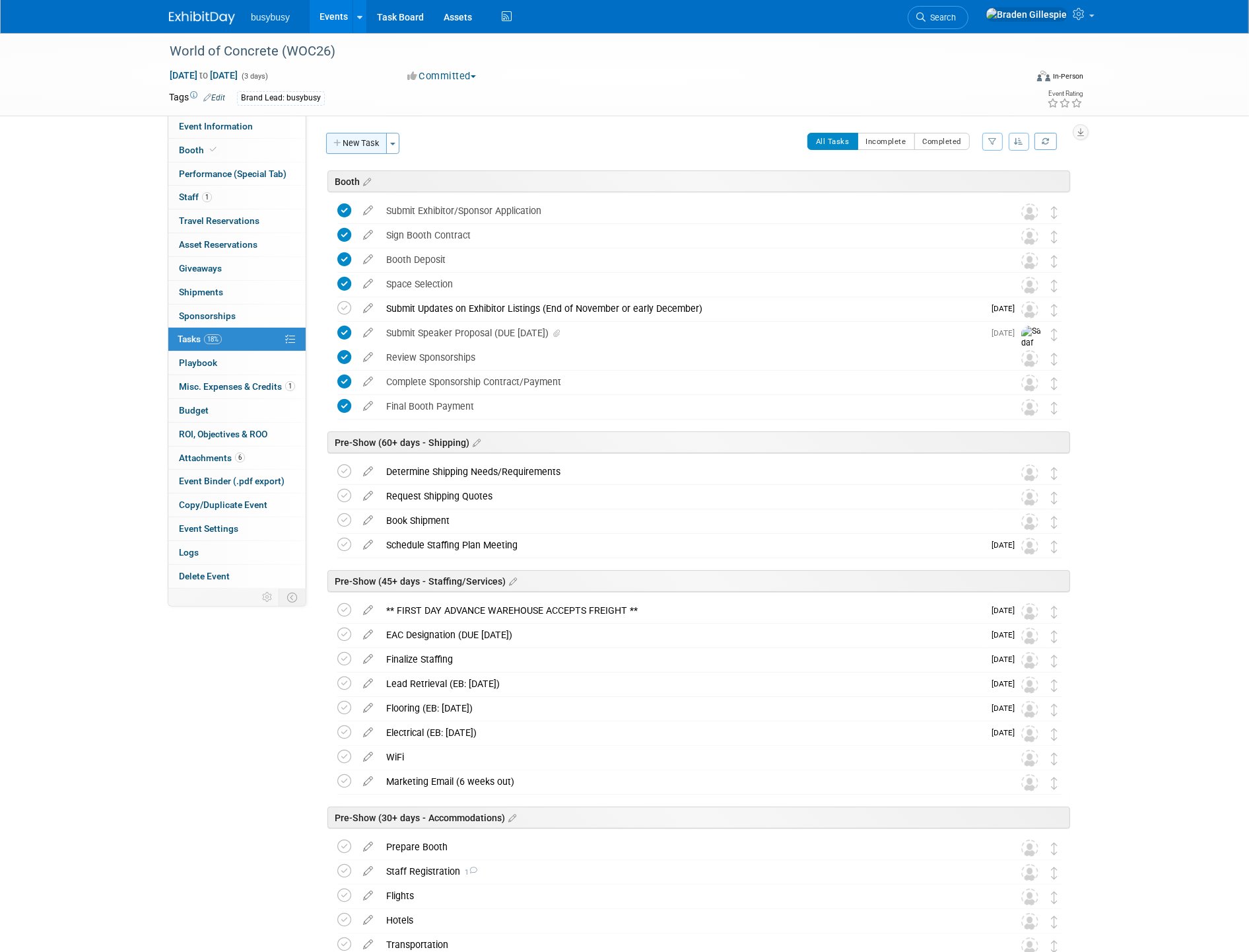
click at [363, 147] on button "New Task" at bounding box center [357, 143] width 61 height 22
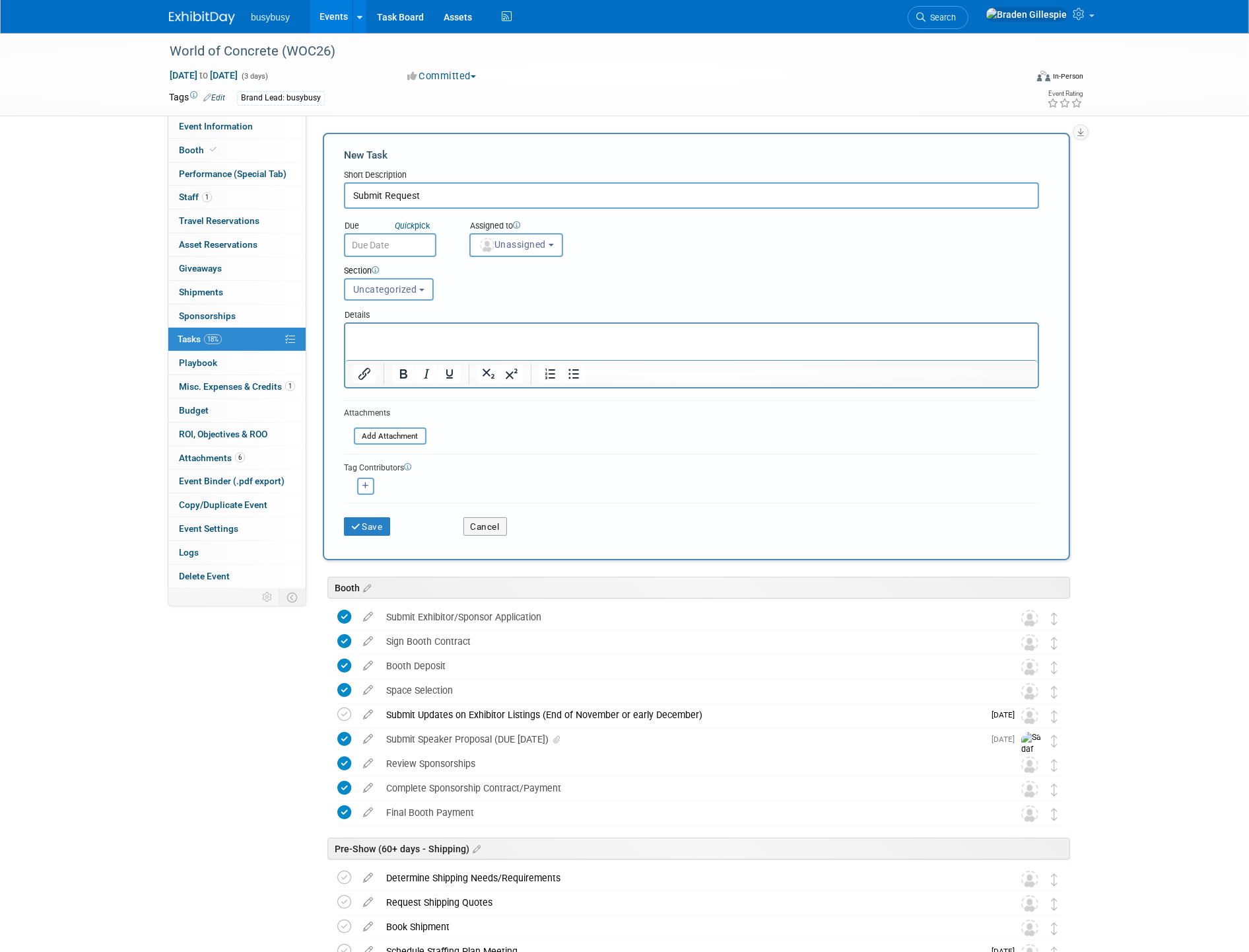
click at [427, 195] on input "Submit Request" at bounding box center [691, 195] width 695 height 26
drag, startPoint x: 427, startPoint y: 195, endPoint x: 386, endPoint y: 193, distance: 41.0
click at [386, 193] on input "Submit Request" at bounding box center [691, 195] width 695 height 26
type input "Submit Target Move-In Date Change Request? (DUE [DATE])"
click at [425, 238] on input "text" at bounding box center [390, 245] width 92 height 24
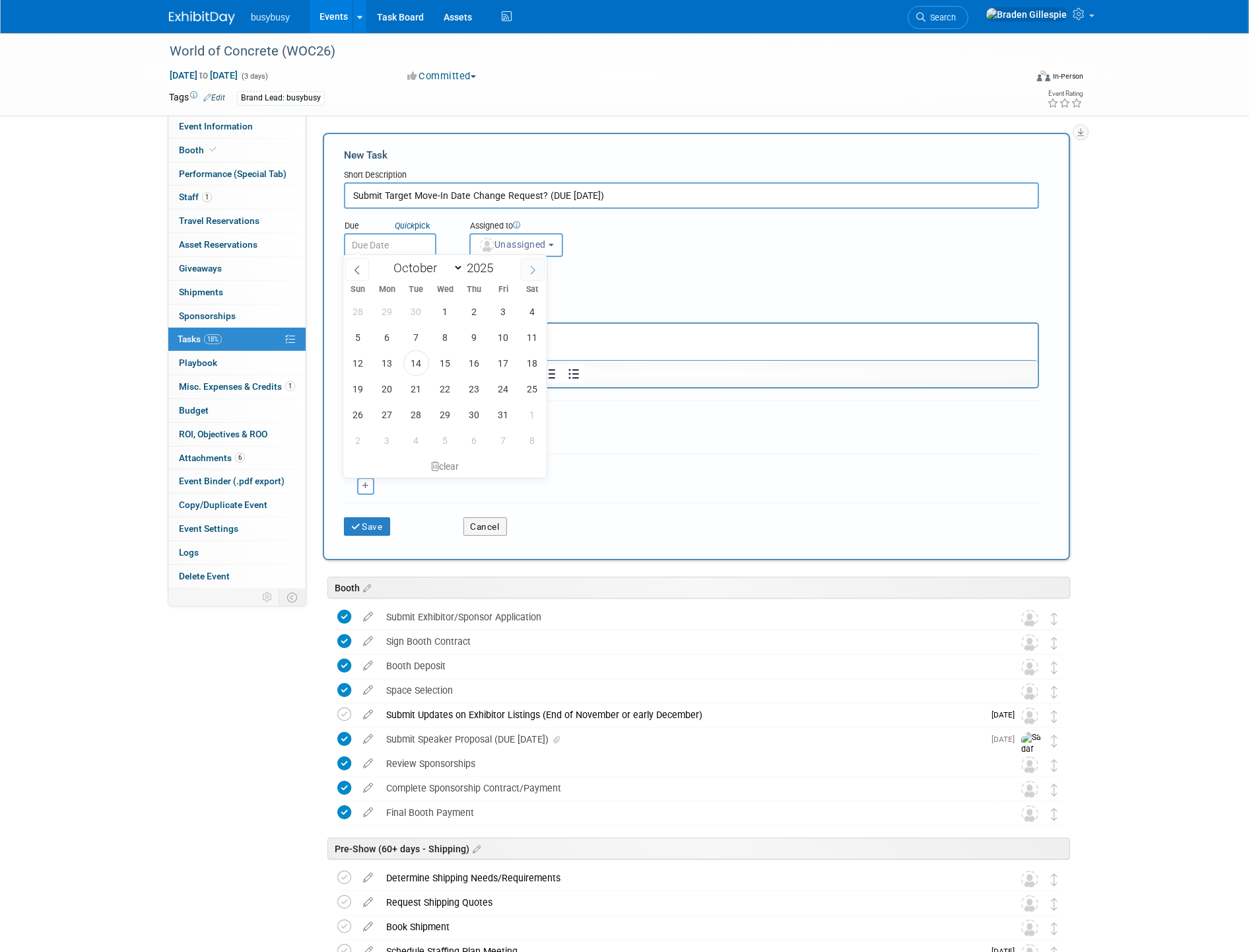
click at [539, 269] on span at bounding box center [532, 269] width 24 height 23
select select "11"
click at [446, 369] on span "17" at bounding box center [445, 363] width 25 height 25
type input "Dec 17, 2025"
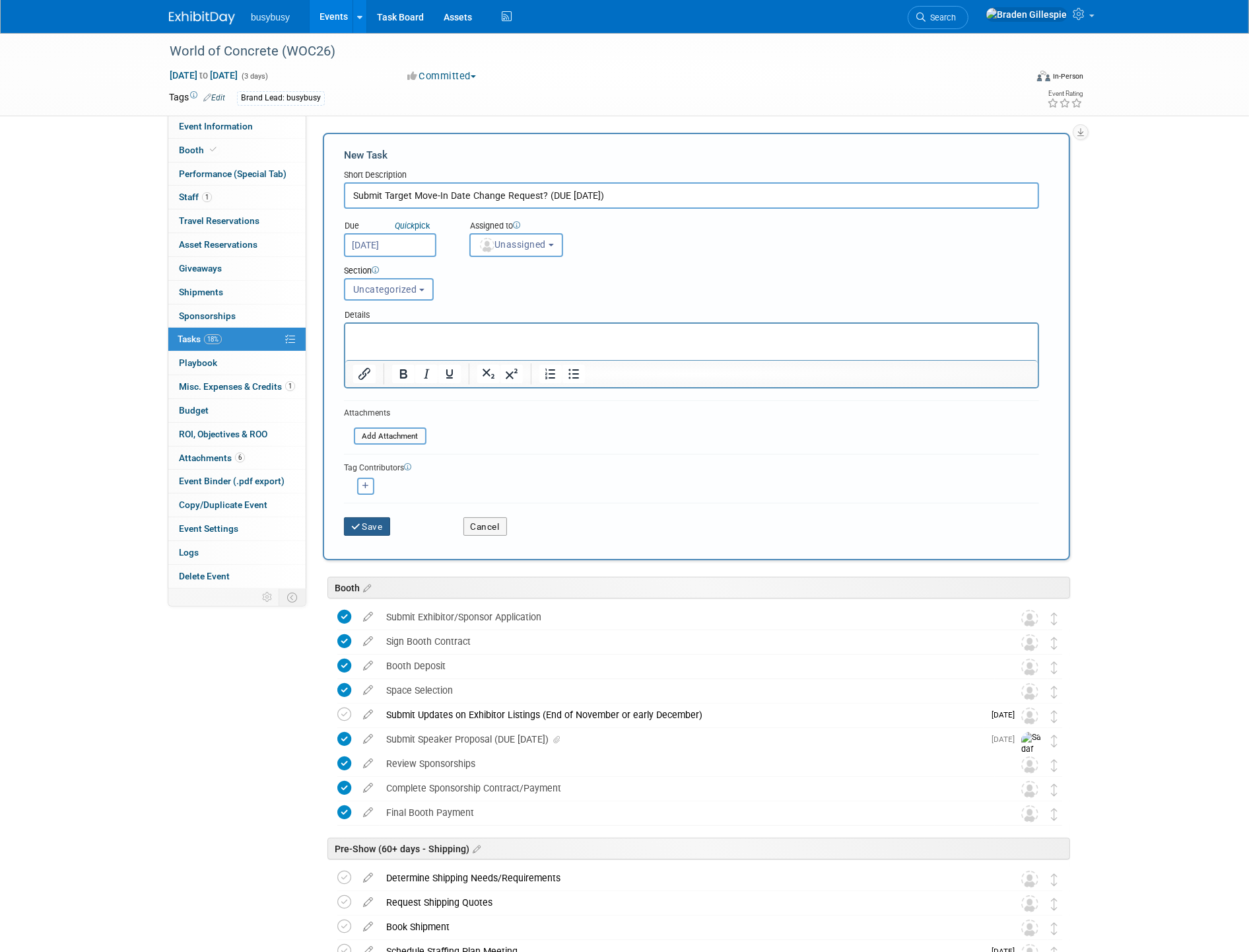
click at [373, 519] on button "Save" at bounding box center [367, 526] width 46 height 19
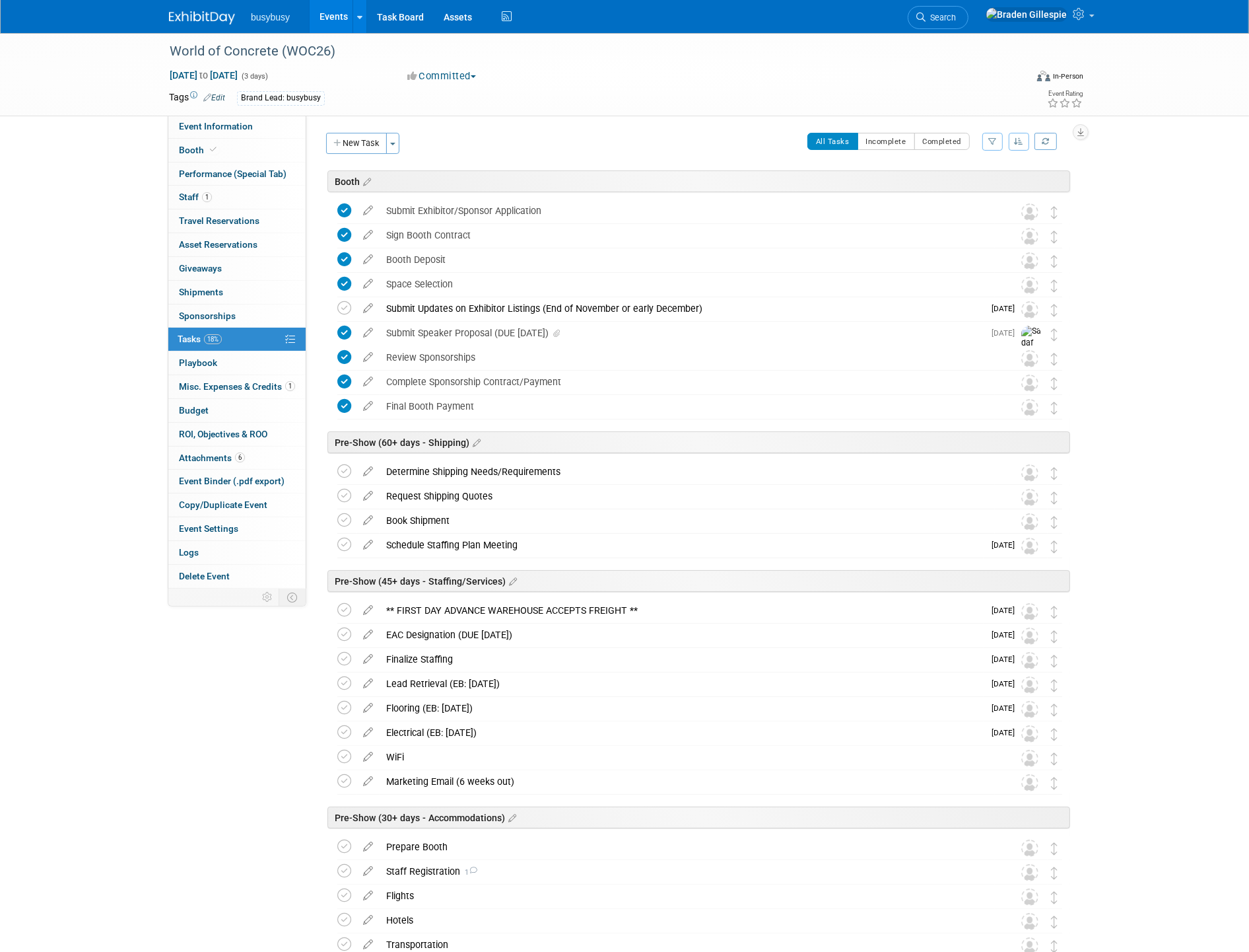
click at [205, 17] on img at bounding box center [201, 17] width 66 height 13
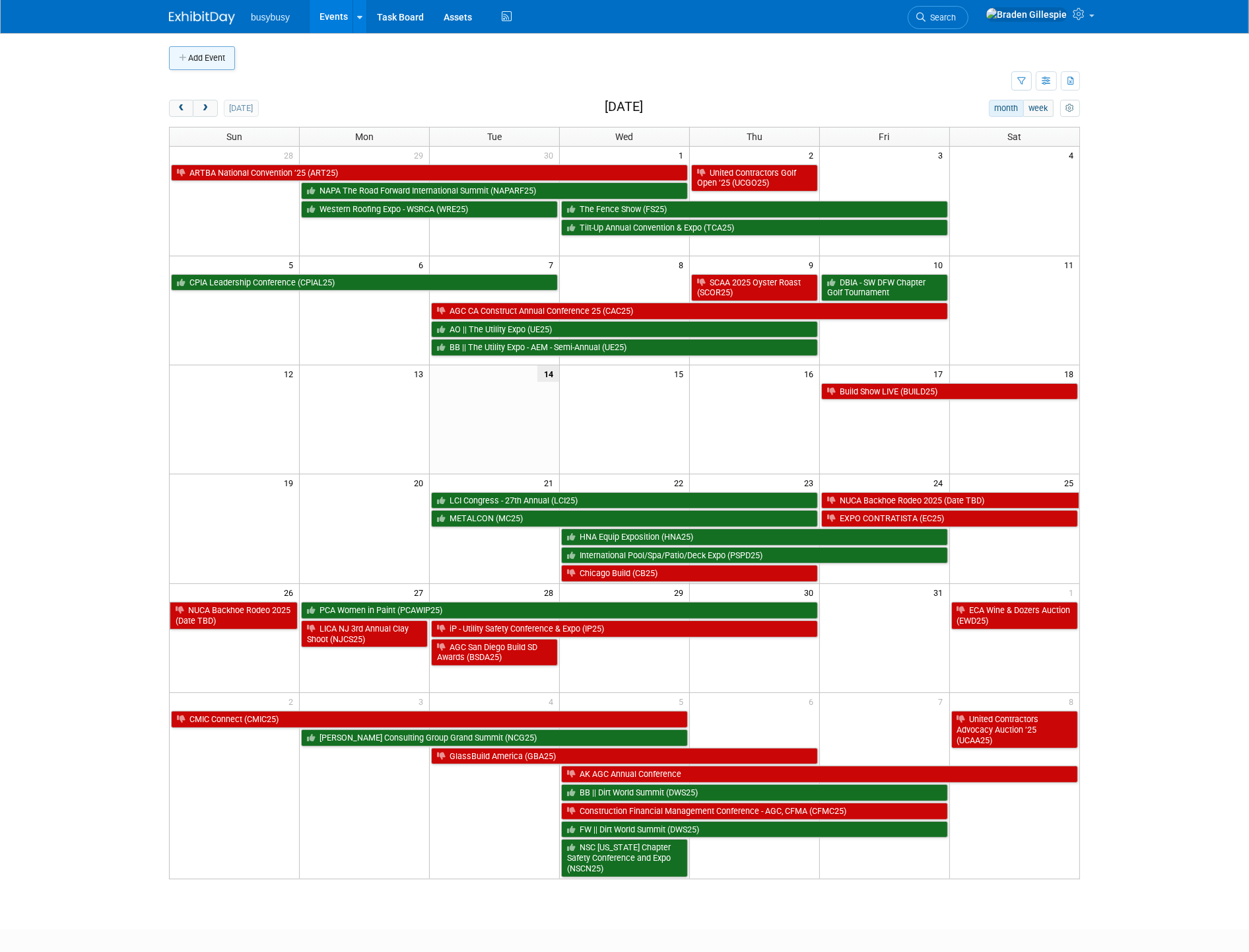
click at [200, 53] on button "Add Event" at bounding box center [201, 58] width 66 height 24
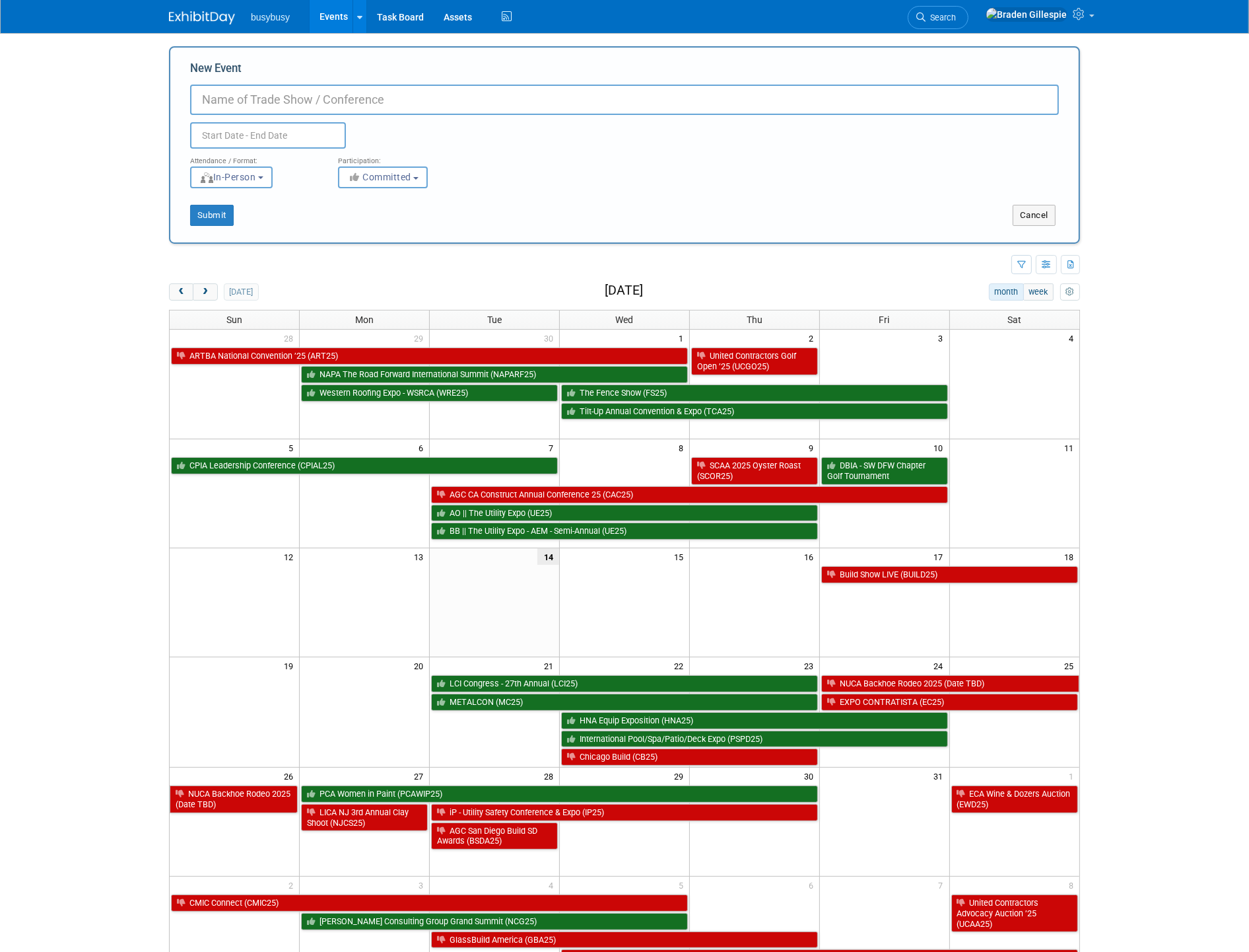
type input "V"
type input "M"
drag, startPoint x: 1030, startPoint y: 224, endPoint x: 1031, endPoint y: 209, distance: 15.0
click at [1031, 224] on button "Cancel" at bounding box center [1034, 216] width 43 height 22
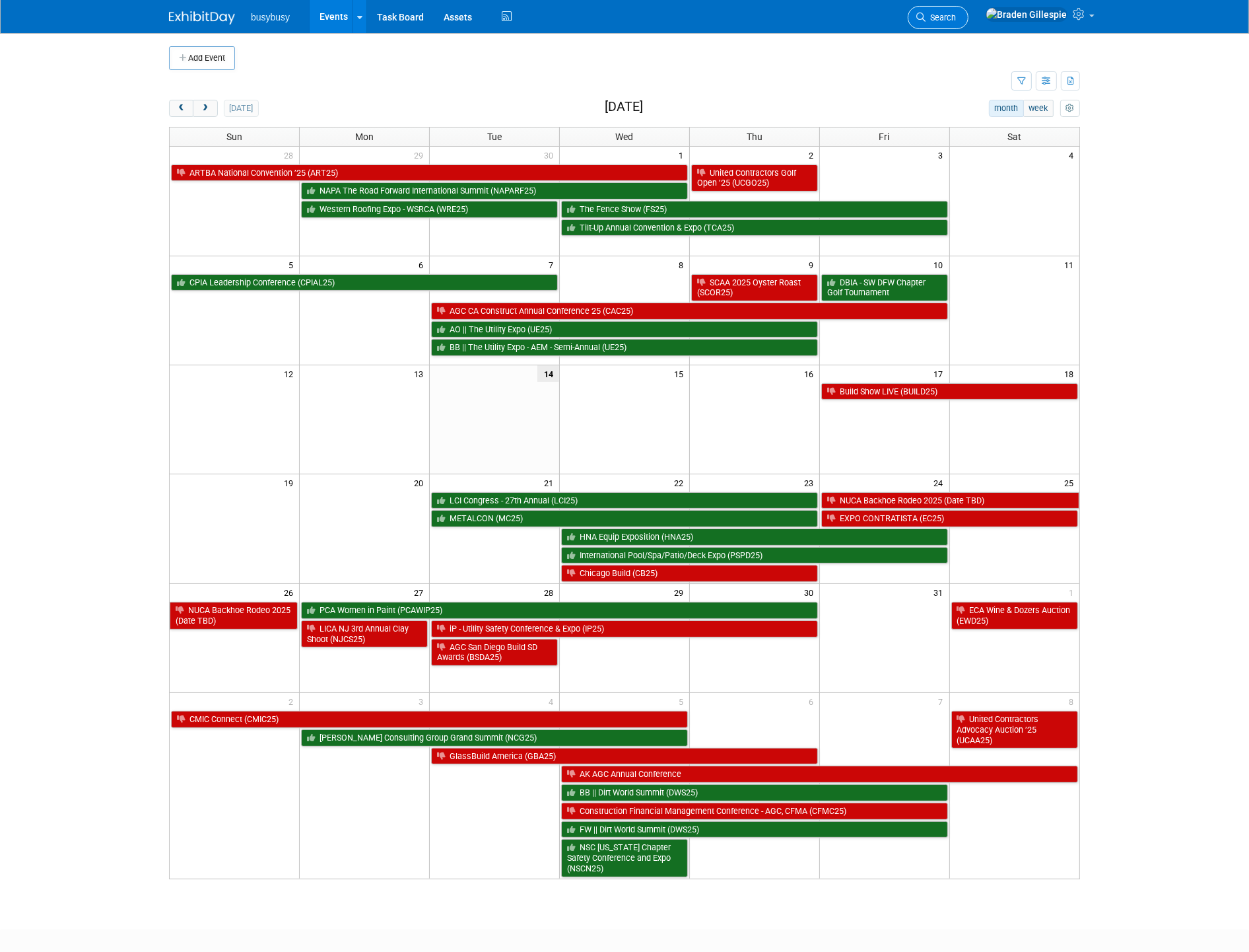
click at [956, 17] on span "Search" at bounding box center [940, 18] width 30 height 10
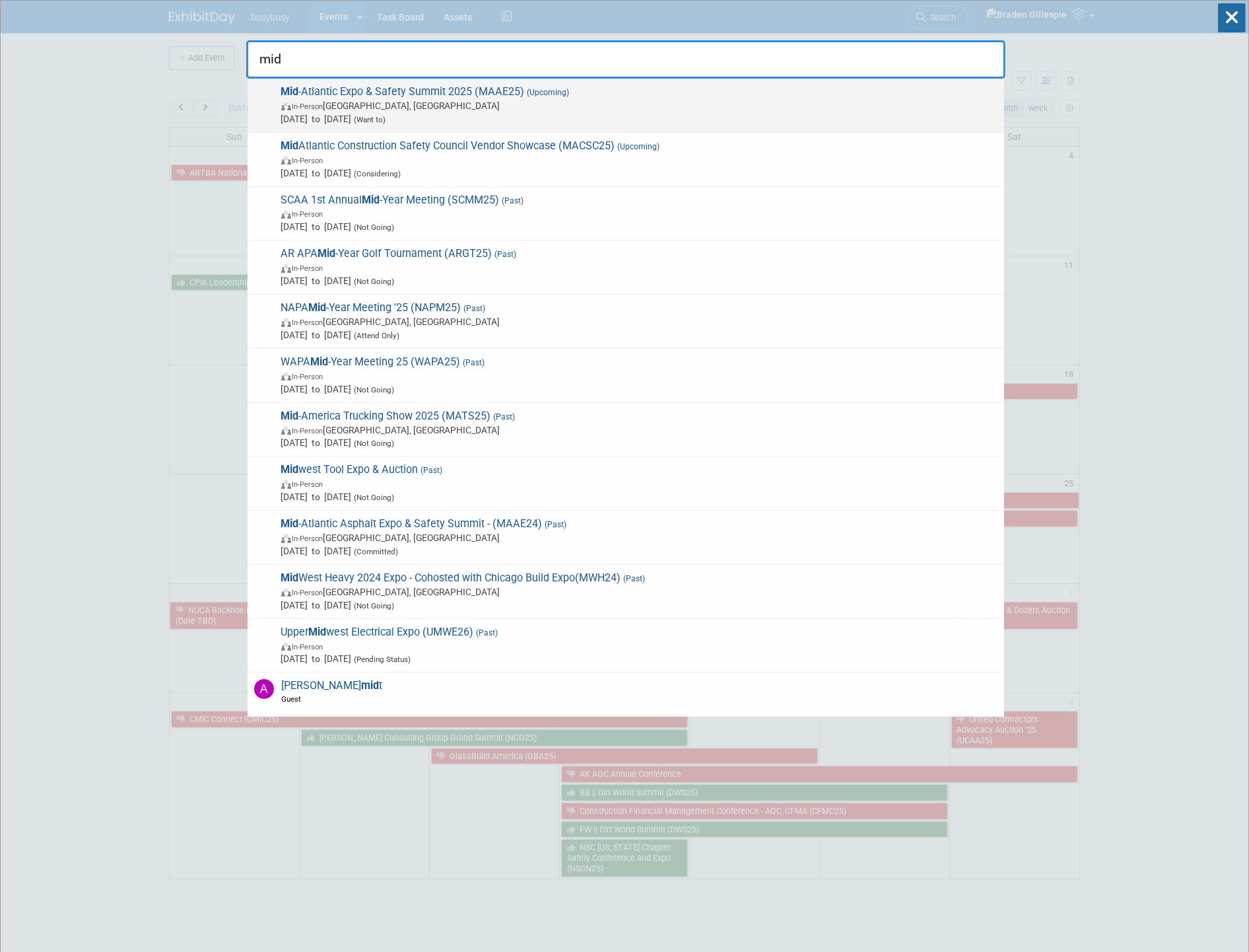
type input "mid"
click at [696, 110] on span "In-Person Richmond, VA" at bounding box center [639, 105] width 717 height 13
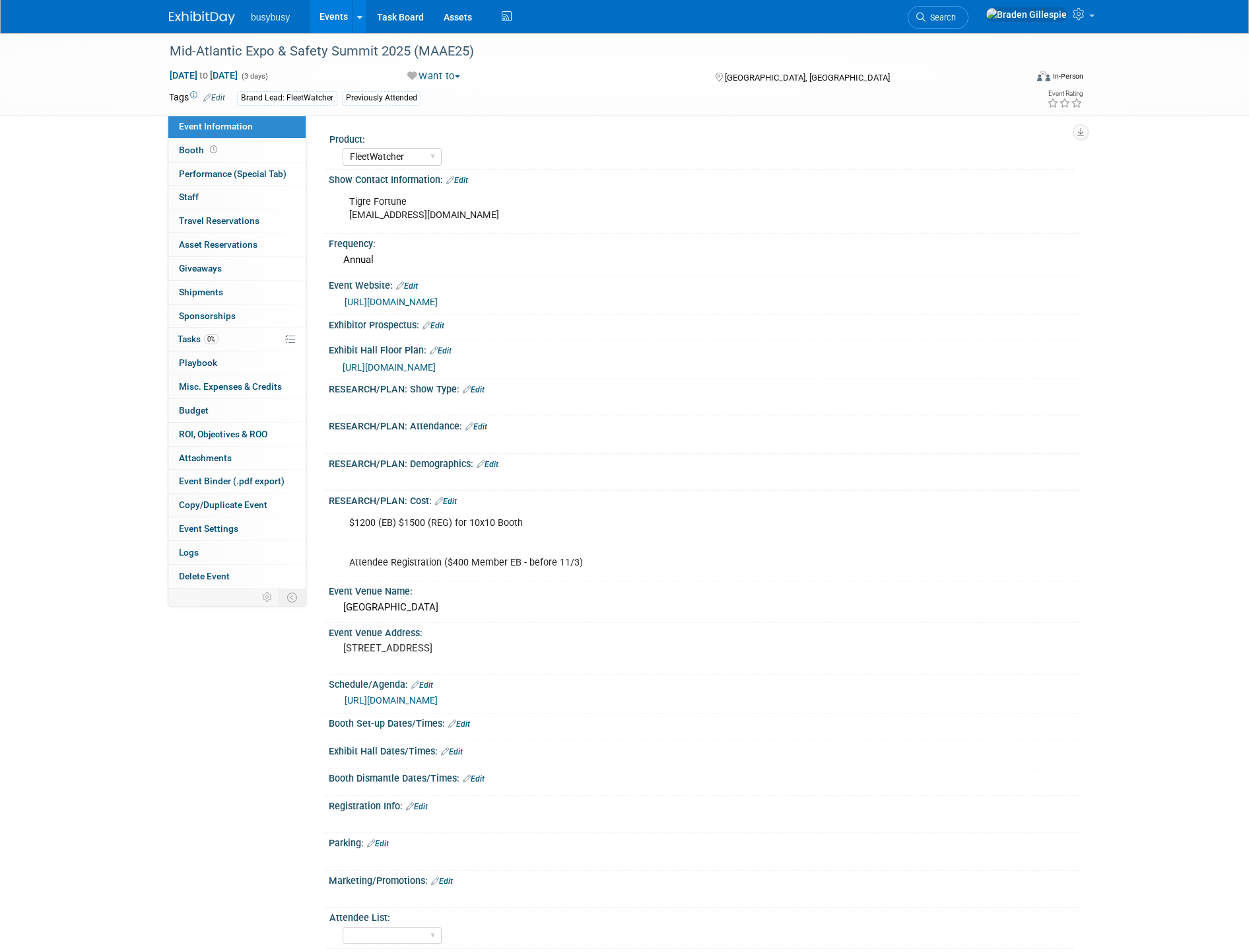
select select "FleetWatcher"
select select "Member"
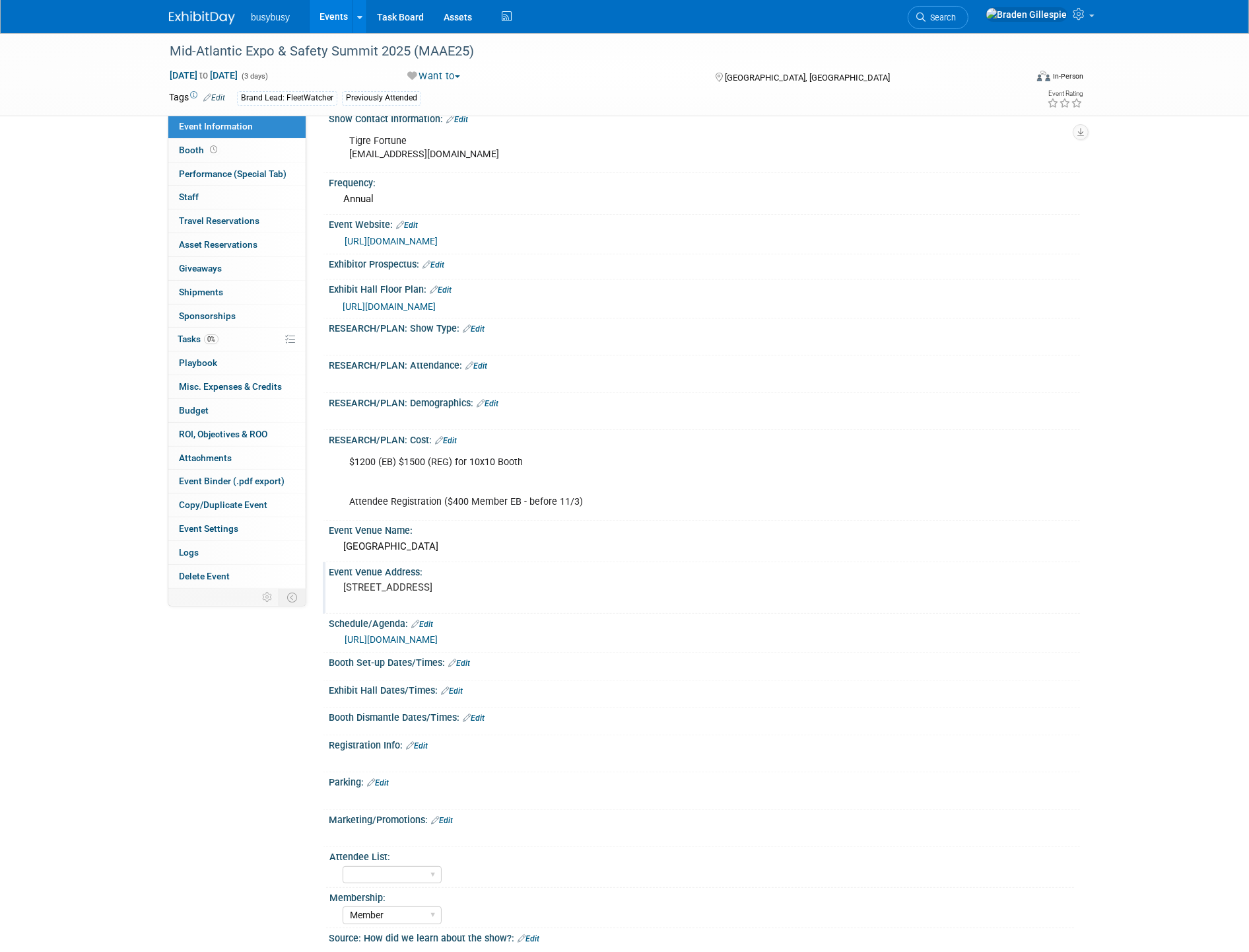
scroll to position [260, 0]
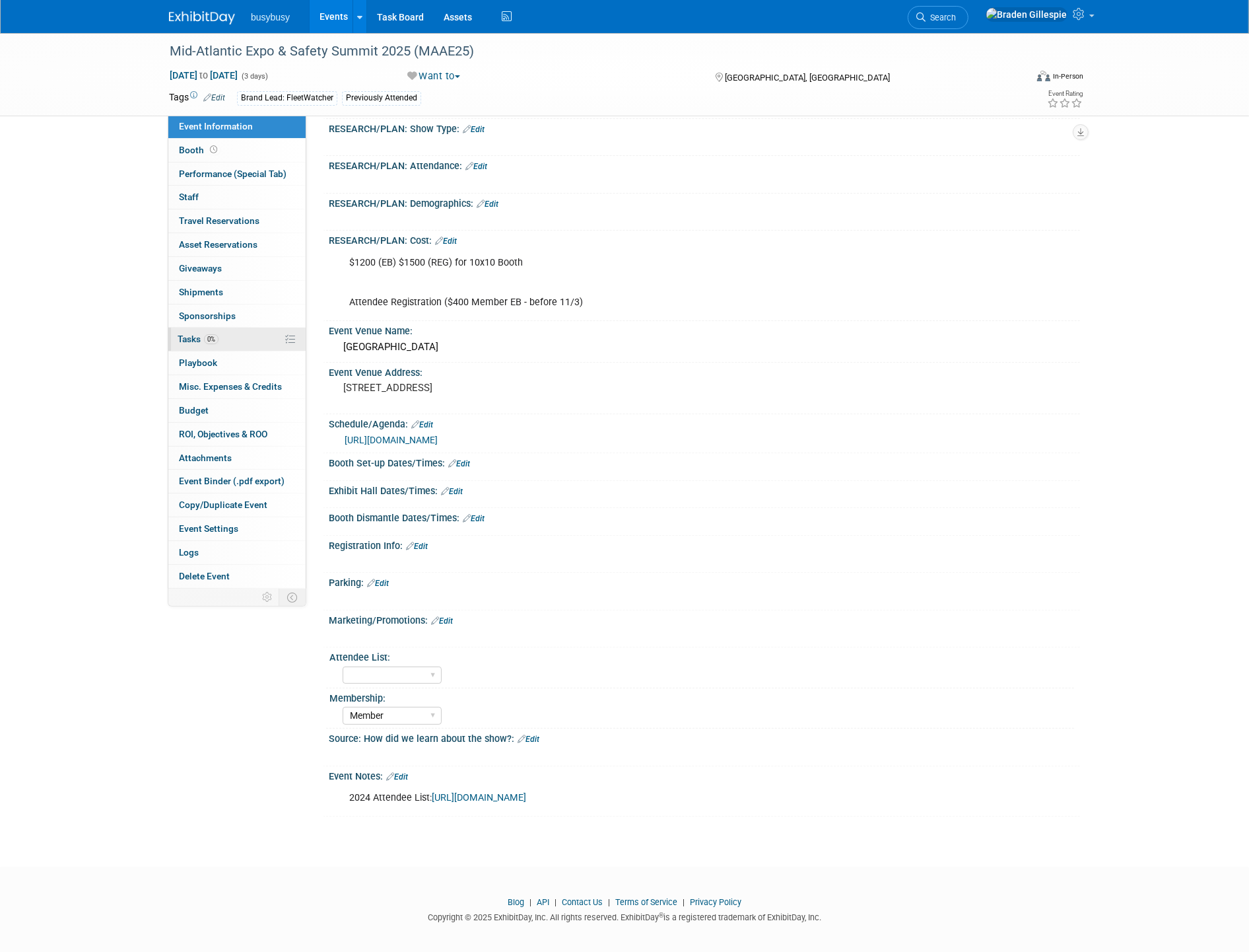
click at [243, 348] on link "0% Tasks 0%" at bounding box center [237, 339] width 137 height 24
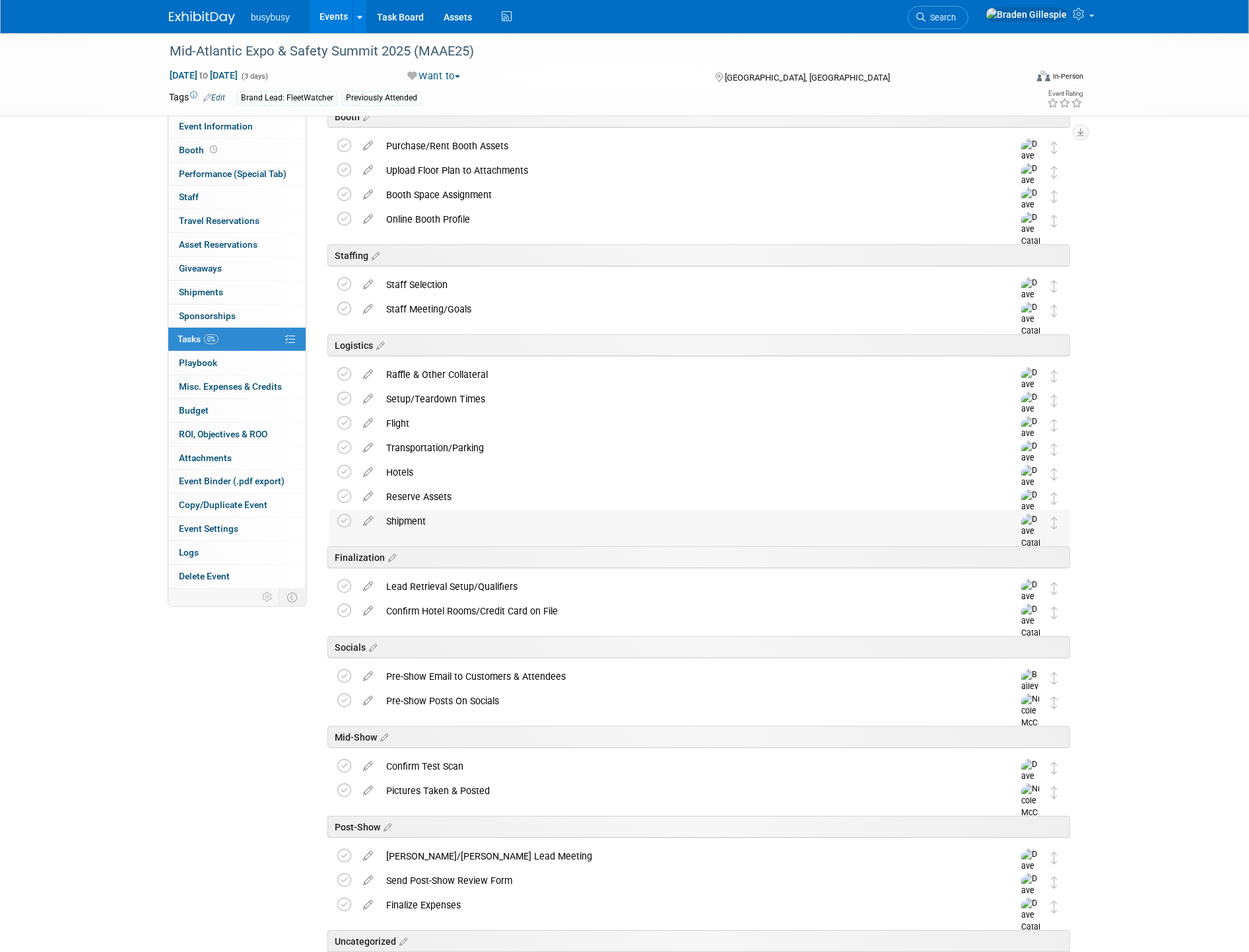
scroll to position [340, 0]
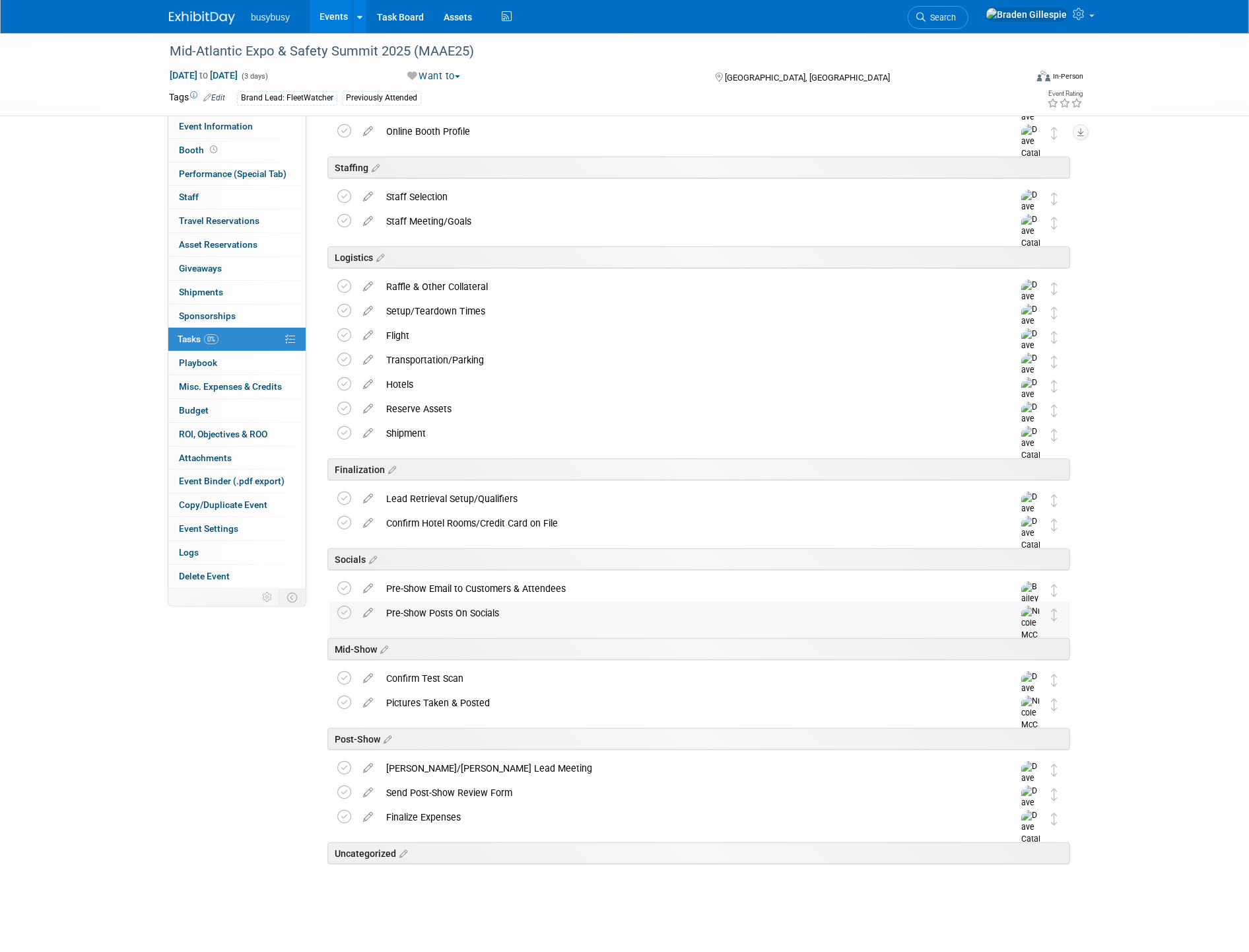
click at [1024, 616] on img at bounding box center [1031, 629] width 20 height 47
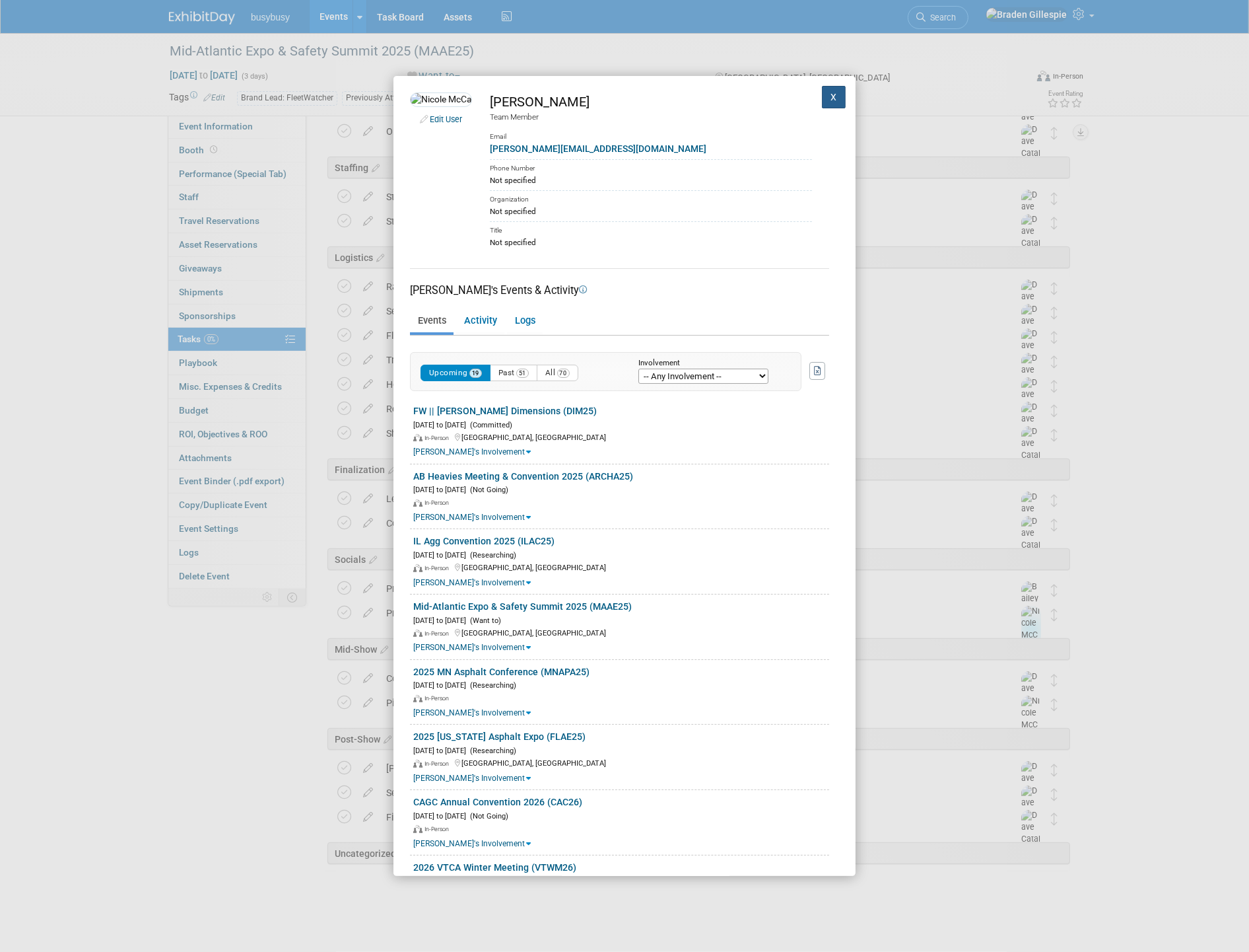
click at [823, 99] on button "X" at bounding box center [834, 97] width 24 height 23
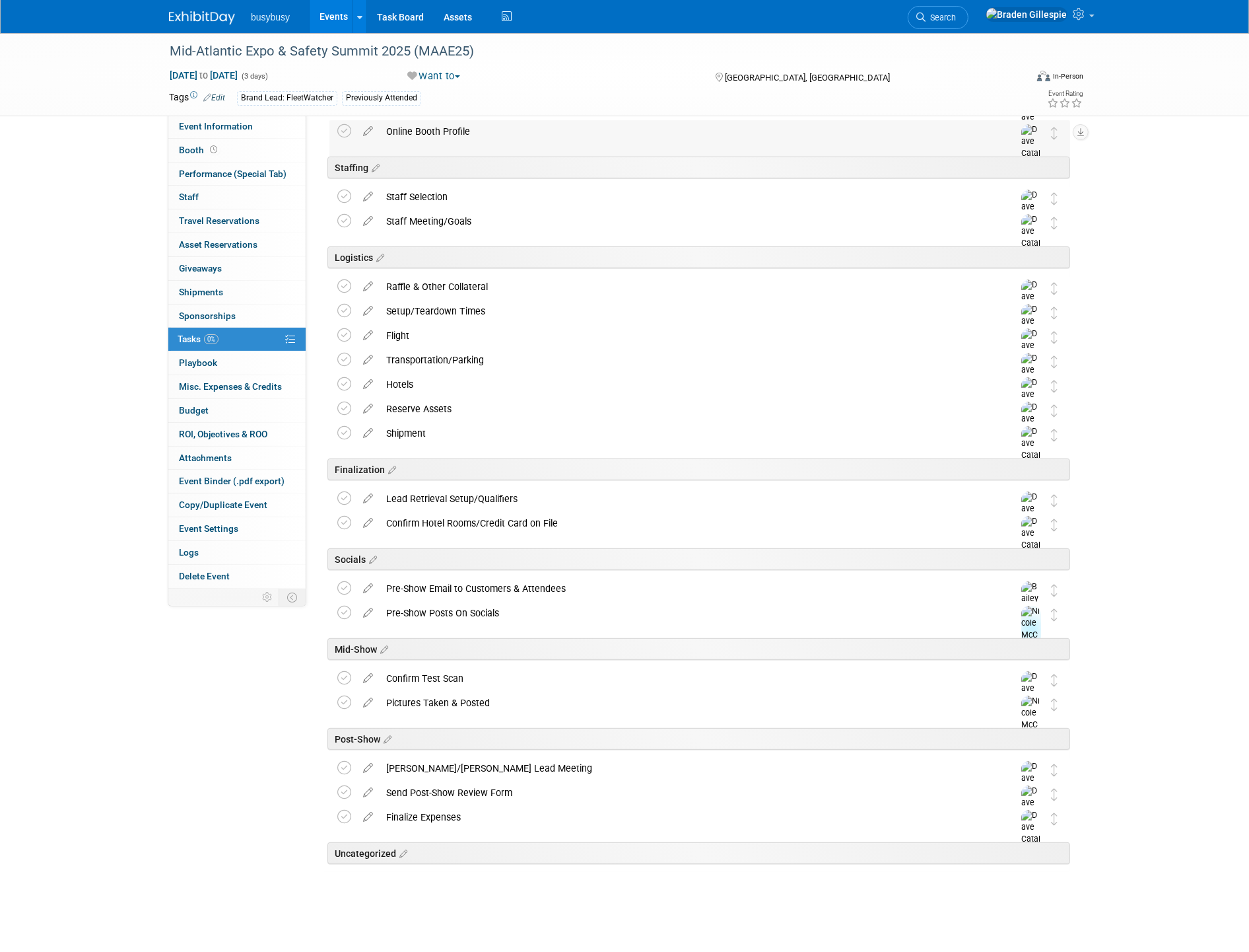
click at [1031, 134] on img at bounding box center [1031, 148] width 20 height 47
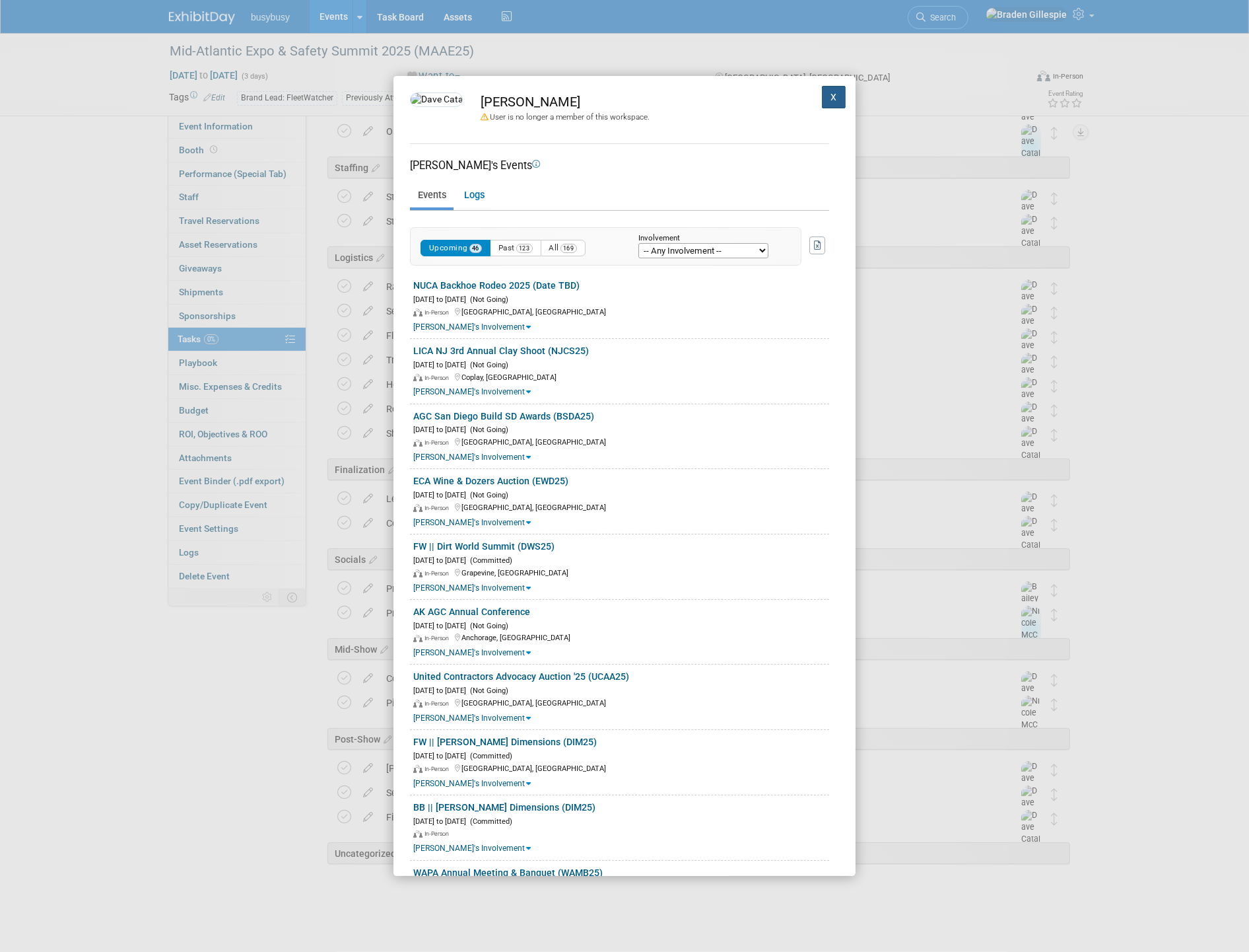
click at [834, 95] on button "X" at bounding box center [834, 97] width 24 height 23
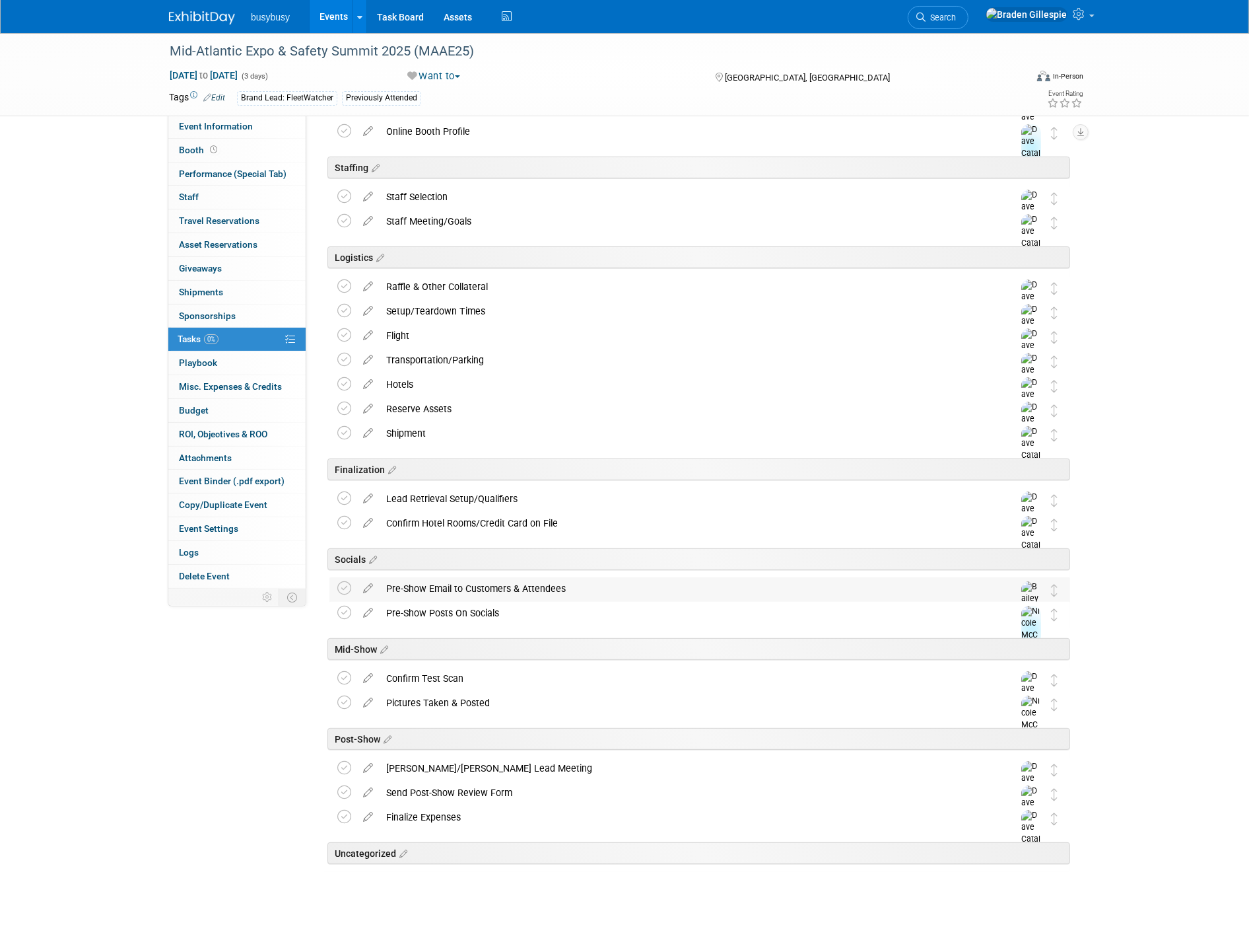
click at [1035, 593] on img at bounding box center [1031, 605] width 20 height 47
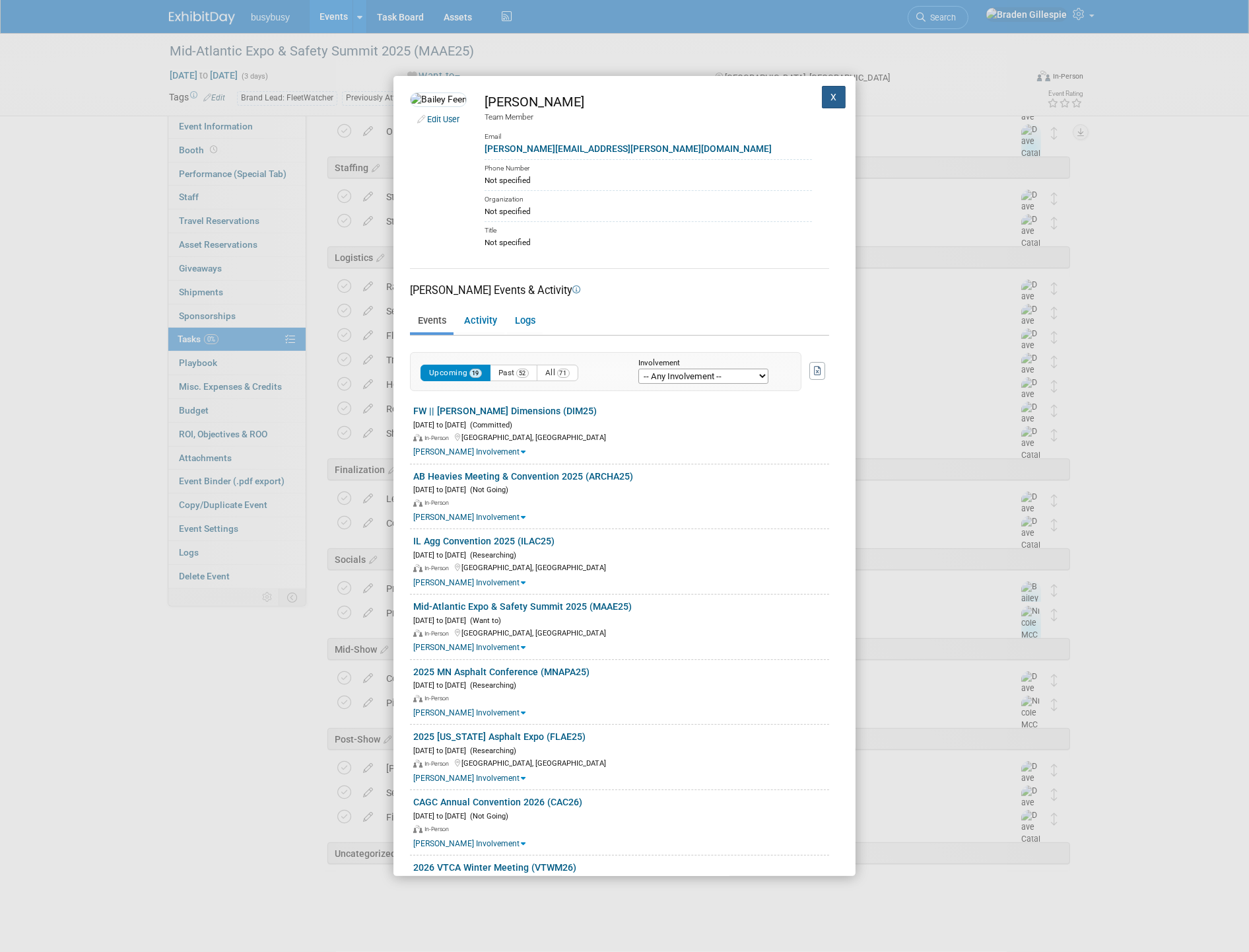
click at [824, 101] on button "X" at bounding box center [834, 97] width 24 height 23
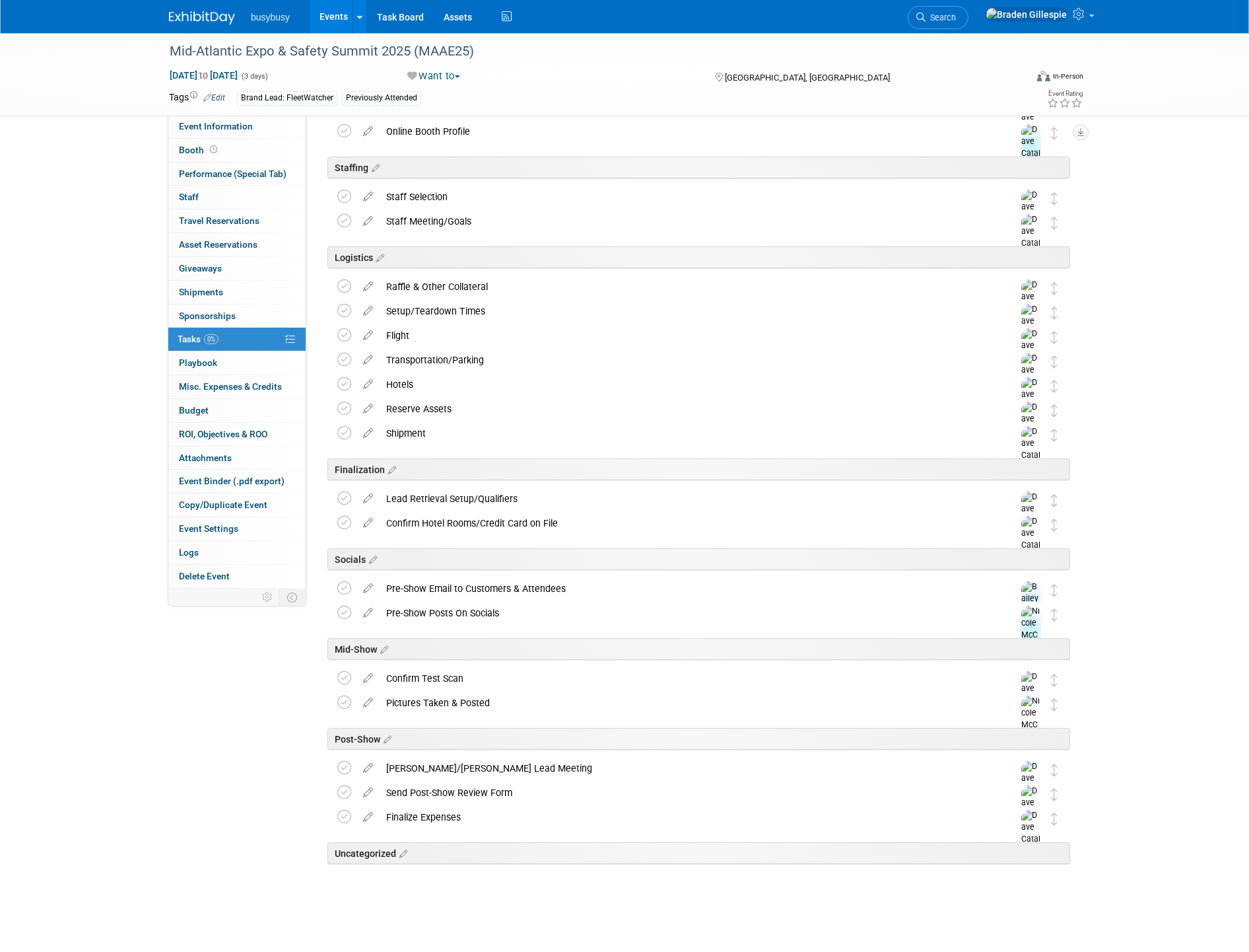
click at [197, 7] on link at bounding box center [210, 11] width 82 height 11
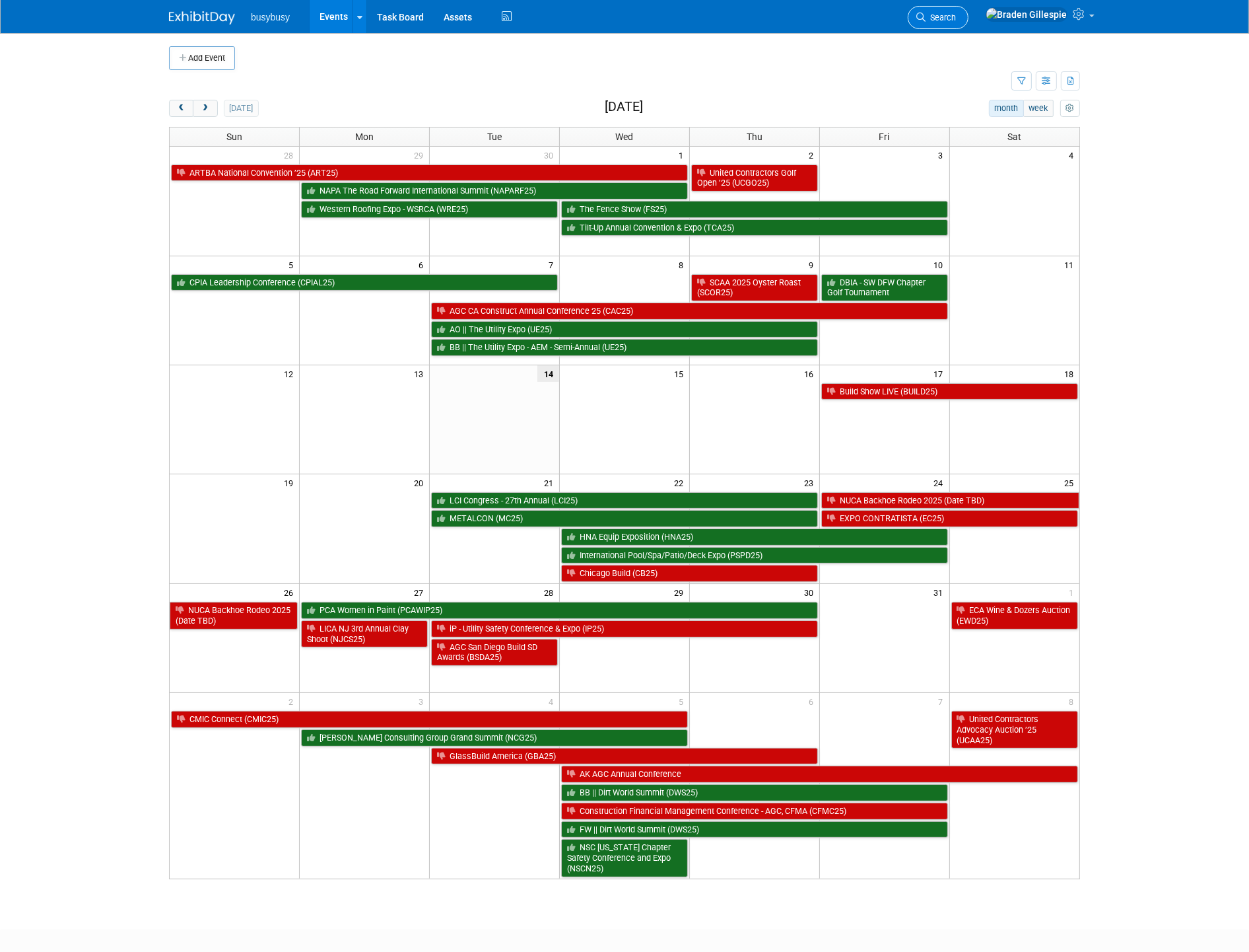
click at [969, 24] on link "Search" at bounding box center [938, 18] width 61 height 24
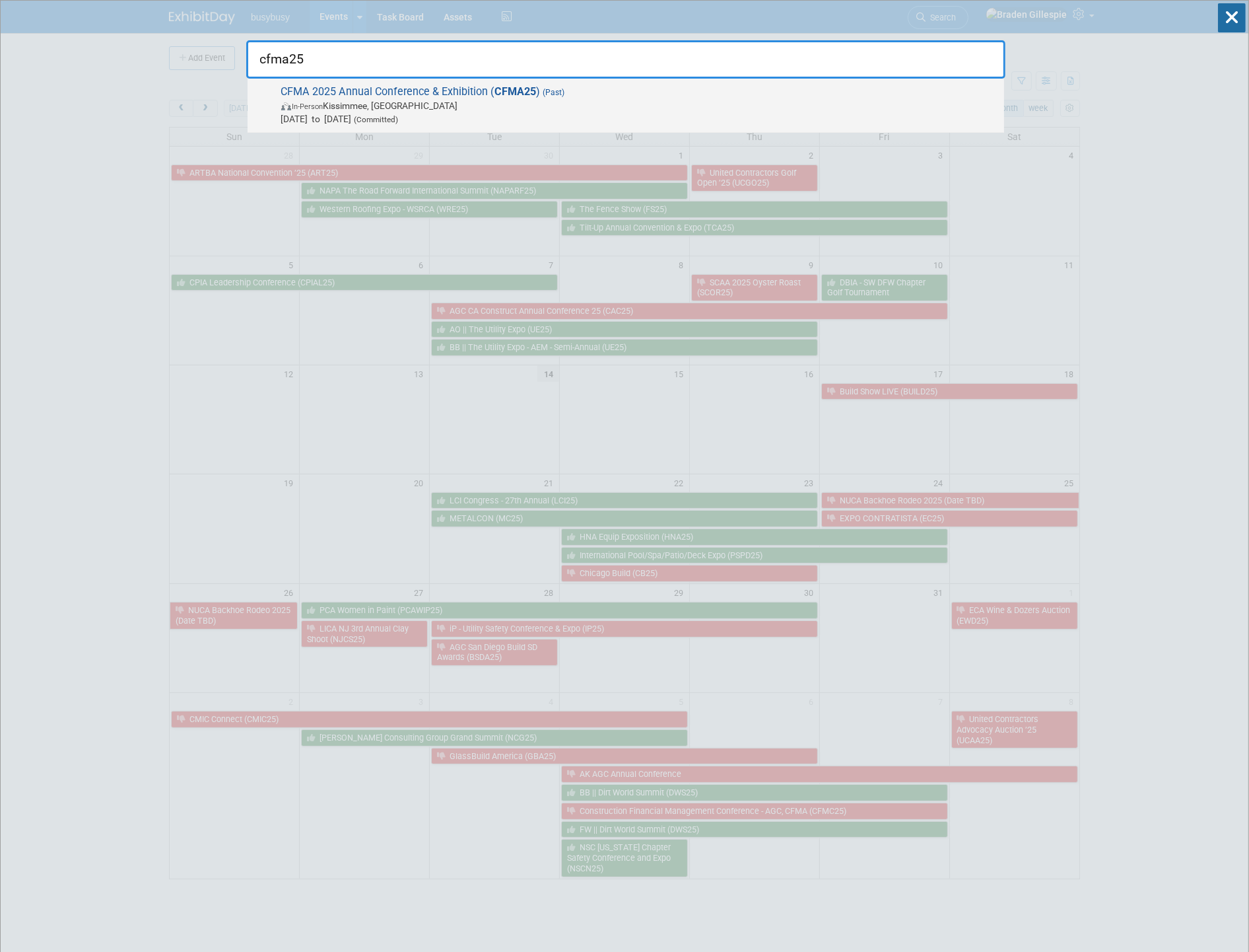
type input "cfma25"
click at [614, 117] on span "[DATE] to [DATE] (Committed)" at bounding box center [639, 119] width 717 height 13
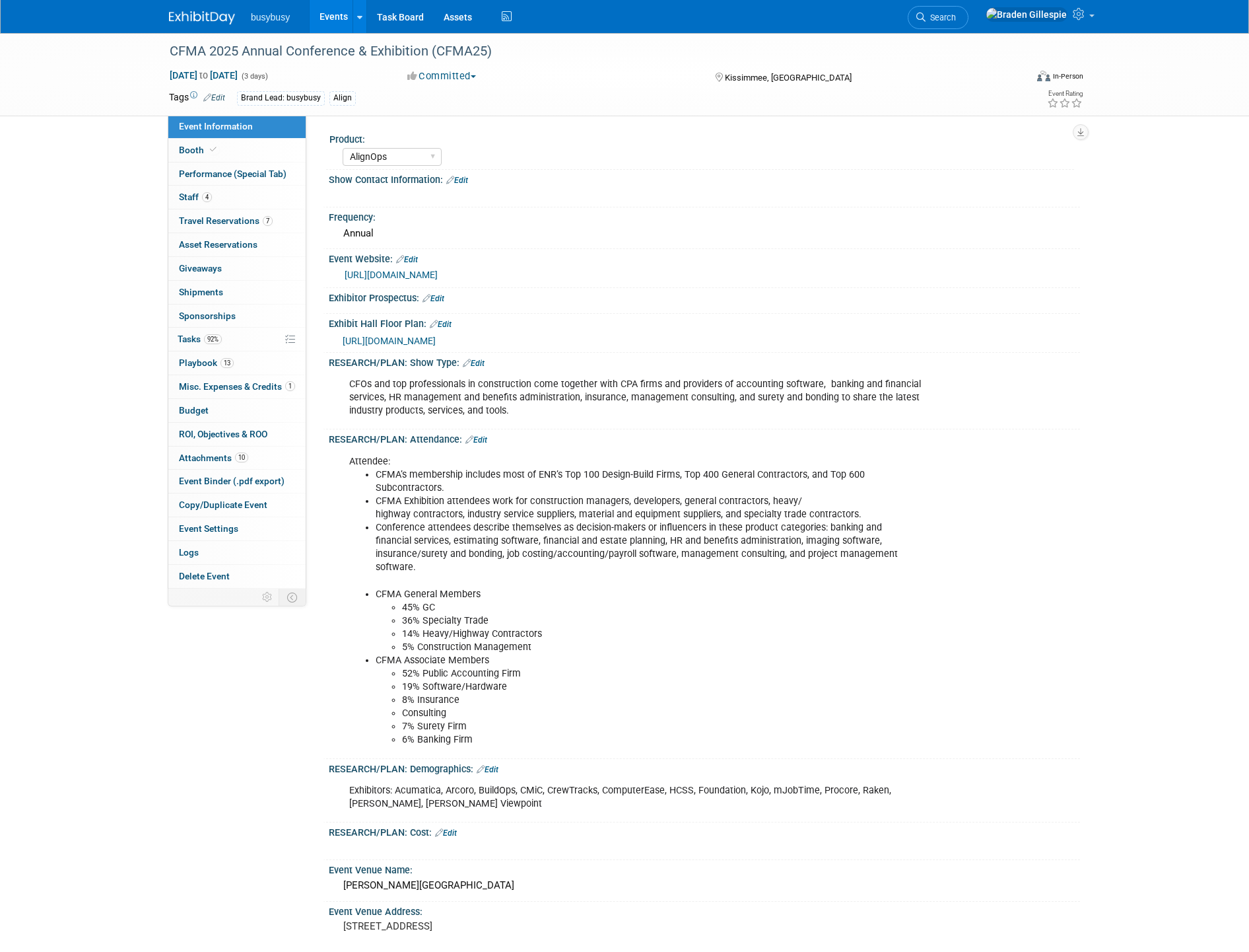
select select "AlignOps"
click at [210, 149] on icon at bounding box center [213, 149] width 7 height 7
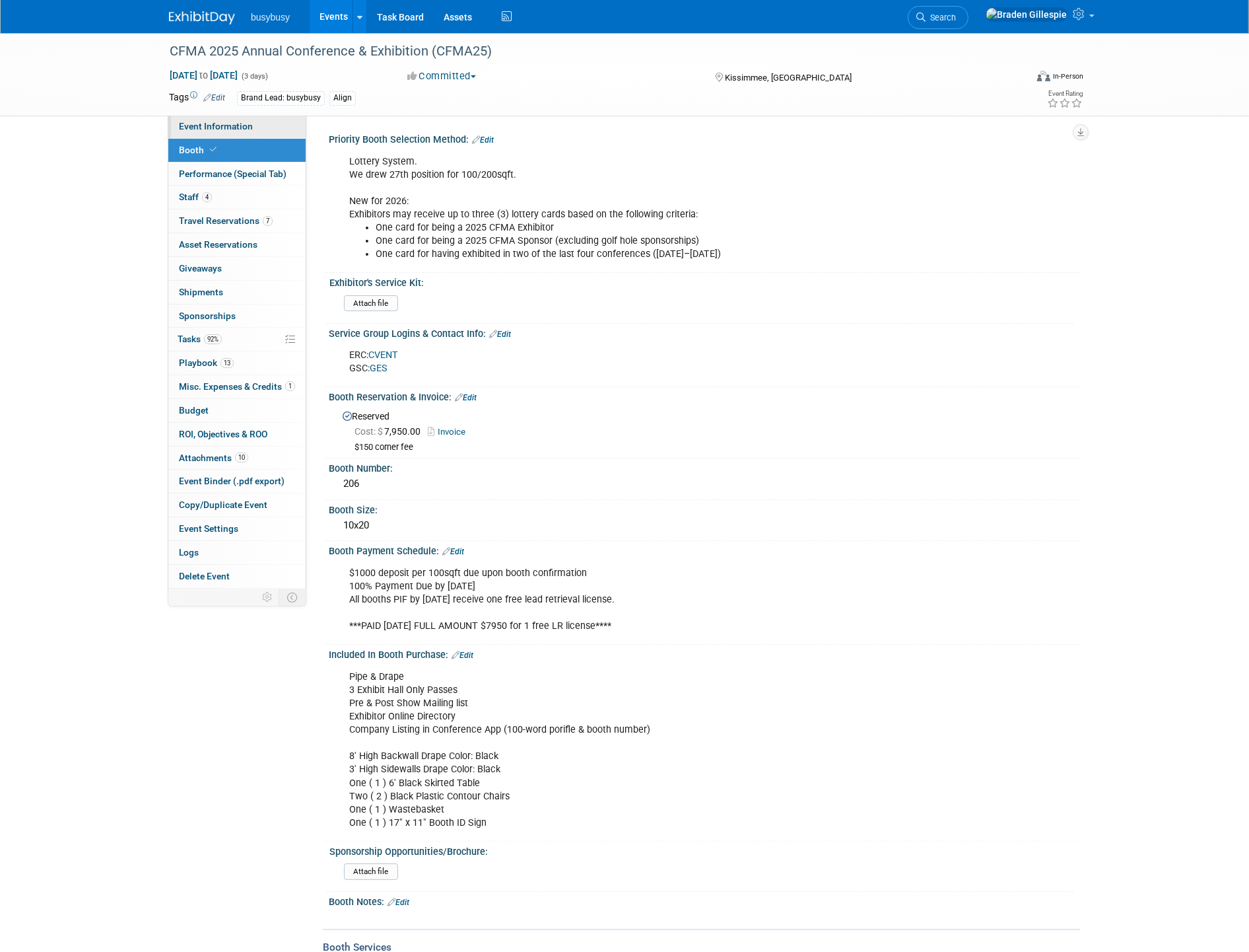
click at [186, 125] on span "Event Information" at bounding box center [216, 125] width 74 height 11
select select "AlignOps"
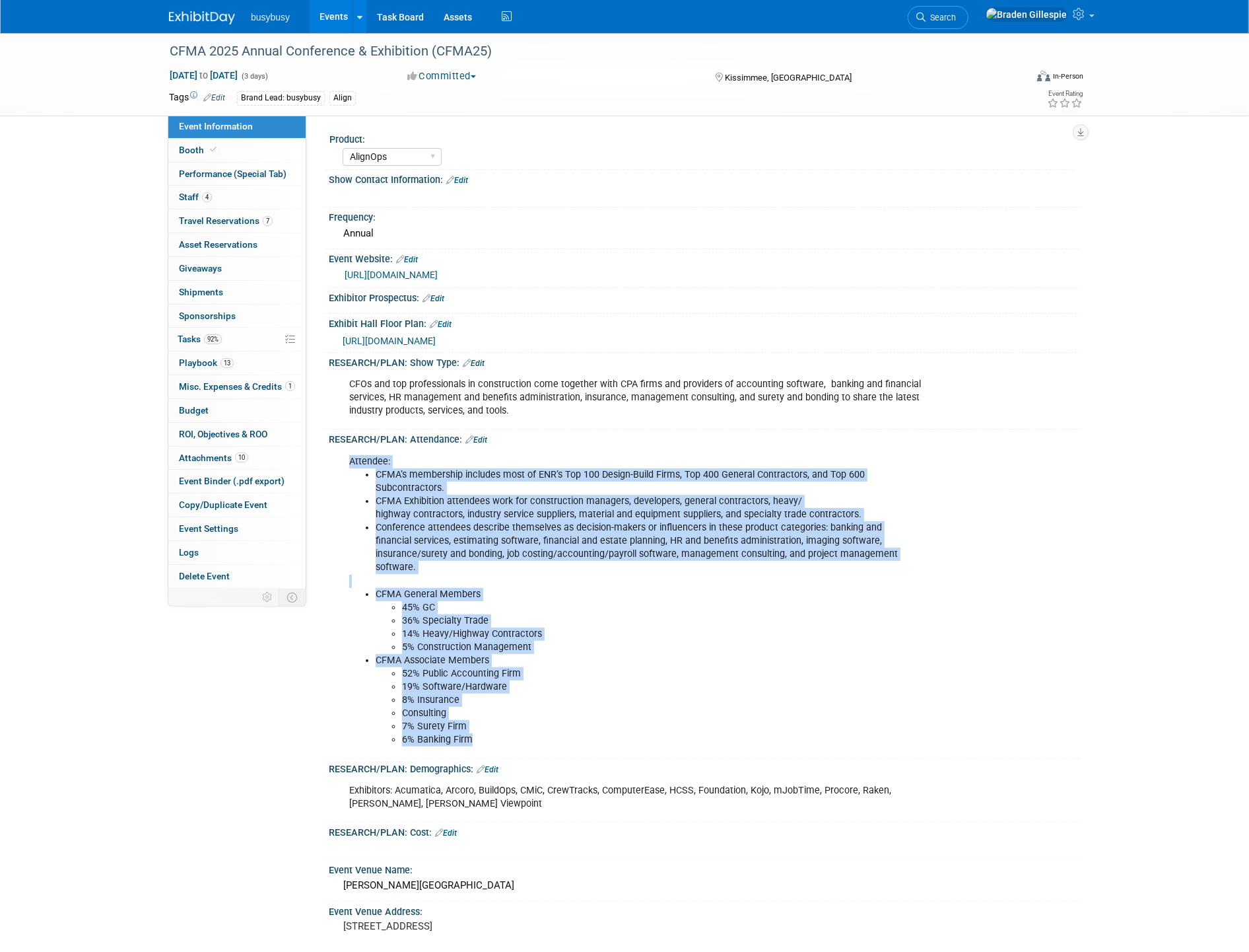
drag, startPoint x: 379, startPoint y: 471, endPoint x: 558, endPoint y: 748, distance: 329.8
click at [558, 748] on div "Attendee: CFMA’s membership includes most of ENR’s Top 100 Design-Build Firms, …" at bounding box center [637, 600] width 595 height 305
copy div "Attendee: CFMA’s membership includes most of ENR’s Top 100 Design-Build Firms, …"
drag, startPoint x: 517, startPoint y: 412, endPoint x: 337, endPoint y: 379, distance: 183.0
click at [337, 379] on div "CFOs and top professionals in construction come together with CPA firms and pro…" at bounding box center [704, 396] width 752 height 58
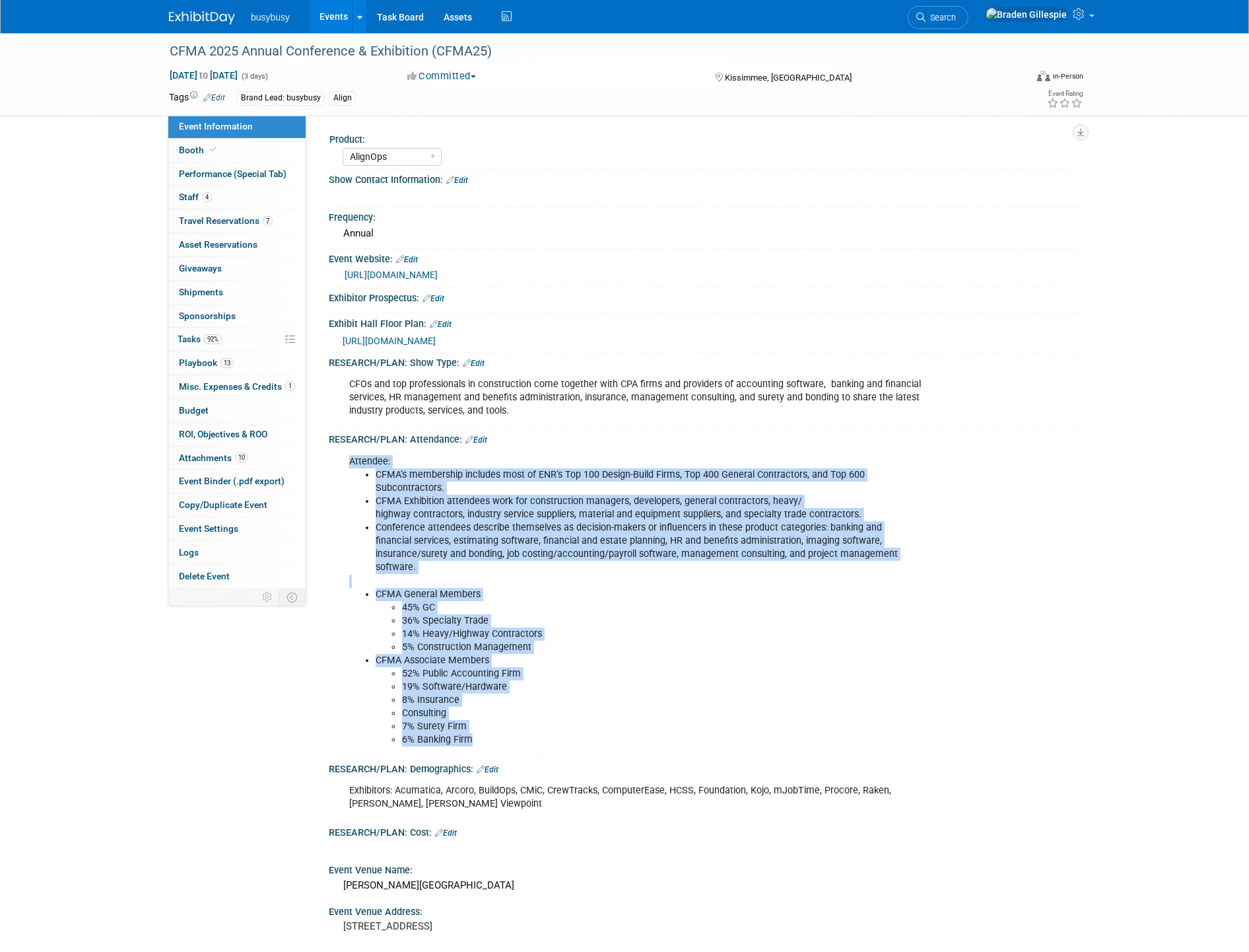
copy div "CFOs and top professionals in construction come together with CPA firms and pro…"
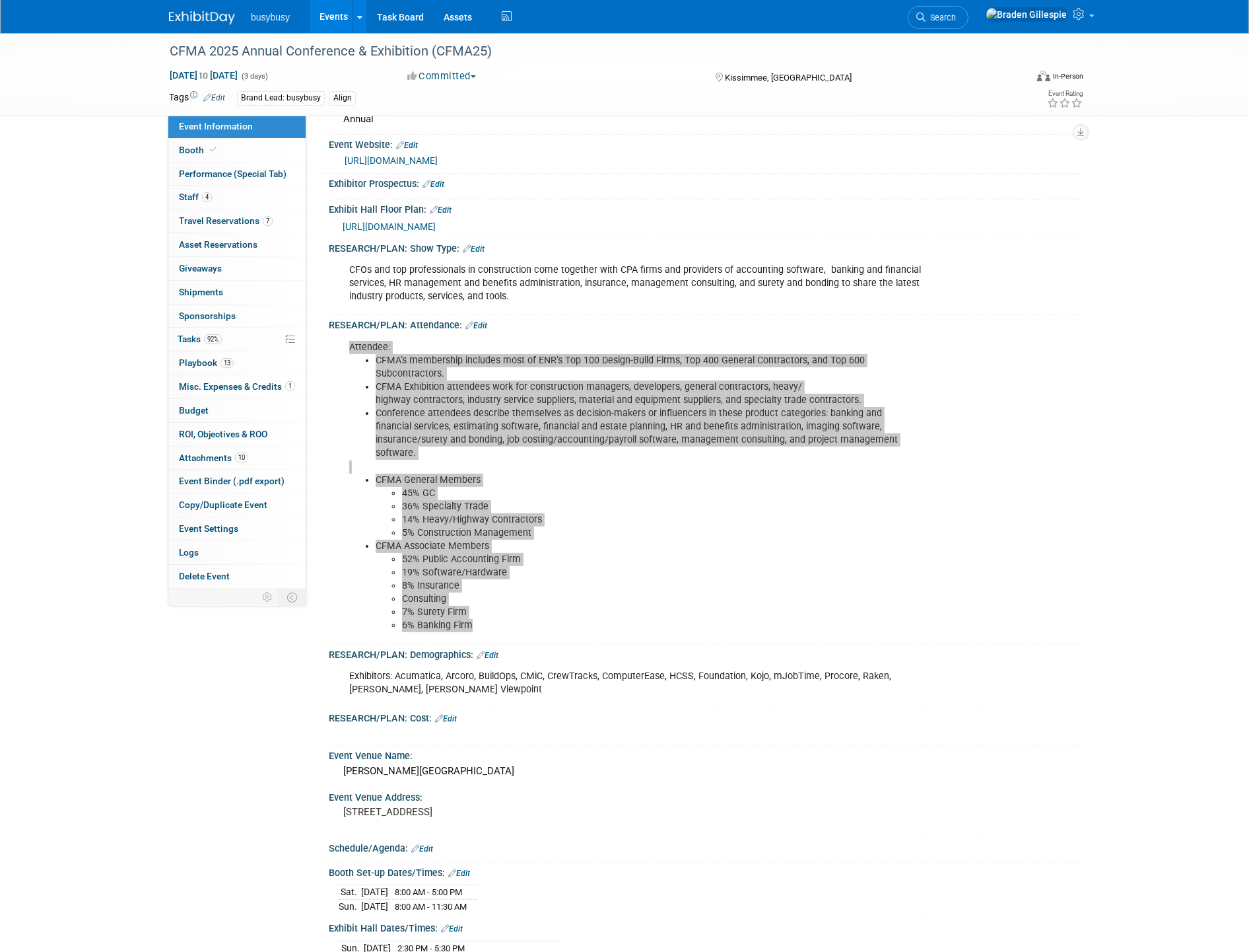
scroll to position [220, 0]
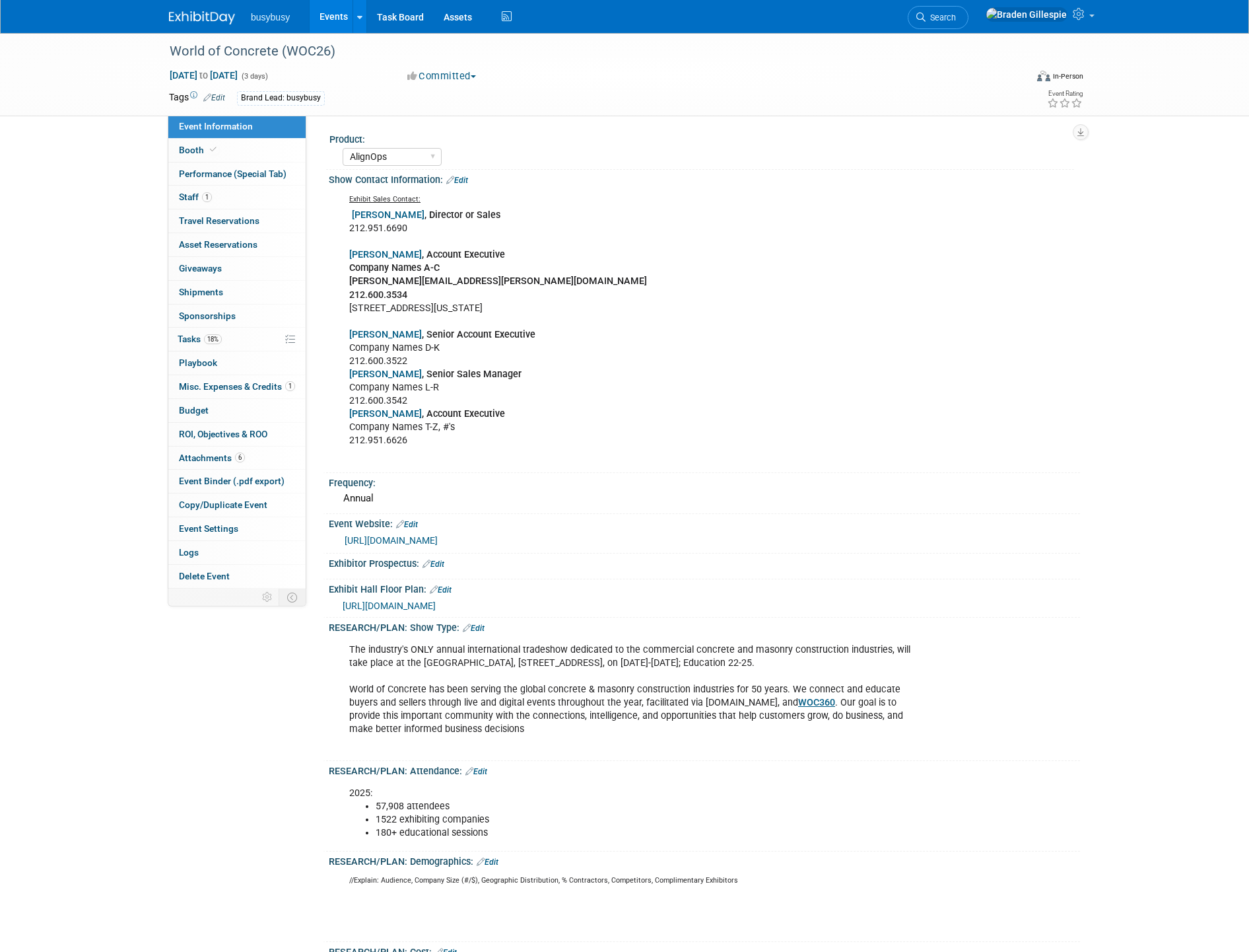
select select "AlignOps"
click at [238, 346] on link "18% Tasks 18%" at bounding box center [237, 339] width 137 height 24
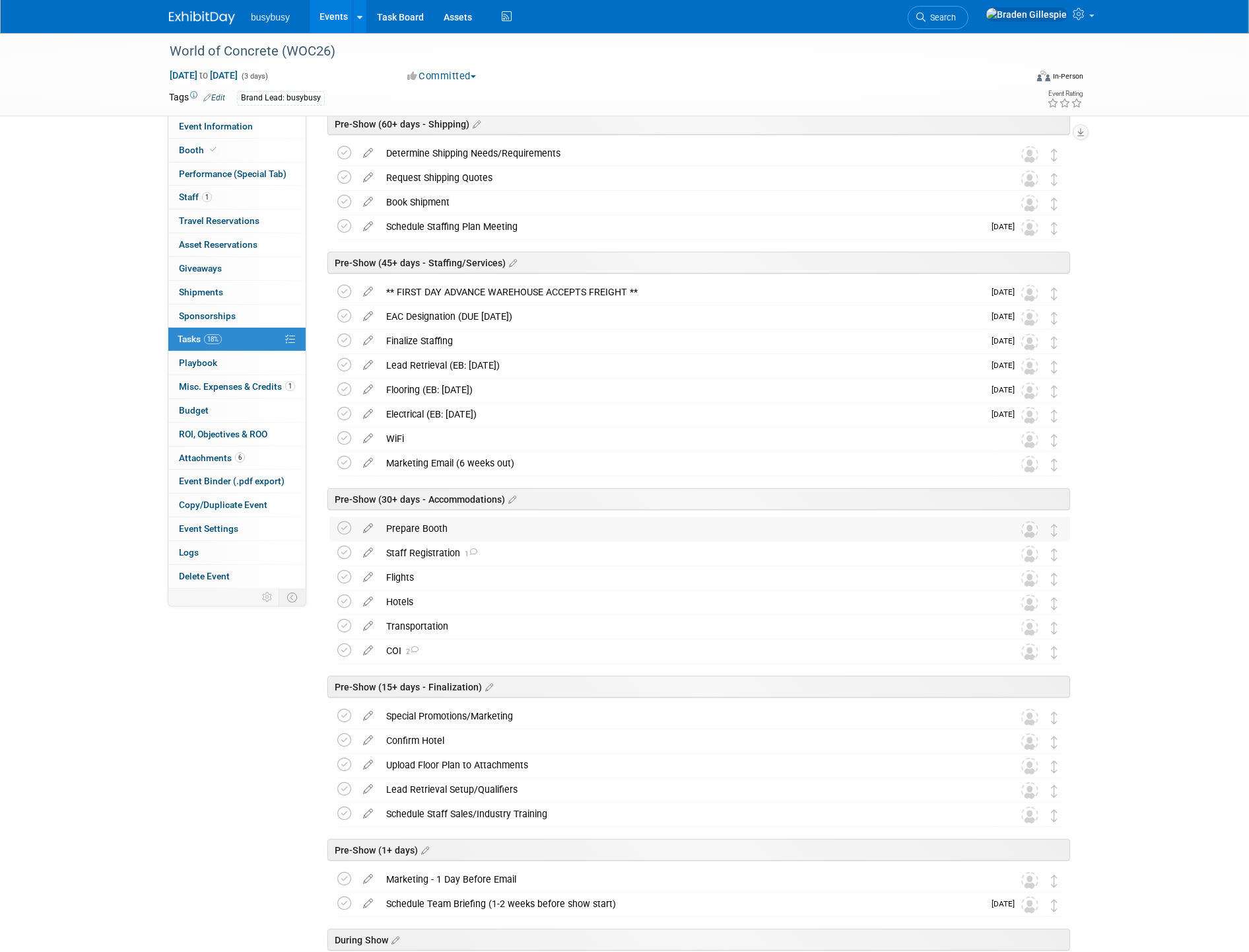
scroll to position [367, 0]
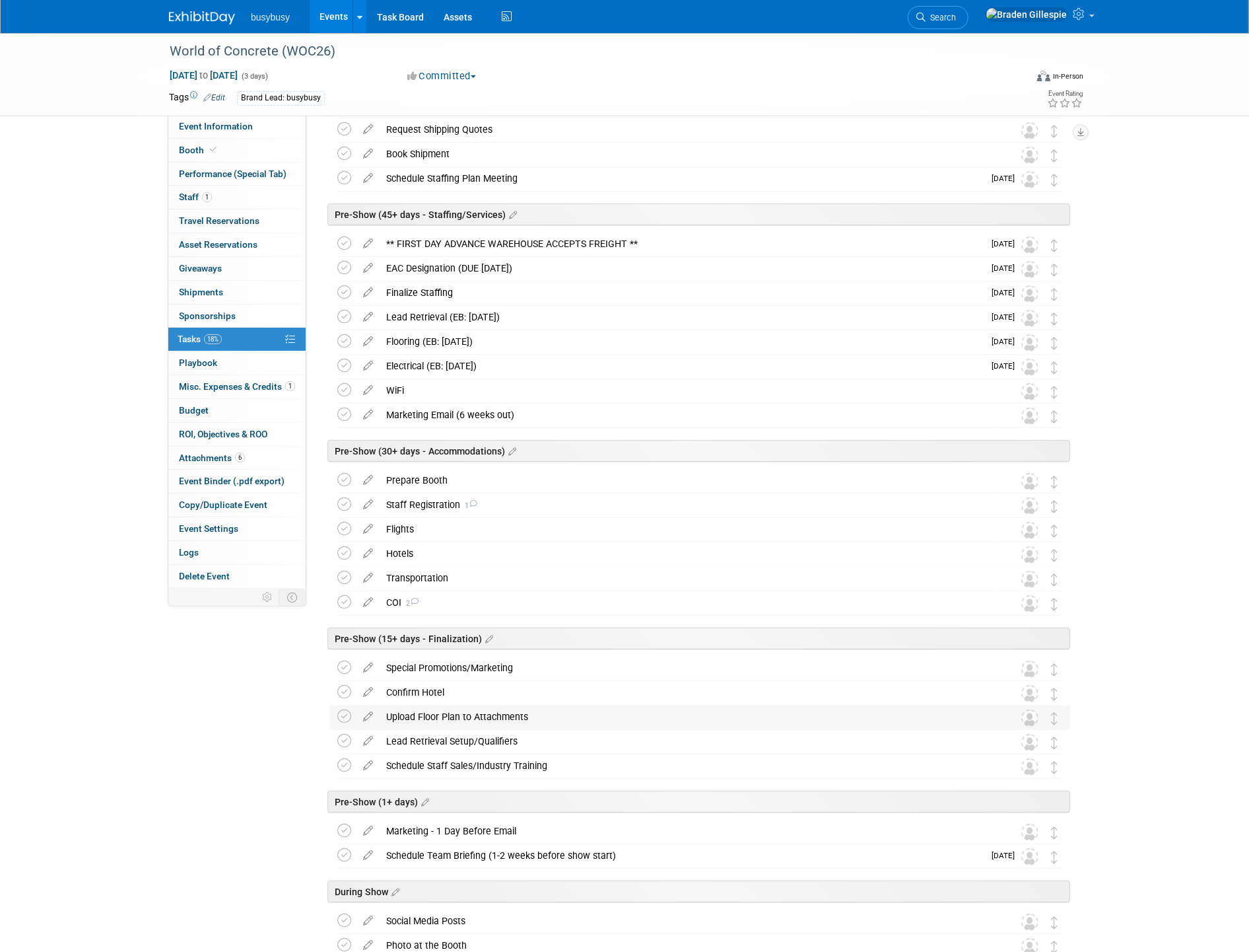
click at [511, 716] on div "Upload Floor Plan to Attachments" at bounding box center [687, 716] width 616 height 23
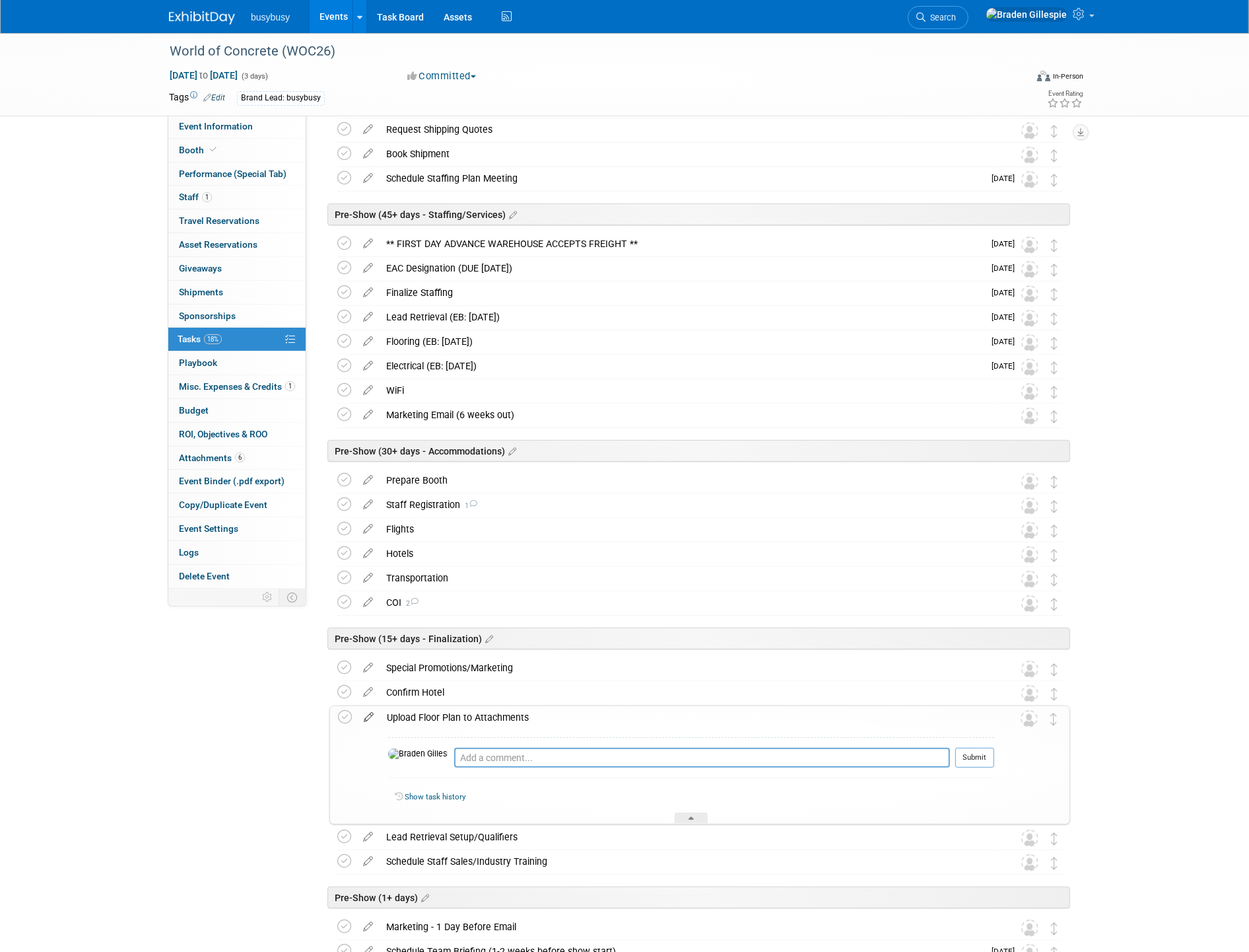
click at [365, 717] on icon at bounding box center [369, 714] width 24 height 17
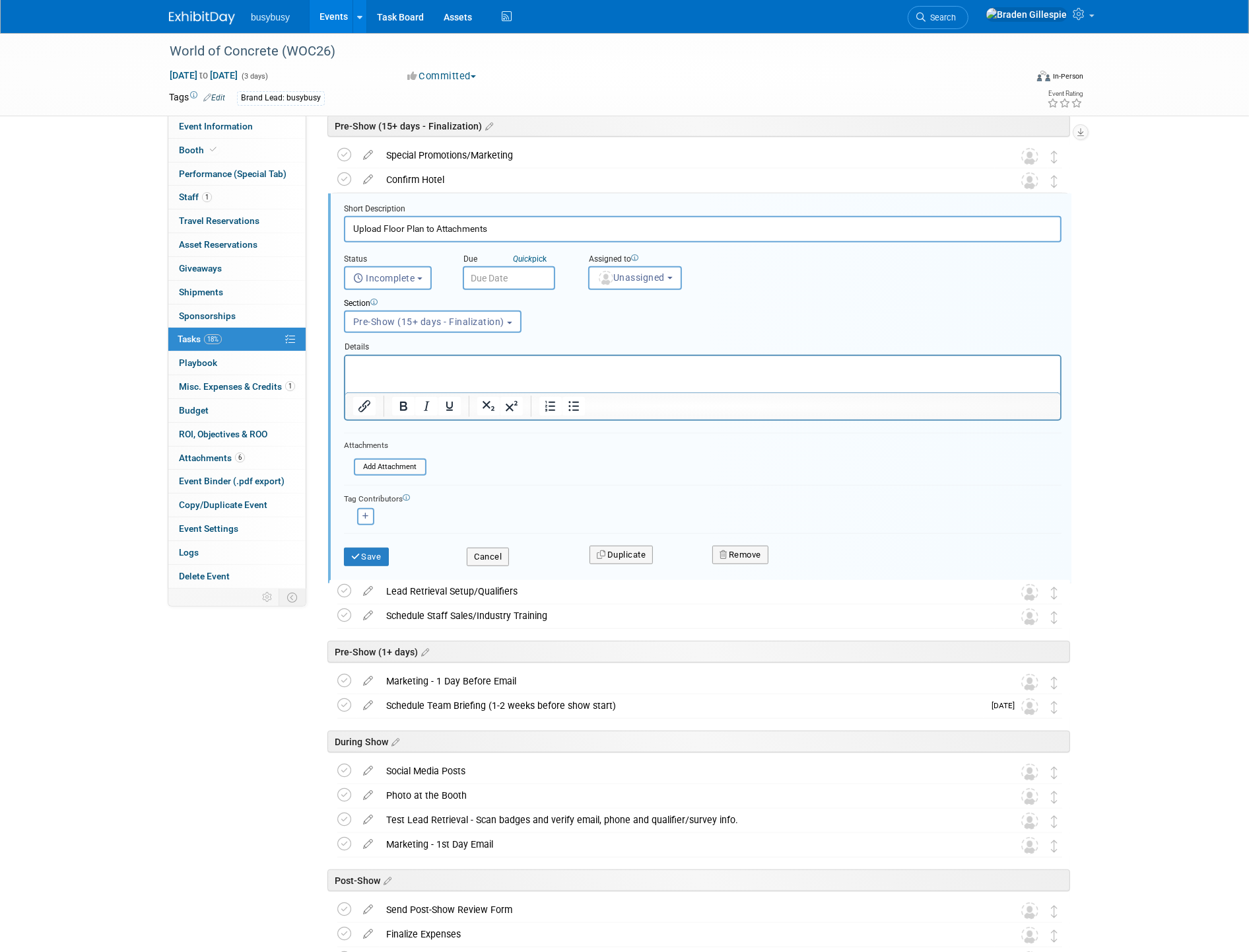
scroll to position [879, 0]
click at [420, 228] on input "Upload Floor Plan to Attachments (Documentation)" at bounding box center [703, 228] width 718 height 25
click at [423, 223] on input "Upload Floor Plan to Attachments (Documentation)" at bounding box center [703, 228] width 718 height 25
type input "Upload Floor Plans to Attachments (Documentation)"
click at [357, 551] on icon "submit" at bounding box center [356, 555] width 11 height 9
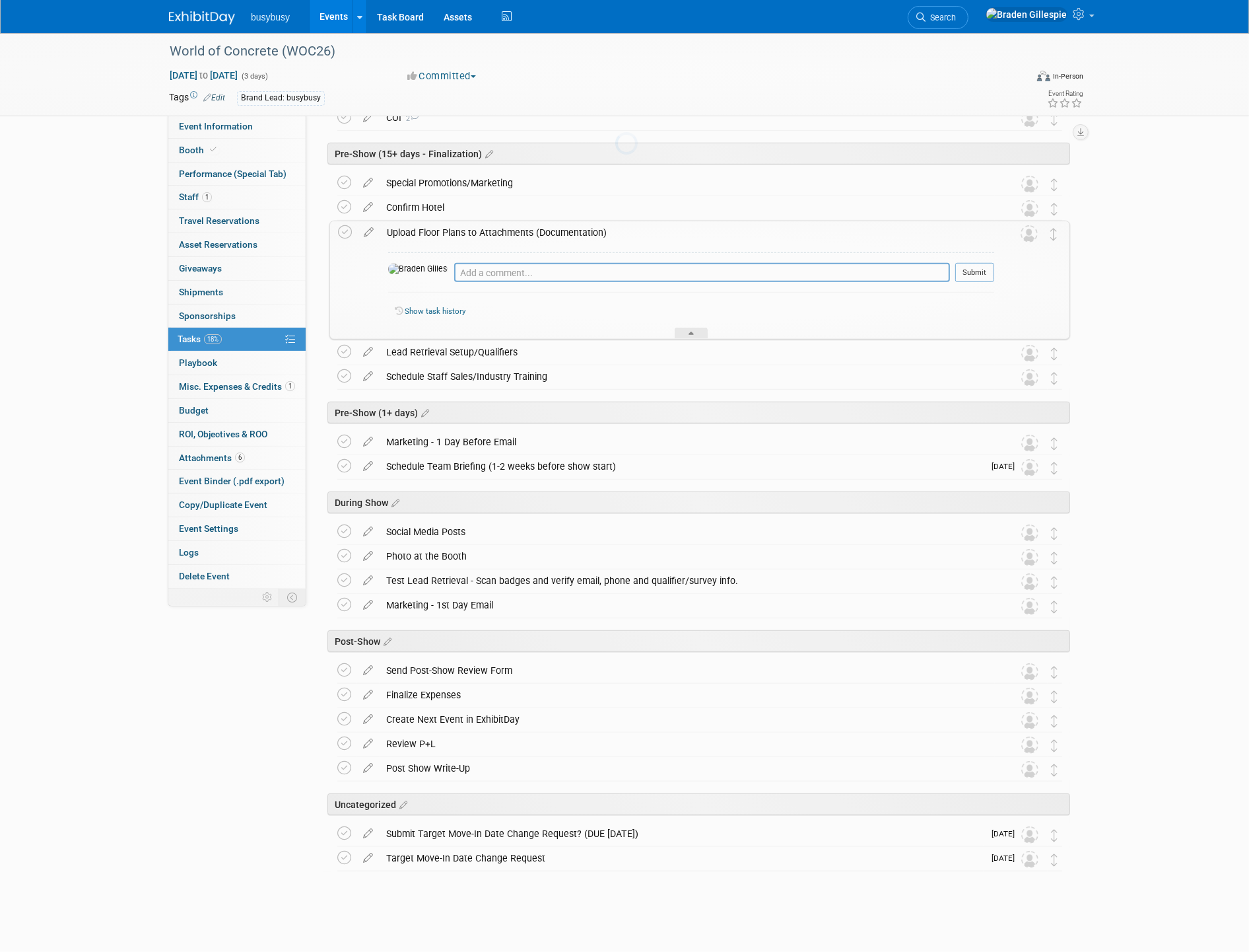
scroll to position [851, 0]
click at [518, 238] on div "Upload Floor Plans to Attachments (Documentation)" at bounding box center [687, 232] width 614 height 23
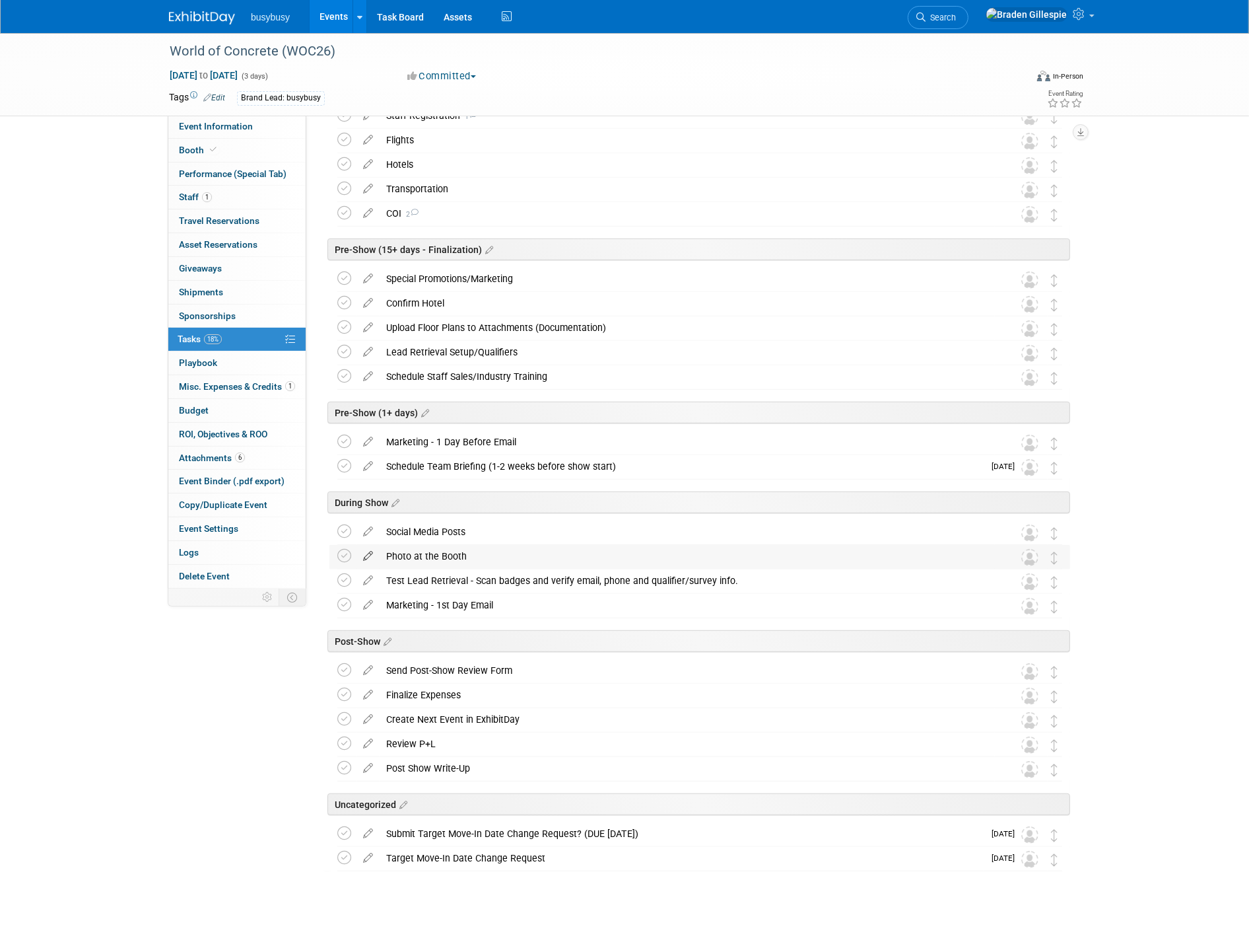
click at [372, 555] on icon at bounding box center [369, 553] width 24 height 17
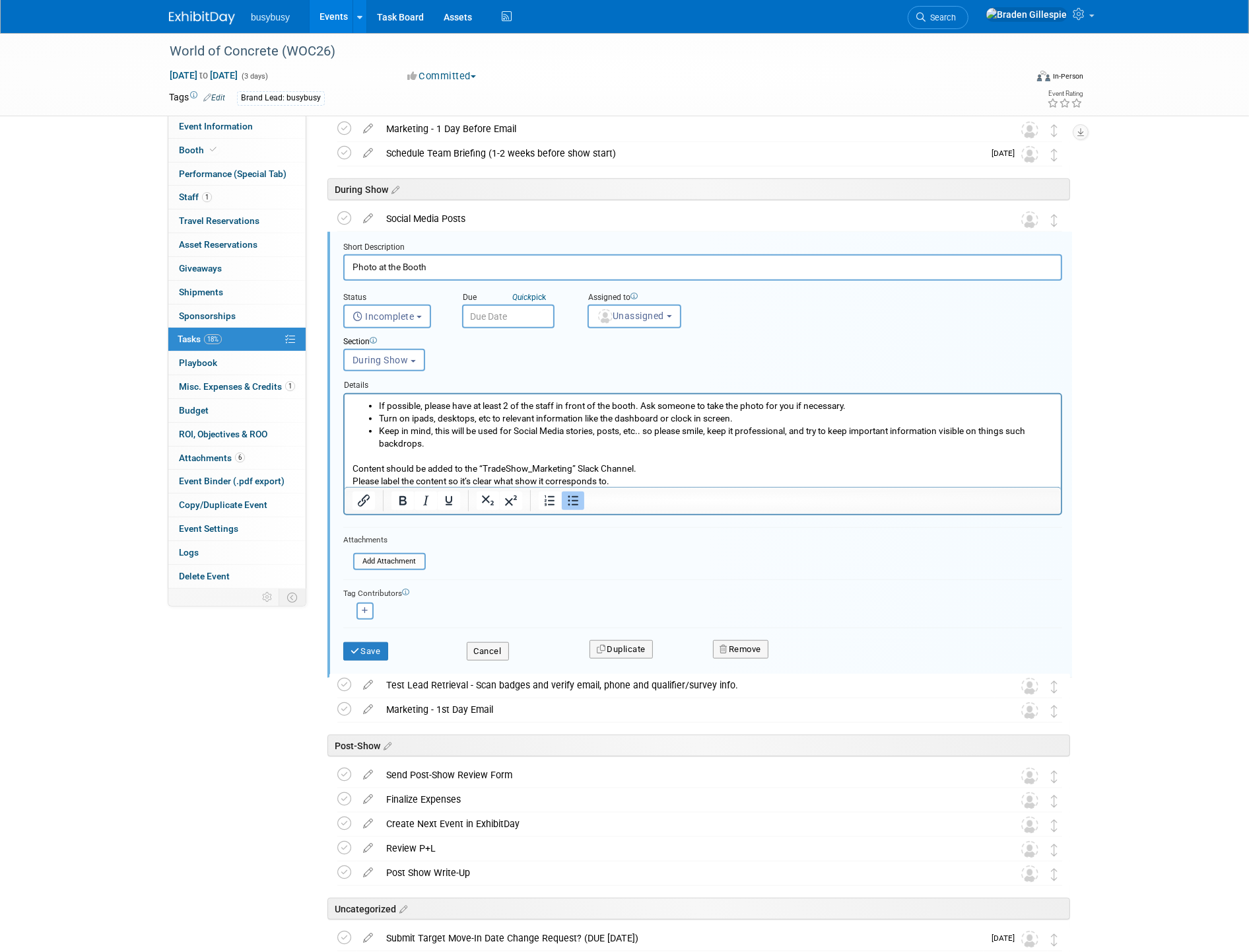
scroll to position [1108, 0]
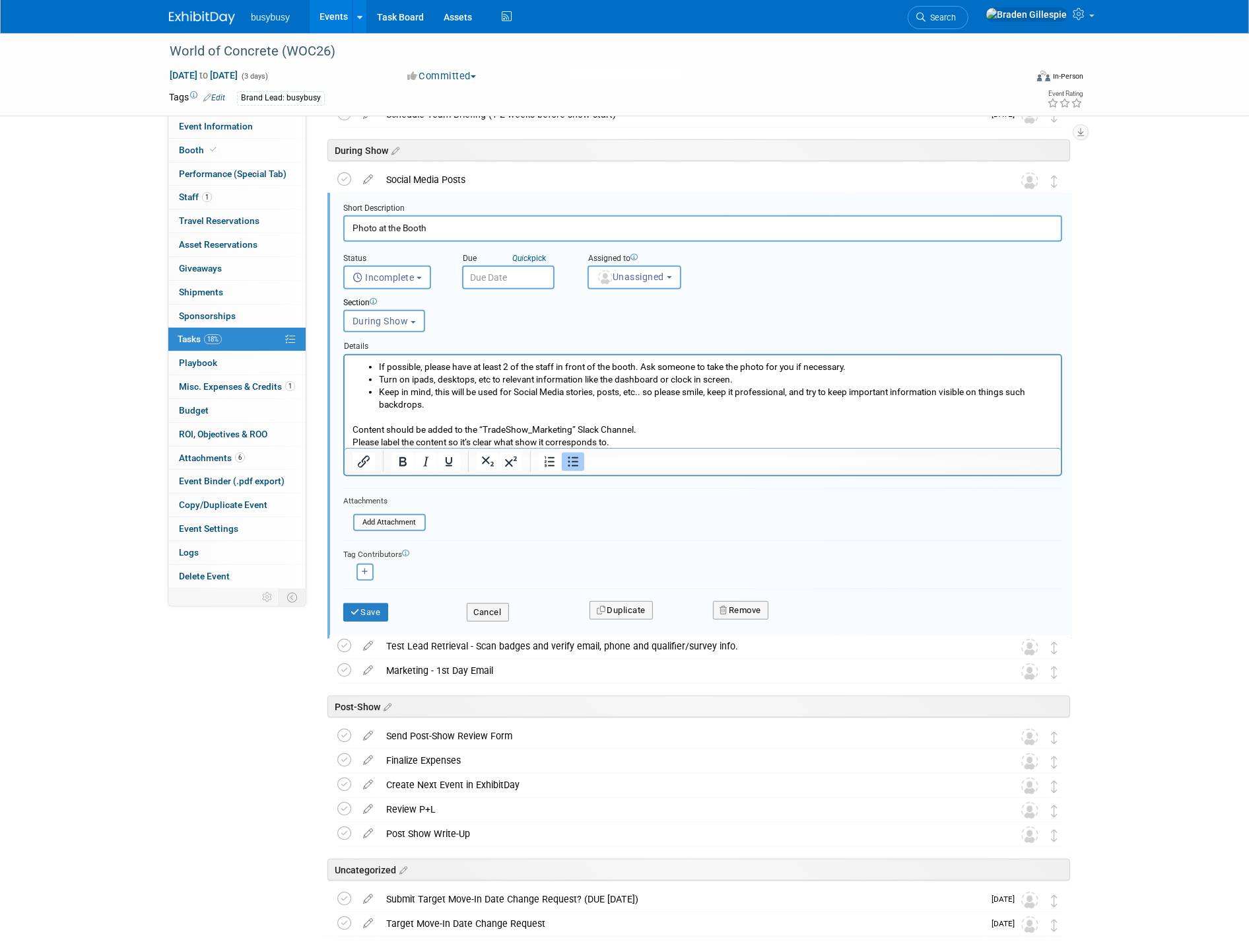
click at [375, 224] on input "Photo at the Booth" at bounding box center [703, 228] width 720 height 25
click at [372, 604] on button "Save" at bounding box center [366, 612] width 45 height 19
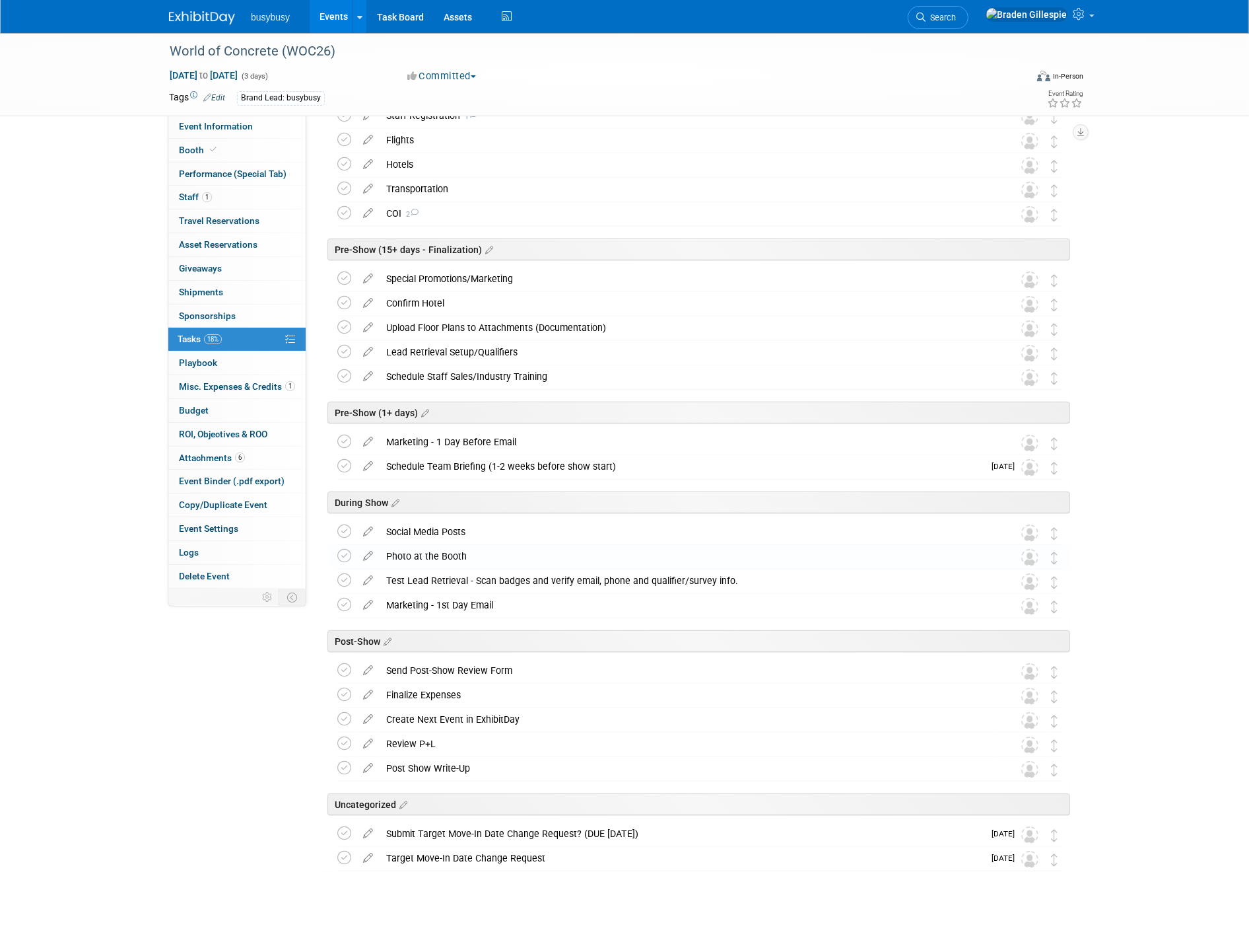
scroll to position [756, 0]
click at [419, 583] on div "Test Lead Retrieval - Scan badges and verify email, phone and qualifier/survey …" at bounding box center [687, 580] width 616 height 23
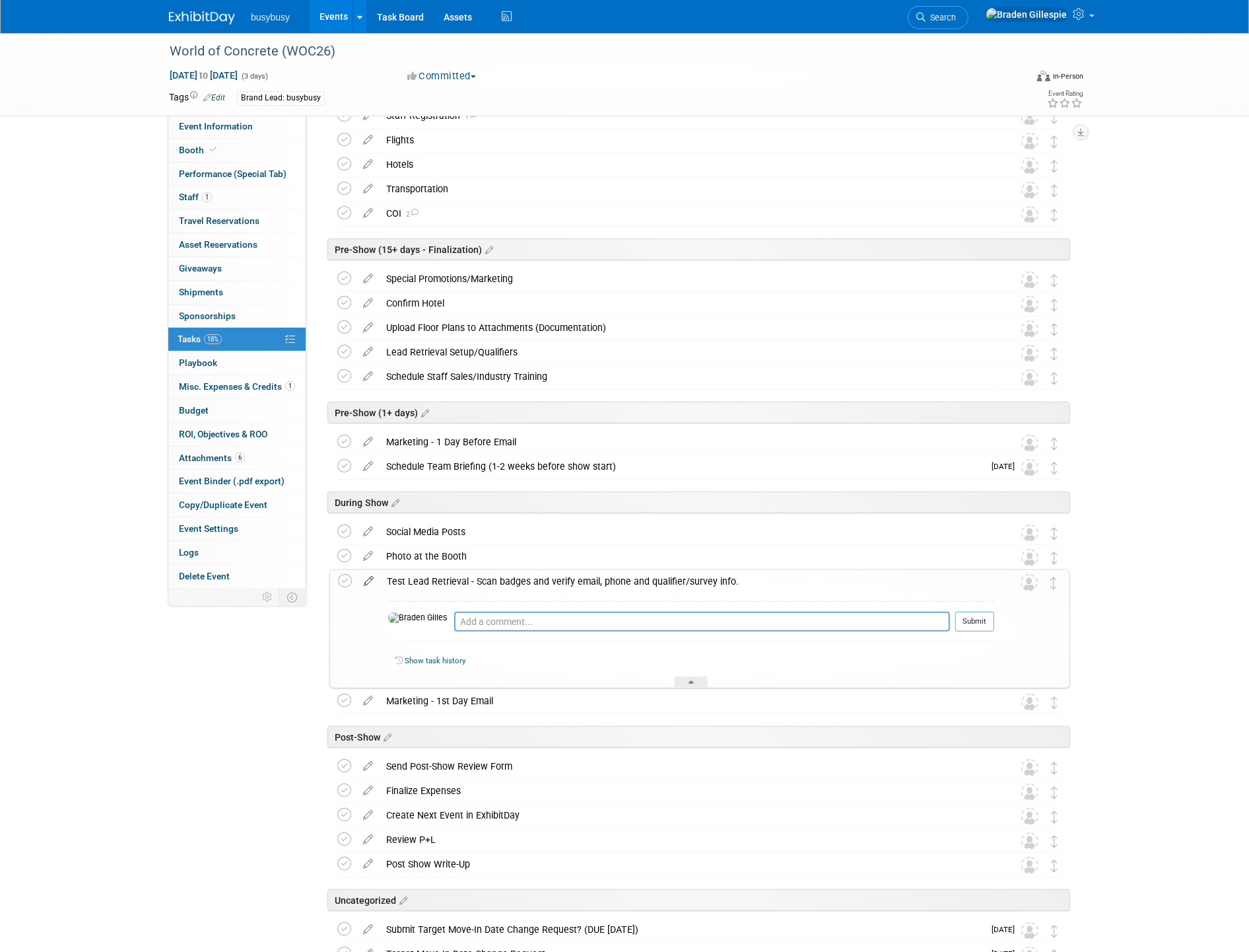
click at [366, 577] on icon at bounding box center [369, 577] width 24 height 17
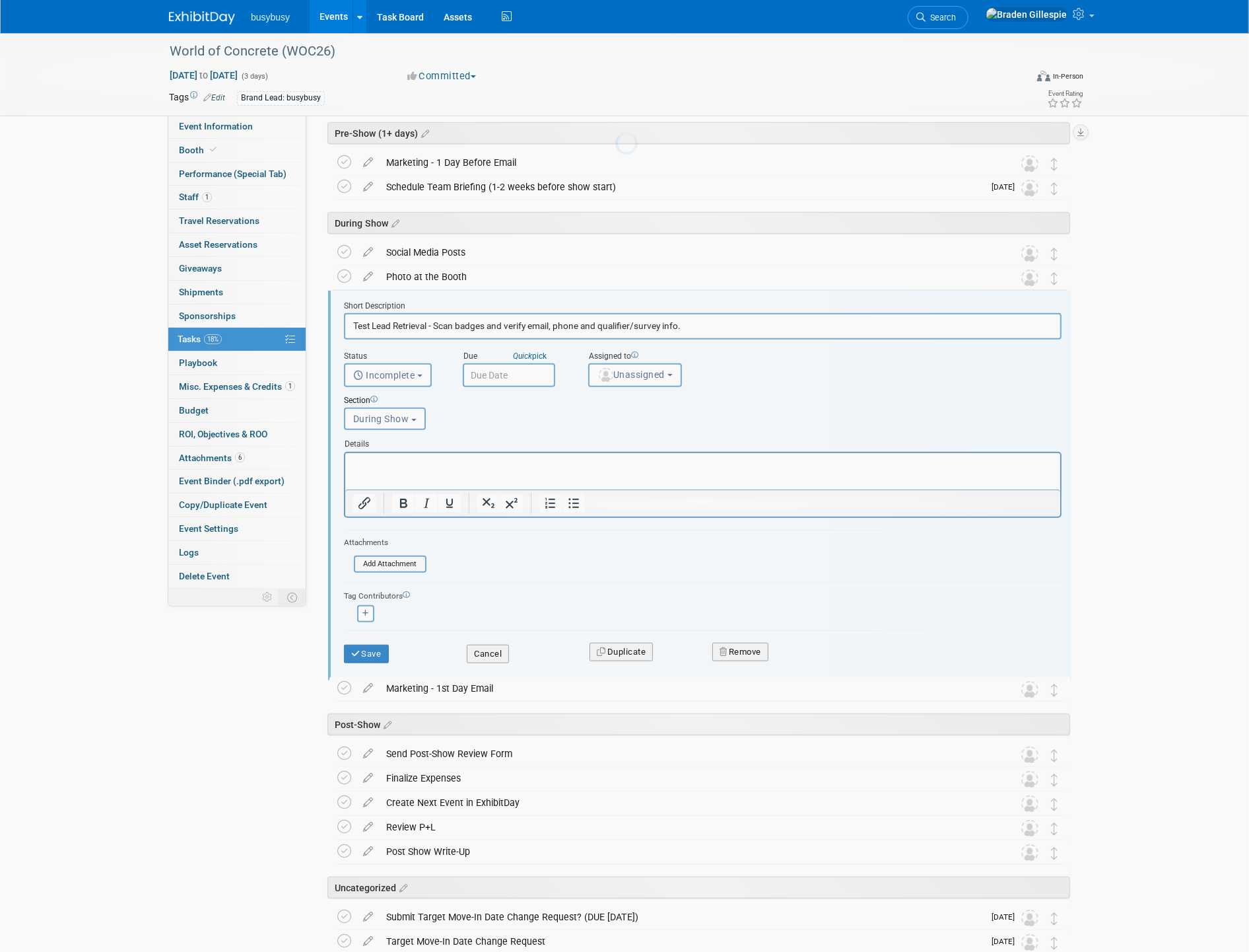
scroll to position [0, 0]
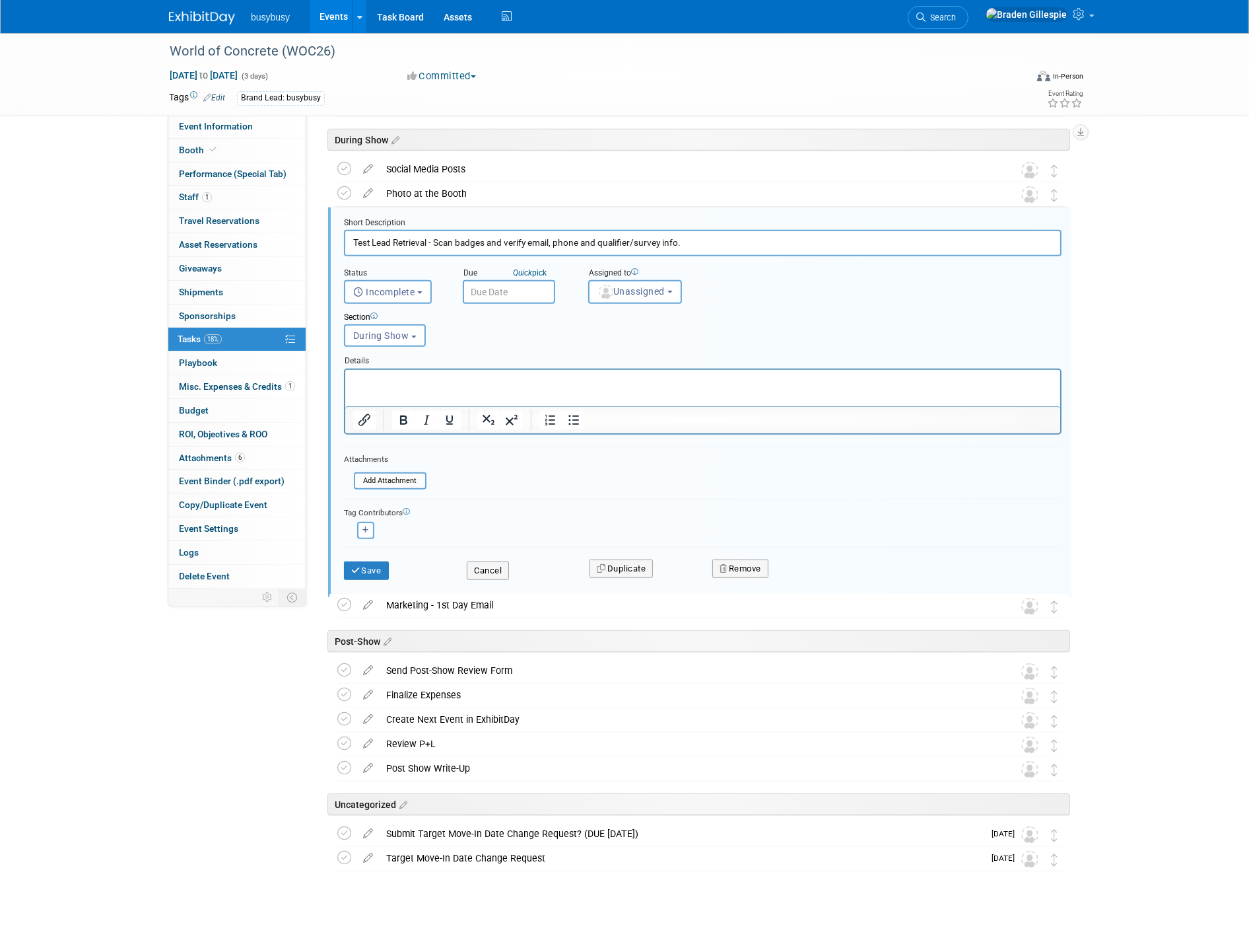
click at [352, 238] on input "Test Lead Retrieval - Scan badges and verify email, phone and qualifier/survey …" at bounding box center [703, 242] width 718 height 25
drag, startPoint x: 702, startPoint y: 244, endPoint x: 333, endPoint y: 251, distance: 369.1
click at [334, 251] on form "Short Description Test Lead Retrieval - Scan badges and verify email, phone and…" at bounding box center [703, 405] width 737 height 376
click at [780, 234] on input "Test Lead Retrieval - Scan badges and verify email, phone and qualifier/survey …" at bounding box center [703, 242] width 718 height 25
drag, startPoint x: 773, startPoint y: 239, endPoint x: 436, endPoint y: 242, distance: 337.0
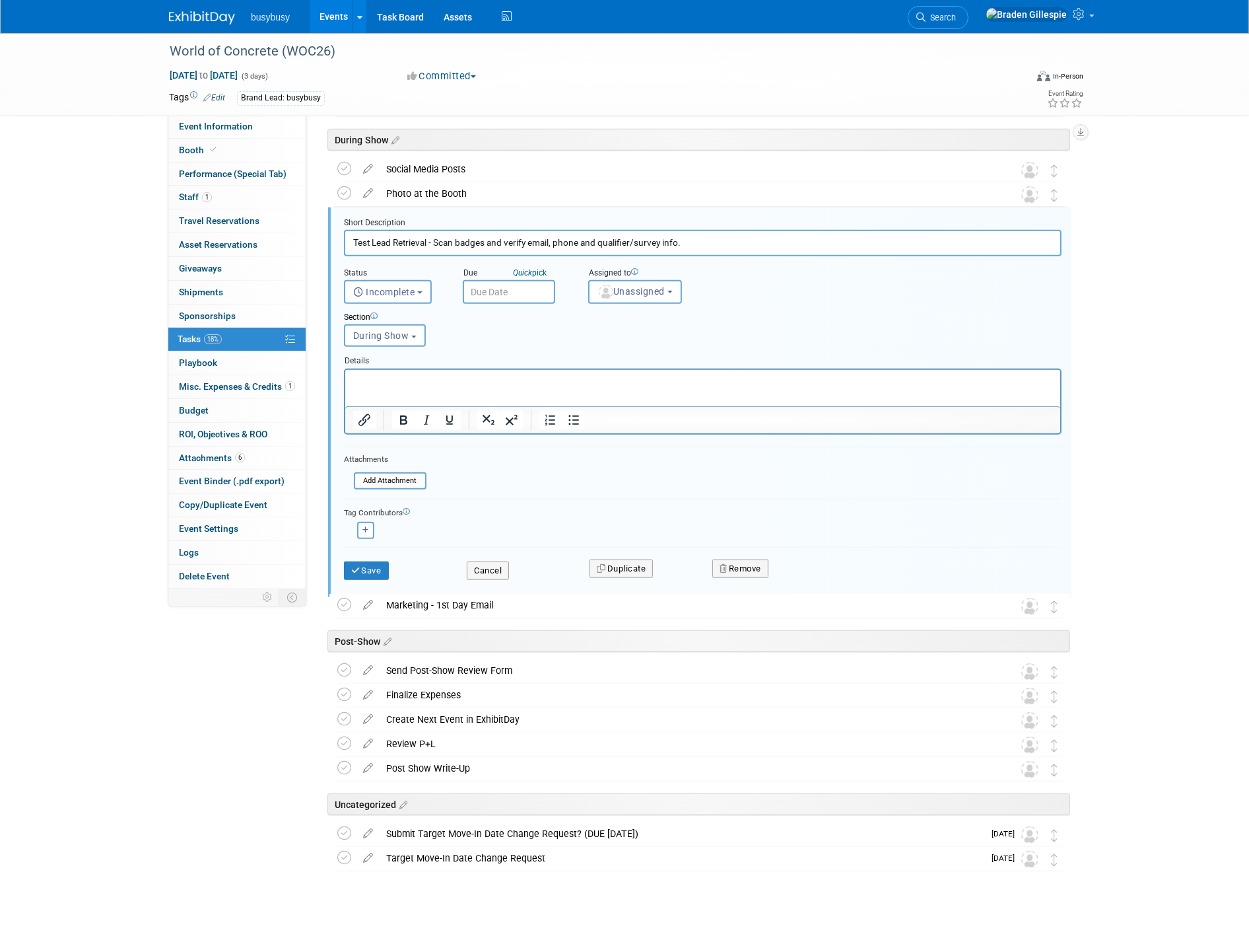
click at [436, 242] on input "Test Lead Retrieval - Scan badges and verify email, phone and qualifier/survey …" at bounding box center [703, 242] width 718 height 25
click at [598, 247] on input "Test Lead Retrieval - Scan badges and verify email, phone and qualifier/survey …" at bounding box center [703, 242] width 718 height 25
click at [696, 242] on input "Test Lead Retrieval - Scan badges and verify email, phone and qualifier/survey …" at bounding box center [703, 242] width 718 height 25
drag, startPoint x: 714, startPoint y: 240, endPoint x: 712, endPoint y: 247, distance: 7.3
click at [712, 247] on input "Test Lead Retrieval - Scan badges and verify email, phone and qualifier/survey …" at bounding box center [703, 242] width 718 height 25
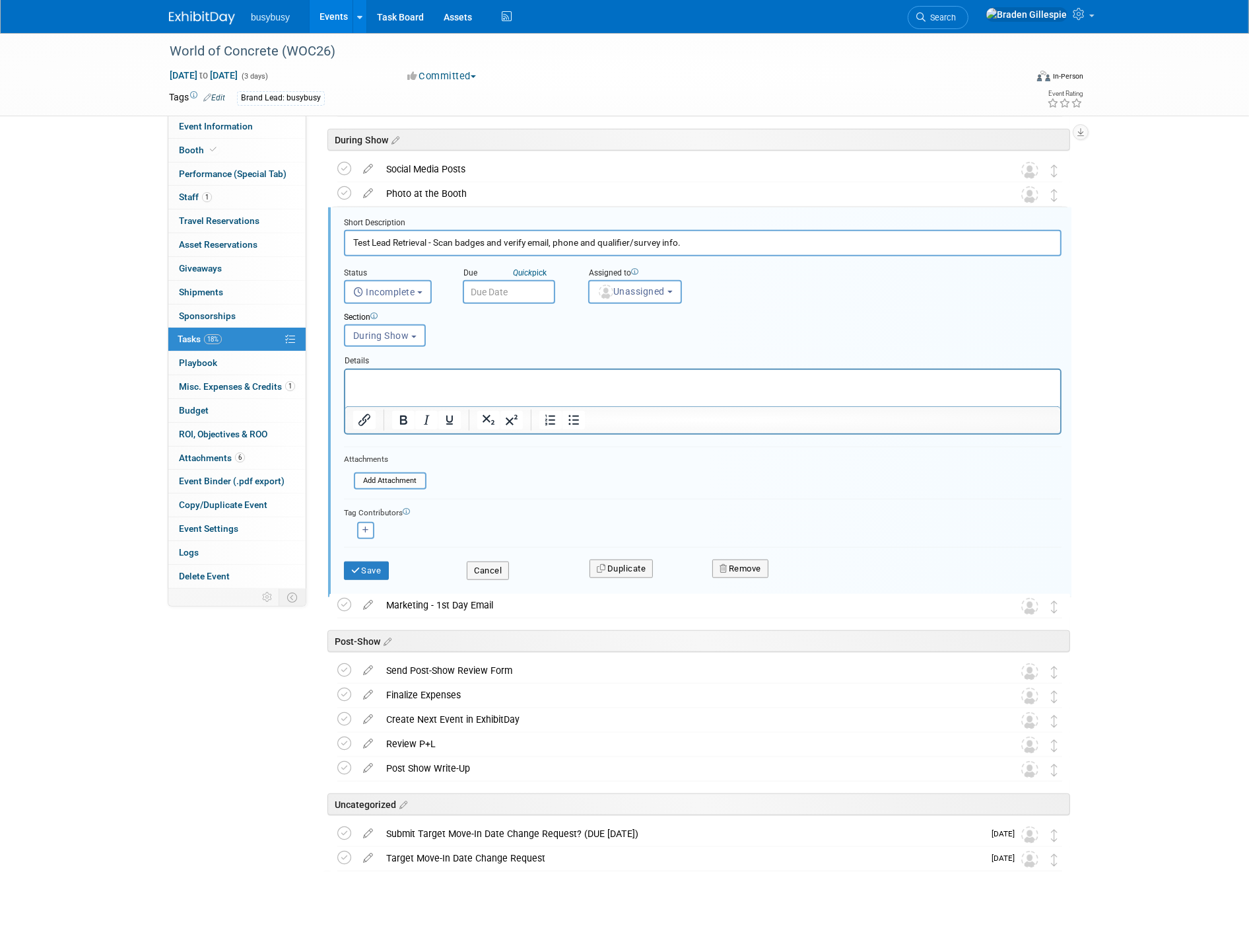
drag, startPoint x: 712, startPoint y: 247, endPoint x: 437, endPoint y: 248, distance: 275.0
click at [437, 248] on input "Test Lead Retrieval - Scan badges and verify email, phone and qualifier/survey …" at bounding box center [703, 242] width 718 height 25
click at [703, 239] on input "Test Lead Retrieval - Scan badges and verify email, phone and qualifier/survey …" at bounding box center [703, 242] width 718 height 25
drag, startPoint x: 505, startPoint y: 242, endPoint x: 489, endPoint y: 244, distance: 16.1
click at [489, 244] on input "Test Lead Retrieval - Scan badges and verify email, phone and qualifier/survey …" at bounding box center [703, 242] width 718 height 25
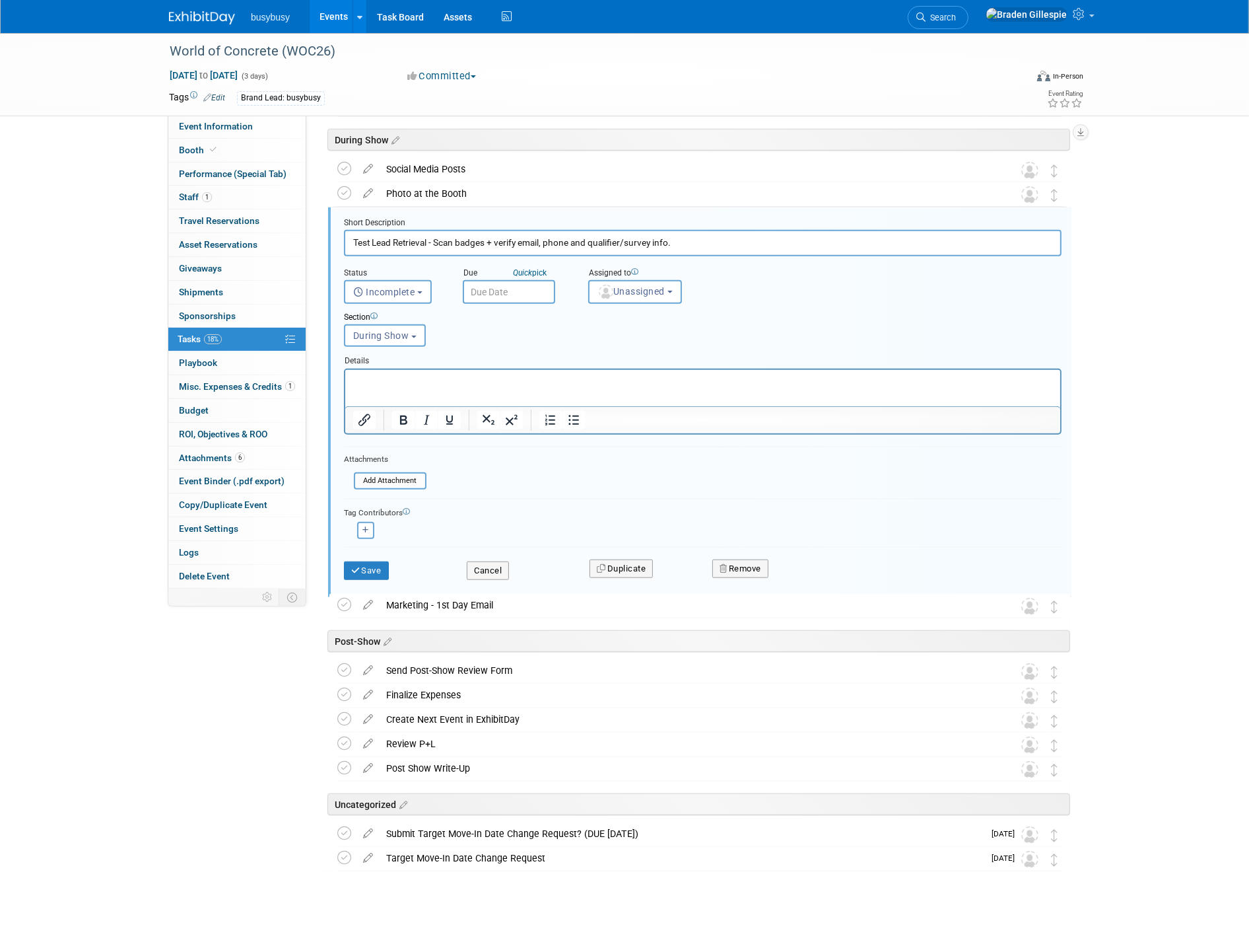
click at [684, 244] on input "Test Lead Retrieval - Scan badges + verify email, phone and qualifier/survey in…" at bounding box center [703, 242] width 718 height 25
type input "Test Lead Retrieval - Scan badges + verify email, phone and qualifier/survey in…"
click at [369, 571] on button "Save" at bounding box center [367, 571] width 45 height 19
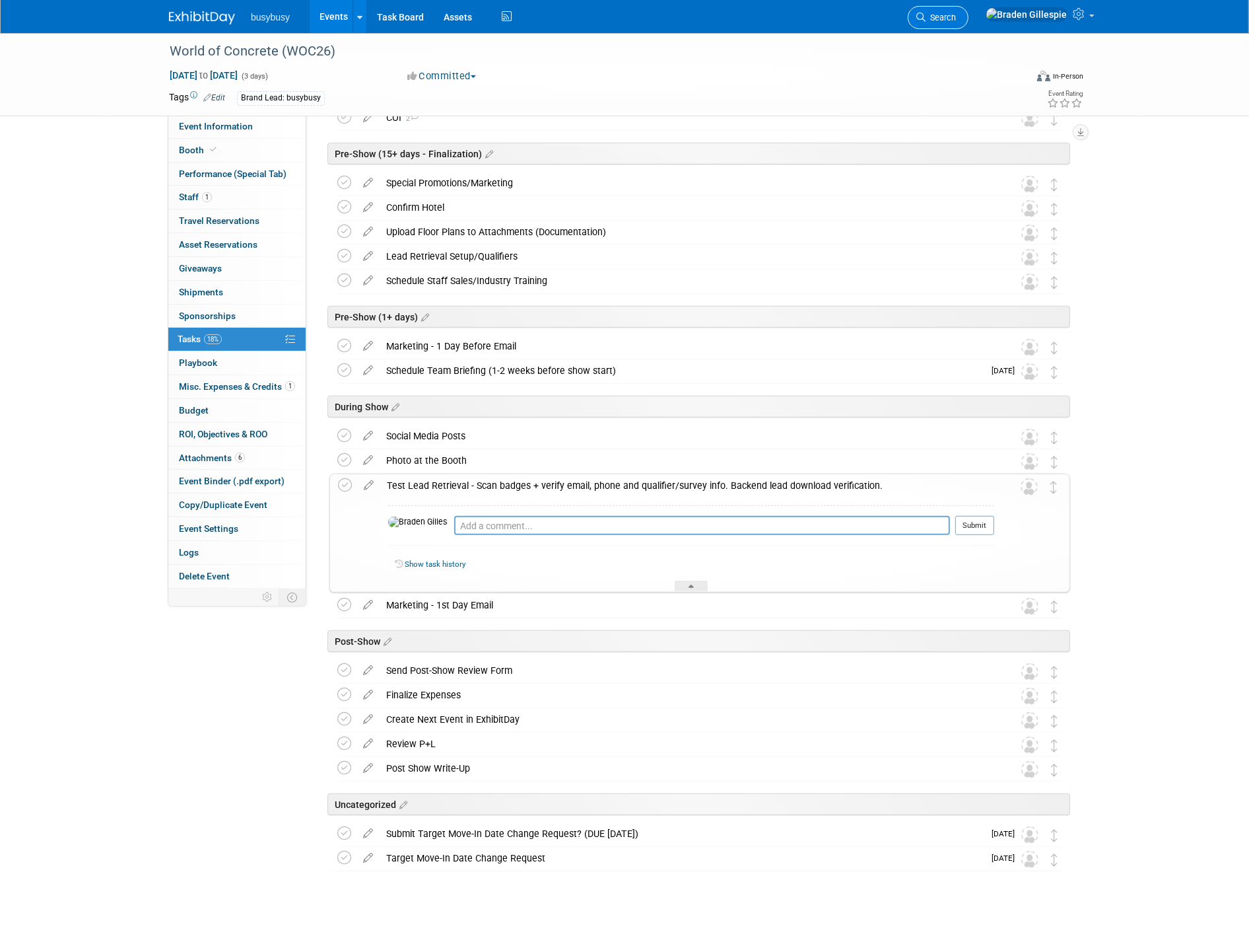
scroll to position [851, 0]
click at [216, 7] on link at bounding box center [210, 11] width 82 height 11
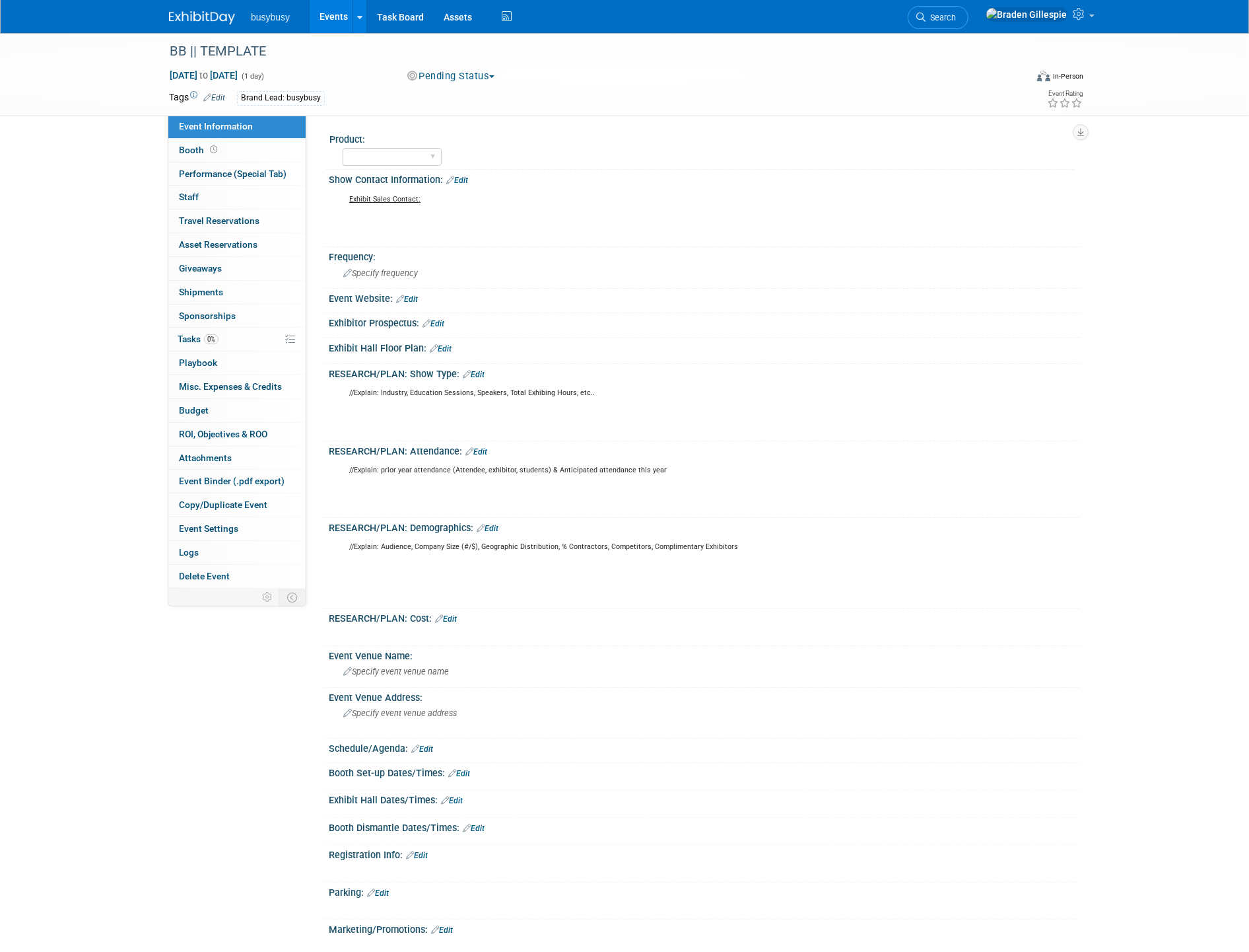
scroll to position [296, 0]
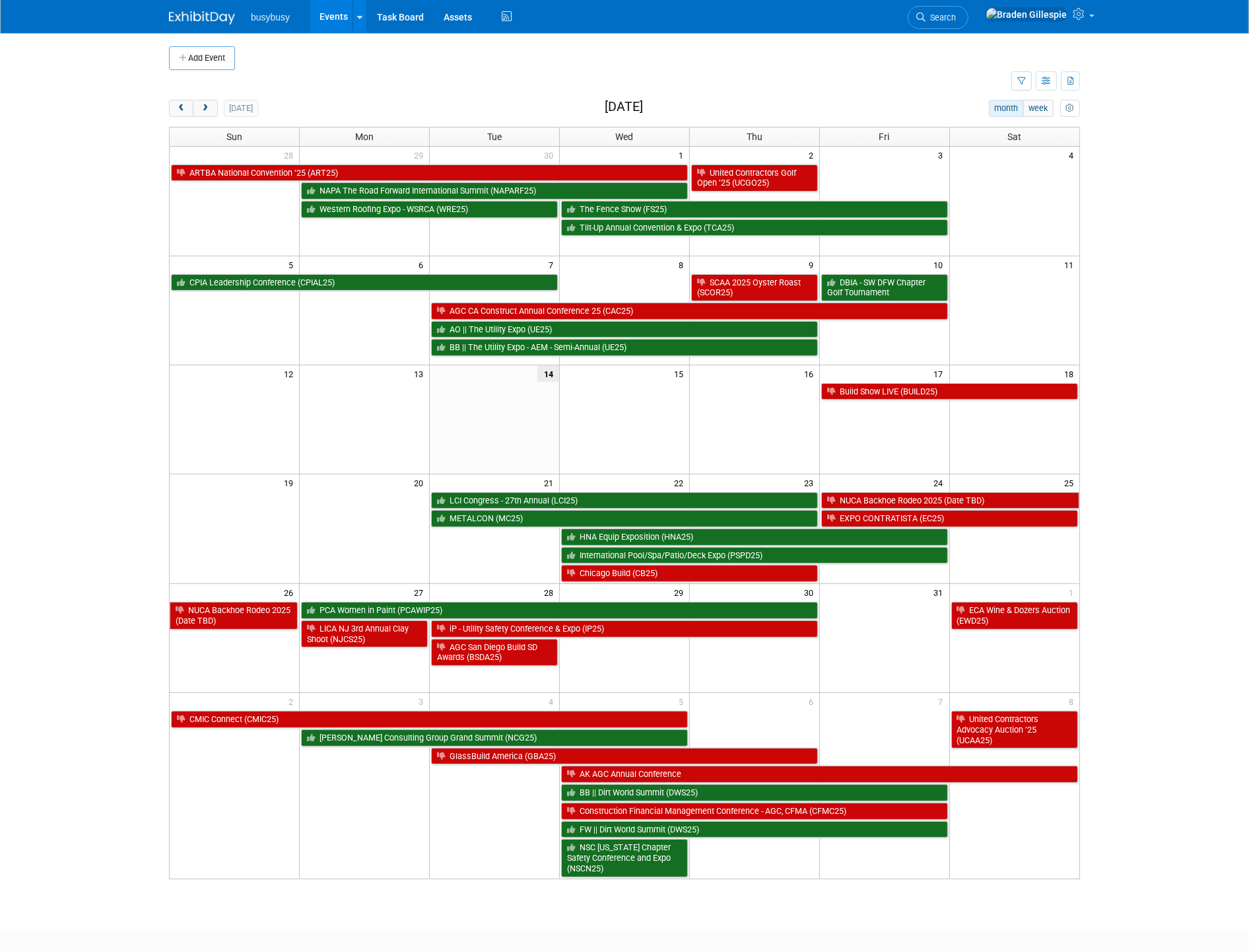
click at [969, 22] on link "Search" at bounding box center [938, 18] width 61 height 24
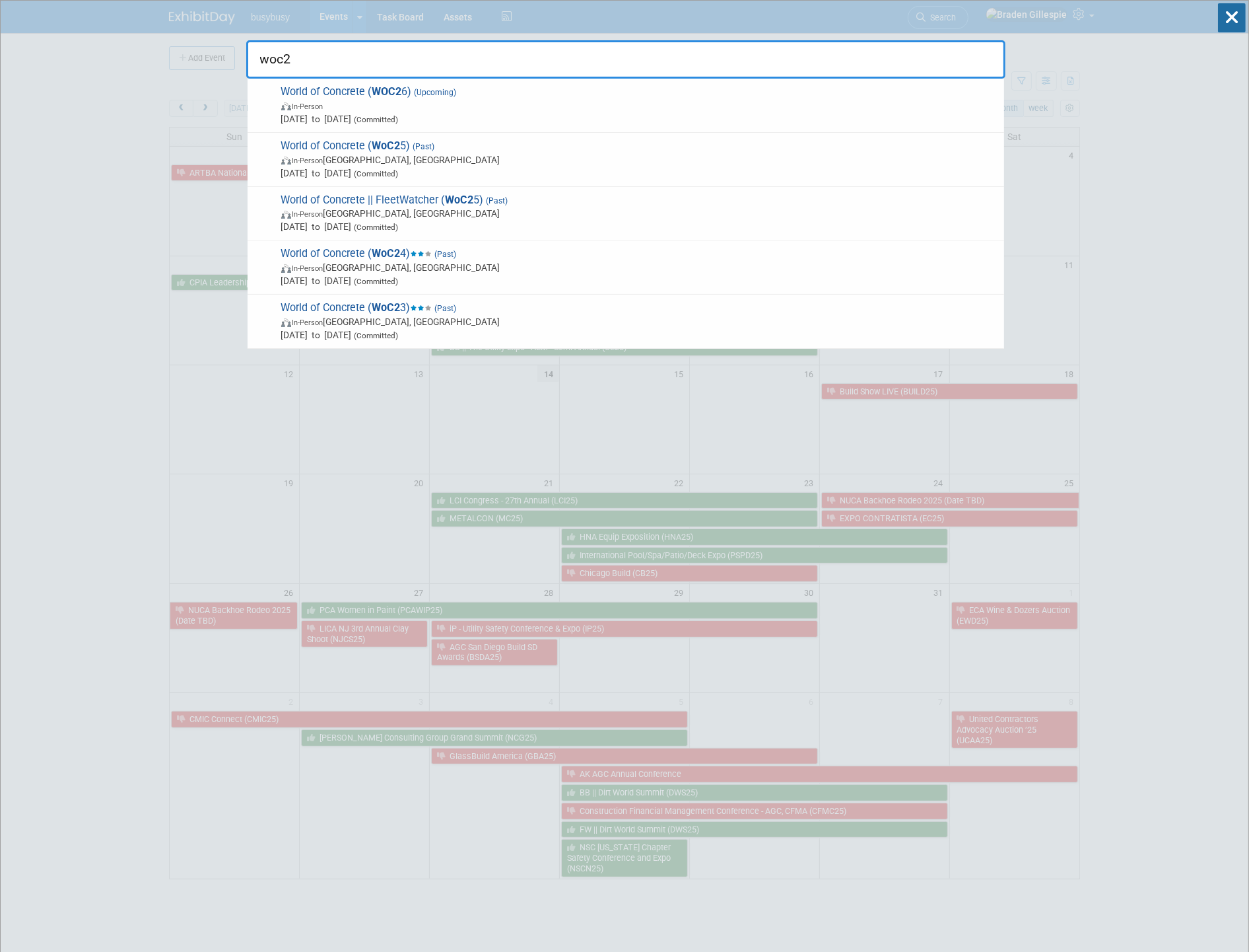
type input "woc26"
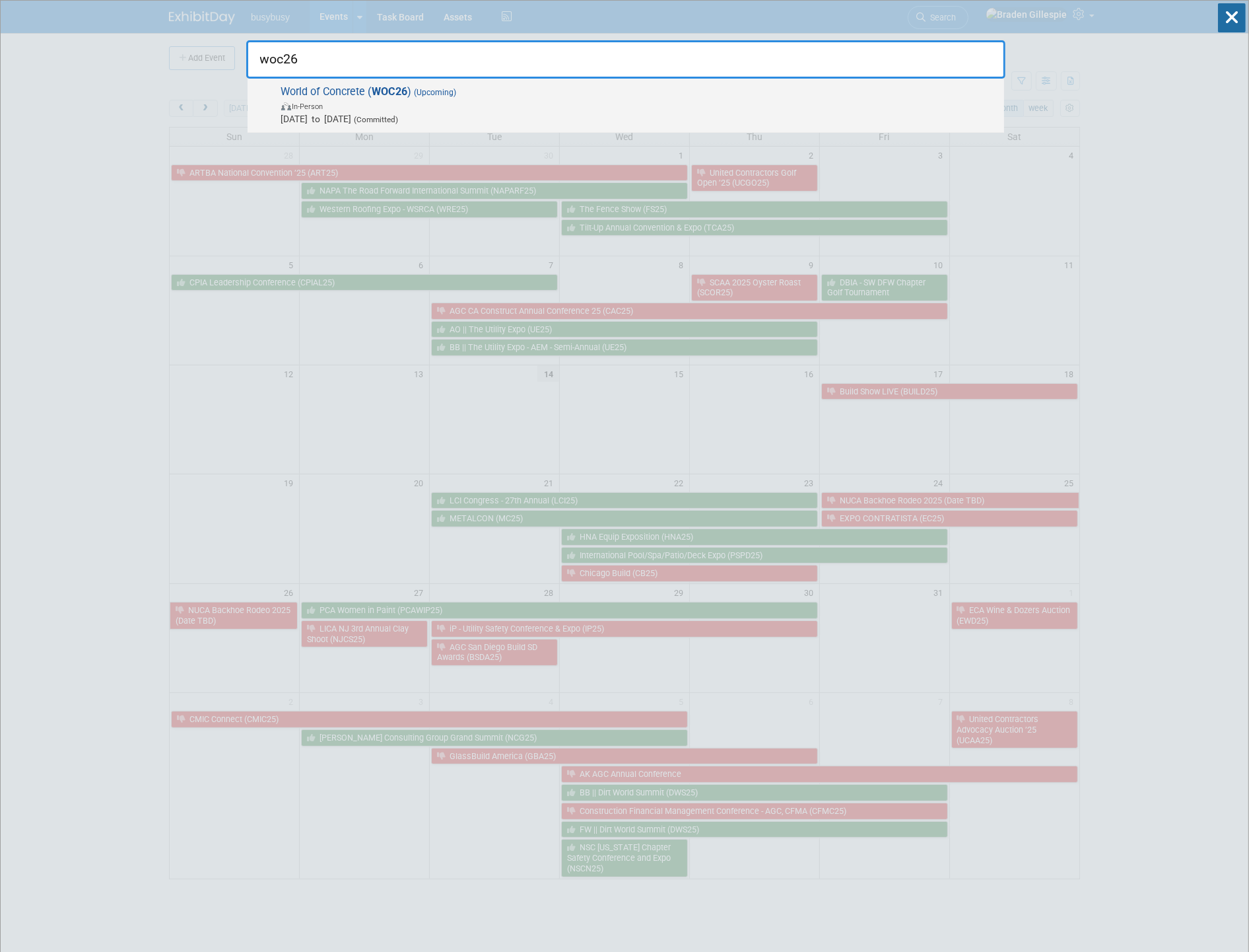
click at [625, 121] on span "[DATE] to [DATE] (Committed)" at bounding box center [639, 119] width 717 height 13
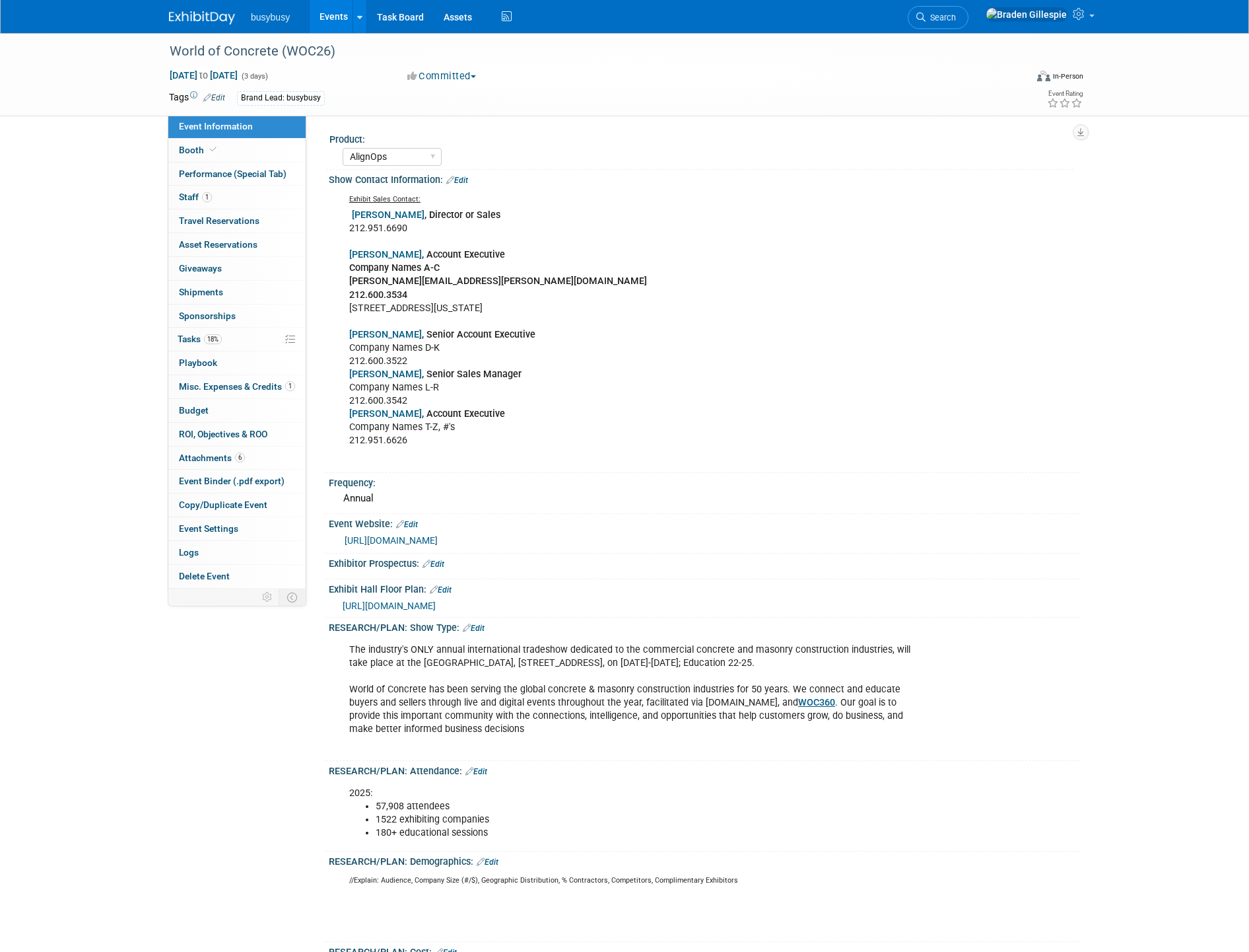
select select "AlignOps"
click at [956, 15] on span "Search" at bounding box center [940, 18] width 30 height 10
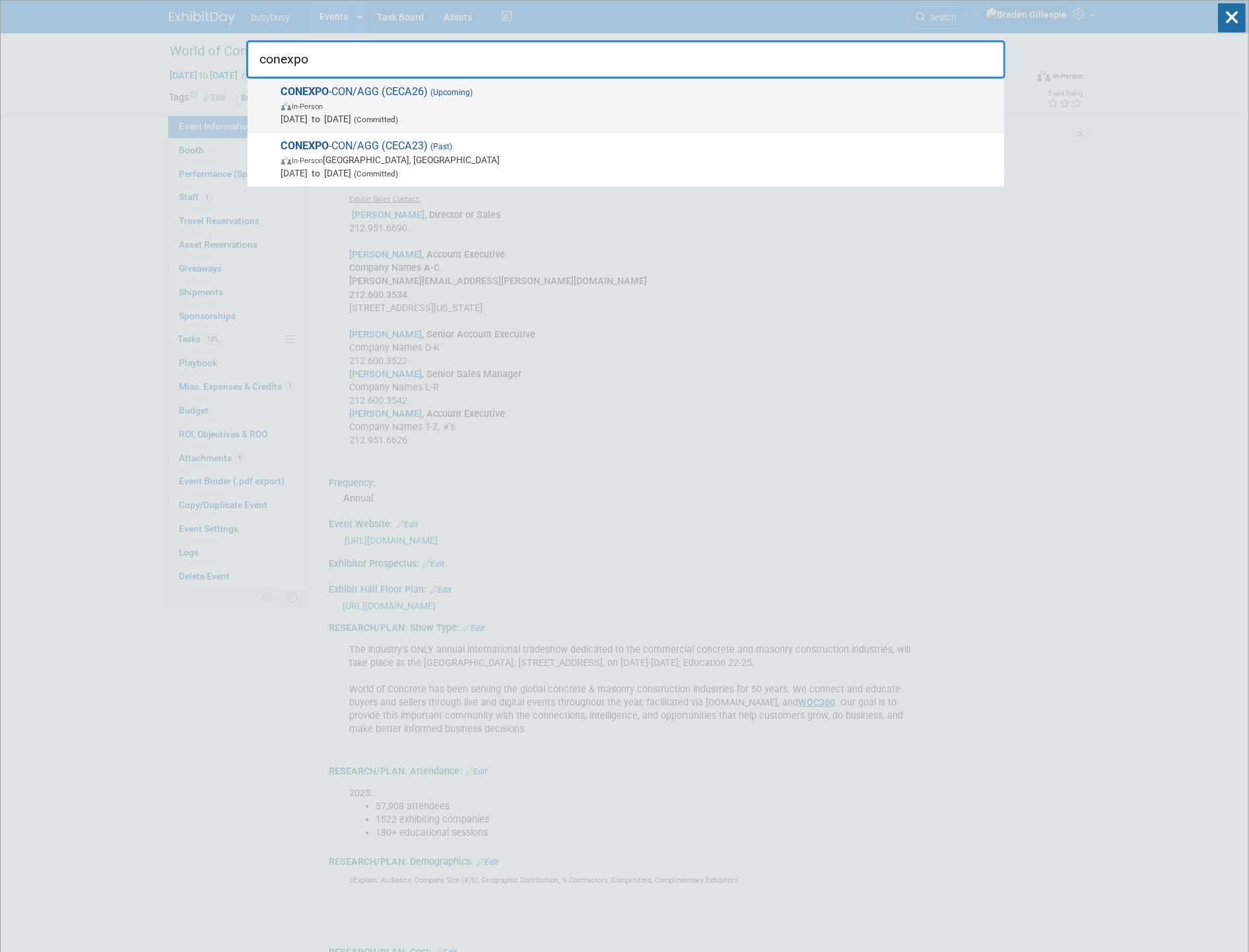
type input "conexpo"
click at [648, 102] on span "In-Person" at bounding box center [639, 105] width 717 height 13
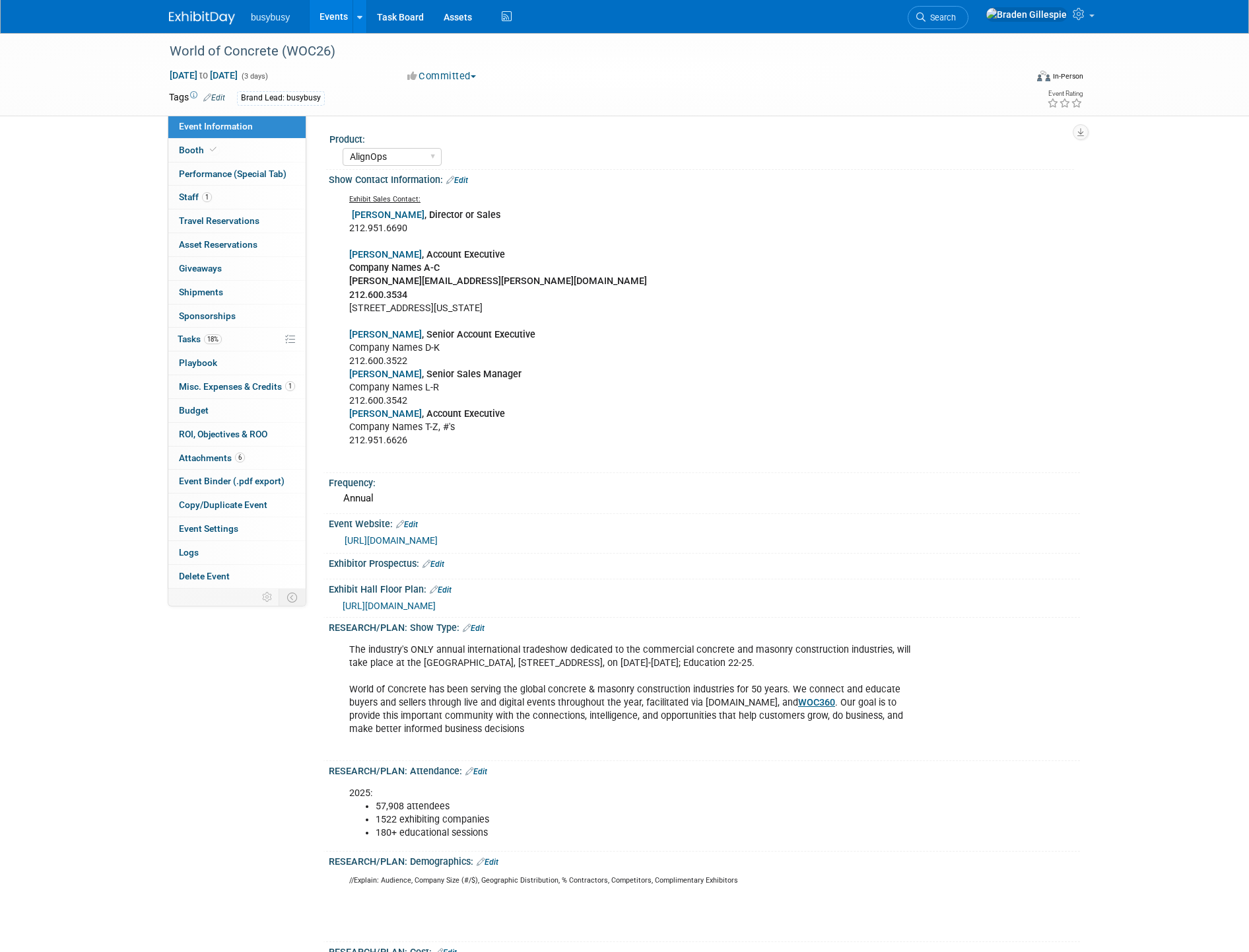
select select "AlignOps"
click at [1087, 15] on icon at bounding box center [1080, 14] width 15 height 12
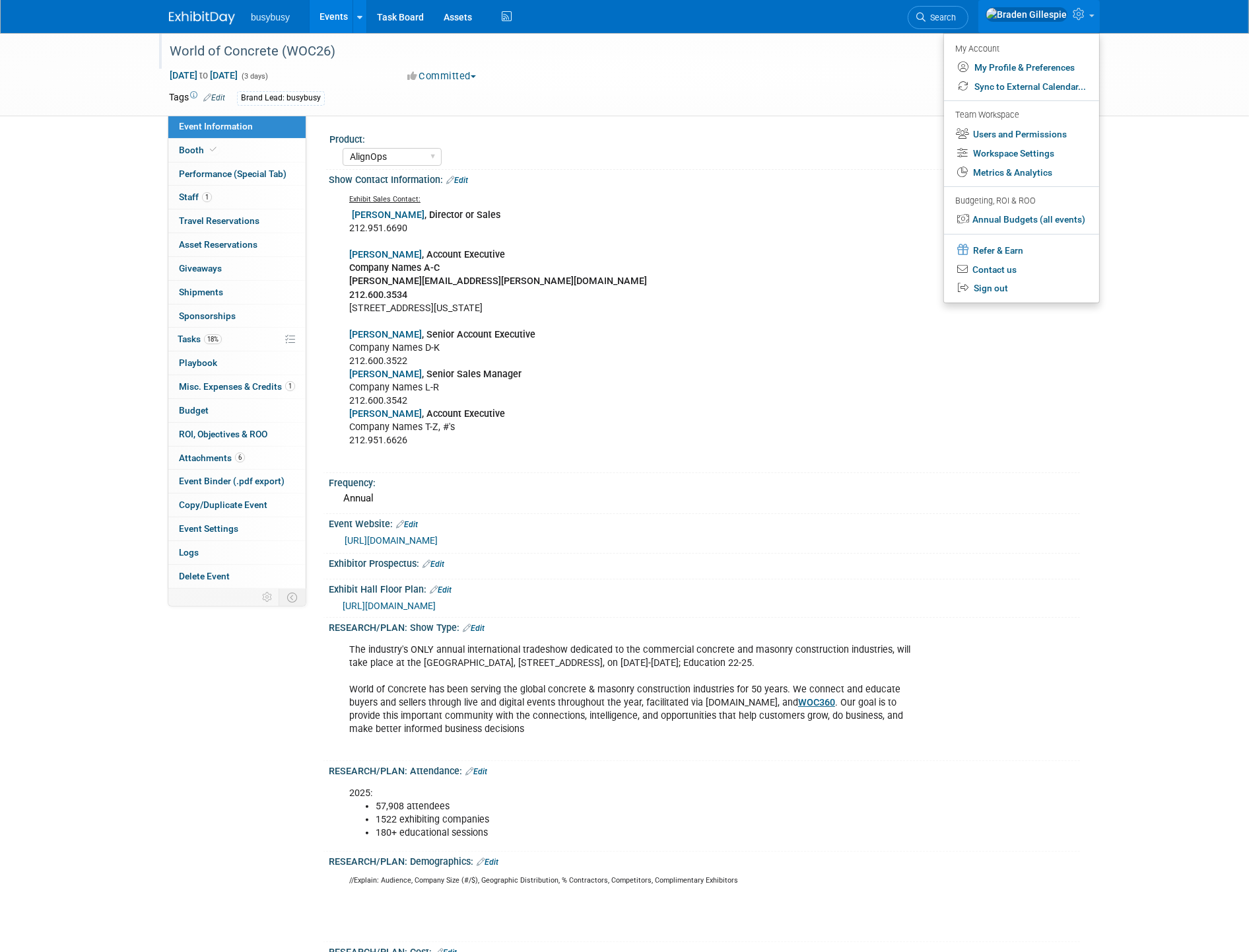
click at [899, 40] on div "World of Concrete (WOC26)" at bounding box center [585, 51] width 841 height 24
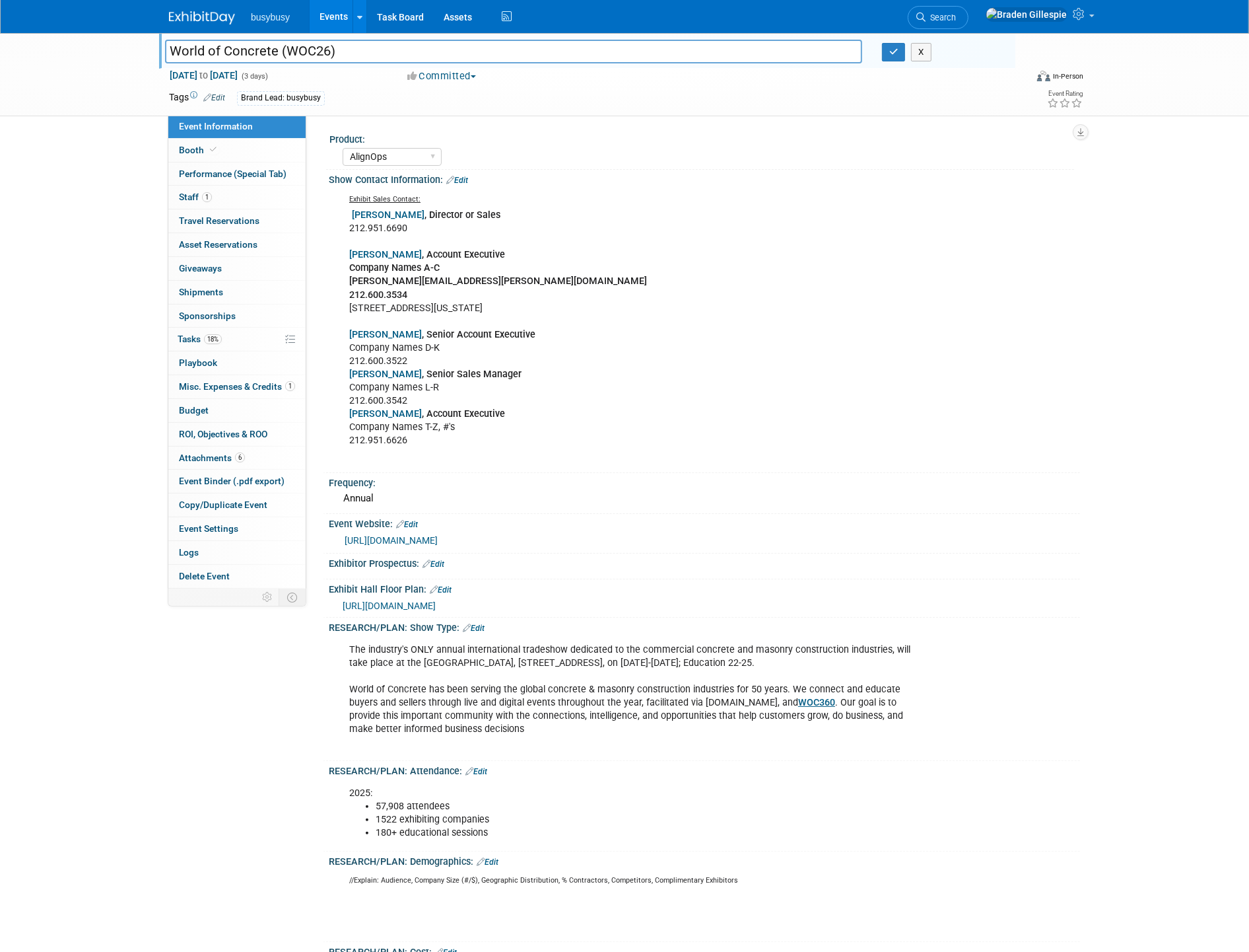
click at [956, 64] on div "World of Concrete (WOC26) World of Concrete (WOC26) X" at bounding box center [587, 51] width 857 height 35
click at [916, 54] on button "X" at bounding box center [922, 52] width 21 height 19
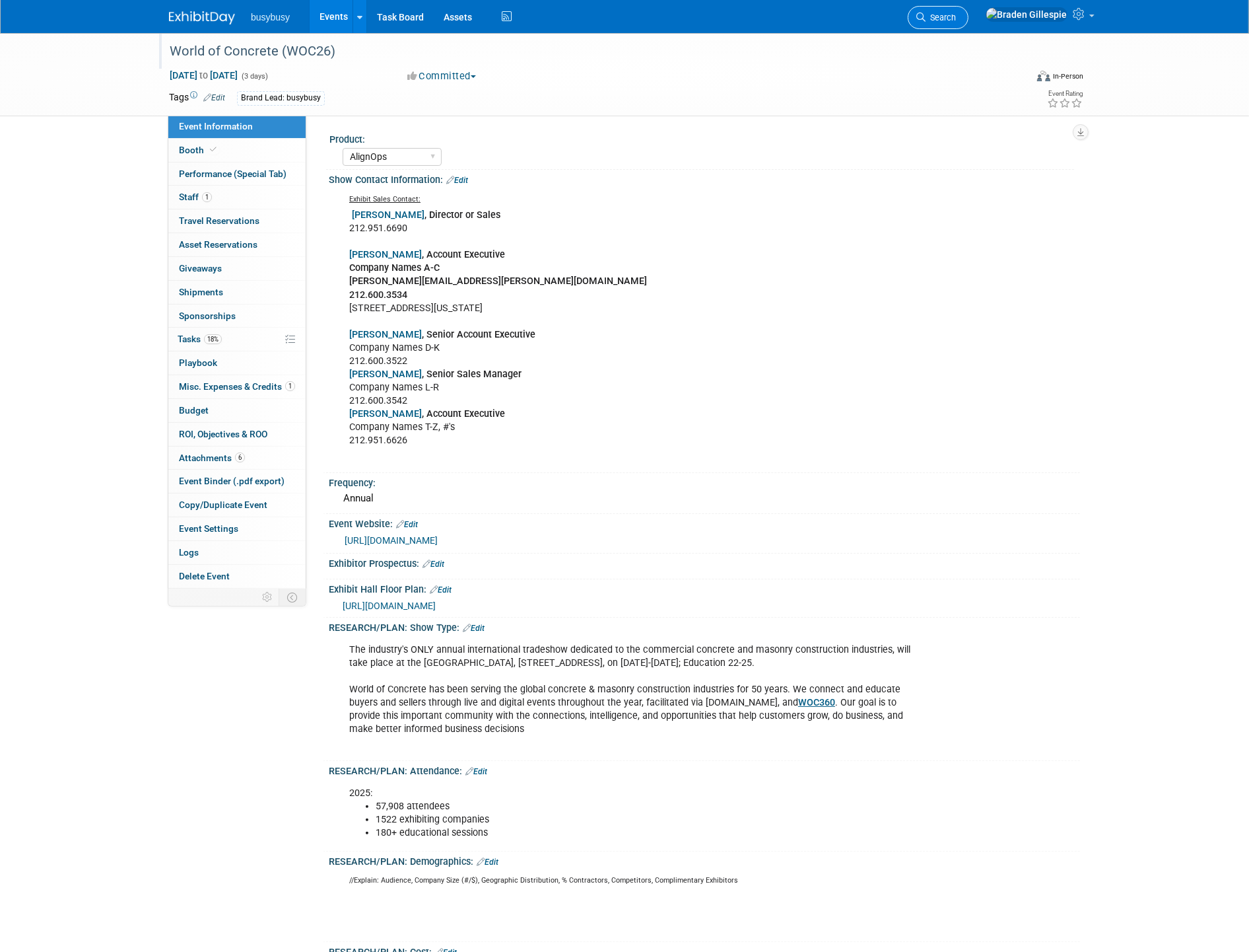
click at [956, 20] on span "Search" at bounding box center [940, 18] width 30 height 10
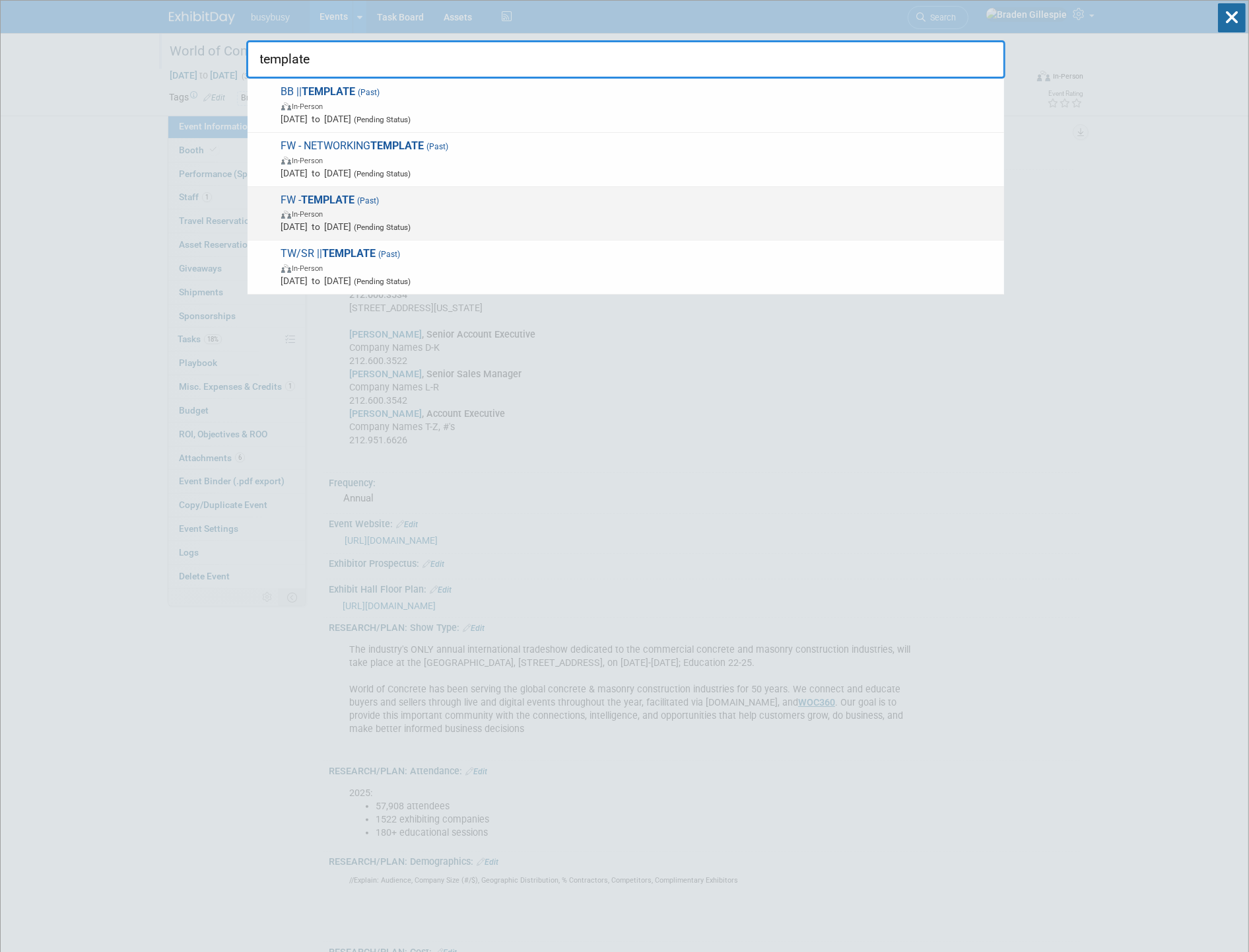
type input "template"
click at [509, 222] on span "Jan 1, 2024 to Jan 1, 2024 (Pending Status)" at bounding box center [639, 225] width 717 height 13
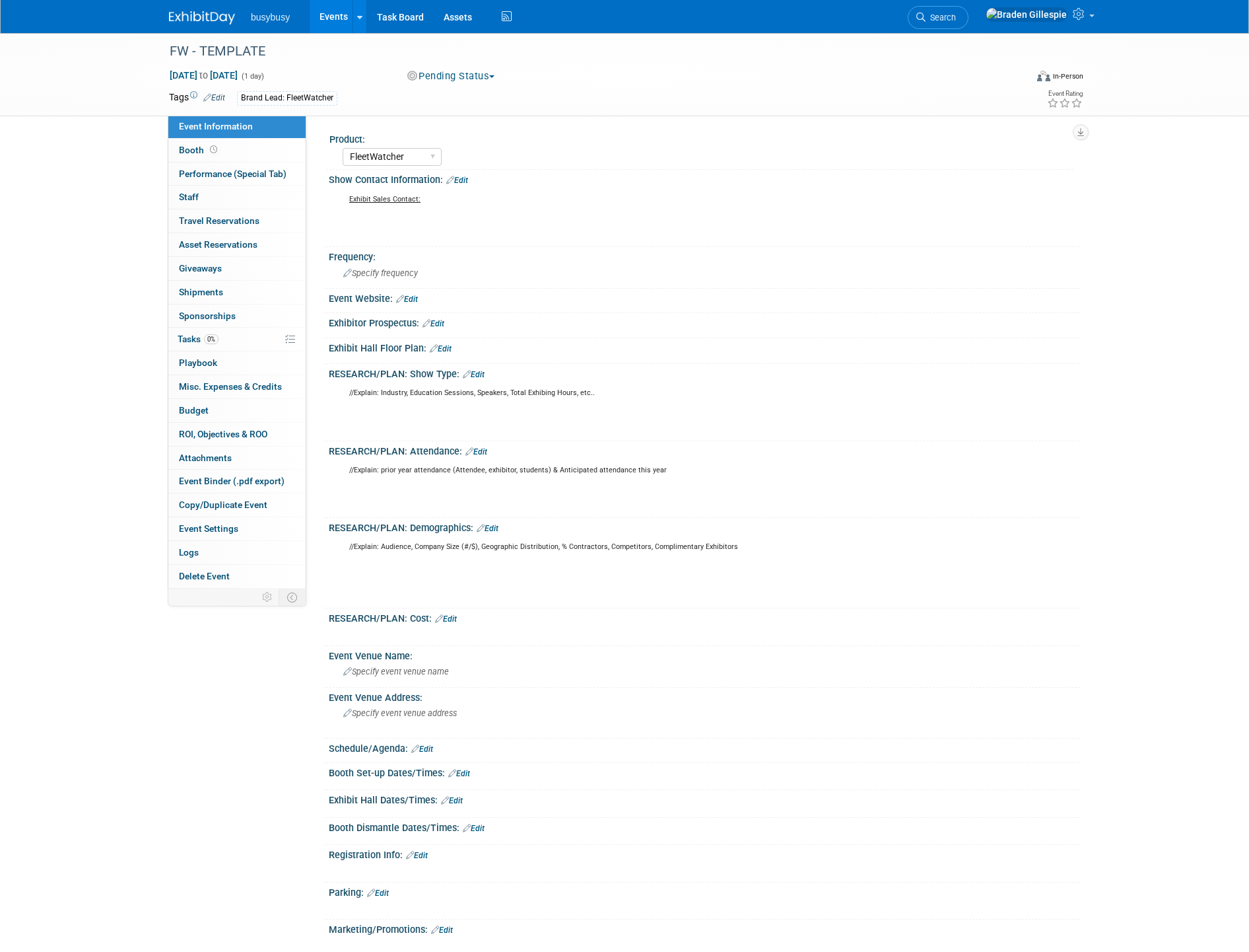
select select "FleetWatcher"
click at [248, 510] on span "Copy/Duplicate Event" at bounding box center [224, 504] width 88 height 11
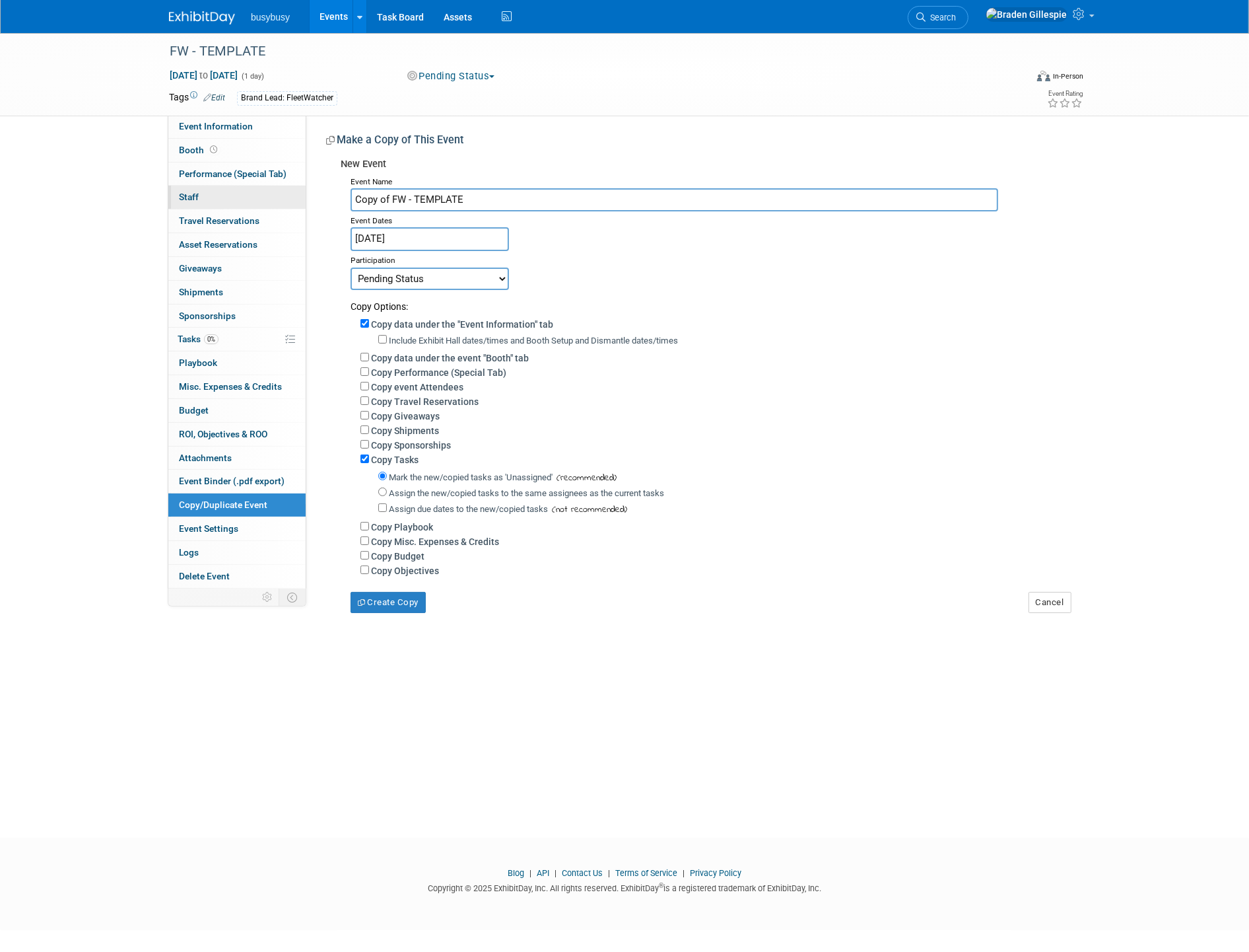
drag, startPoint x: 480, startPoint y: 198, endPoint x: 247, endPoint y: 192, distance: 233.1
click at [247, 193] on div "Event Information Event Info Booth Booth Performance (Special Tab) Performance …" at bounding box center [624, 323] width 931 height 579
drag, startPoint x: 418, startPoint y: 194, endPoint x: 528, endPoint y: 206, distance: 110.7
click at [418, 194] on input "UAPA" at bounding box center [674, 200] width 648 height 24
type input "UAPA Fall Southern Utah Conference & Golf"
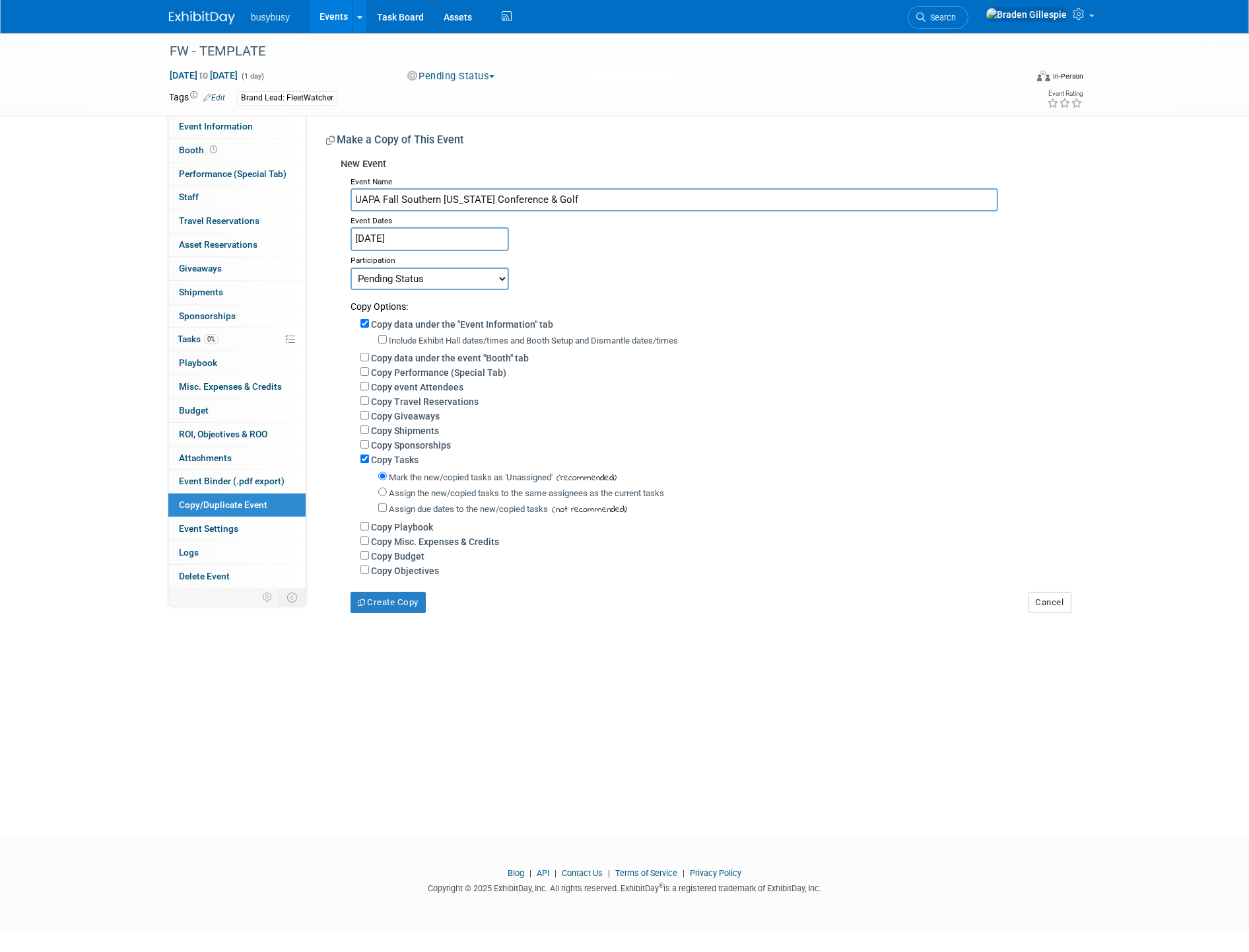
click at [416, 234] on input "Jan 1, 2024" at bounding box center [430, 239] width 159 height 24
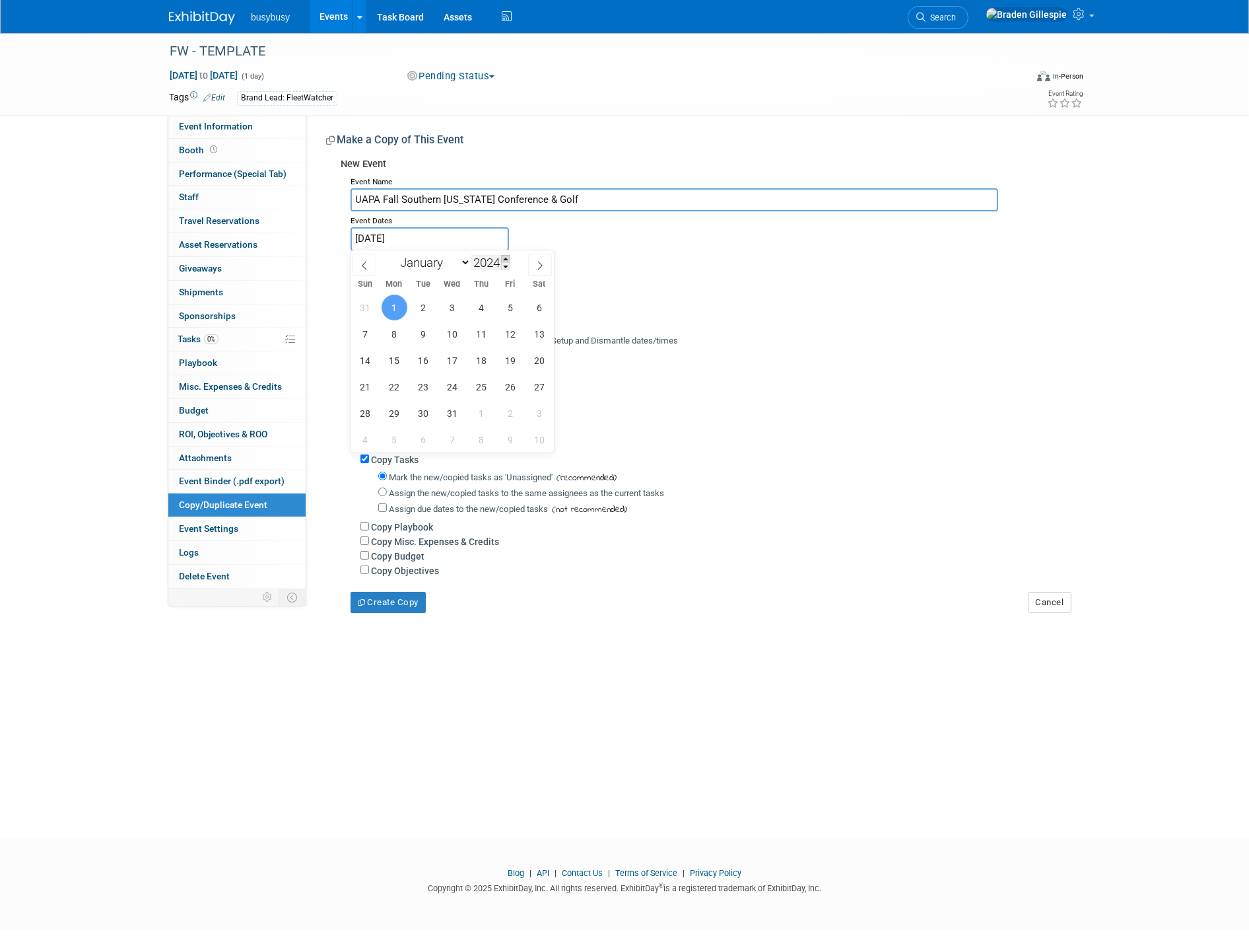
click at [507, 258] on span at bounding box center [505, 259] width 9 height 8
type input "2025"
click at [452, 266] on select "January February March April May June July August September October November De…" at bounding box center [432, 262] width 75 height 17
select select "10"
click at [395, 254] on select "January February March April May June July August September October November De…" at bounding box center [432, 262] width 75 height 17
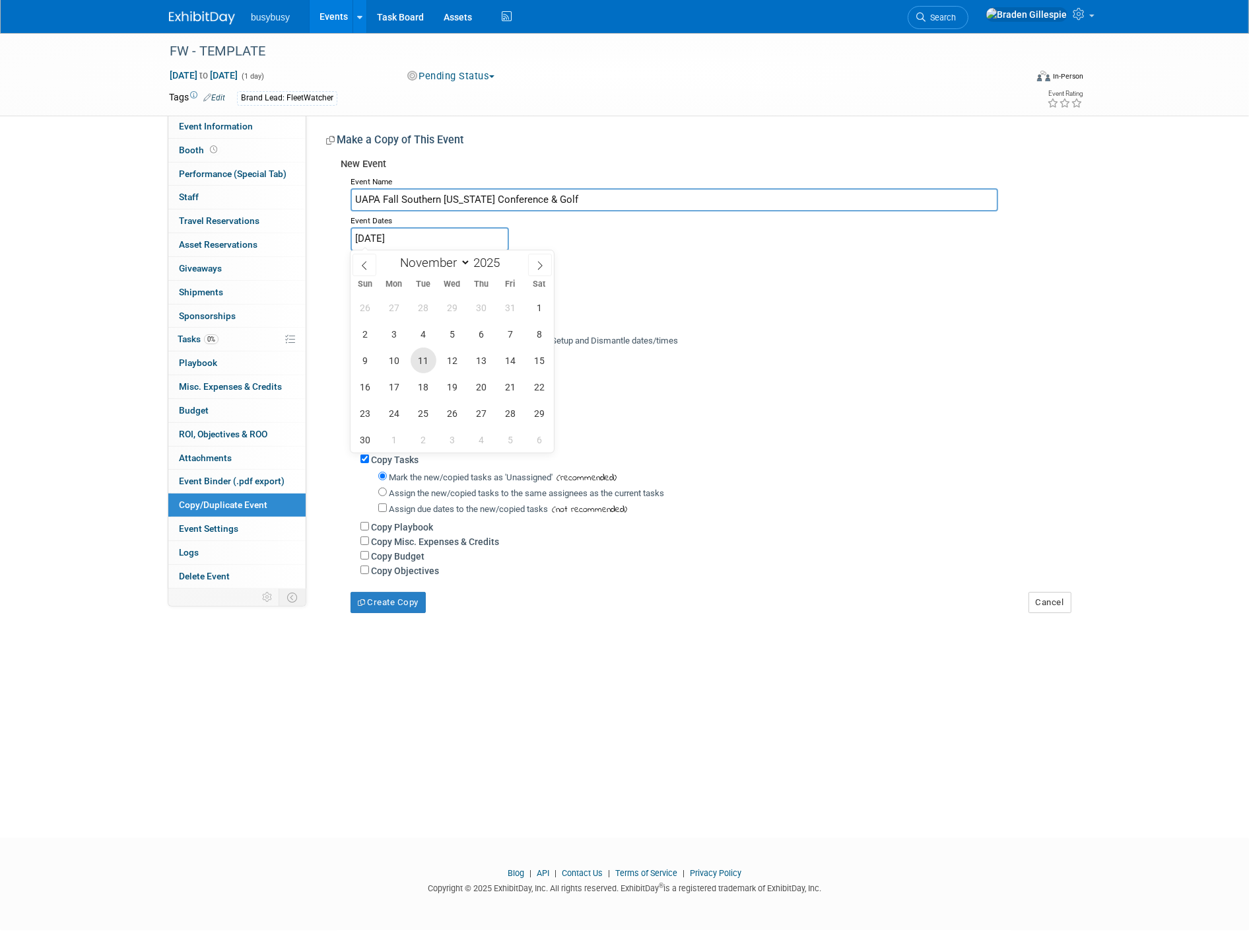
click at [428, 359] on span "11" at bounding box center [424, 360] width 25 height 25
click at [440, 358] on span "12" at bounding box center [452, 360] width 25 height 25
type input "Nov 11, 2025 to Nov 12, 2025"
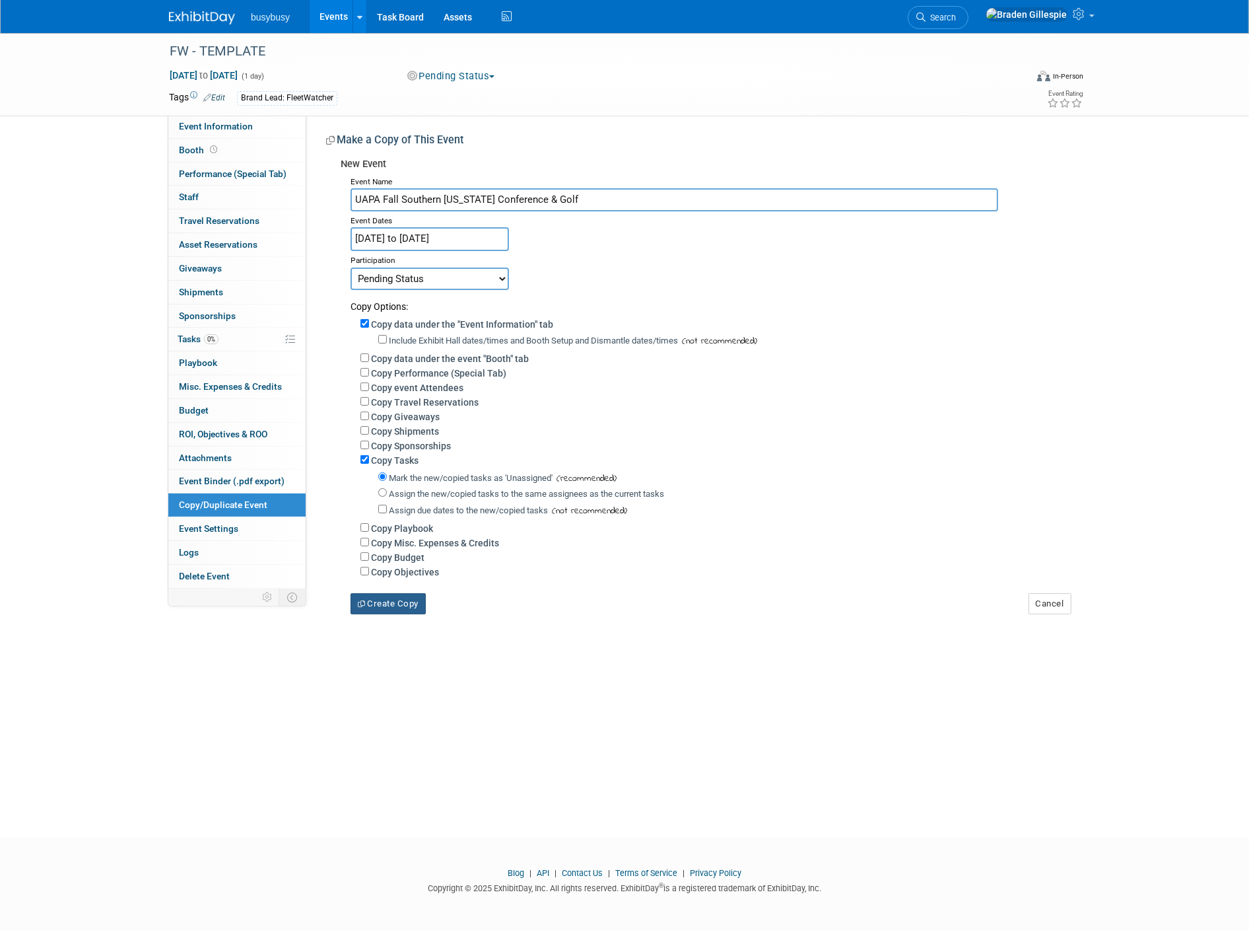
click at [378, 608] on button "Create Copy" at bounding box center [388, 604] width 75 height 22
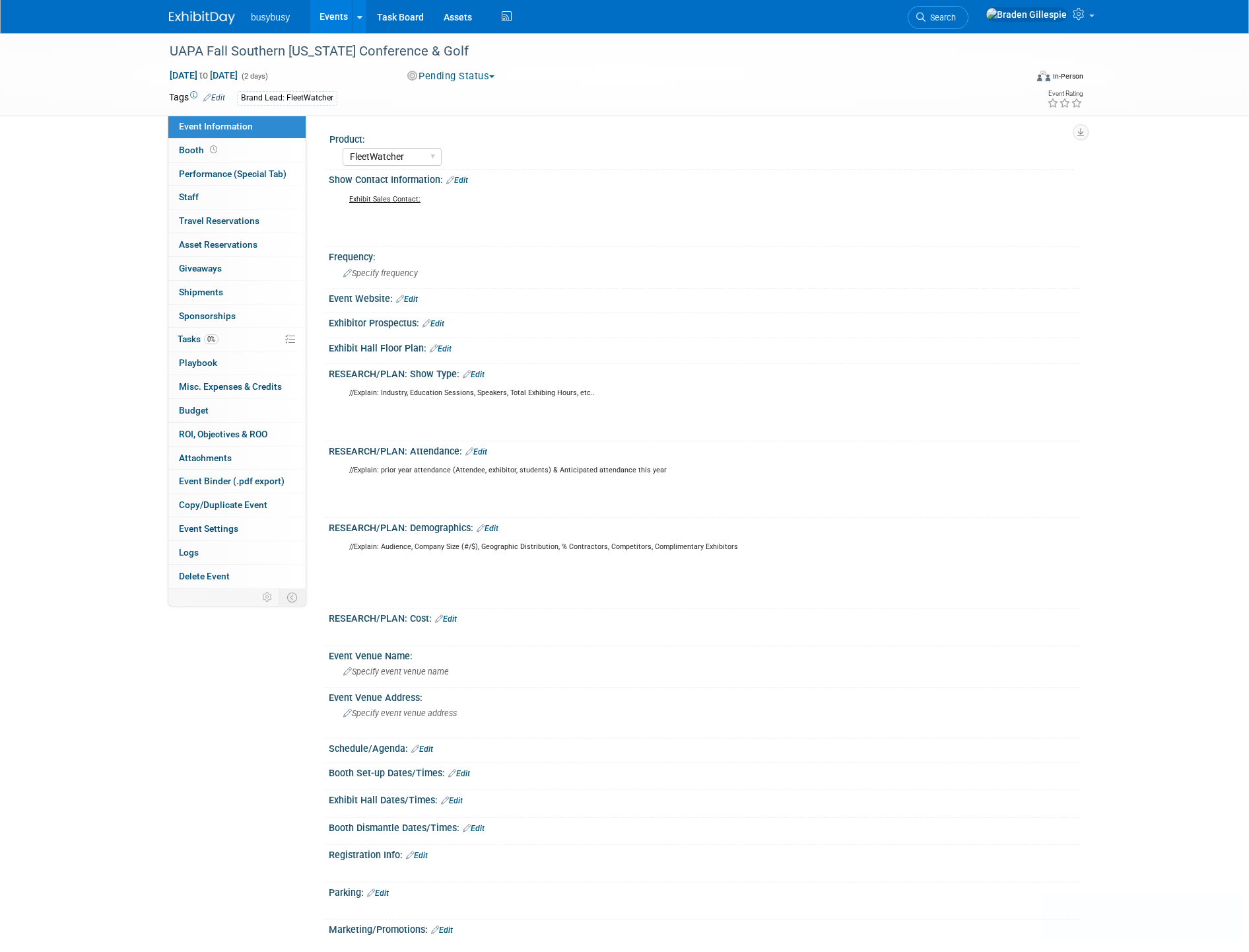
select select "FleetWatcher"
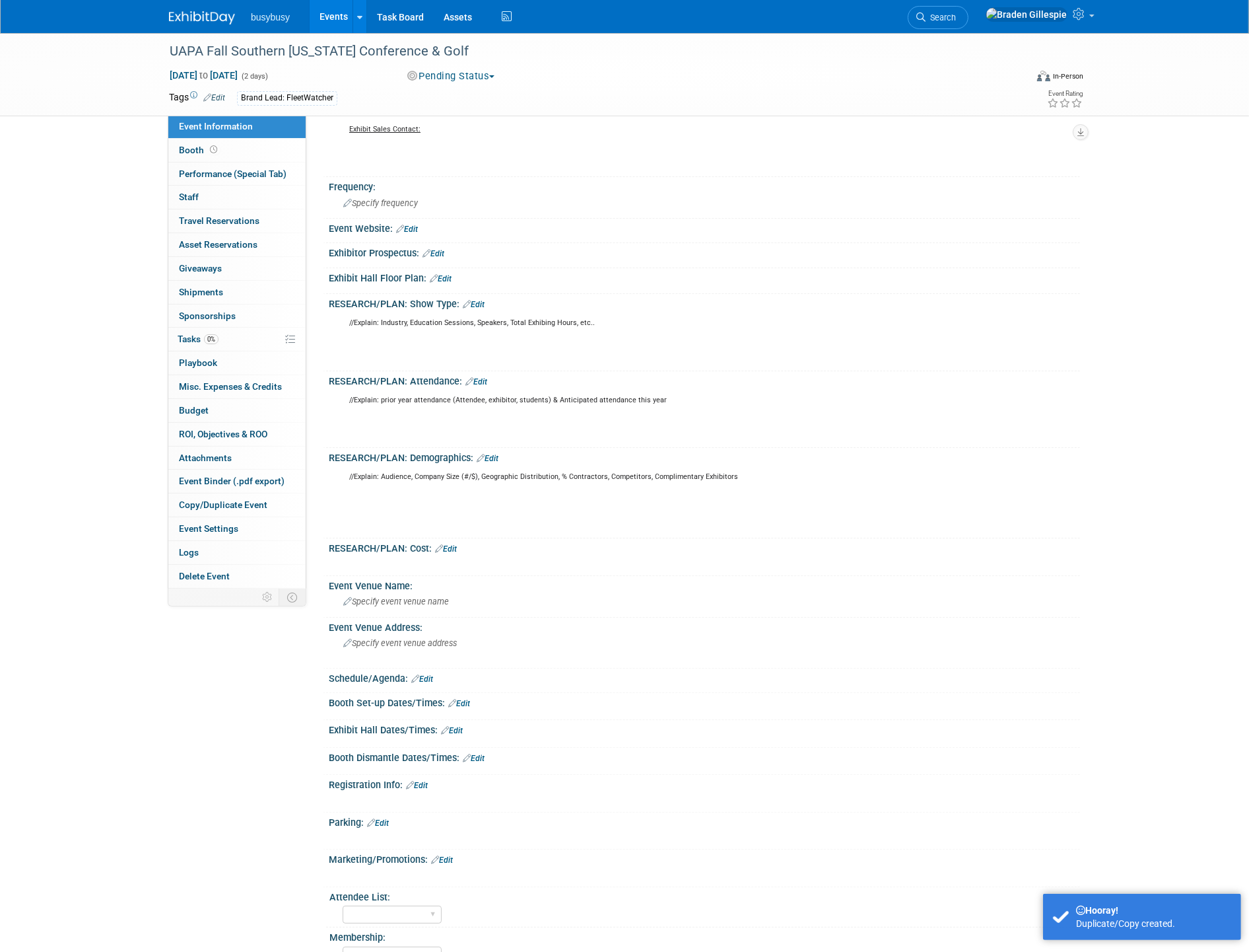
scroll to position [147, 0]
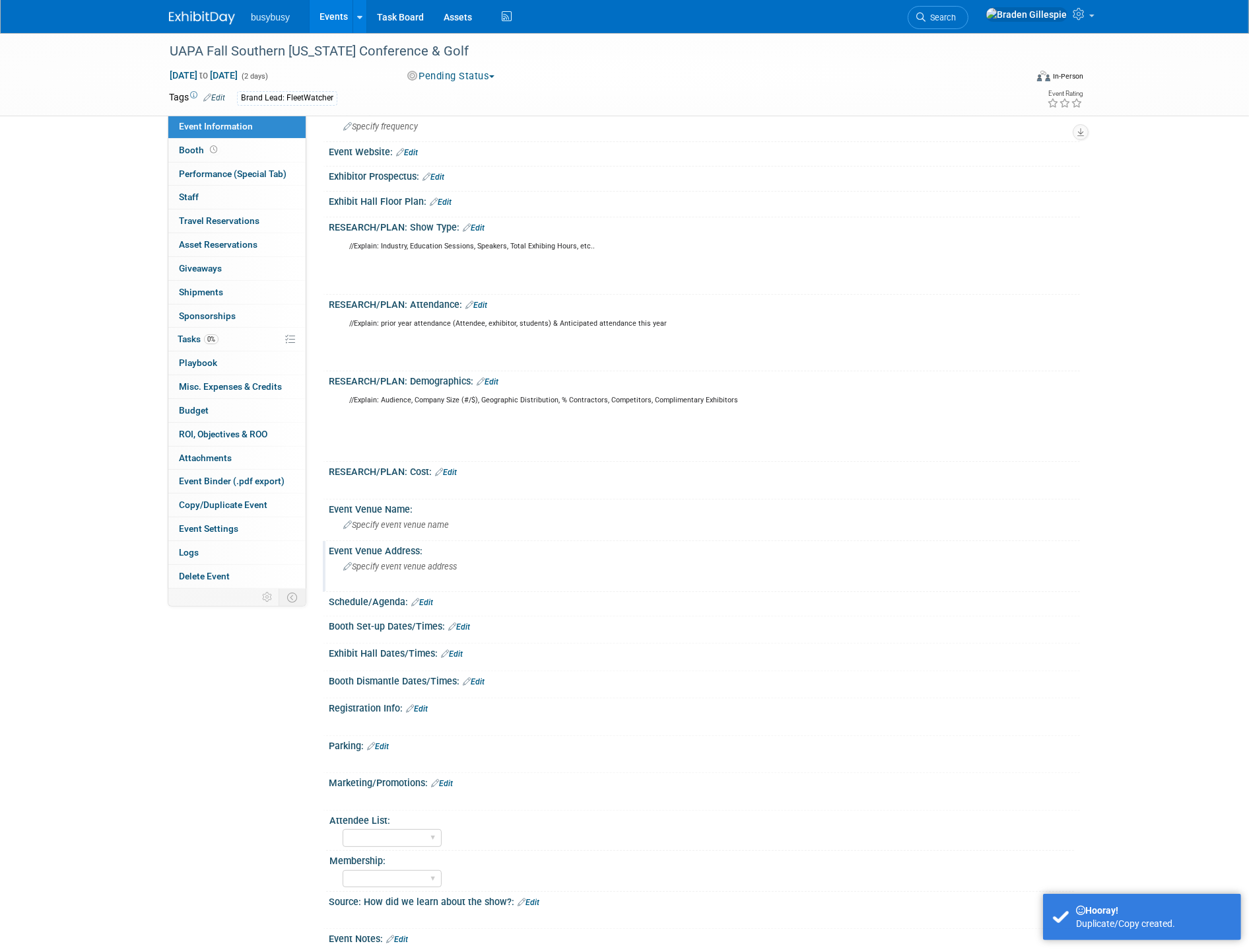
click at [418, 562] on span "Specify event venue address" at bounding box center [400, 567] width 114 height 10
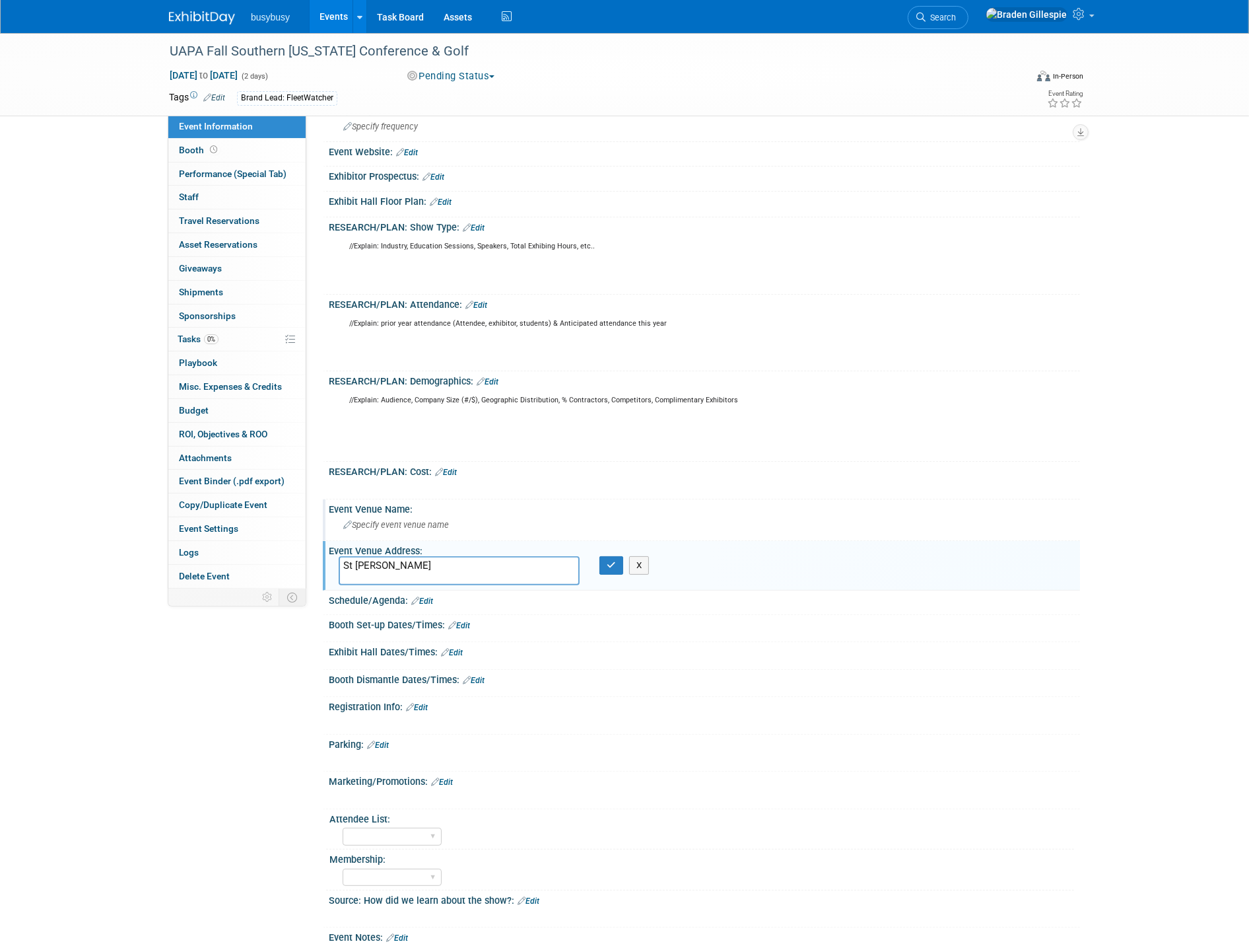
type textarea "St [PERSON_NAME]"
click at [393, 526] on span "Specify event venue name" at bounding box center [396, 525] width 106 height 10
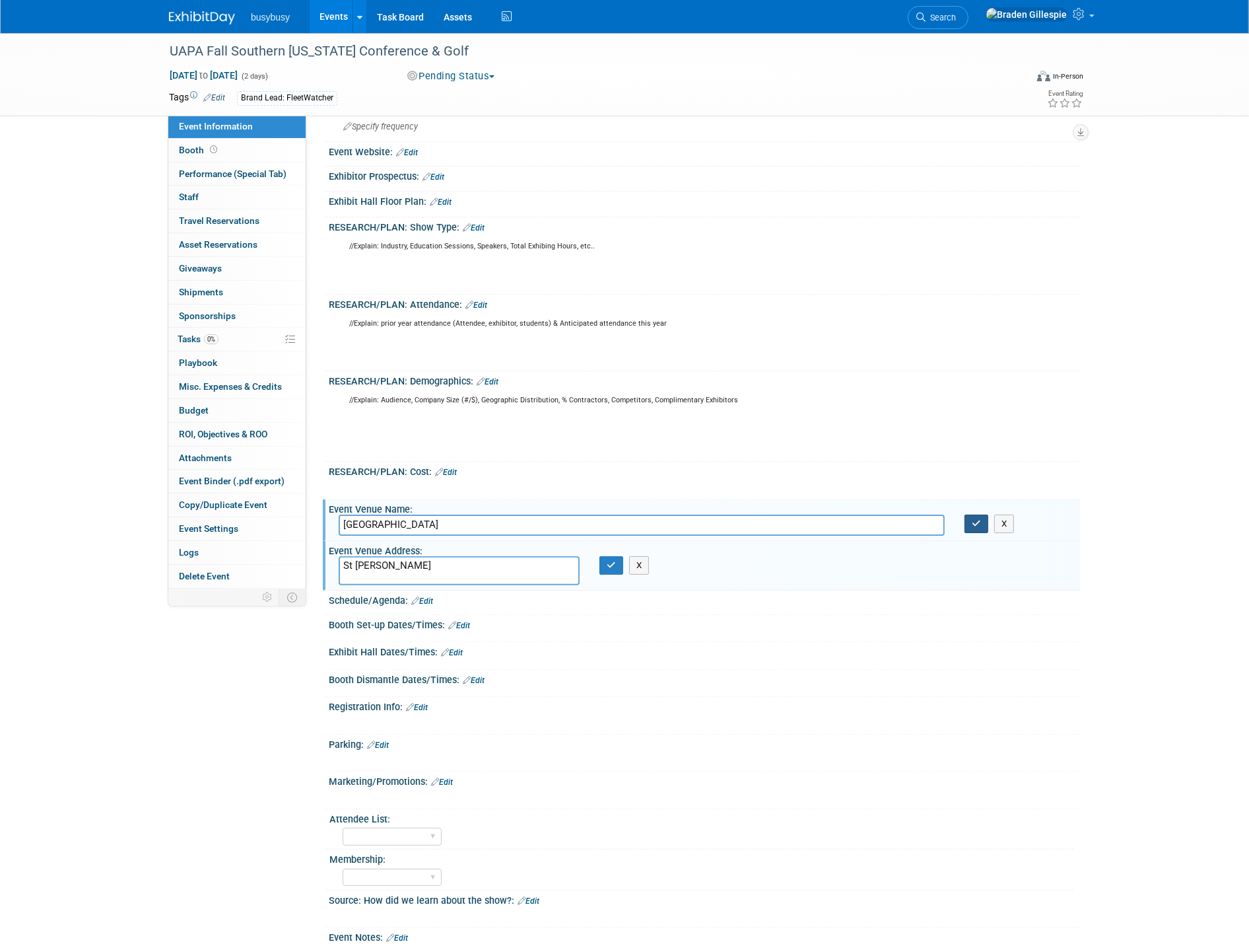
type input "[GEOGRAPHIC_DATA]"
click at [978, 522] on icon "button" at bounding box center [976, 523] width 9 height 9
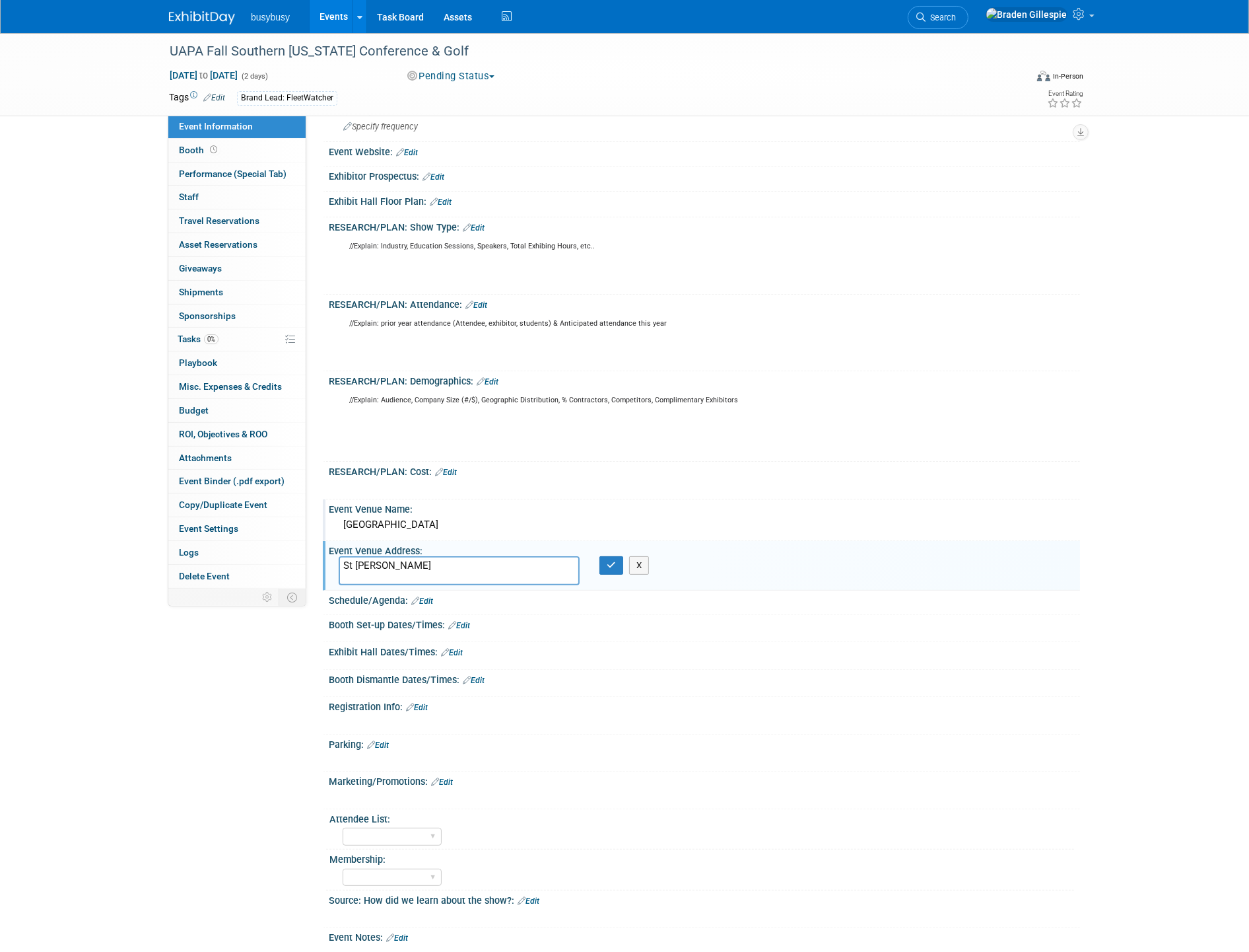
click at [482, 224] on link "Edit" at bounding box center [474, 227] width 22 height 9
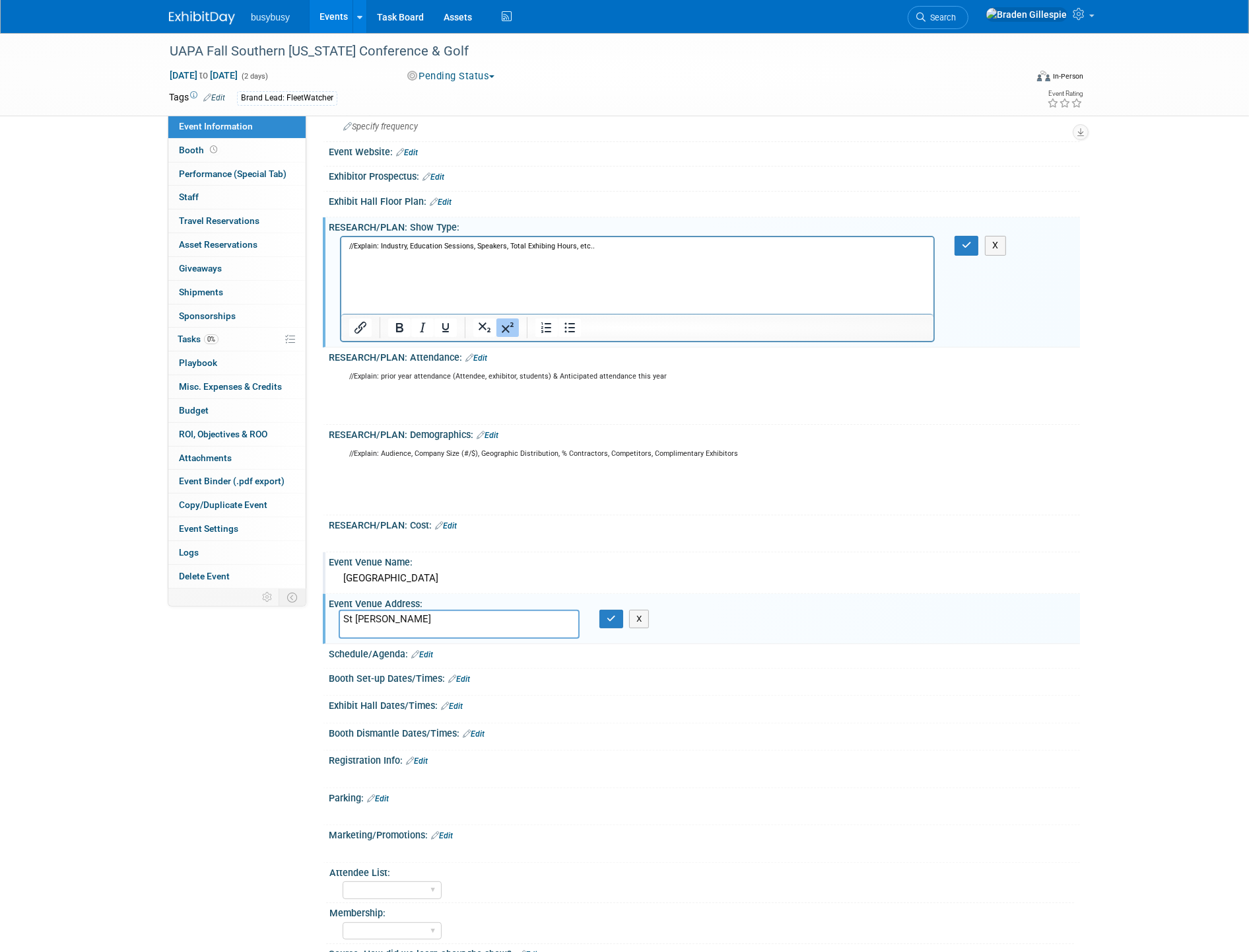
scroll to position [0, 0]
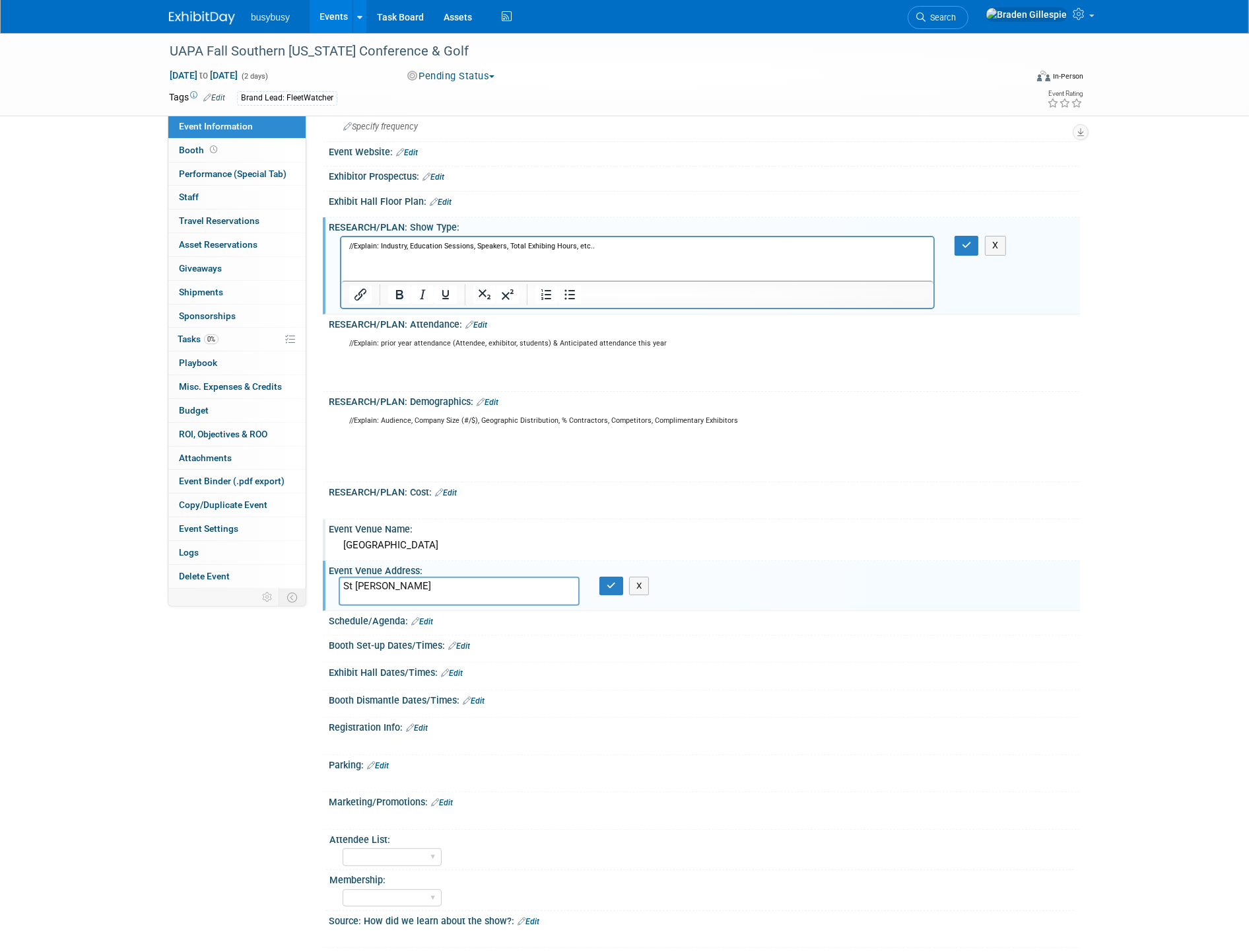
click at [374, 265] on p "//Explain: Industry, Education Sessions, Speakers, Total Exhibing Hours, etc.." at bounding box center [637, 262] width 577 height 39
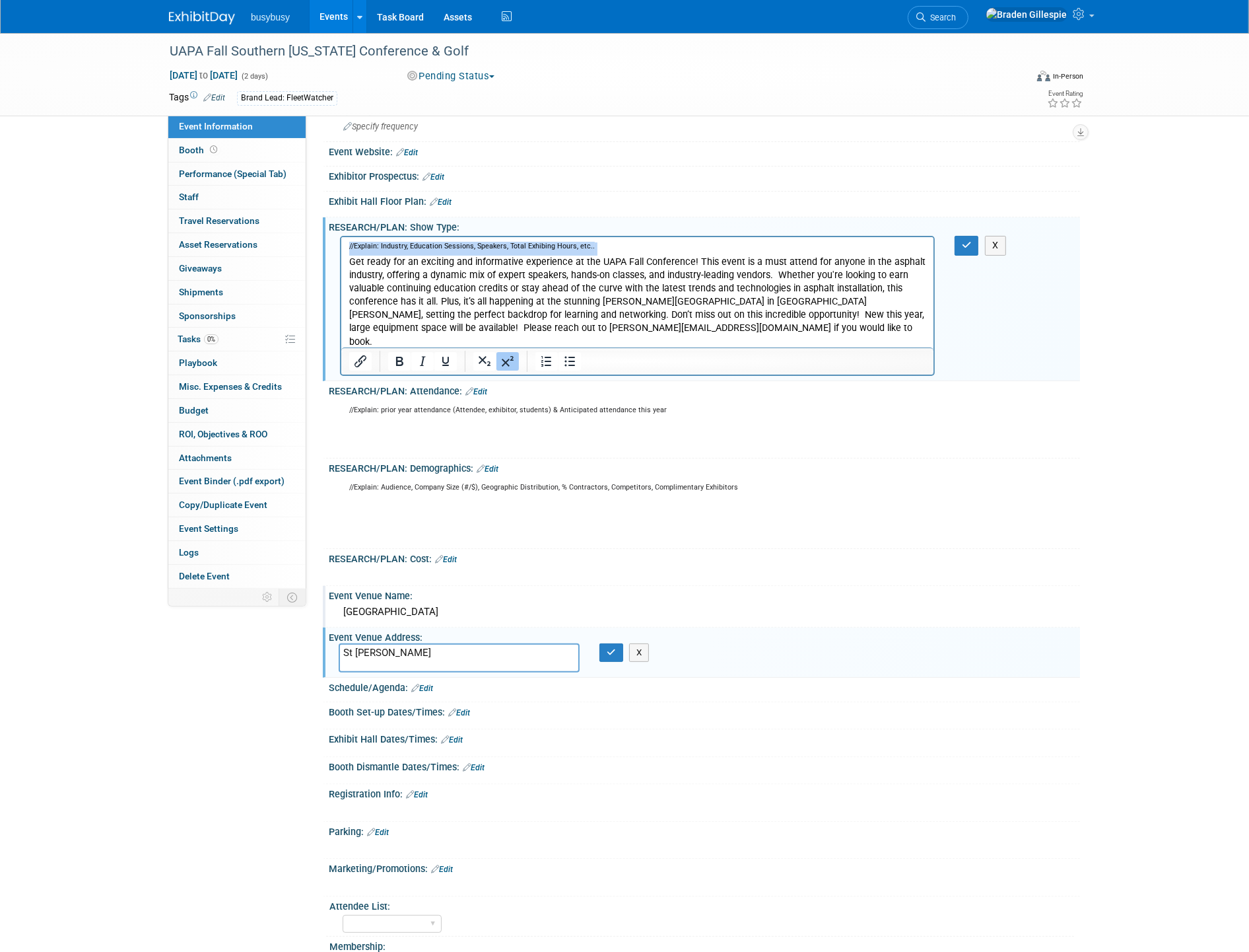
drag, startPoint x: 347, startPoint y: 254, endPoint x: 205, endPoint y: 260, distance: 142.1
click at [341, 260] on html "//Explain: Industry, Education Sessions, Speakers, Total Exhibing Hours, etc.. …" at bounding box center [637, 299] width 592 height 125
click at [611, 247] on p "//Explain: Industry, Education Sessions, Speakers, Total Exhibing Hours, etc.. …" at bounding box center [637, 302] width 577 height 120
click at [609, 247] on p "//Explain: Industry, Education Sessions, Speakers, Total Exhibing Hours, etc.. …" at bounding box center [637, 302] width 577 height 120
drag, startPoint x: 592, startPoint y: 242, endPoint x: 379, endPoint y: 241, distance: 213.0
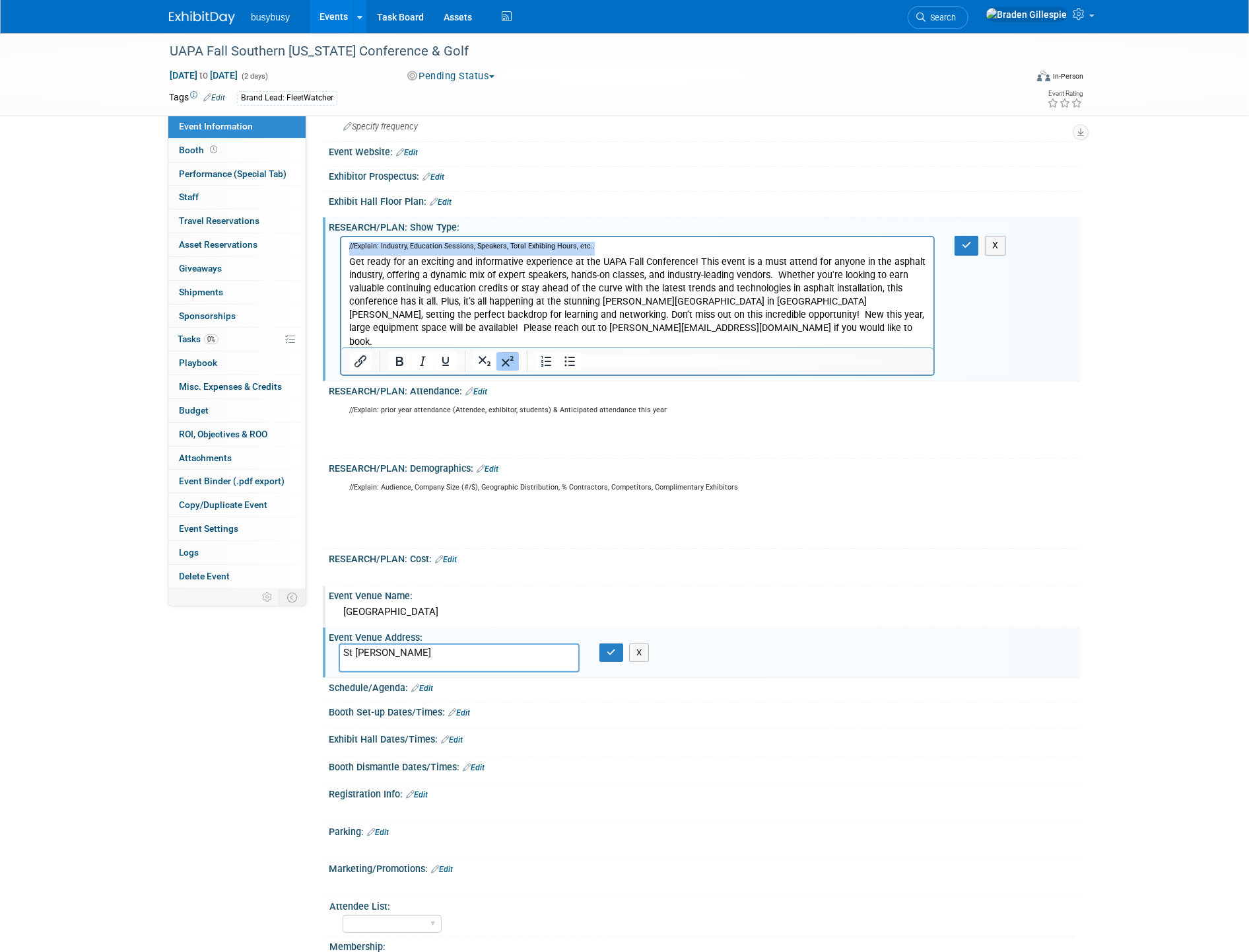
click at [341, 237] on html "//Explain: Industry, Education Sessions, Speakers, Total Exhibing Hours, etc.. …" at bounding box center [637, 299] width 592 height 125
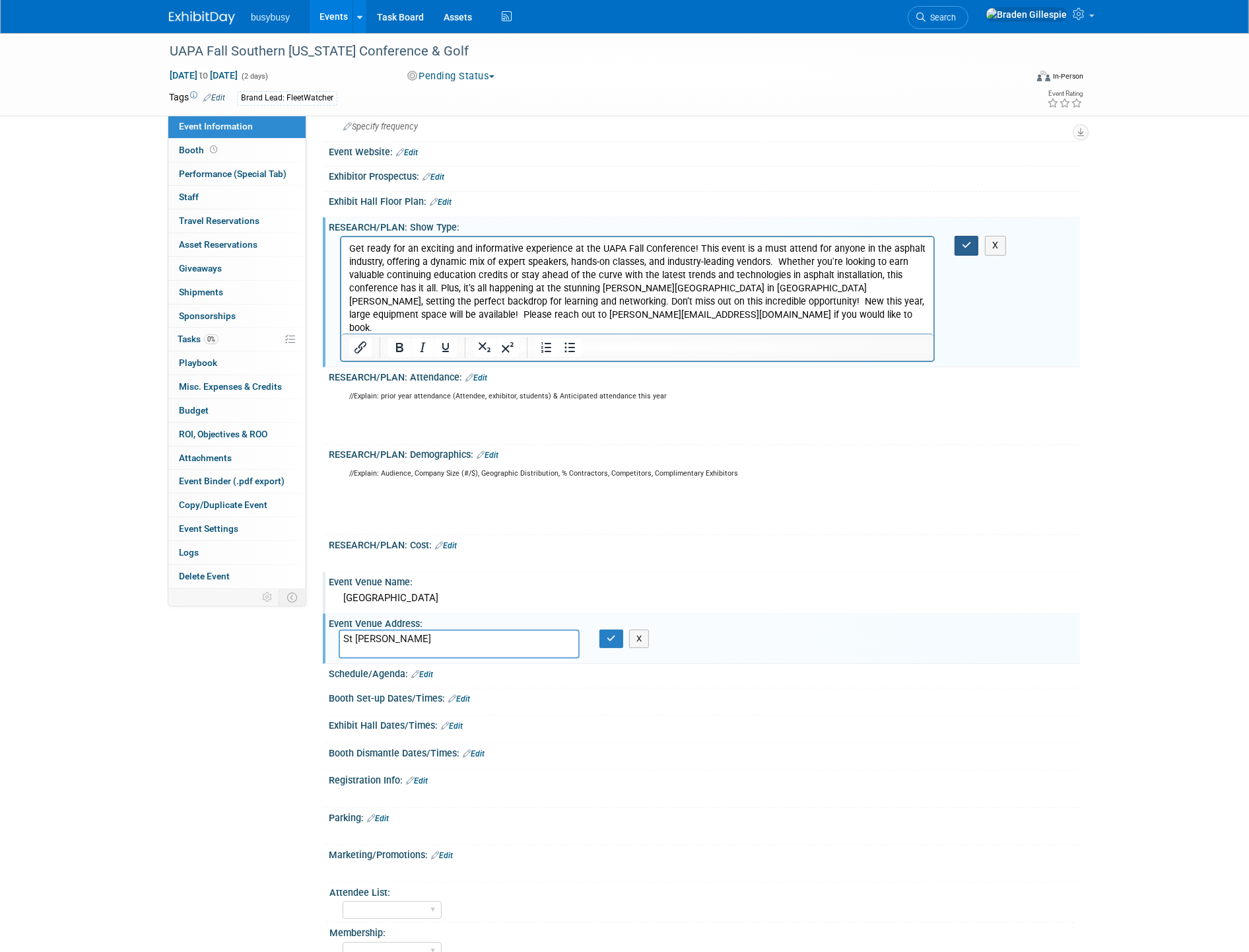
click at [963, 242] on icon "button" at bounding box center [967, 244] width 10 height 9
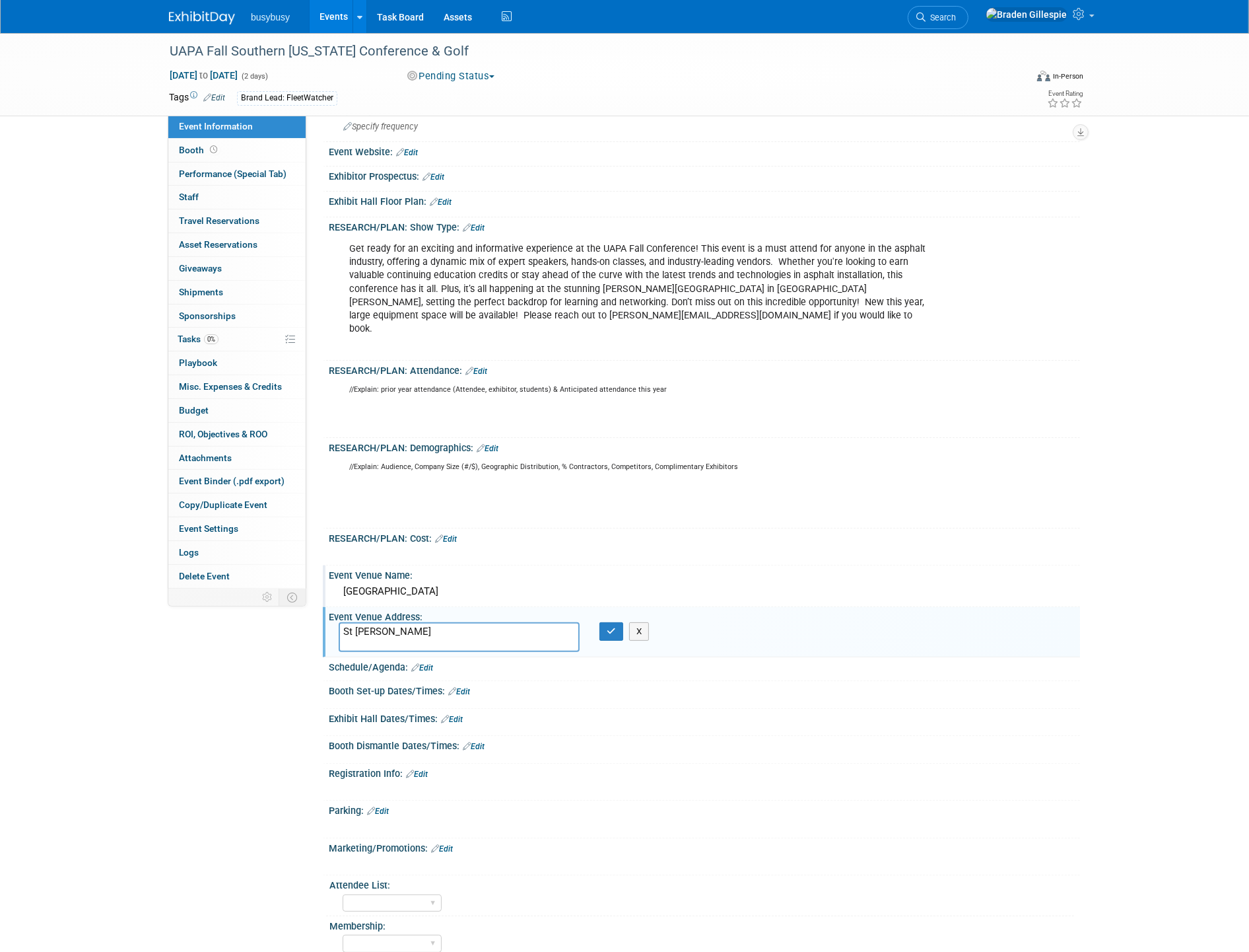
click at [473, 581] on div "[GEOGRAPHIC_DATA]" at bounding box center [705, 591] width 731 height 21
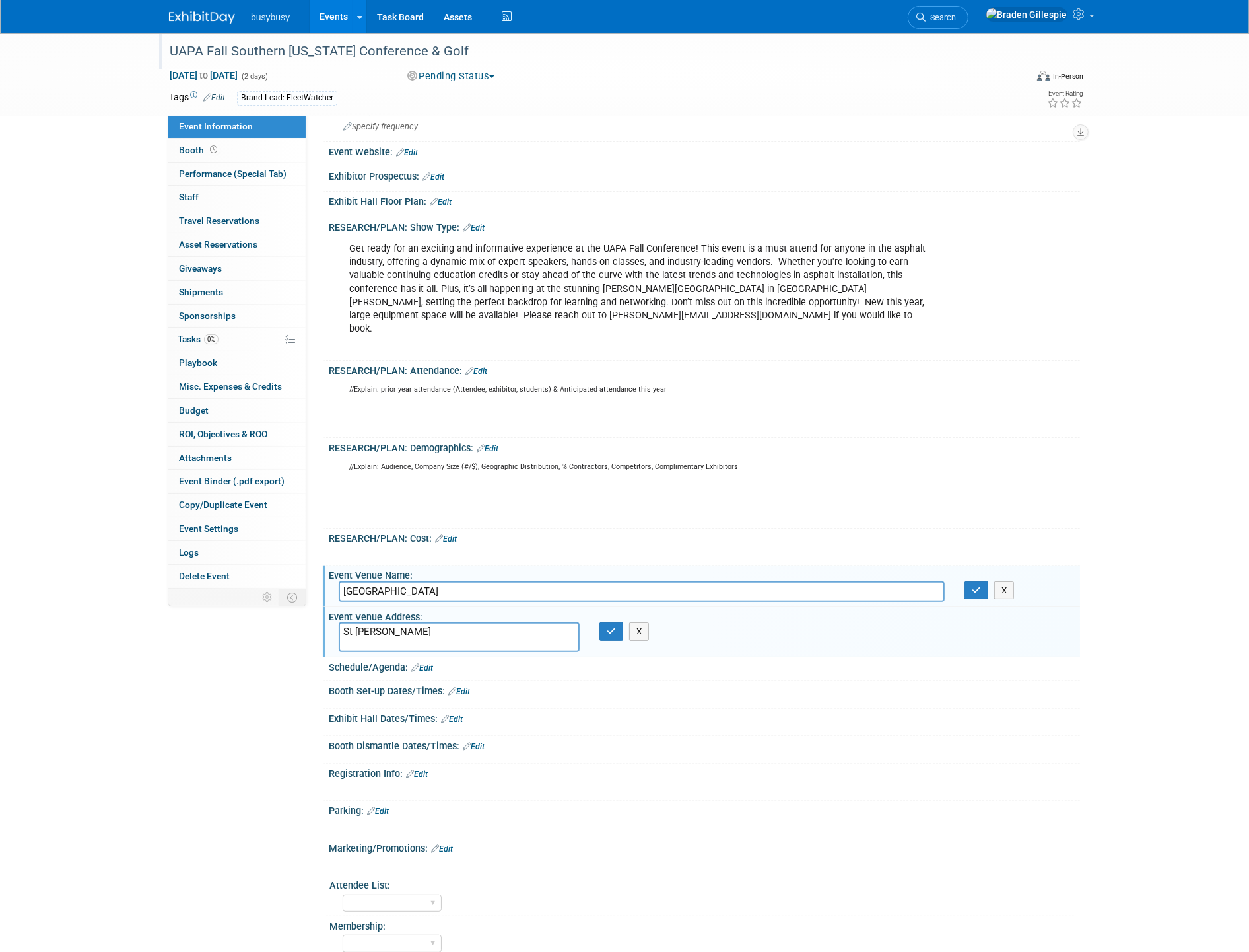
click at [438, 46] on div "UAPA Fall Southern Utah Conference & Golf" at bounding box center [585, 51] width 841 height 24
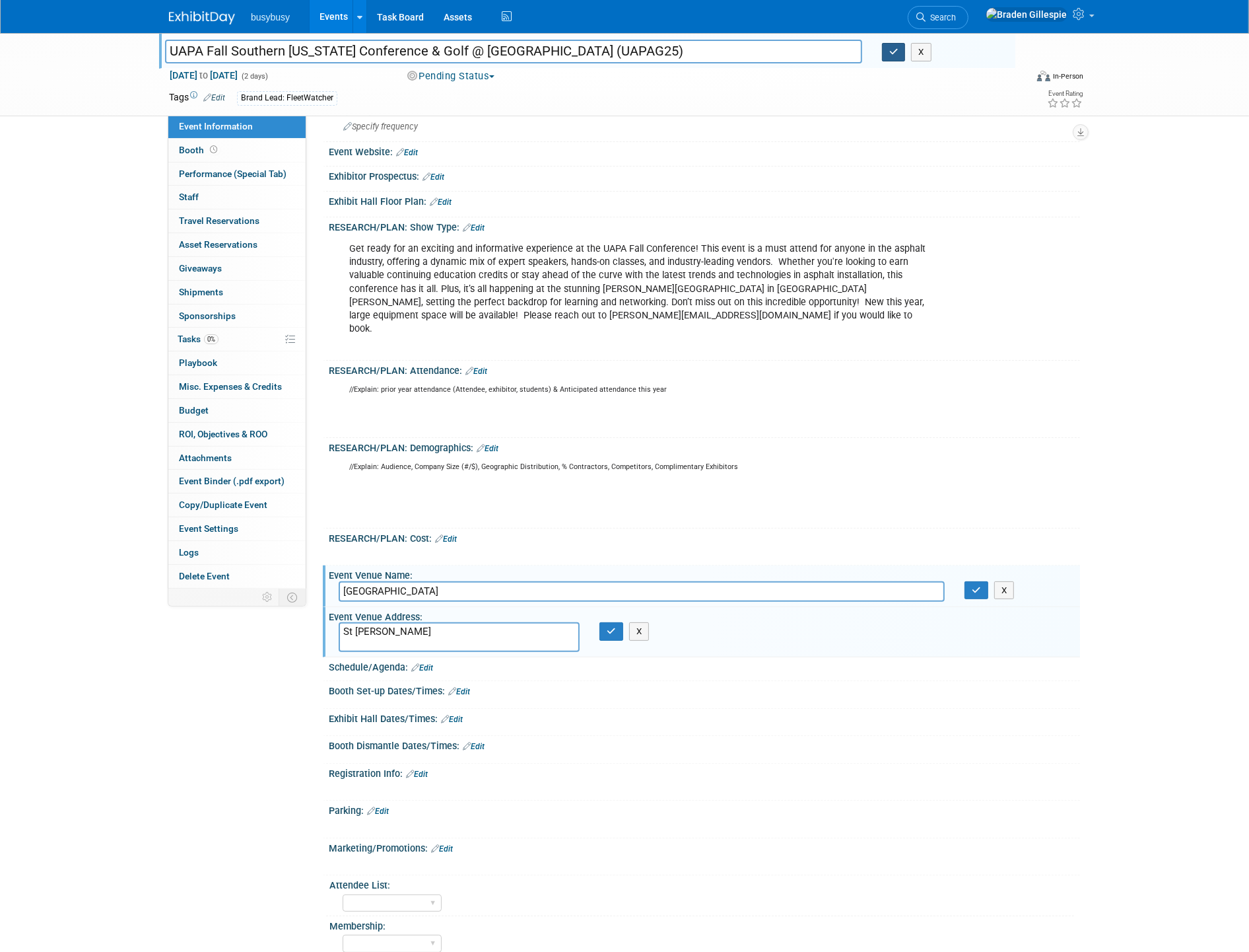
type input "UAPA Fall Southern [US_STATE] Conference & Golf @ [GEOGRAPHIC_DATA] (UAPAG25)"
click at [894, 55] on icon "button" at bounding box center [893, 52] width 9 height 9
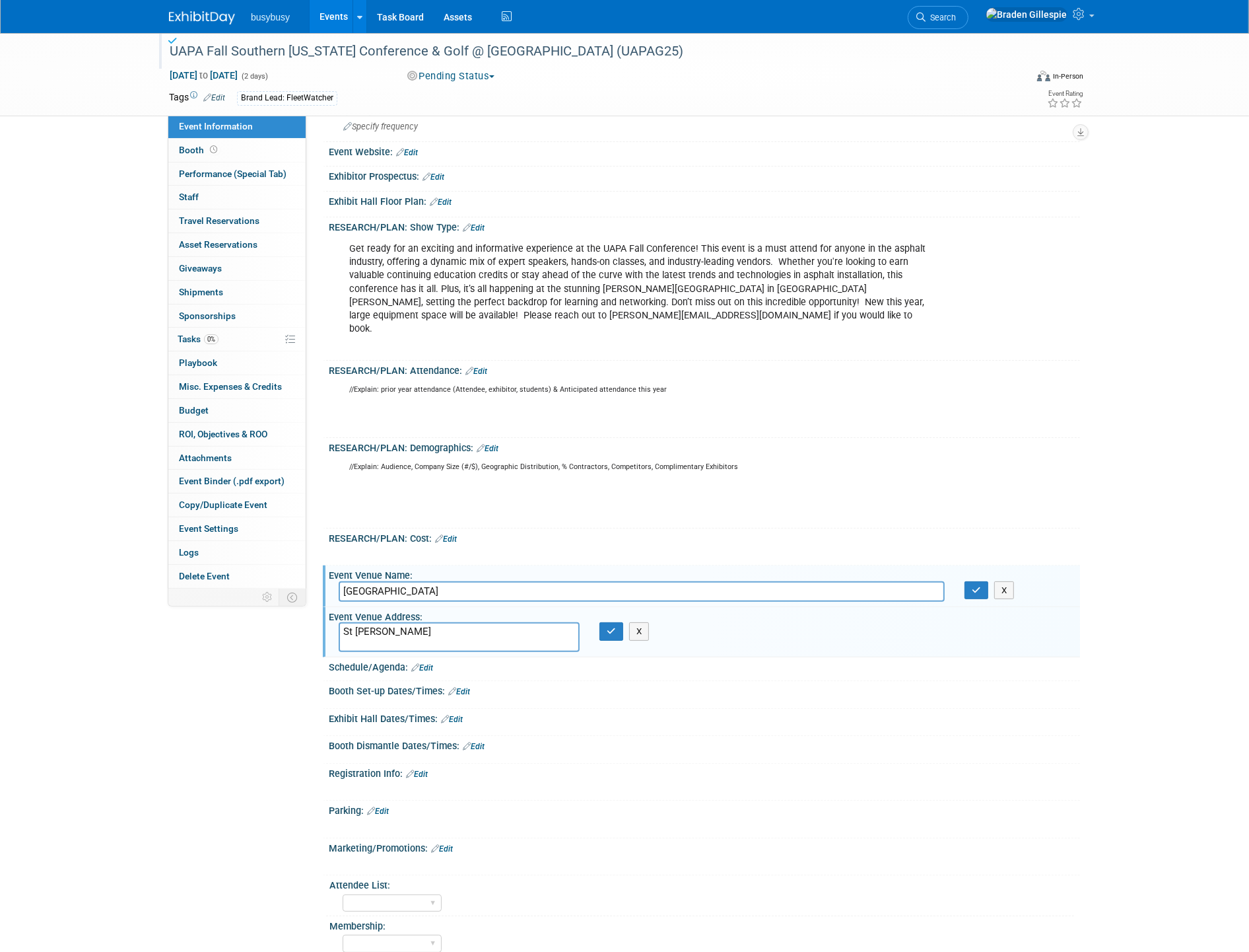
click at [454, 79] on button "Pending Status" at bounding box center [452, 76] width 98 height 14
click at [446, 169] on link "Want to" at bounding box center [468, 172] width 128 height 19
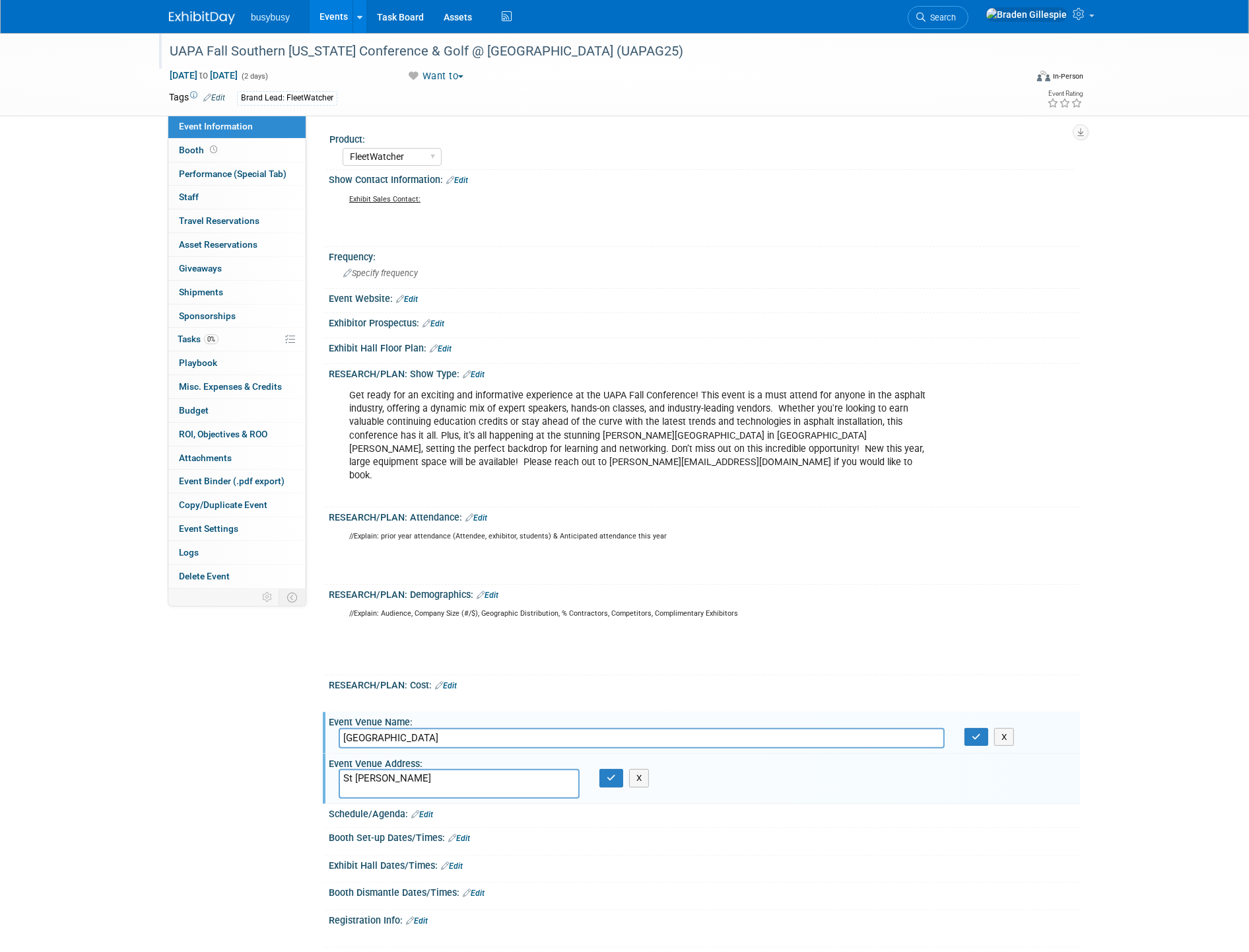
drag, startPoint x: 466, startPoint y: 725, endPoint x: 378, endPoint y: 727, distance: 88.0
click at [301, 724] on div "Event Information Event Info Booth Booth Performance (Special Tab) Performance …" at bounding box center [624, 605] width 931 height 1144
type input "Dixie Convention Center"
click at [974, 732] on icon "button" at bounding box center [976, 736] width 9 height 9
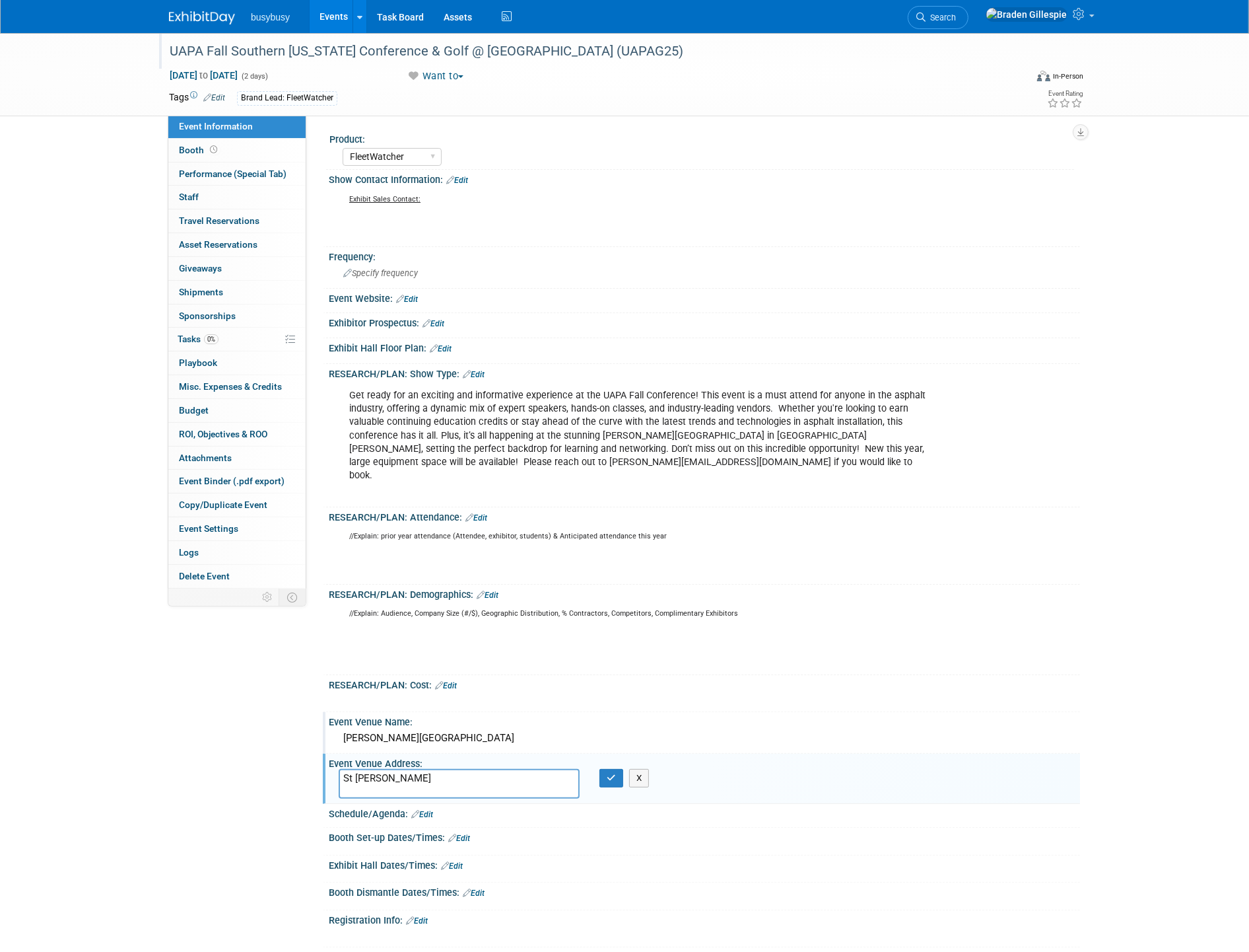
click at [392, 769] on textarea "St George" at bounding box center [460, 783] width 241 height 29
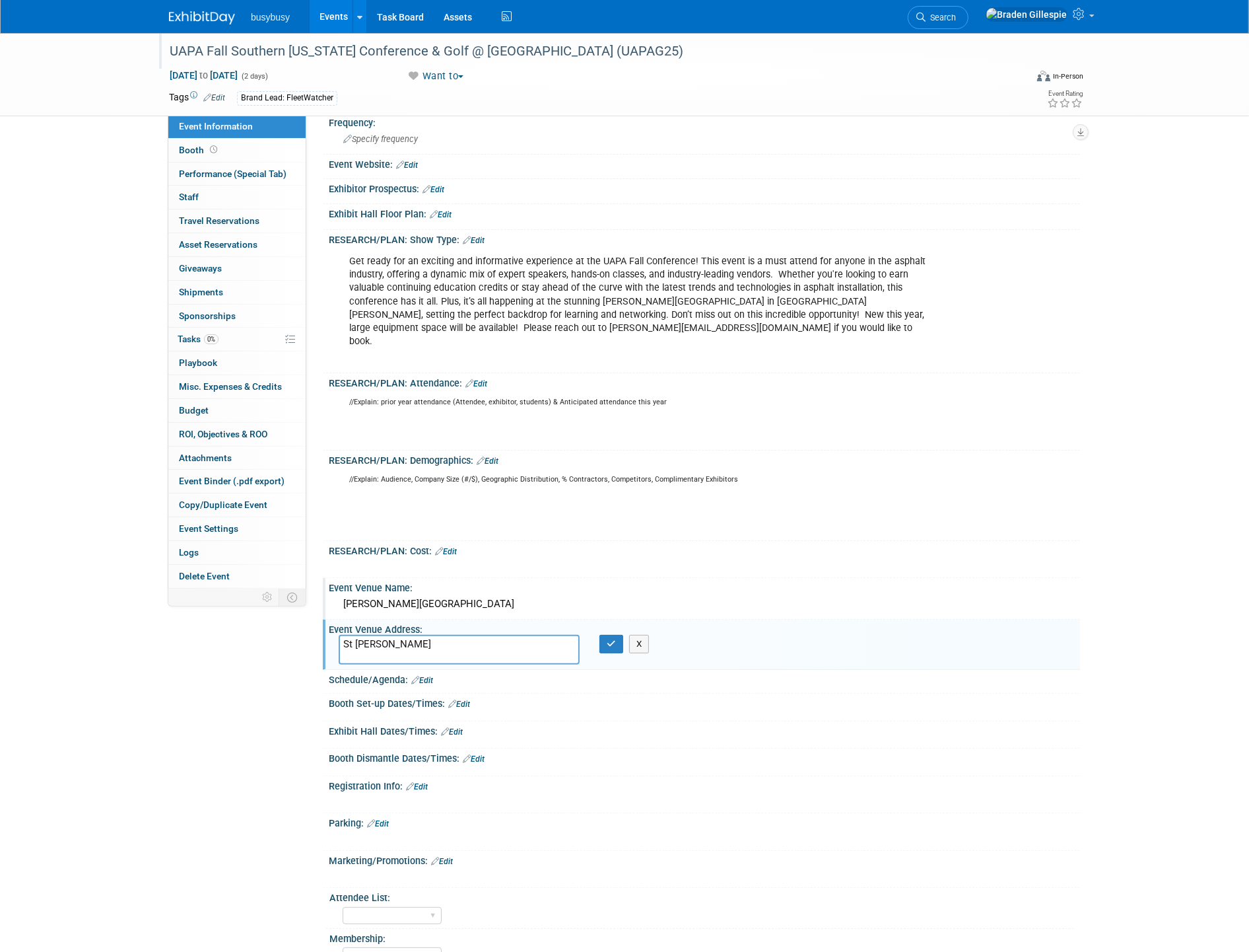
scroll to position [347, 0]
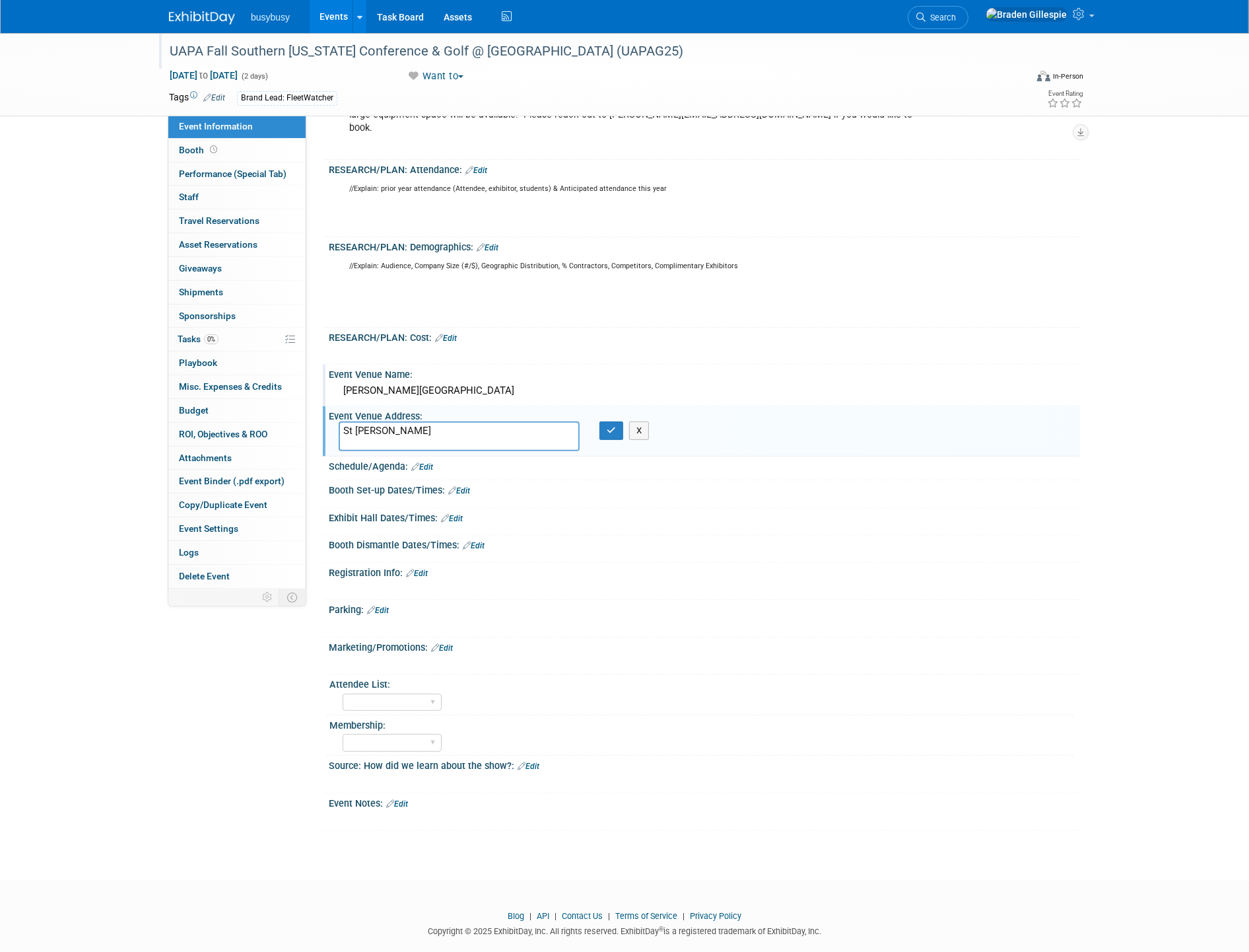
click at [396, 799] on link "Edit" at bounding box center [397, 803] width 22 height 9
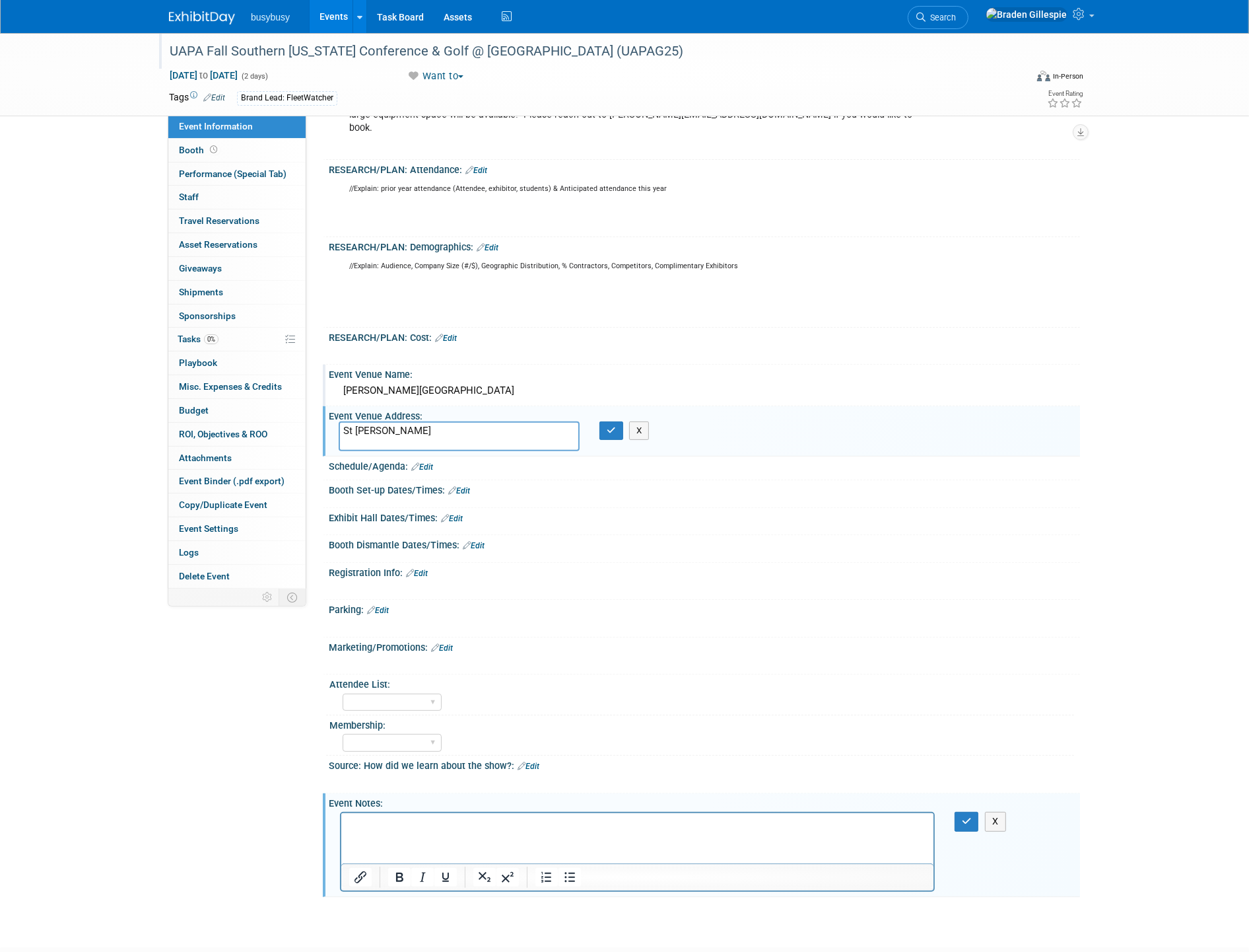
scroll to position [0, 0]
click at [962, 817] on icon "button" at bounding box center [967, 821] width 10 height 9
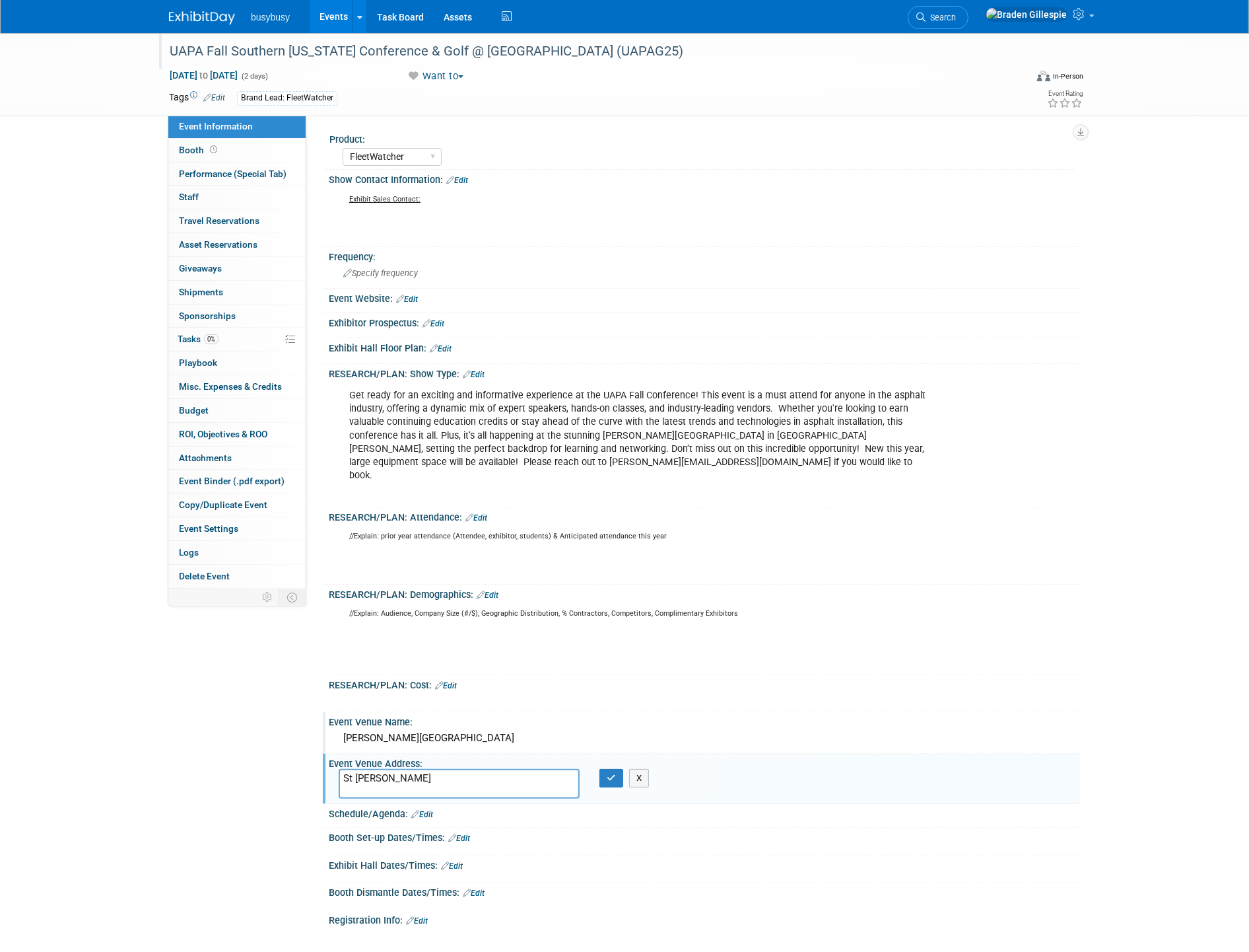
click at [415, 298] on link "Edit" at bounding box center [407, 298] width 22 height 9
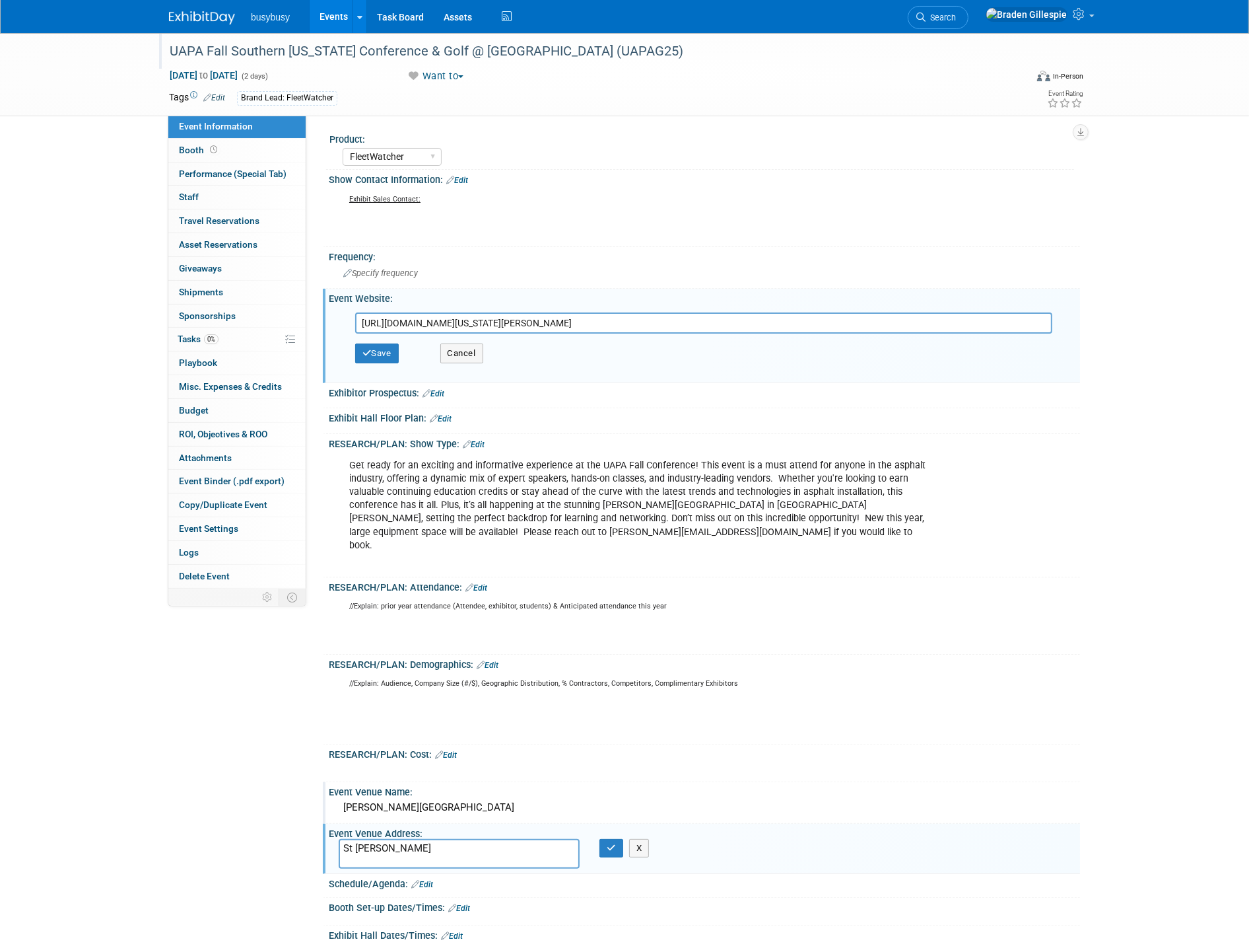
type input "https://members.utahasphalt.org/events/Details/uapa-fall-southern-utah-conferen…"
click at [392, 343] on button "Save" at bounding box center [376, 353] width 43 height 20
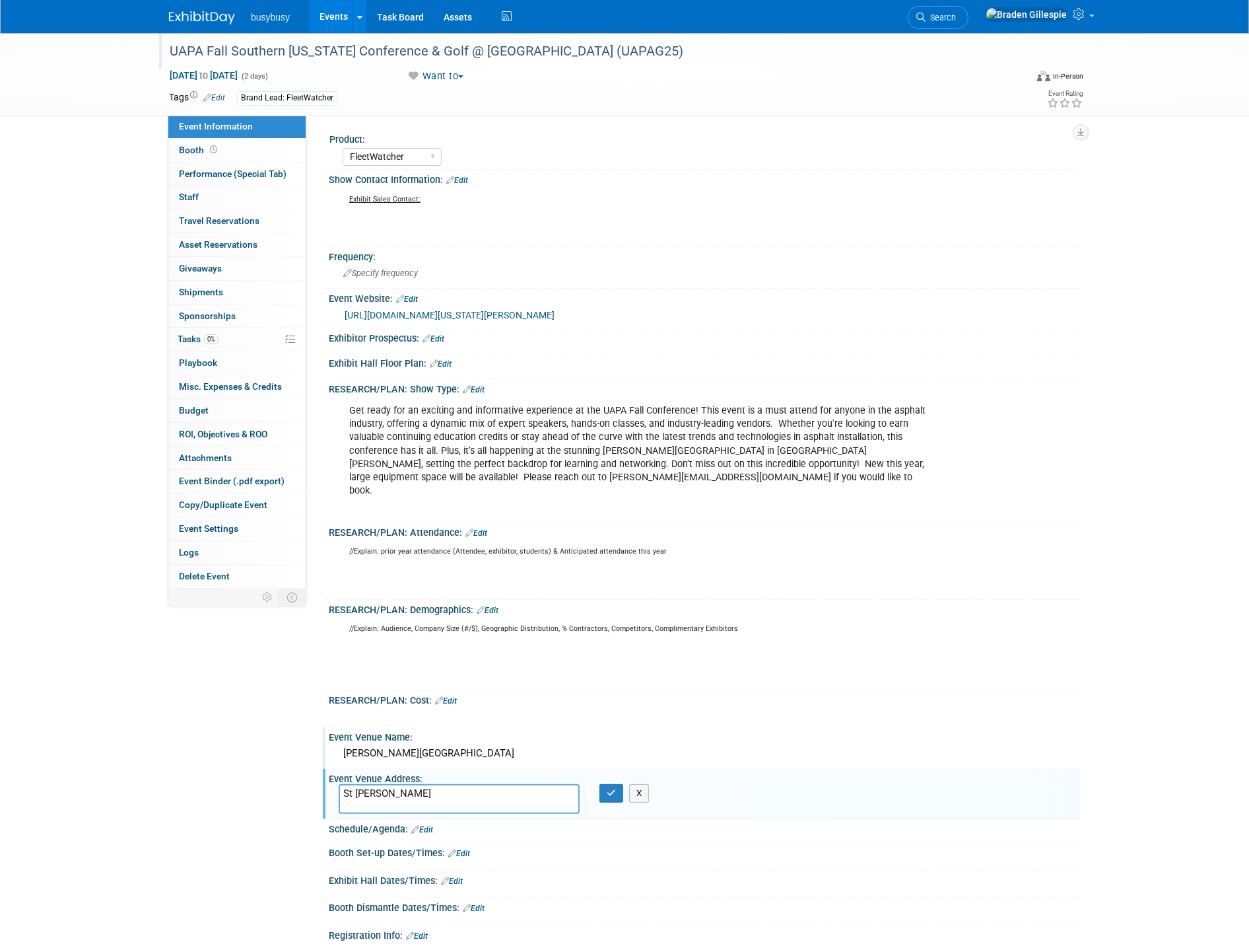
drag, startPoint x: 411, startPoint y: 779, endPoint x: 355, endPoint y: 782, distance: 56.1
click at [285, 780] on div "Event Information Event Info Booth Booth Performance (Special Tab) Performance …" at bounding box center [624, 626] width 931 height 1186
paste textarea "Center 1835 Convention Center Dr. St. George, UT 84790"
type textarea "Center 1835 Convention Center Dr. St. George, UT 84790"
click at [605, 784] on button "button" at bounding box center [612, 793] width 24 height 19
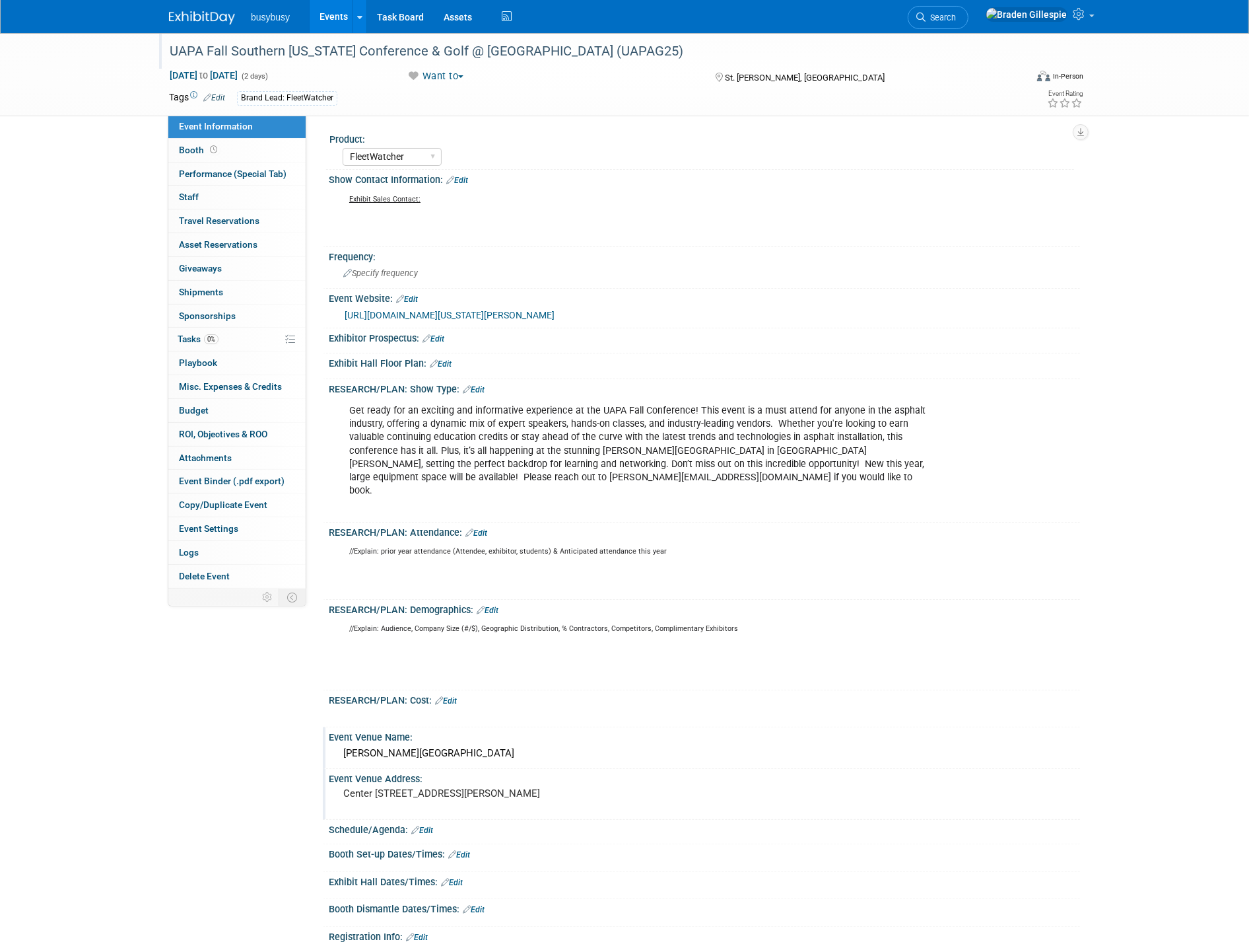
click at [350, 787] on pre "Center 1835 Convention Center Dr. St. George, UT 84790" at bounding box center [485, 793] width 284 height 12
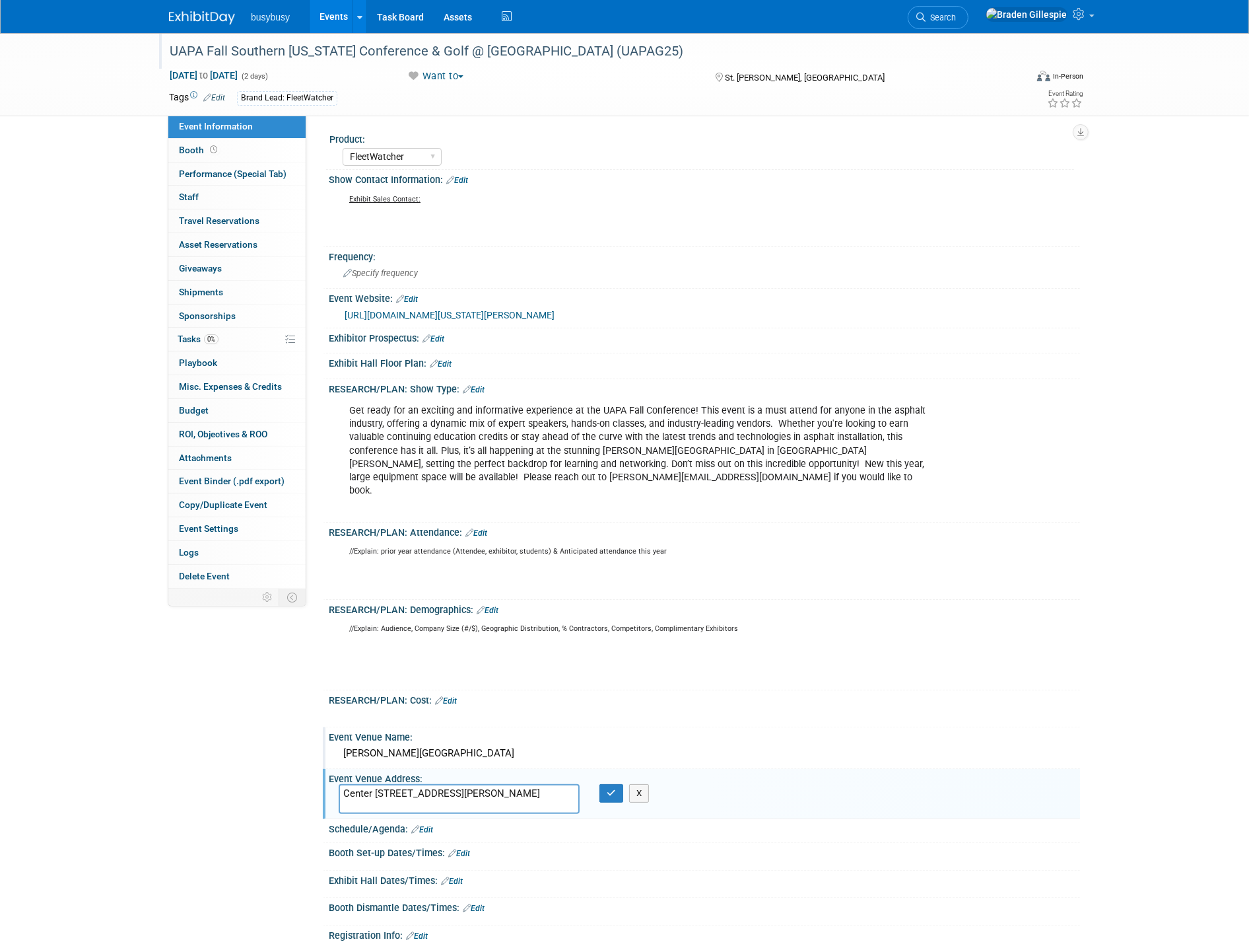
click at [344, 784] on textarea "Center 1835 Convention Center Dr. St. George, UT 84790" at bounding box center [460, 799] width 241 height 29
click at [461, 784] on textarea "Dixie Convention Center 1835 Convention Center Dr. St. George, UT 84790" at bounding box center [460, 799] width 241 height 29
click at [446, 784] on textarea "Dixie Convention Center 1835 Convention Center Dr. St. George, UT 84790" at bounding box center [460, 799] width 241 height 29
click at [472, 784] on textarea "Dixie Convention Center: 1835 Convention Center Dr. St. George, UT 84790" at bounding box center [460, 799] width 241 height 29
click at [503, 815] on textarea "Dixie Convention Center: 1835 Convention Center Dr. St. George, UT 84790 Coral …" at bounding box center [460, 811] width 241 height 53
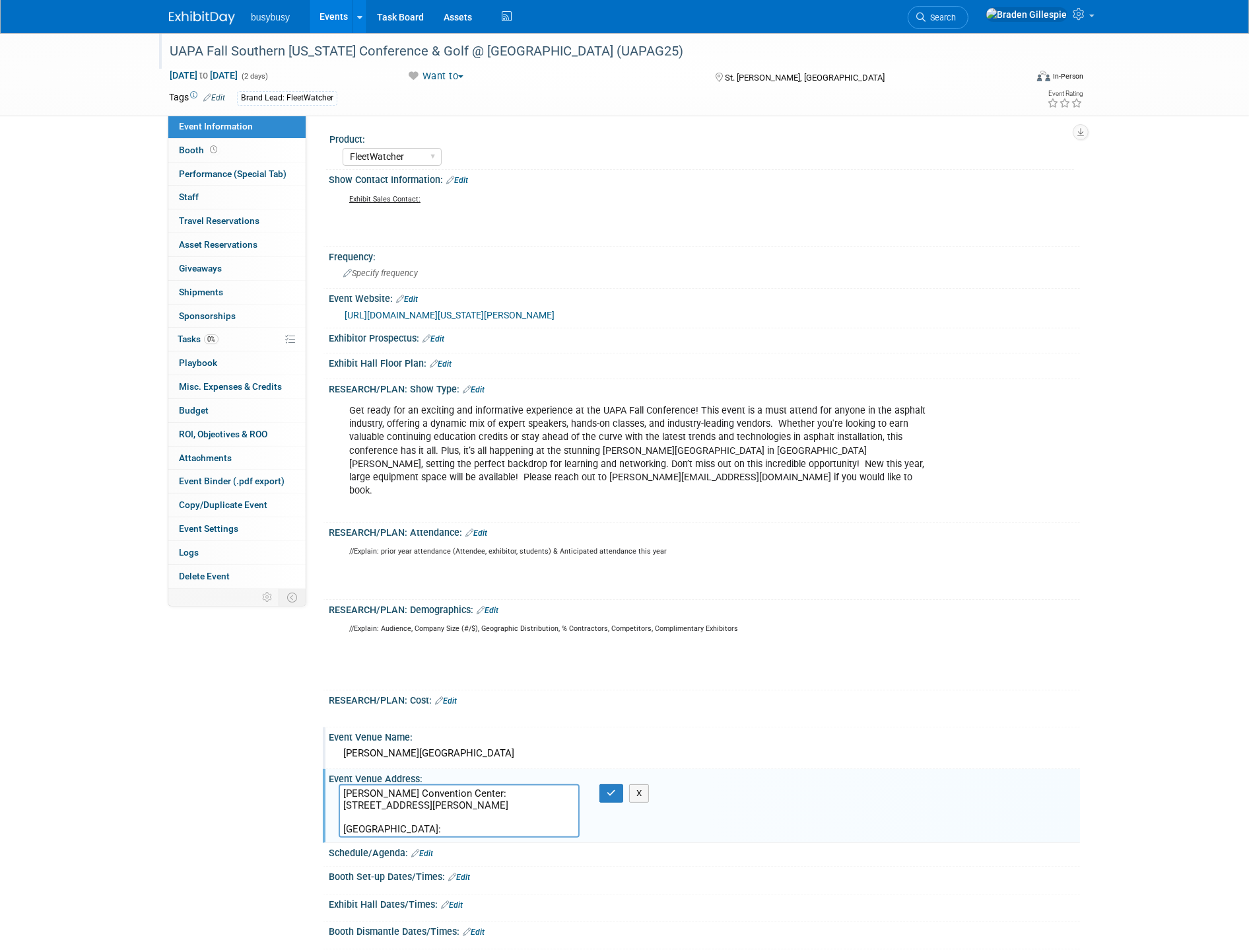
paste textarea "1925 N. Canyon Greens Dr. Washington, UT 84780"
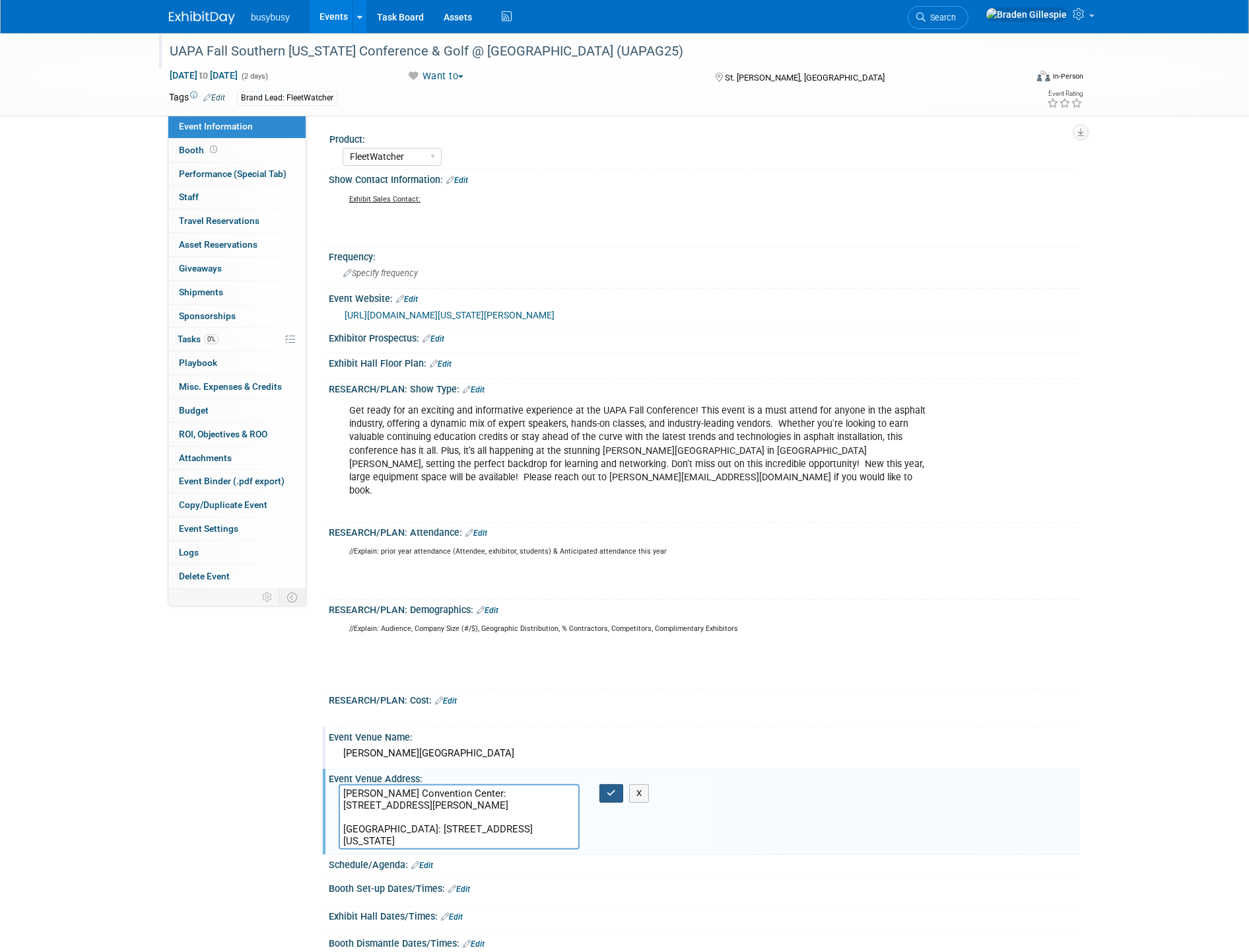
type textarea "Dixie Convention Center: 1835 Convention Center Dr. St. George, UT 84790 Coral …"
click at [618, 784] on button "button" at bounding box center [612, 793] width 24 height 19
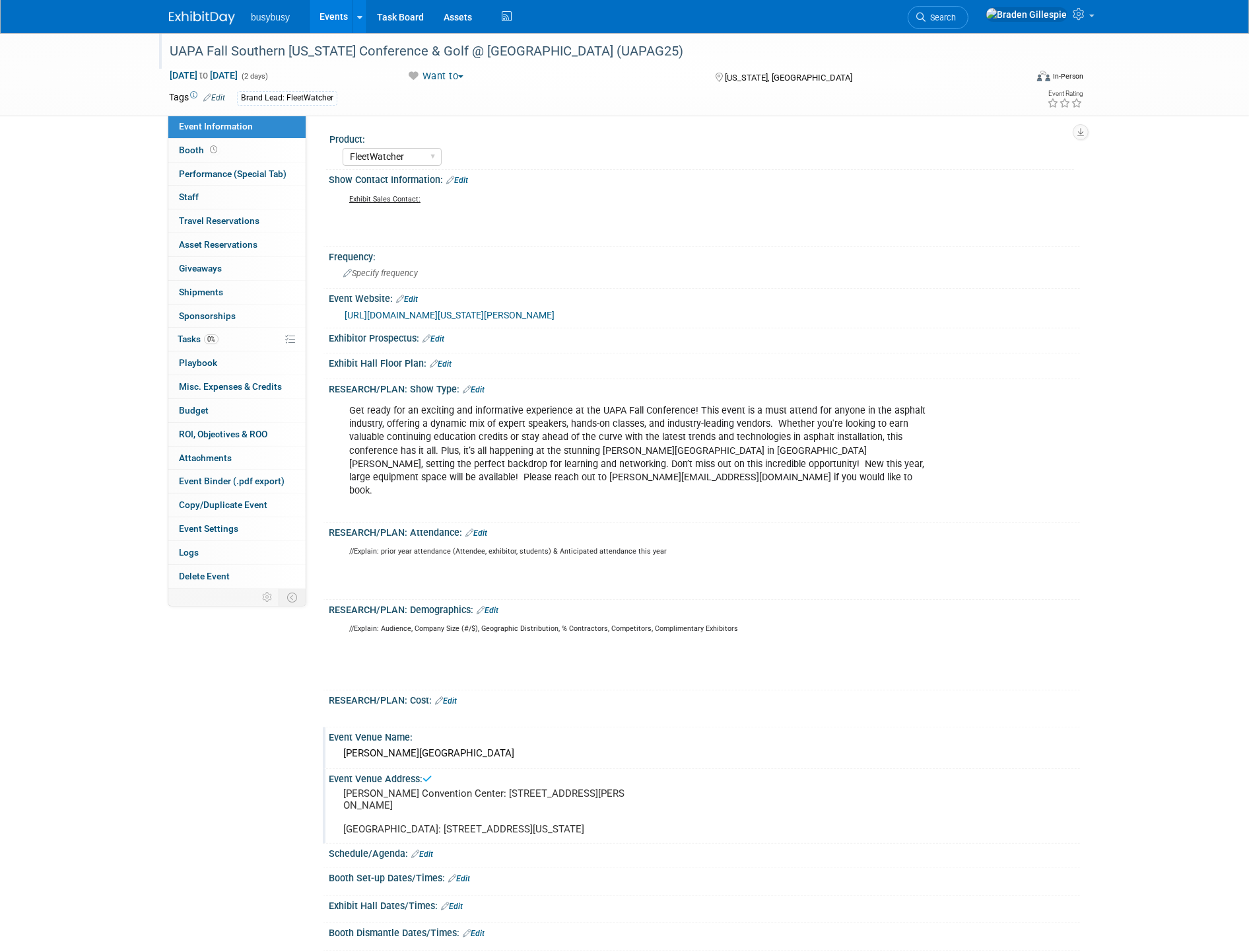
click at [511, 743] on div "Dixie Convention Center" at bounding box center [705, 753] width 731 height 21
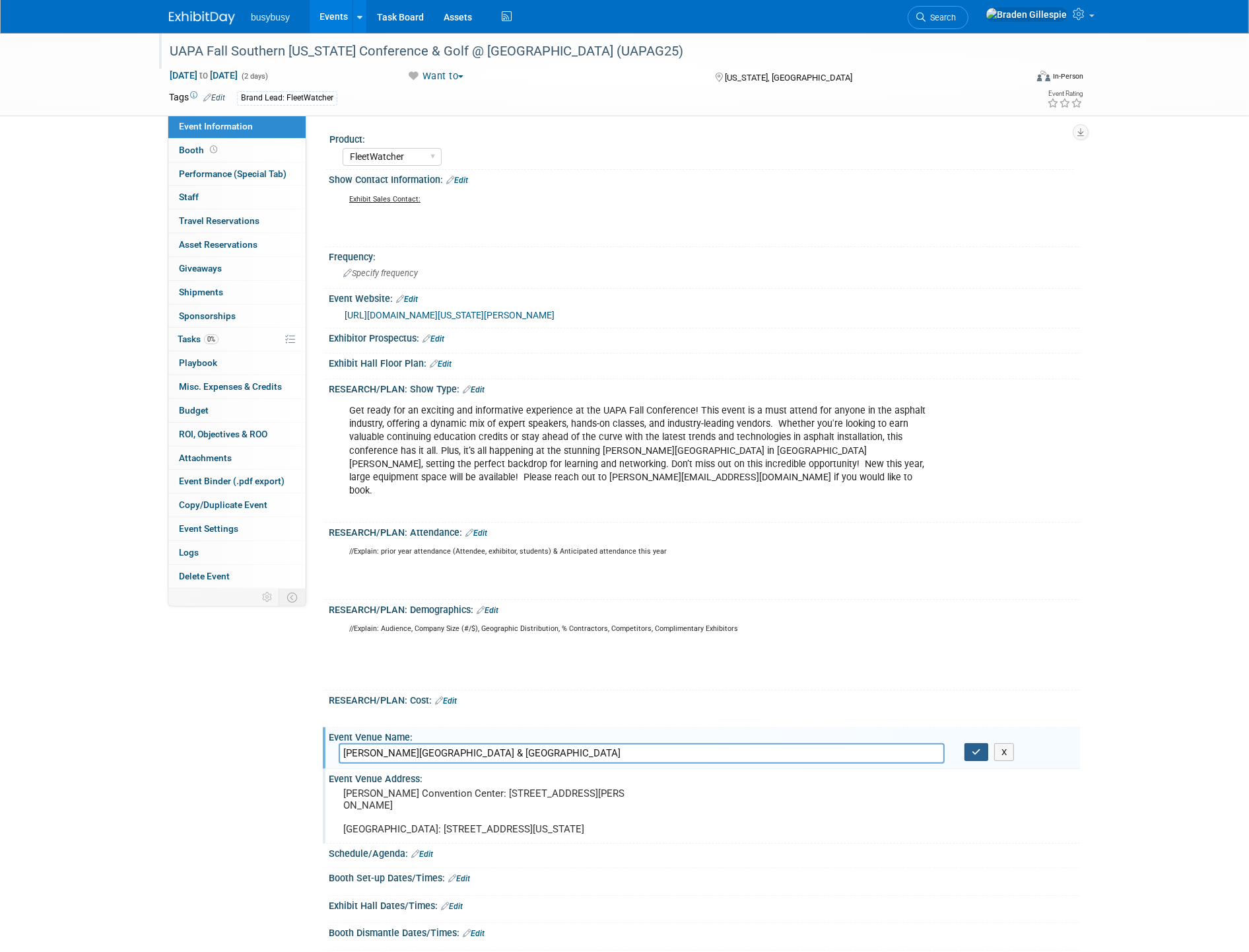
type input "Dixie Convention Center & Coral Canyon Golf Course"
click at [980, 748] on icon "button" at bounding box center [976, 752] width 9 height 9
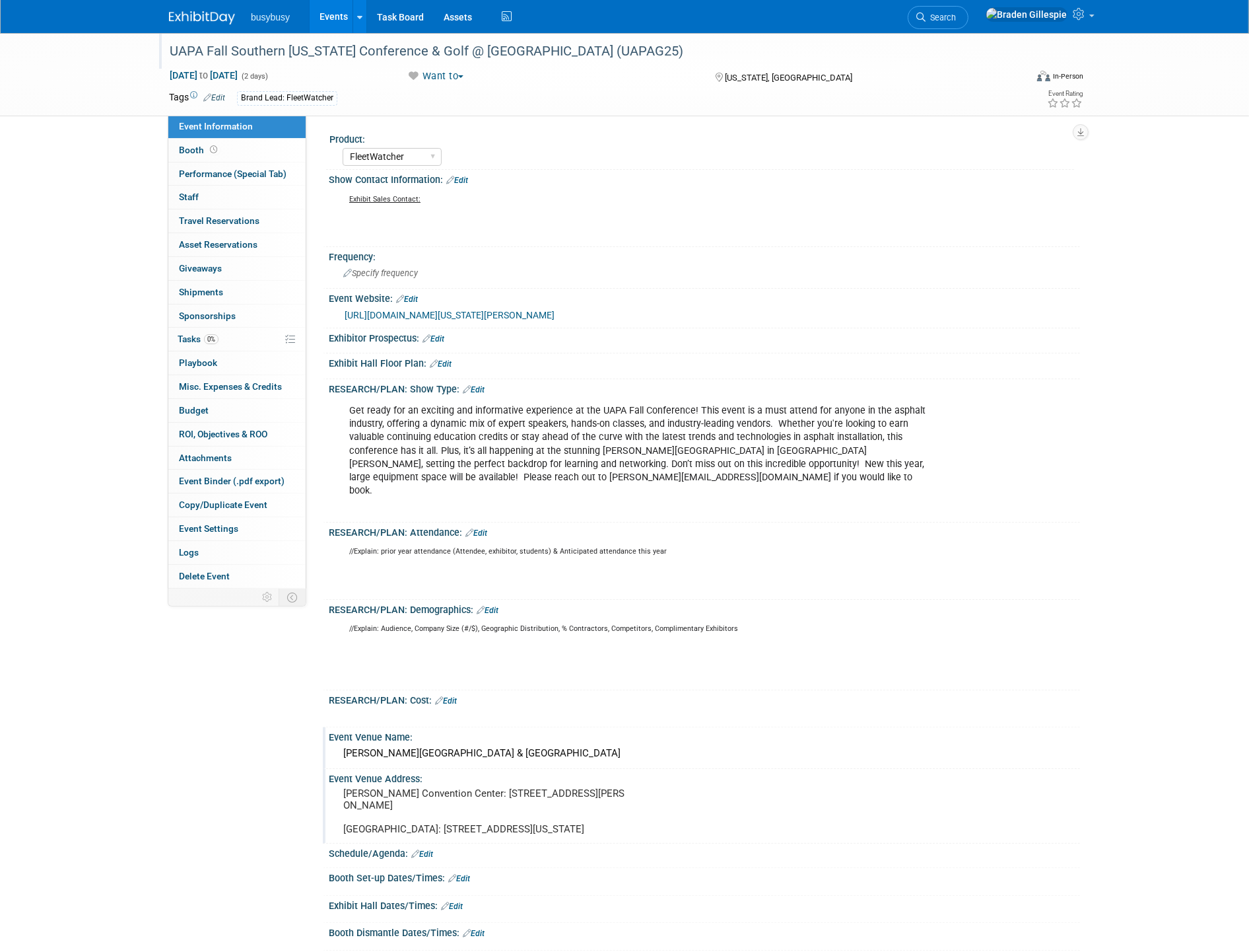
click at [465, 179] on link "Edit" at bounding box center [457, 179] width 22 height 9
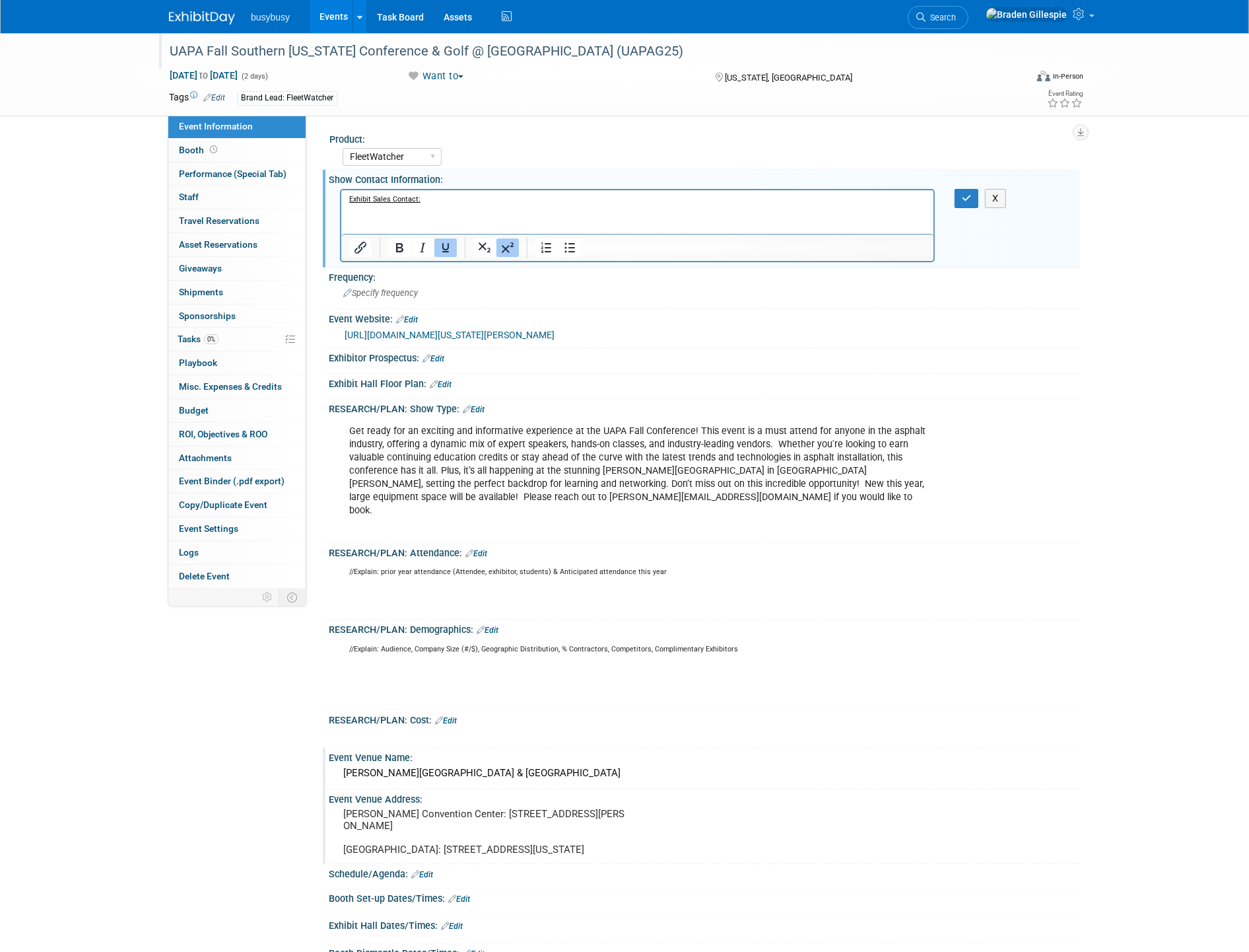
click at [418, 222] on p "Exhibit Sales Contact:" at bounding box center [637, 215] width 577 height 39
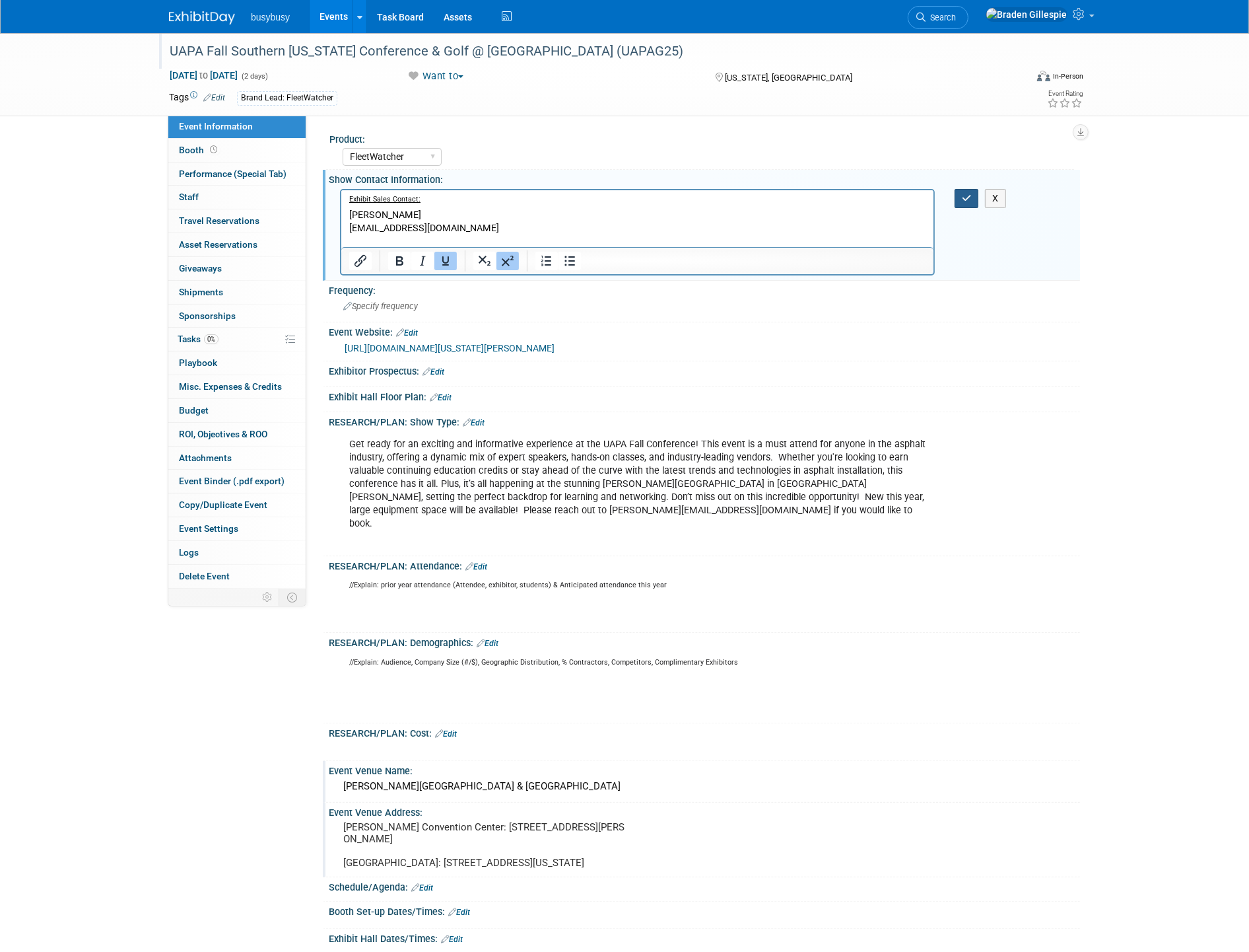
click at [968, 201] on icon "button" at bounding box center [967, 197] width 10 height 9
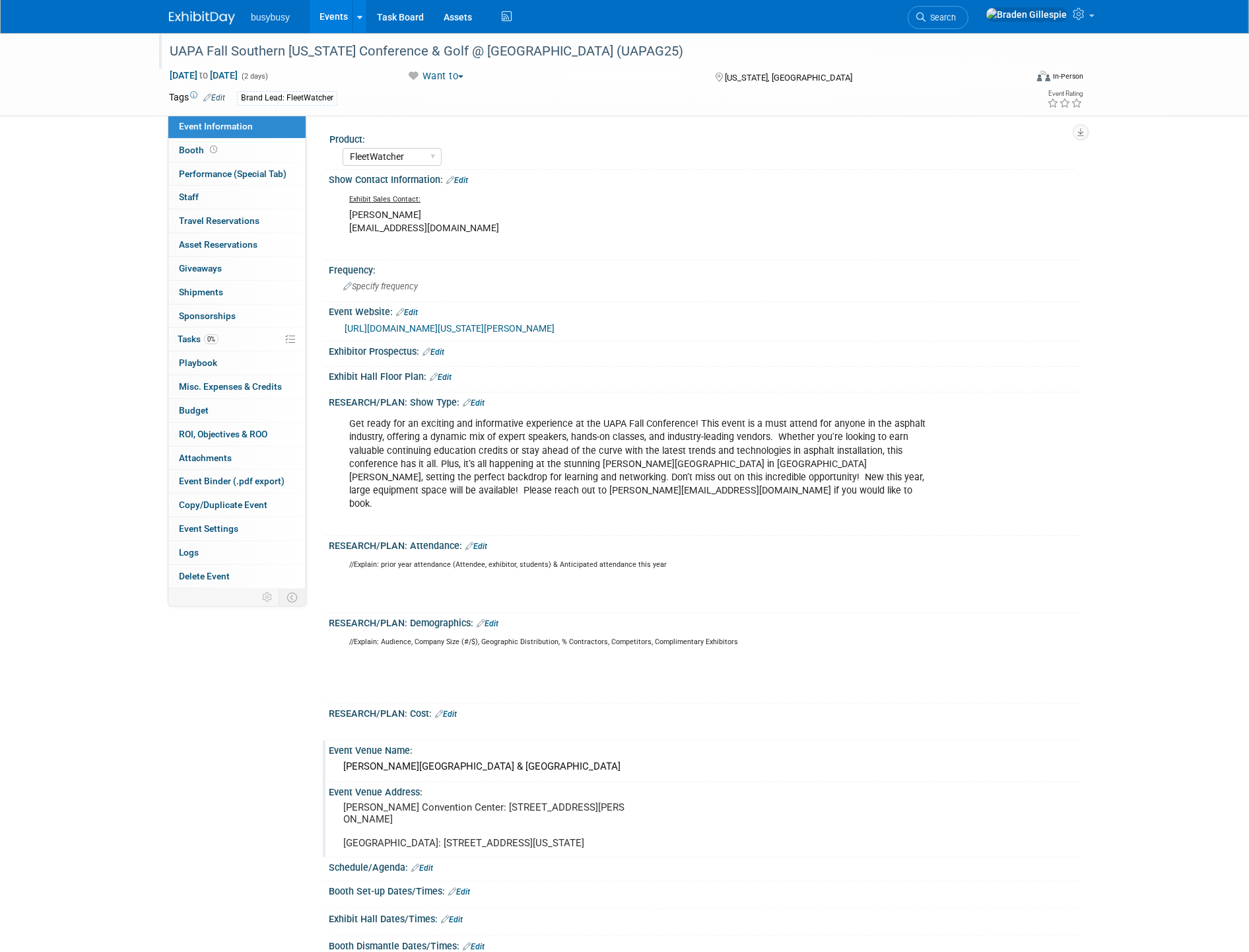
click at [477, 541] on link "Edit" at bounding box center [476, 545] width 22 height 9
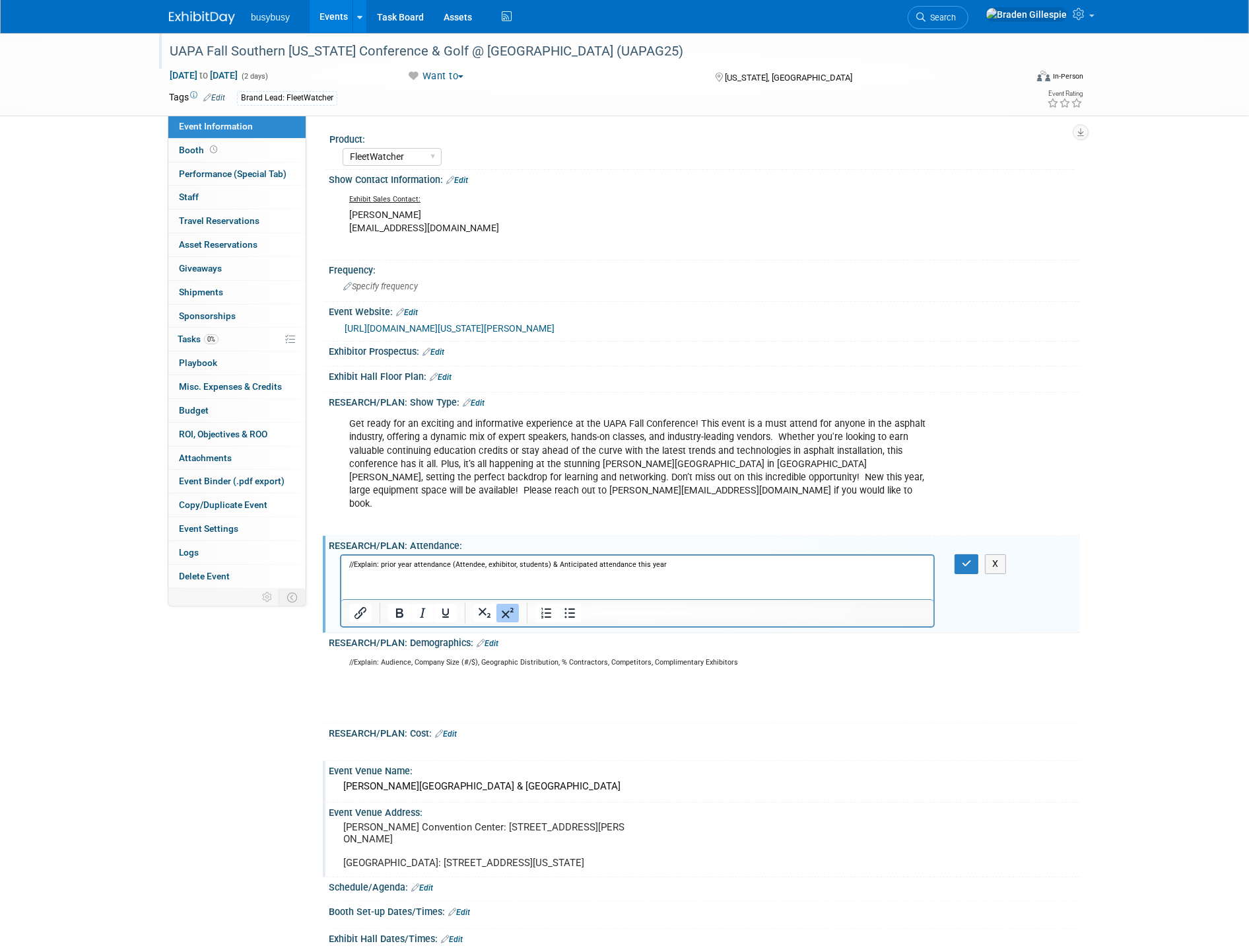
click at [422, 591] on p "//Explain: prior year attendance (Attendee, exhibitor, students) & Anticipated …" at bounding box center [637, 580] width 577 height 39
click at [962, 559] on icon "button" at bounding box center [967, 563] width 10 height 9
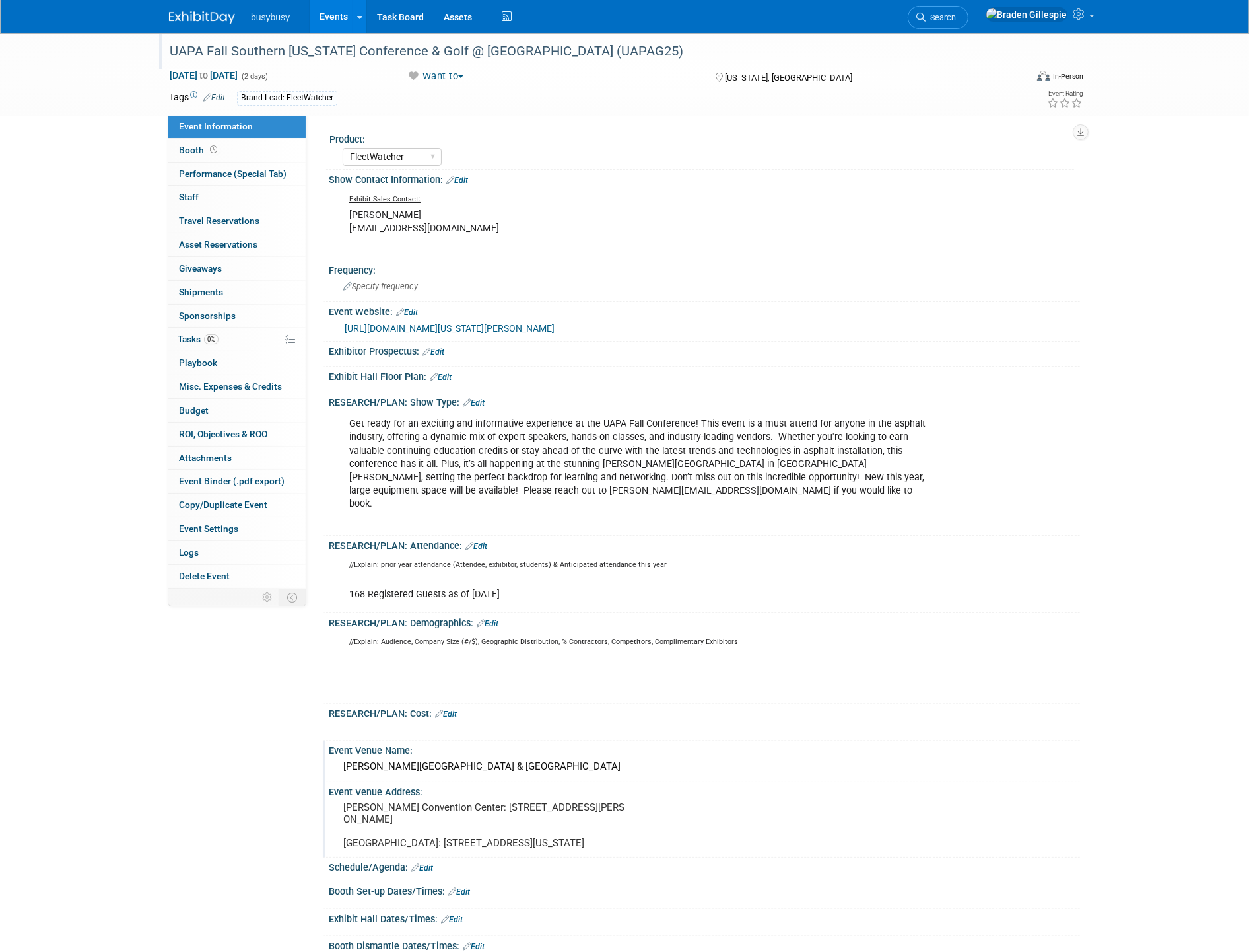
click at [456, 709] on link "Edit" at bounding box center [446, 713] width 22 height 9
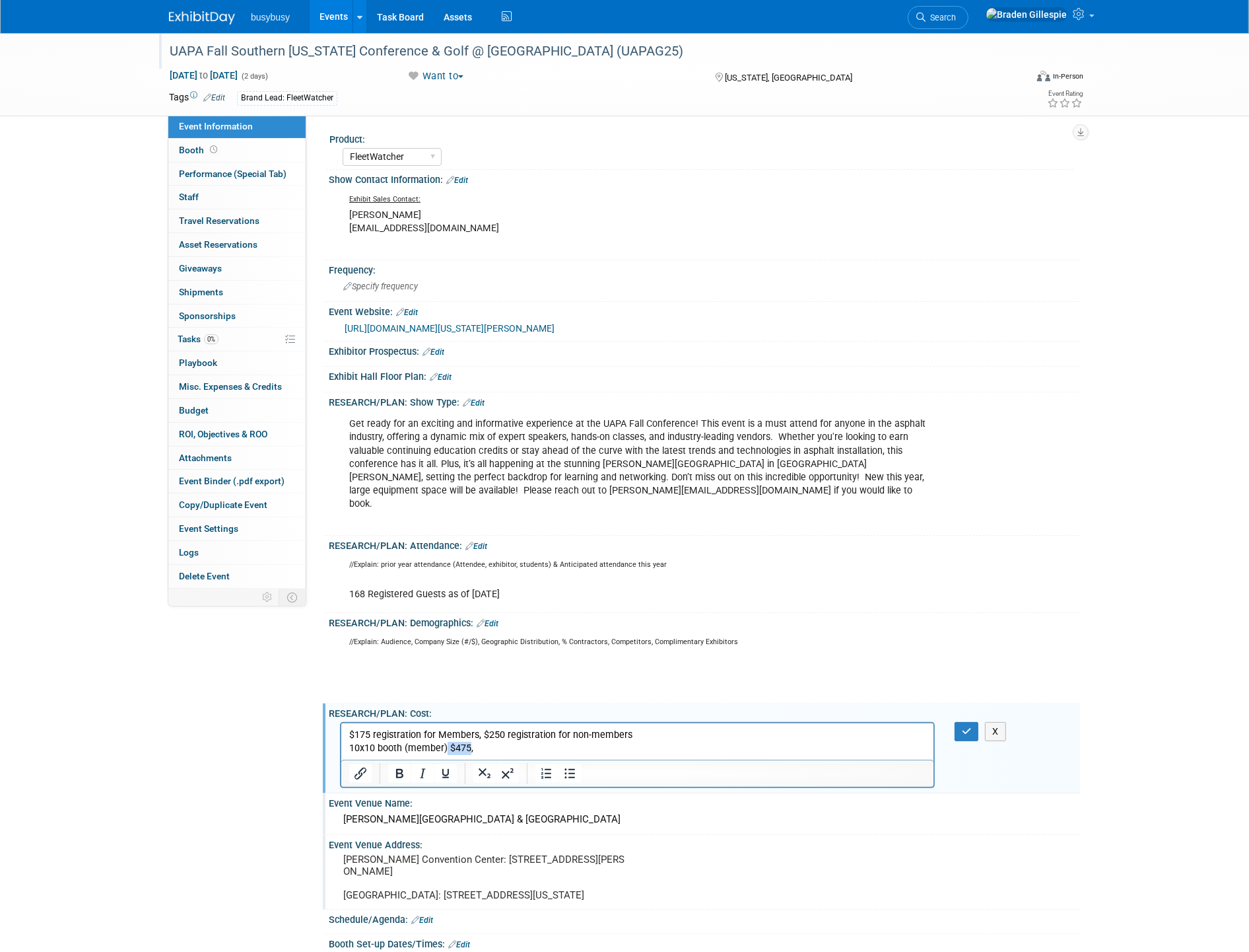
drag, startPoint x: 446, startPoint y: 746, endPoint x: 468, endPoint y: 743, distance: 22.2
click at [468, 743] on p "10x10 booth (member) $475," at bounding box center [637, 747] width 577 height 13
click at [403, 746] on p "10x10 booth (member)," at bounding box center [637, 747] width 577 height 13
click at [475, 743] on p "10x10 booth $475(member)," at bounding box center [637, 747] width 577 height 13
click at [425, 749] on p "10x10 booth $475(member)," at bounding box center [637, 747] width 577 height 13
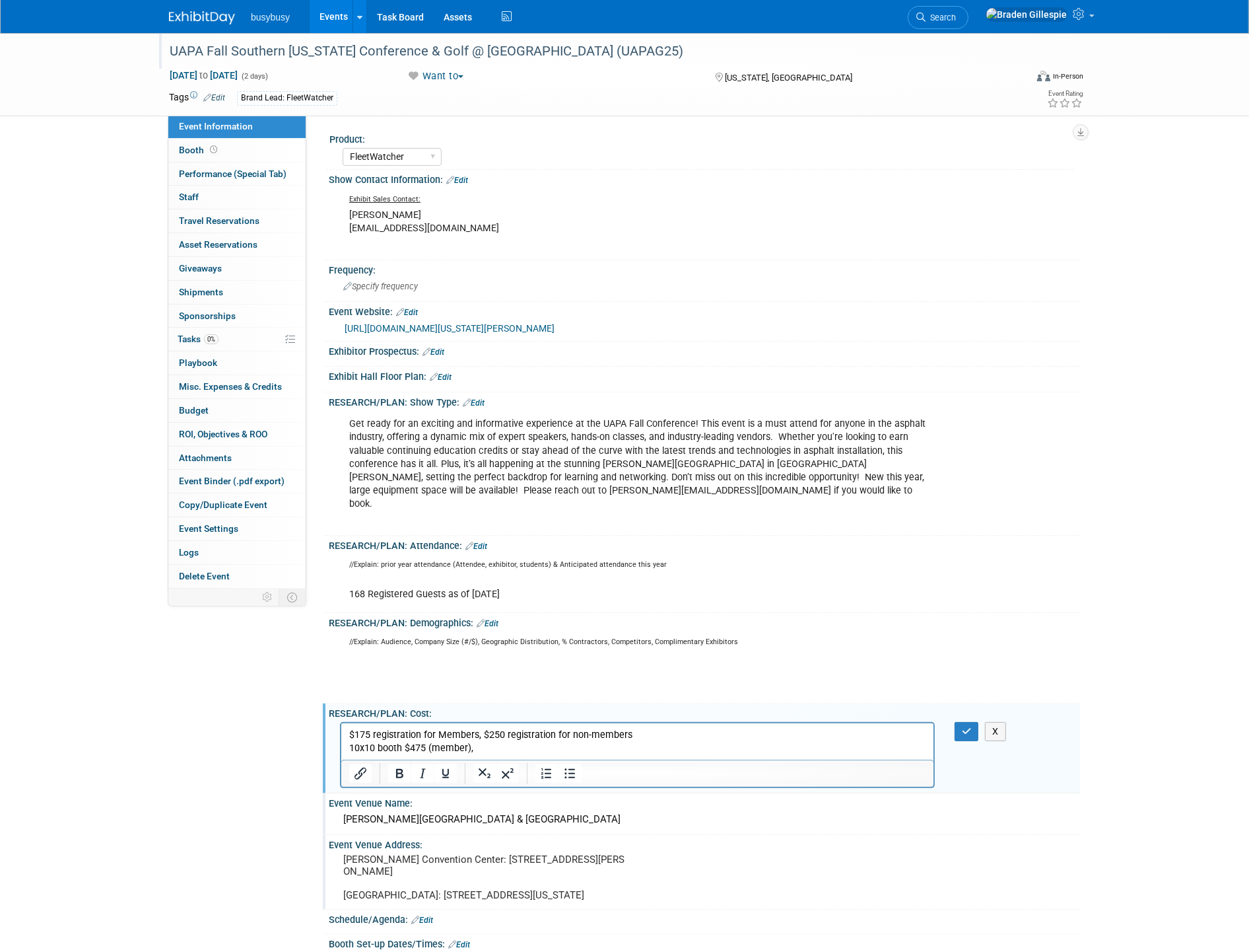
click at [490, 747] on p "10x10 booth $475 (member)," at bounding box center [637, 747] width 577 height 13
click at [611, 747] on p "10x10 booth $475 (member), $575 (nonmember)" at bounding box center [637, 747] width 577 height 13
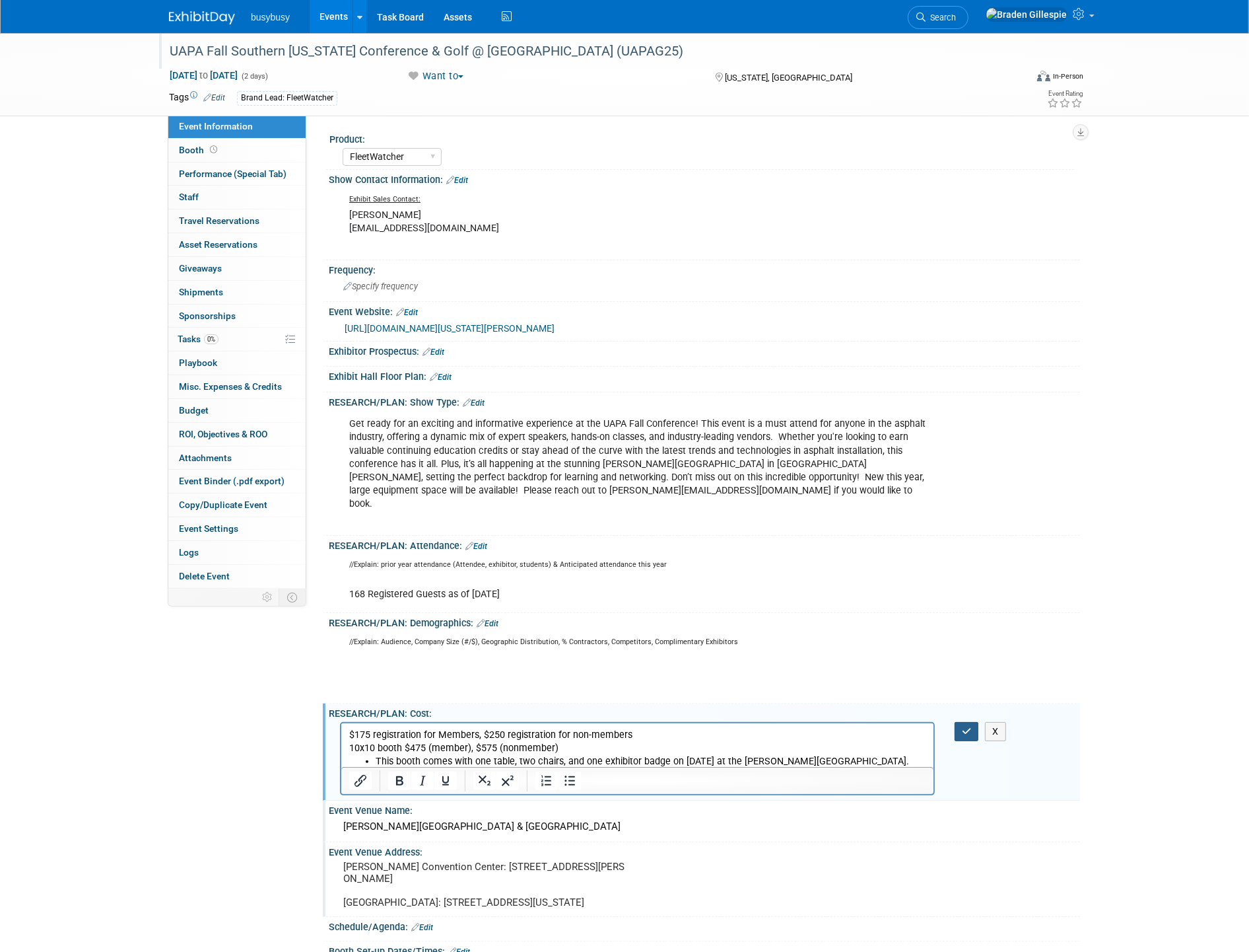
click at [970, 722] on button "button" at bounding box center [967, 731] width 25 height 20
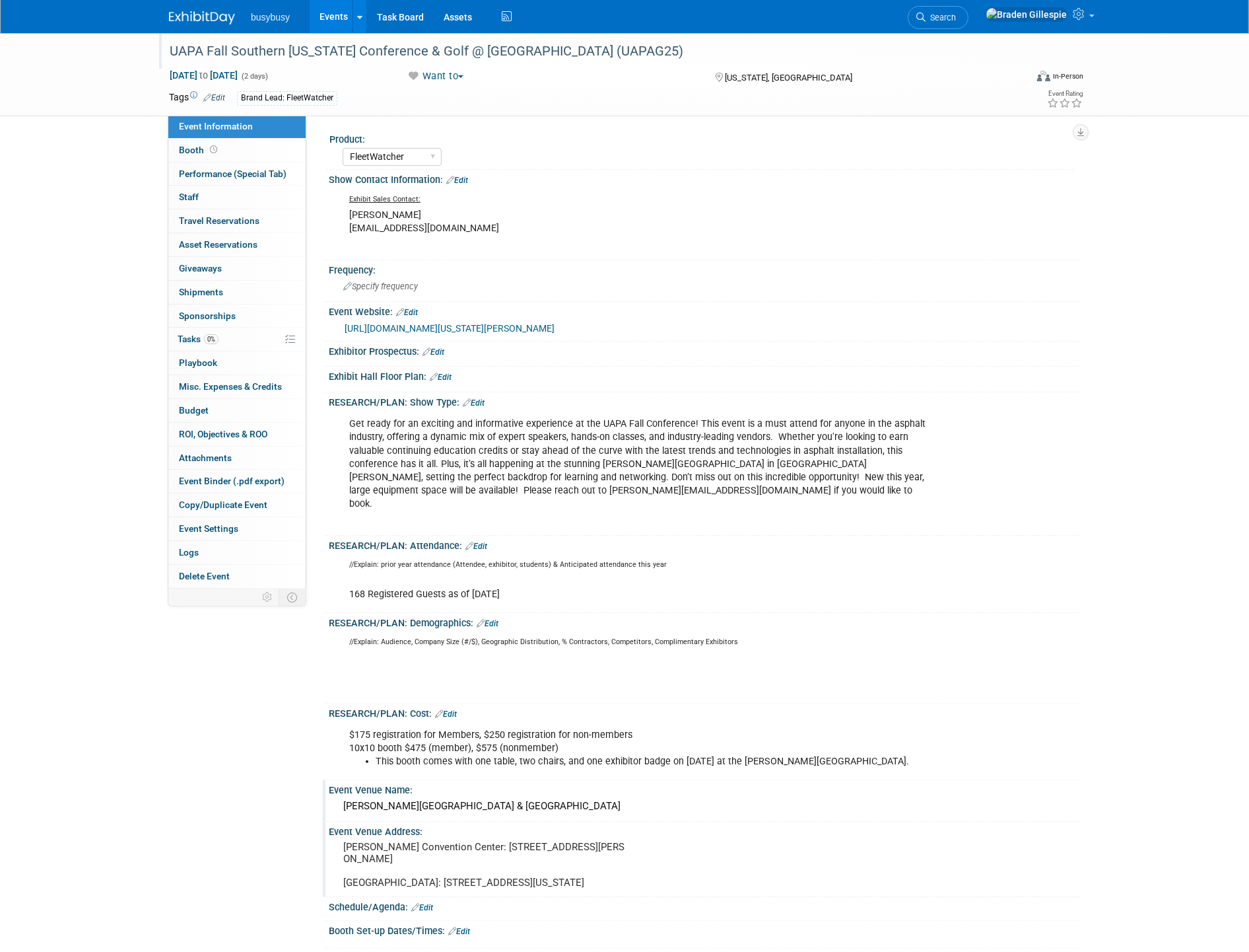
drag, startPoint x: 450, startPoint y: 697, endPoint x: 458, endPoint y: 701, distance: 8.9
click at [450, 709] on link "Edit" at bounding box center [446, 713] width 22 height 9
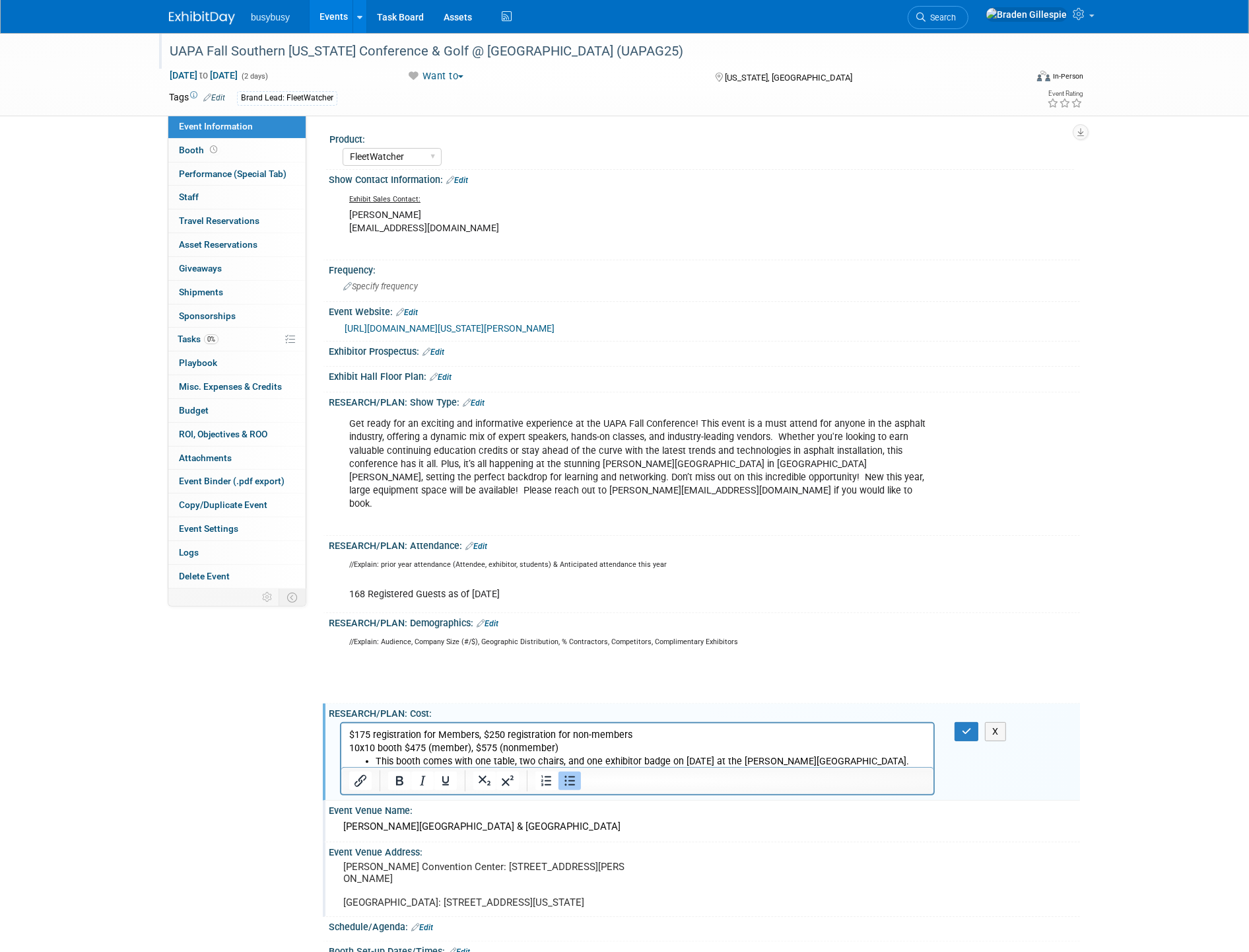
click at [884, 760] on li "This booth comes with one table, two chairs, and one exhibitor badge on Novembe…" at bounding box center [651, 760] width 551 height 13
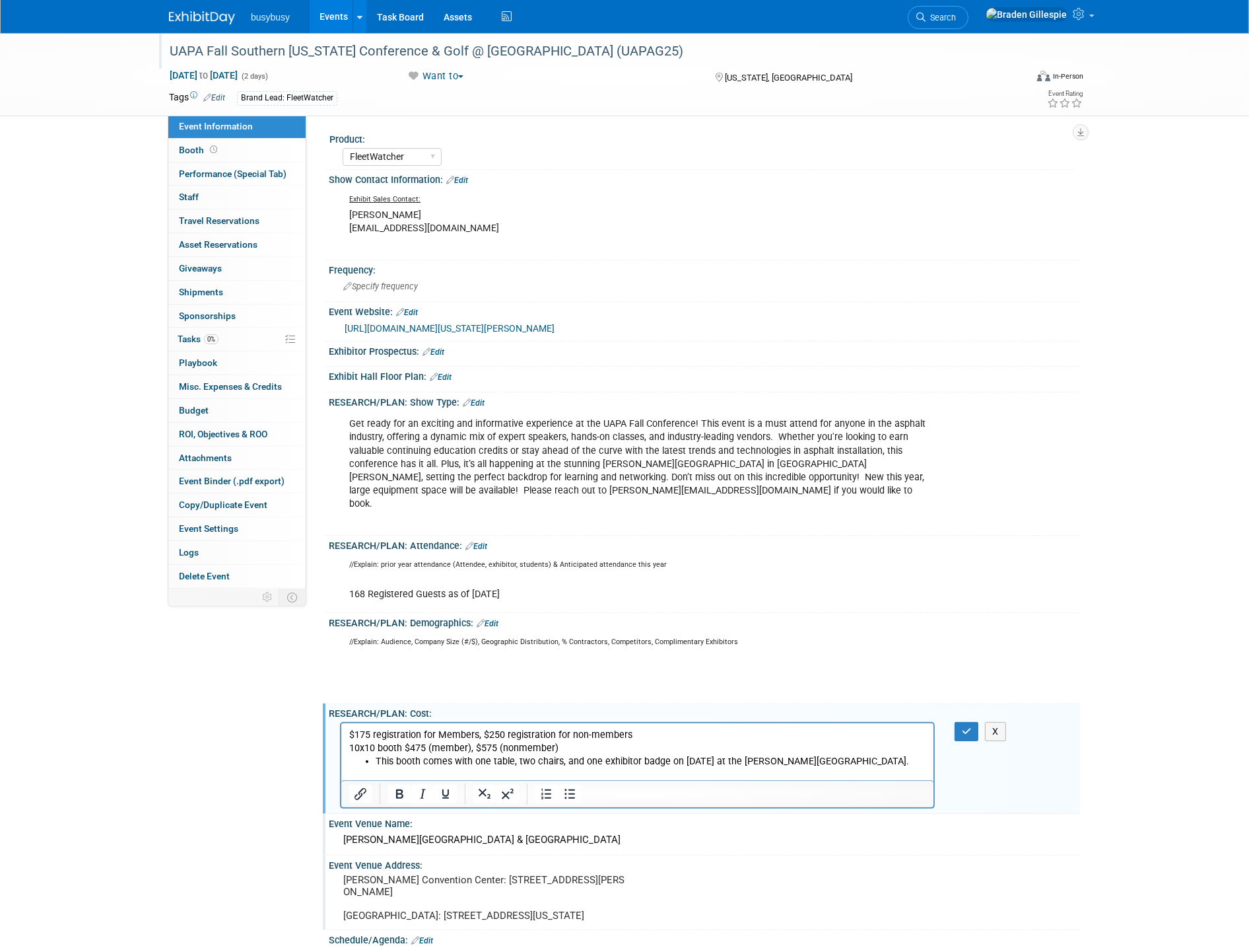
scroll to position [1, 0]
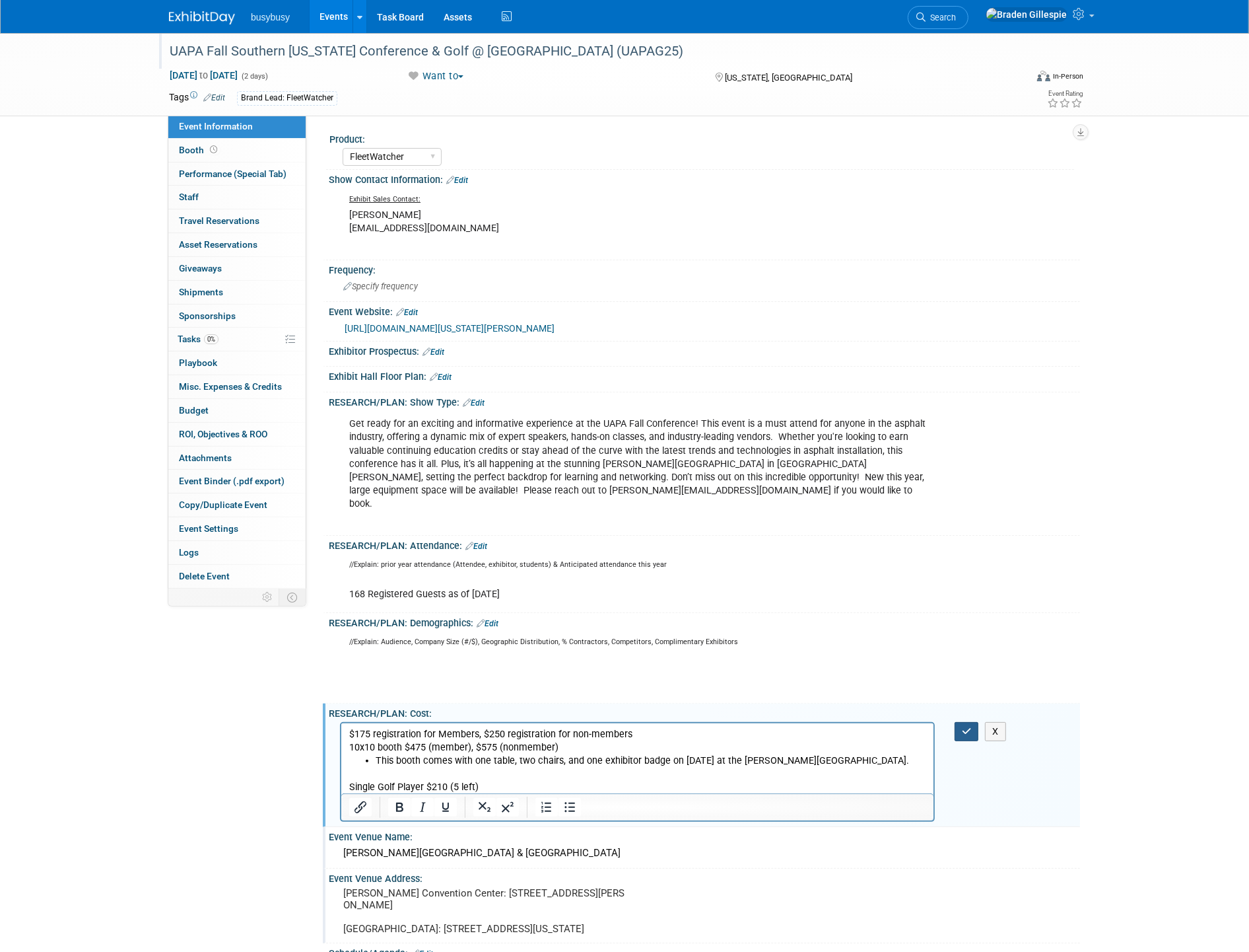
click at [969, 727] on icon "button" at bounding box center [967, 730] width 10 height 9
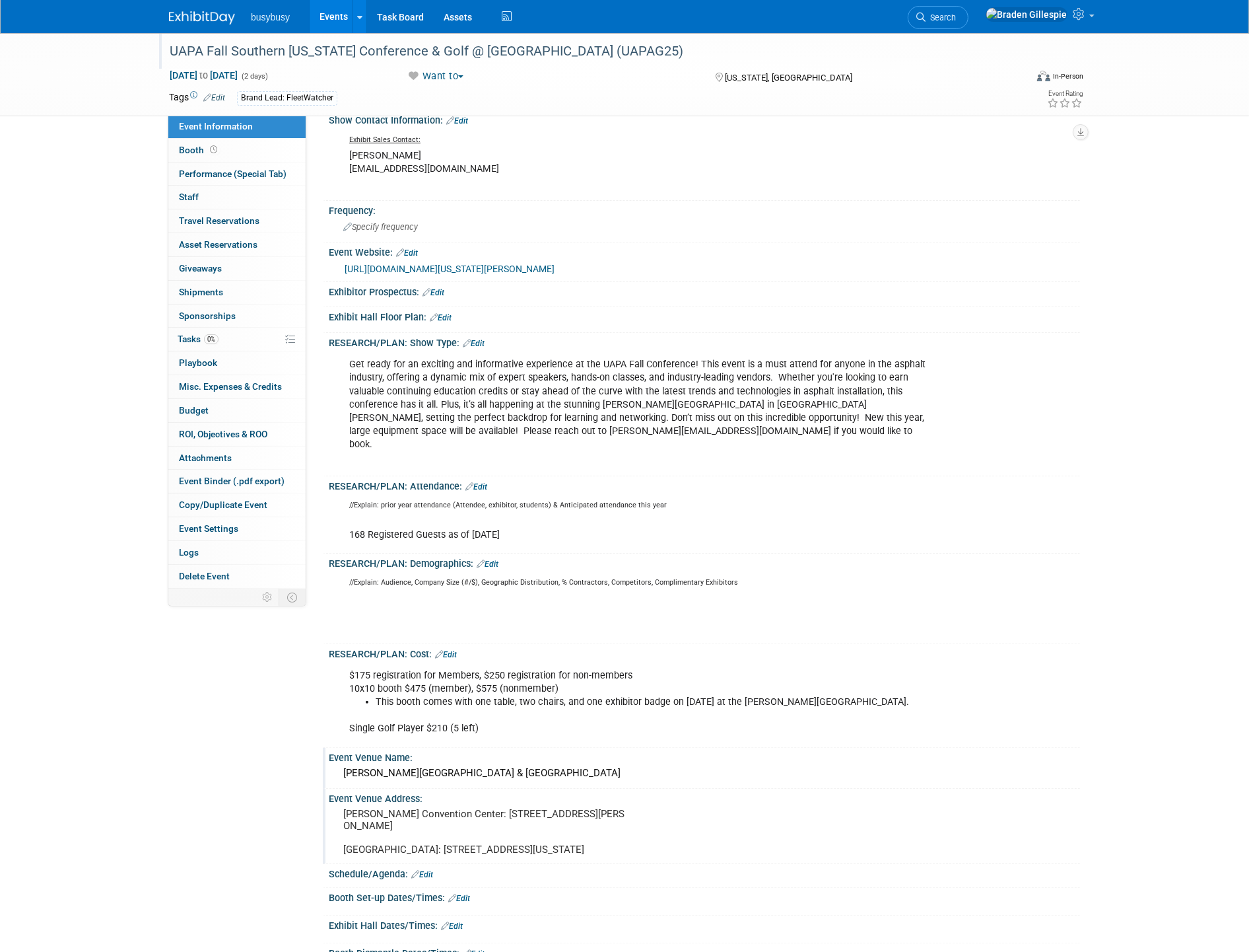
scroll to position [220, 0]
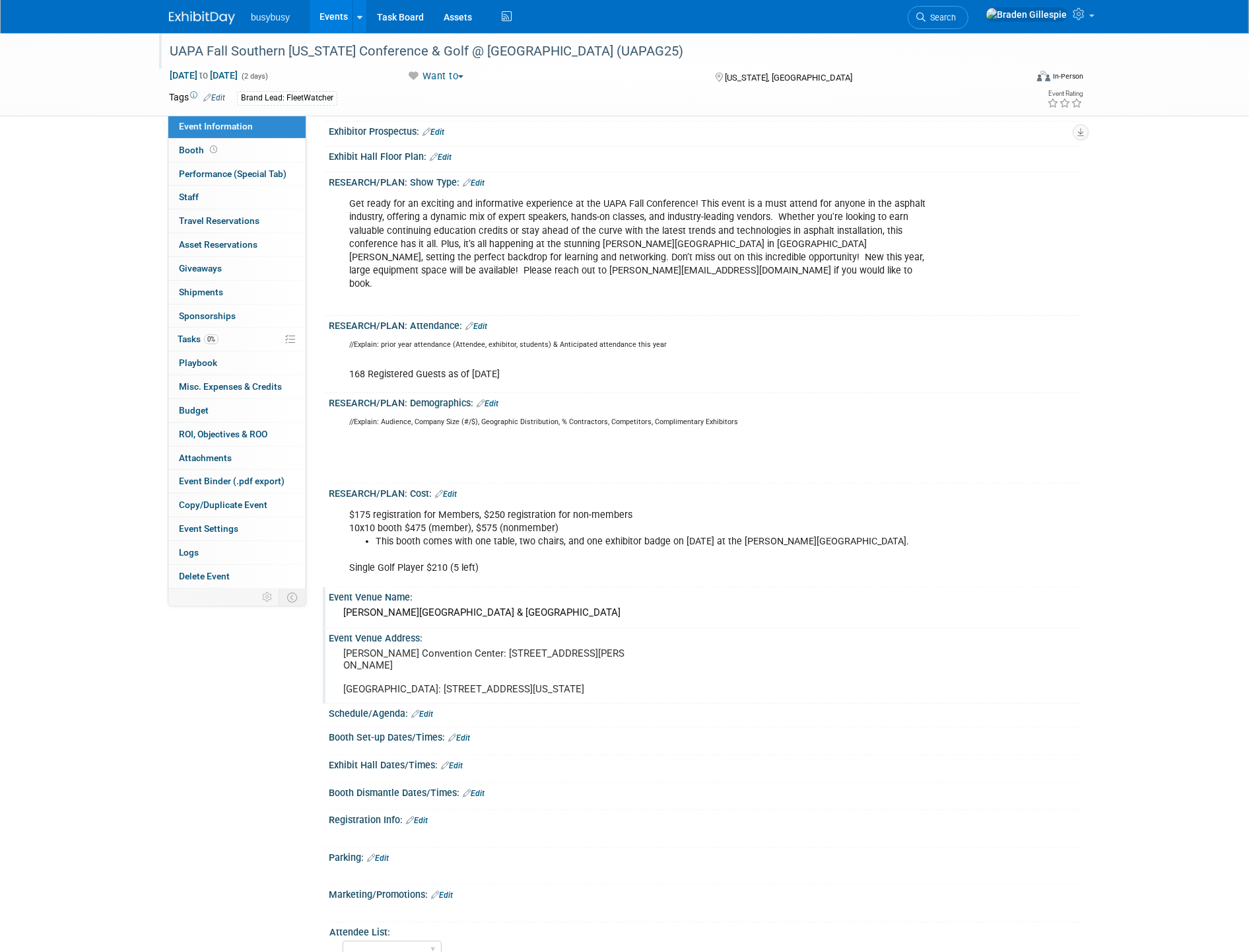
click at [452, 489] on link "Edit" at bounding box center [446, 493] width 22 height 9
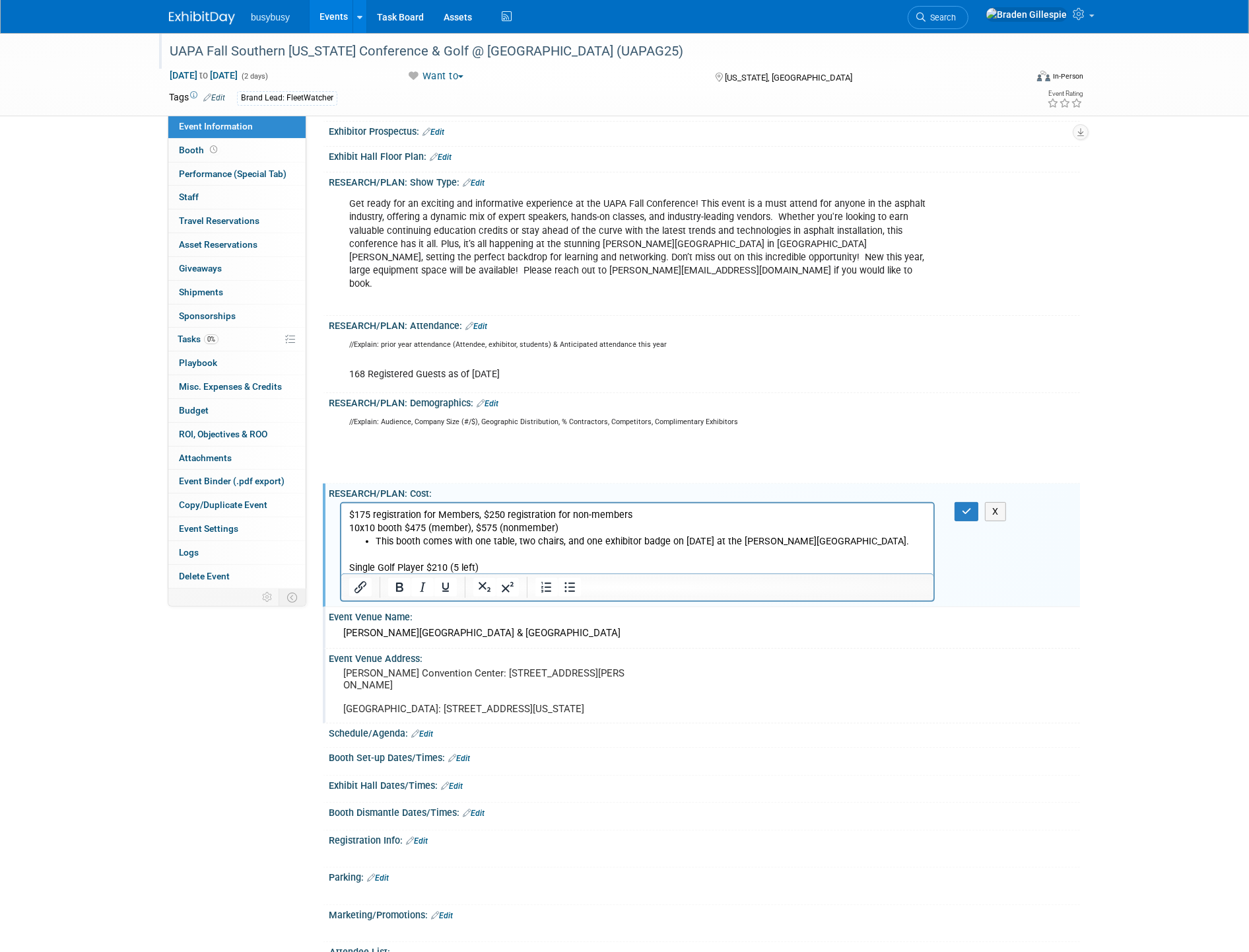
scroll to position [0, 0]
click at [469, 524] on p "$175 registration for Members, $250 registration for non-members 10x10 booth $4…" at bounding box center [637, 521] width 577 height 26
click at [960, 502] on button "button" at bounding box center [967, 512] width 25 height 20
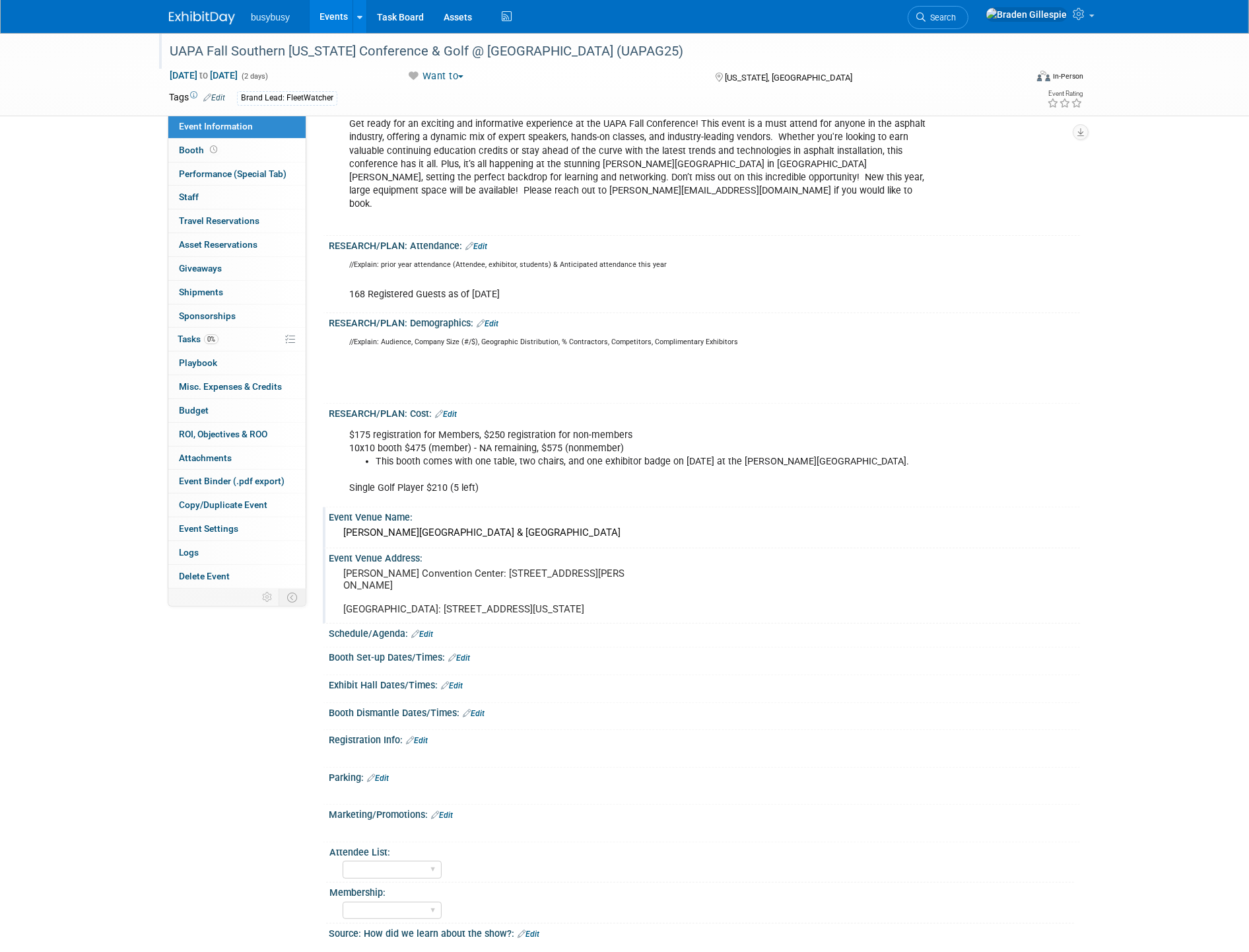
scroll to position [505, 0]
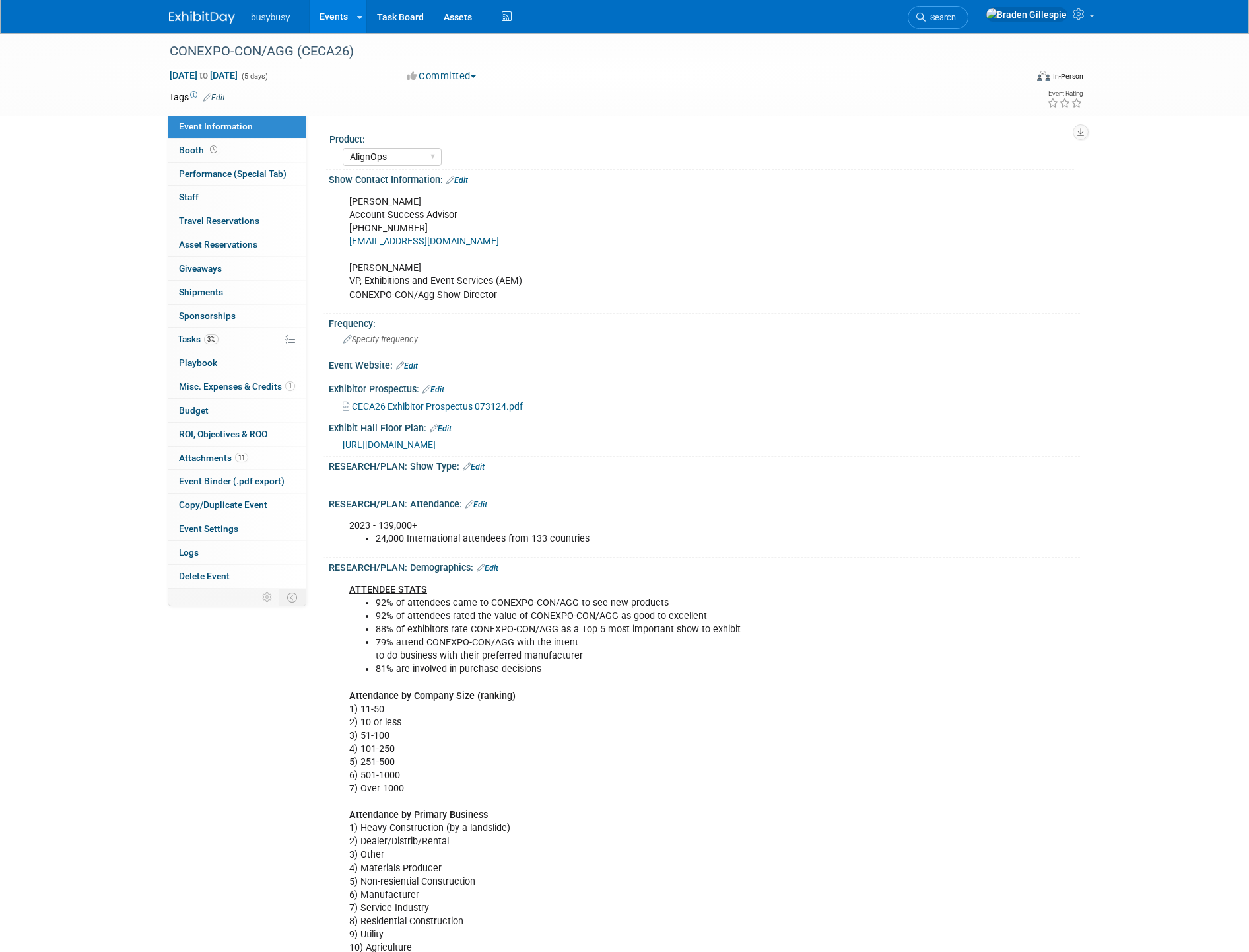
select select "AlignOps"
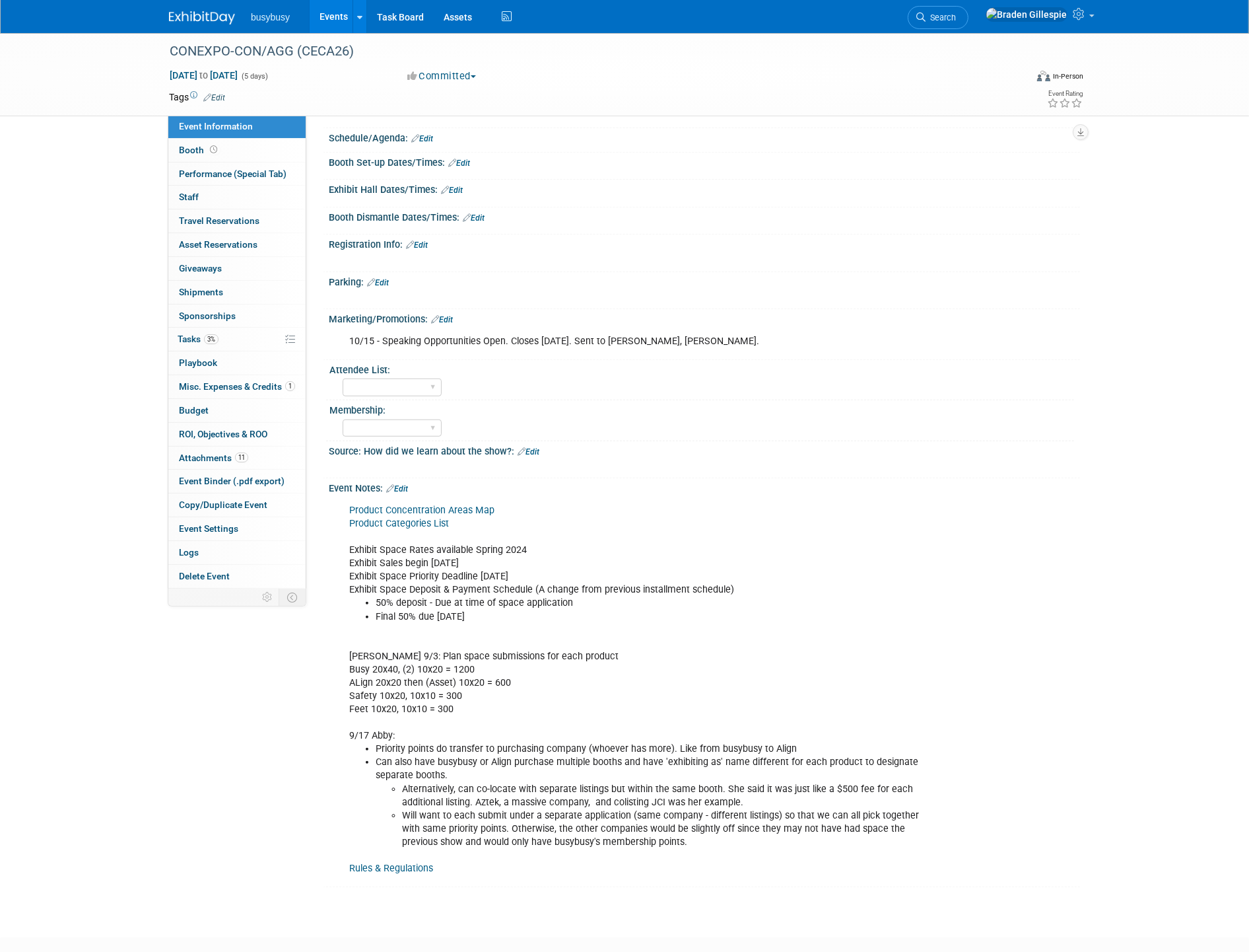
scroll to position [978, 0]
click at [405, 487] on link "Edit" at bounding box center [397, 491] width 22 height 9
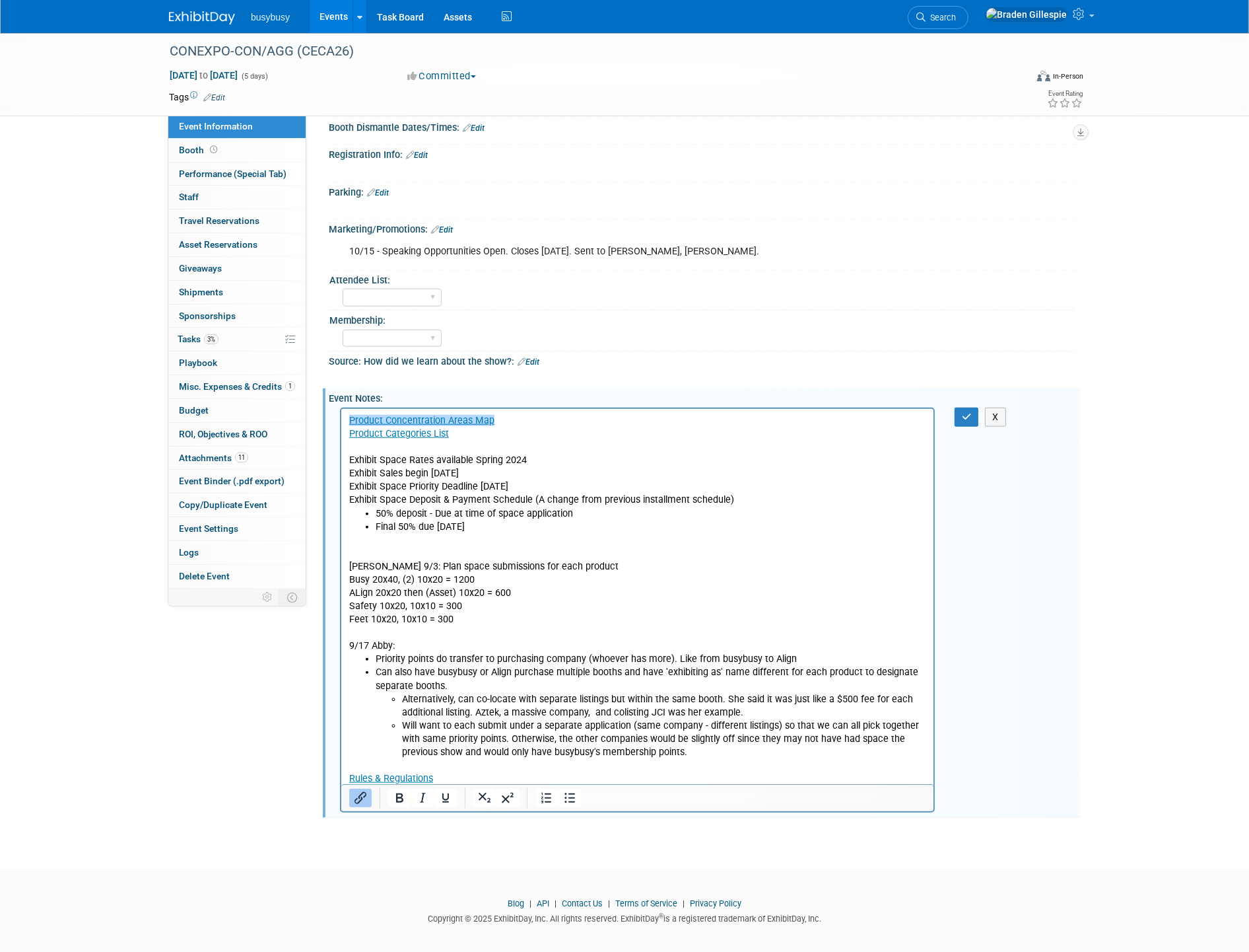
scroll to position [1072, 0]
click at [454, 774] on p "Rules & Regulations" at bounding box center [637, 771] width 577 height 26
click at [449, 225] on link "Edit" at bounding box center [442, 228] width 22 height 9
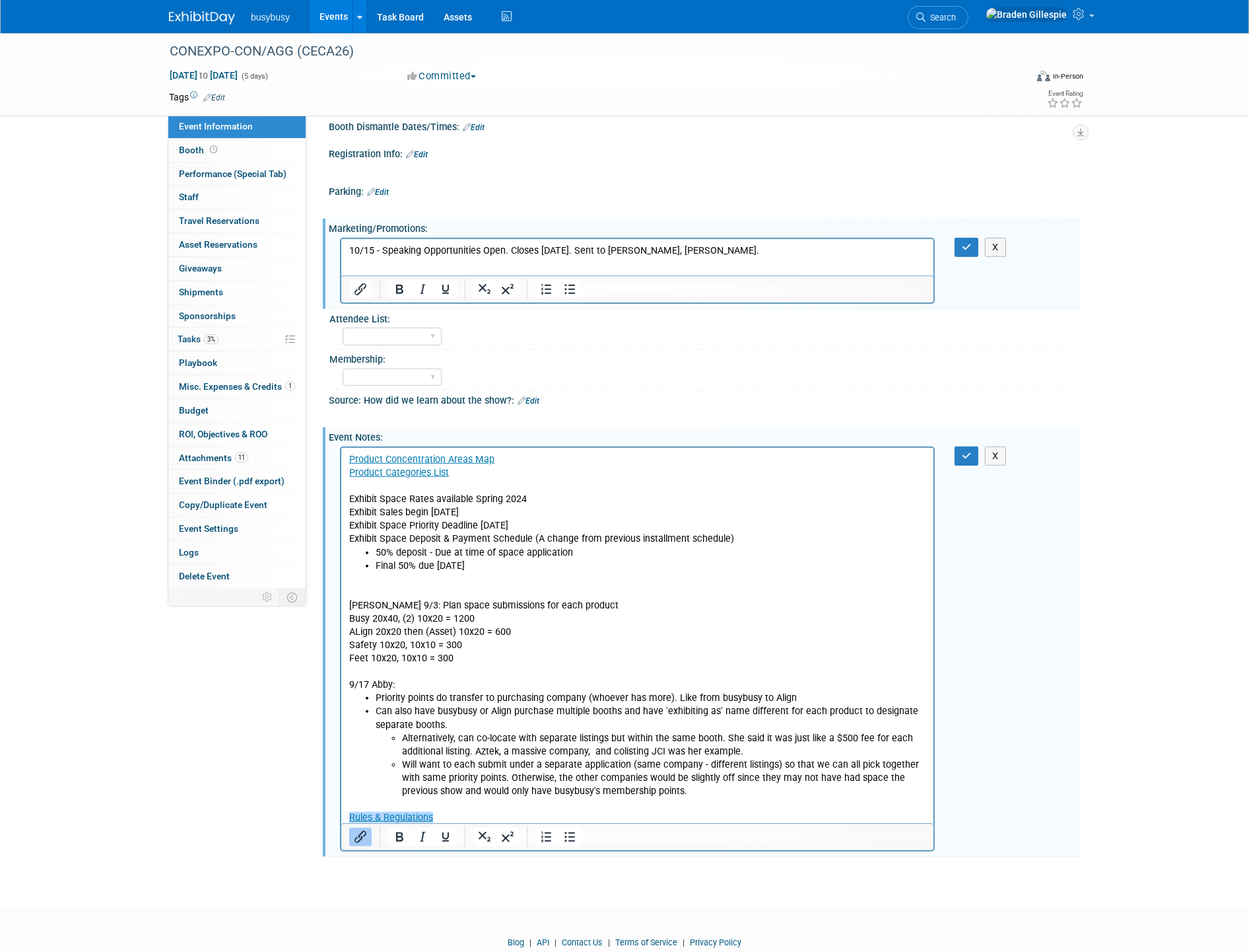
scroll to position [0, 0]
click at [727, 252] on p "10/15 - Speaking Opportunities Open. Closes [DATE]. Sent to [PERSON_NAME], [PER…" at bounding box center [637, 250] width 577 height 13
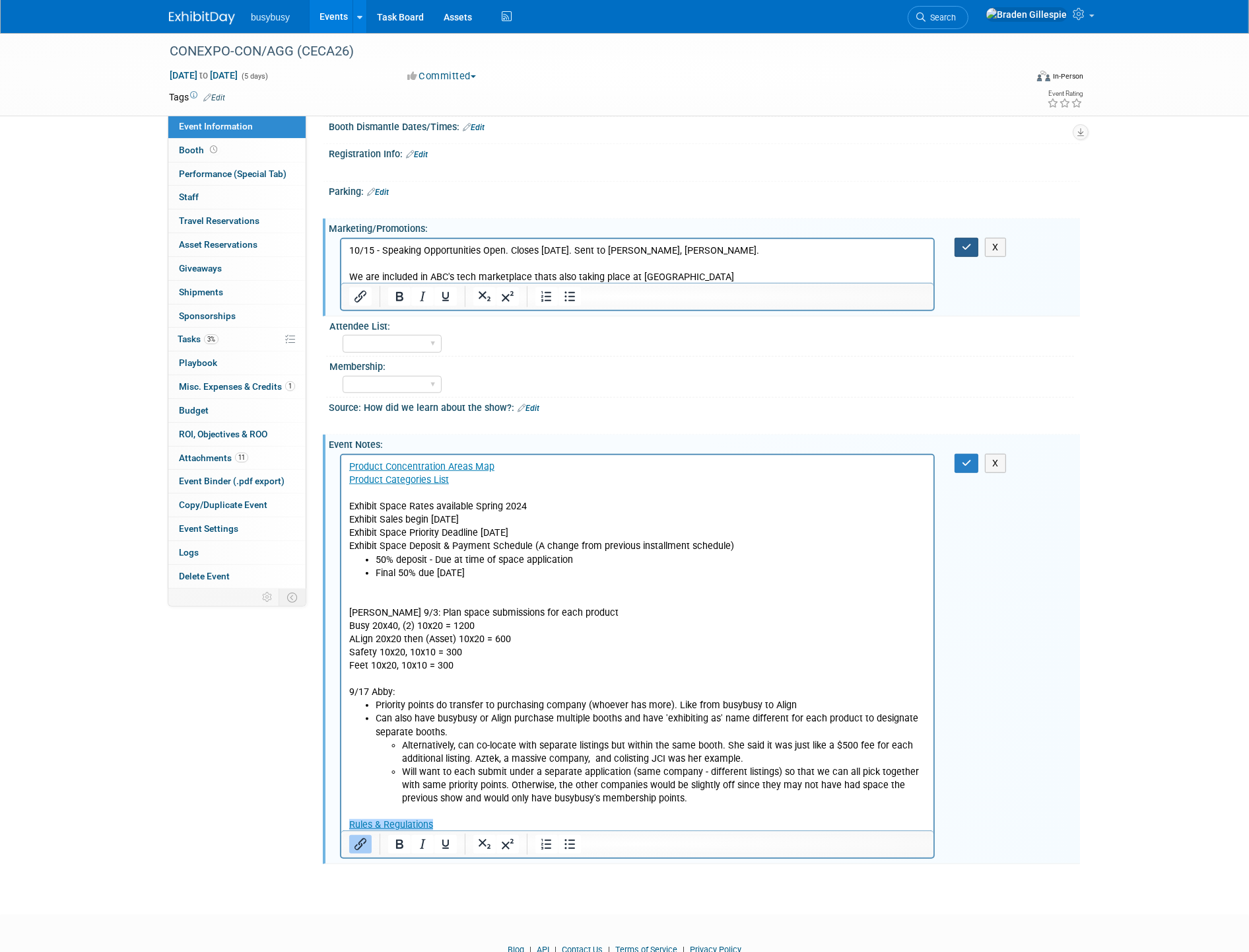
click at [966, 246] on icon "button" at bounding box center [967, 246] width 10 height 9
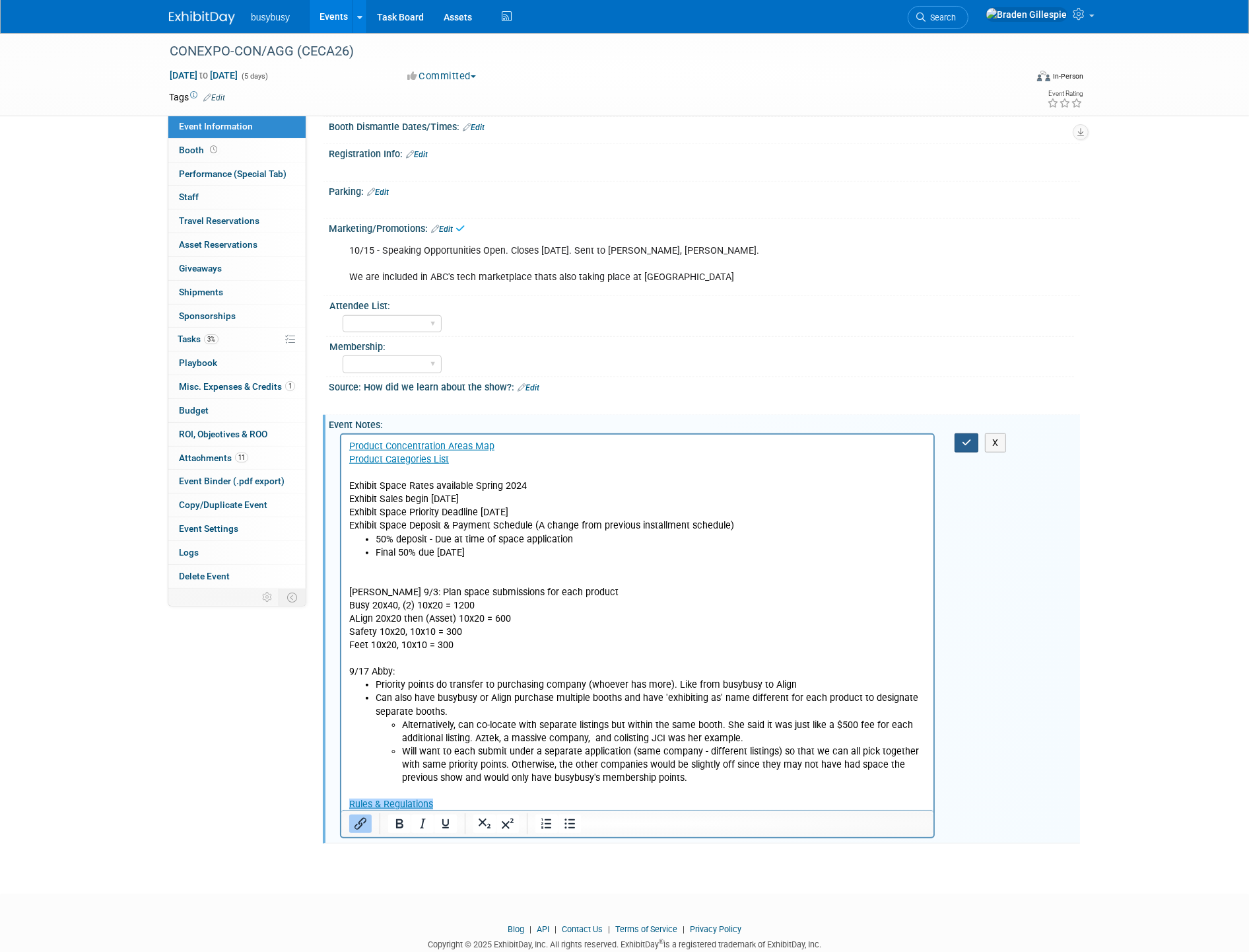
click at [962, 438] on icon "button" at bounding box center [967, 442] width 10 height 9
